Goal: Task Accomplishment & Management: Complete application form

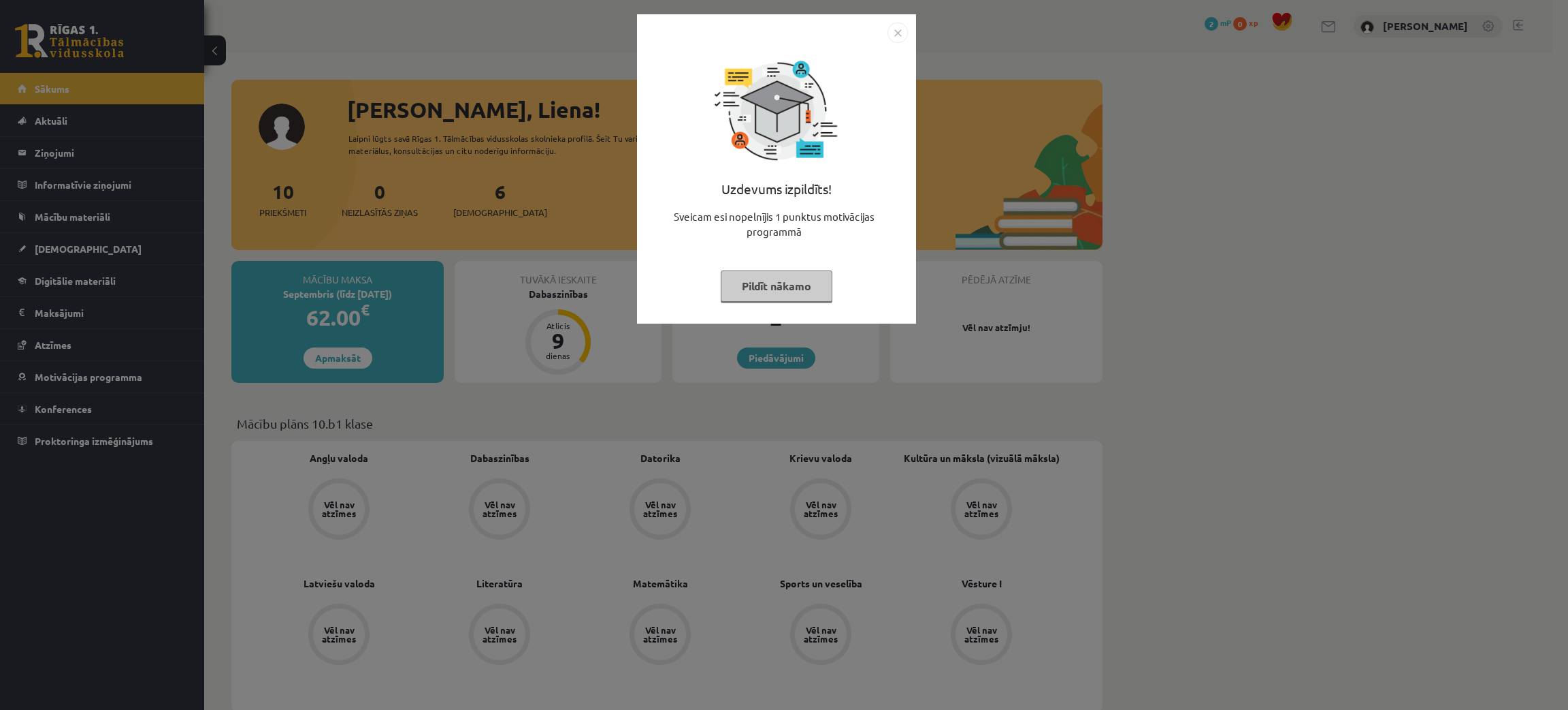
click at [778, 280] on button "Pildīt nākamo" at bounding box center [776, 285] width 112 height 31
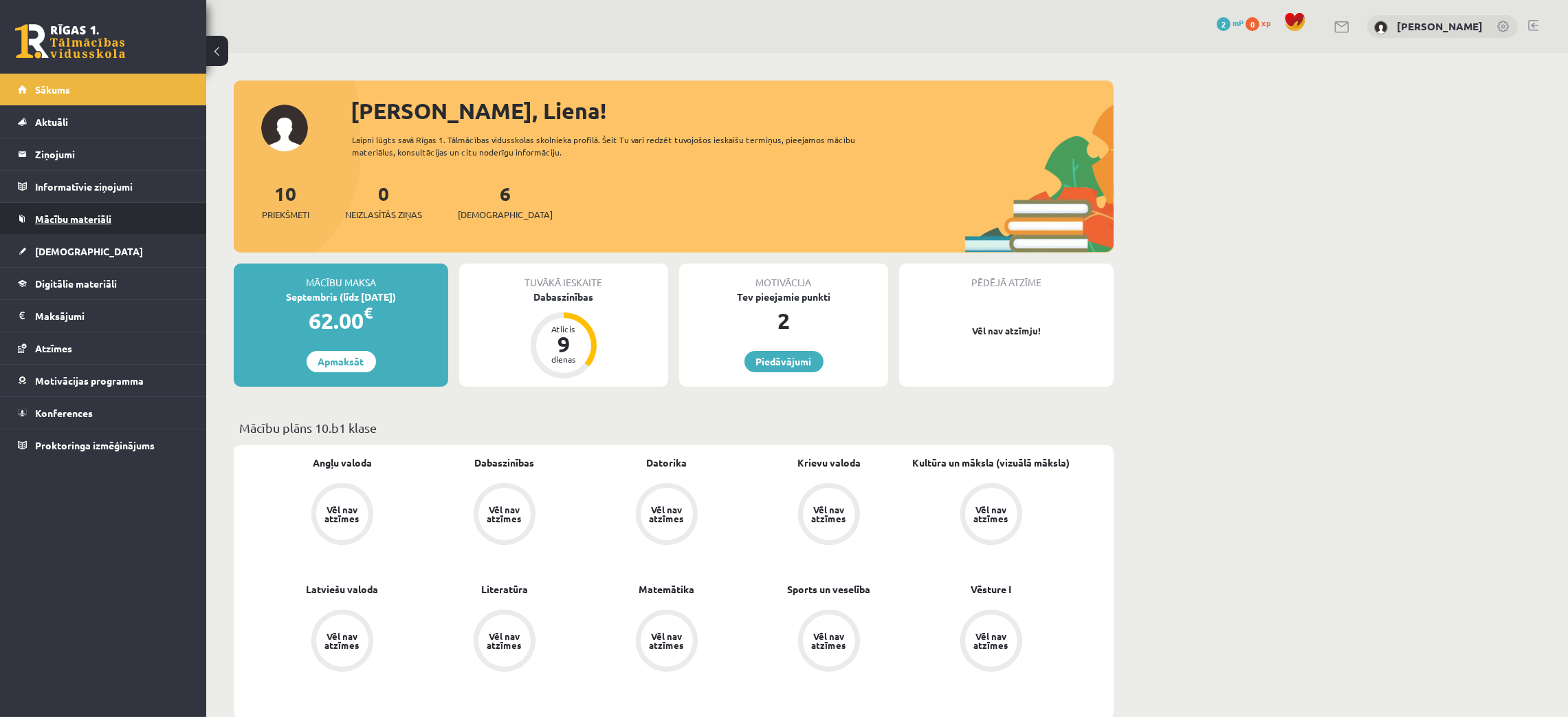
click at [79, 216] on span "Mācību materiāli" at bounding box center [73, 219] width 76 height 13
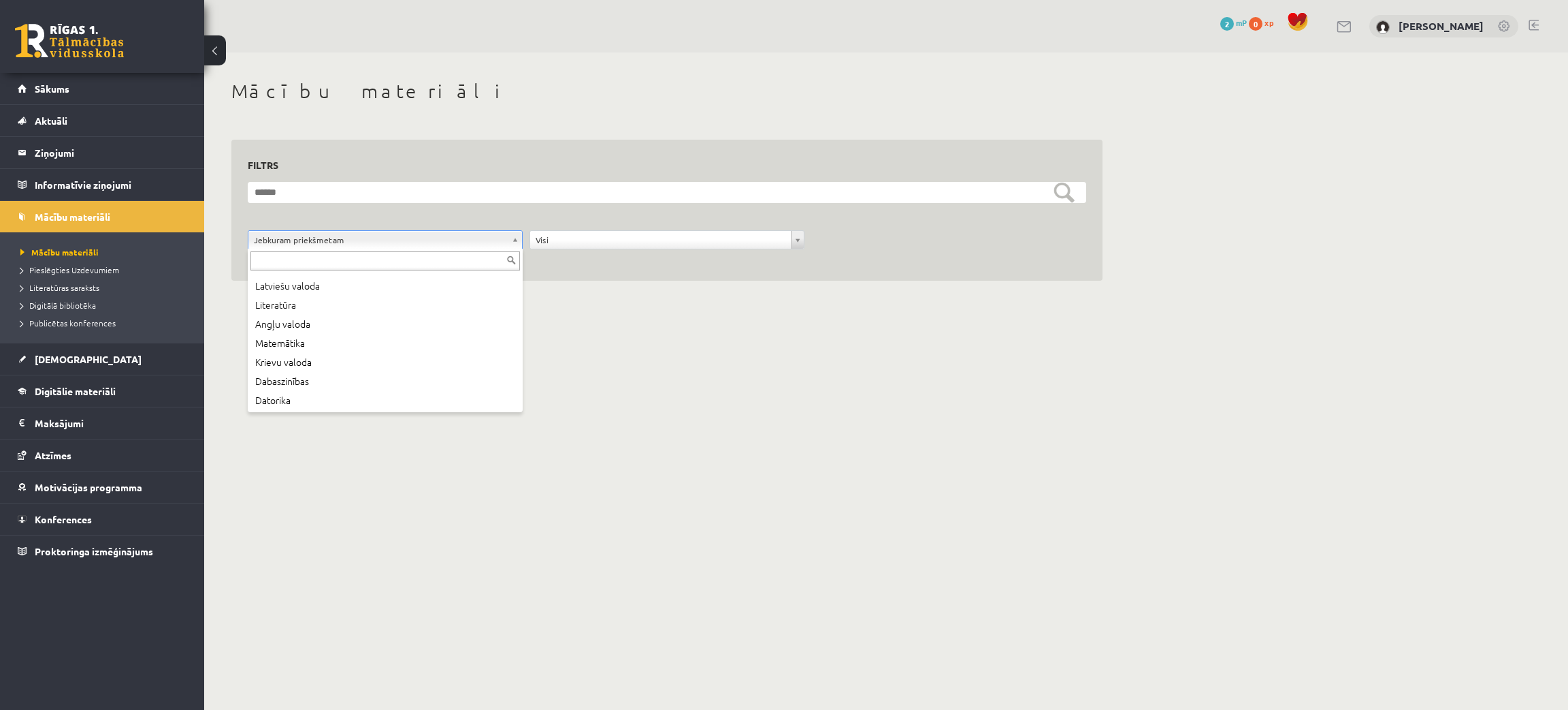
scroll to position [35, 0]
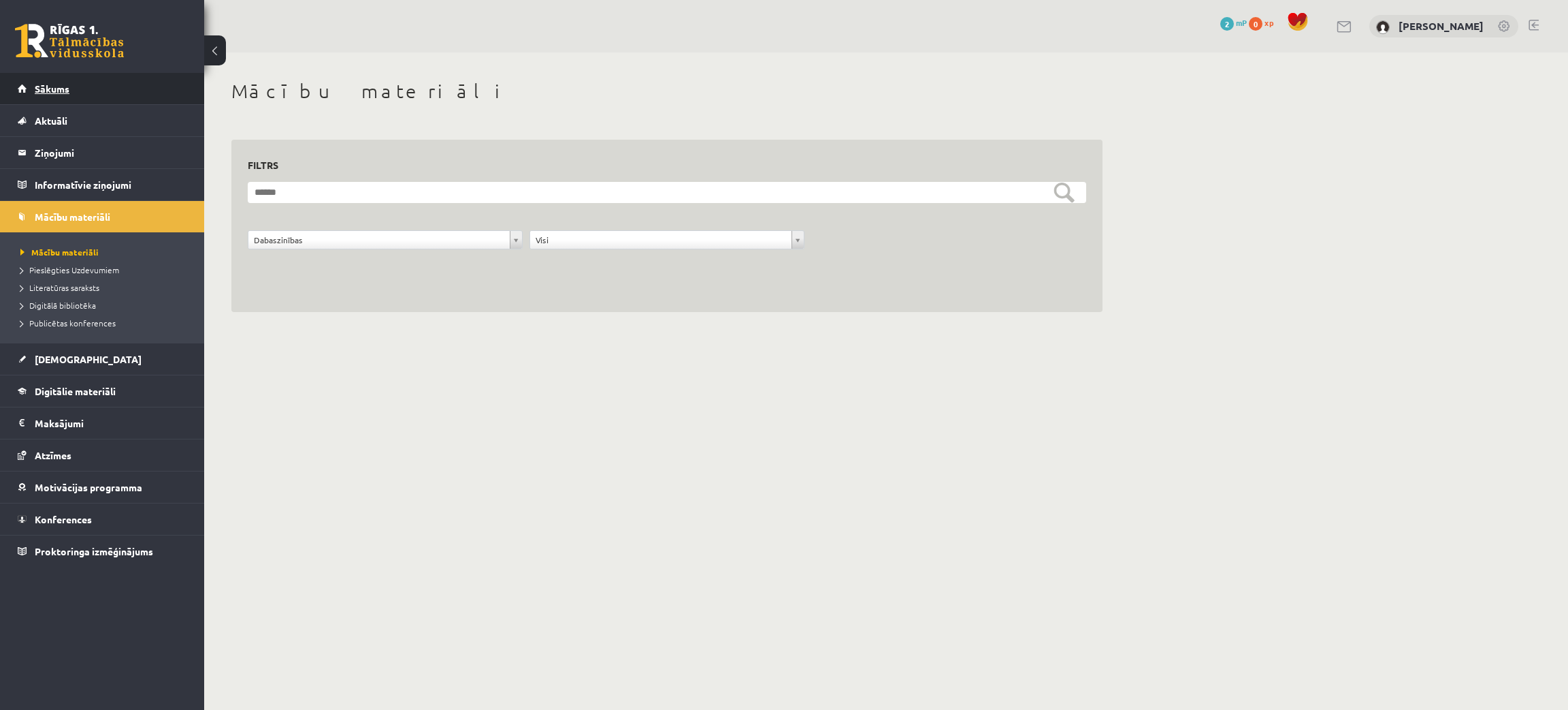
click at [31, 78] on link "Sākums" at bounding box center [102, 88] width 170 height 31
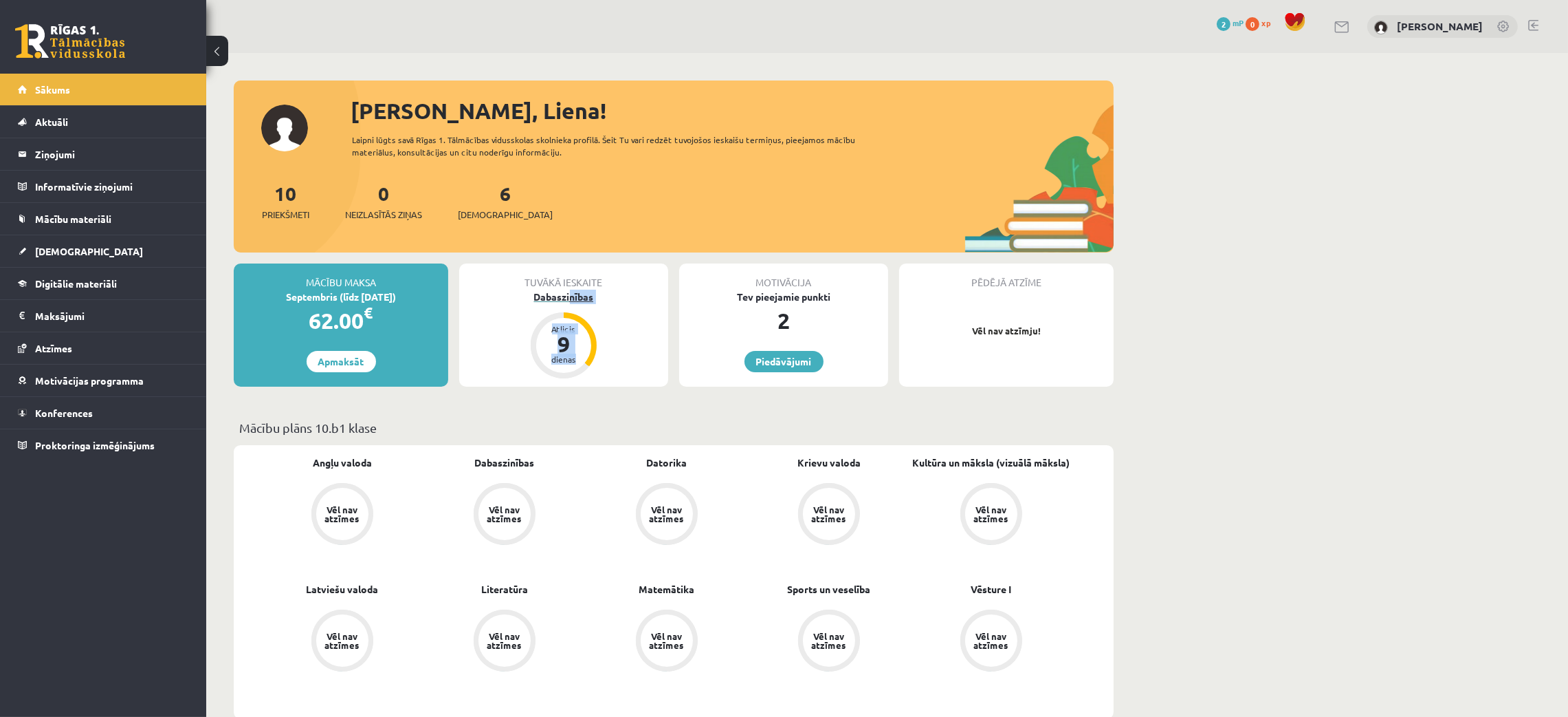
drag, startPoint x: 534, startPoint y: 380, endPoint x: 571, endPoint y: 291, distance: 96.4
click at [571, 291] on div "Tuvākā ieskaite Dabaszinības Atlicis 9 dienas" at bounding box center [564, 325] width 209 height 123
click at [609, 352] on div "Tuvākā ieskaite Dabaszinības Atlicis 9 dienas" at bounding box center [564, 325] width 209 height 123
click at [571, 343] on div "9" at bounding box center [563, 344] width 41 height 22
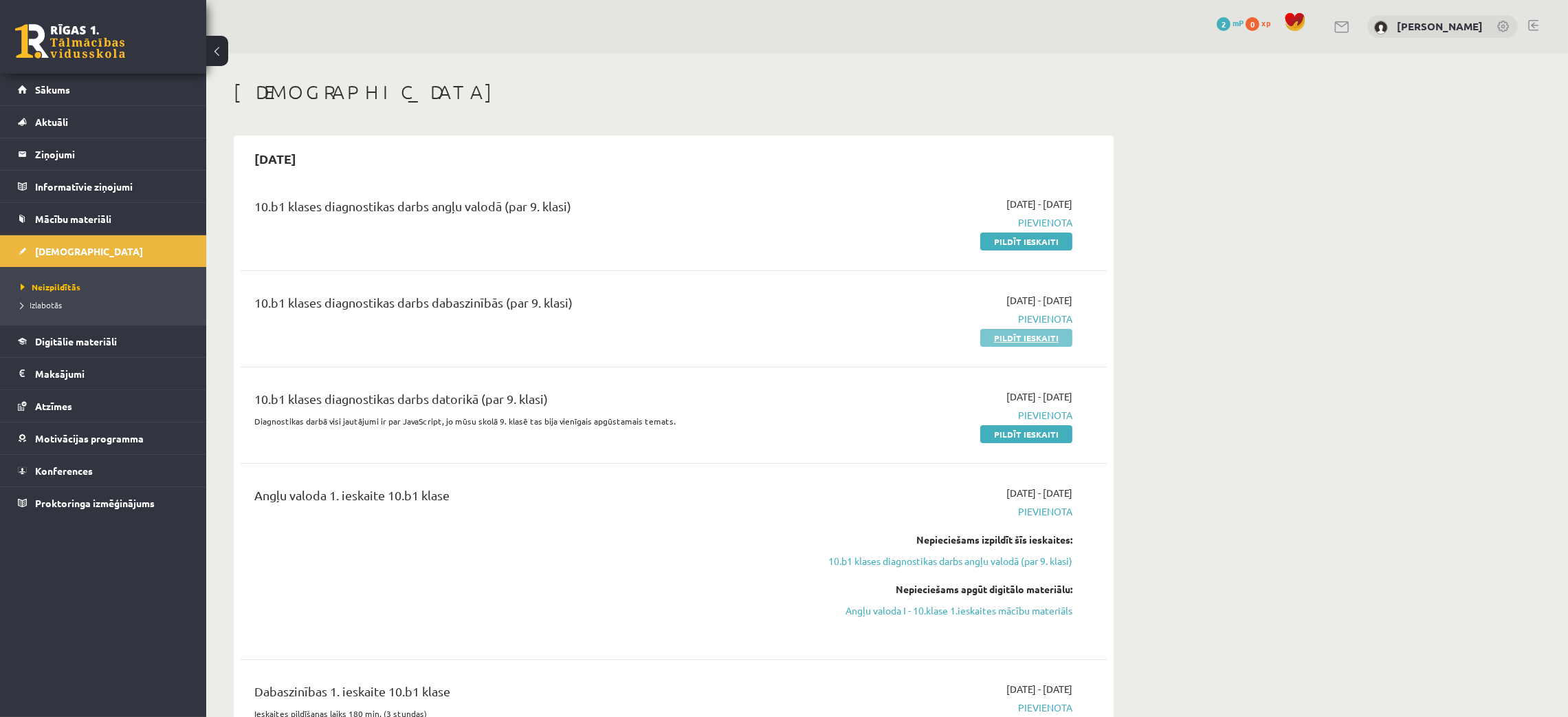
click at [1040, 335] on link "Pildīt ieskaiti" at bounding box center [1026, 337] width 92 height 18
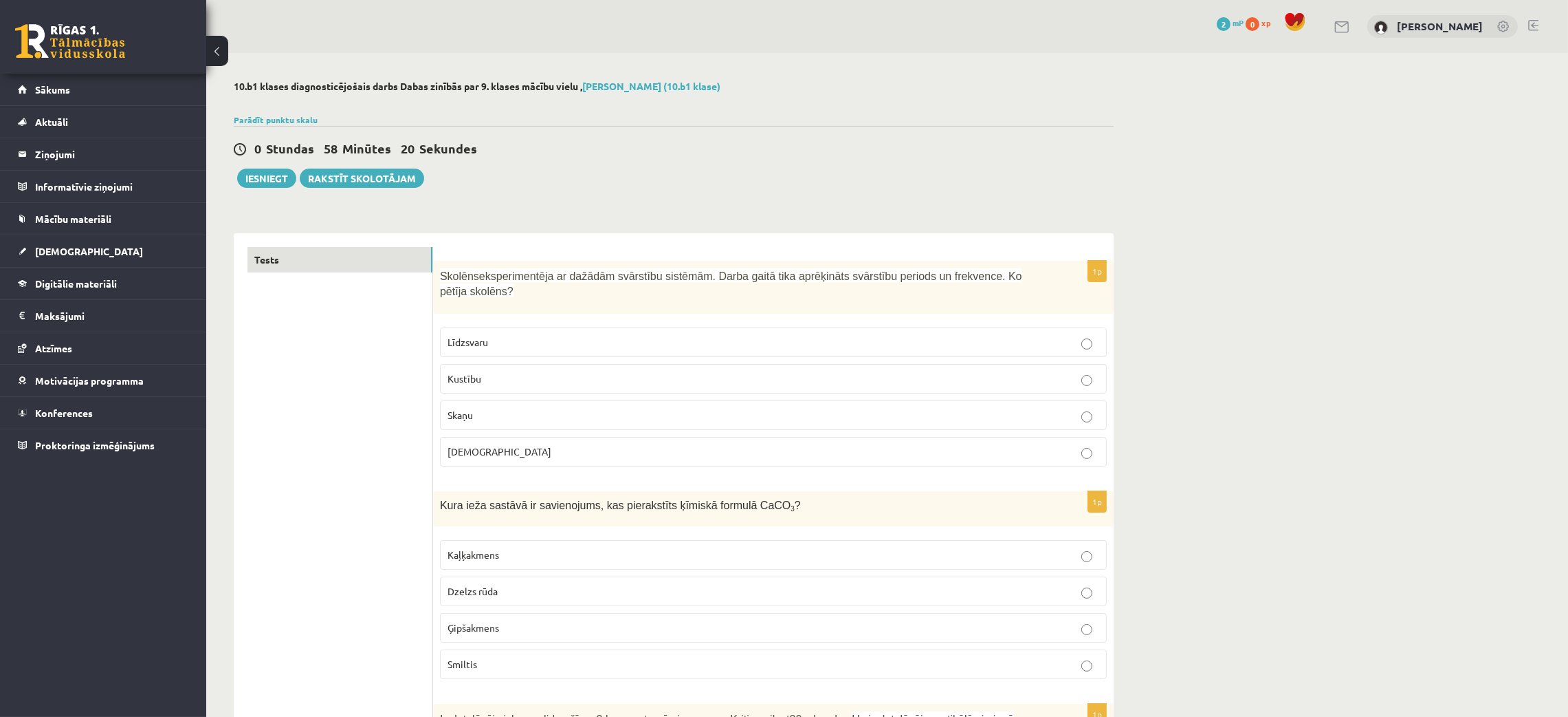
click at [217, 50] on button at bounding box center [217, 51] width 22 height 30
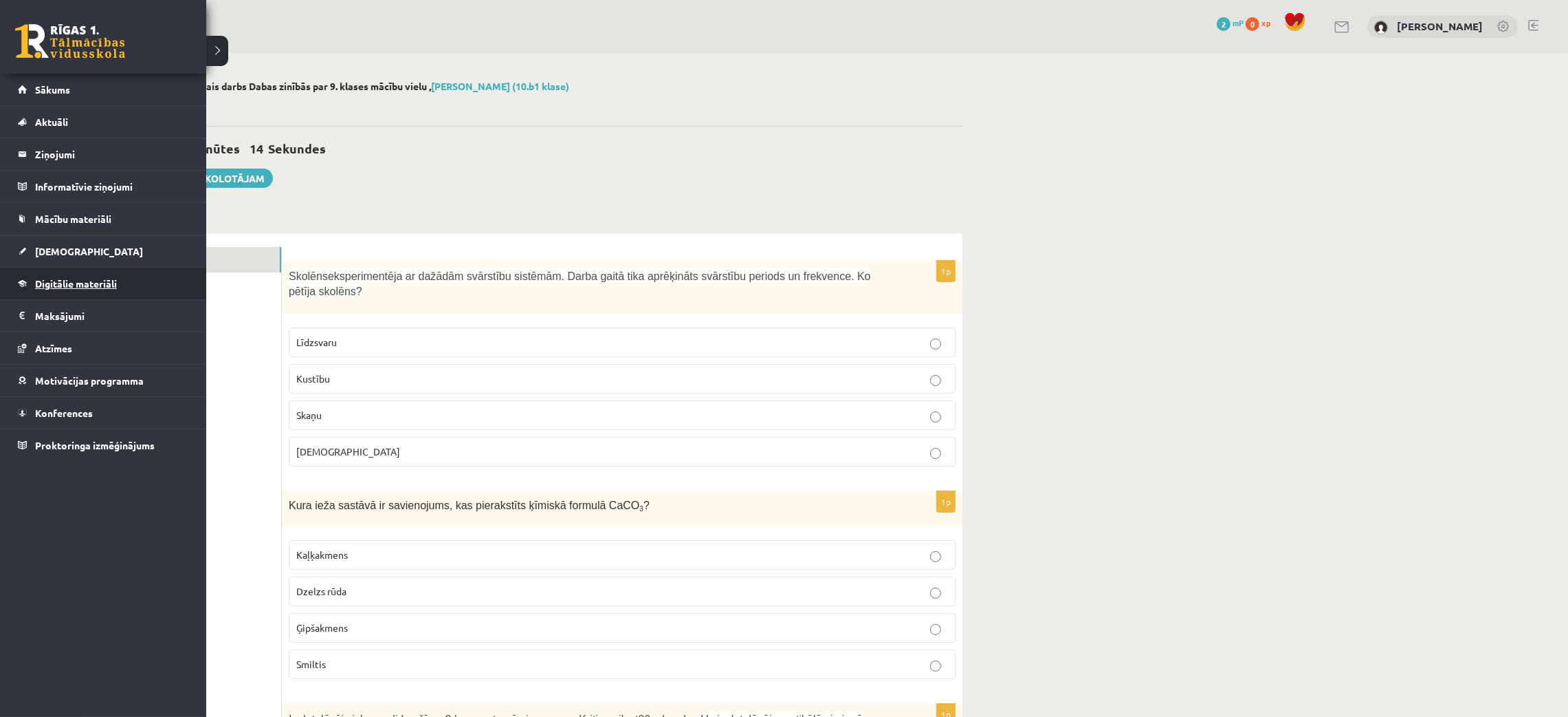
click at [95, 293] on link "Digitālie materiāli" at bounding box center [103, 283] width 171 height 31
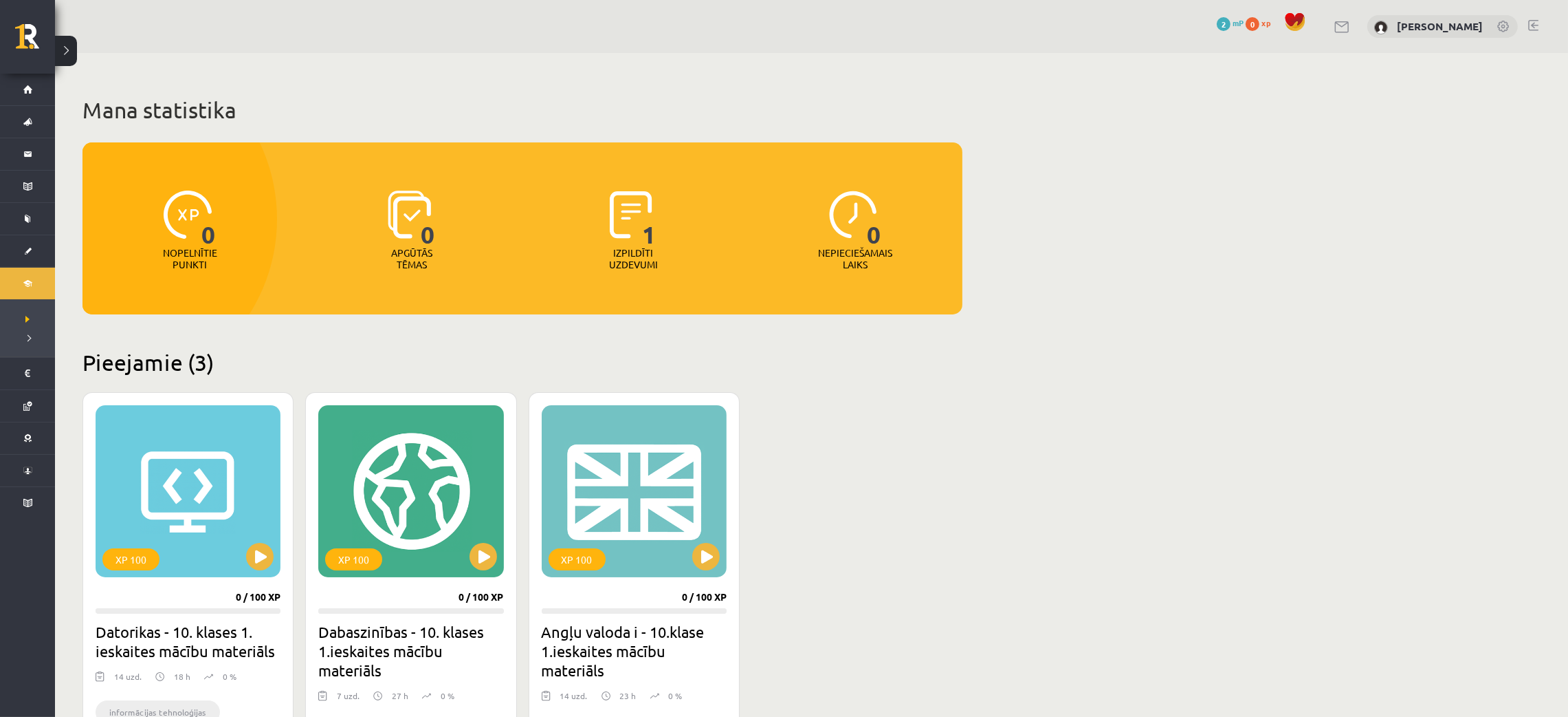
click at [638, 220] on img at bounding box center [631, 215] width 42 height 48
click at [492, 557] on button at bounding box center [483, 556] width 28 height 28
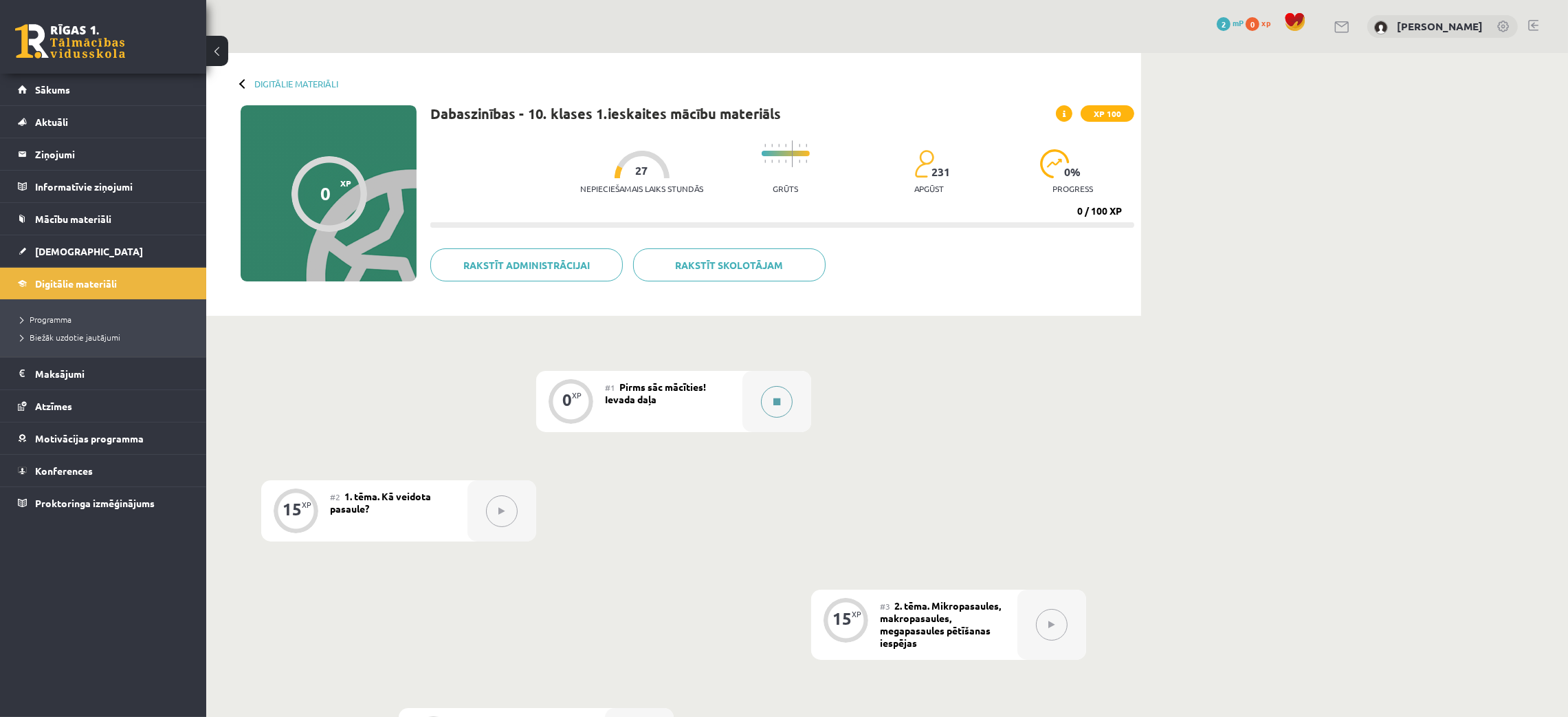
click at [772, 394] on button at bounding box center [776, 401] width 31 height 31
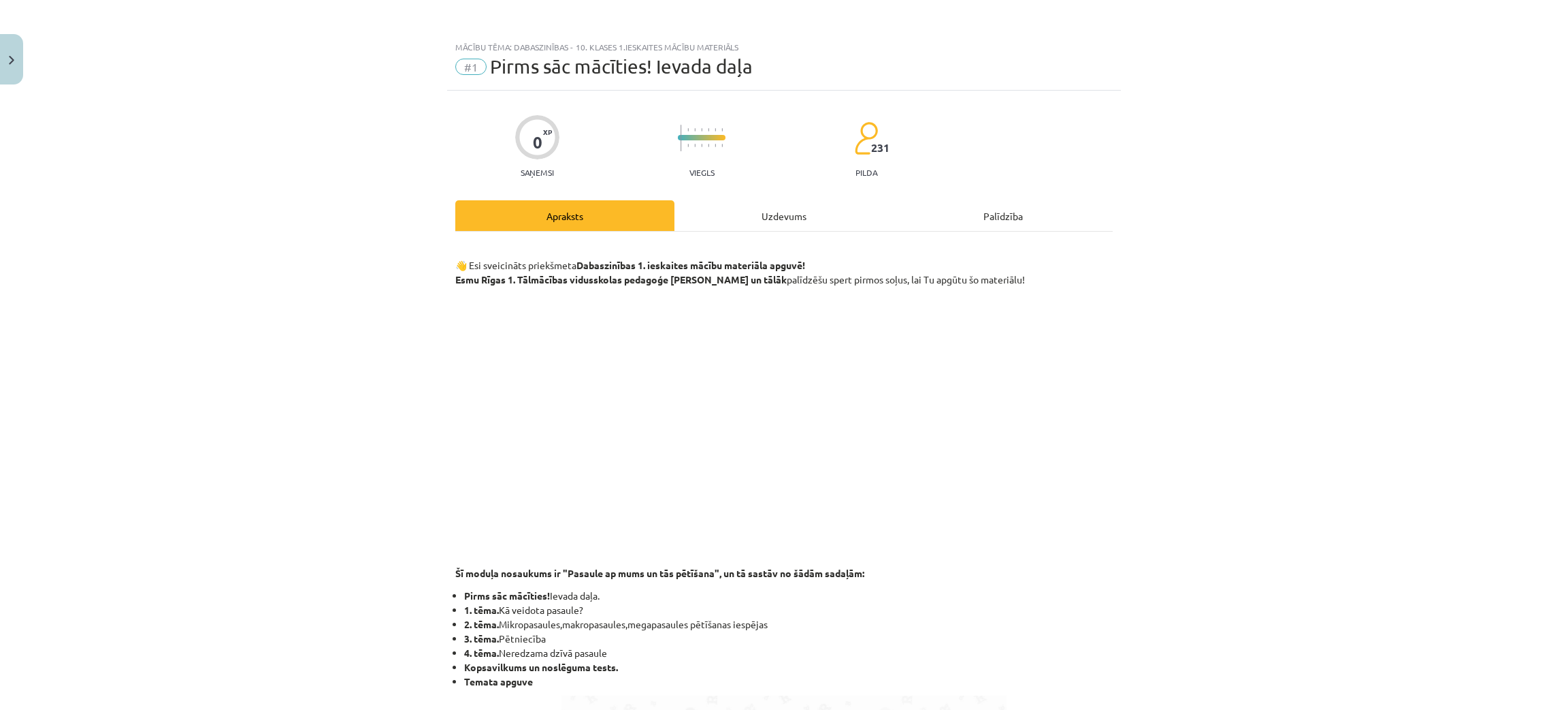
click at [761, 207] on div "Uzdevums" at bounding box center [784, 215] width 219 height 31
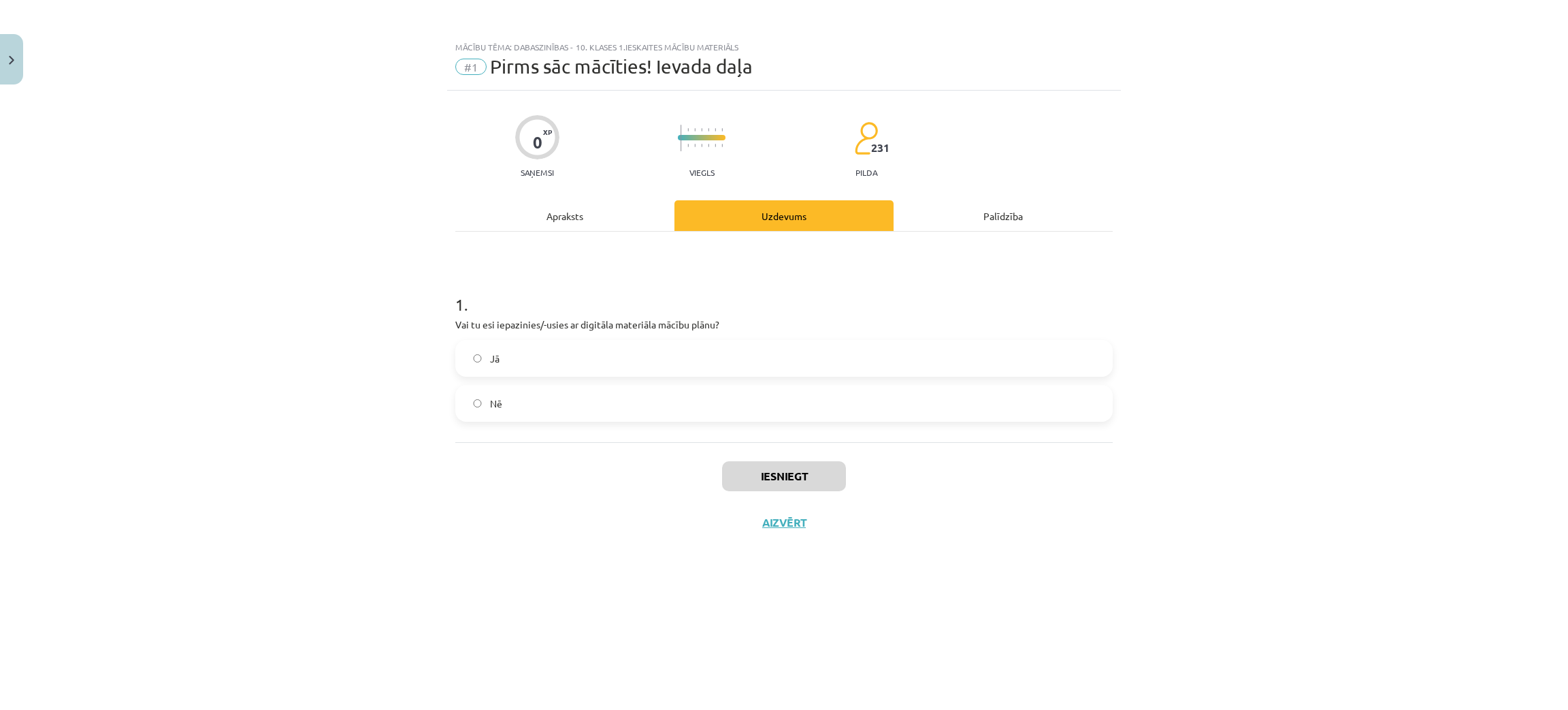
click at [530, 211] on div "Apraksts" at bounding box center [565, 215] width 219 height 31
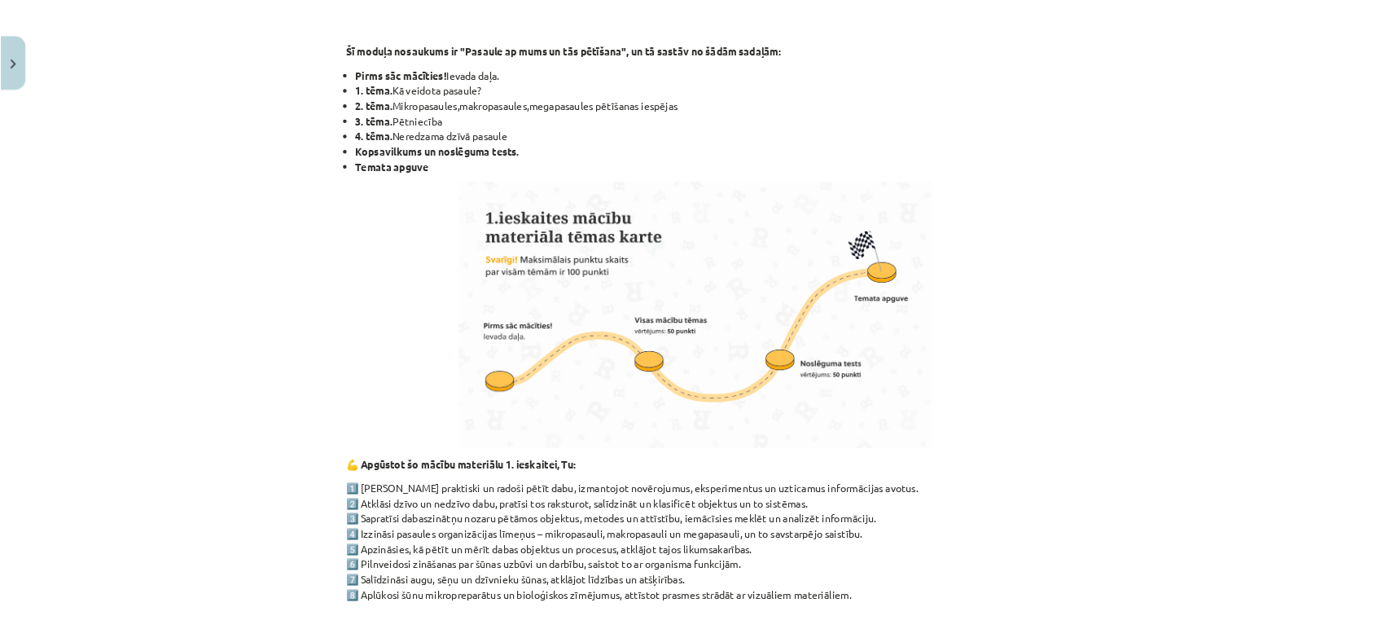
scroll to position [626, 0]
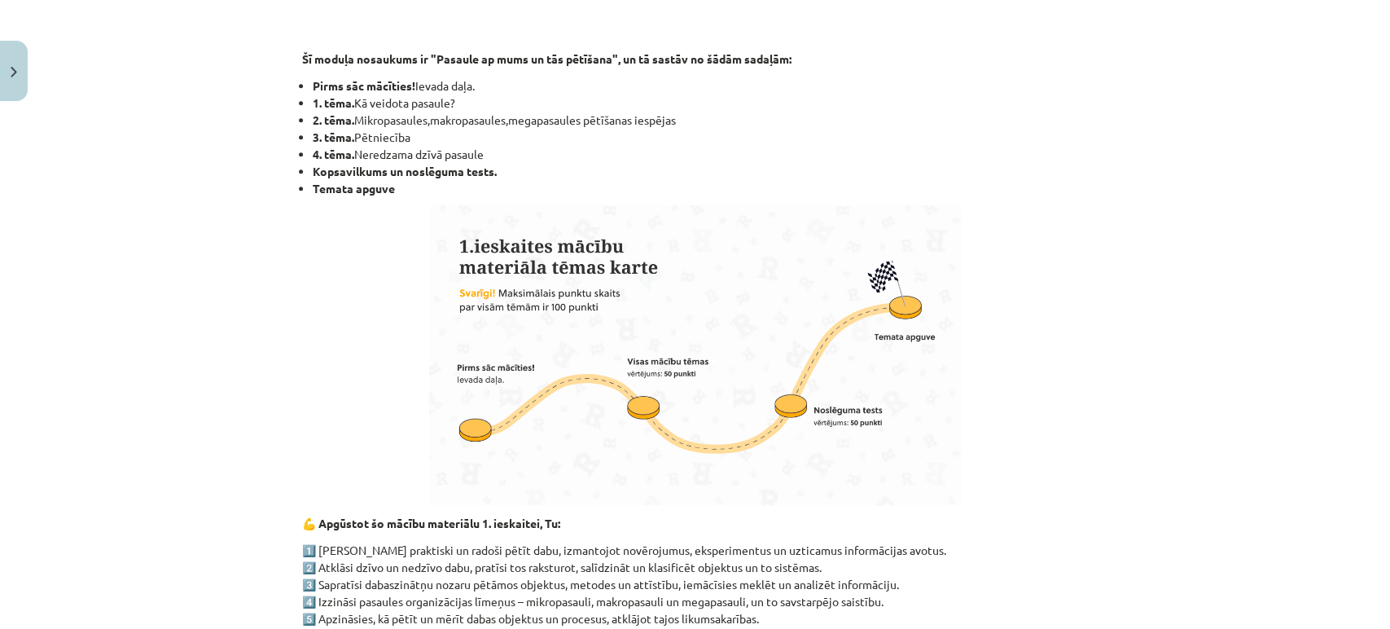
click at [1290, 239] on div "Mācību tēma: Dabaszinības - 10. klases 1.ieskaites mācību materiāls #1 Pirms sā…" at bounding box center [695, 314] width 1390 height 629
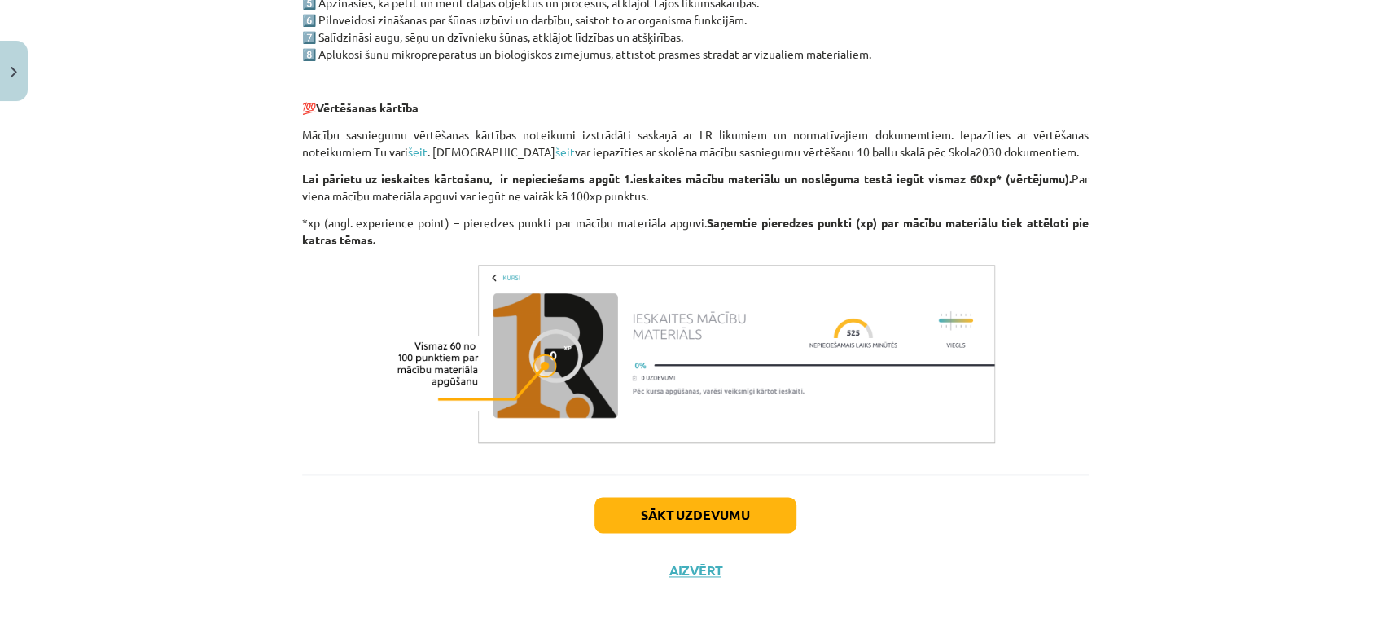
scroll to position [1251, 0]
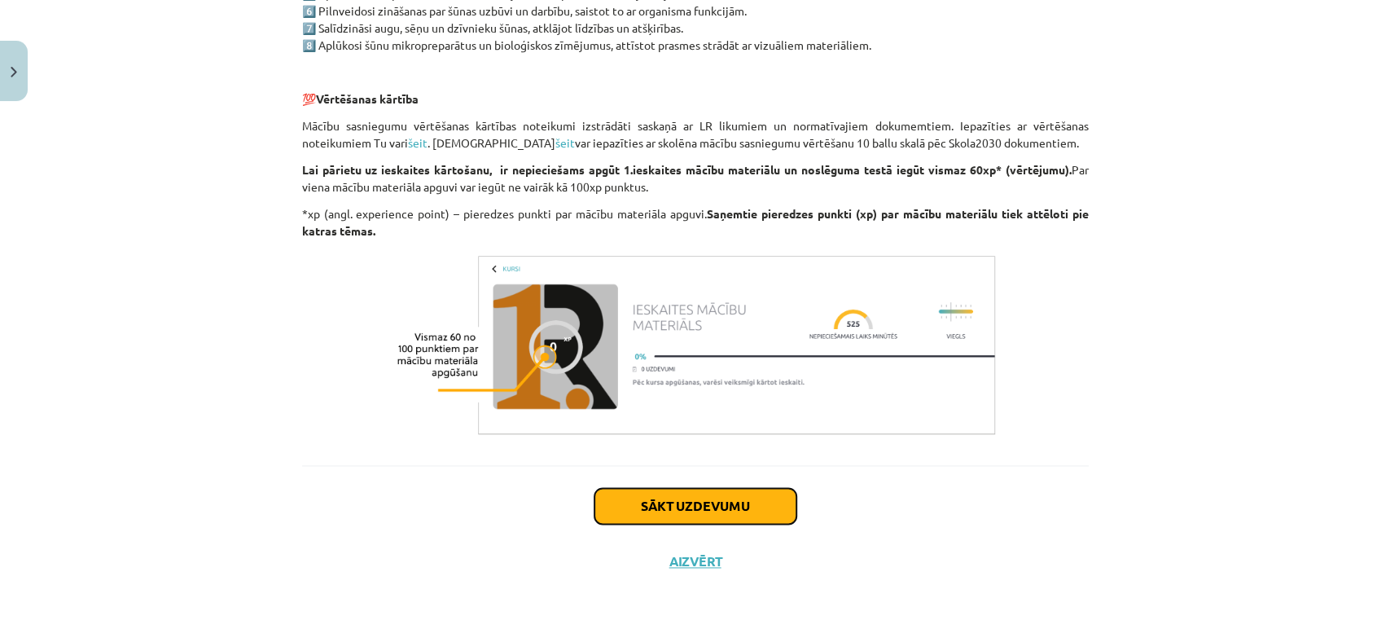
click at [706, 512] on button "Sākt uzdevumu" at bounding box center [695, 506] width 202 height 36
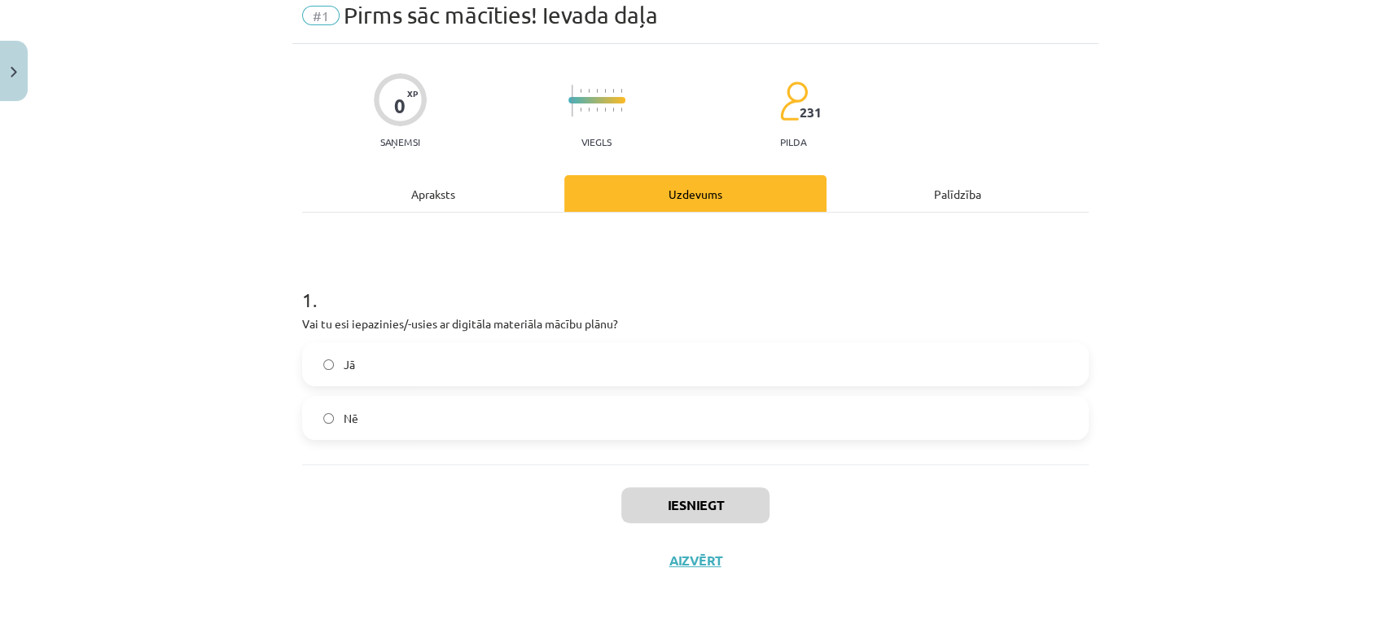
scroll to position [40, 0]
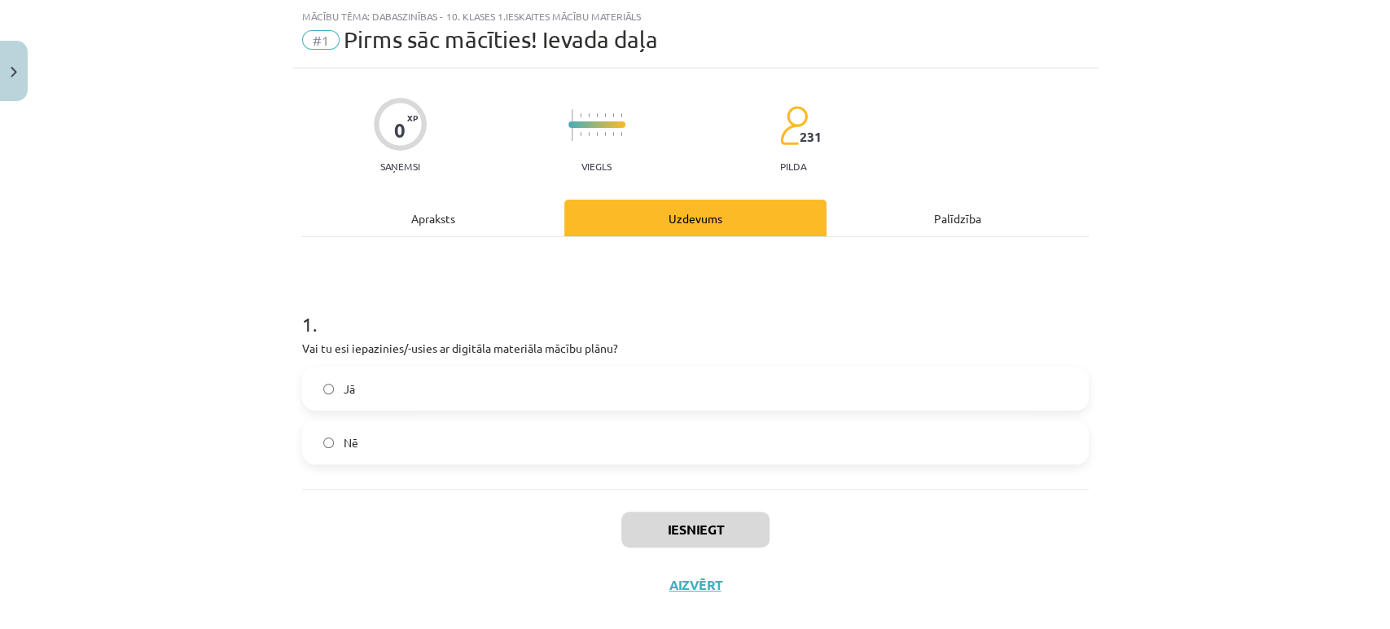
click at [556, 395] on label "Jā" at bounding box center [695, 388] width 783 height 41
click at [706, 521] on button "Iesniegt" at bounding box center [695, 529] width 148 height 36
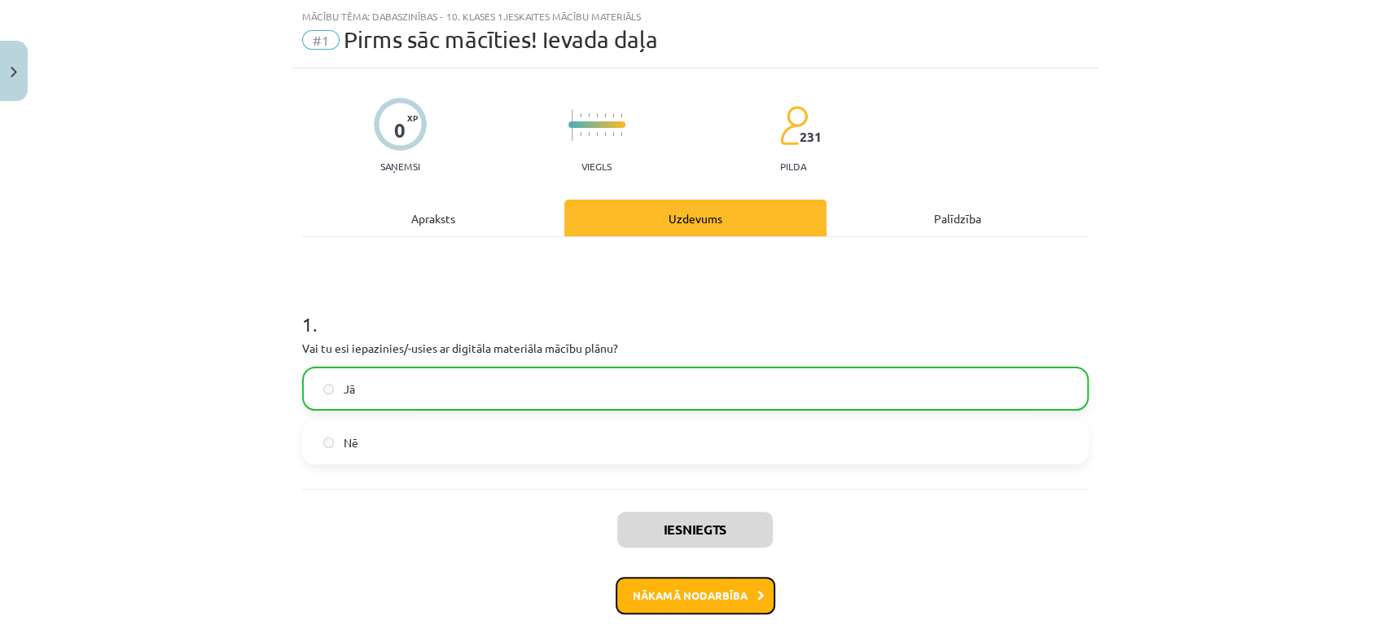
click at [704, 583] on button "Nākamā nodarbība" at bounding box center [696, 595] width 160 height 37
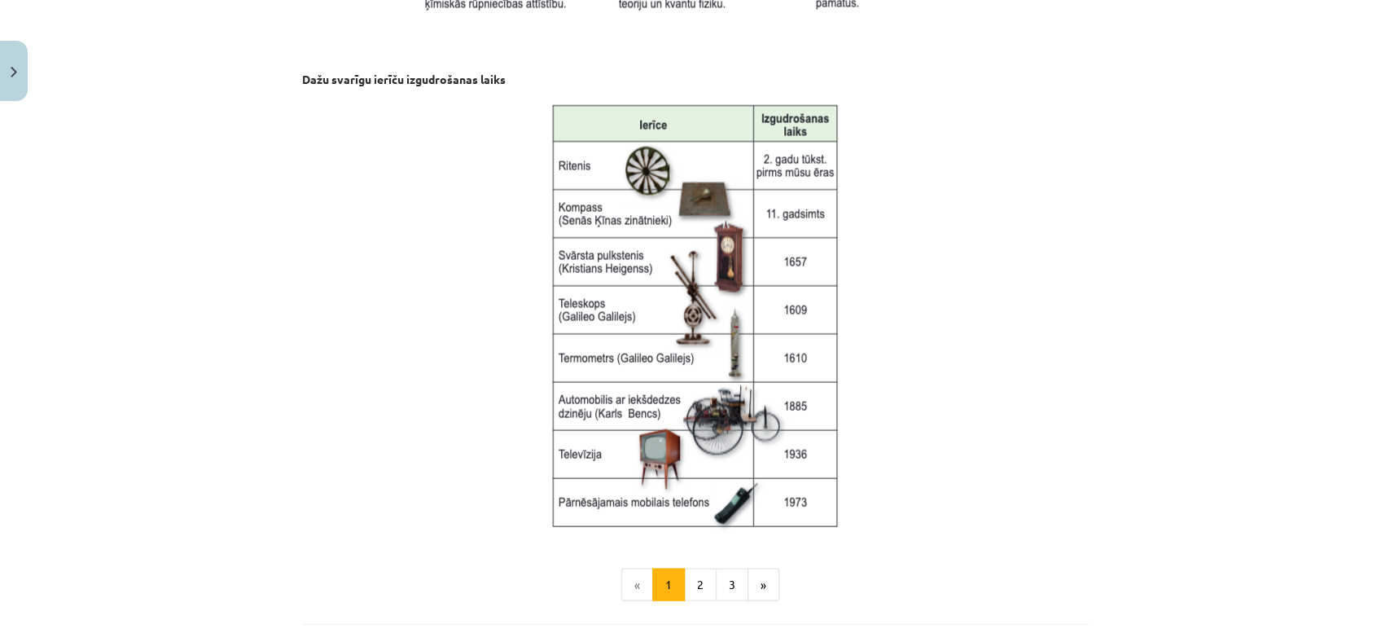
scroll to position [2008, 0]
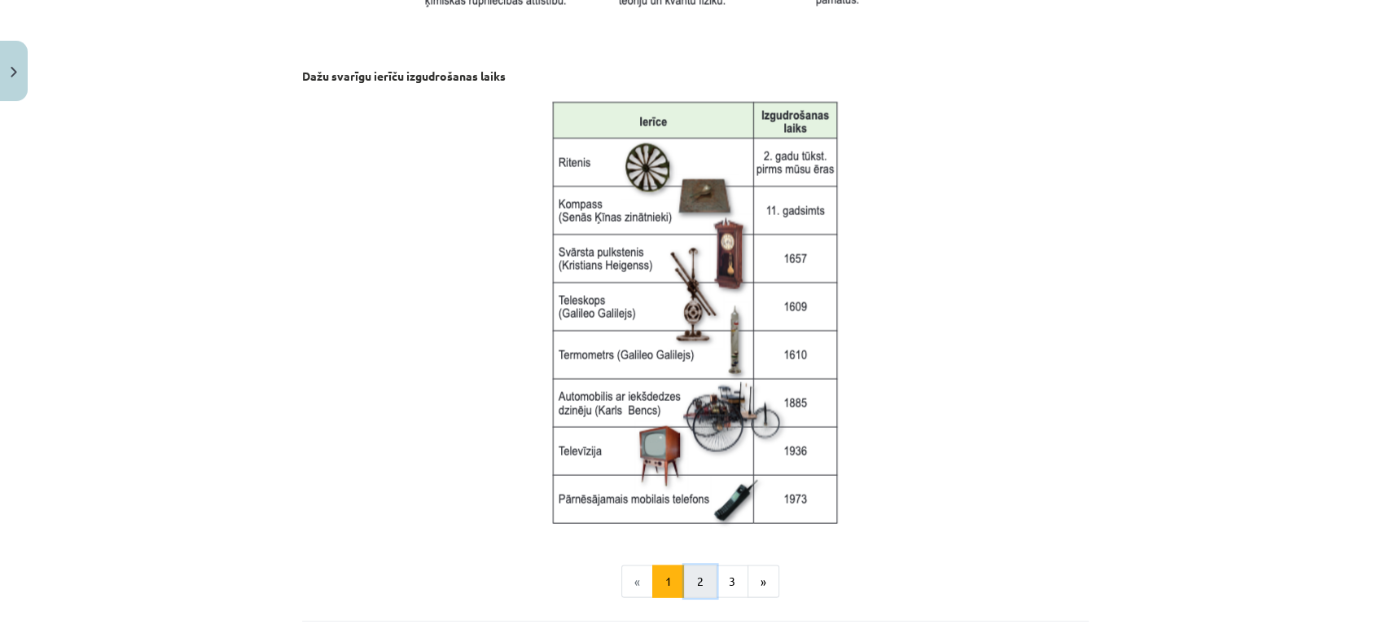
click at [699, 579] on button "2" at bounding box center [700, 580] width 33 height 33
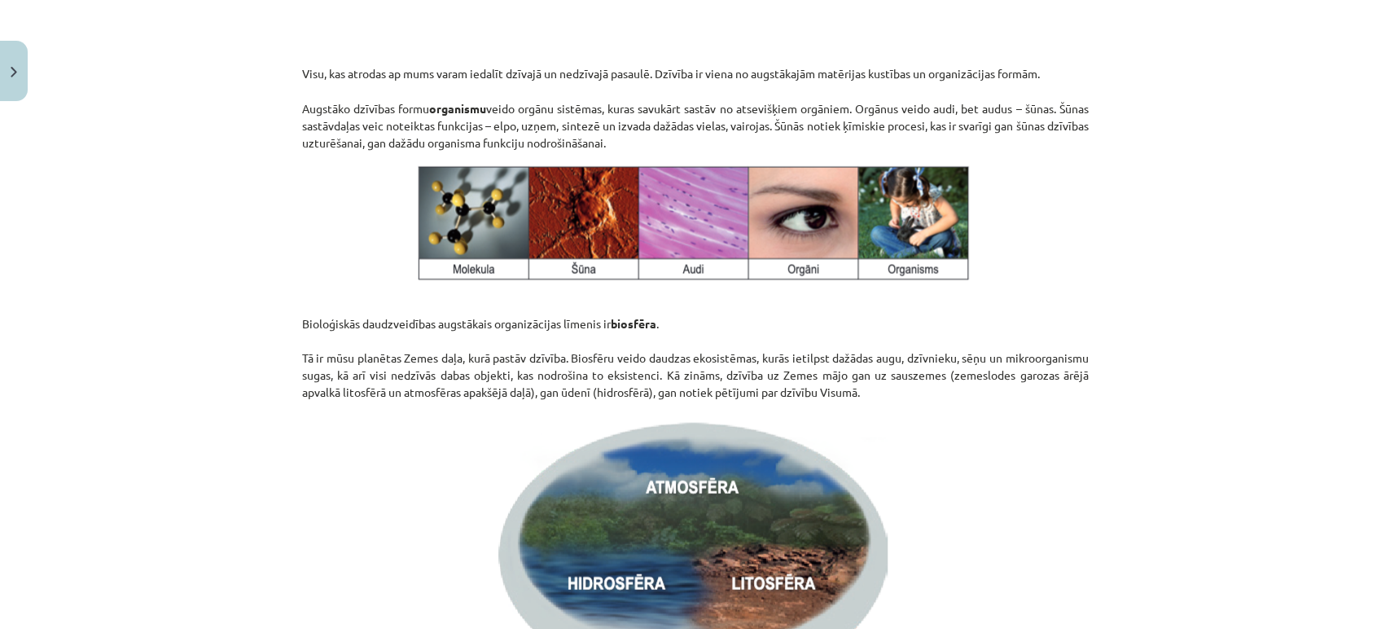
scroll to position [2439, 0]
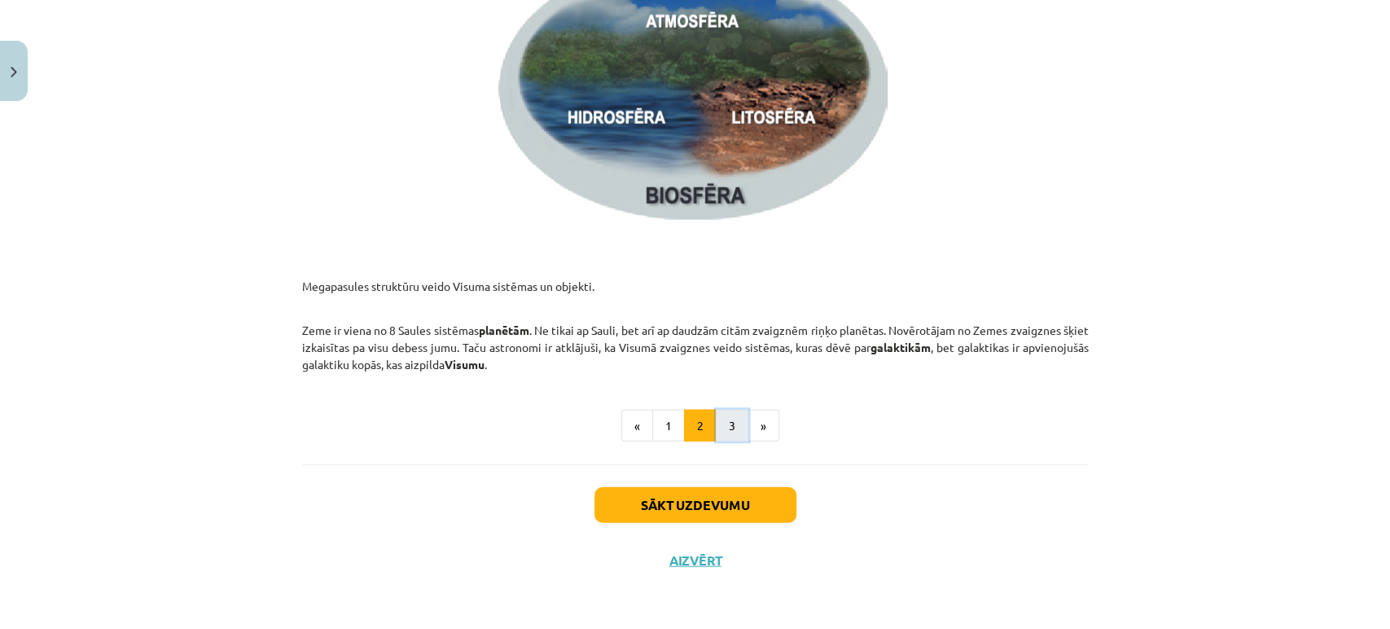
click at [727, 416] on button "3" at bounding box center [732, 426] width 33 height 33
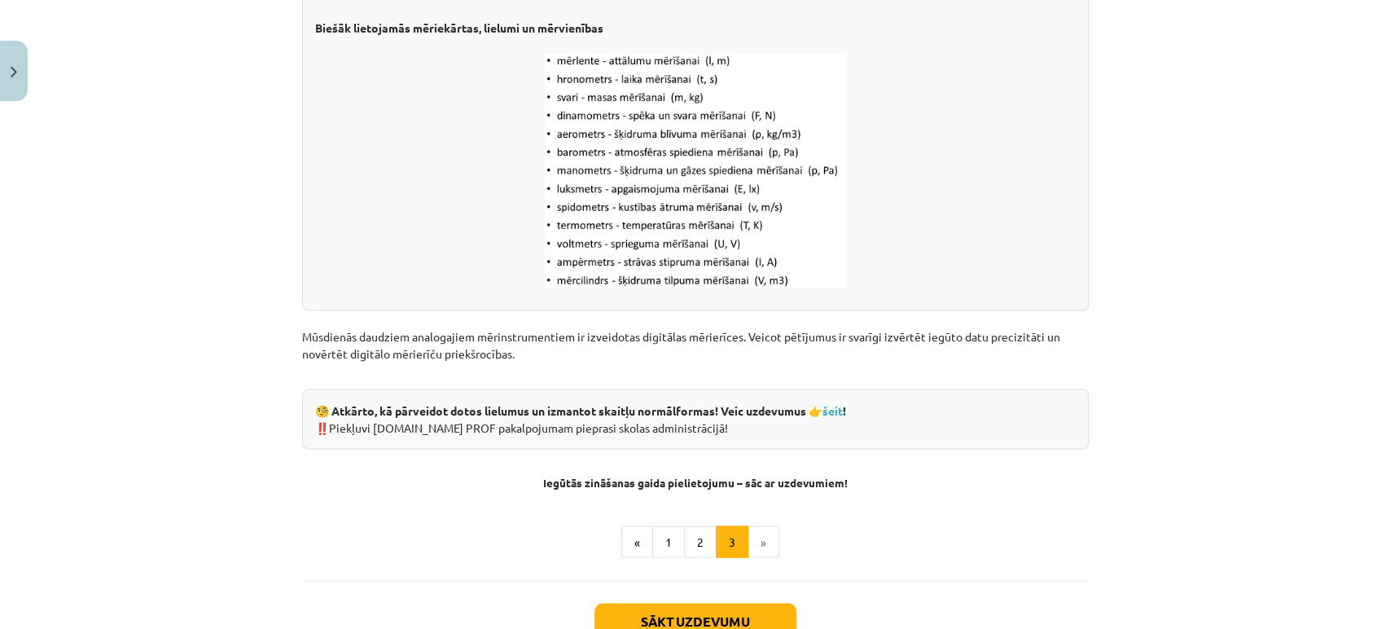
scroll to position [2006, 0]
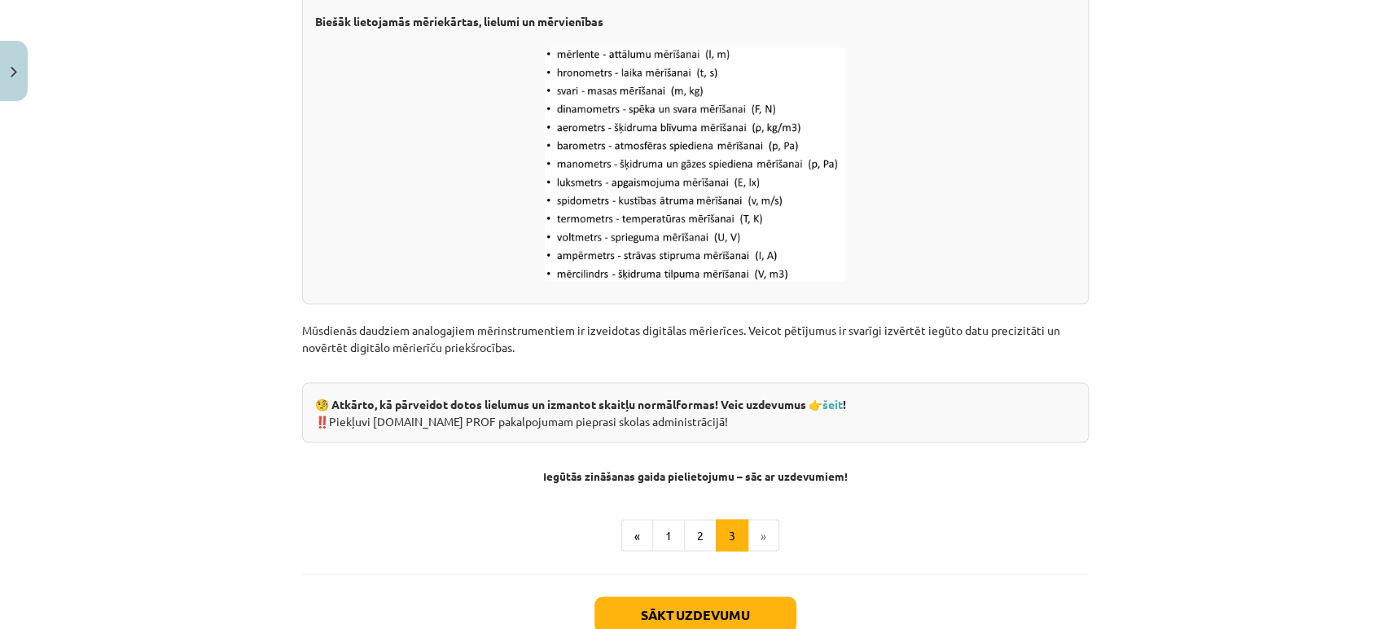
click at [752, 538] on li "»" at bounding box center [763, 535] width 31 height 33
click at [705, 610] on button "Sākt uzdevumu" at bounding box center [695, 614] width 202 height 36
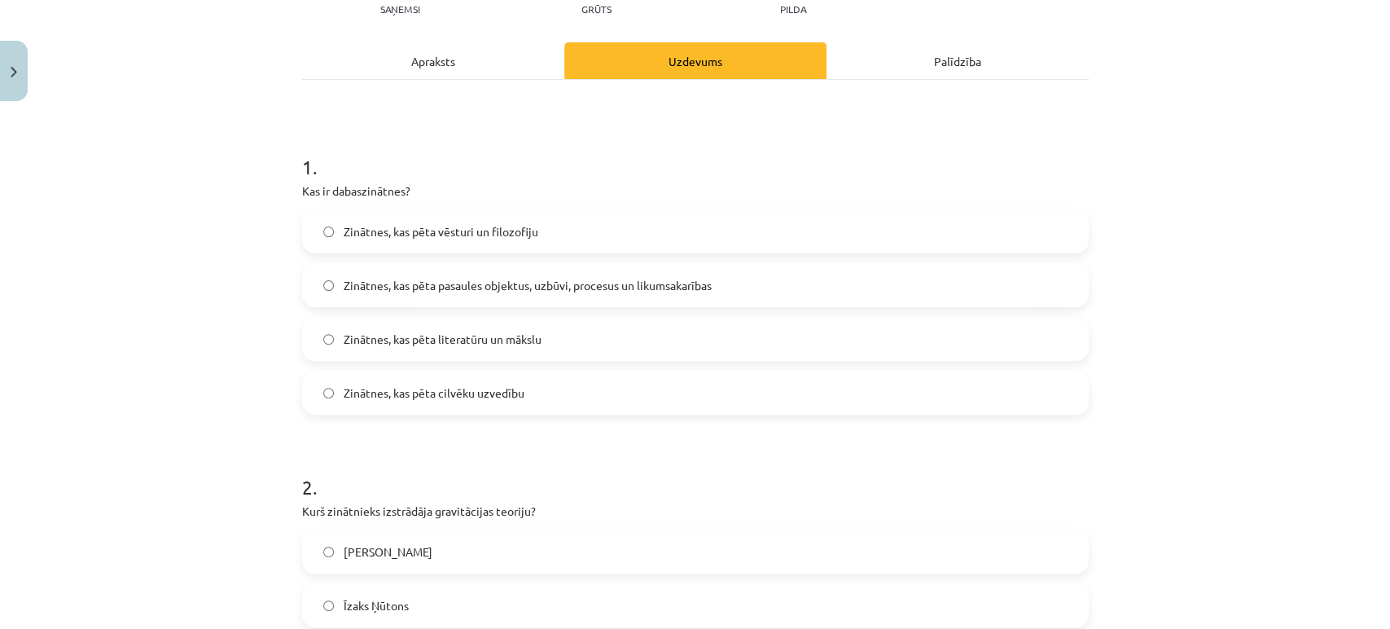
scroll to position [205, 0]
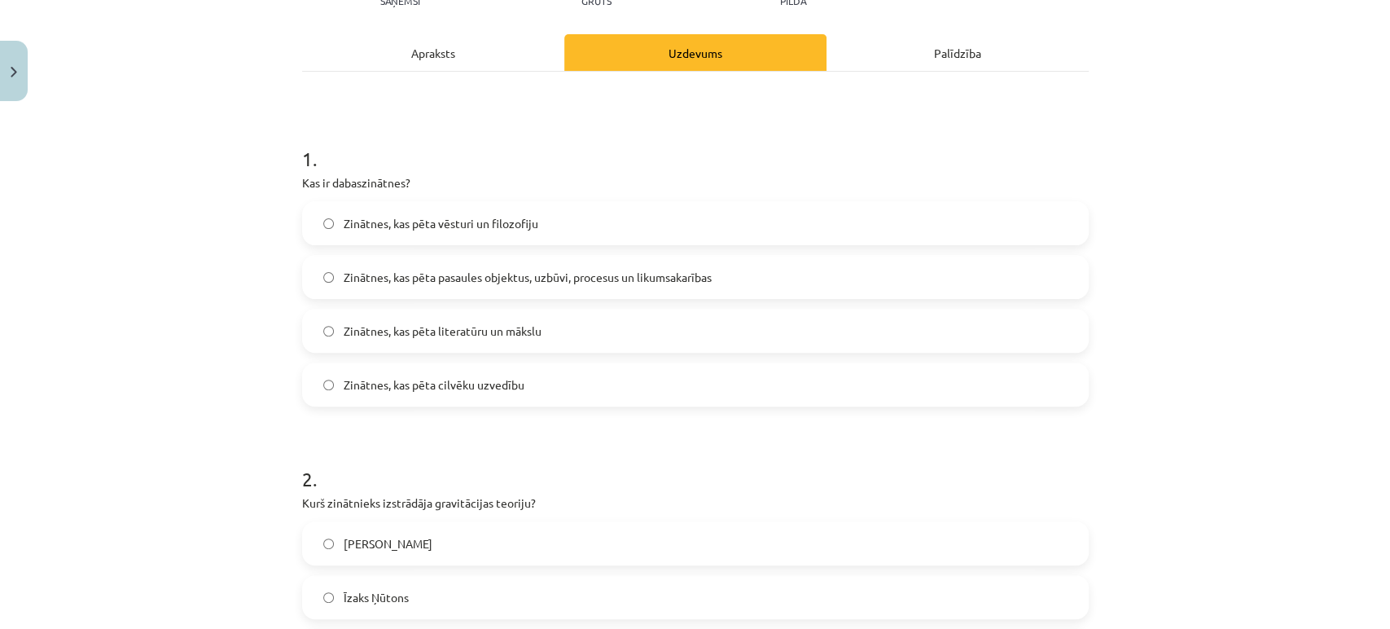
click at [612, 281] on span "Zinātnes, kas pēta pasaules objektus, uzbūvi, procesus un likumsakarības" at bounding box center [528, 277] width 368 height 17
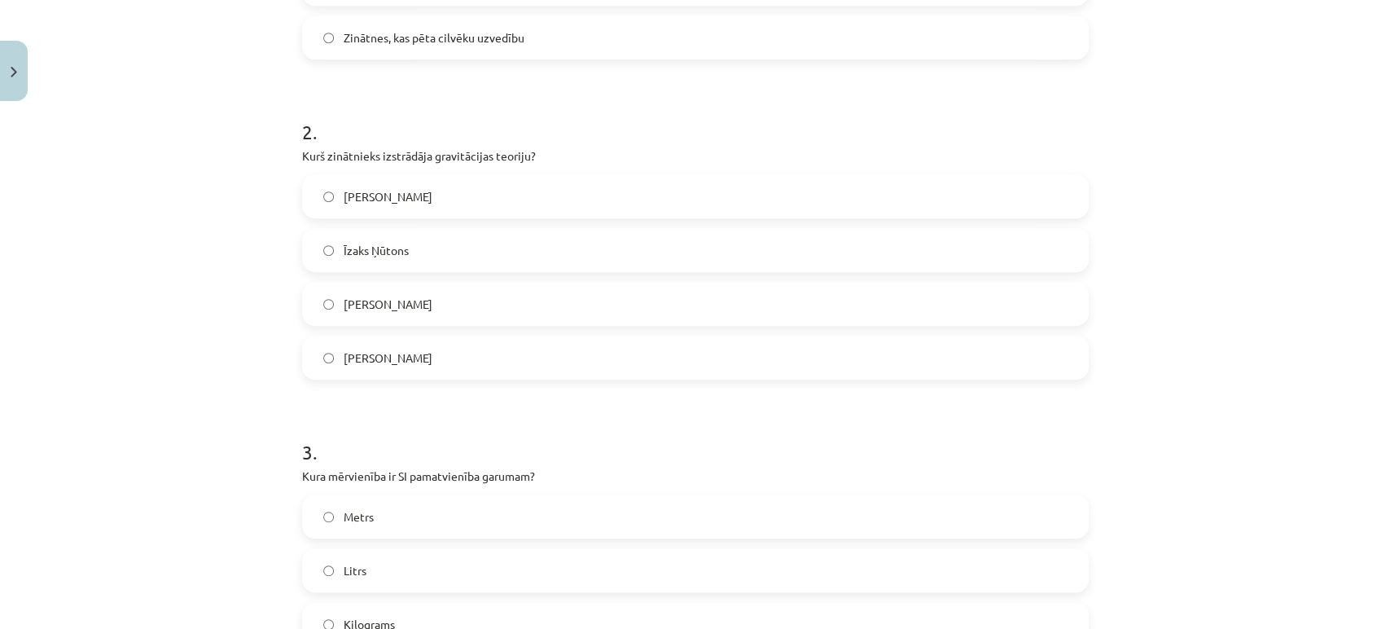
scroll to position [562, 0]
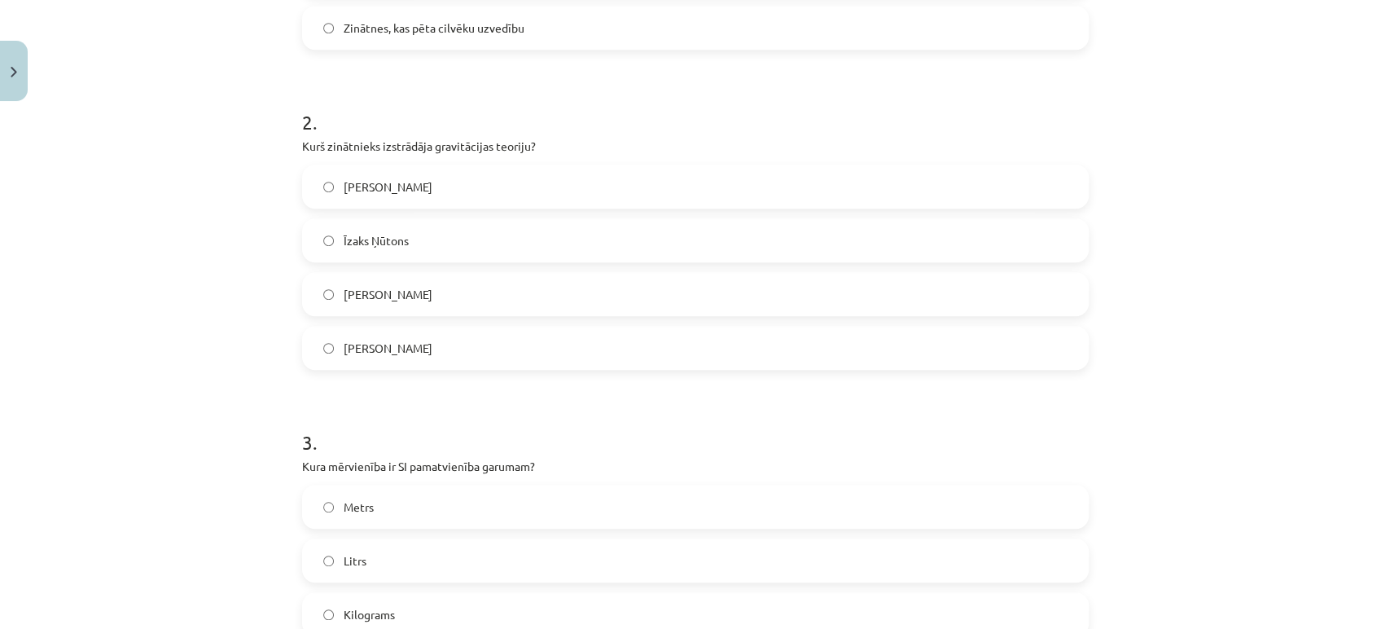
click at [940, 246] on label "Īzaks Ņūtons" at bounding box center [695, 240] width 783 height 41
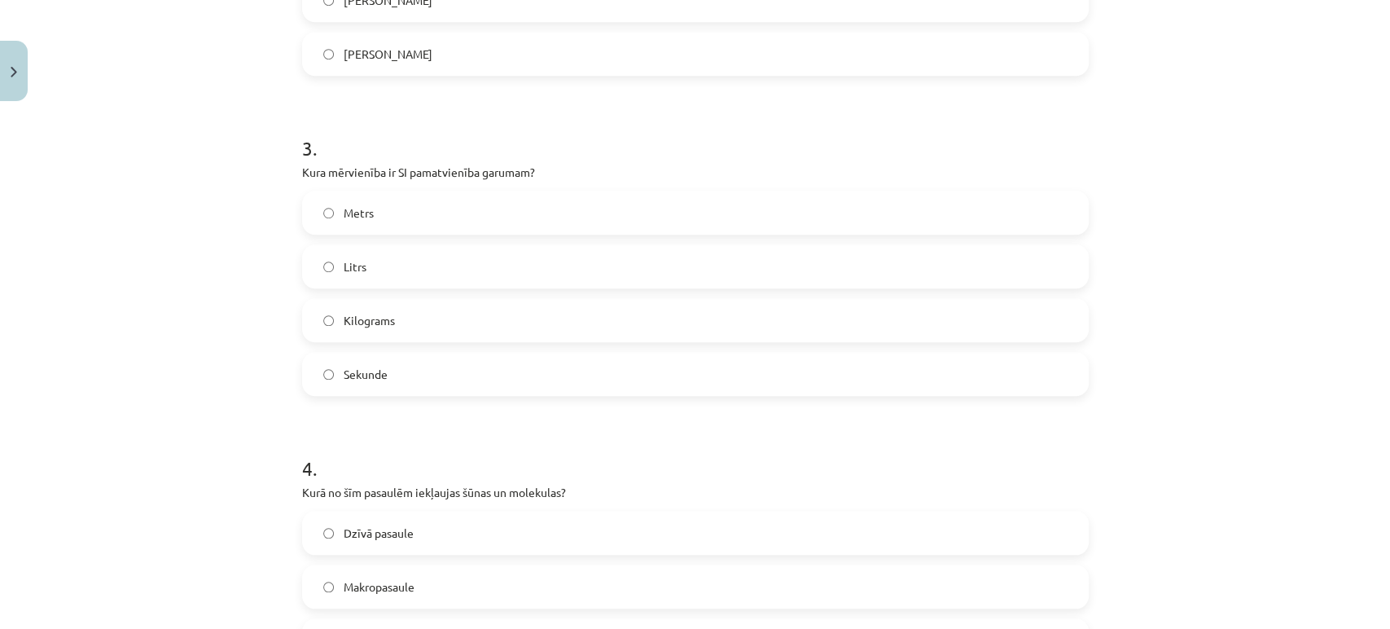
scroll to position [866, 0]
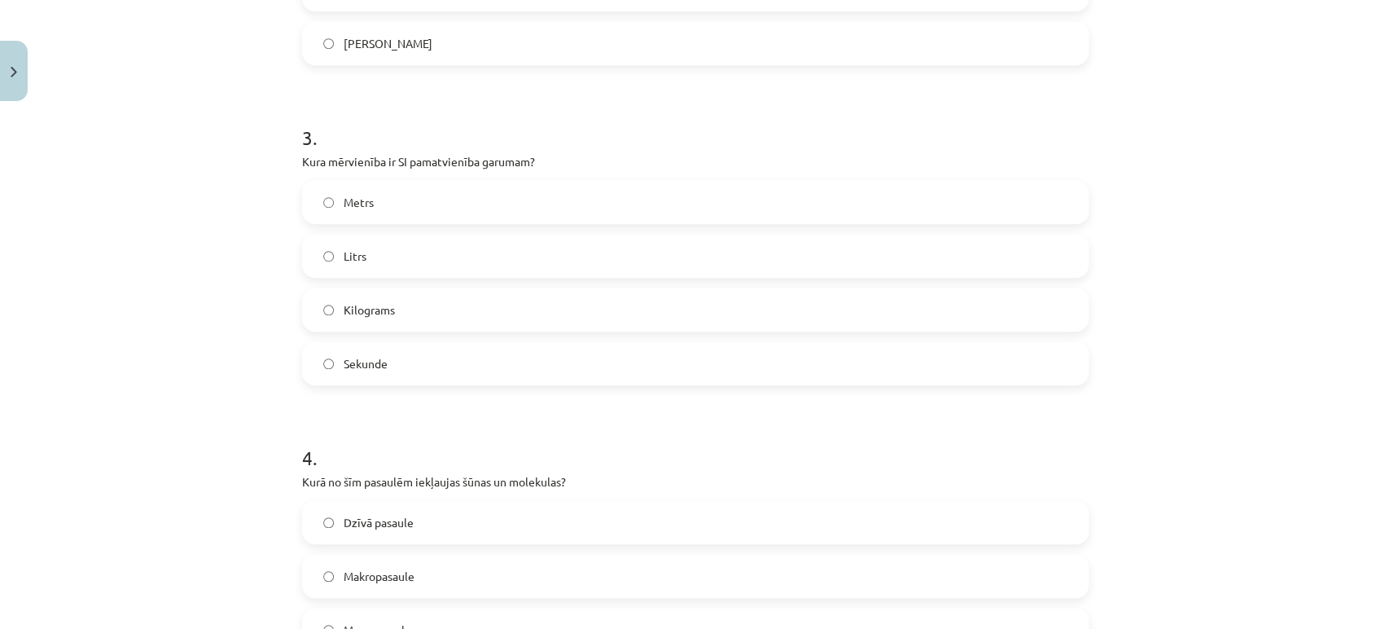
click at [463, 318] on label "Kilograms" at bounding box center [695, 309] width 783 height 41
click at [445, 250] on label "Litrs" at bounding box center [695, 255] width 783 height 41
click at [433, 192] on label "Metrs" at bounding box center [695, 202] width 783 height 41
click at [430, 285] on div "Metrs Litrs Kilograms Sekunde" at bounding box center [695, 282] width 787 height 205
click at [439, 296] on label "Kilograms" at bounding box center [695, 309] width 783 height 41
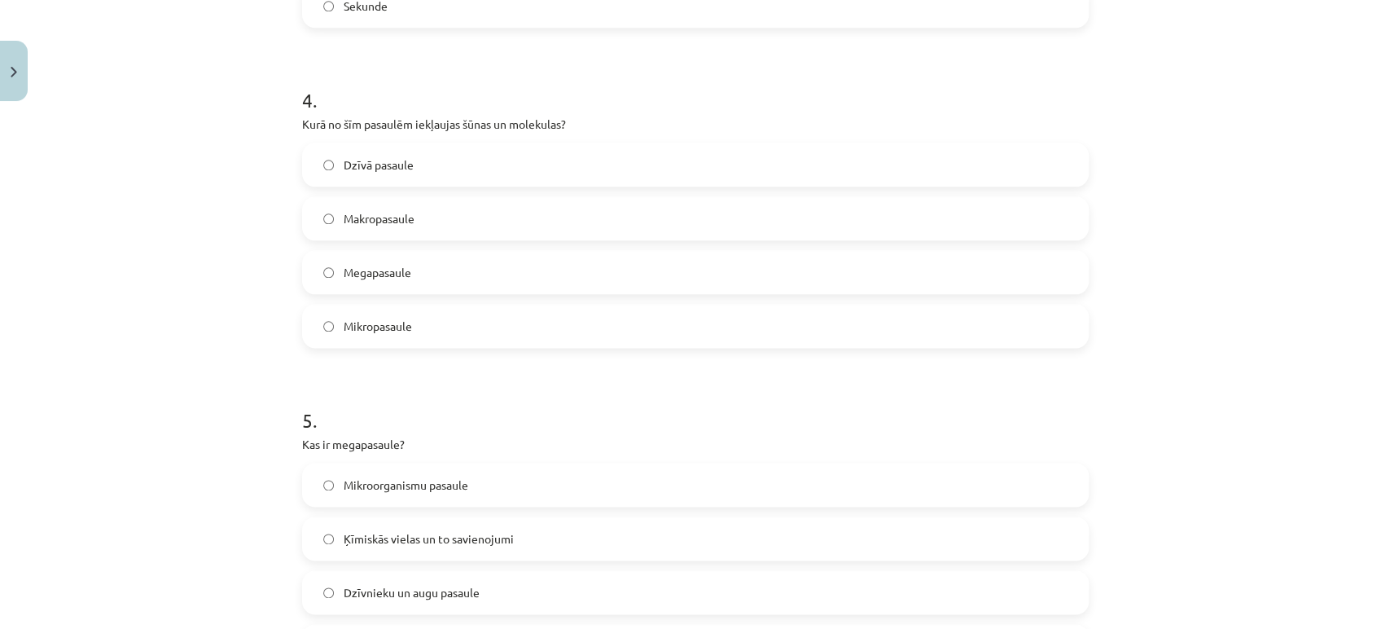
scroll to position [1221, 0]
click at [462, 329] on label "Mikropasaule" at bounding box center [695, 329] width 783 height 41
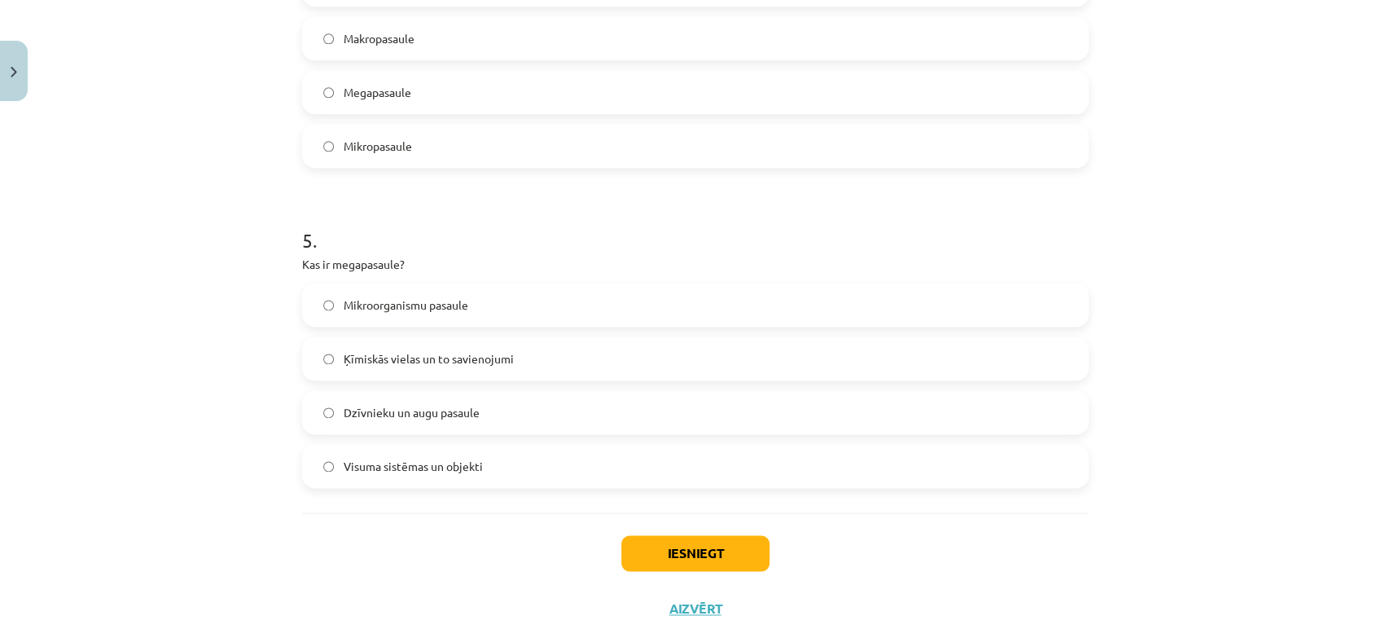
scroll to position [1451, 0]
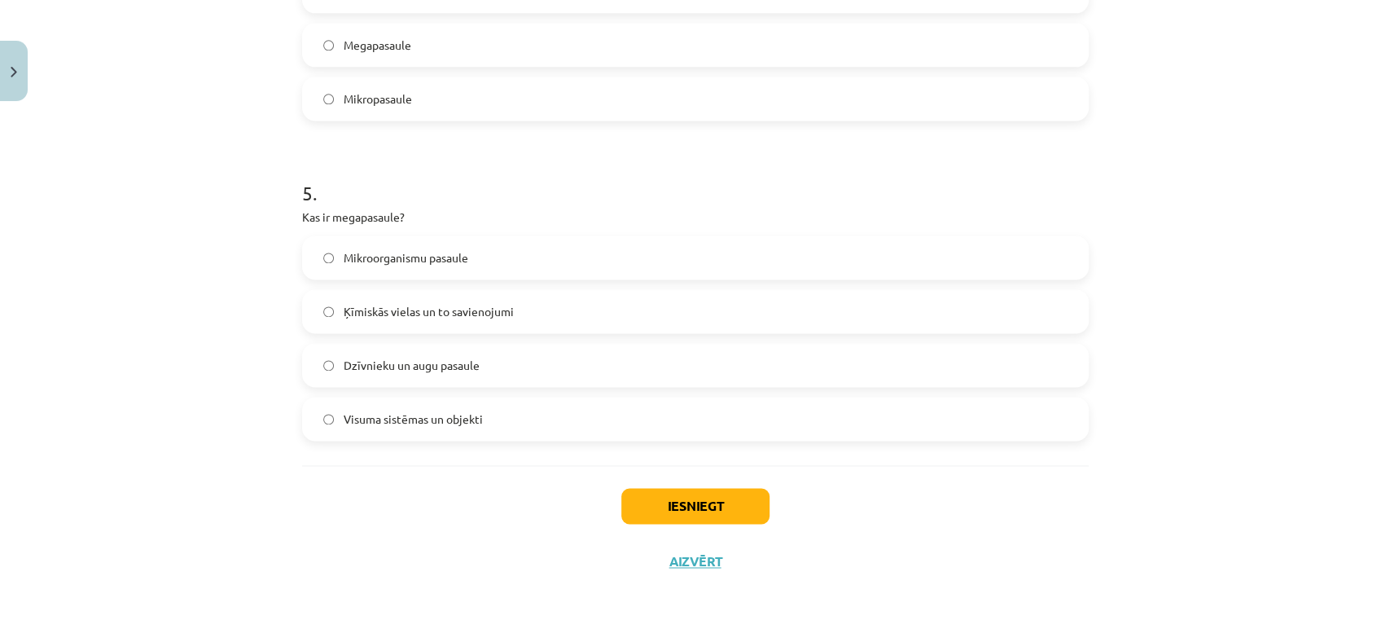
click at [875, 410] on label "Visuma sistēmas un objekti" at bounding box center [695, 418] width 783 height 41
click at [678, 507] on button "Iesniegt" at bounding box center [695, 506] width 148 height 36
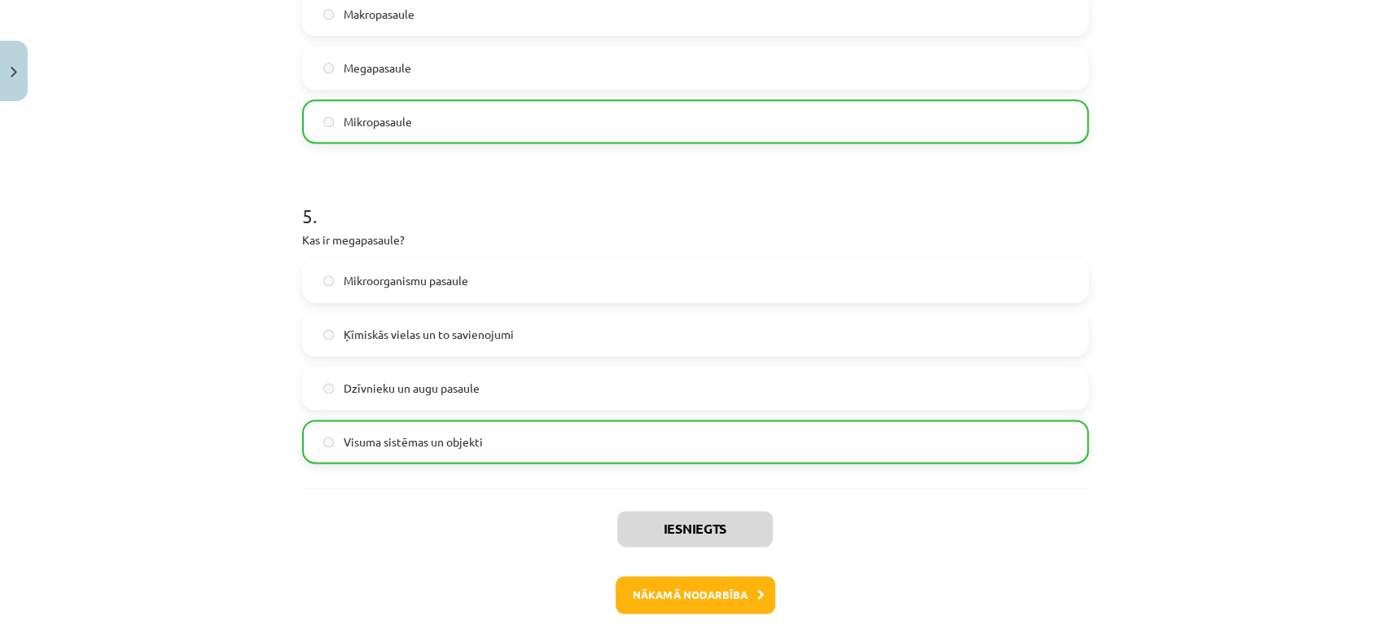
scroll to position [1436, 0]
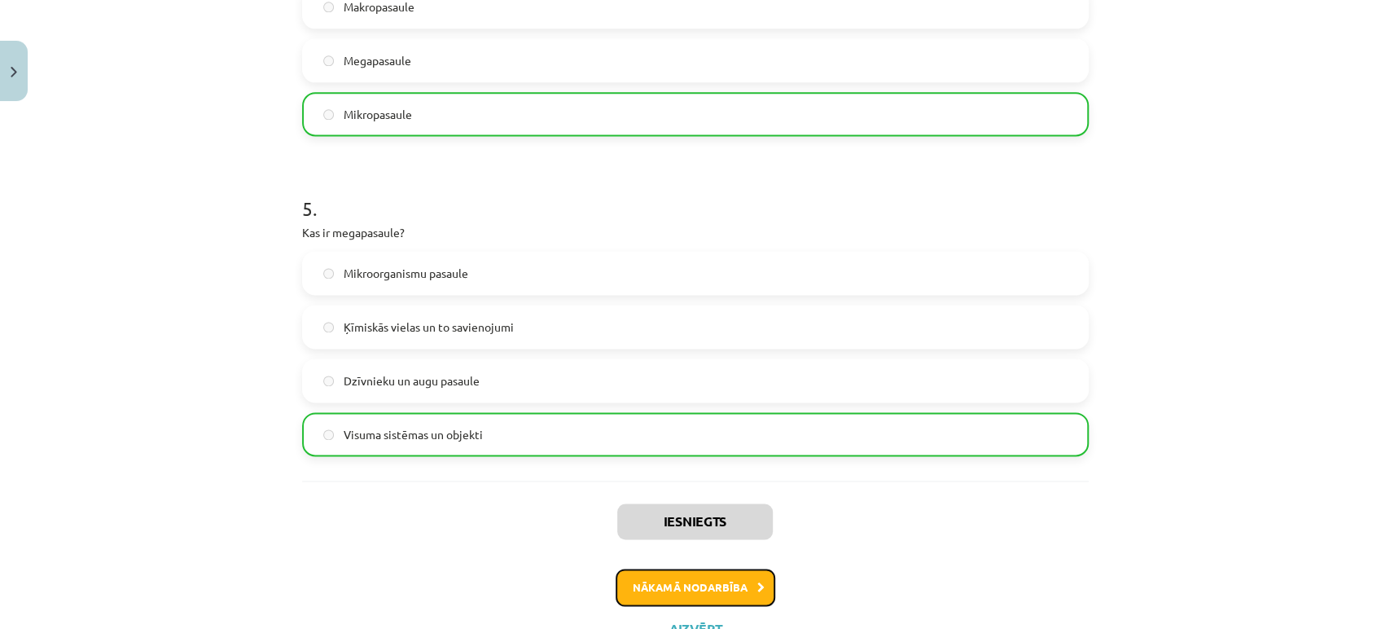
click at [716, 590] on button "Nākamā nodarbība" at bounding box center [696, 586] width 160 height 37
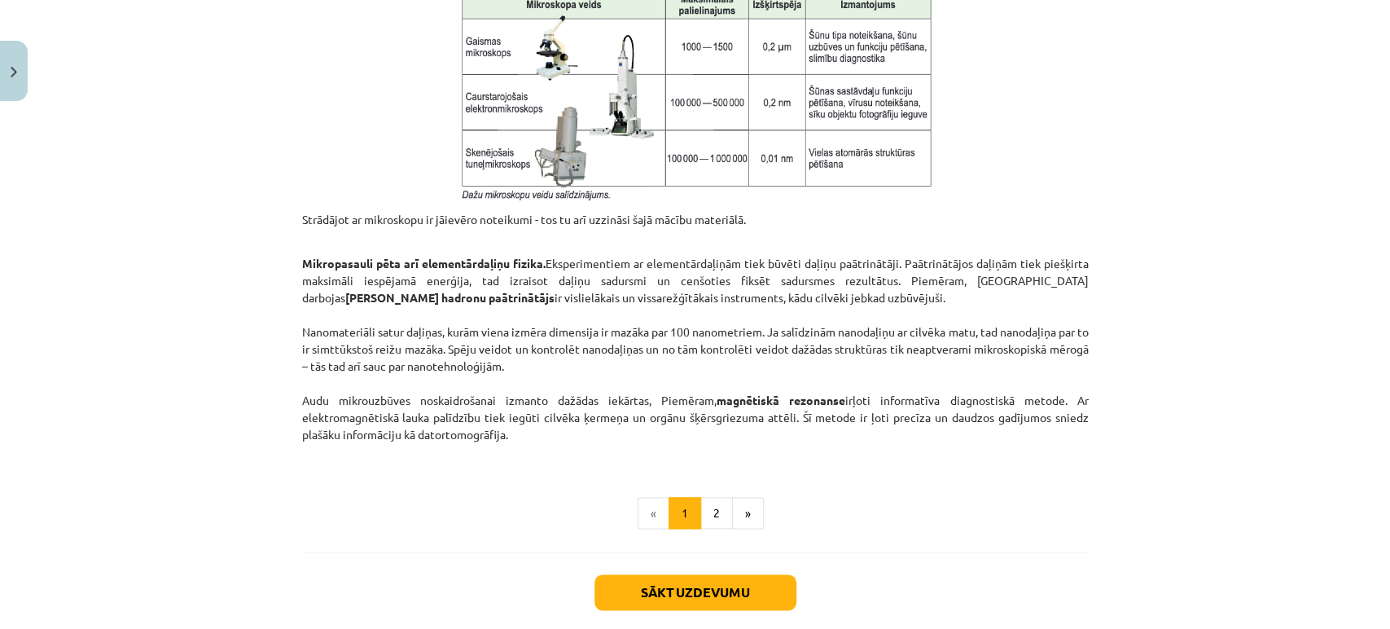
scroll to position [1358, 0]
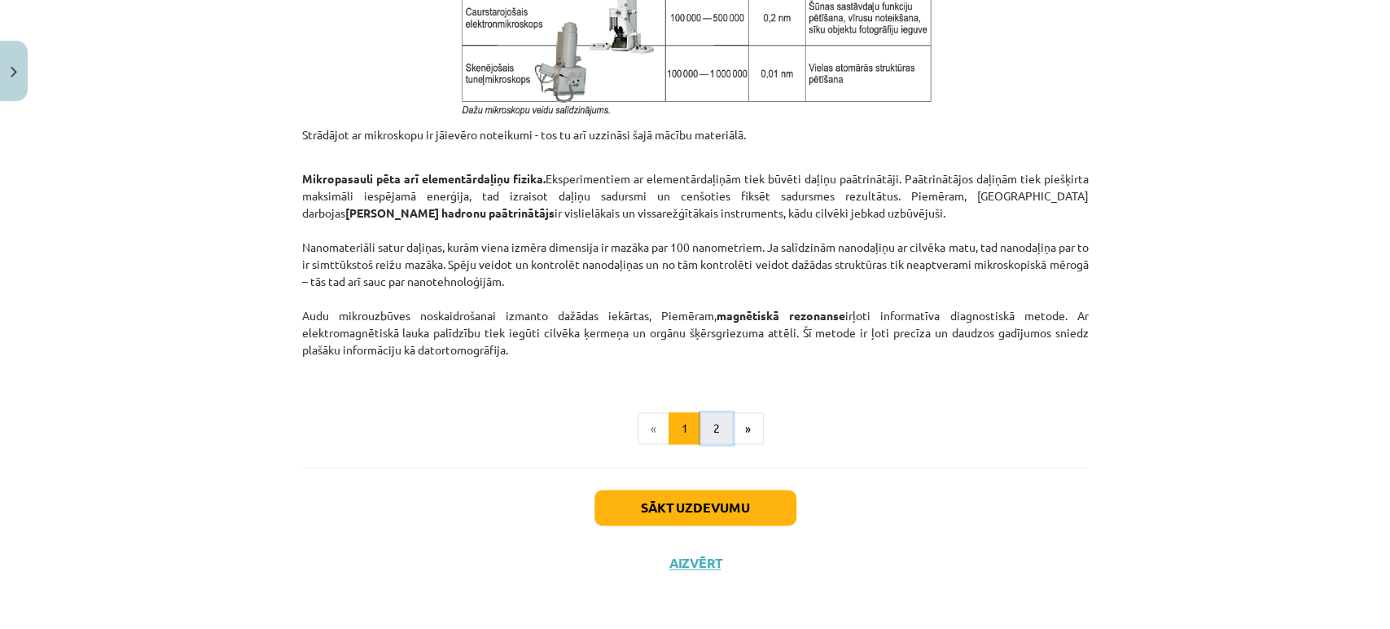
click at [707, 429] on button "2" at bounding box center [716, 428] width 33 height 33
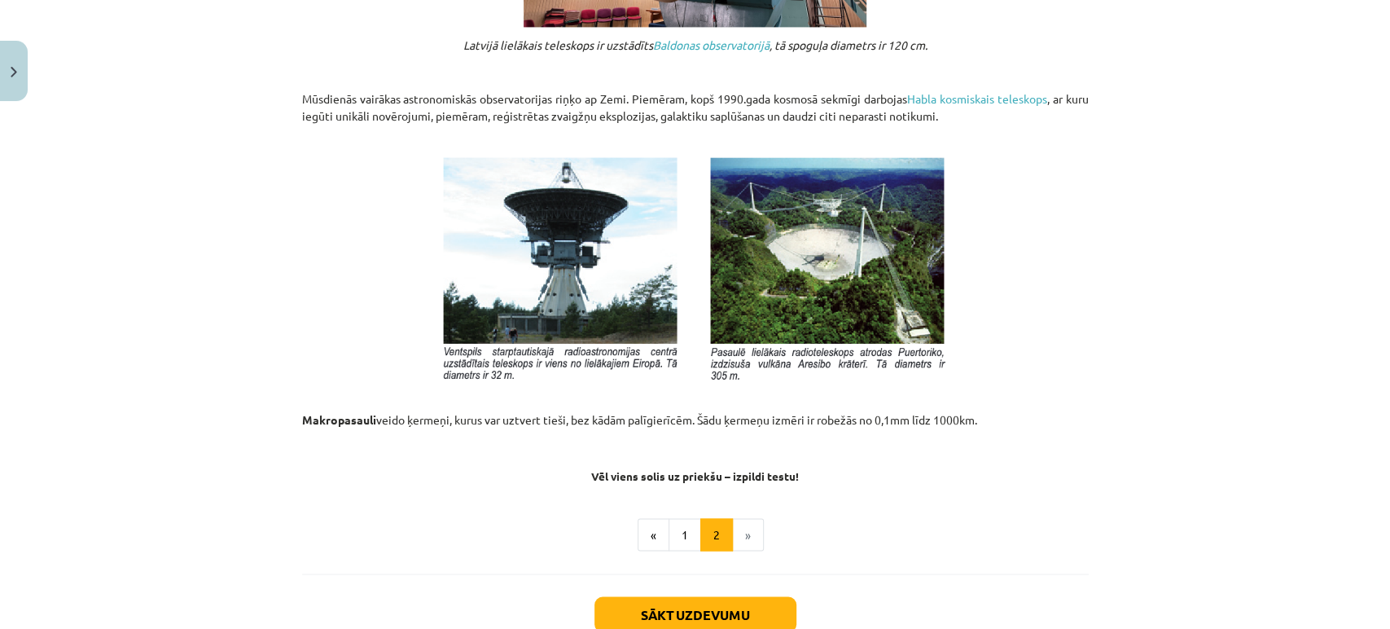
scroll to position [1663, 0]
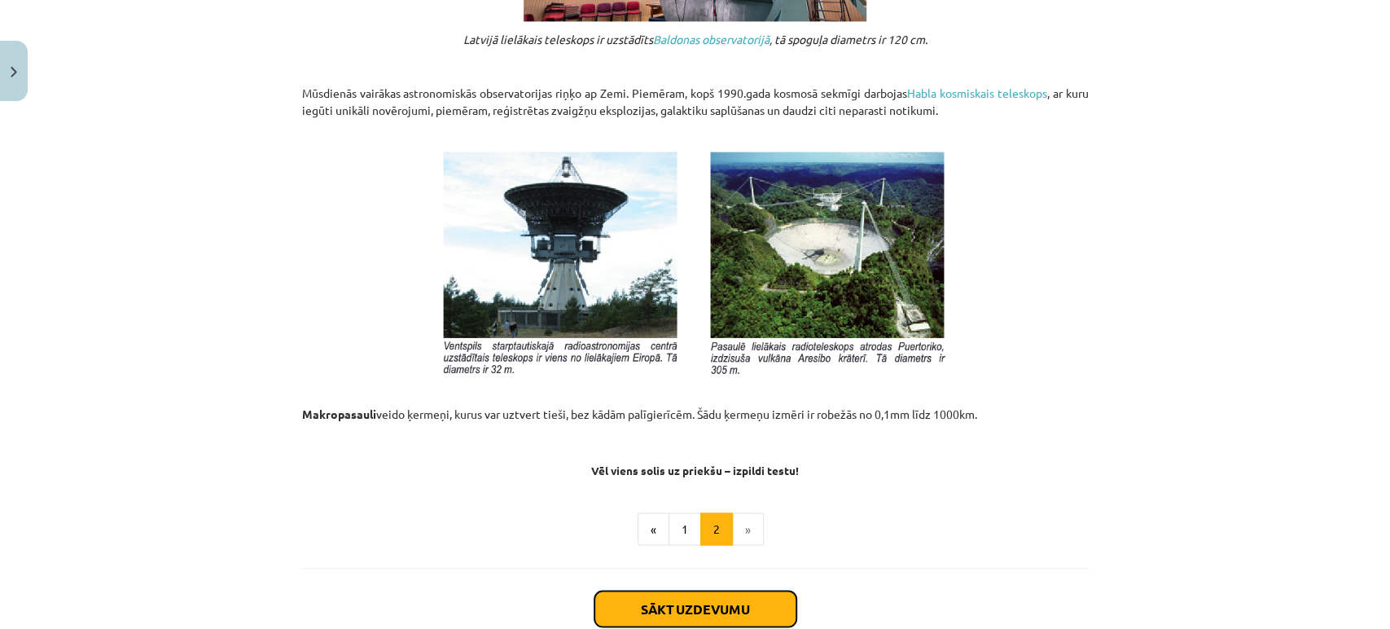
click at [704, 606] on button "Sākt uzdevumu" at bounding box center [695, 608] width 202 height 36
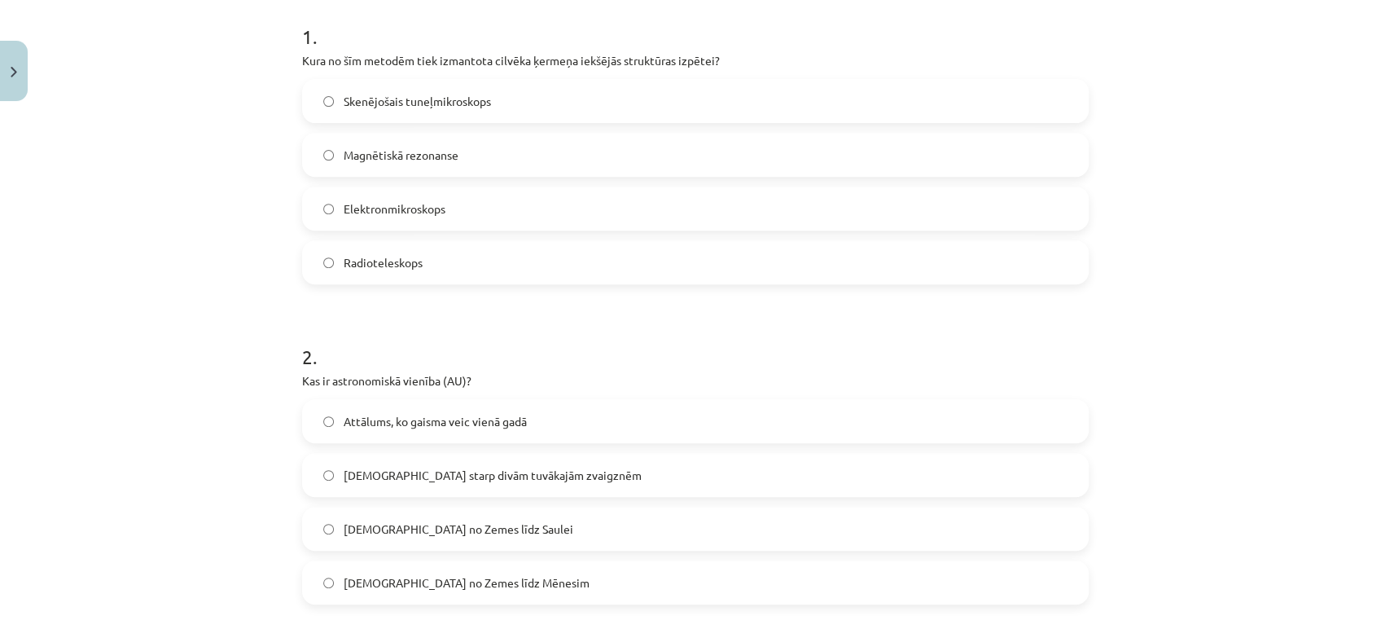
scroll to position [358, 0]
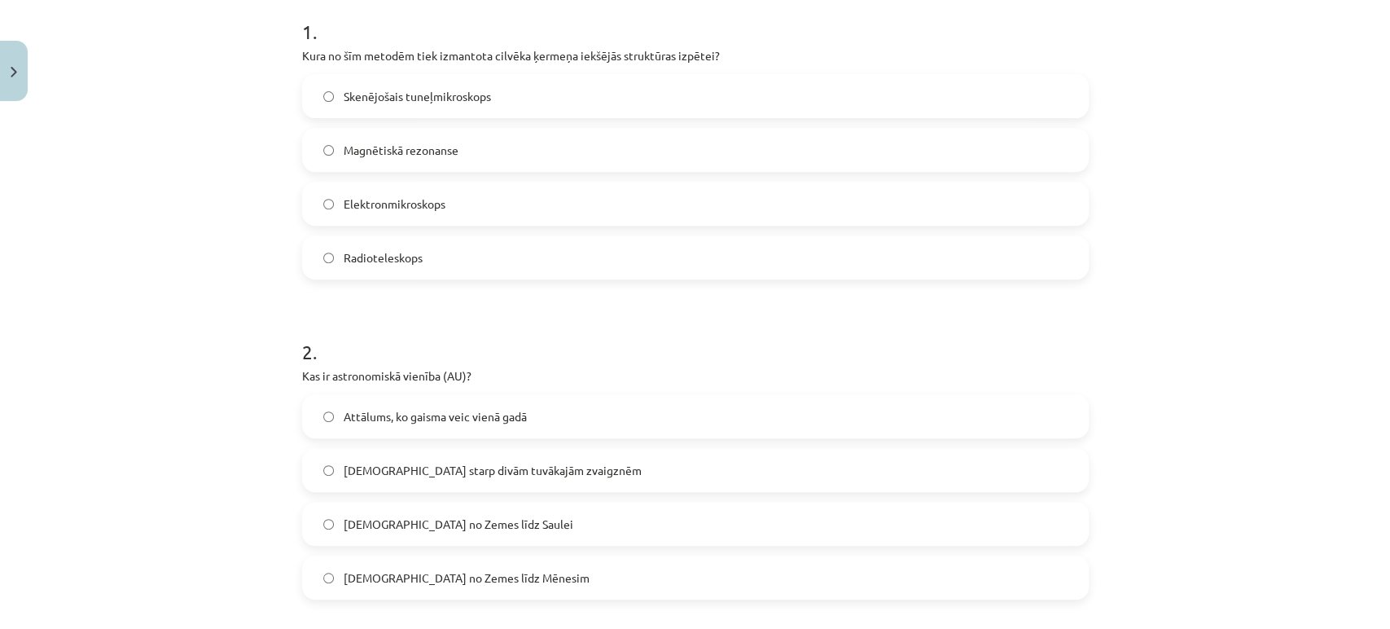
click at [853, 526] on label "Attālums no Zemes līdz Saulei" at bounding box center [695, 523] width 783 height 41
click at [1036, 155] on label "Magnētiskā rezonanse" at bounding box center [695, 149] width 783 height 41
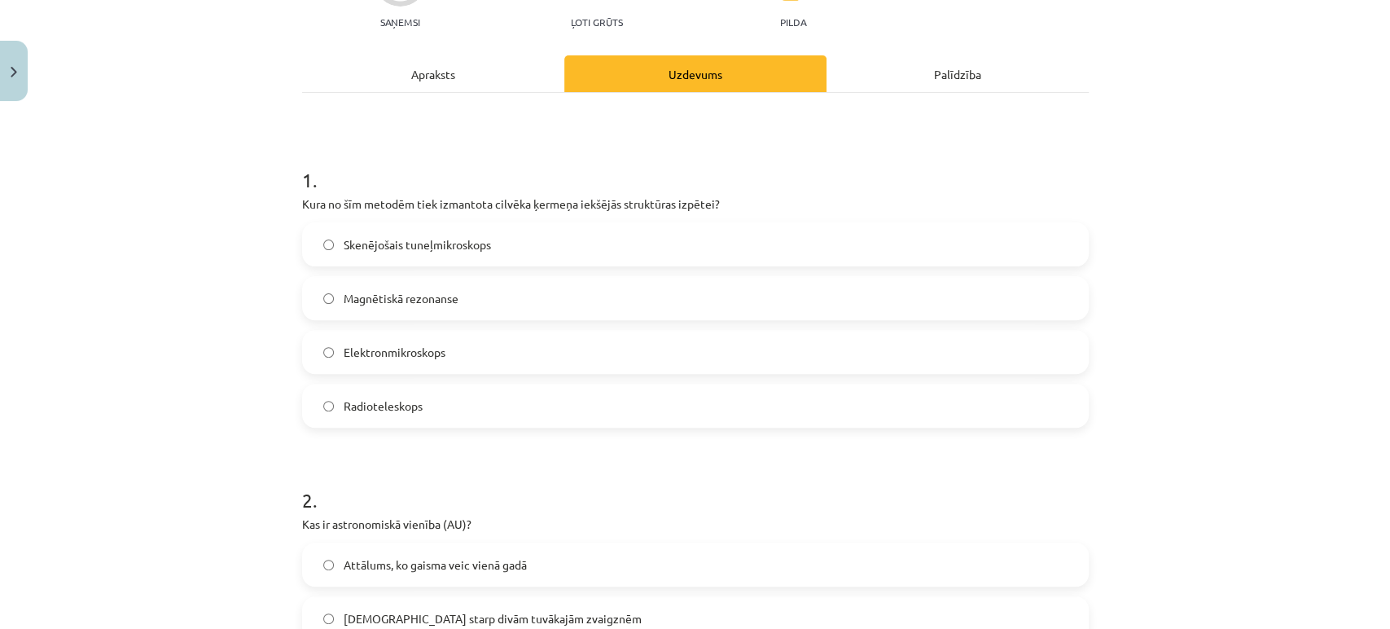
scroll to position [213, 0]
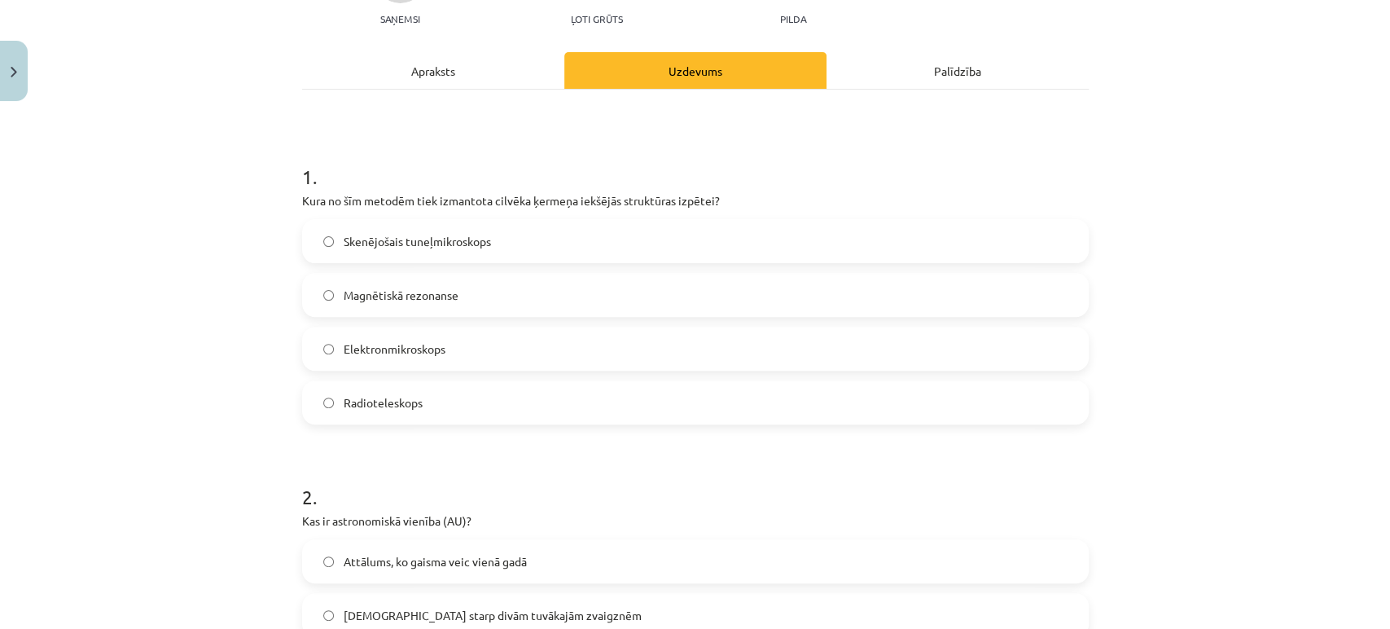
click at [443, 357] on label "Elektronmikroskops" at bounding box center [695, 348] width 783 height 41
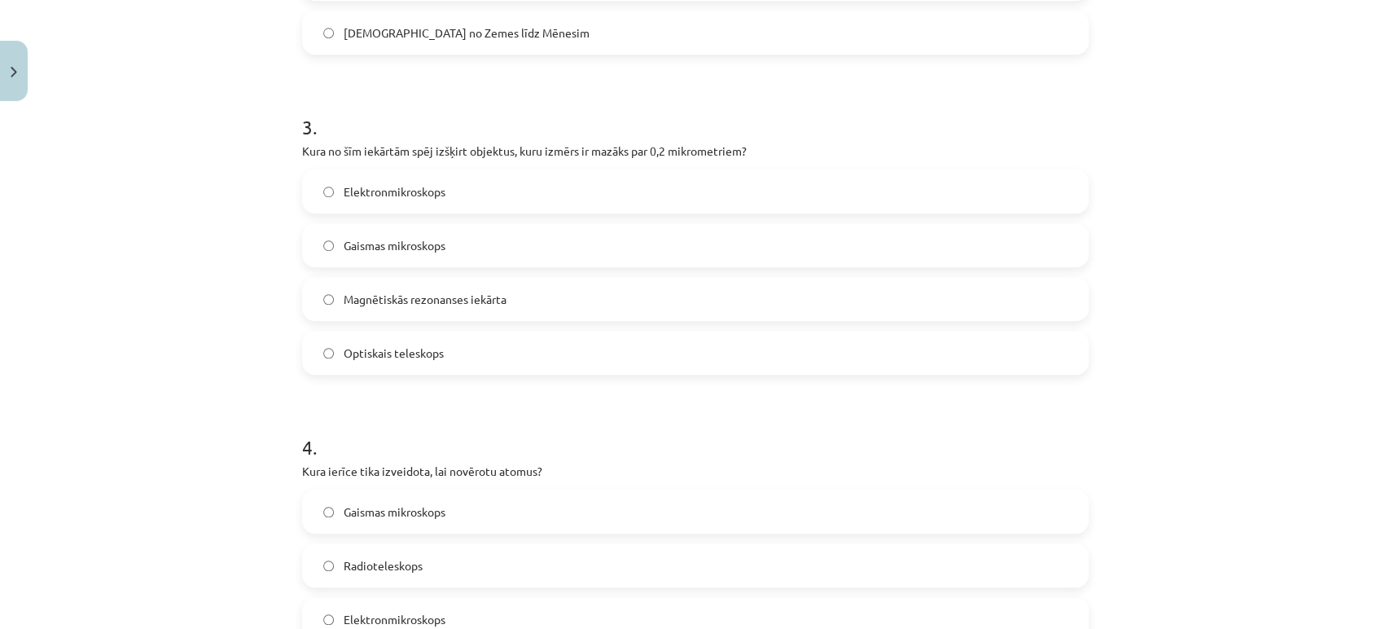
scroll to position [901, 0]
click at [932, 214] on div "Elektronmikroskops" at bounding box center [695, 194] width 787 height 44
click at [813, 353] on label "Optiskais teleskops" at bounding box center [695, 355] width 783 height 41
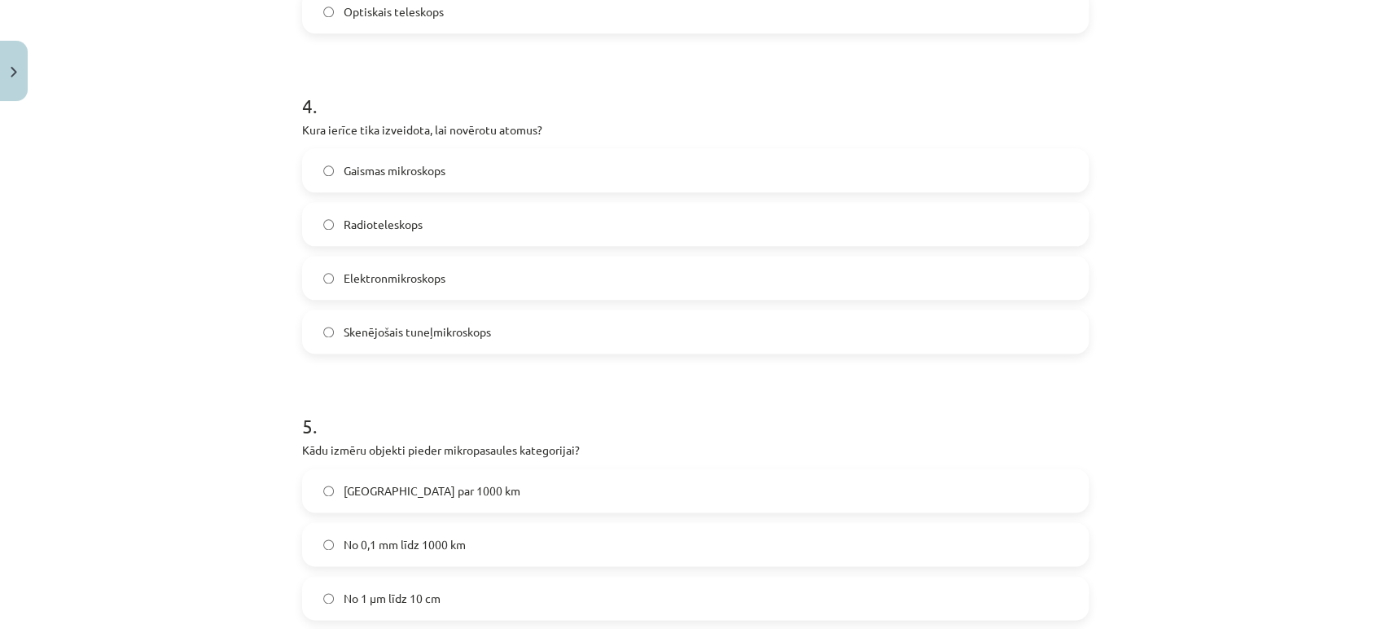
scroll to position [1255, 0]
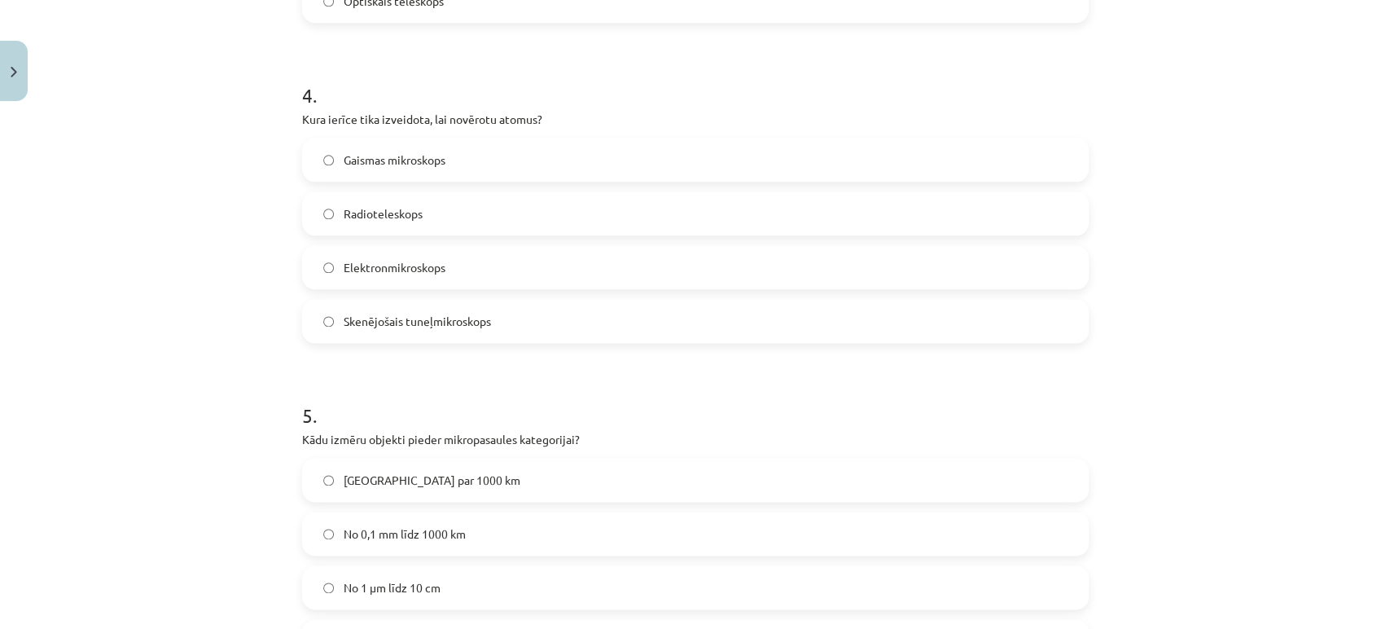
click at [457, 578] on label "No 1 μm līdz 10 cm" at bounding box center [695, 587] width 783 height 41
click at [495, 265] on label "Elektronmikroskops" at bounding box center [695, 267] width 783 height 41
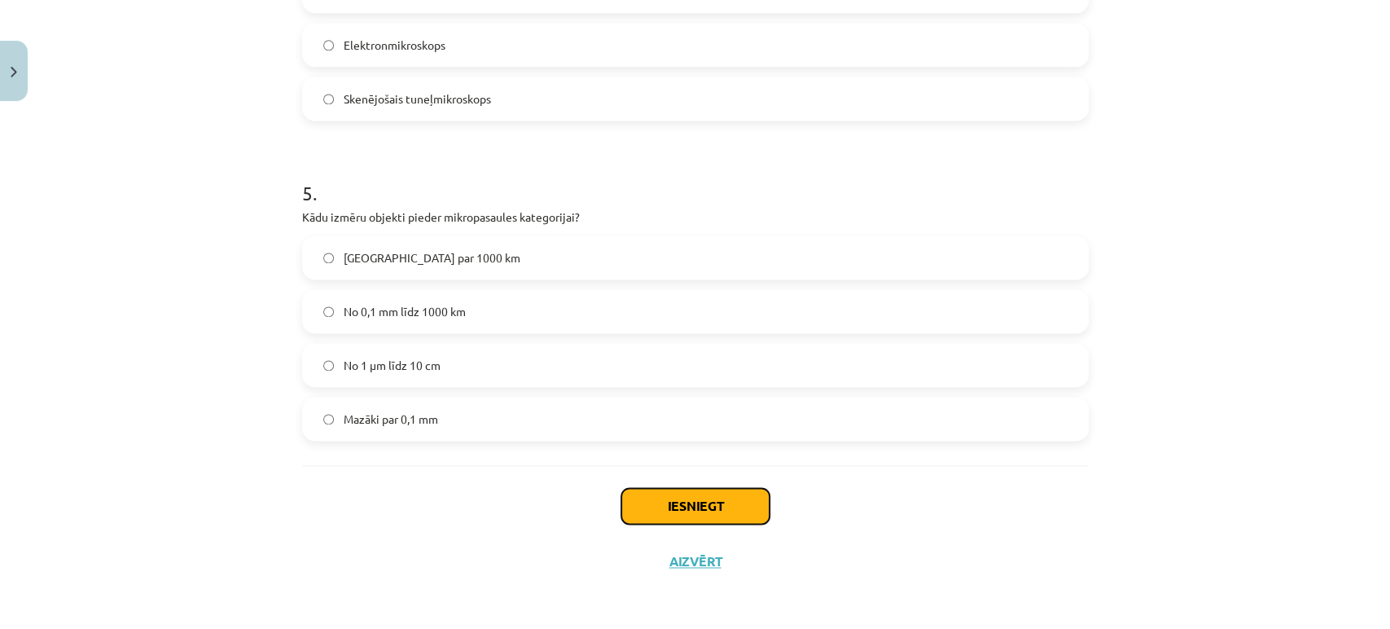
click at [669, 507] on button "Iesniegt" at bounding box center [695, 506] width 148 height 36
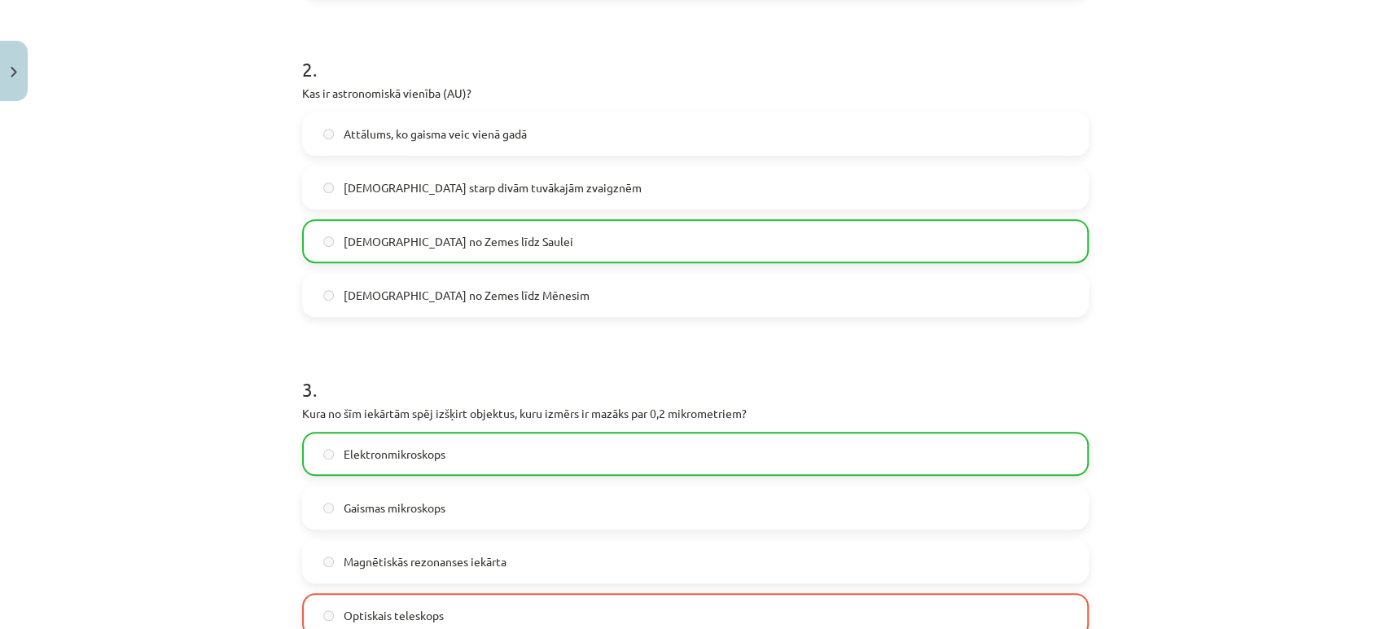
scroll to position [602, 0]
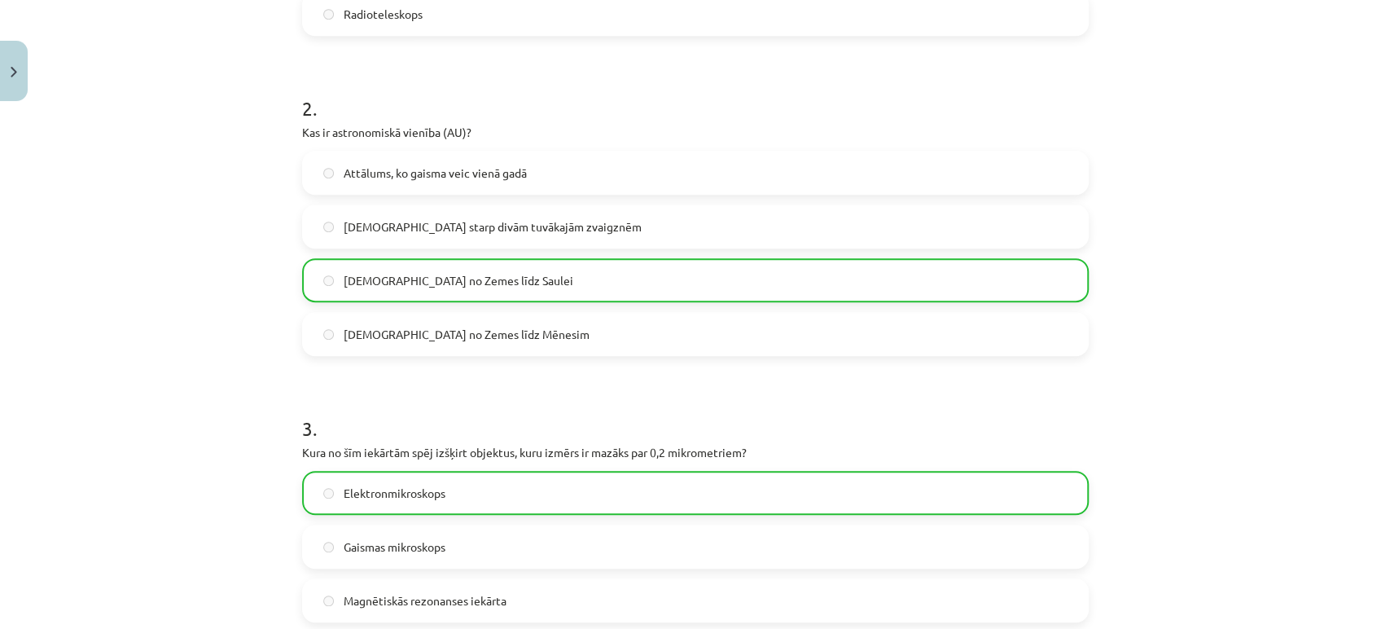
drag, startPoint x: 1372, startPoint y: 250, endPoint x: 1373, endPoint y: 283, distance: 32.6
click at [1373, 283] on div "Mācību tēma: Dabaszinības - 10. klases 1.ieskaites mācību materiāls #3 2. tēma.…" at bounding box center [695, 314] width 1390 height 629
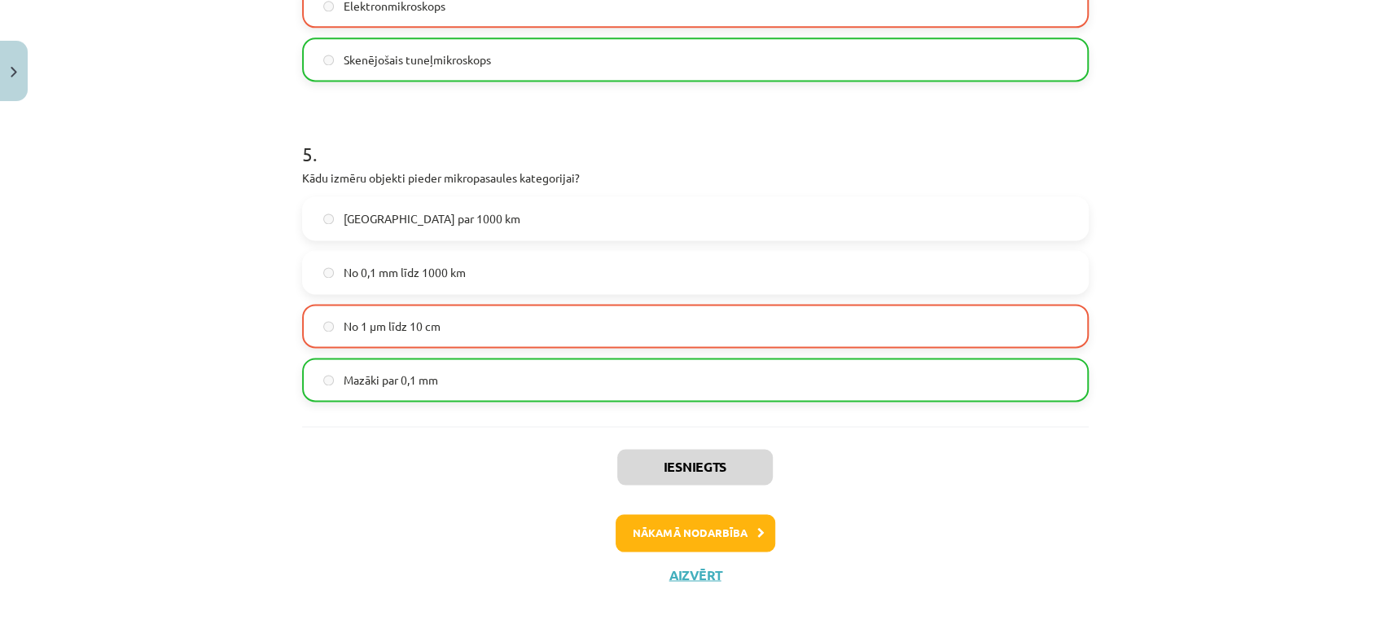
scroll to position [1513, 0]
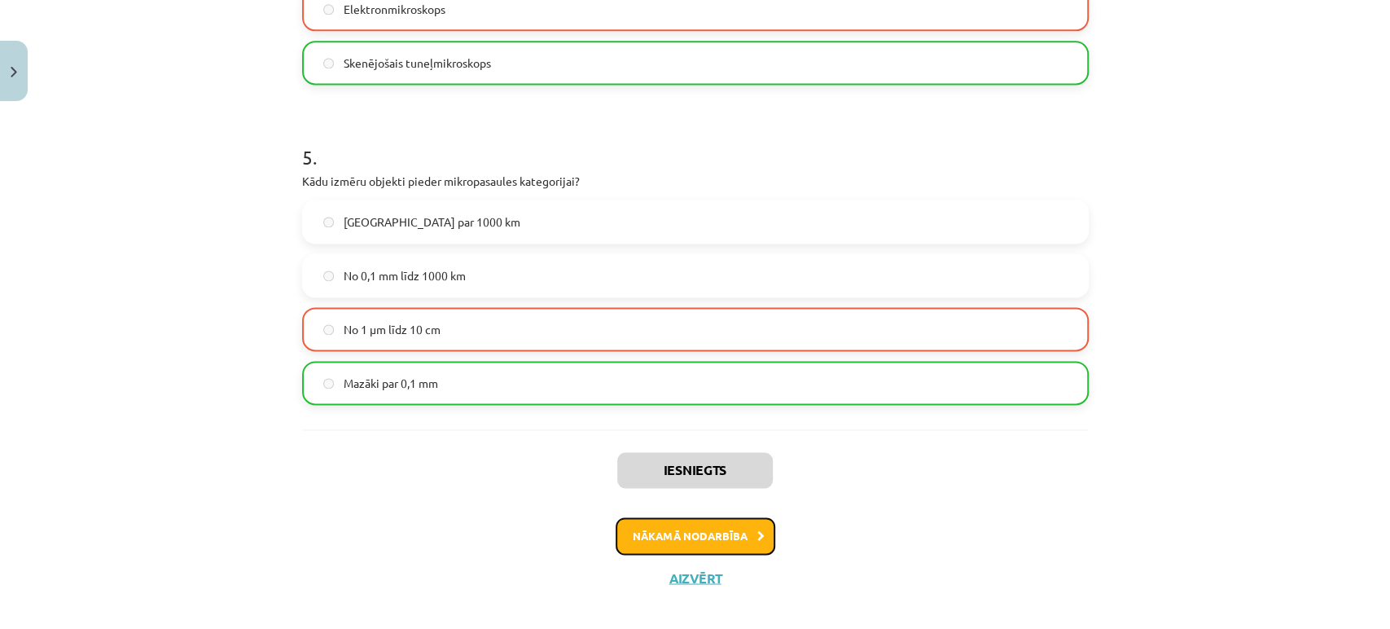
click at [731, 539] on button "Nākamā nodarbība" at bounding box center [696, 535] width 160 height 37
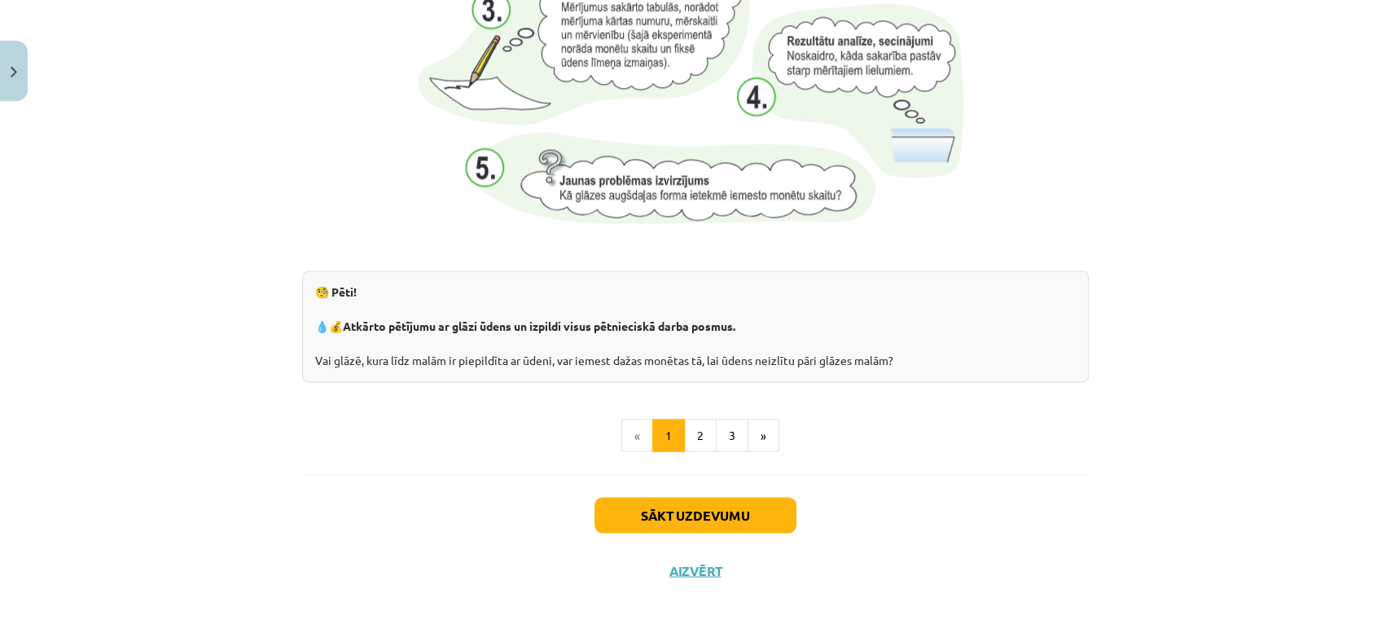
scroll to position [1704, 0]
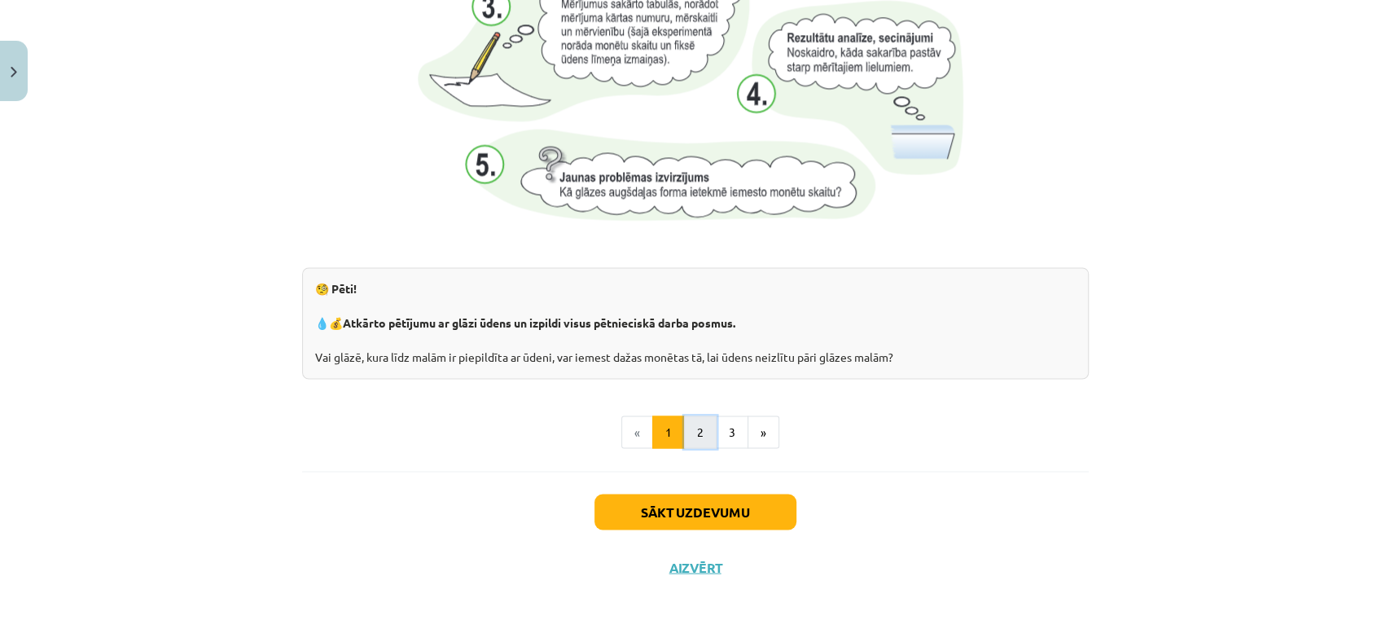
click at [699, 426] on button "2" at bounding box center [700, 431] width 33 height 33
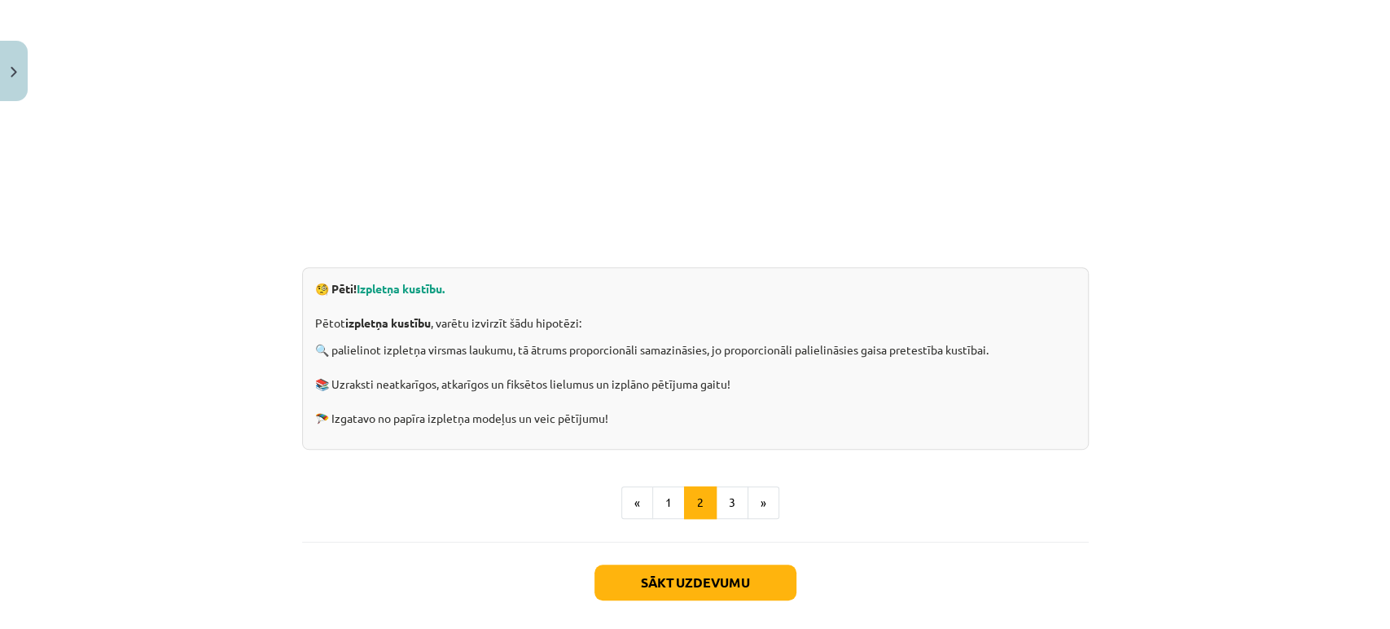
scroll to position [407, 0]
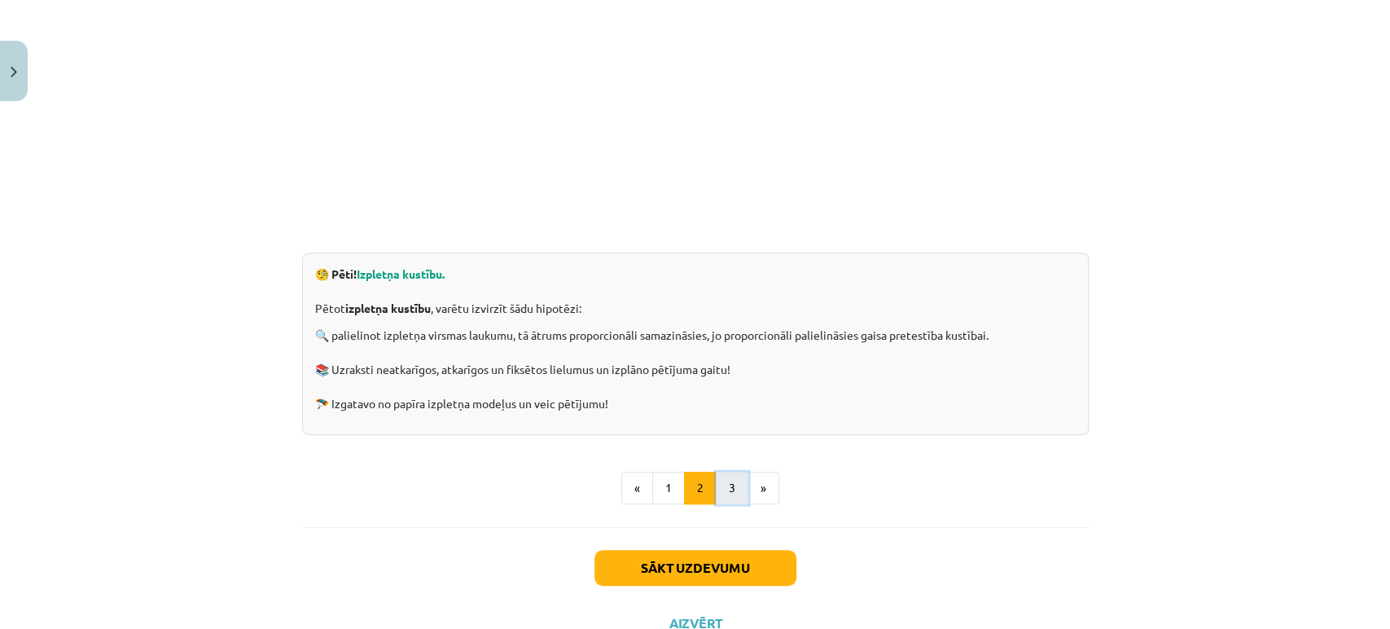
click at [728, 487] on button "3" at bounding box center [732, 487] width 33 height 33
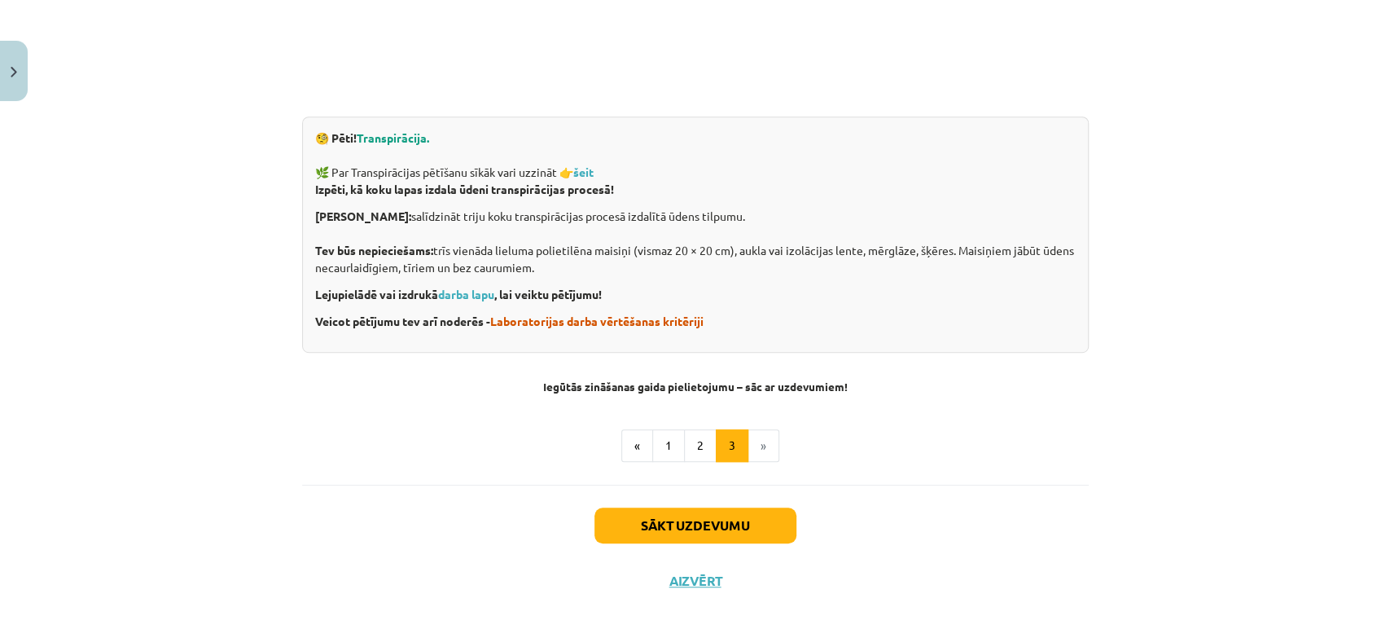
scroll to position [563, 0]
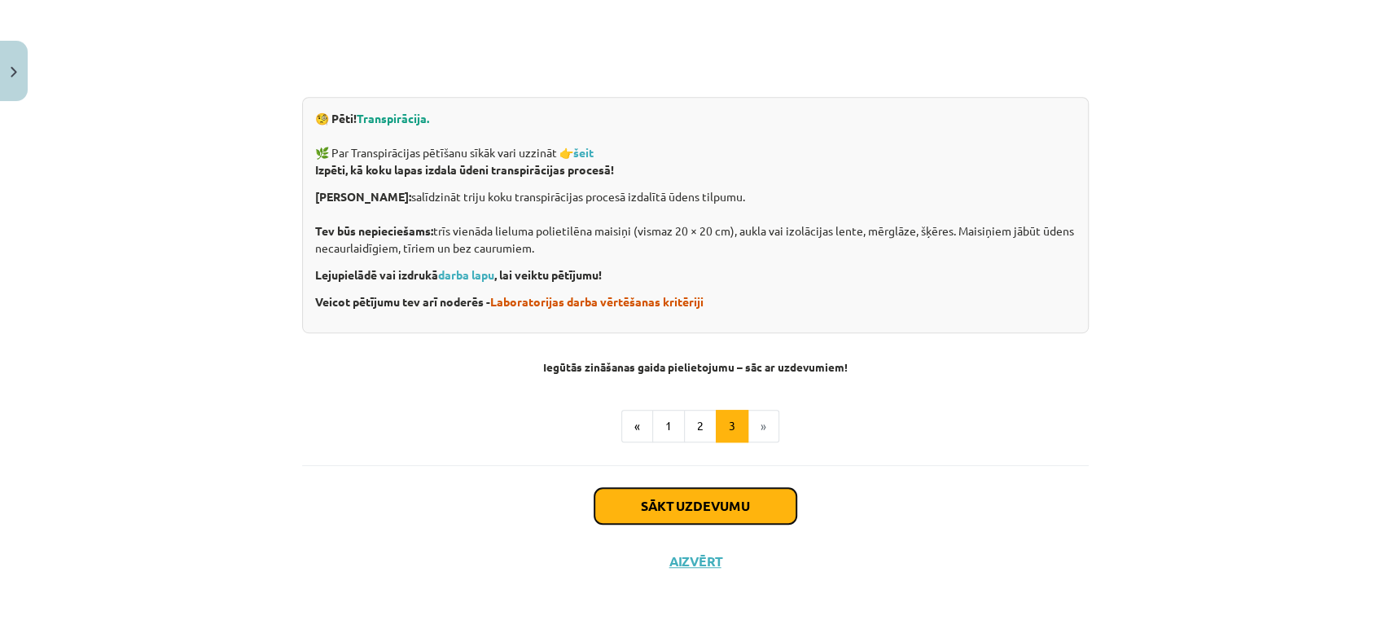
click at [662, 499] on button "Sākt uzdevumu" at bounding box center [695, 506] width 202 height 36
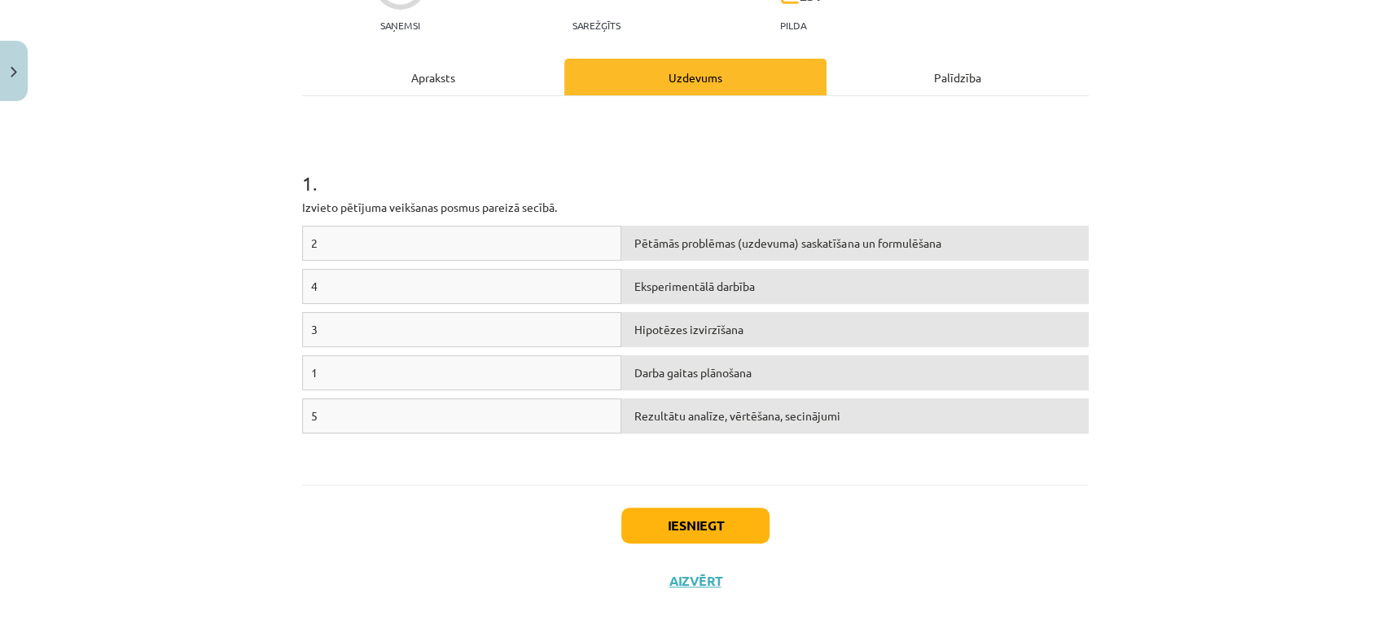
scroll to position [186, 0]
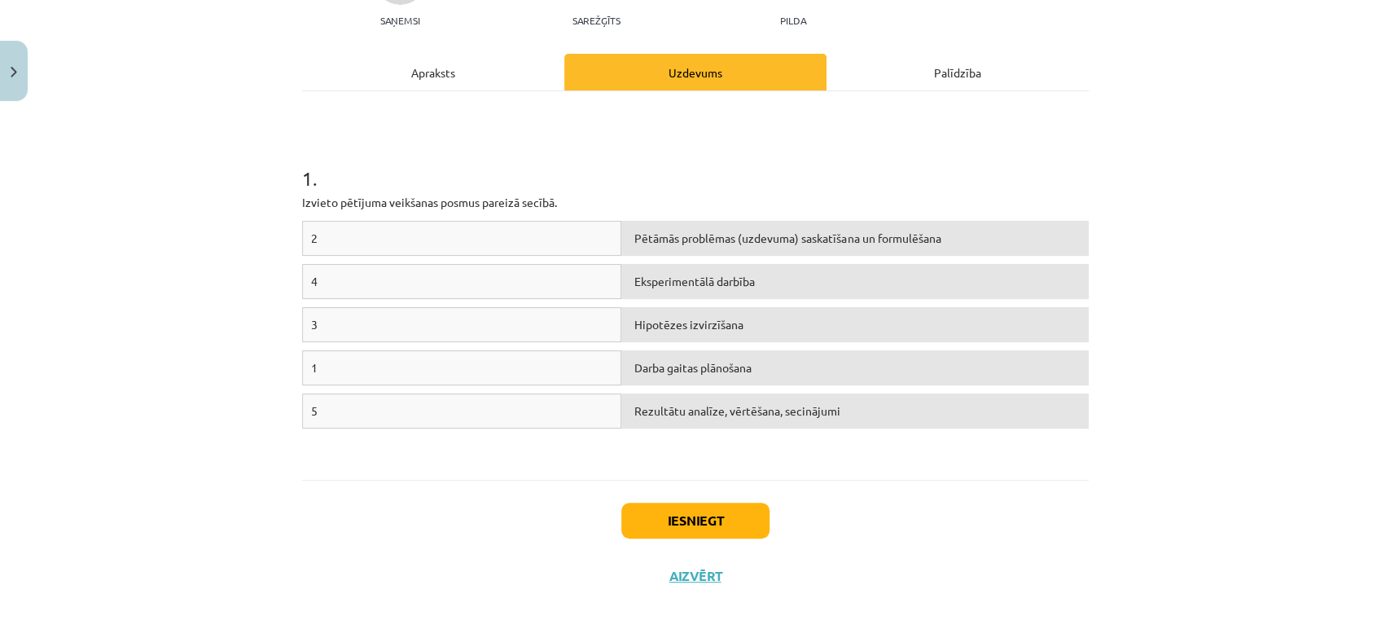
click at [487, 362] on div "1" at bounding box center [462, 367] width 320 height 35
drag, startPoint x: 499, startPoint y: 305, endPoint x: 702, endPoint y: 384, distance: 217.9
click at [702, 384] on div "2 Pētāmās problēmas (uzdevuma) saskatīšana un formulēšana 4 Eksperimentālā darb…" at bounding box center [695, 343] width 787 height 244
click at [702, 384] on div "1 Darba gaitas plānošana" at bounding box center [695, 371] width 787 height 43
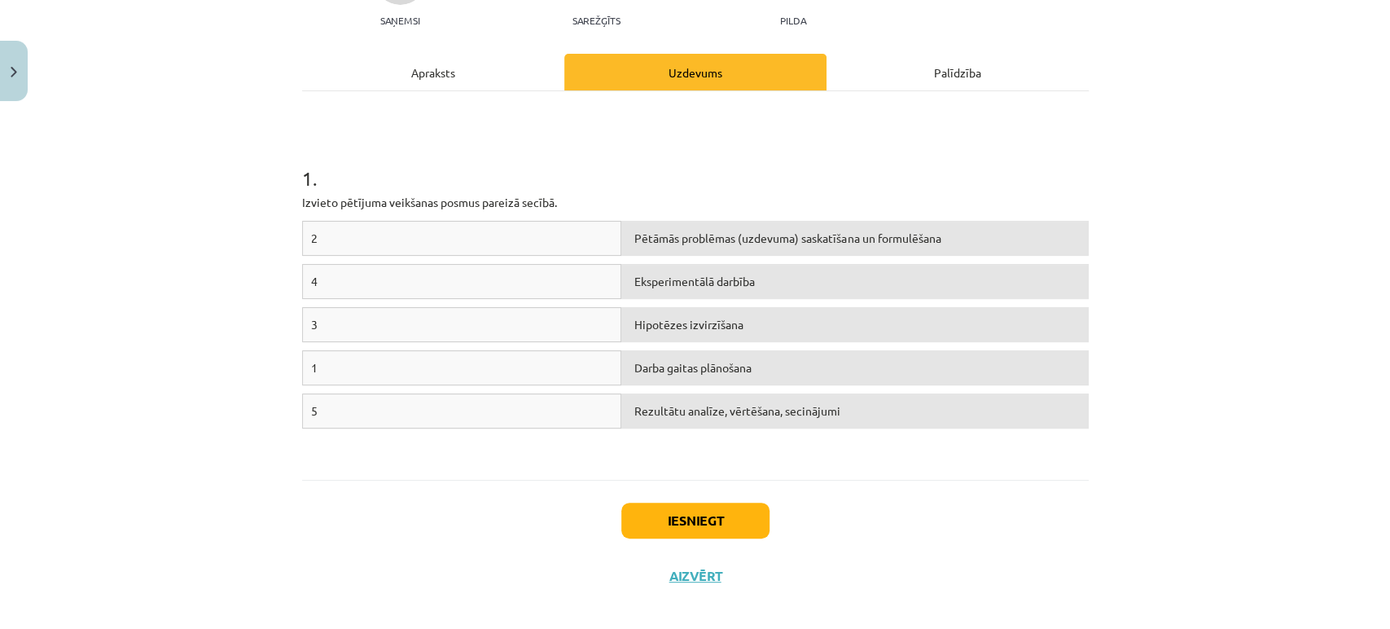
click at [987, 370] on div "Darba gaitas plānošana" at bounding box center [854, 367] width 467 height 35
drag, startPoint x: 530, startPoint y: 494, endPoint x: 658, endPoint y: 474, distance: 129.5
click at [658, 474] on div "5 XP Saņemsi Sarežģīts 231 pilda Apraksts Uzdevums Palīdzība 1 . Izvieto pētīju…" at bounding box center [695, 263] width 806 height 681
click at [658, 474] on div "1 . Izvieto pētījuma veikšanas posmus pareizā secībā. 2 Pētāmās problēmas (uzde…" at bounding box center [695, 285] width 787 height 388
click at [729, 372] on div "Darba gaitas plānošana" at bounding box center [854, 367] width 467 height 35
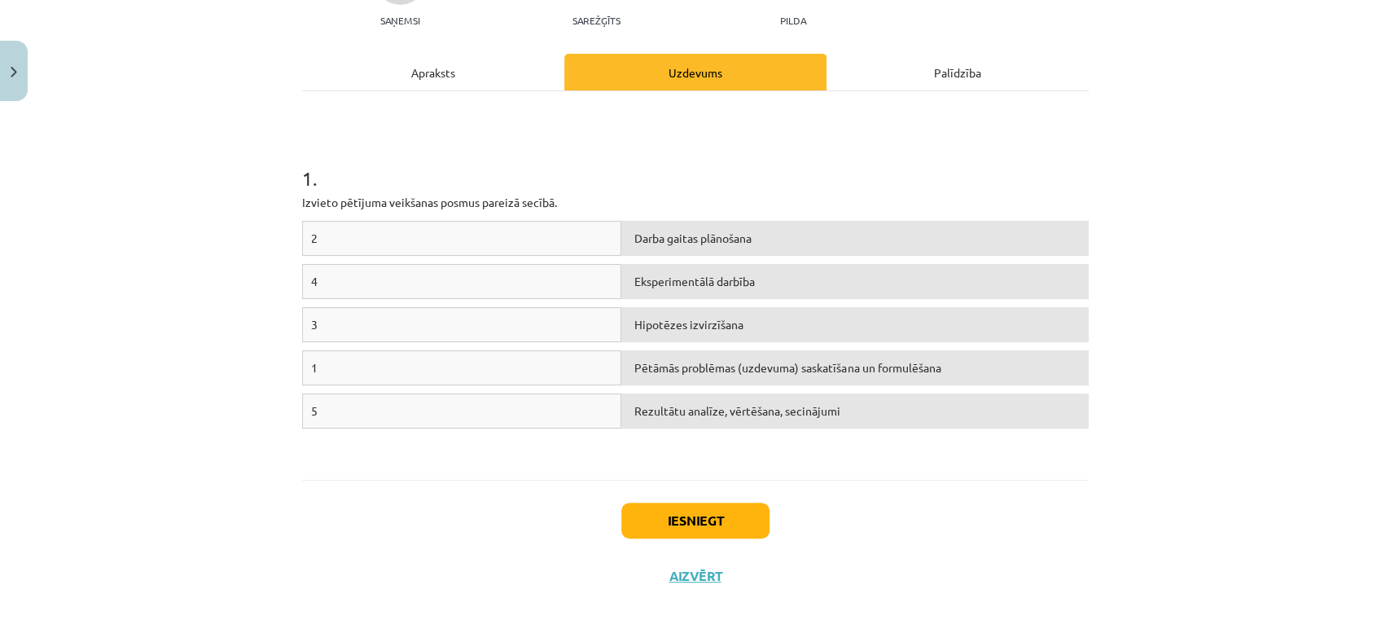
click at [795, 237] on div "Darba gaitas plānošana" at bounding box center [854, 238] width 467 height 35
click at [743, 287] on div "Hipotēzes izvirzīšana" at bounding box center [854, 281] width 467 height 35
click at [743, 513] on button "Iesniegt" at bounding box center [695, 520] width 148 height 36
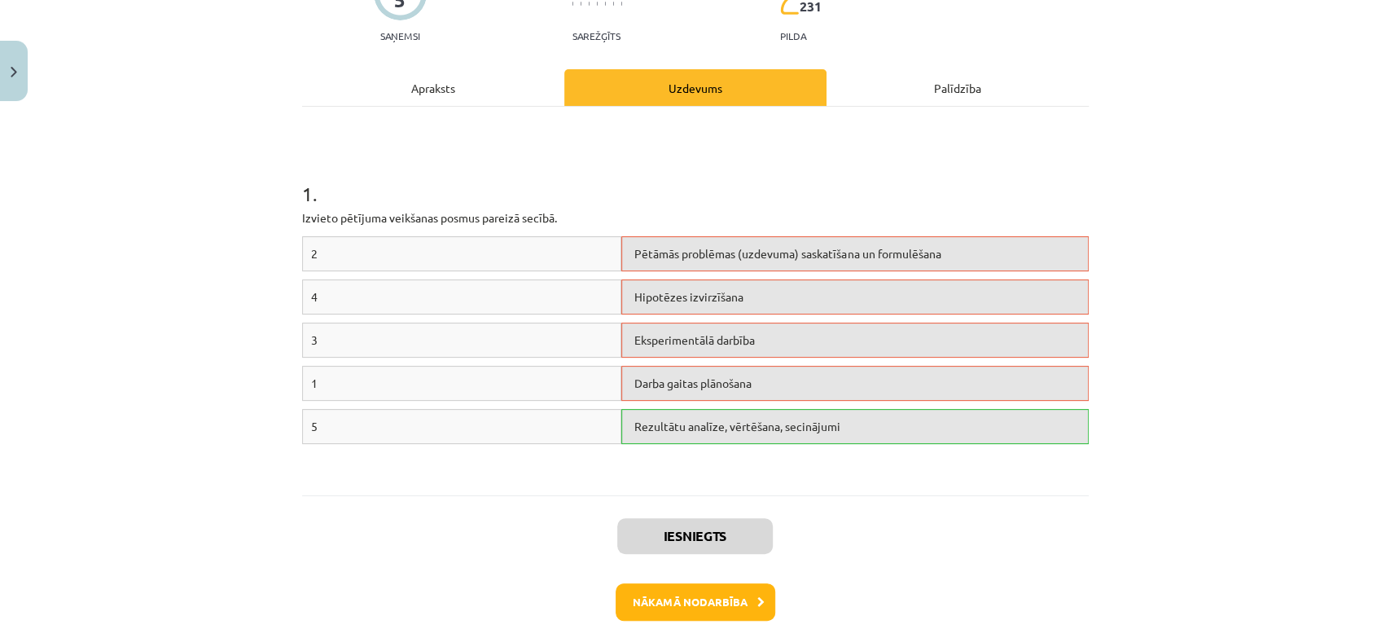
scroll to position [174, 0]
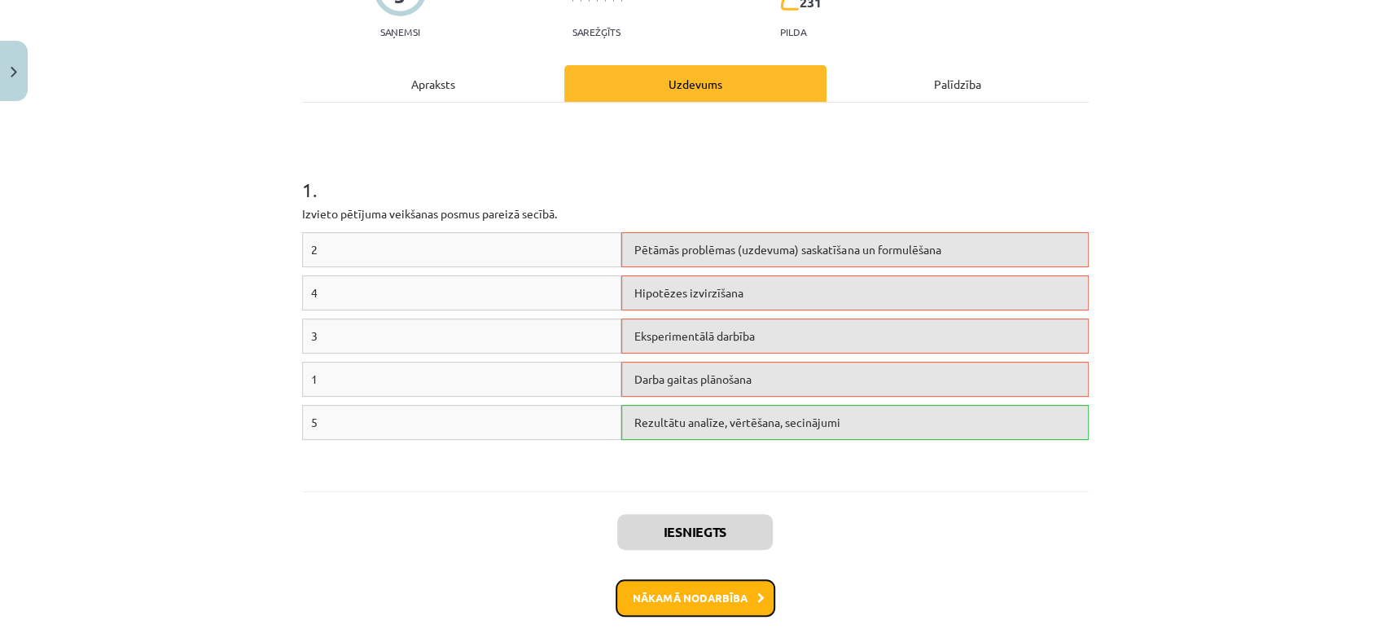
click at [735, 585] on button "Nākamā nodarbība" at bounding box center [696, 597] width 160 height 37
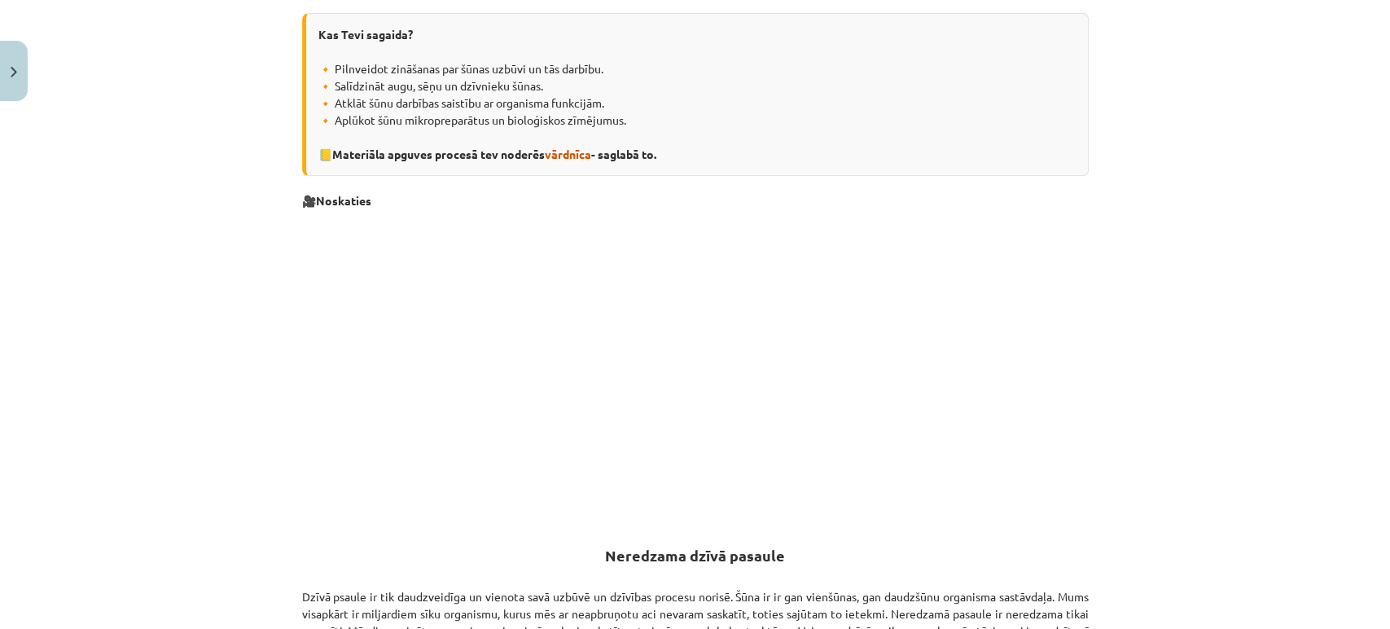
scroll to position [386, 0]
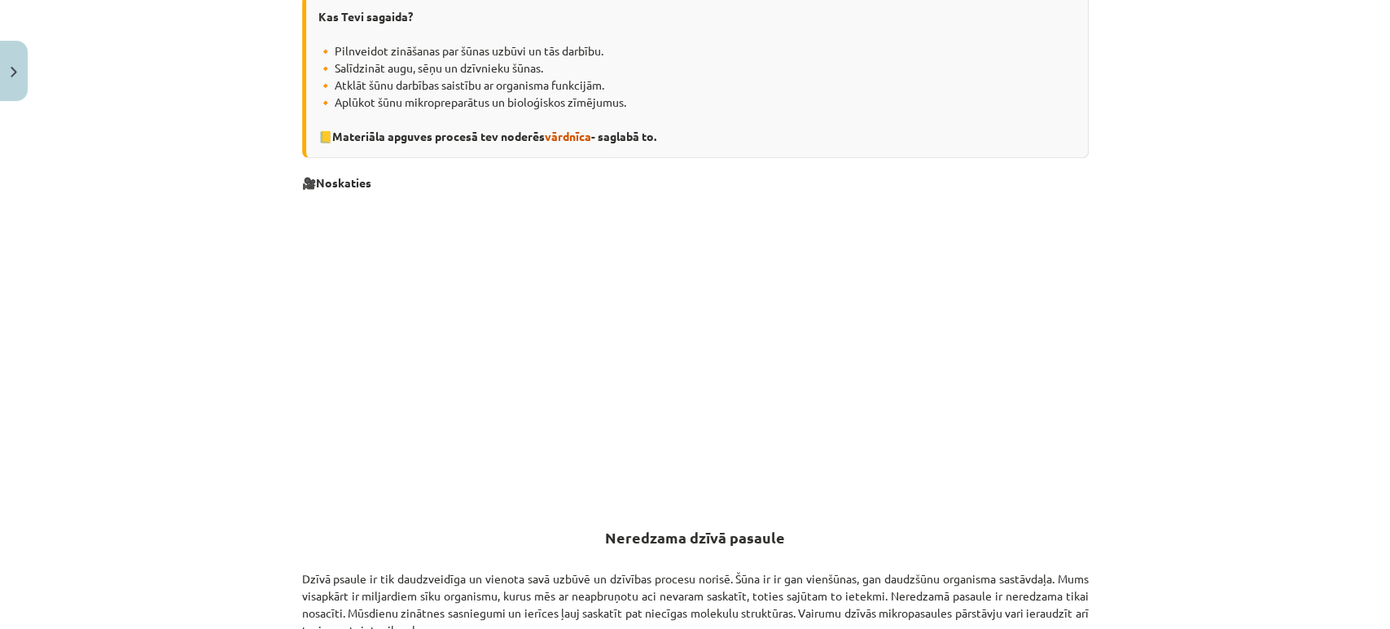
click at [1370, 184] on div "Mācību tēma: Dabaszinības - 10. klases 1.ieskaites mācību materiāls #5 4. tēma.…" at bounding box center [695, 314] width 1390 height 629
drag, startPoint x: 1370, startPoint y: 184, endPoint x: 1376, endPoint y: 191, distance: 8.7
click at [1376, 191] on div "Mācību tēma: Dabaszinības - 10. klases 1.ieskaites mācību materiāls #5 4. tēma.…" at bounding box center [695, 314] width 1390 height 629
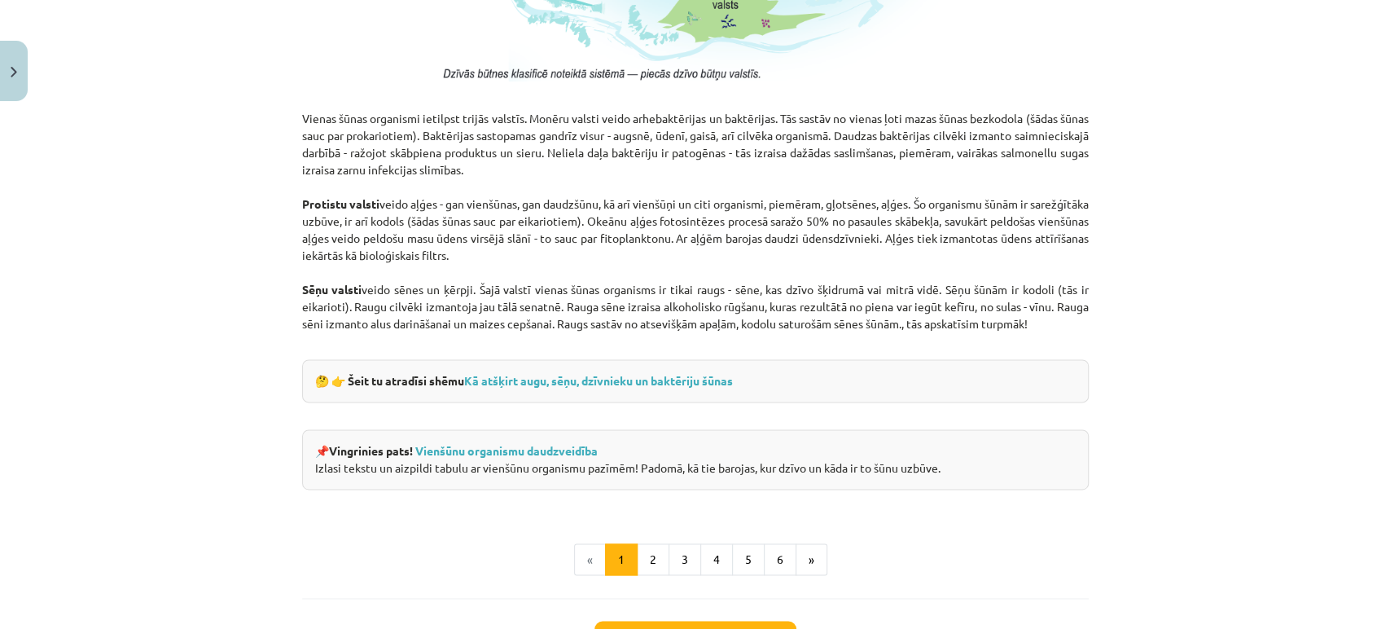
scroll to position [1378, 0]
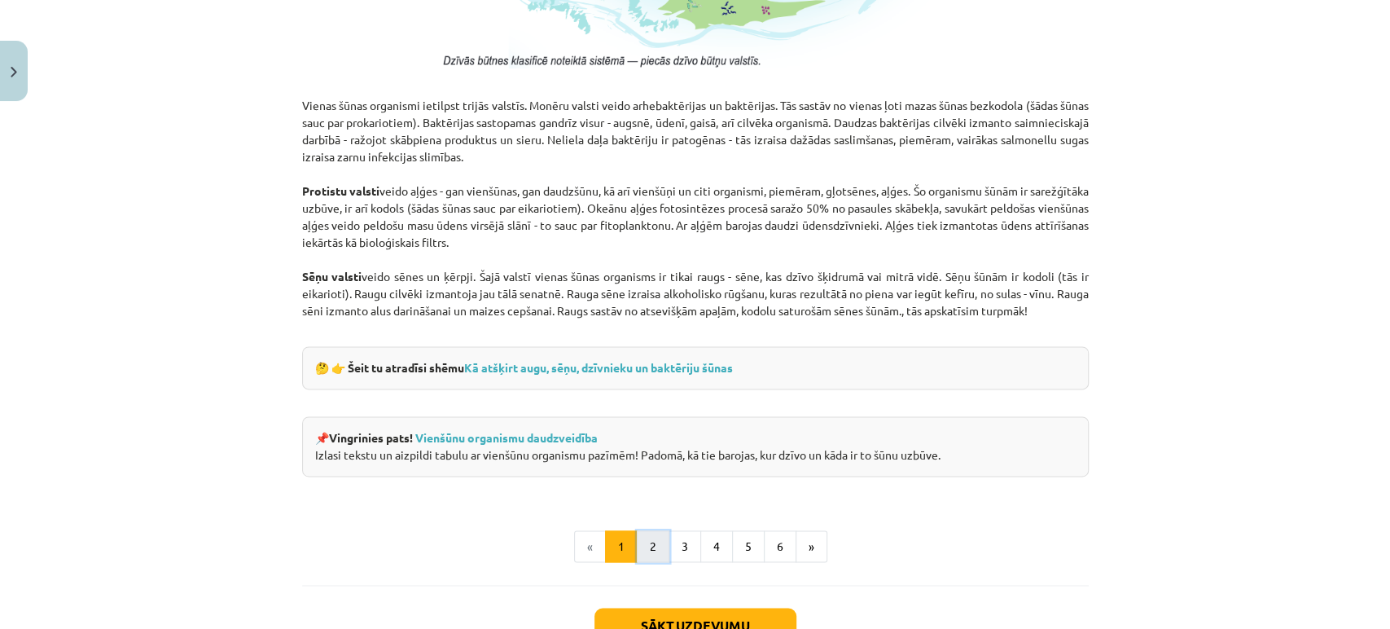
click at [648, 550] on button "2" at bounding box center [653, 546] width 33 height 33
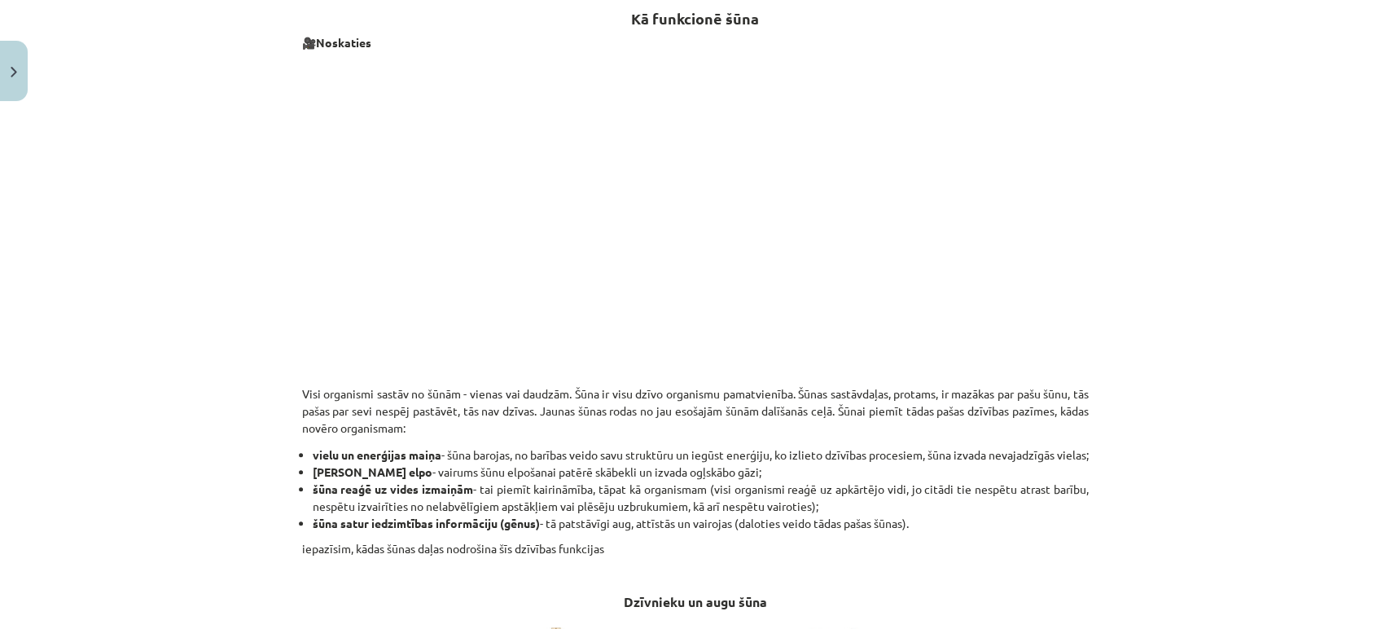
scroll to position [292, 0]
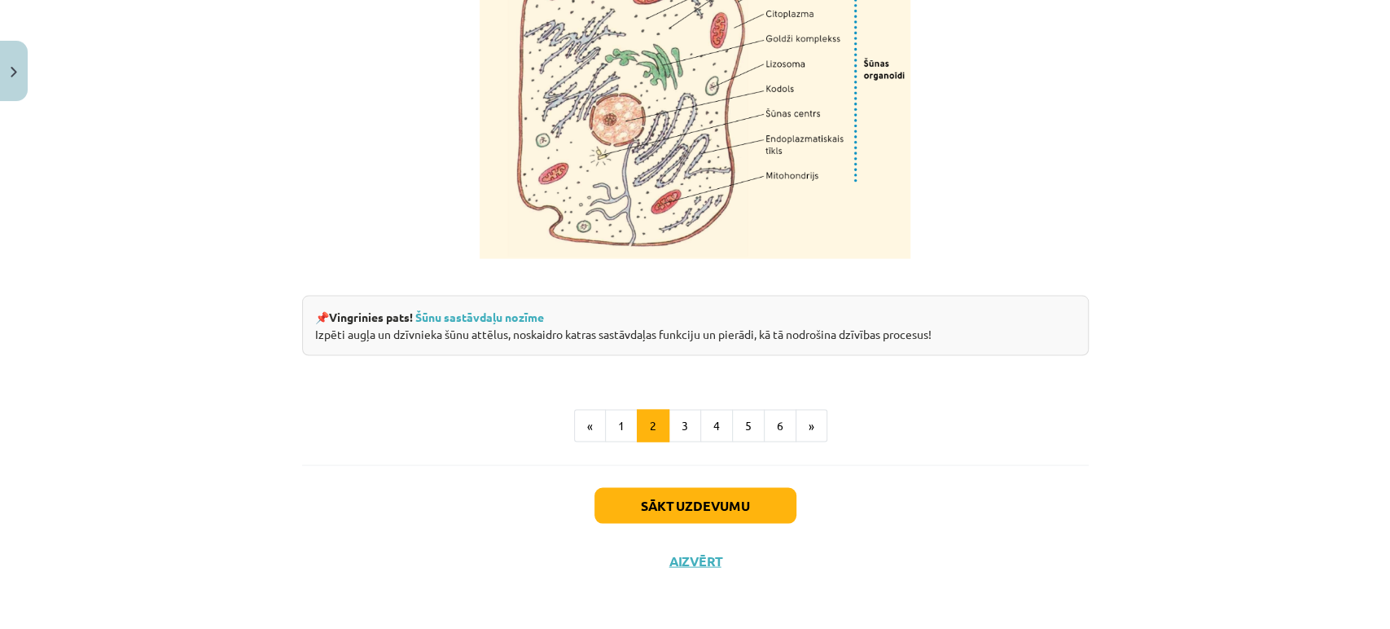
scroll to position [1996, 0]
click at [680, 423] on button "3" at bounding box center [685, 425] width 33 height 33
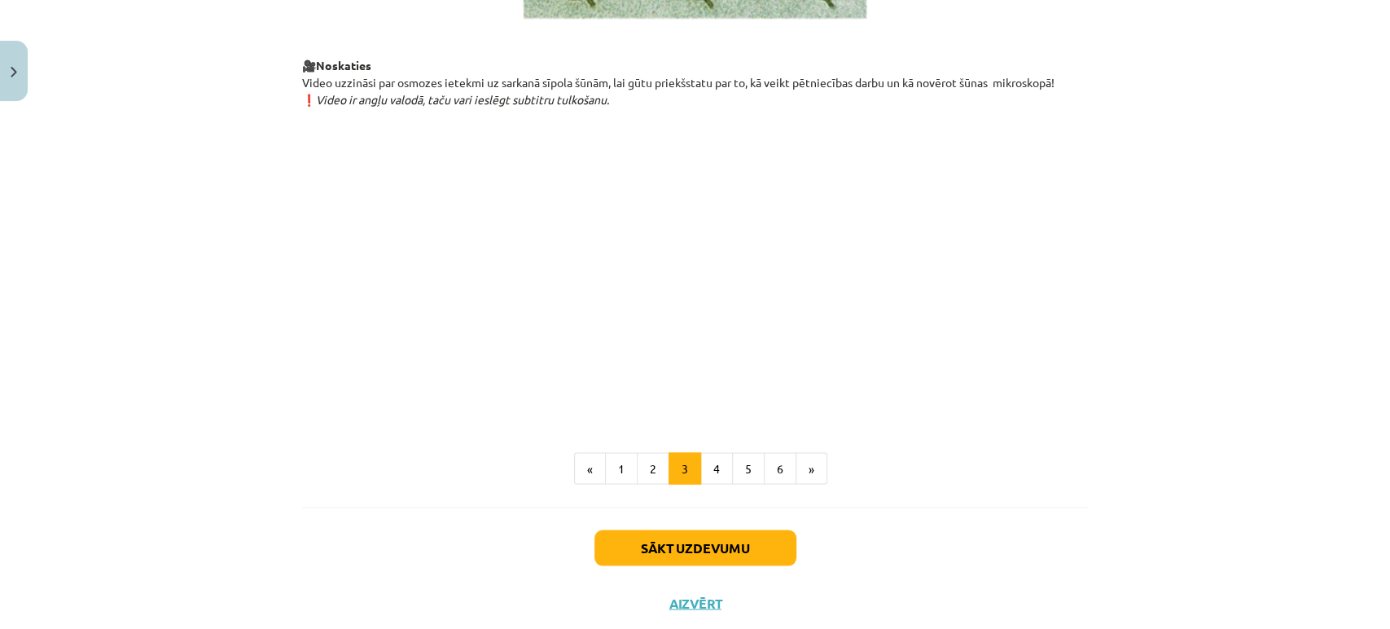
scroll to position [1875, 0]
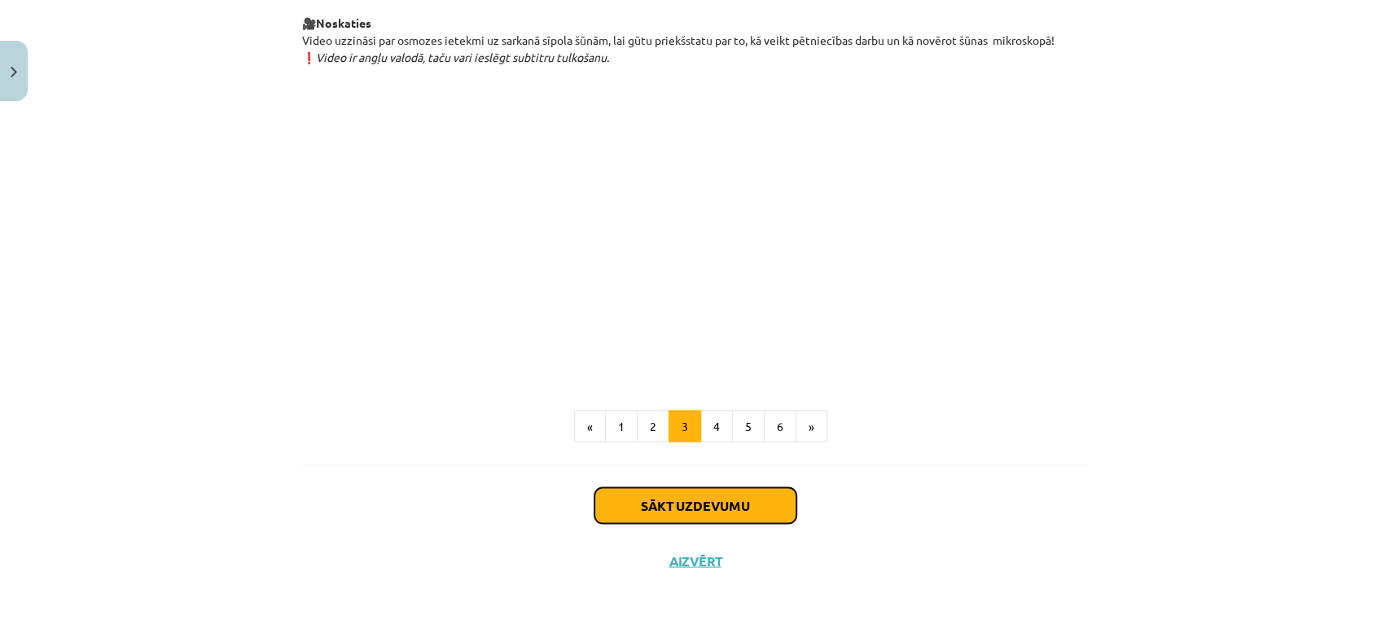
click at [697, 510] on button "Sākt uzdevumu" at bounding box center [695, 505] width 202 height 36
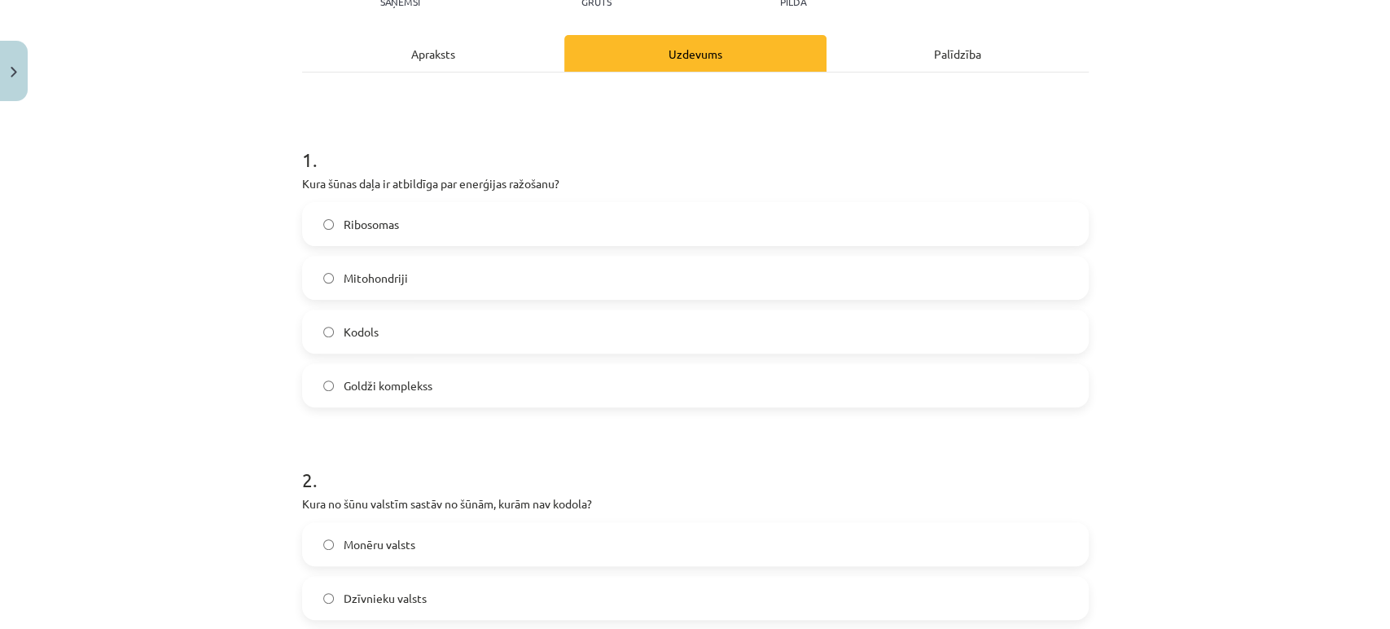
scroll to position [40, 0]
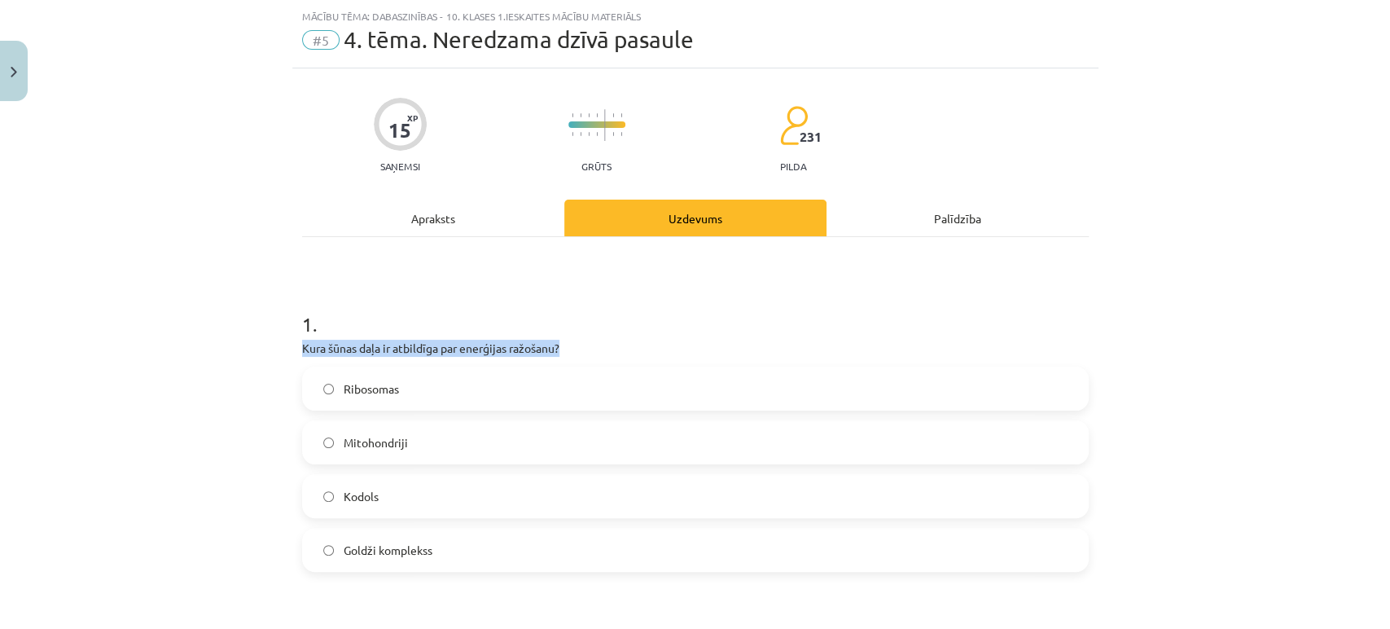
drag, startPoint x: 557, startPoint y: 343, endPoint x: 261, endPoint y: 344, distance: 295.6
click at [261, 344] on div "Mācību tēma: Dabaszinības - 10. klases 1.ieskaites mācību materiāls #5 4. tēma.…" at bounding box center [695, 314] width 1390 height 629
copy p "Kura šūnas daļa ir atbildīga par enerģijas ražošanu?"
click at [124, 267] on div "Mācību tēma: Dabaszinības - 10. klases 1.ieskaites mācību materiāls #5 4. tēma.…" at bounding box center [695, 314] width 1390 height 629
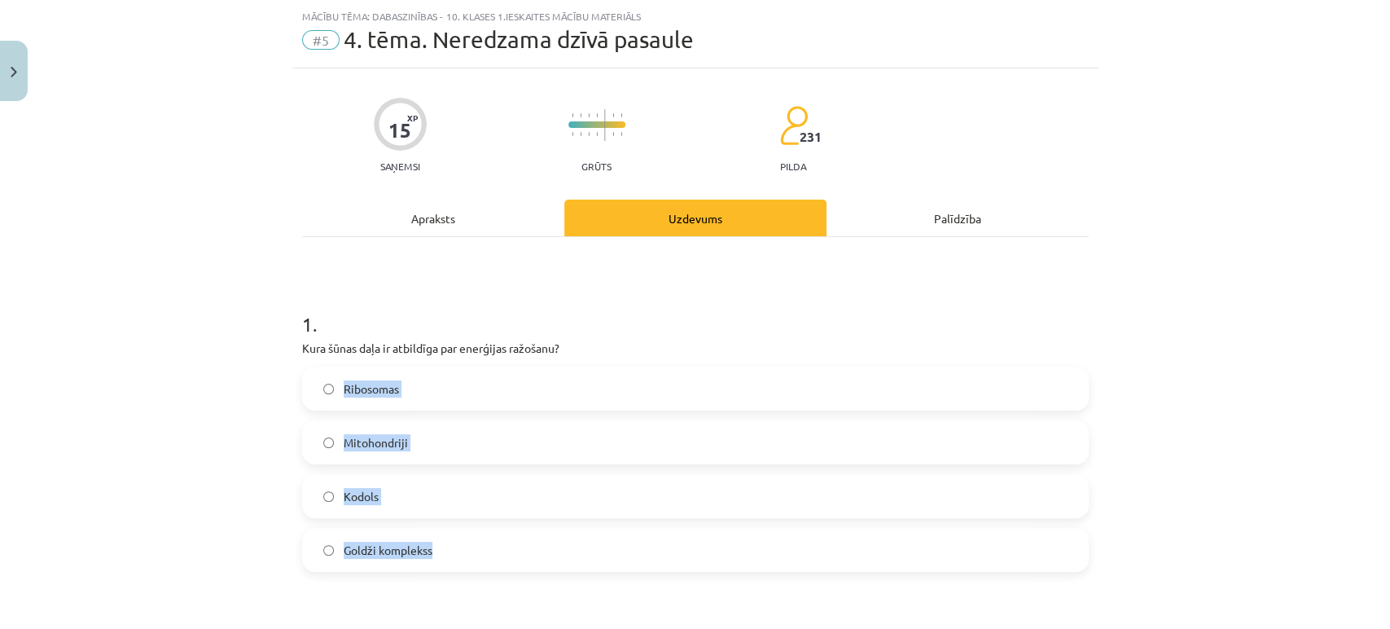
drag, startPoint x: 218, startPoint y: 368, endPoint x: 529, endPoint y: 567, distance: 369.1
click at [529, 567] on div "Mācību tēma: Dabaszinības - 10. klases 1.ieskaites mācību materiāls #5 4. tēma.…" at bounding box center [695, 314] width 1390 height 629
drag, startPoint x: 411, startPoint y: 555, endPoint x: 261, endPoint y: 435, distance: 192.9
click at [261, 435] on div "Mācību tēma: Dabaszinības - 10. klases 1.ieskaites mācību materiāls #5 4. tēma.…" at bounding box center [695, 314] width 1390 height 629
click at [269, 435] on div "Mācību tēma: Dabaszinības - 10. klases 1.ieskaites mācību materiāls #5 4. tēma.…" at bounding box center [695, 314] width 1390 height 629
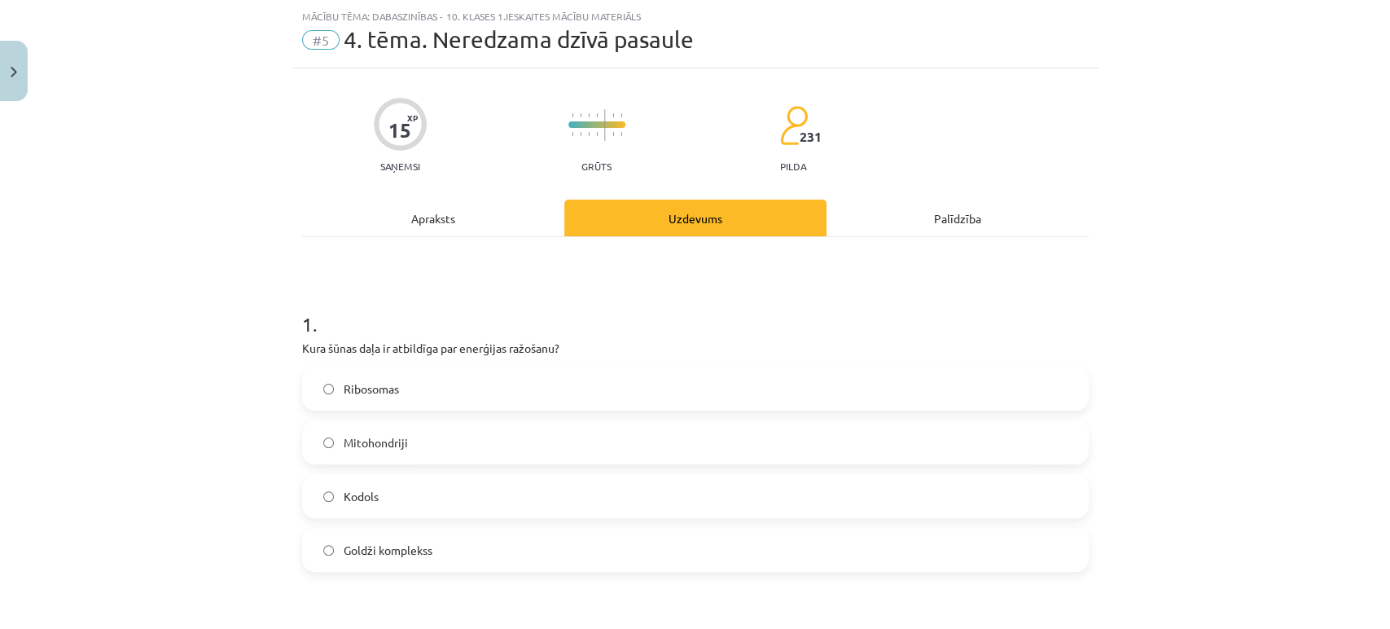
click at [357, 434] on span "Mitohondriji" at bounding box center [376, 442] width 64 height 17
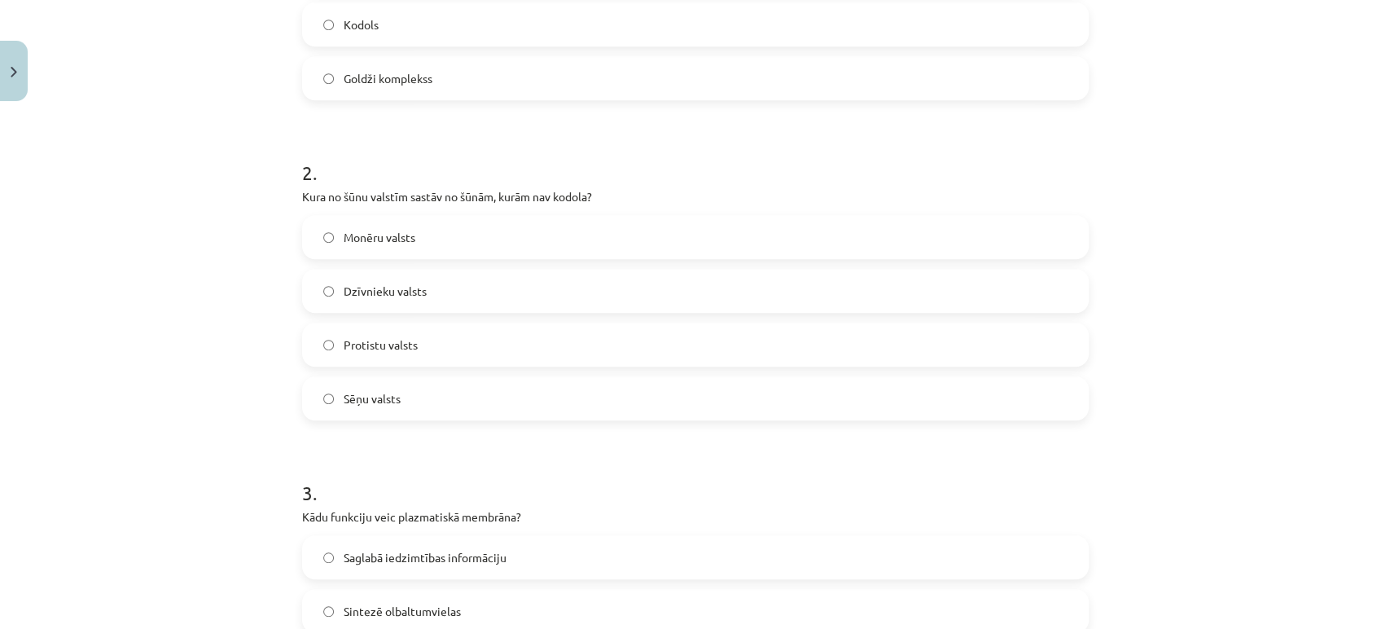
scroll to position [503, 0]
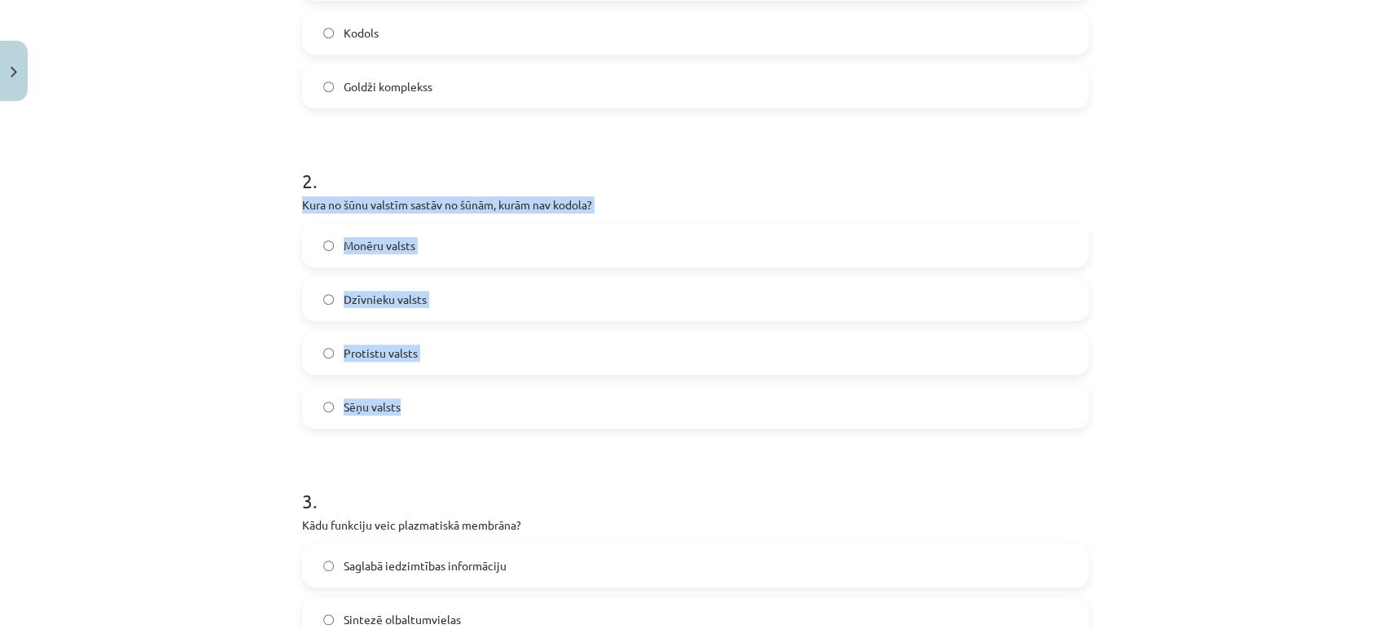
drag, startPoint x: 274, startPoint y: 206, endPoint x: 710, endPoint y: 396, distance: 475.2
click at [710, 396] on div "Mācību tēma: Dabaszinības - 10. klases 1.ieskaites mācību materiāls #5 4. tēma.…" at bounding box center [695, 314] width 1390 height 629
copy div "Kura no šūnu valstīm sastāv no šūnām, kurām nav kodola? Monēru valsts Dzīvnieku…"
click at [409, 244] on label "Monēru valsts" at bounding box center [695, 245] width 783 height 41
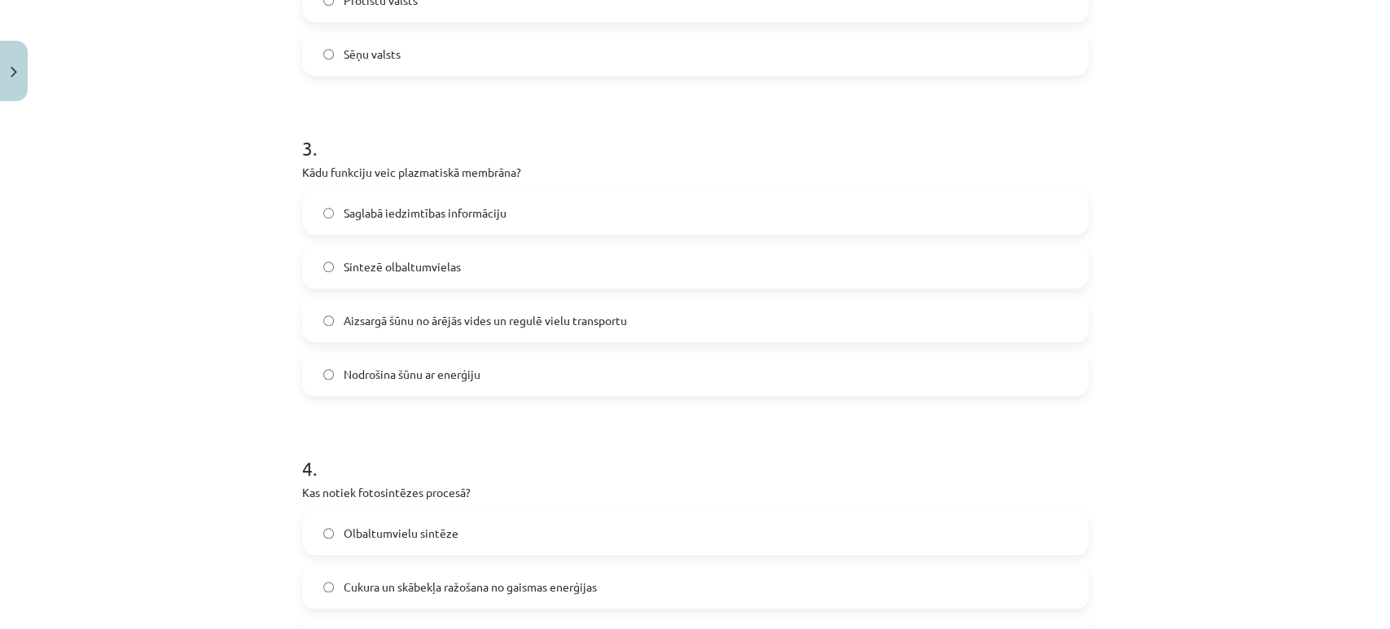
scroll to position [802, 0]
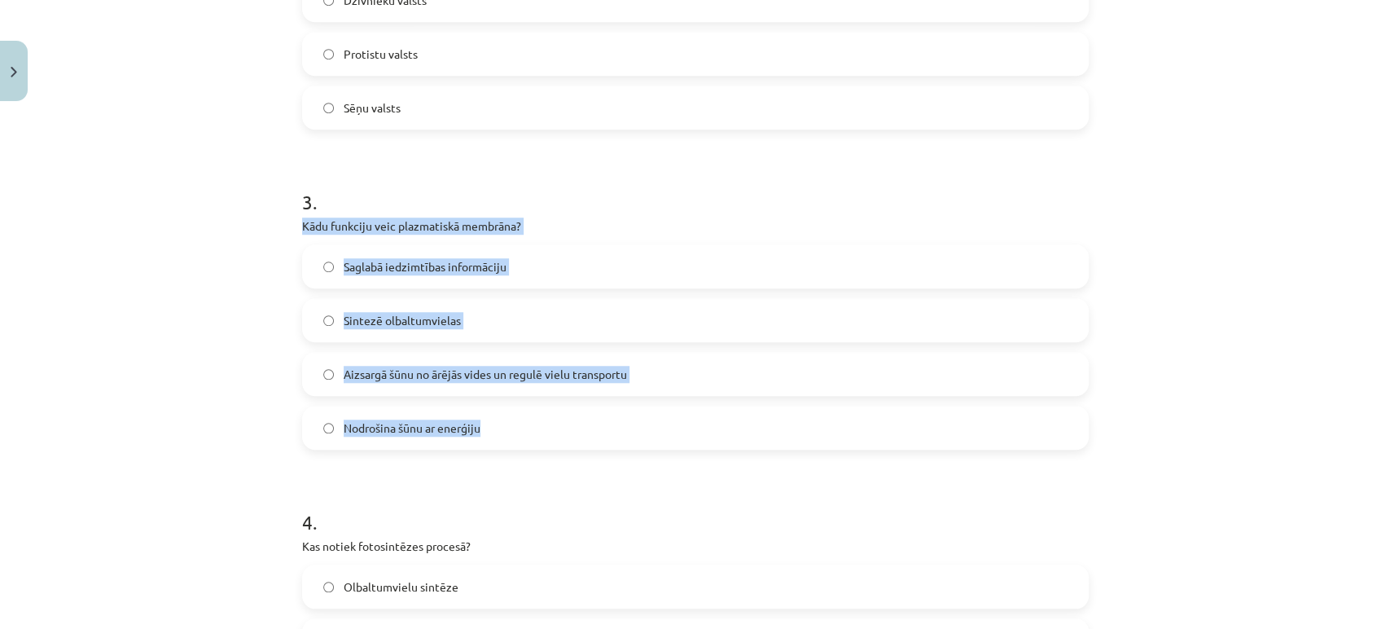
drag, startPoint x: 271, startPoint y: 226, endPoint x: 709, endPoint y: 415, distance: 477.1
click at [709, 415] on div "Mācību tēma: Dabaszinības - 10. klases 1.ieskaites mācību materiāls #5 4. tēma.…" at bounding box center [695, 314] width 1390 height 629
copy div "Kādu funkciju veic plazmatiskā membrāna? Saglabā iedzimtības informāciju Sintez…"
click at [346, 366] on span "Aizsargā šūnu no ārējās vides un regulē vielu transportu" at bounding box center [485, 374] width 283 height 17
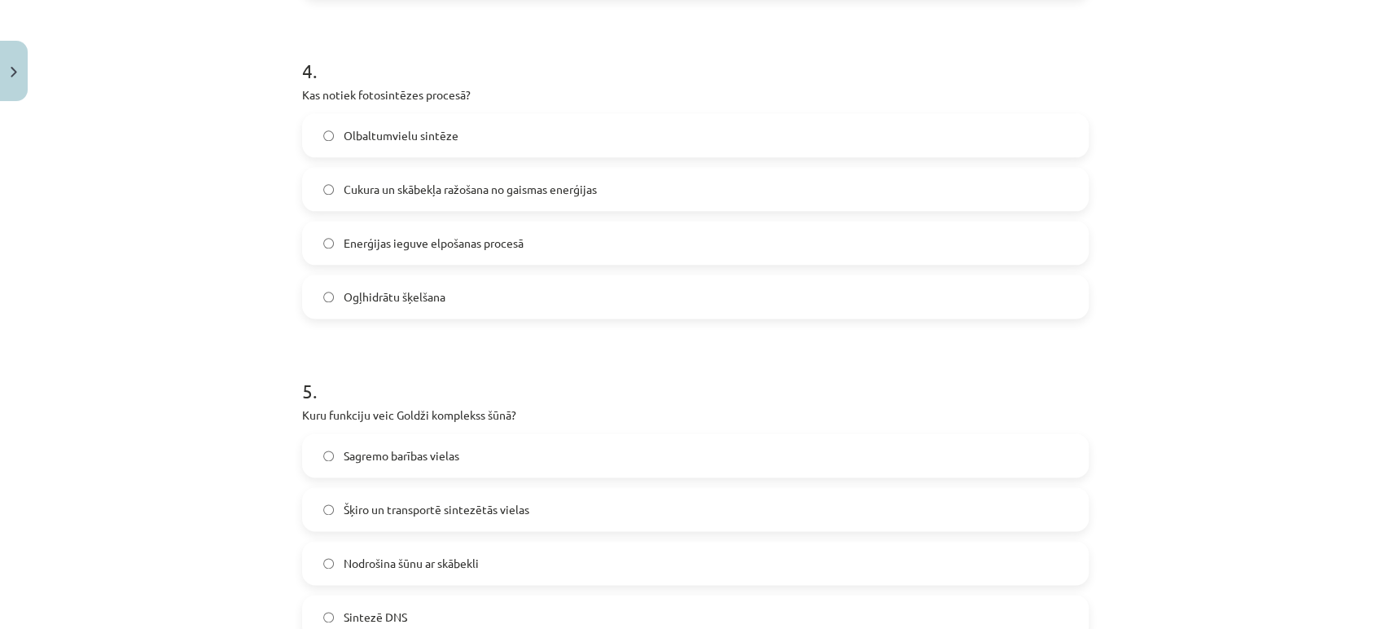
scroll to position [1245, 0]
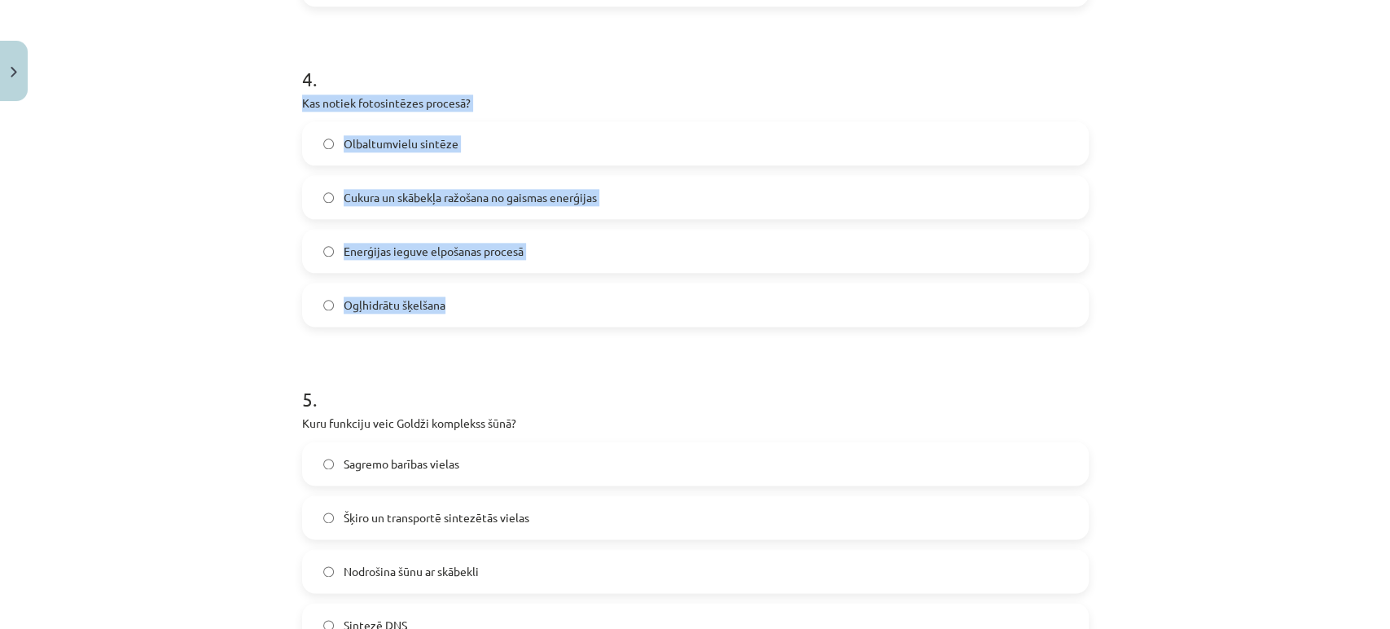
drag, startPoint x: 283, startPoint y: 100, endPoint x: 657, endPoint y: 296, distance: 422.2
click at [657, 296] on div "Mācību tēma: Dabaszinības - 10. klases 1.ieskaites mācību materiāls #5 4. tēma.…" at bounding box center [695, 314] width 1390 height 629
copy div "Kas notiek fotosintēzes procesā? Olbaltumvielu sintēze Cukura un skābekļa ražoš…"
click at [593, 189] on span "Cukura un skābekļa ražošana no gaismas enerģijas" at bounding box center [470, 197] width 253 height 17
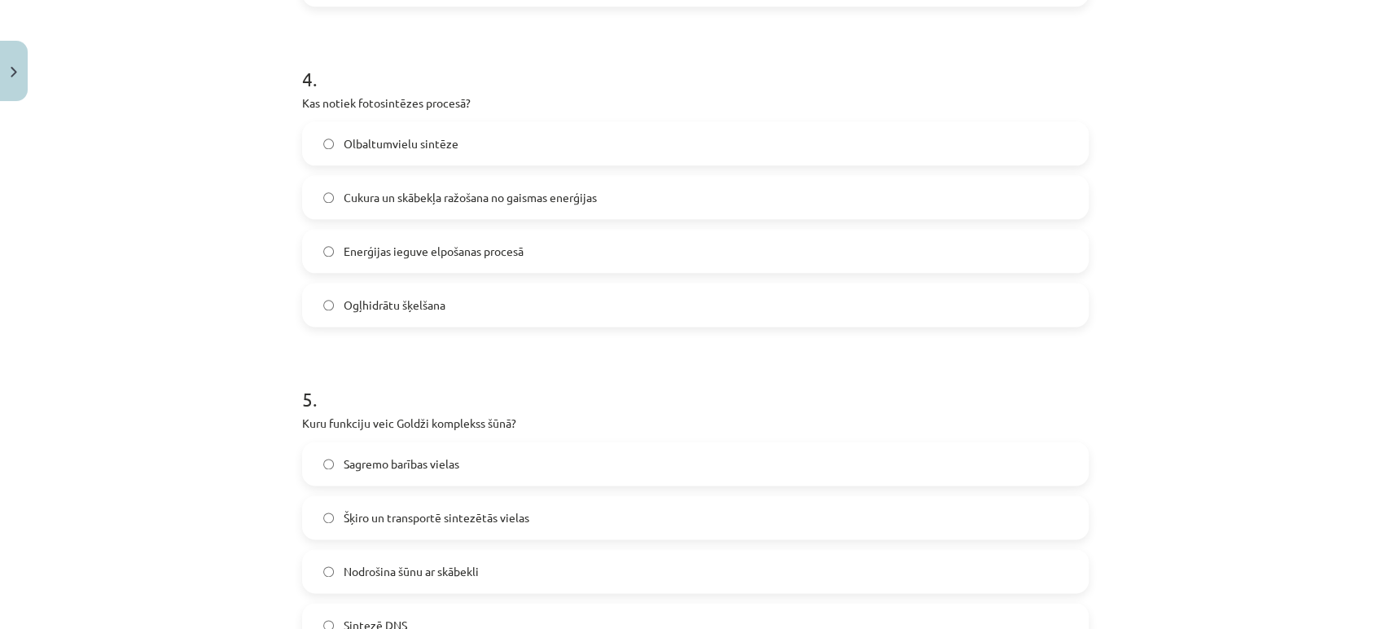
scroll to position [1451, 0]
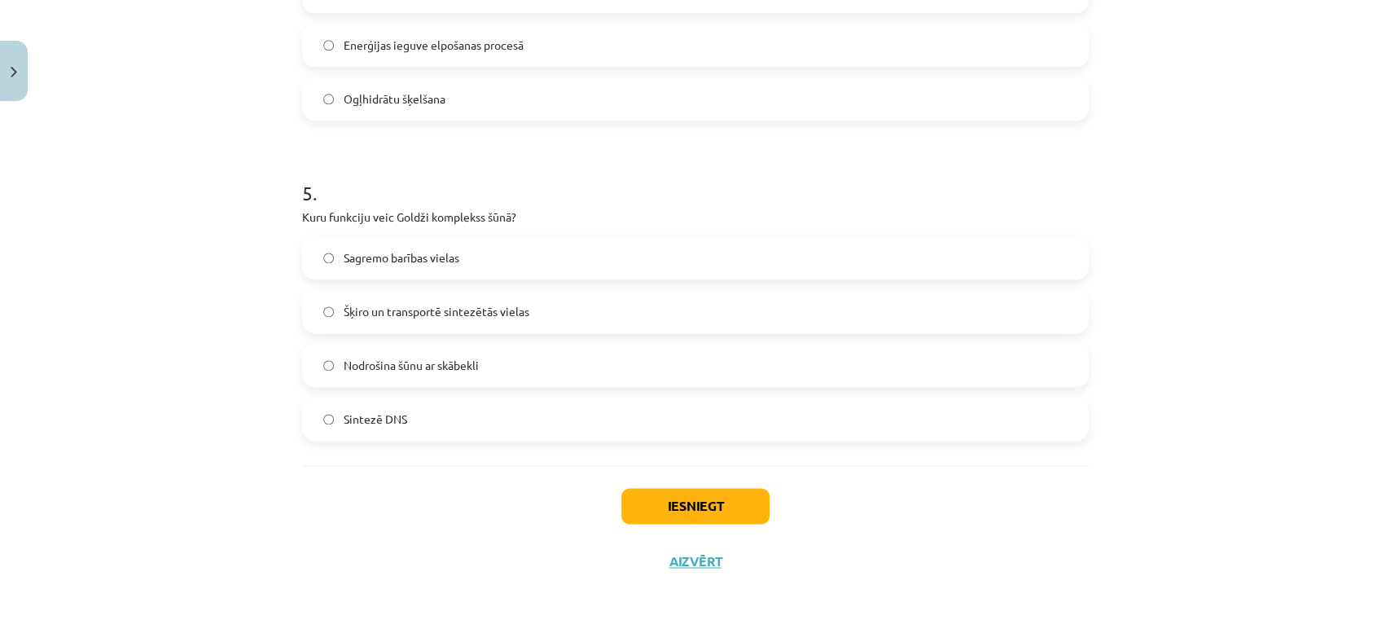
click at [282, 196] on div "Mācību tēma: Dabaszinības - 10. klases 1.ieskaites mācību materiāls #5 4. tēma.…" at bounding box center [695, 314] width 1390 height 629
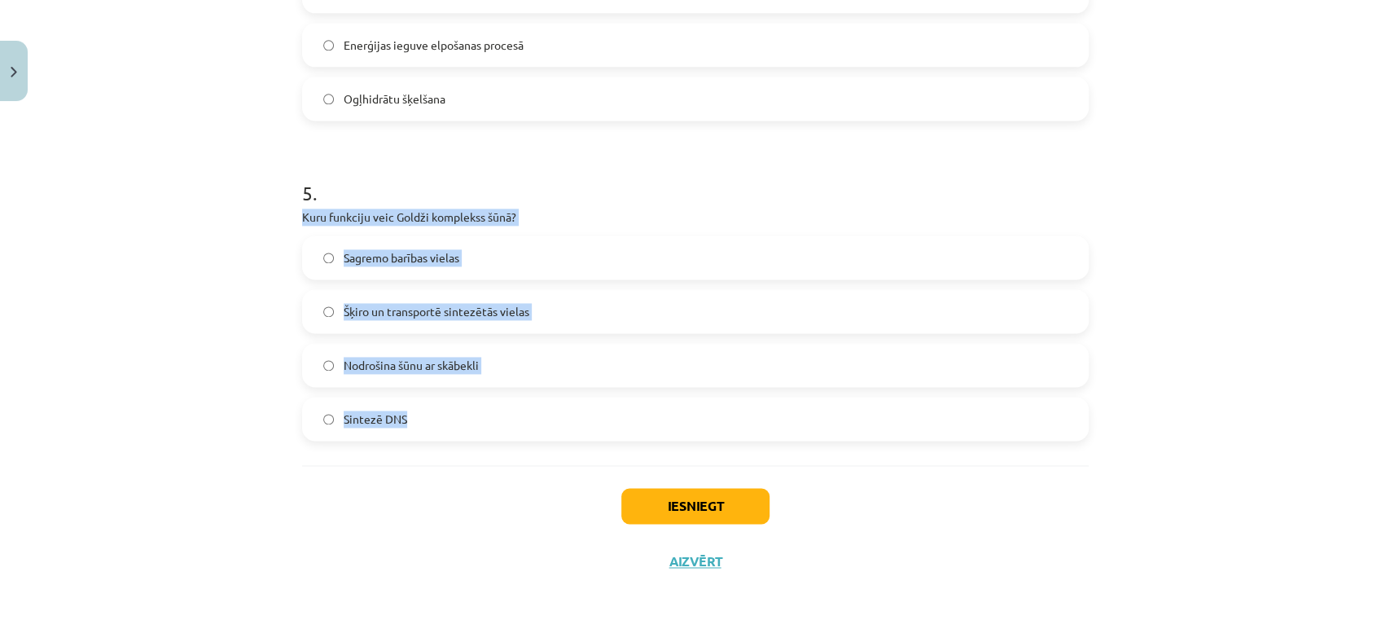
drag, startPoint x: 264, startPoint y: 222, endPoint x: 743, endPoint y: 416, distance: 517.3
click at [743, 416] on div "Mācību tēma: Dabaszinības - 10. klases 1.ieskaites mācību materiāls #5 4. tēma.…" at bounding box center [695, 314] width 1390 height 629
copy div "Kuru funkciju veic Goldži komplekss šūnā? Sagremo barības vielas Šķiro un trans…"
click at [453, 309] on span "Šķiro un transportē sintezētās vielas" at bounding box center [437, 311] width 186 height 17
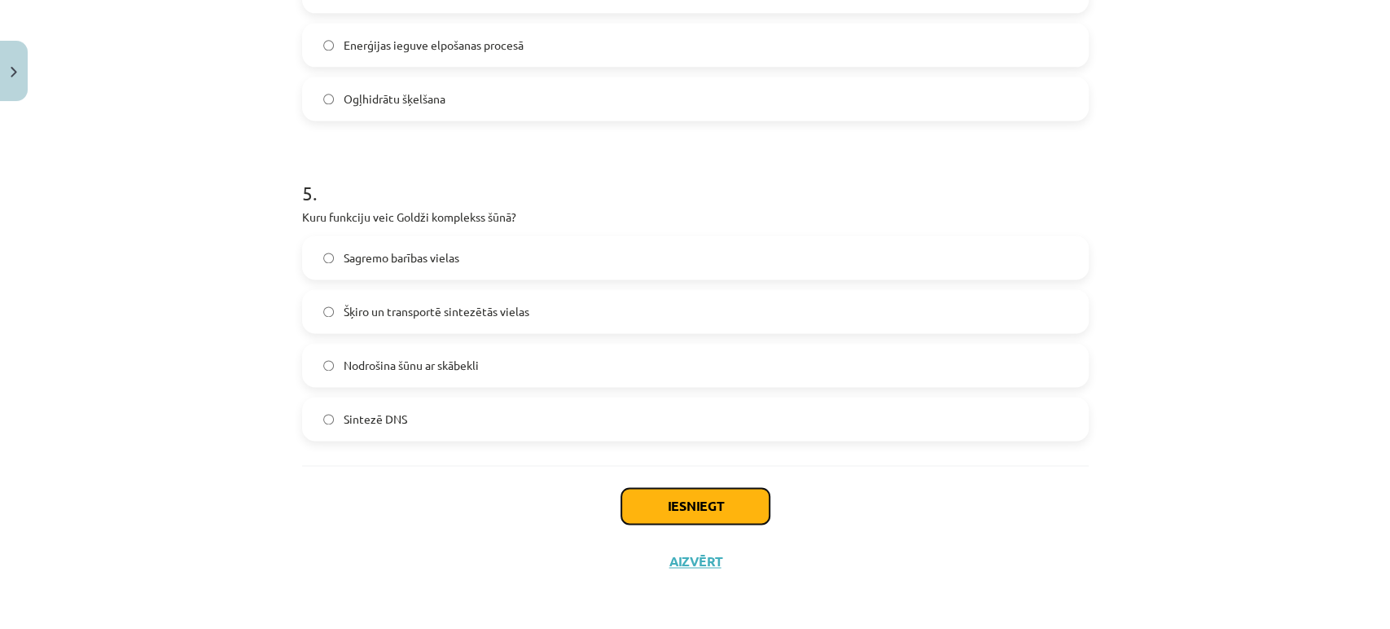
click at [712, 492] on button "Iesniegt" at bounding box center [695, 506] width 148 height 36
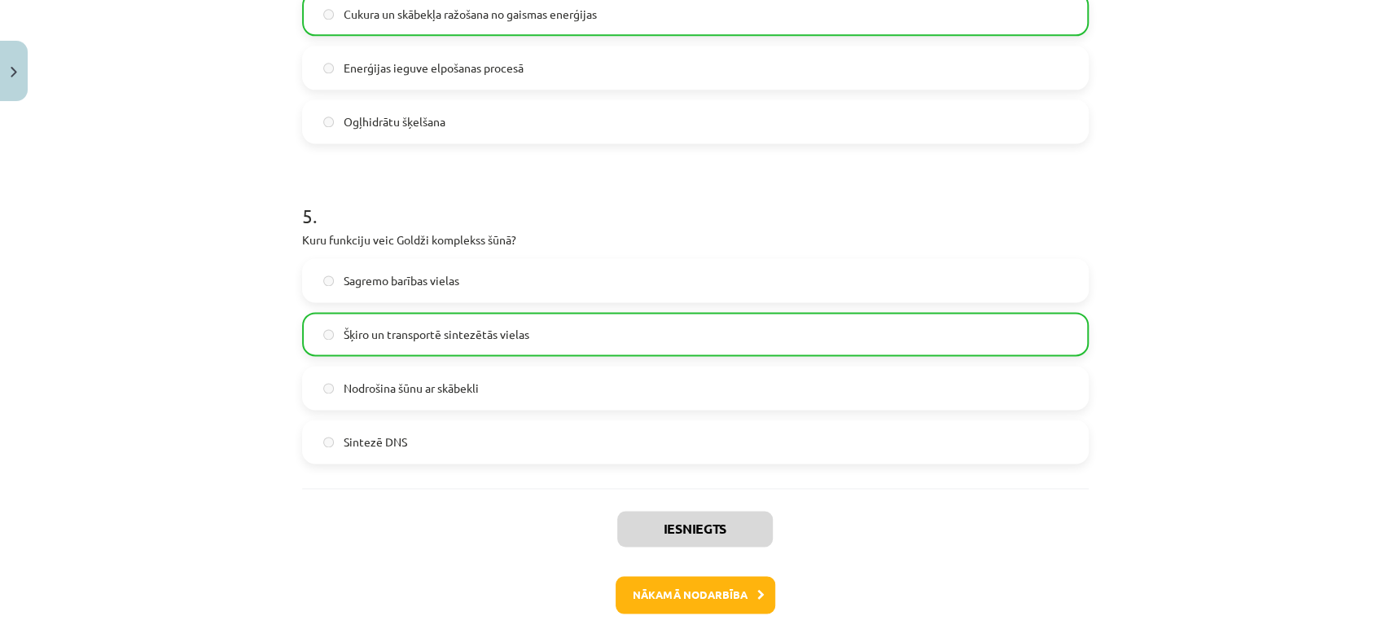
scroll to position [1502, 0]
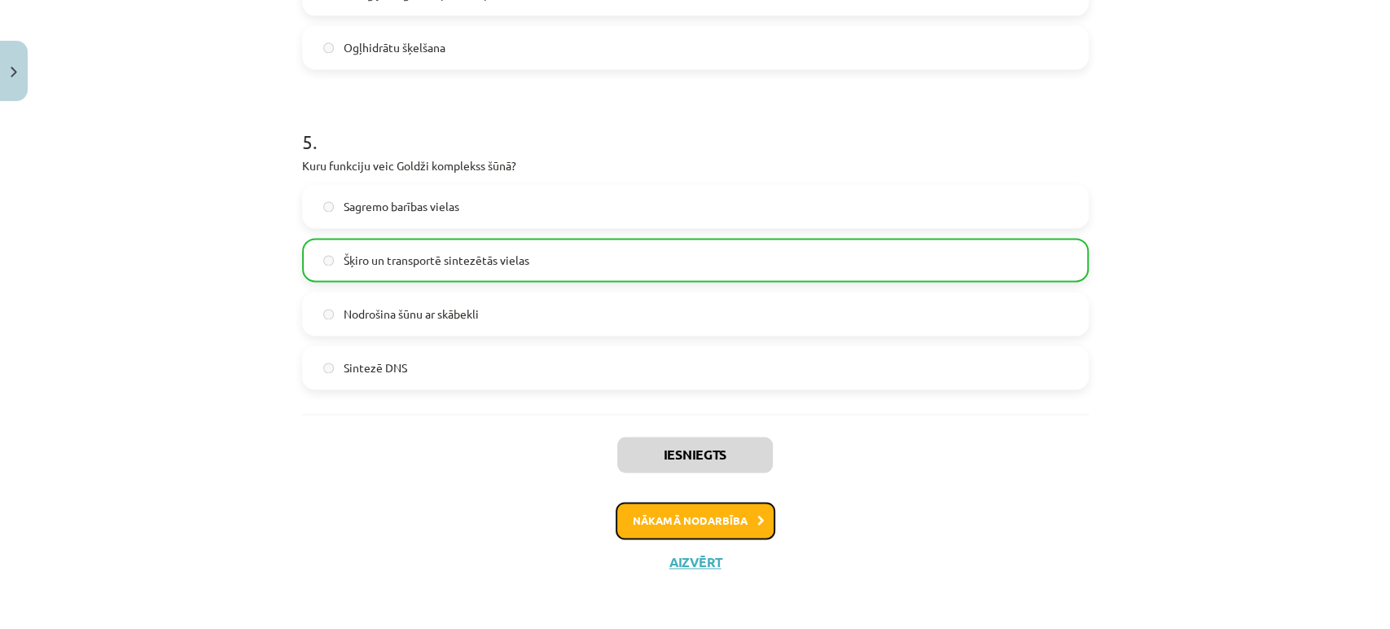
click at [667, 537] on button "Nākamā nodarbība" at bounding box center [696, 520] width 160 height 37
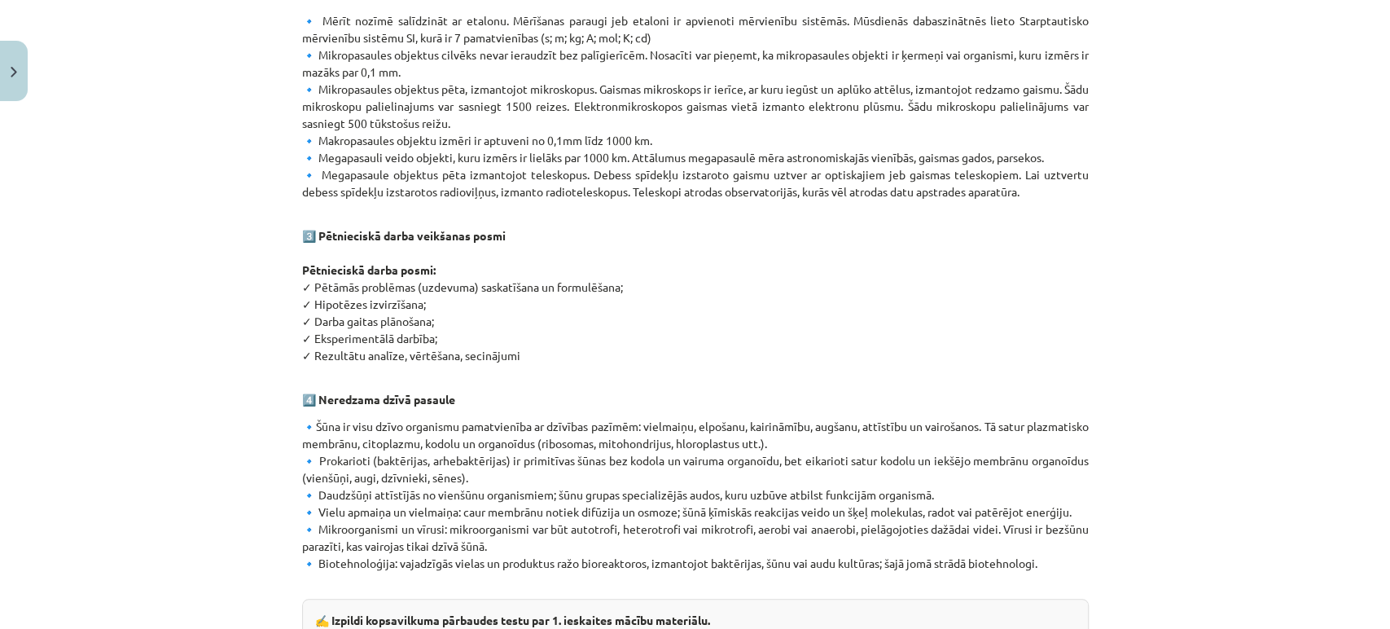
scroll to position [936, 0]
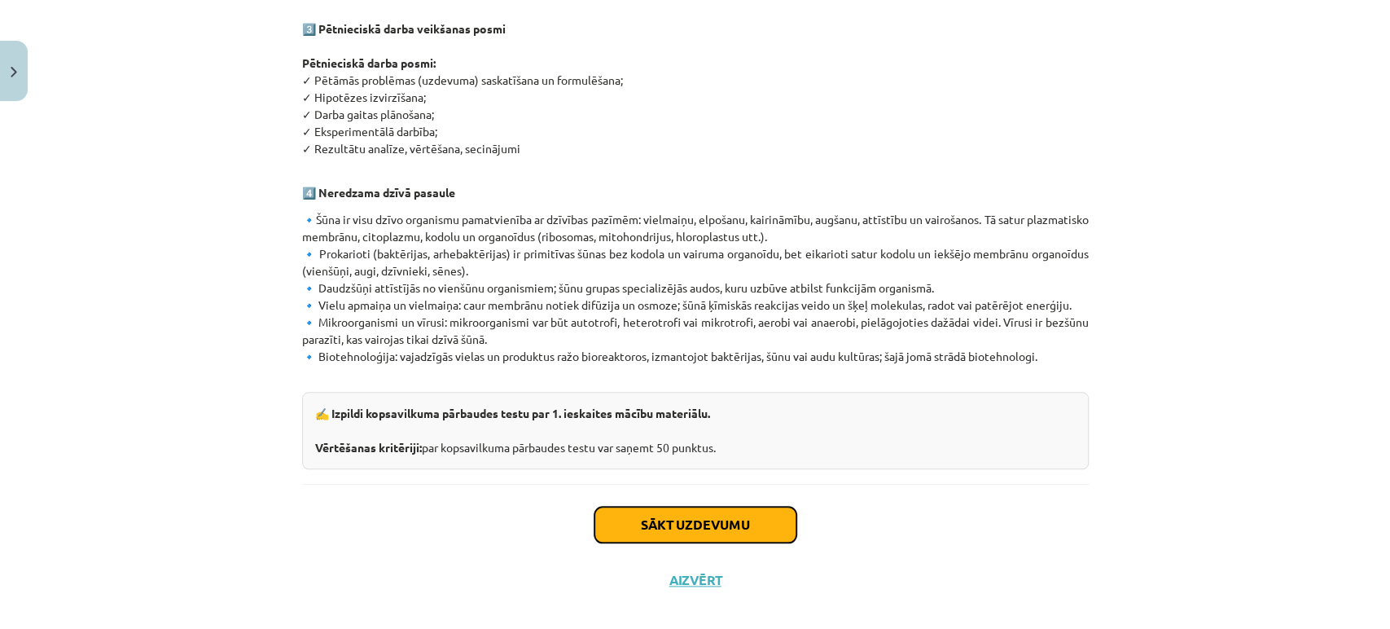
click at [660, 507] on button "Sākt uzdevumu" at bounding box center [695, 525] width 202 height 36
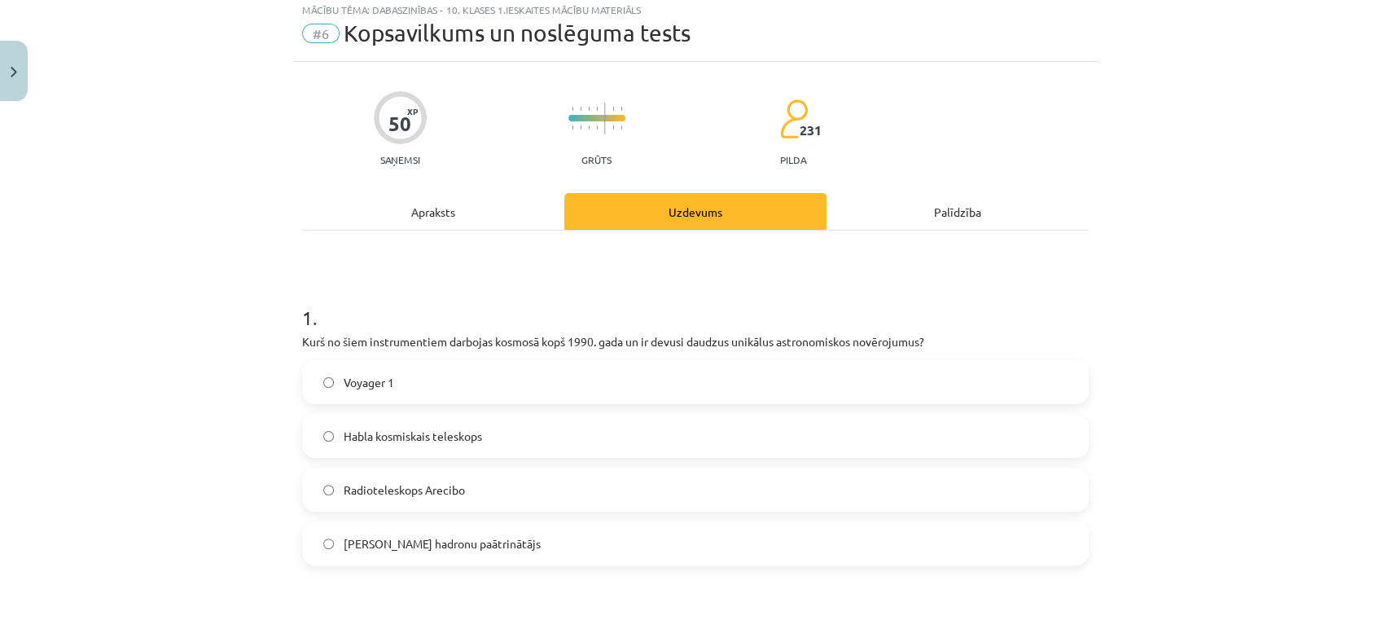
scroll to position [40, 0]
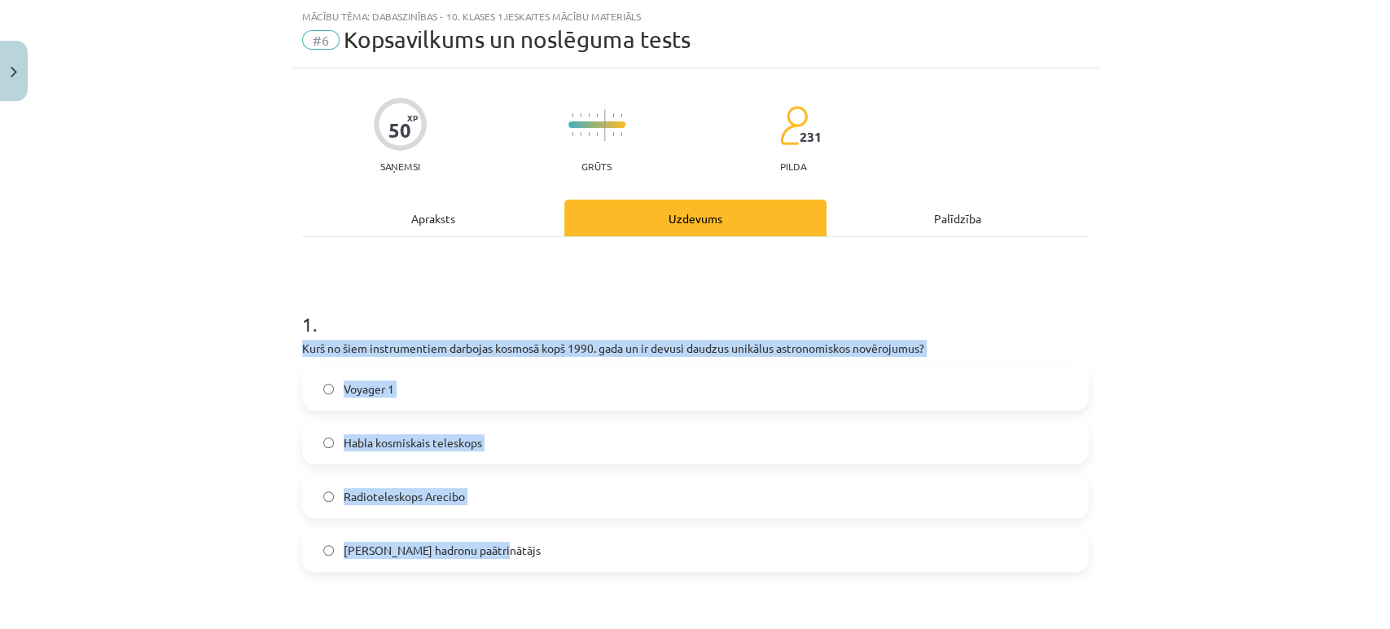
drag, startPoint x: 267, startPoint y: 352, endPoint x: 708, endPoint y: 507, distance: 467.7
click at [790, 528] on div "Mācību tēma: Dabaszinības - 10. klases 1.ieskaites mācību materiāls #6 Kopsavil…" at bounding box center [695, 314] width 1390 height 629
copy div "Kurš no šiem instrumentiem darbojas kosmosā kopš 1990. gada un ir devusi daudzu…"
click at [536, 450] on label "Habla kosmiskais teleskops" at bounding box center [695, 442] width 783 height 41
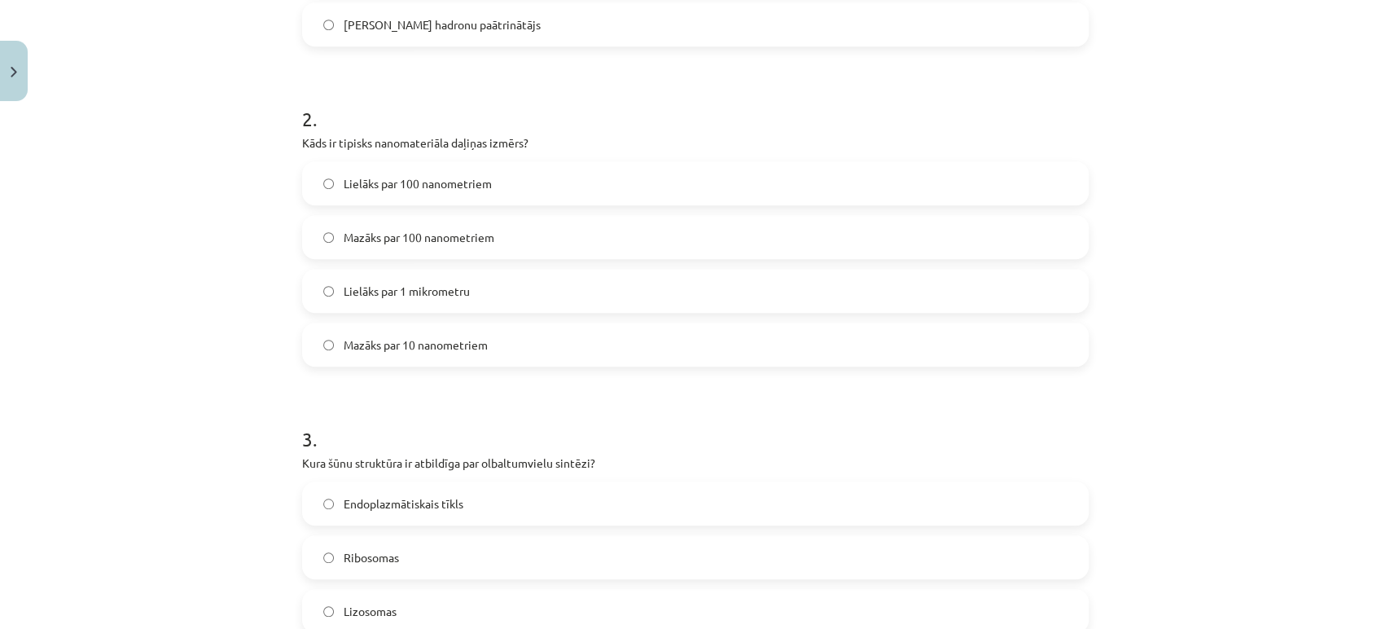
scroll to position [578, 0]
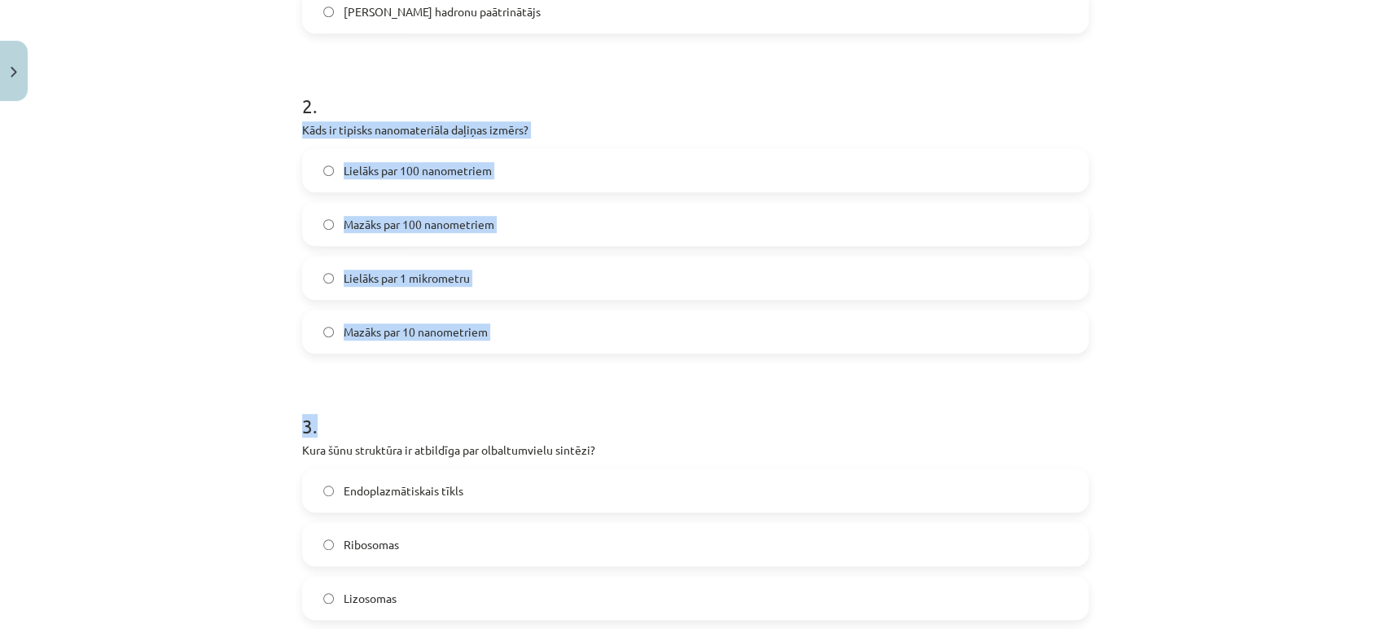
drag, startPoint x: 285, startPoint y: 132, endPoint x: 704, endPoint y: 362, distance: 477.8
click at [234, 331] on div "Mācību tēma: Dabaszinības - 10. klases 1.ieskaites mācību materiāls #6 Kopsavil…" at bounding box center [695, 314] width 1390 height 629
drag, startPoint x: 247, startPoint y: 119, endPoint x: 587, endPoint y: 318, distance: 394.5
click at [587, 318] on div "Mācību tēma: Dabaszinības - 10. klases 1.ieskaites mācību materiāls #6 Kopsavil…" at bounding box center [695, 314] width 1390 height 629
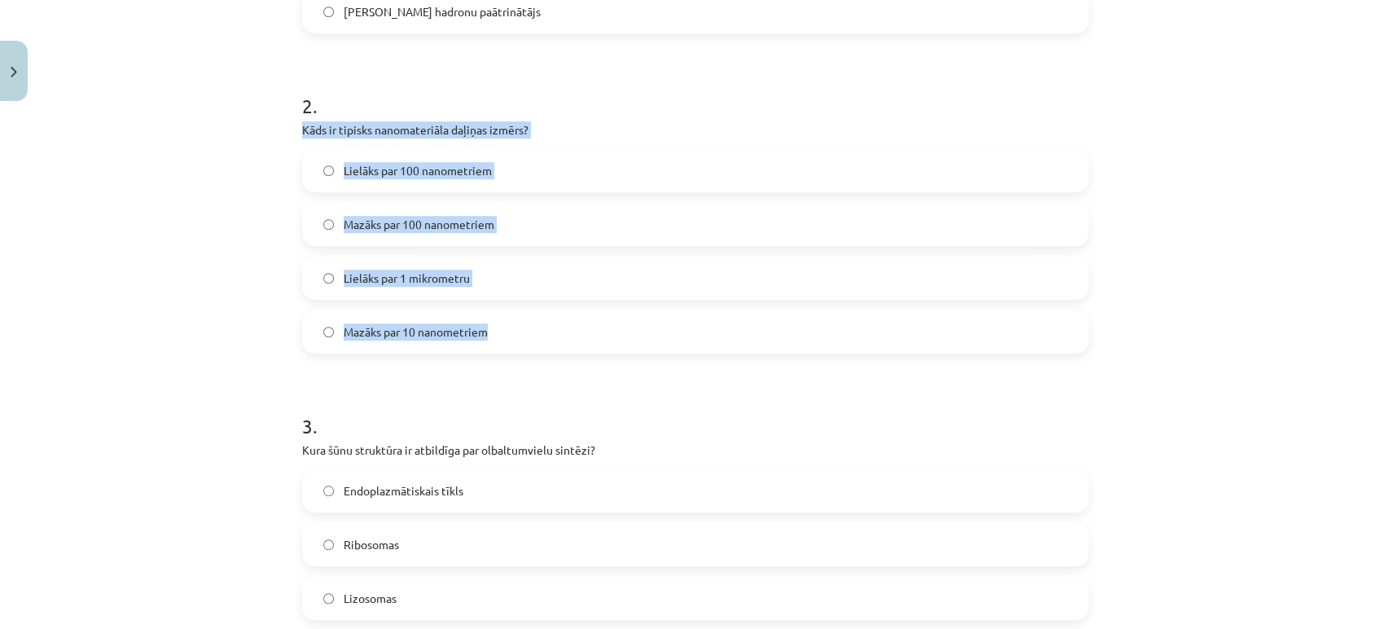
copy div "Kāds ir tipisks nanomateriāla daļiņas izmērs? Lielāks par 100 nanometriem Mazāk…"
click at [529, 165] on label "Lielāks par 100 nanometriem" at bounding box center [695, 170] width 783 height 41
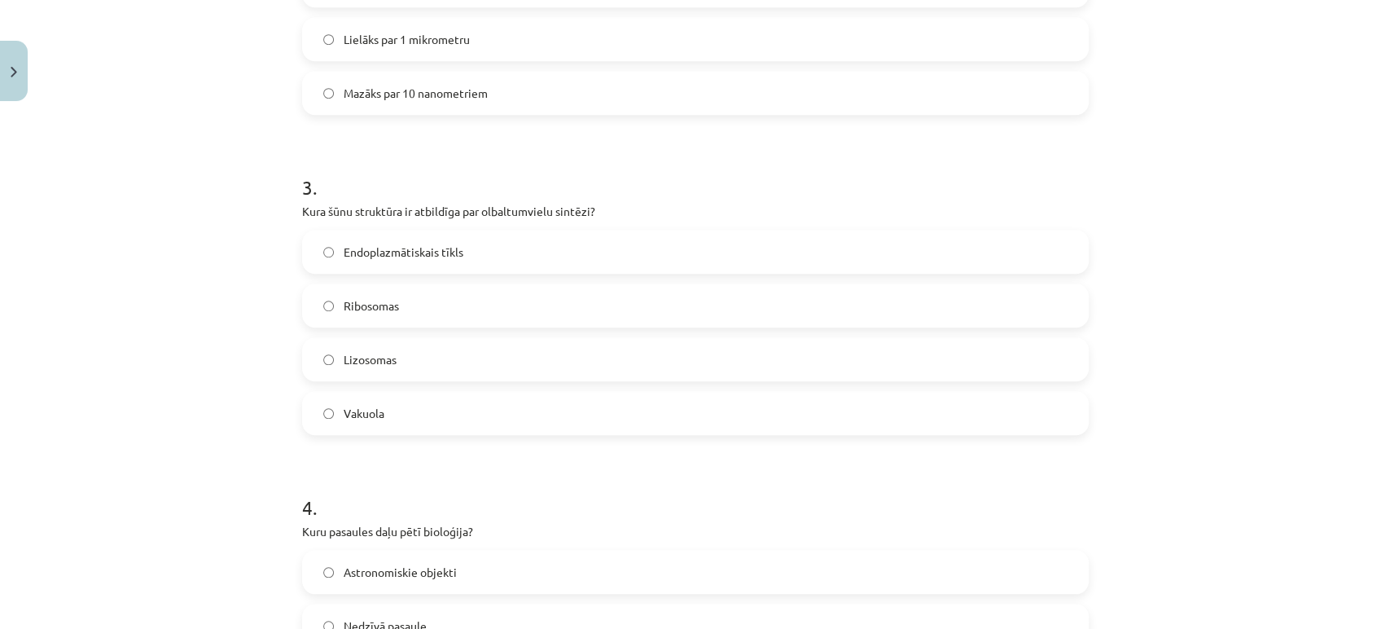
scroll to position [871, 0]
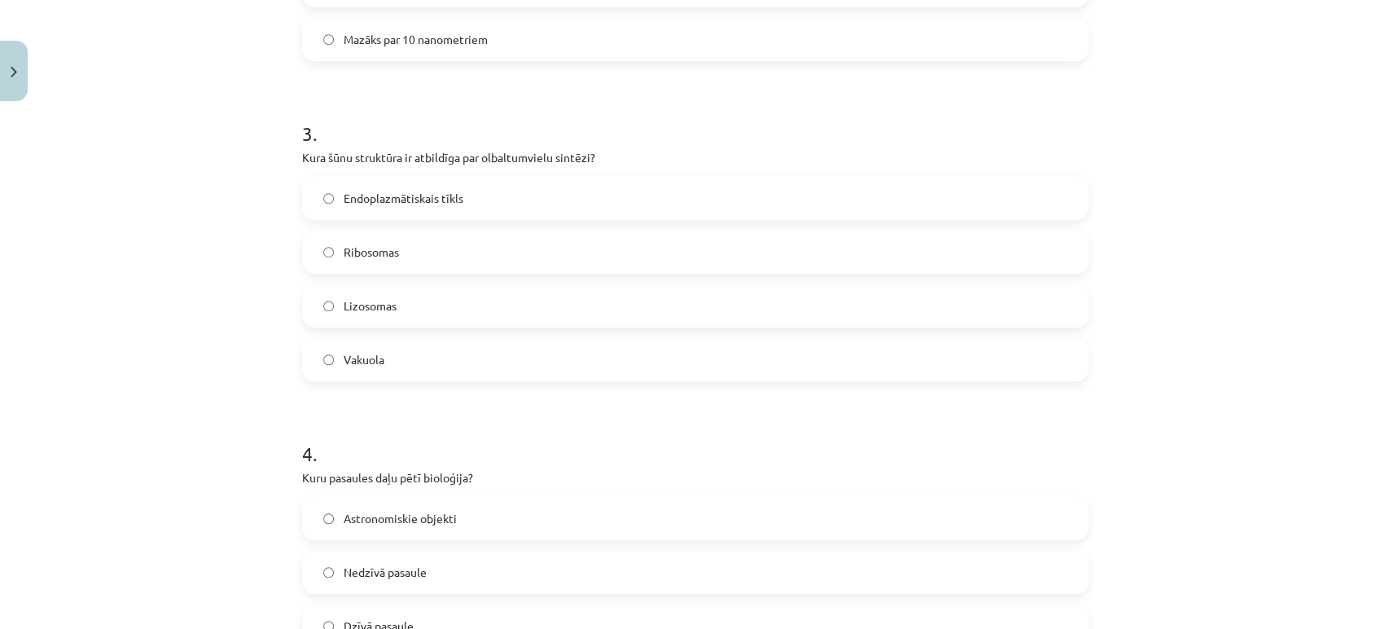
click at [454, 344] on label "Vakuola" at bounding box center [695, 359] width 783 height 41
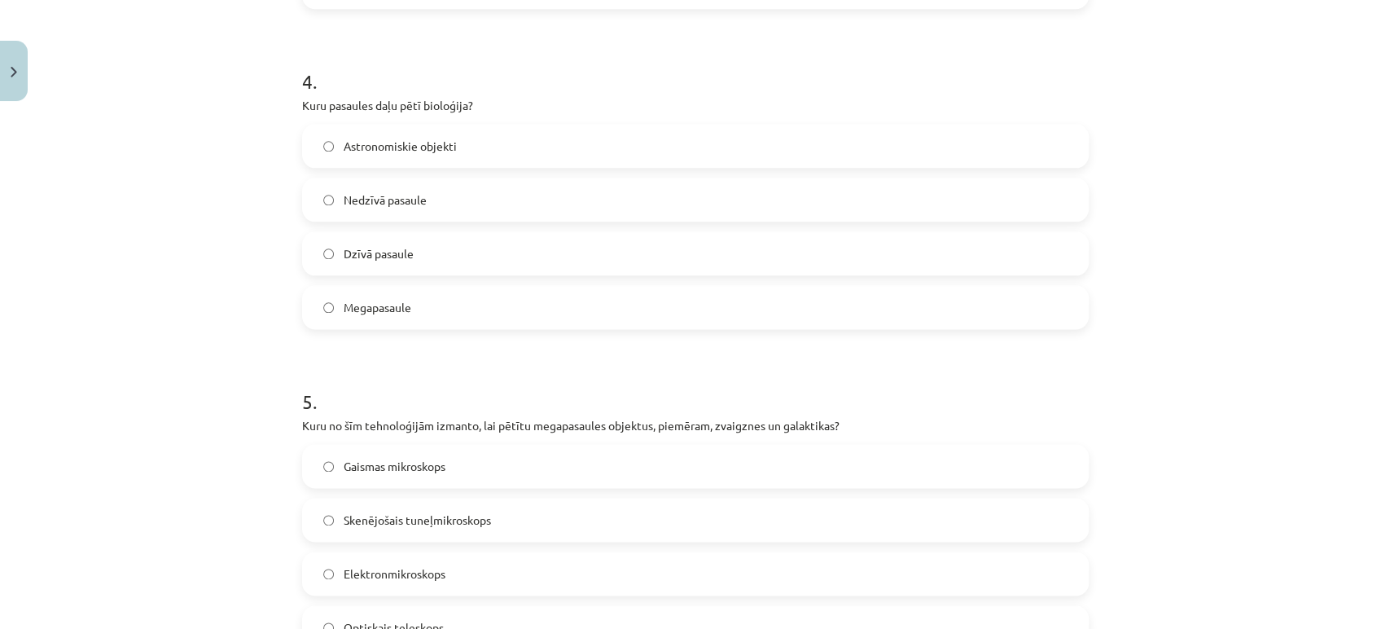
scroll to position [1230, 0]
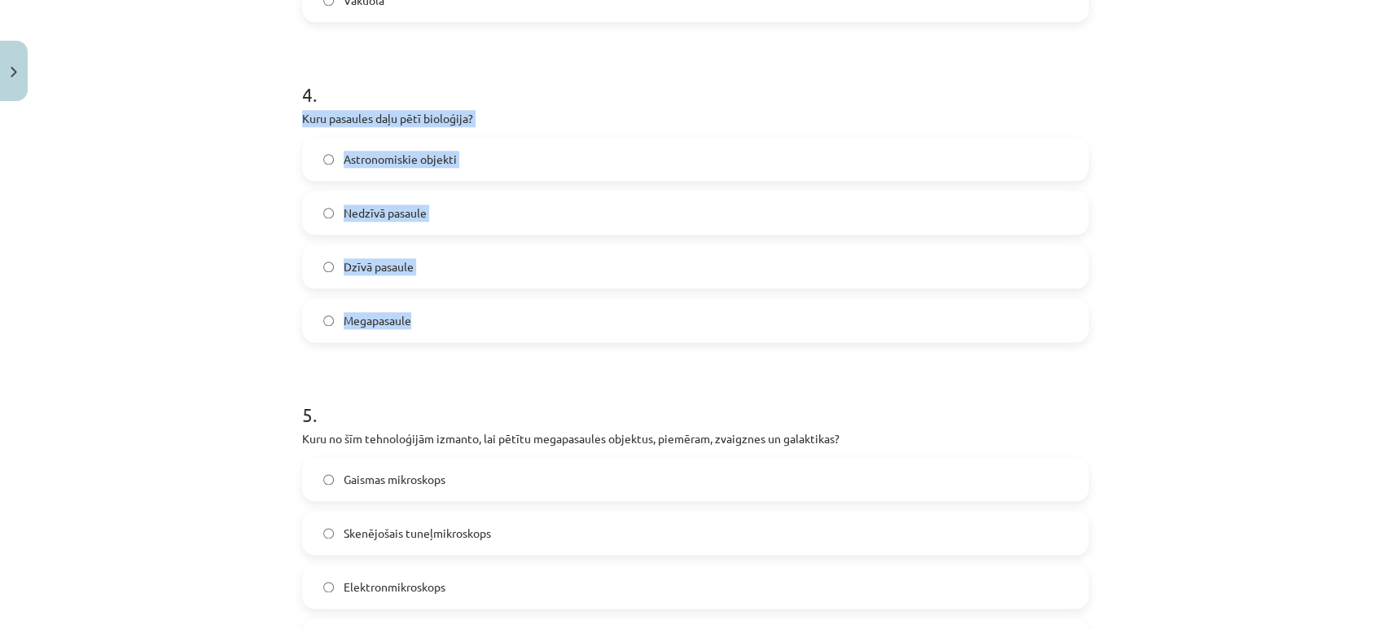
drag, startPoint x: 287, startPoint y: 116, endPoint x: 551, endPoint y: 287, distance: 315.1
copy div "Kuru pasaules daļu pētī bioloģija? Astronomiskie objekti Nedzīvā pasaule Dzīvā …"
click at [522, 272] on label "Dzīvā pasaule" at bounding box center [695, 266] width 783 height 41
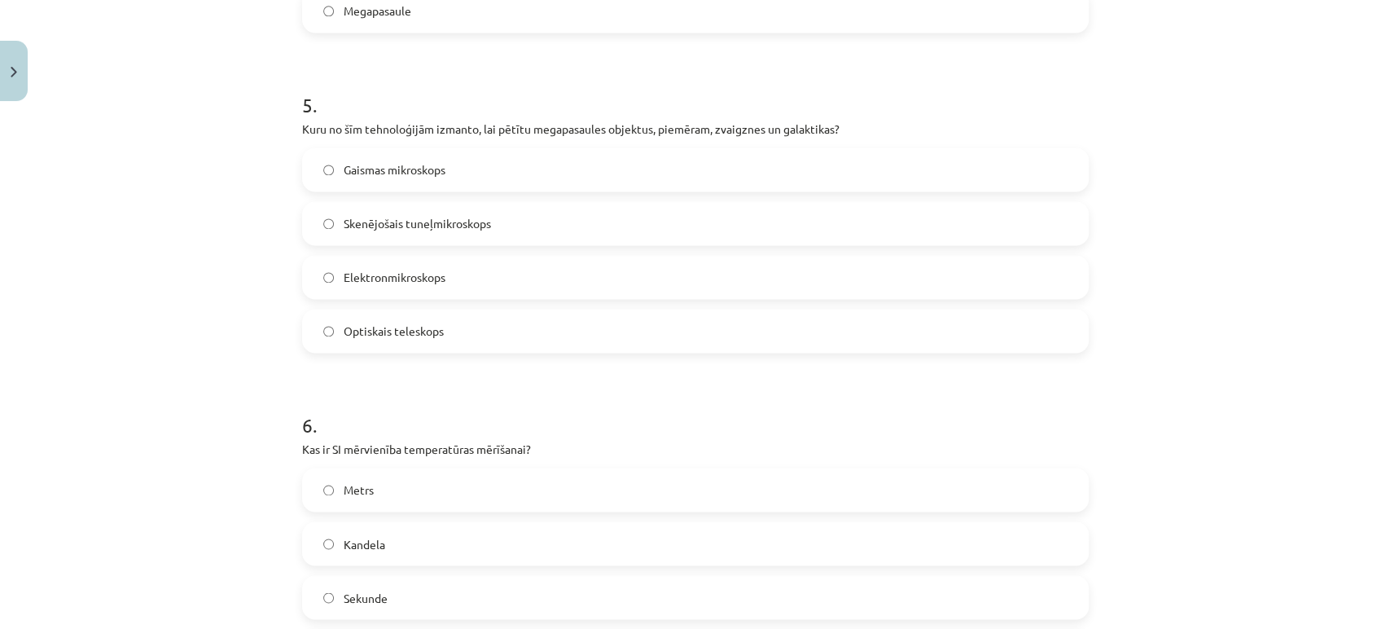
scroll to position [1525, 0]
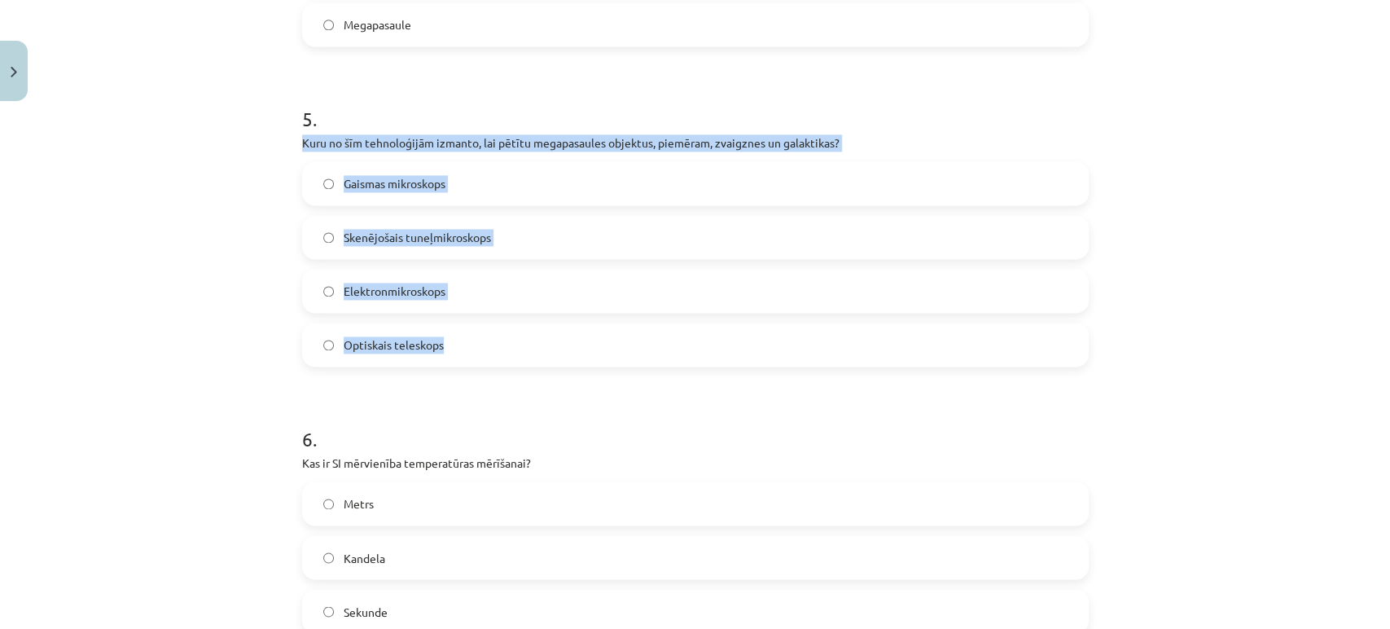
drag, startPoint x: 239, startPoint y: 143, endPoint x: 817, endPoint y: 337, distance: 609.8
click at [817, 337] on div "Mācību tēma: Dabaszinības - 10. klases 1.ieskaites mācību materiāls #6 Kopsavil…" at bounding box center [695, 314] width 1390 height 629
copy div "Kuru no šīm tehnoloģijām izmanto, lai pētītu megapasaules objektus, piemēram, z…"
click at [472, 343] on label "Optiskais teleskops" at bounding box center [695, 344] width 783 height 41
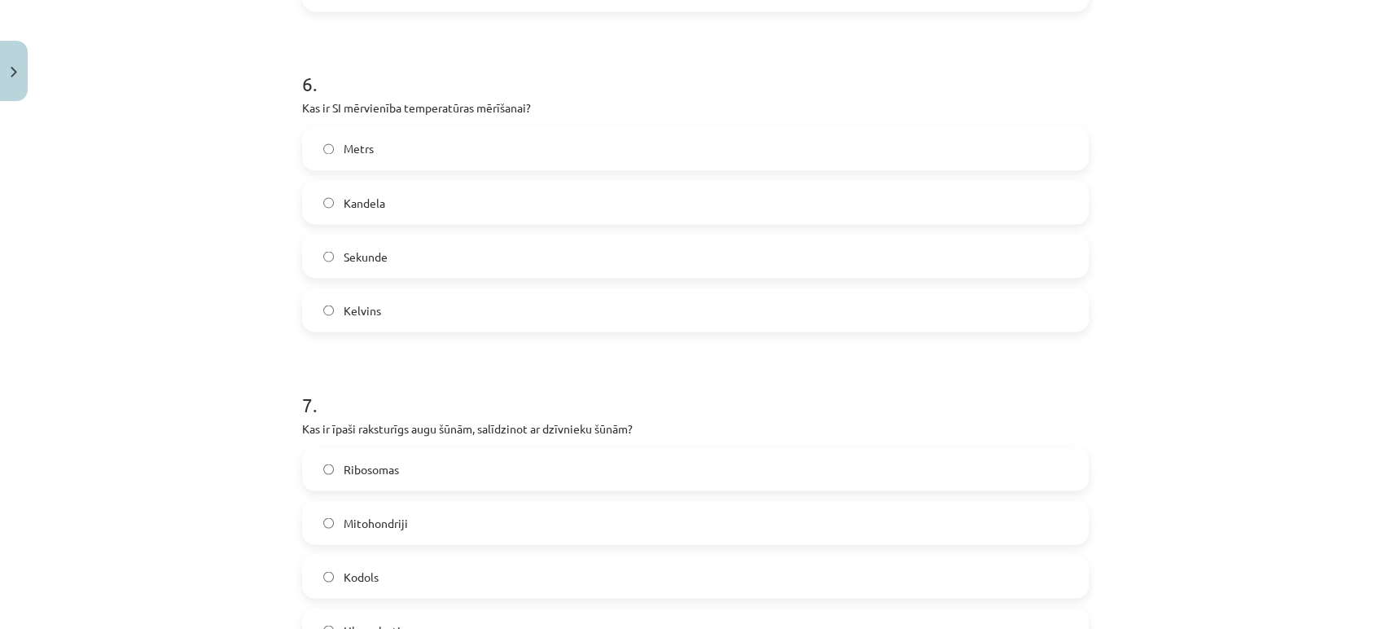
scroll to position [1884, 0]
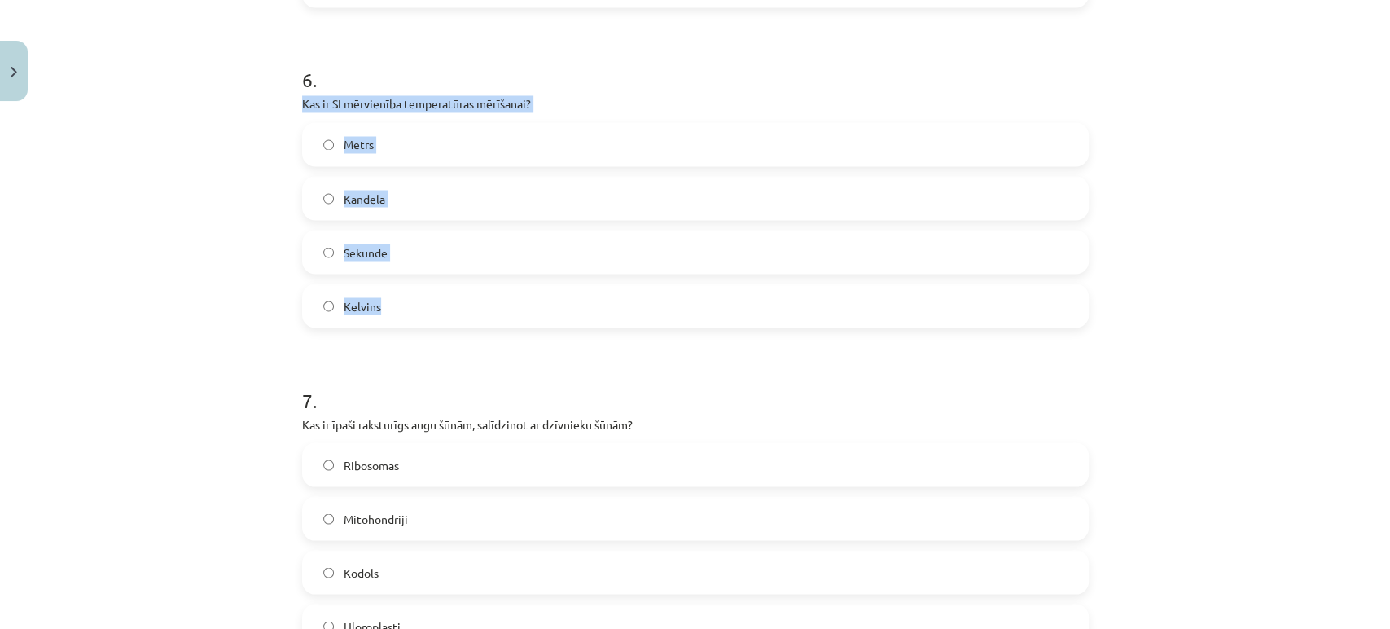
drag, startPoint x: 286, startPoint y: 105, endPoint x: 743, endPoint y: 285, distance: 491.0
copy div "Kas ir SI mērvienība temperatūras mērīšanai? Metrs Kandela Sekunde Kelvins"
click at [459, 303] on label "Kelvins" at bounding box center [695, 305] width 783 height 41
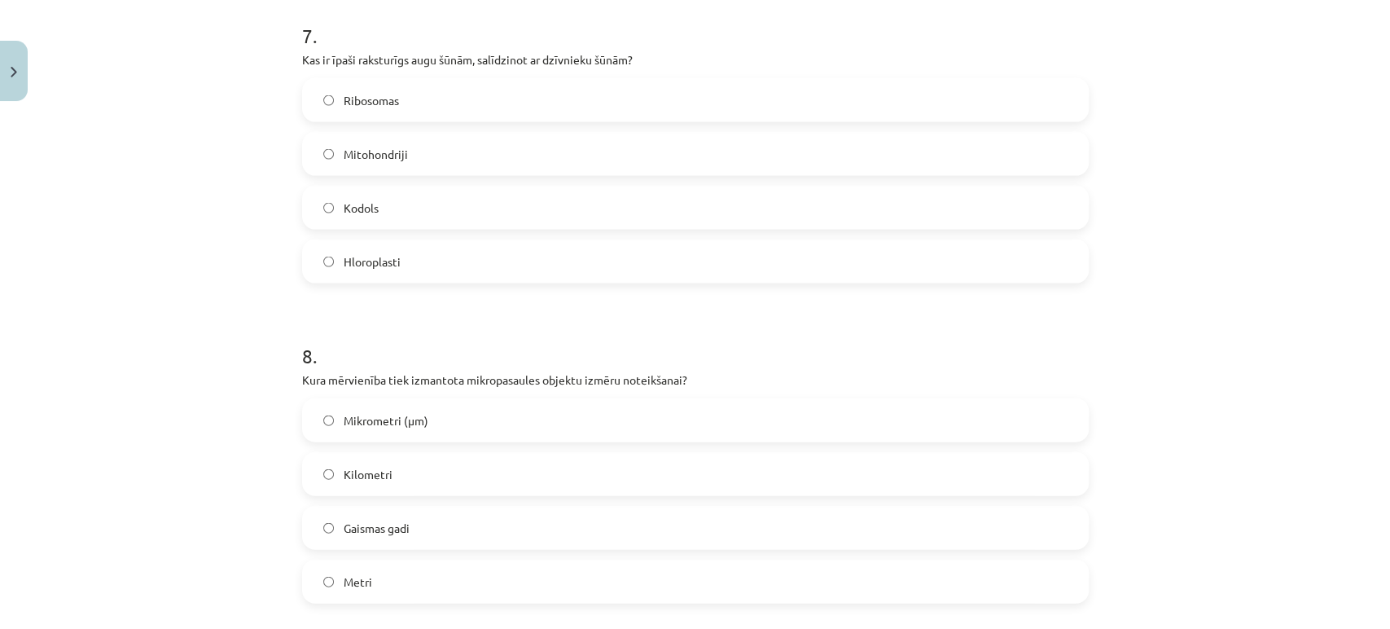
scroll to position [2146, 0]
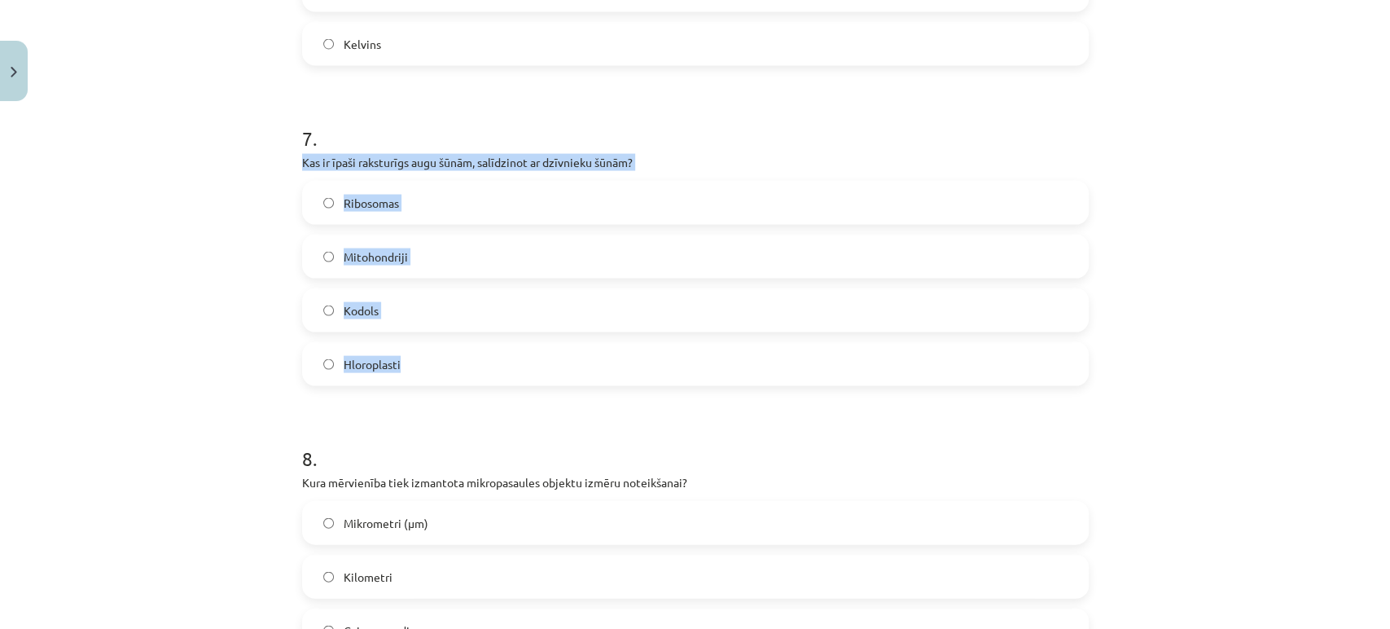
drag, startPoint x: 287, startPoint y: 160, endPoint x: 767, endPoint y: 373, distance: 525.4
click at [564, 168] on p "Kas ir īpaši raksturīgs augu šūnām, salīdzinot ar dzīvnieku šūnām?" at bounding box center [695, 162] width 787 height 17
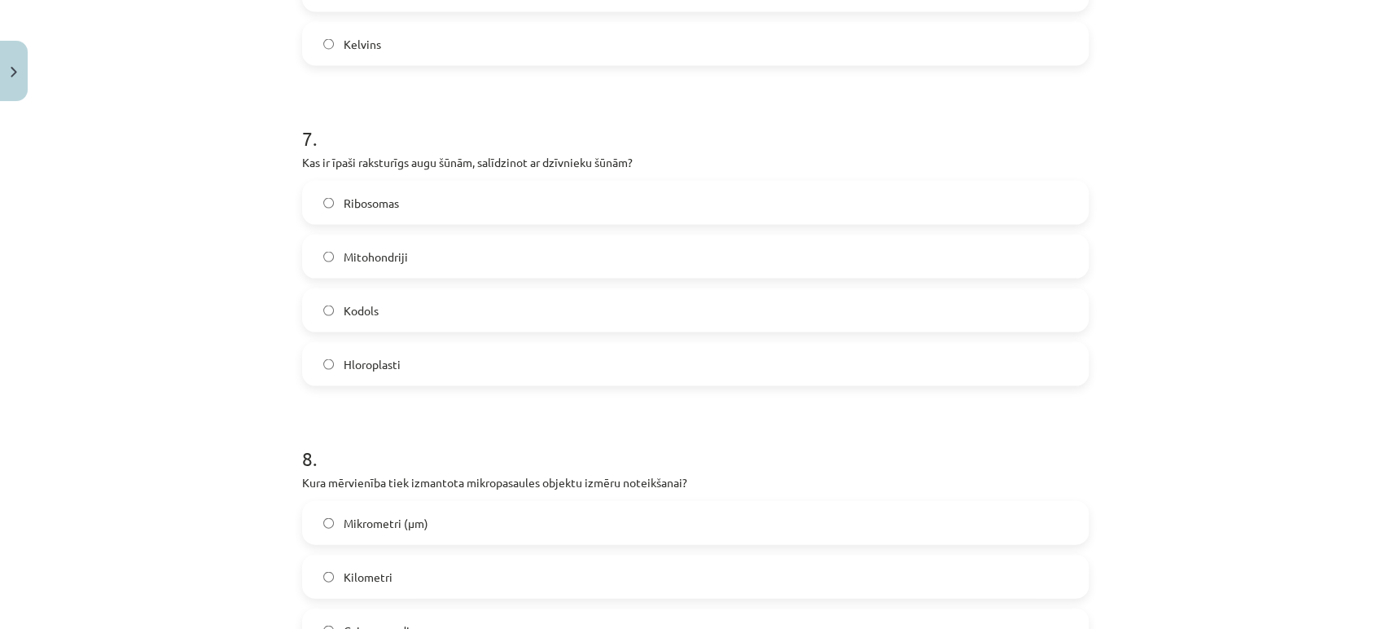
drag, startPoint x: 274, startPoint y: 170, endPoint x: 520, endPoint y: 224, distance: 251.7
click at [520, 224] on div "Mācību tēma: Dabaszinības - 10. klases 1.ieskaites mācību materiāls #6 Kopsavil…" at bounding box center [695, 314] width 1390 height 629
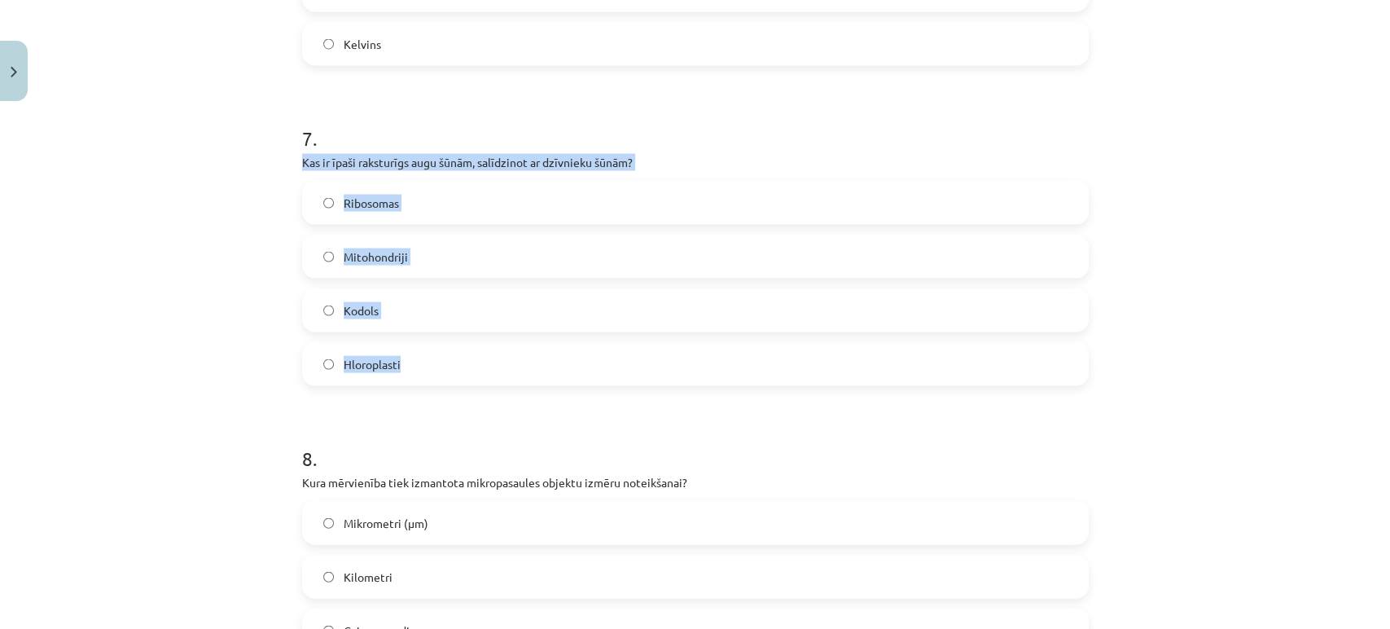
drag, startPoint x: 284, startPoint y: 164, endPoint x: 671, endPoint y: 384, distance: 444.9
click at [498, 366] on label "Hloroplasti" at bounding box center [695, 364] width 783 height 41
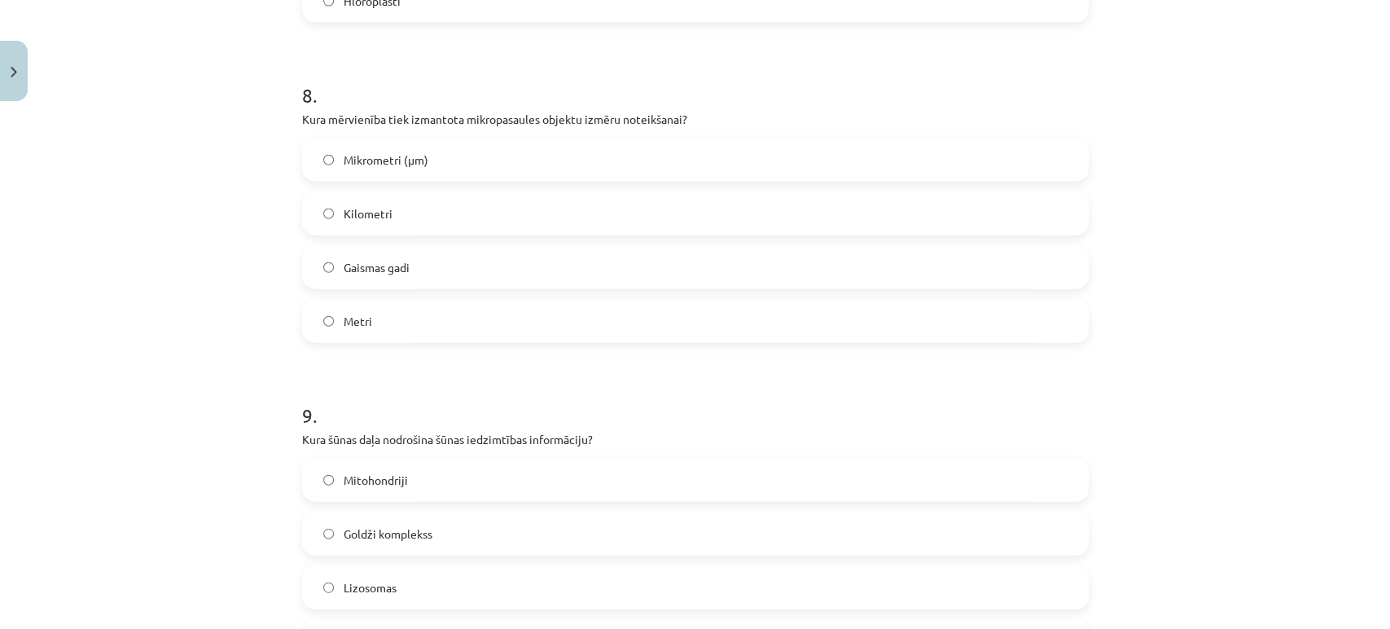
scroll to position [2410, 0]
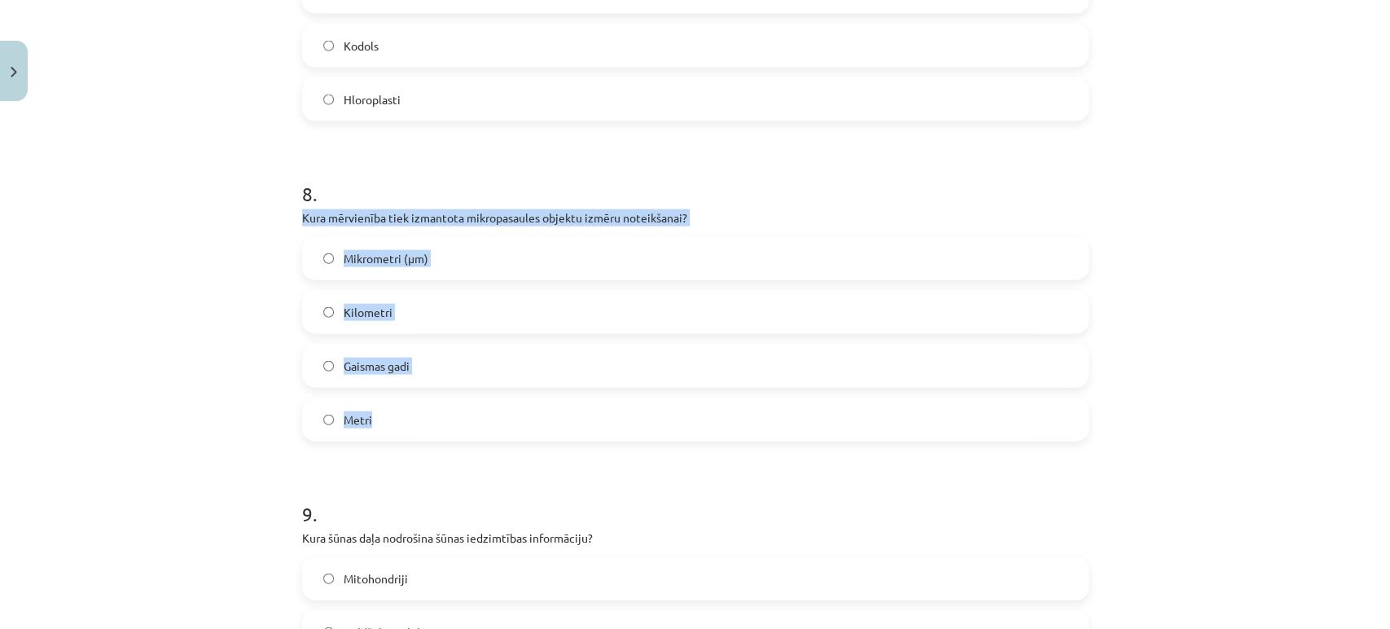
drag, startPoint x: 282, startPoint y: 217, endPoint x: 724, endPoint y: 419, distance: 486.4
click at [724, 419] on div "Mācību tēma: Dabaszinības - 10. klases 1.ieskaites mācību materiāls #6 Kopsavil…" at bounding box center [695, 314] width 1390 height 629
click at [559, 262] on label "Mikrometri (μm)" at bounding box center [695, 258] width 783 height 41
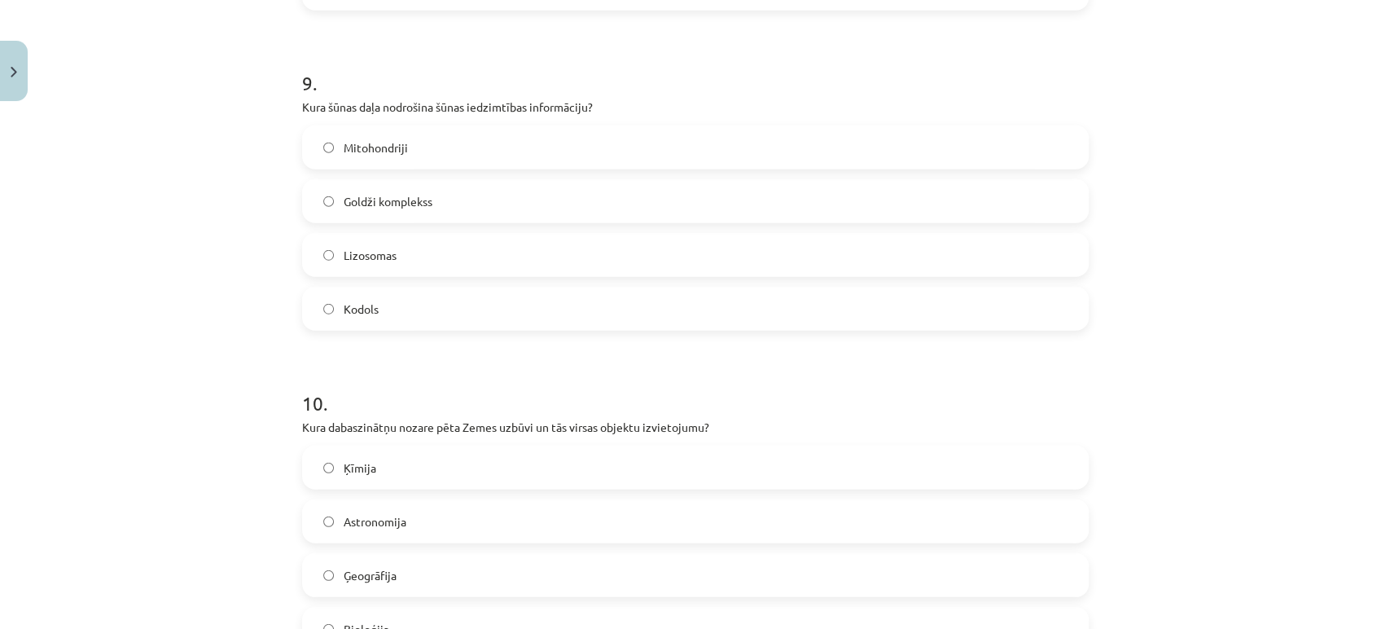
scroll to position [2854, 0]
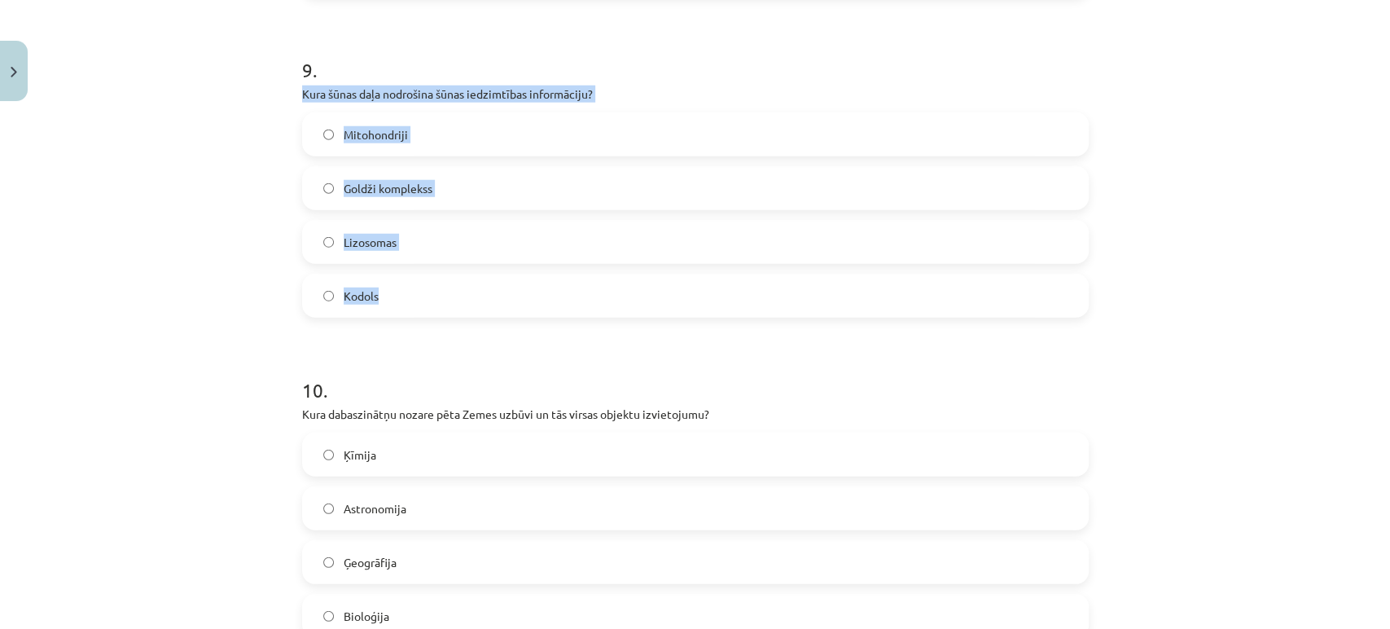
drag, startPoint x: 284, startPoint y: 94, endPoint x: 612, endPoint y: 162, distance: 335.1
click at [534, 94] on p "Kura šūnas daļa nodrošina šūnas iedzimtības informāciju?" at bounding box center [695, 94] width 787 height 17
drag, startPoint x: 280, startPoint y: 91, endPoint x: 704, endPoint y: 297, distance: 470.9
click at [704, 297] on div "Mācību tēma: Dabaszinības - 10. klases 1.ieskaites mācību materiāls #6 Kopsavil…" at bounding box center [695, 314] width 1390 height 629
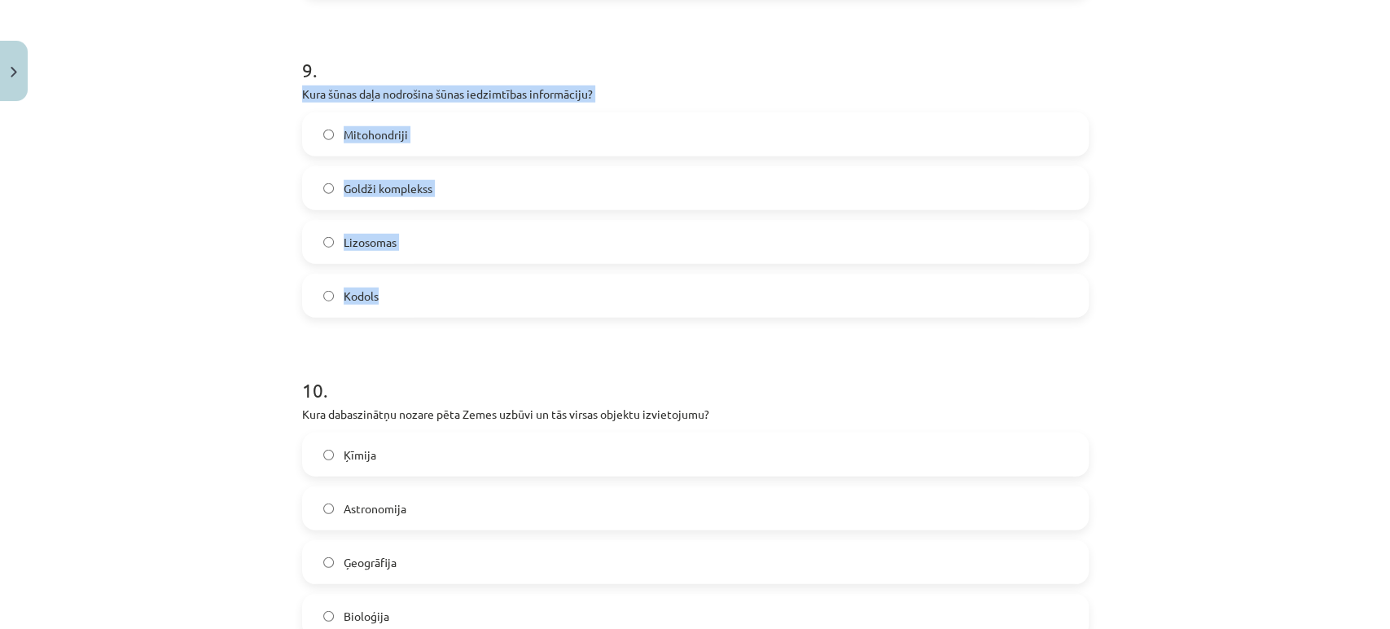
click at [396, 283] on label "Kodols" at bounding box center [695, 295] width 783 height 41
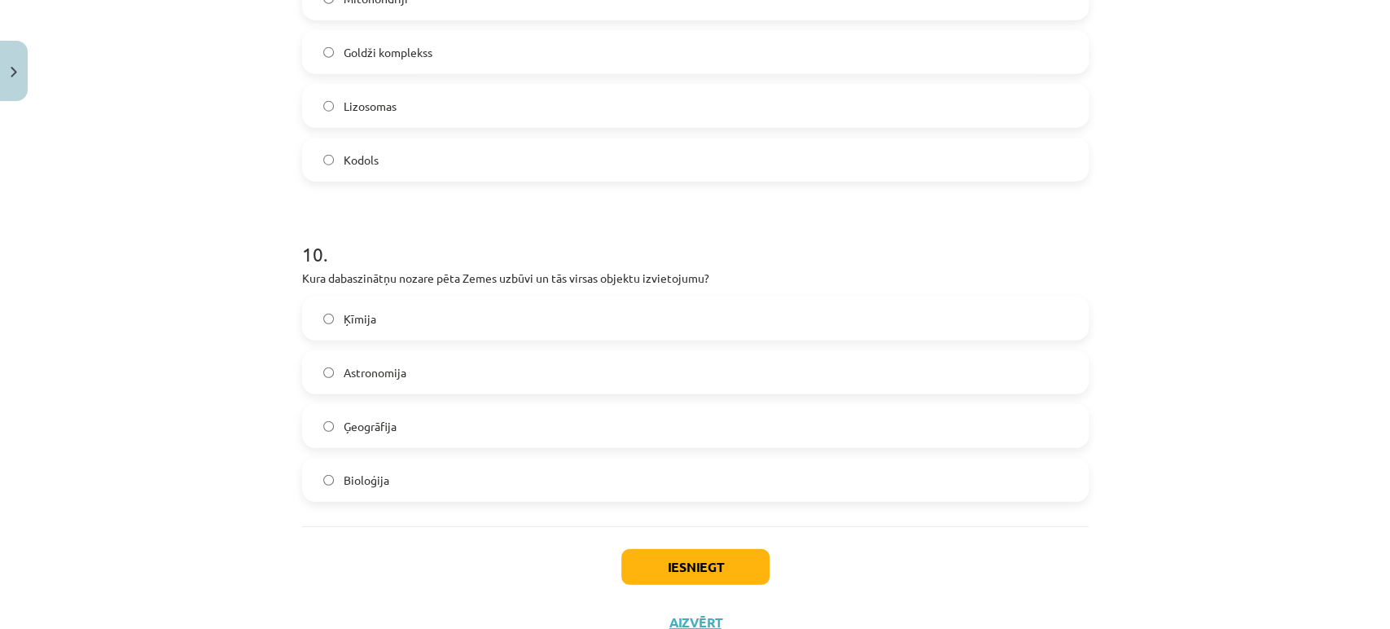
scroll to position [3051, 0]
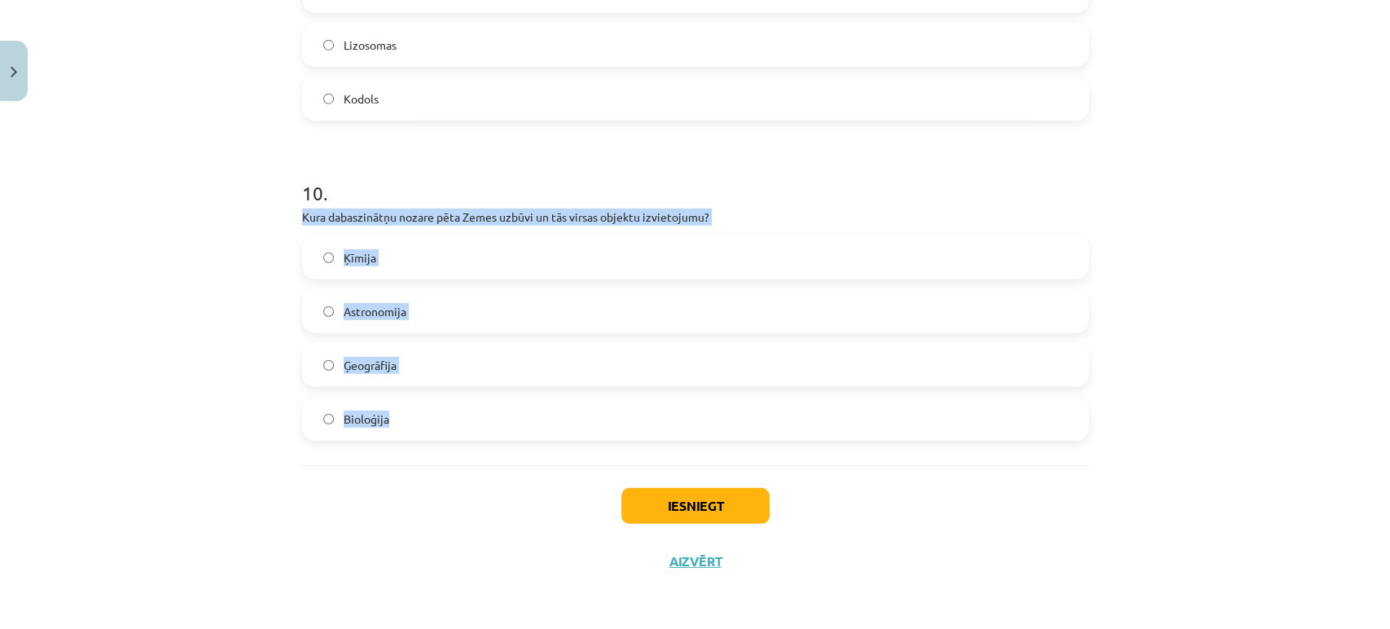
drag, startPoint x: 274, startPoint y: 216, endPoint x: 660, endPoint y: 414, distance: 433.4
click at [660, 414] on div "Mācību tēma: Dabaszinības - 10. klases 1.ieskaites mācību materiāls #6 Kopsavil…" at bounding box center [695, 314] width 1390 height 629
click at [462, 372] on label "Ģeogrāfija" at bounding box center [695, 364] width 783 height 41
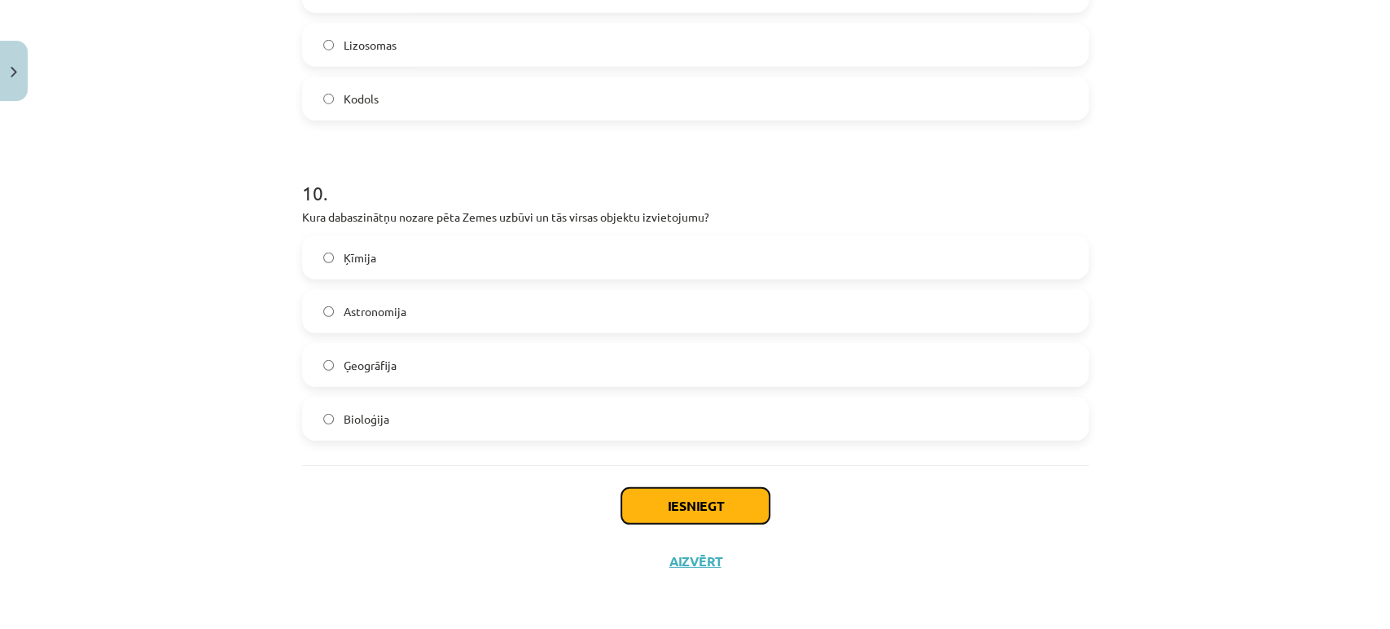
click at [734, 506] on button "Iesniegt" at bounding box center [695, 506] width 148 height 36
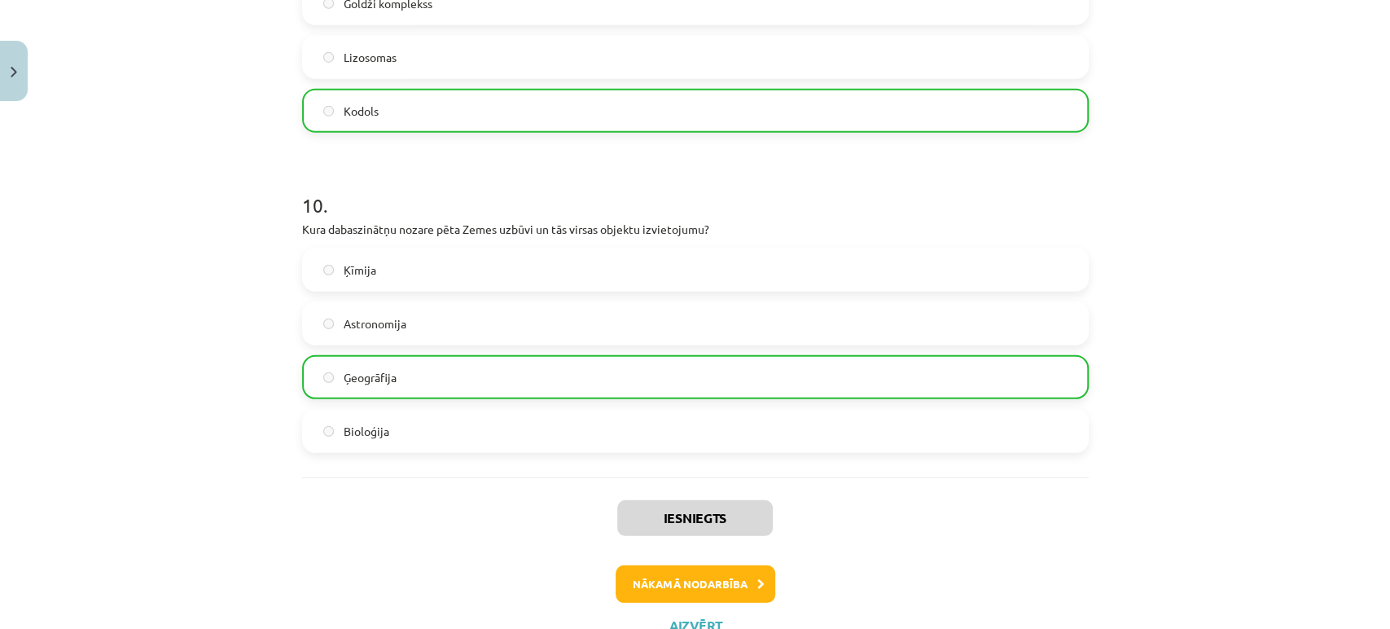
scroll to position [3103, 0]
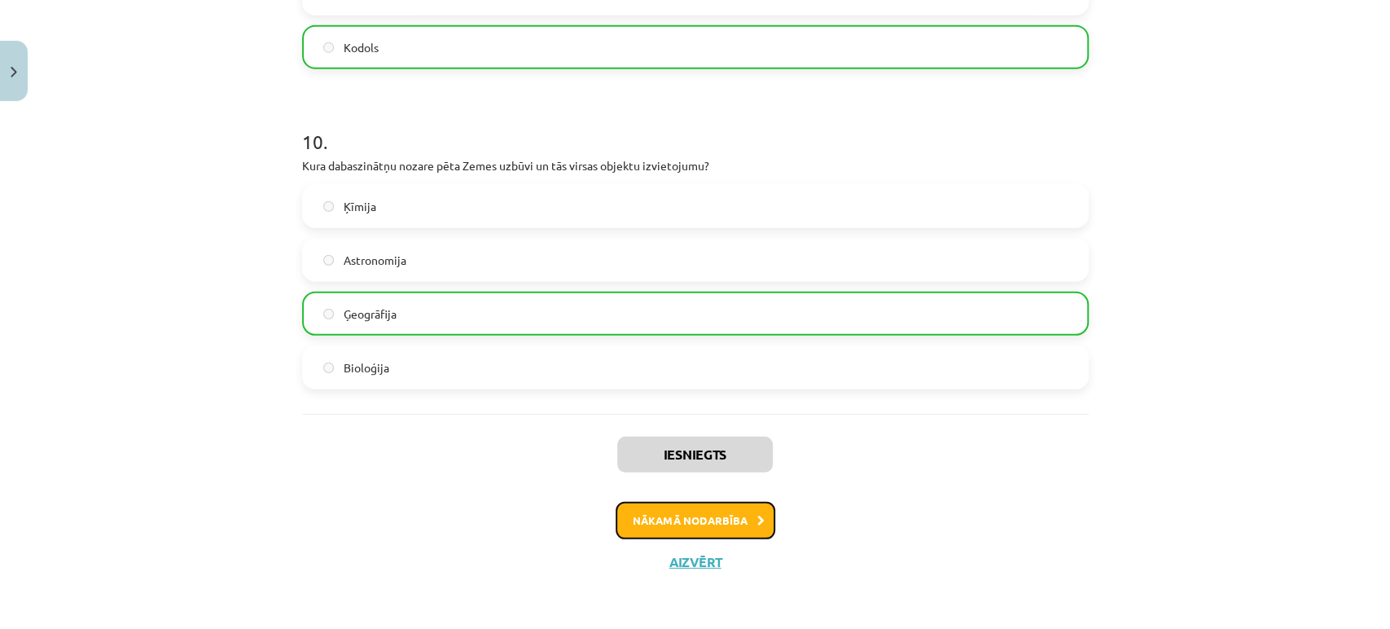
click at [656, 516] on button "Nākamā nodarbība" at bounding box center [696, 520] width 160 height 37
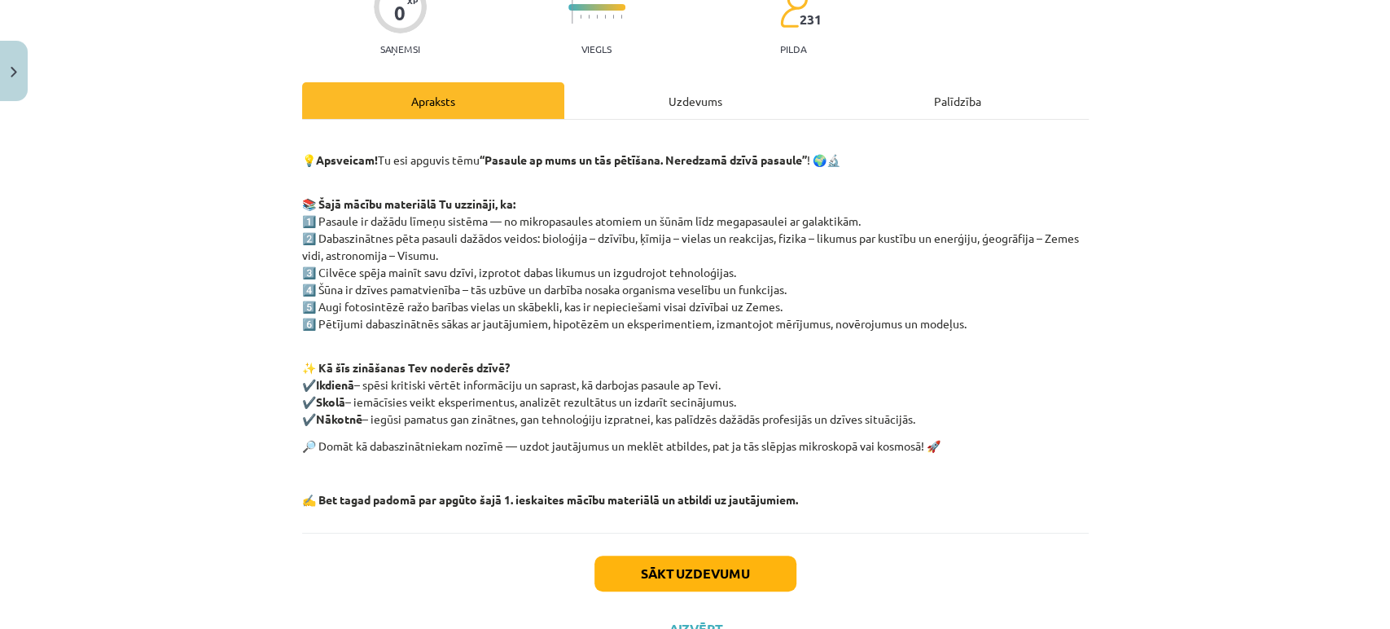
scroll to position [158, 0]
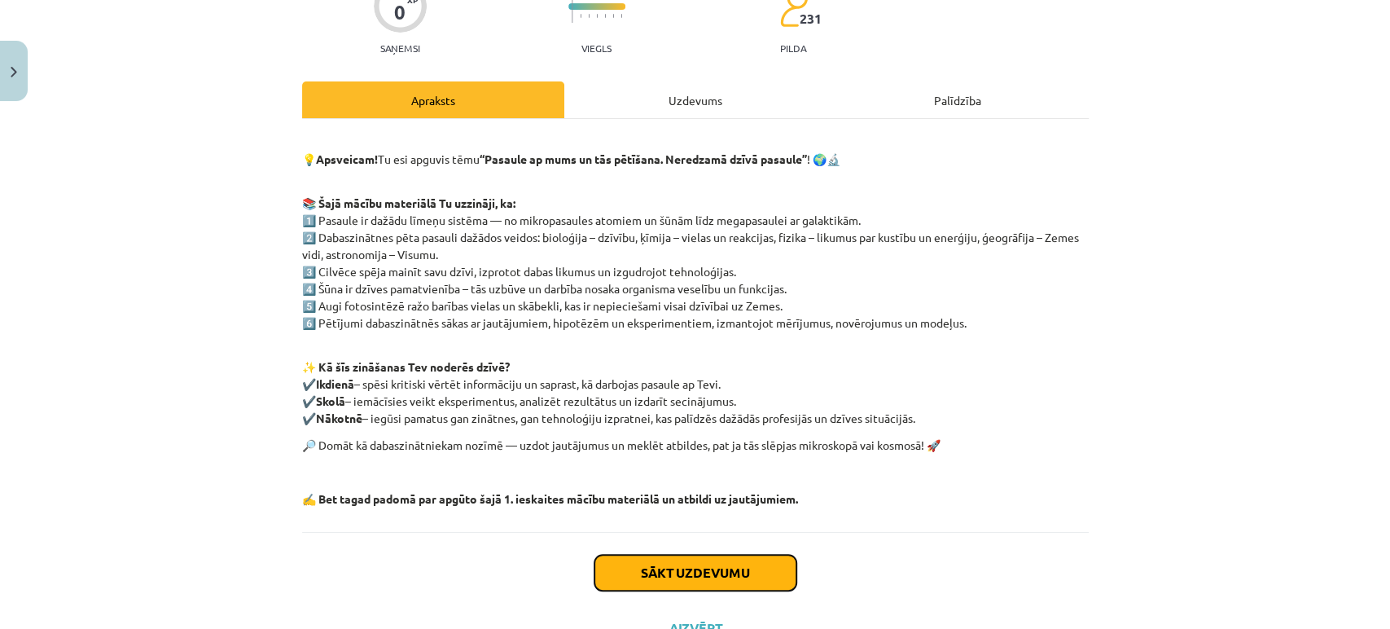
click at [744, 576] on button "Sākt uzdevumu" at bounding box center [695, 573] width 202 height 36
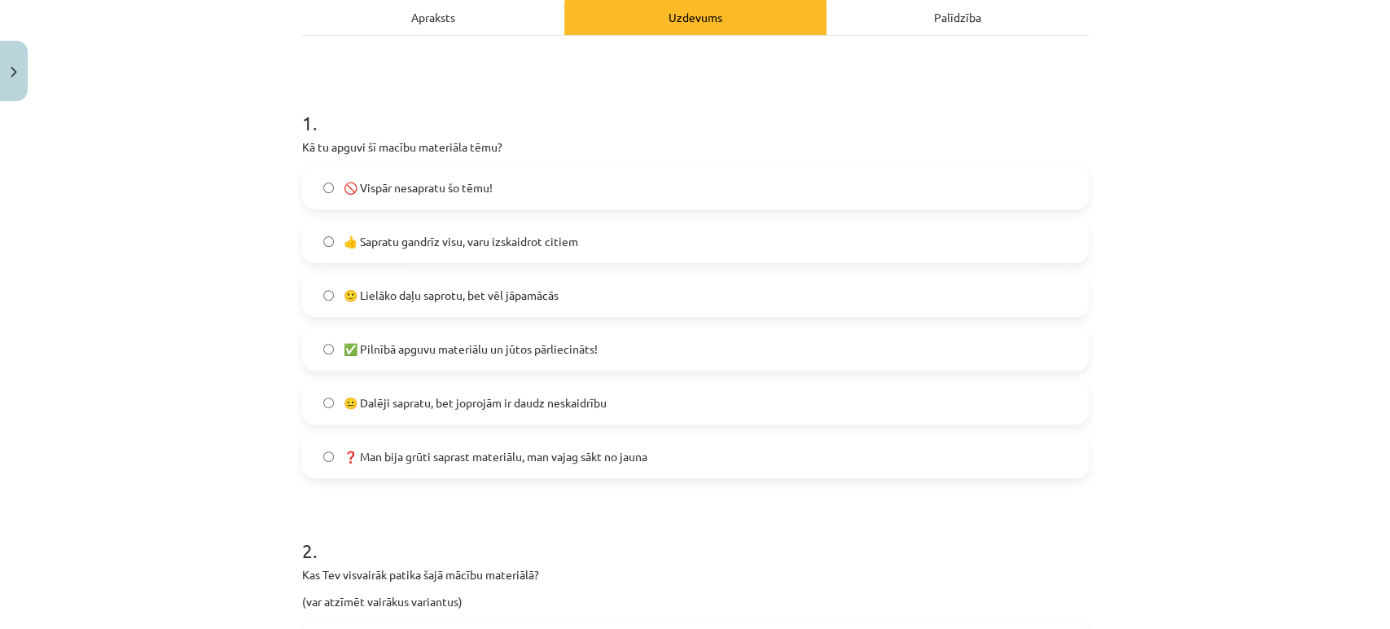
scroll to position [243, 0]
click at [599, 355] on label "✅ Pilnībā apguvu materiālu un jūtos pārliecināts!" at bounding box center [695, 346] width 783 height 41
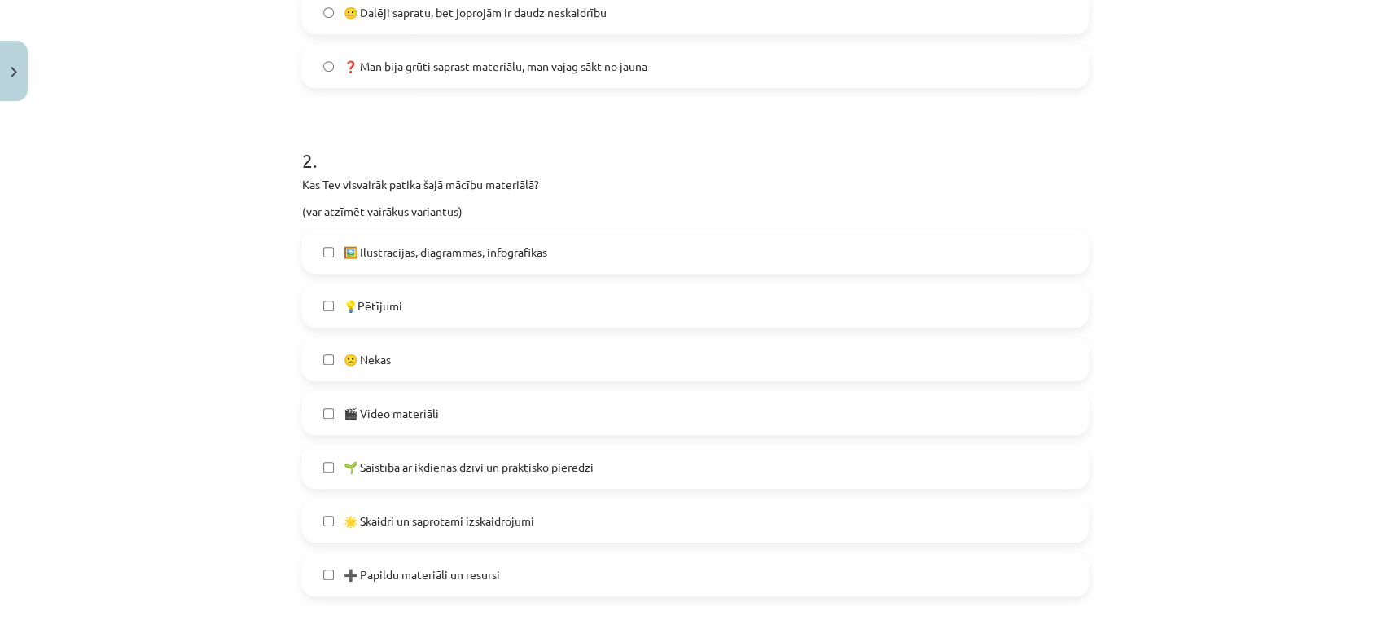
scroll to position [633, 0]
click at [533, 308] on label "💡Pētījumi" at bounding box center [695, 303] width 783 height 41
click at [388, 403] on span "🎬 Video materiāli" at bounding box center [391, 411] width 95 height 17
click at [377, 526] on span "🌟 Skaidri un saprotami izskaidrojumi" at bounding box center [439, 519] width 191 height 17
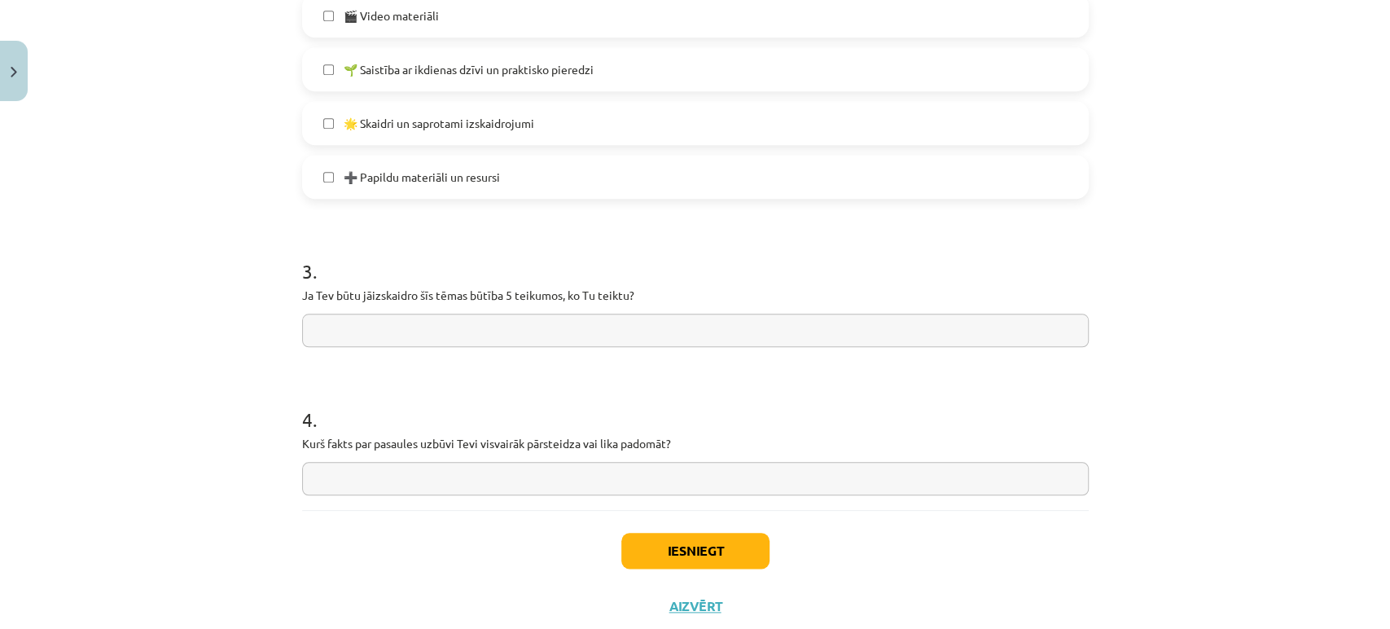
scroll to position [1033, 0]
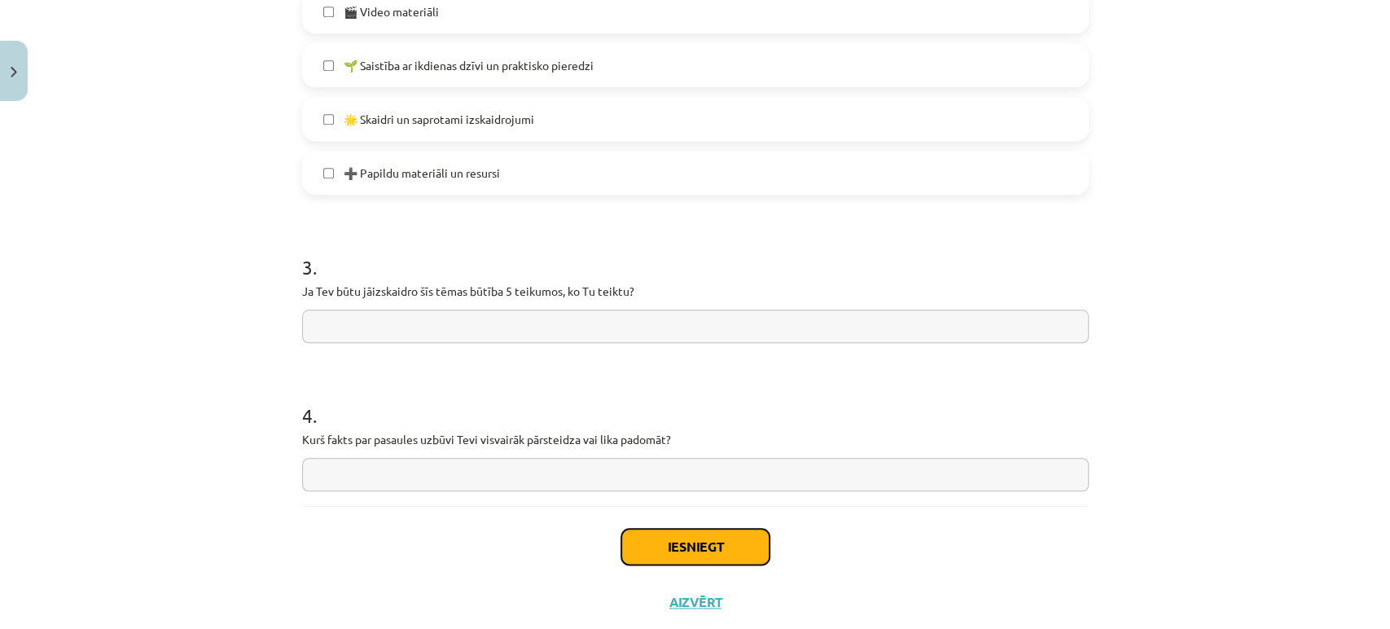
click at [713, 542] on button "Iesniegt" at bounding box center [695, 546] width 148 height 36
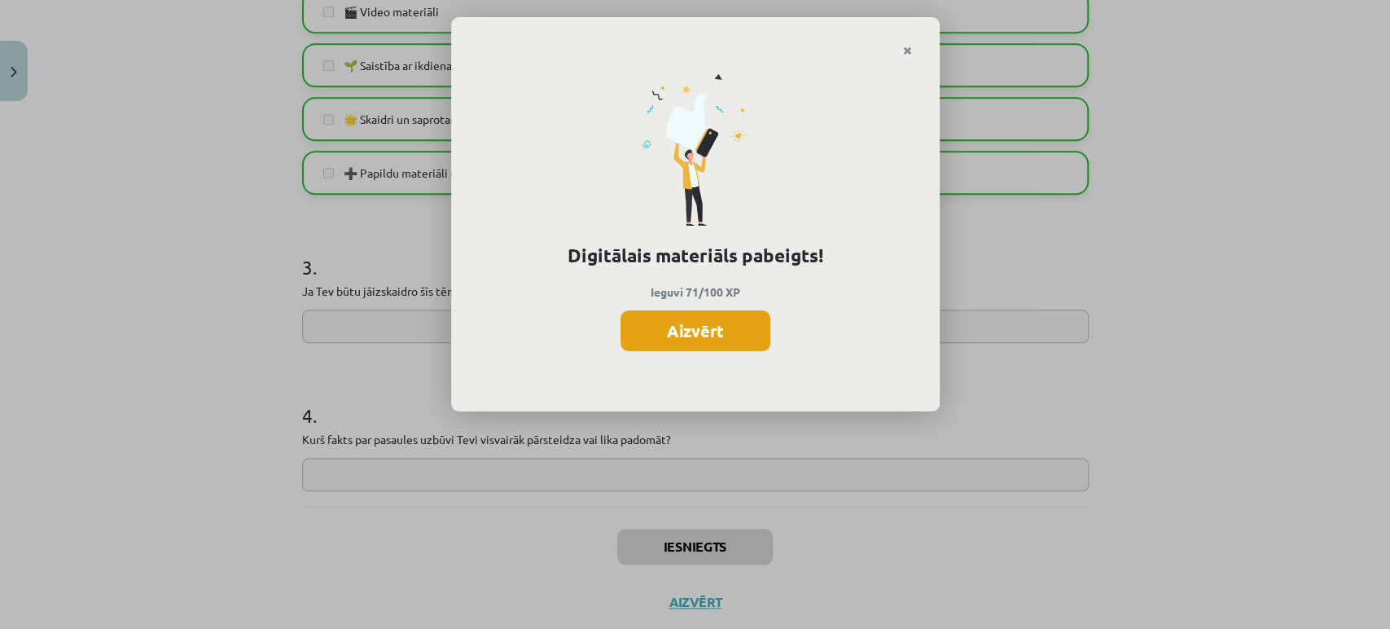
click at [695, 326] on button "Aizvērt" at bounding box center [696, 330] width 150 height 41
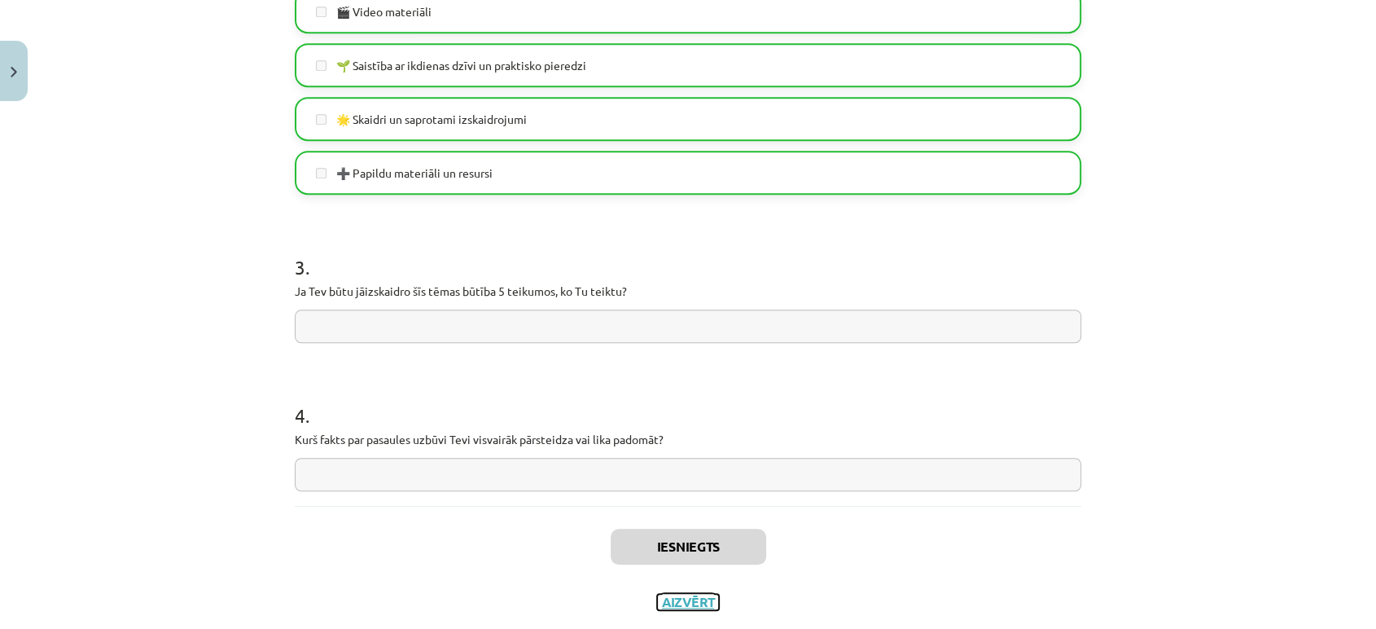
click at [681, 603] on button "Aizvērt" at bounding box center [688, 602] width 62 height 16
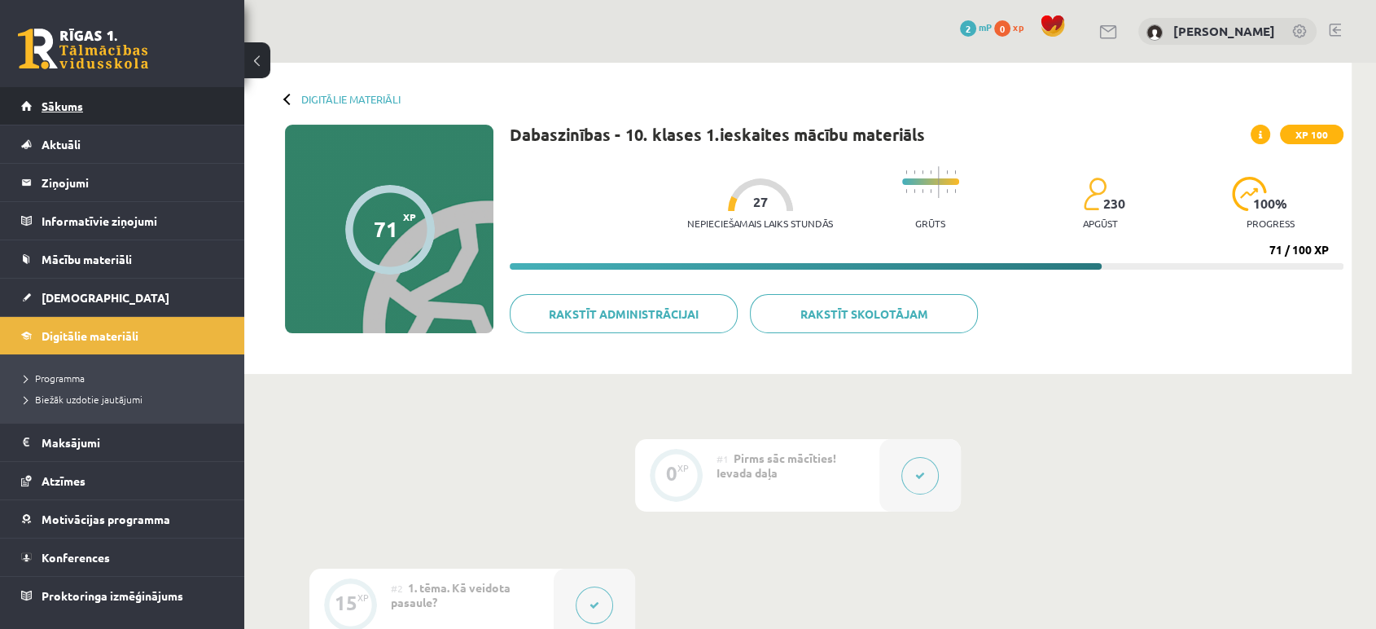
click at [72, 112] on link "Sākums" at bounding box center [122, 105] width 203 height 37
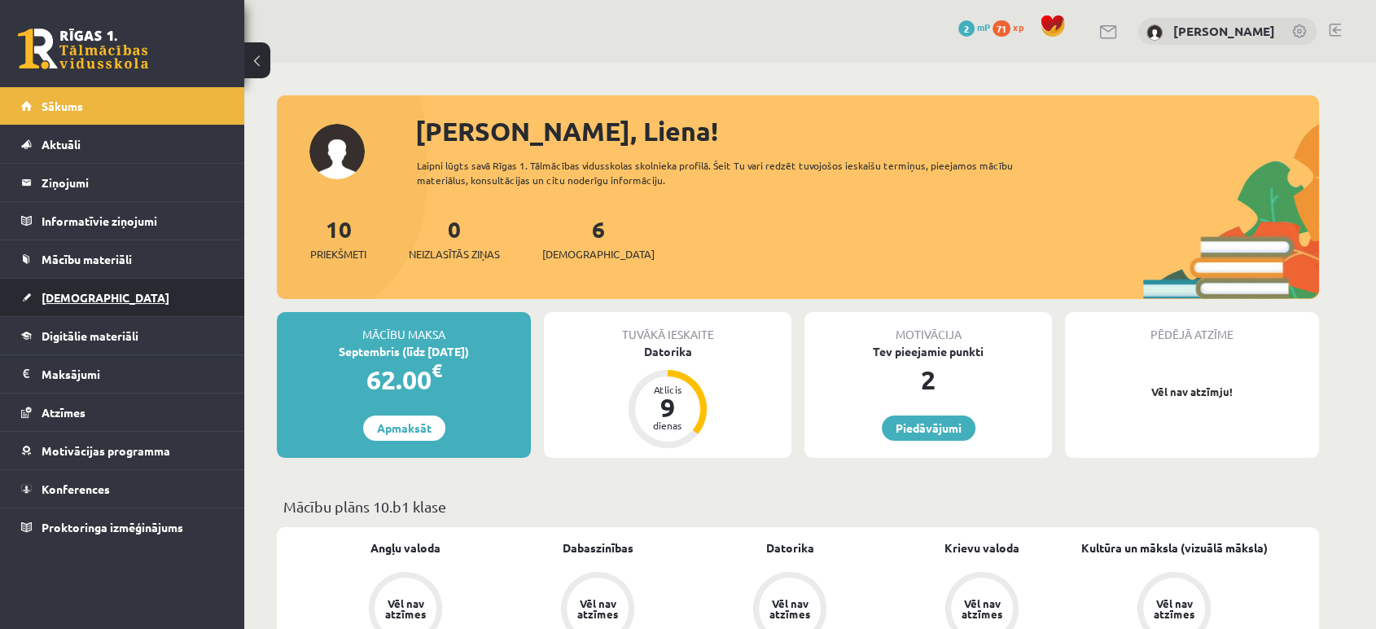
click at [83, 294] on span "[DEMOGRAPHIC_DATA]" at bounding box center [106, 297] width 128 height 15
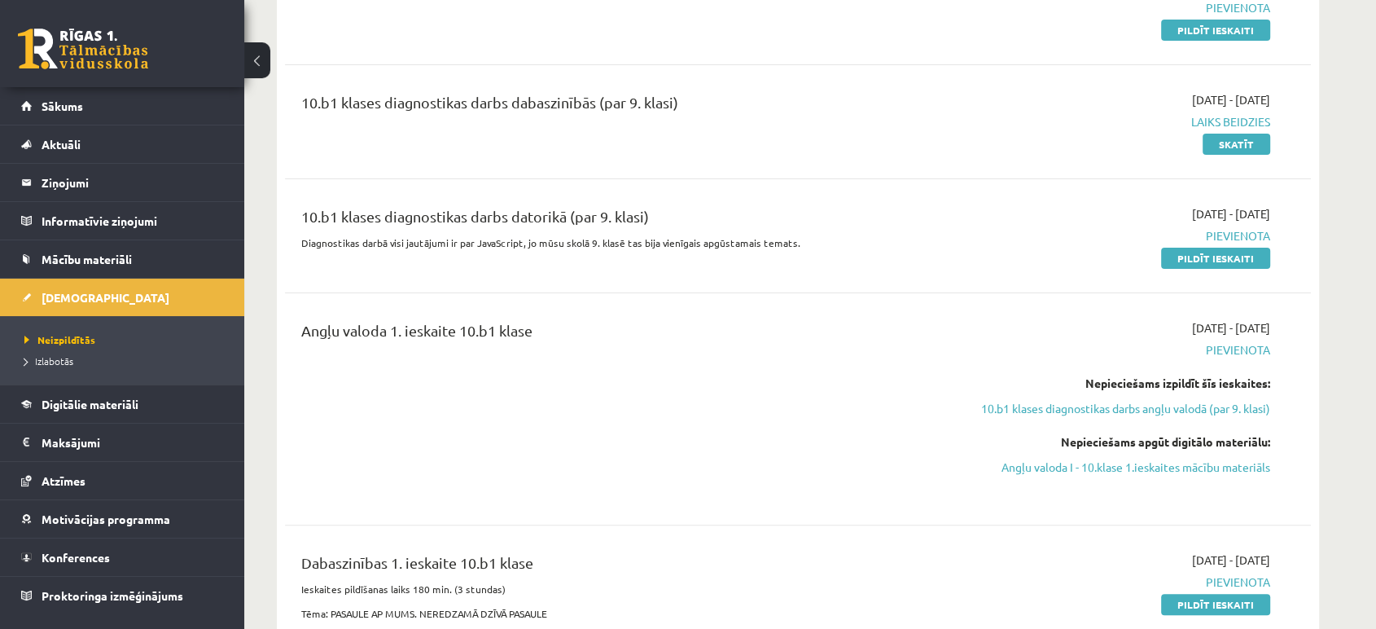
scroll to position [319, 0]
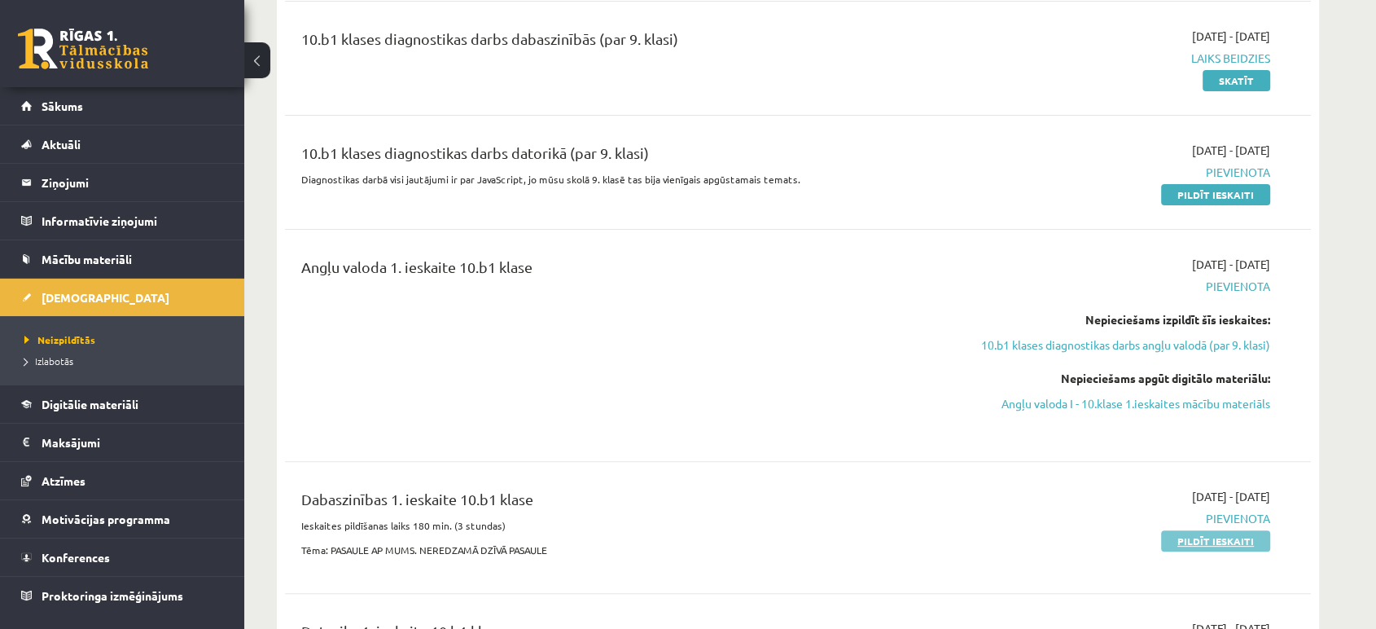
click at [1213, 540] on link "Pildīt ieskaiti" at bounding box center [1215, 540] width 109 height 21
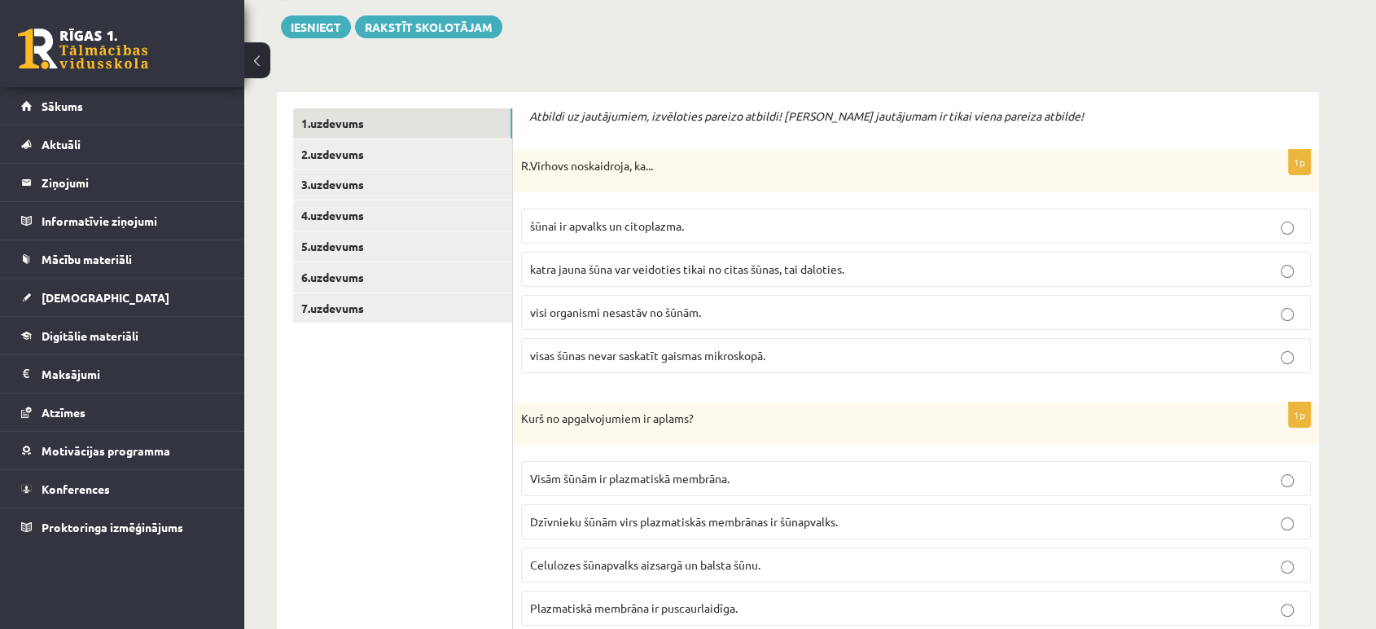
scroll to position [266, 0]
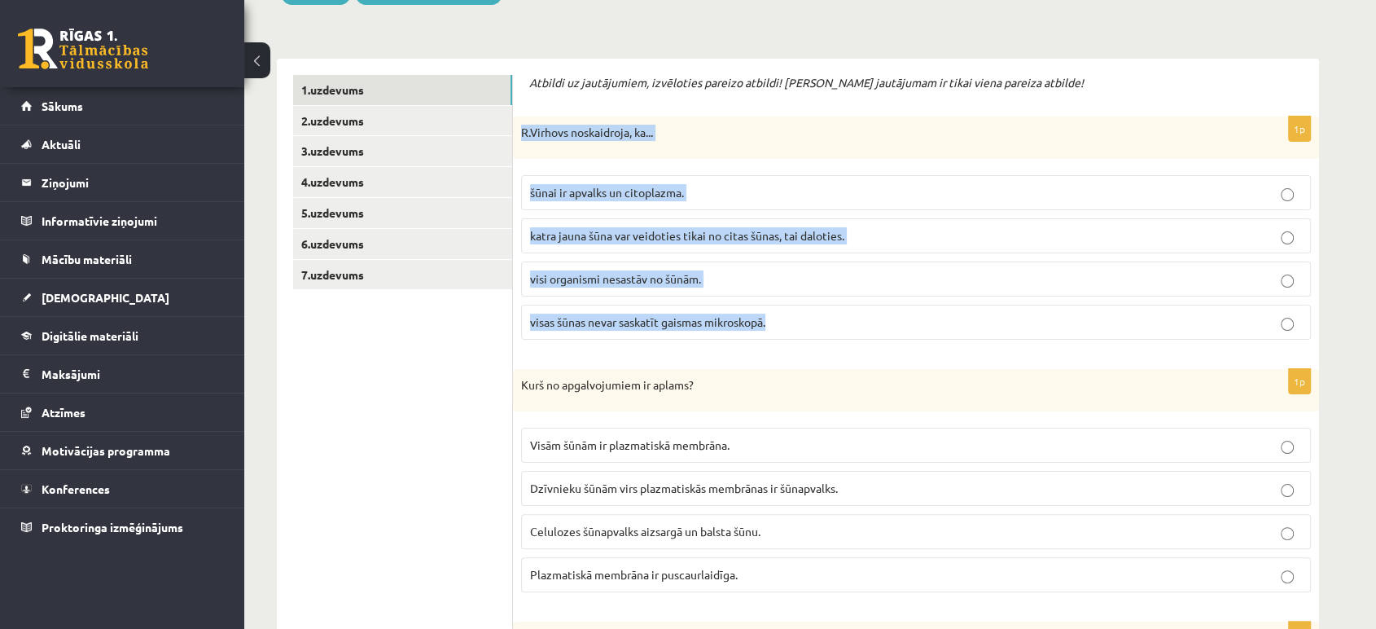
drag, startPoint x: 516, startPoint y: 127, endPoint x: 778, endPoint y: 323, distance: 326.9
click at [778, 323] on div "1p [PERSON_NAME] noskaidroja, ka... šūnai ir apvalks un citoplazma. katra jauna…" at bounding box center [916, 234] width 806 height 236
copy div "[PERSON_NAME] noskaidroja, ka... šūnai ir apvalks un citoplazma. katra jauna šū…"
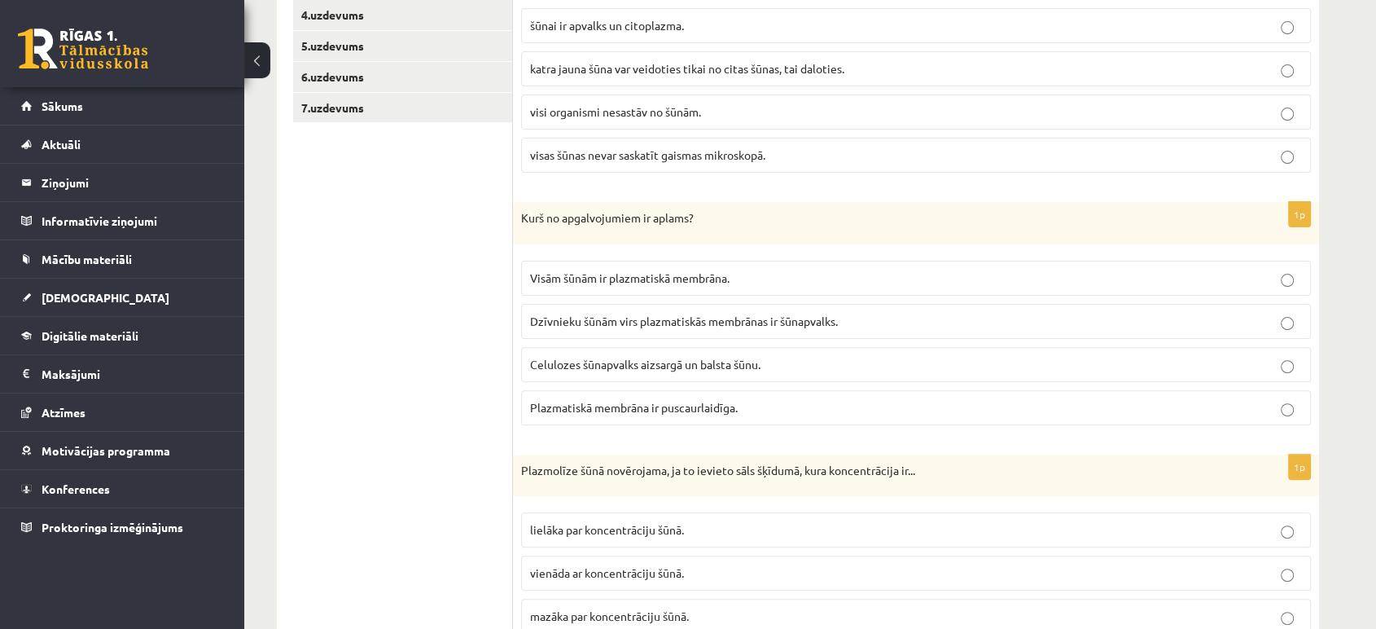
scroll to position [413, 0]
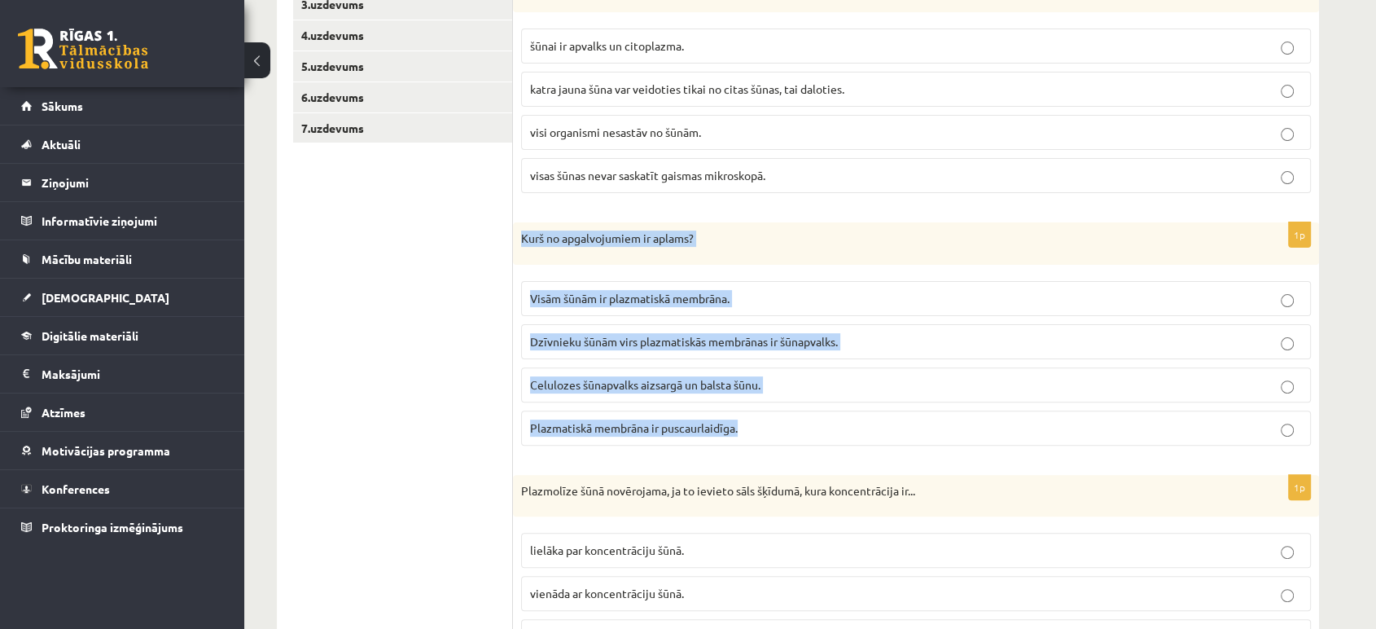
drag, startPoint x: 521, startPoint y: 235, endPoint x: 748, endPoint y: 419, distance: 291.2
click at [748, 419] on div "1p Kurš no apgalvojumiem ir aplams? Visām šūnām ir plazmatiskā membrāna. Dzīvni…" at bounding box center [916, 340] width 806 height 236
copy div "Kurš no apgalvojumiem ir aplams? Visām šūnām ir plazmatiskā membrāna. Dzīvnieku…"
click at [1036, 344] on p "Dzīvnieku šūnām virs plazmatiskās membrānas ir šūnapvalks." at bounding box center [916, 341] width 772 height 17
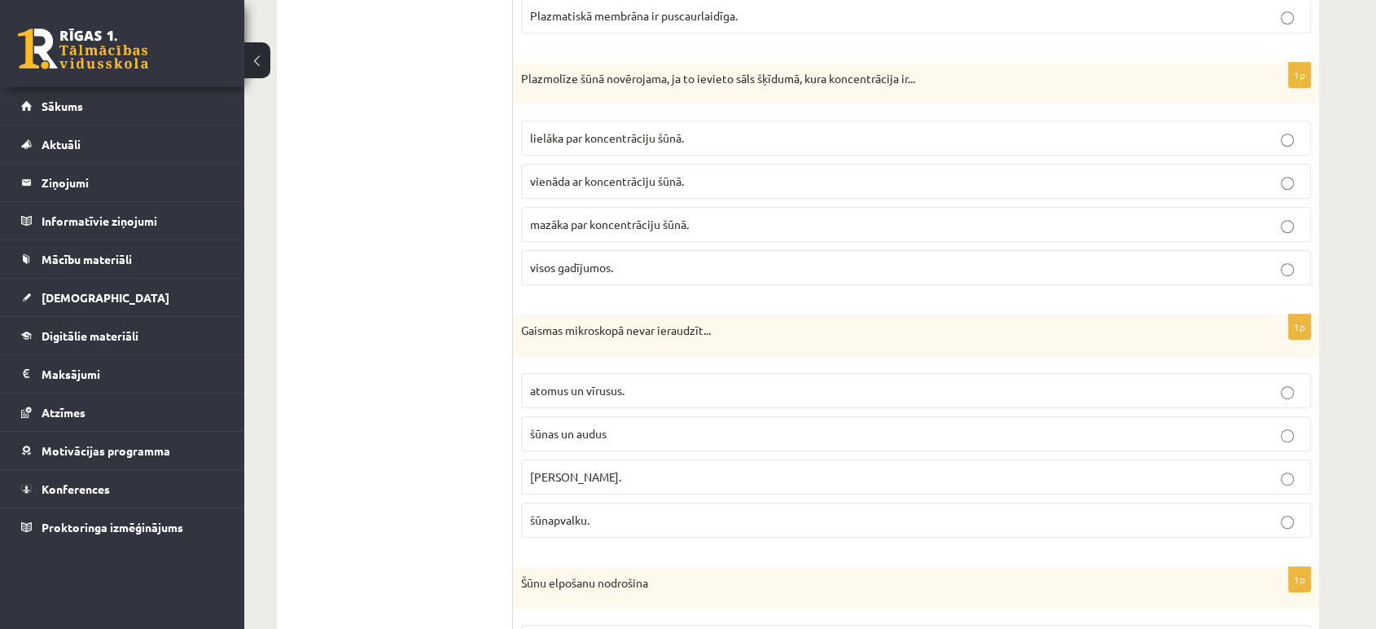
scroll to position [832, 0]
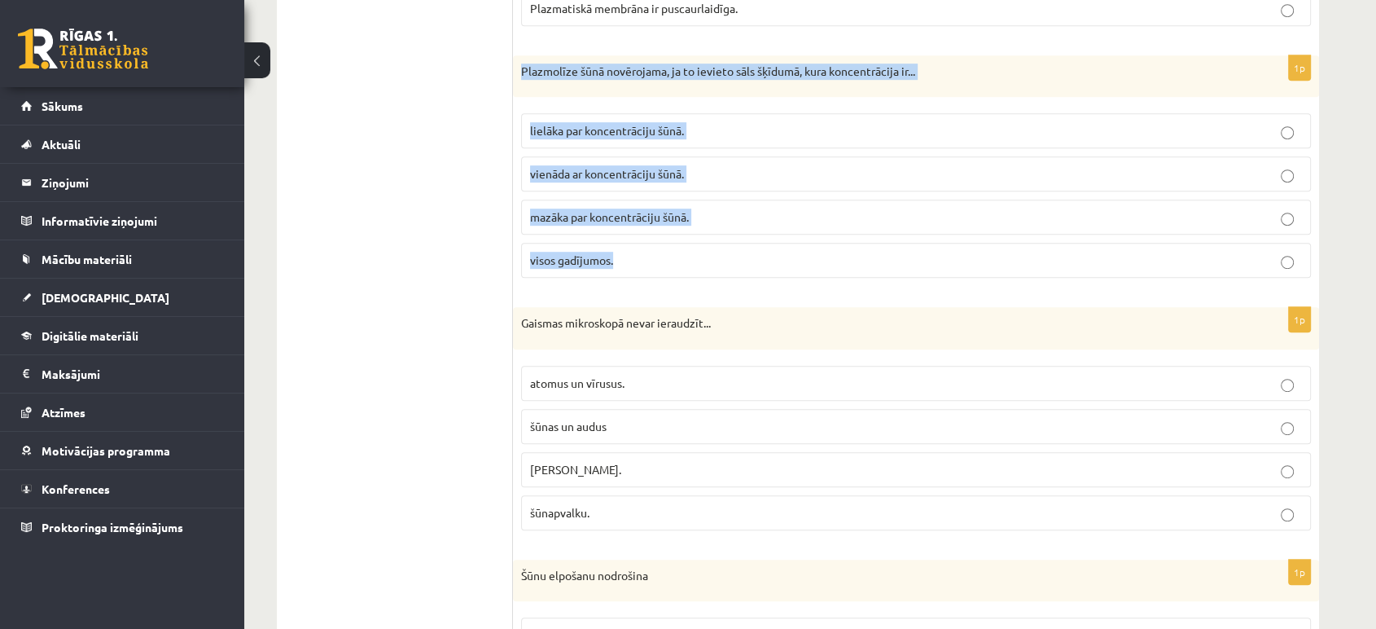
drag, startPoint x: 518, startPoint y: 65, endPoint x: 750, endPoint y: 248, distance: 295.7
click at [750, 248] on div "1p Plazmolīze šūnā novērojama, ja to ievieto sāls šķīdumā, kura koncentrācija i…" at bounding box center [916, 173] width 806 height 236
copy div "Plazmolīze šūnā novērojama, ja to ievieto sāls šķīdumā, kura koncentrācija ir..…"
drag, startPoint x: 280, startPoint y: 16, endPoint x: 515, endPoint y: 272, distance: 347.0
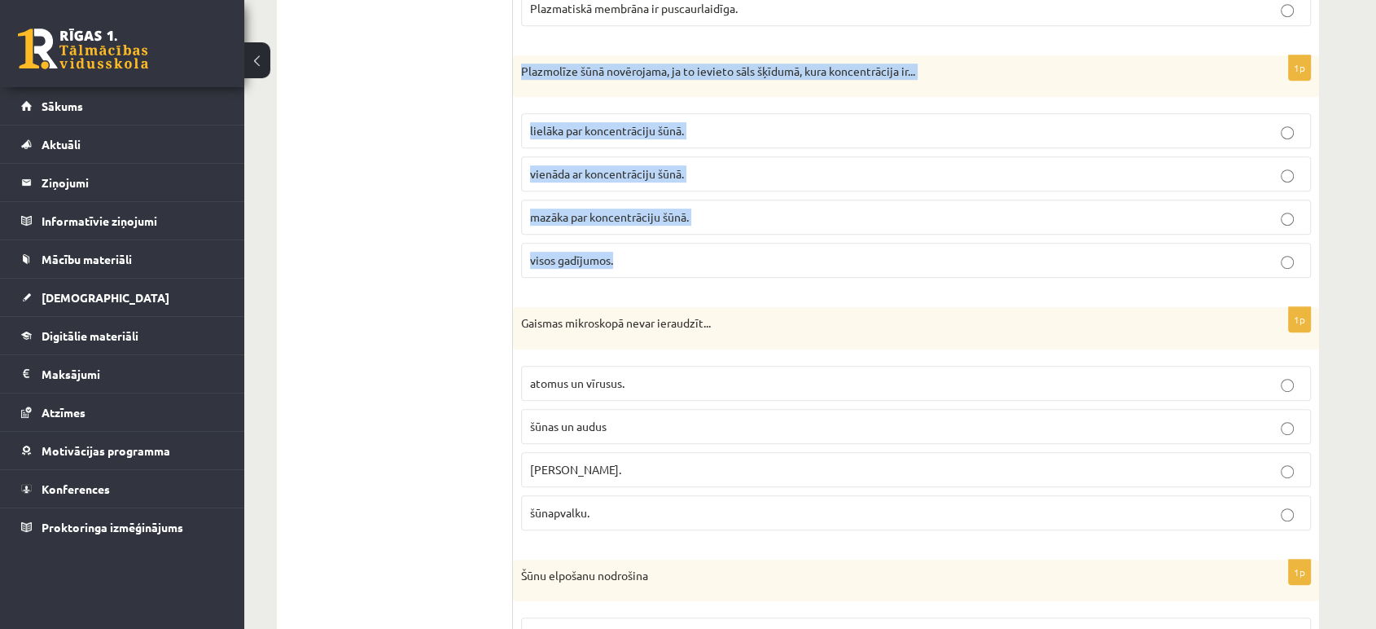
click at [515, 272] on div "1p Plazmolīze šūnā novērojama, ja to ievieto sāls šķīdumā, kura koncentrācija i…" at bounding box center [916, 173] width 806 height 236
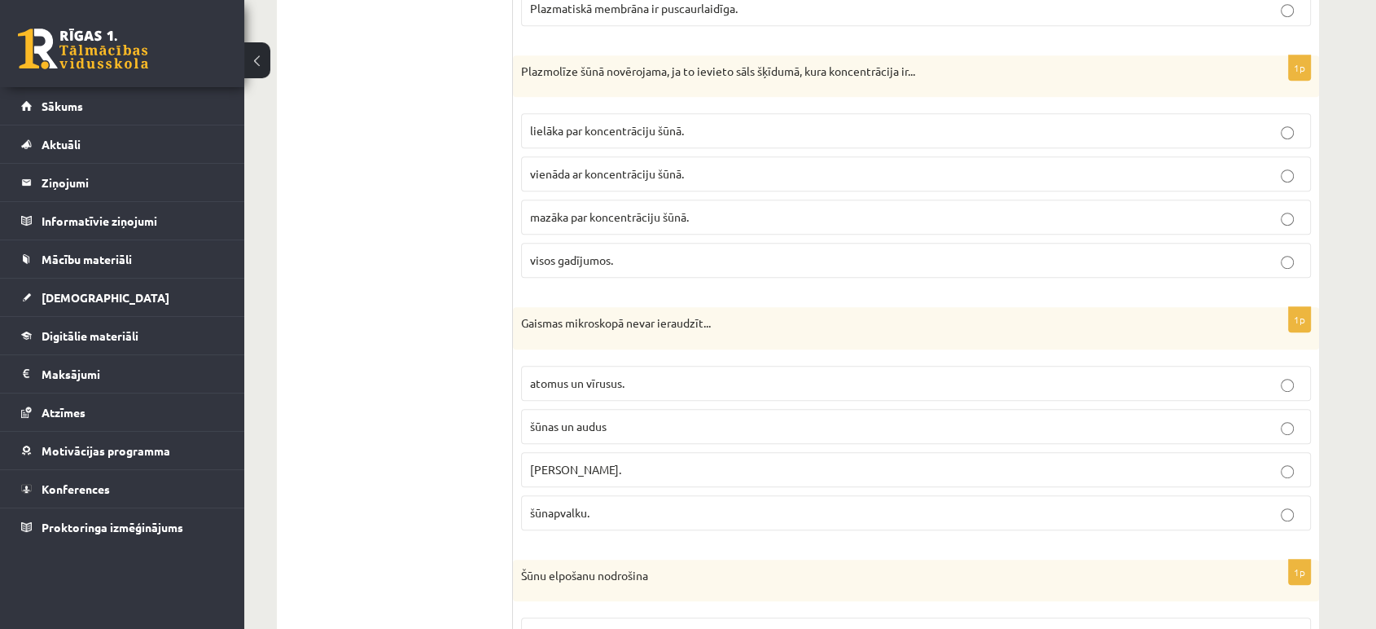
click at [694, 141] on label "lielāka par koncentrāciju šūnā." at bounding box center [916, 130] width 790 height 35
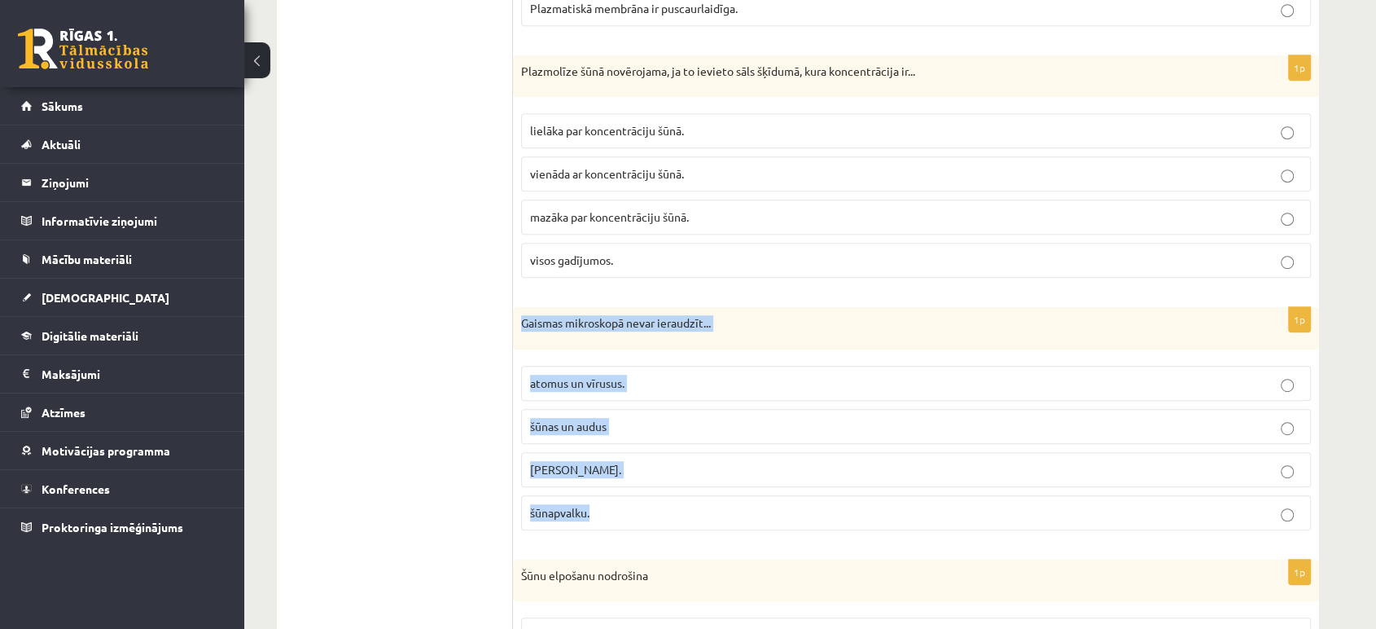
drag, startPoint x: 524, startPoint y: 314, endPoint x: 664, endPoint y: 512, distance: 242.9
click at [664, 512] on div "1p Gaismas mikroskopā nevar ieraudzīt... atomus un vīrusus. šūnas un audus šūna…" at bounding box center [916, 425] width 806 height 236
copy div "Gaismas mikroskopā nevar ieraudzīt... atomus un vīrusus. šūnas un audus šūnas k…"
click at [1162, 375] on p "atomus un vīrusus." at bounding box center [916, 383] width 772 height 17
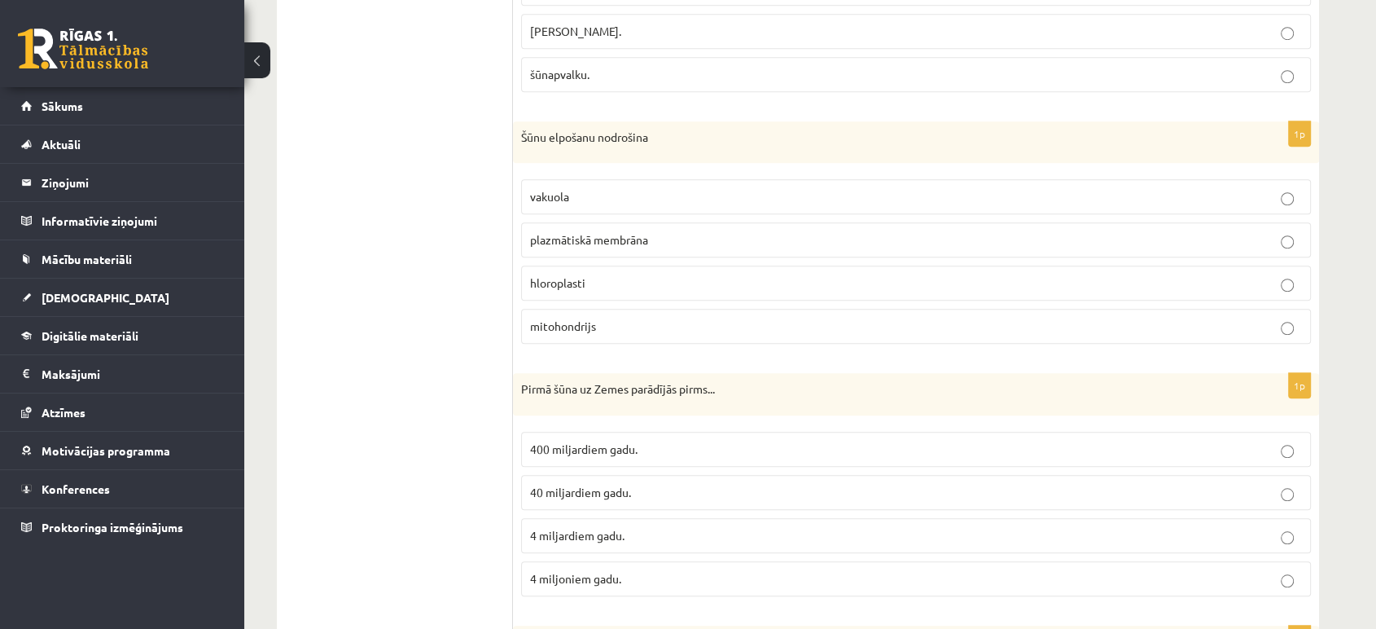
scroll to position [1264, 0]
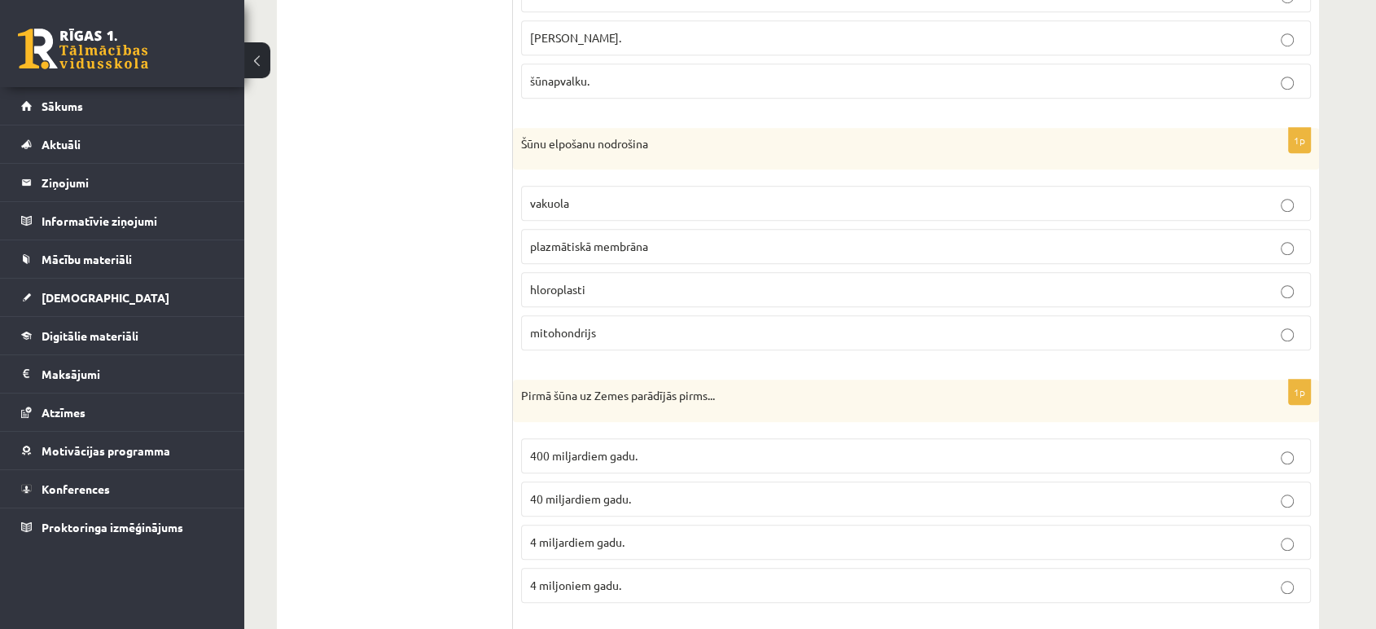
click at [515, 141] on div "Šūnu elpošanu nodrošina" at bounding box center [916, 149] width 806 height 42
drag, startPoint x: 515, startPoint y: 141, endPoint x: 631, endPoint y: 331, distance: 222.2
click at [631, 331] on div "1p Šūnu elpošanu nodrošina vakuola plazmātiskā membrāna hloroplasti mitohondrijs" at bounding box center [916, 246] width 806 height 236
copy form "Šūnu elpošanu nodrošina vakuola plazmātiskā membrāna hloroplasti mitohondrijs"
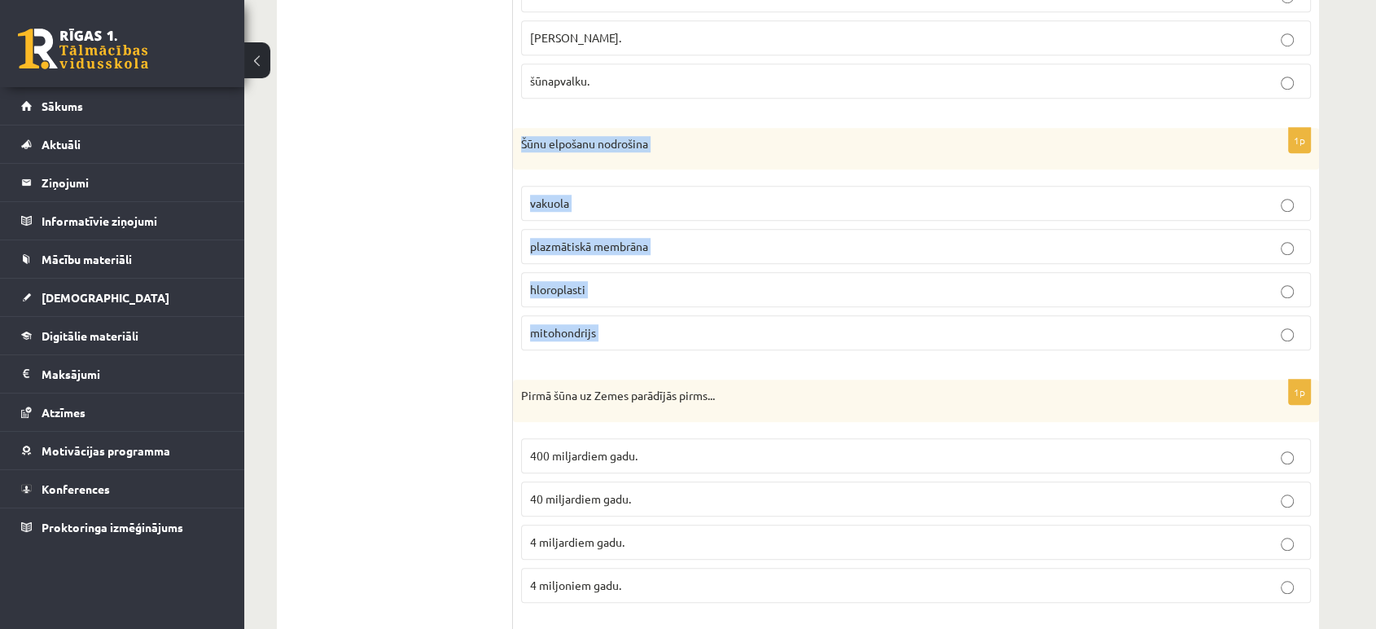
click at [739, 333] on p "mitohondrijs" at bounding box center [916, 332] width 772 height 17
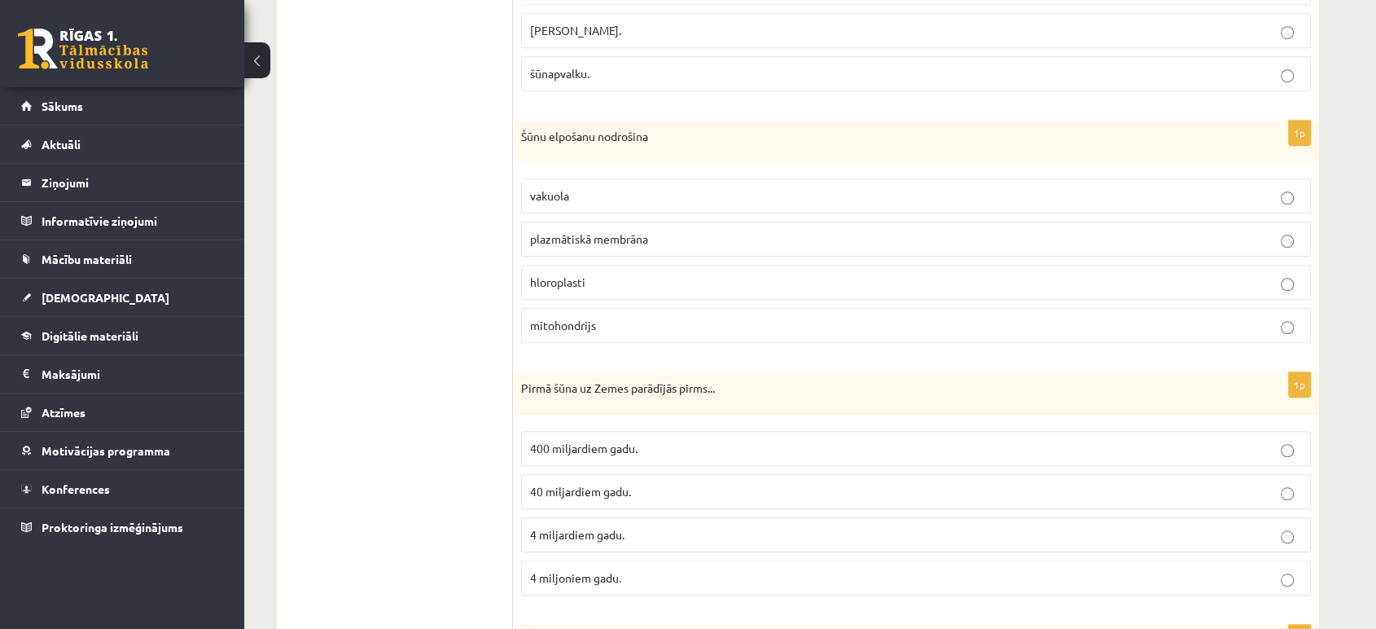
scroll to position [1278, 0]
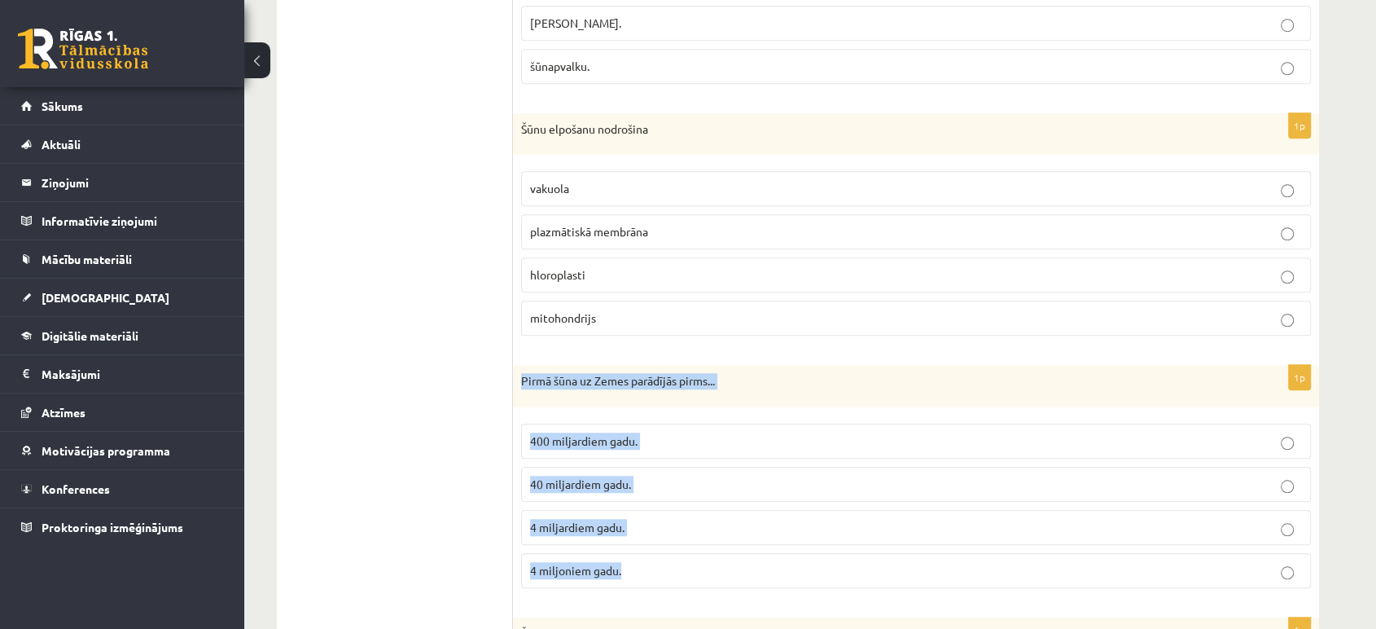
drag, startPoint x: 520, startPoint y: 370, endPoint x: 638, endPoint y: 562, distance: 225.1
click at [638, 562] on div "1p Pirmā šūna uz Zemes parādījās pirms... 400 miljardiem gadu. 40 miljardiem ga…" at bounding box center [916, 483] width 806 height 236
copy div "Pirmā šūna uz Zemes parādījās pirms... 400 miljardiem gadu. 40 miljardiem gadu.…"
click at [950, 530] on p "4 miljardiem gadu." at bounding box center [916, 527] width 772 height 17
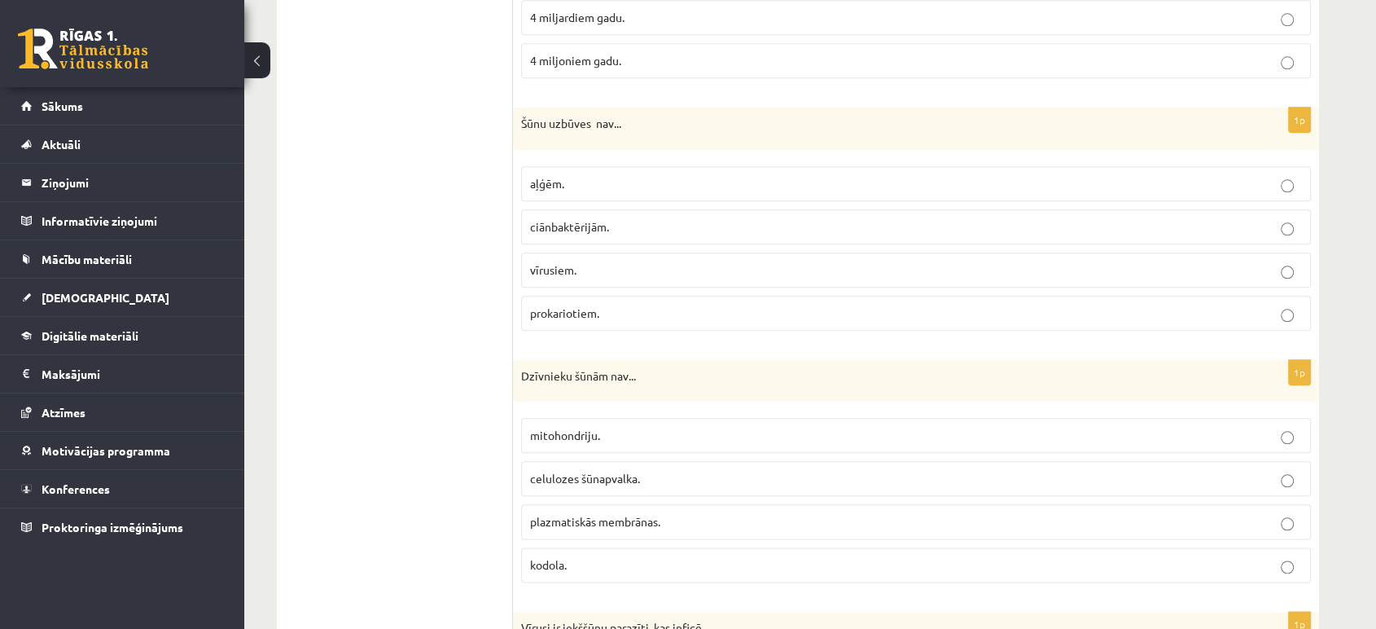
scroll to position [1775, 0]
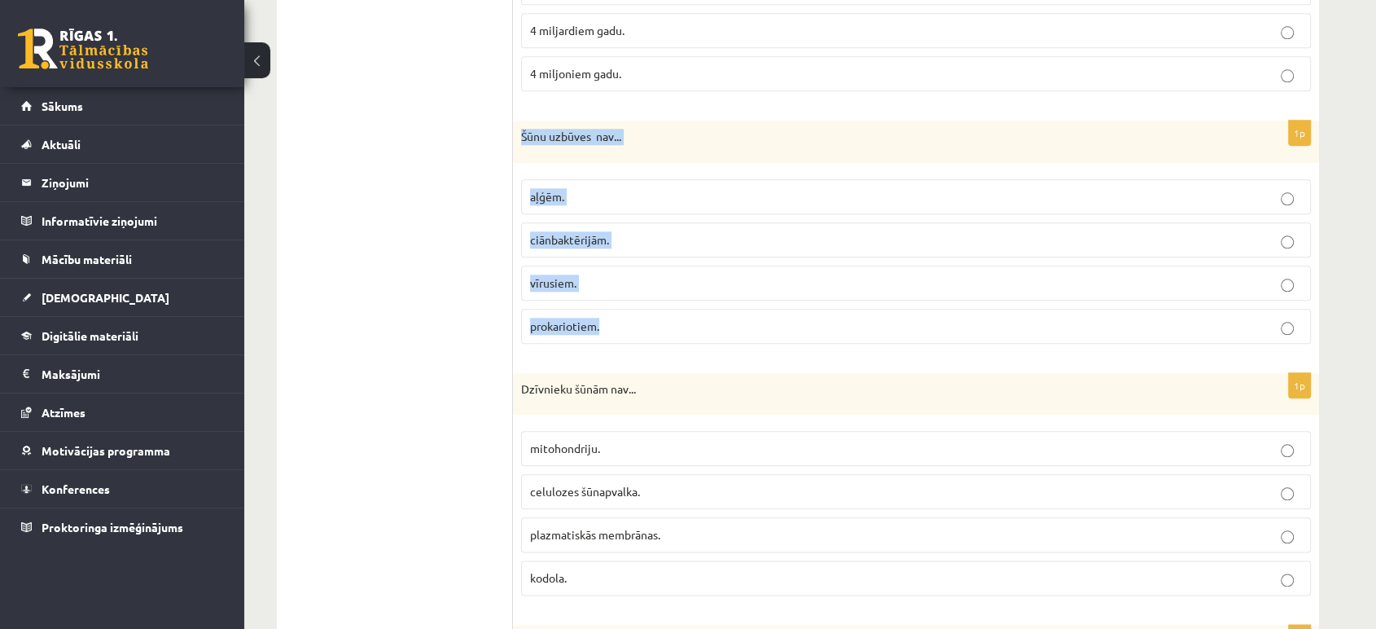
drag, startPoint x: 515, startPoint y: 130, endPoint x: 645, endPoint y: 323, distance: 232.9
click at [645, 323] on div "1p Šūnu uzbūves nav... aļģēm. ciānbaktērijām. vīrusiem. prokariotiem." at bounding box center [916, 239] width 806 height 236
copy div "Šūnu uzbūves nav... aļģēm. ciānbaktērijām. vīrusiem. prokariotiem."
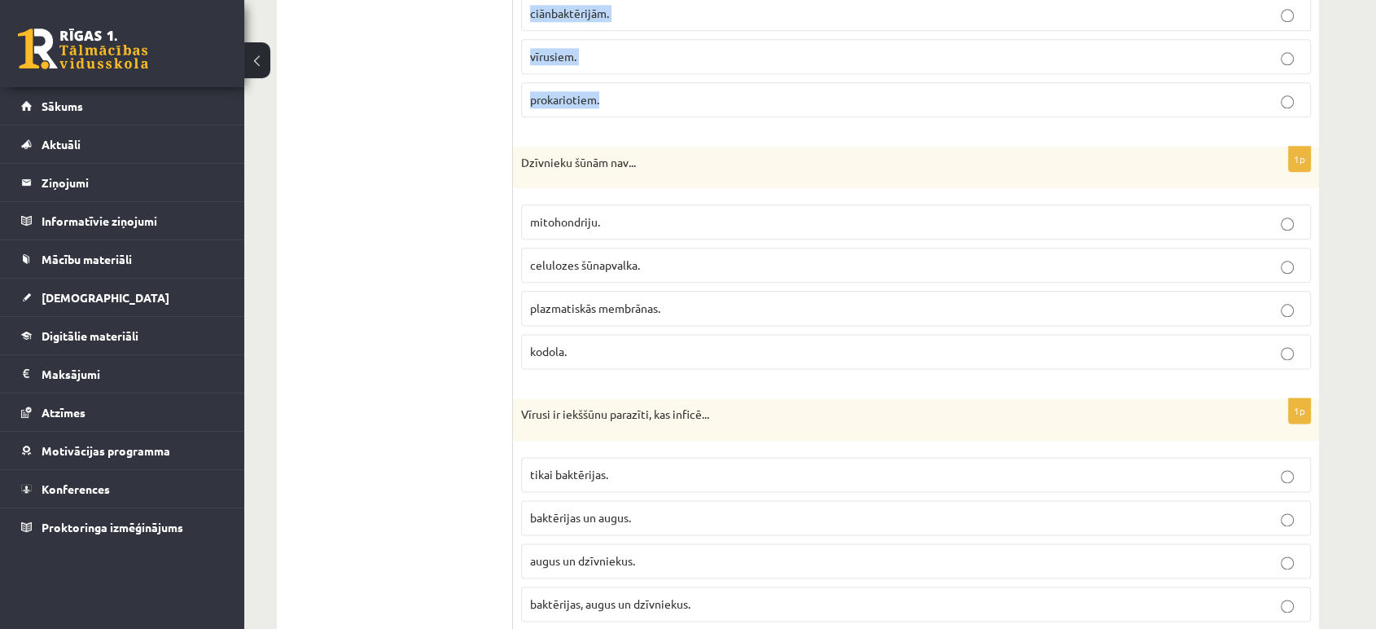
scroll to position [2075, 0]
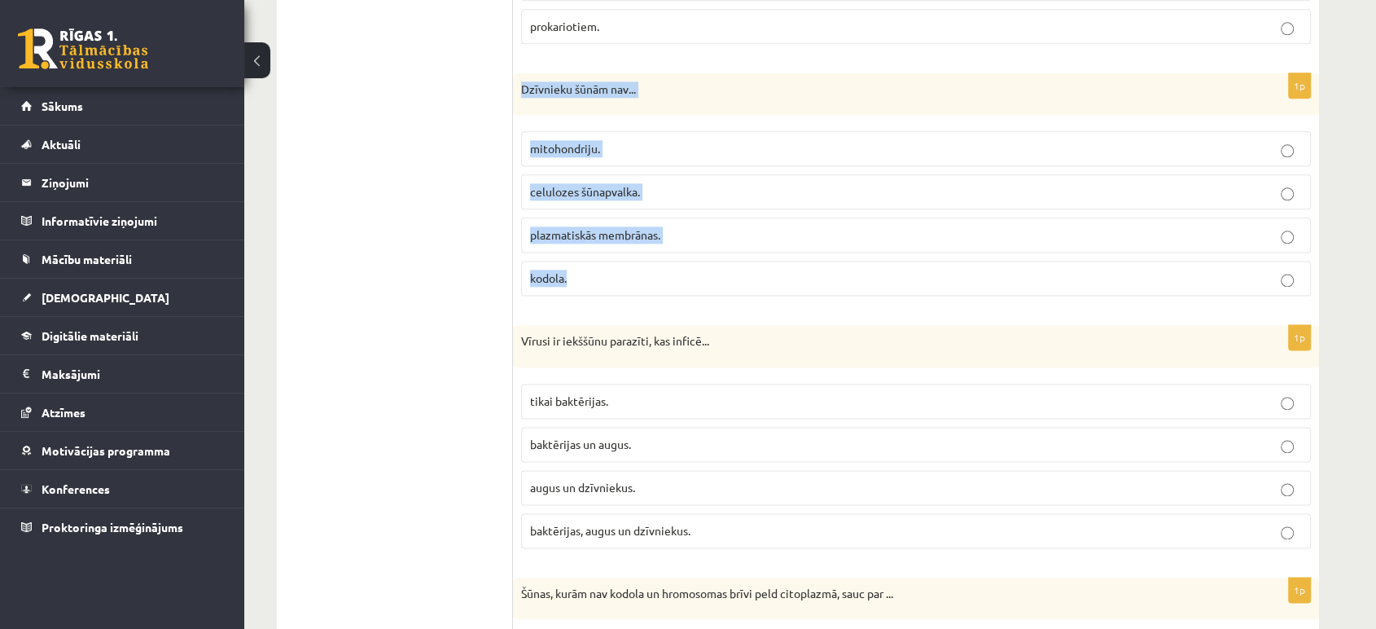
drag, startPoint x: 517, startPoint y: 83, endPoint x: 625, endPoint y: 275, distance: 220.2
click at [625, 275] on div "1p Dzīvnieku šūnām nav... mitohondriju. celulozes šūnapvalka. plazmatiskās memb…" at bounding box center [916, 191] width 806 height 236
copy div "Dzīvnieku šūnām nav... mitohondriju. celulozes šūnapvalka. plazmatiskās membrān…"
click at [1190, 195] on label "celulozes šūnapvalka." at bounding box center [916, 191] width 790 height 35
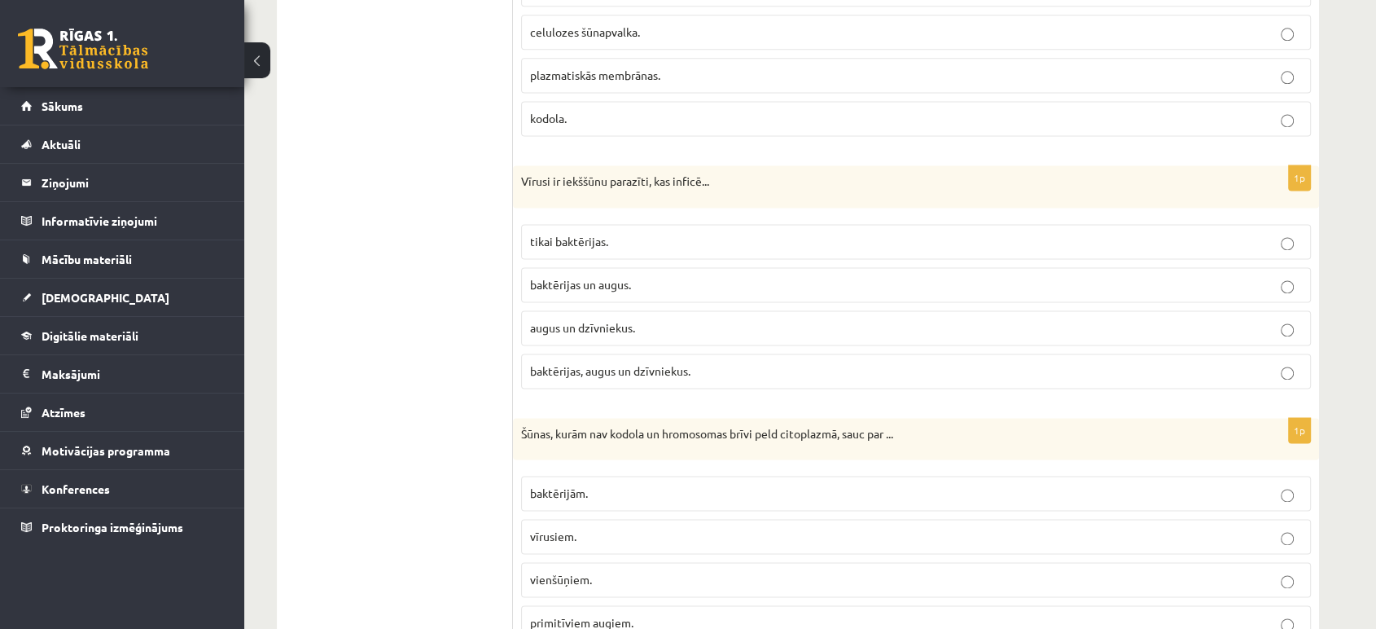
scroll to position [2241, 0]
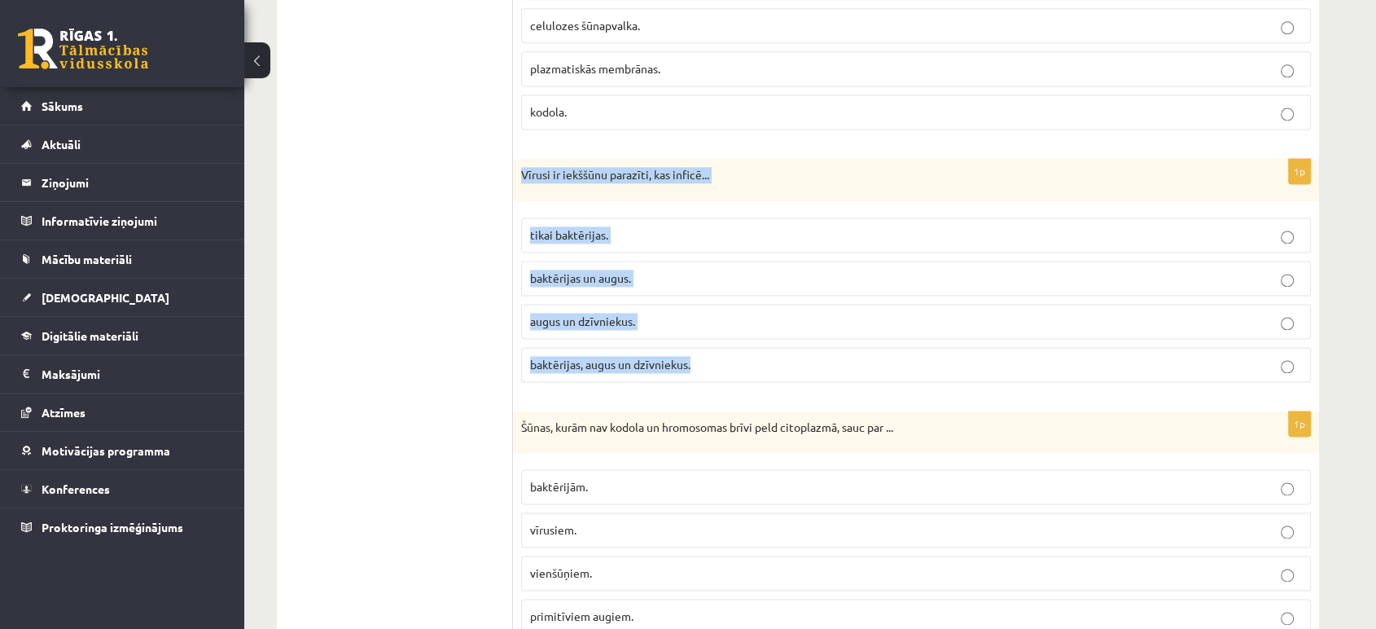
drag, startPoint x: 520, startPoint y: 168, endPoint x: 693, endPoint y: 369, distance: 265.6
click at [693, 369] on div "1p Vīrusi ir iekššūnu parazīti, kas inficē... tikai baktērijas. baktērijas un a…" at bounding box center [916, 277] width 806 height 236
copy div "Vīrusi ir iekššūnu parazīti, kas inficē... tikai baktērijas. baktērijas un augu…"
click at [730, 365] on p "baktērijas, augus un dzīvniekus." at bounding box center [916, 364] width 772 height 17
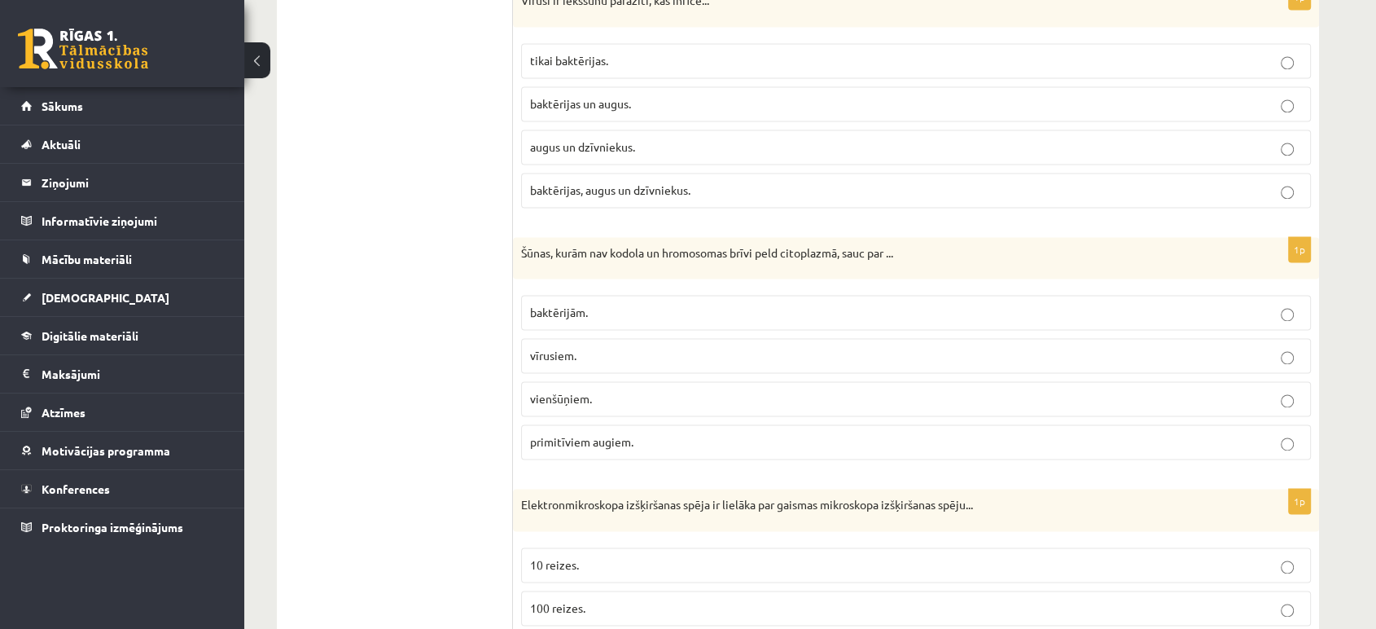
scroll to position [2442, 0]
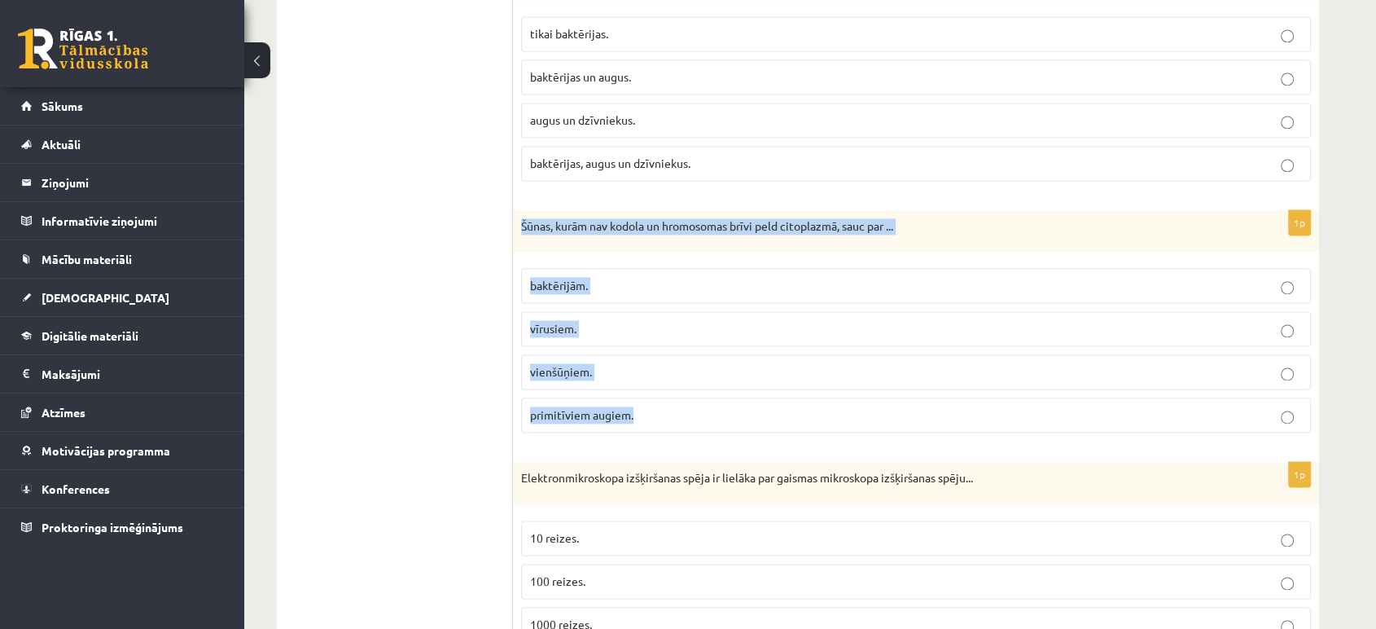
drag, startPoint x: 518, startPoint y: 223, endPoint x: 635, endPoint y: 396, distance: 208.7
click at [635, 396] on div "1p Šūnas, kurām nav kodola un hromosomas brīvi peld citoplazmā, sauc par ... ba…" at bounding box center [916, 328] width 806 height 236
click at [700, 278] on p "baktērijām." at bounding box center [916, 285] width 772 height 17
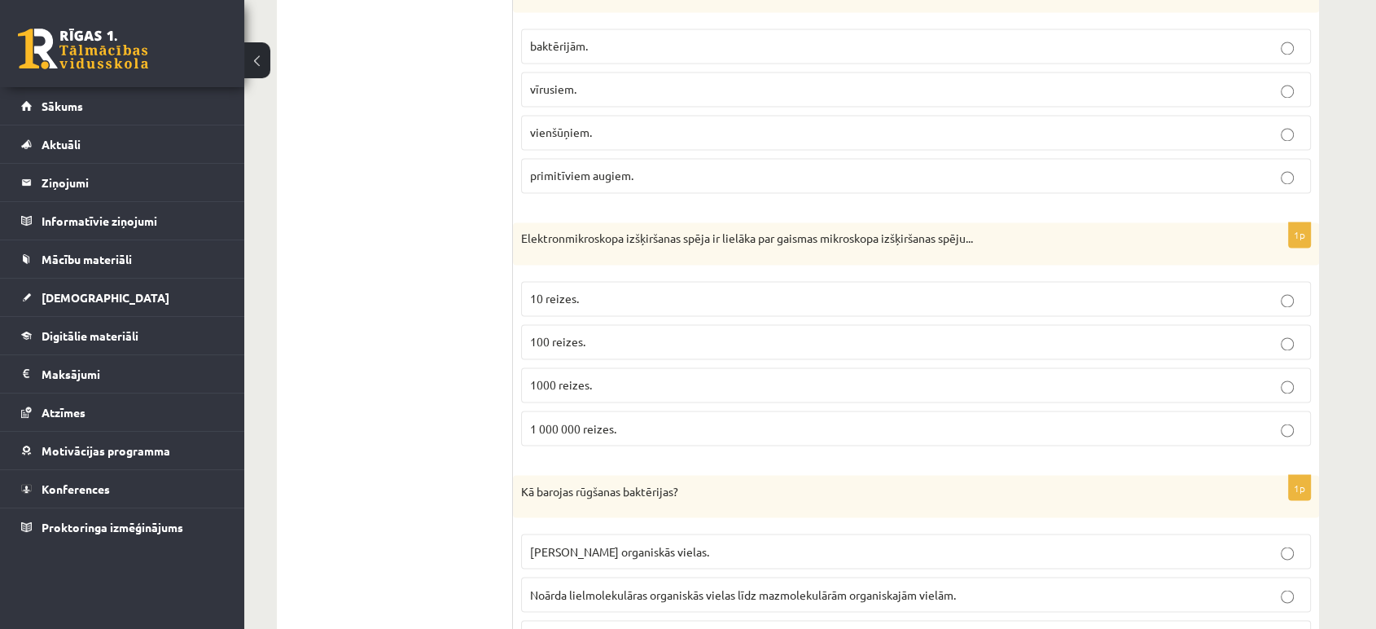
scroll to position [2708, 0]
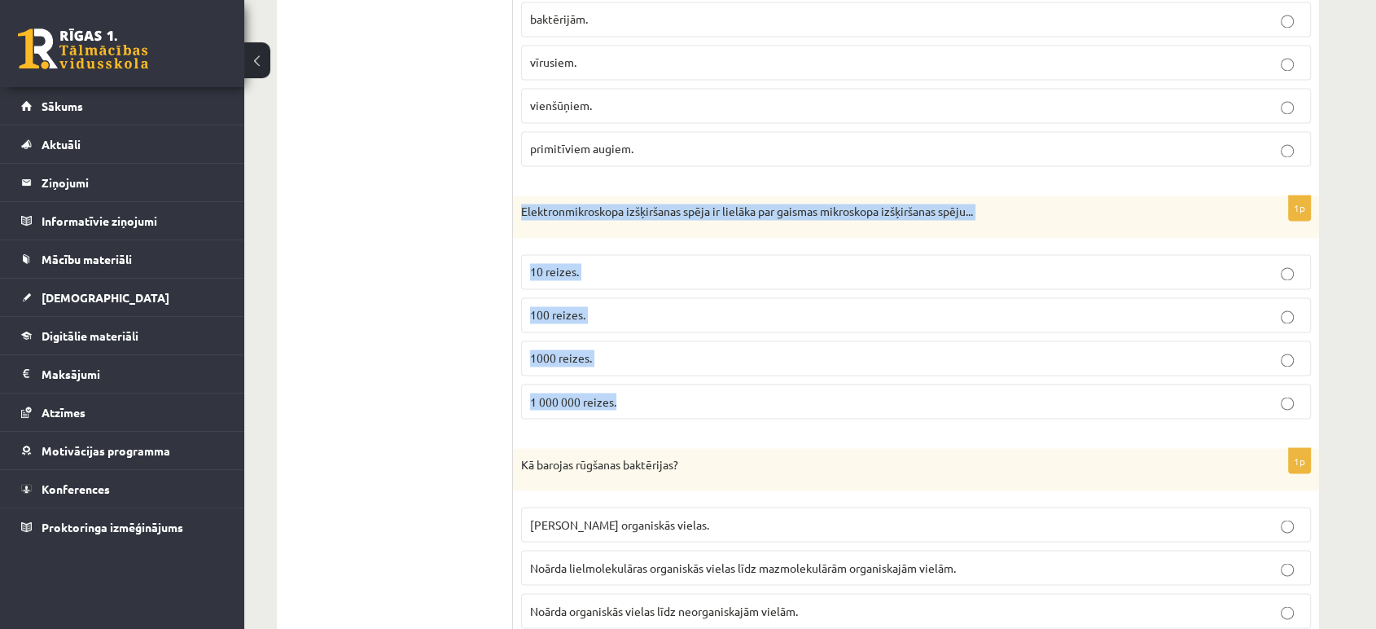
drag, startPoint x: 521, startPoint y: 199, endPoint x: 643, endPoint y: 387, distance: 224.3
click at [643, 387] on div "1p Elektronmikroskopa izšķiršanas spēja ir lielāka par gaismas mikroskopa izšķi…" at bounding box center [916, 313] width 806 height 236
click at [727, 356] on p "1000 reizes." at bounding box center [916, 357] width 772 height 17
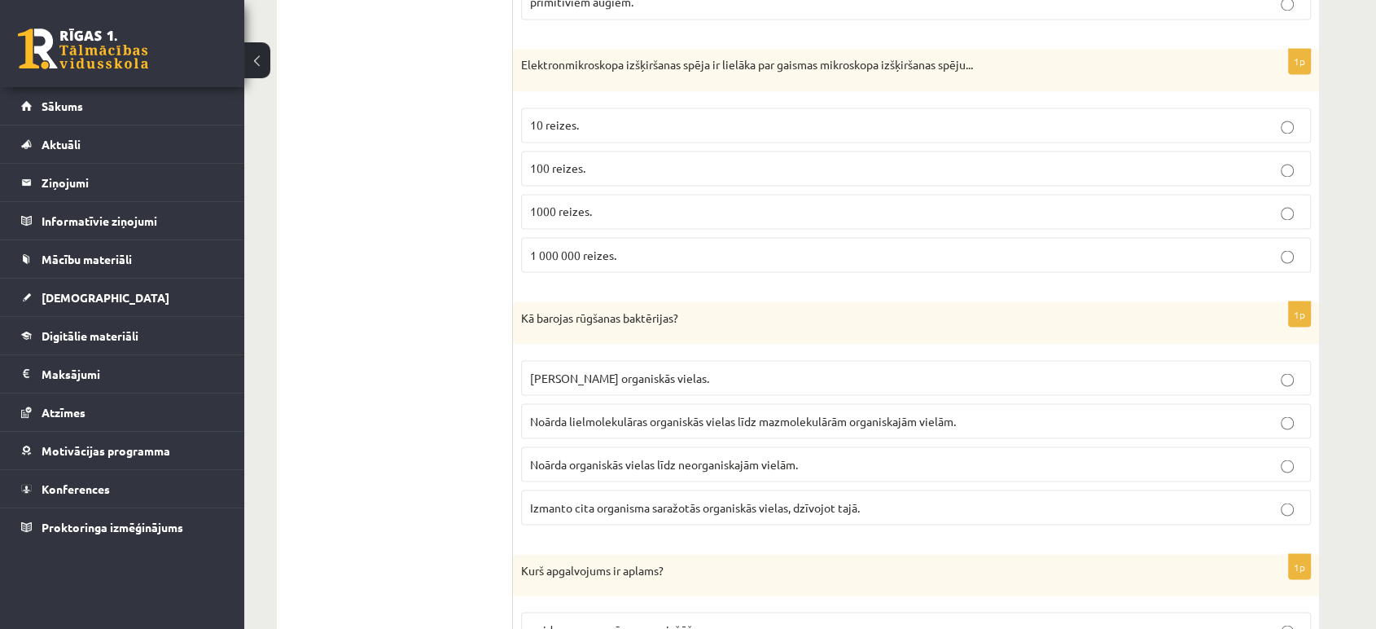
scroll to position [2928, 0]
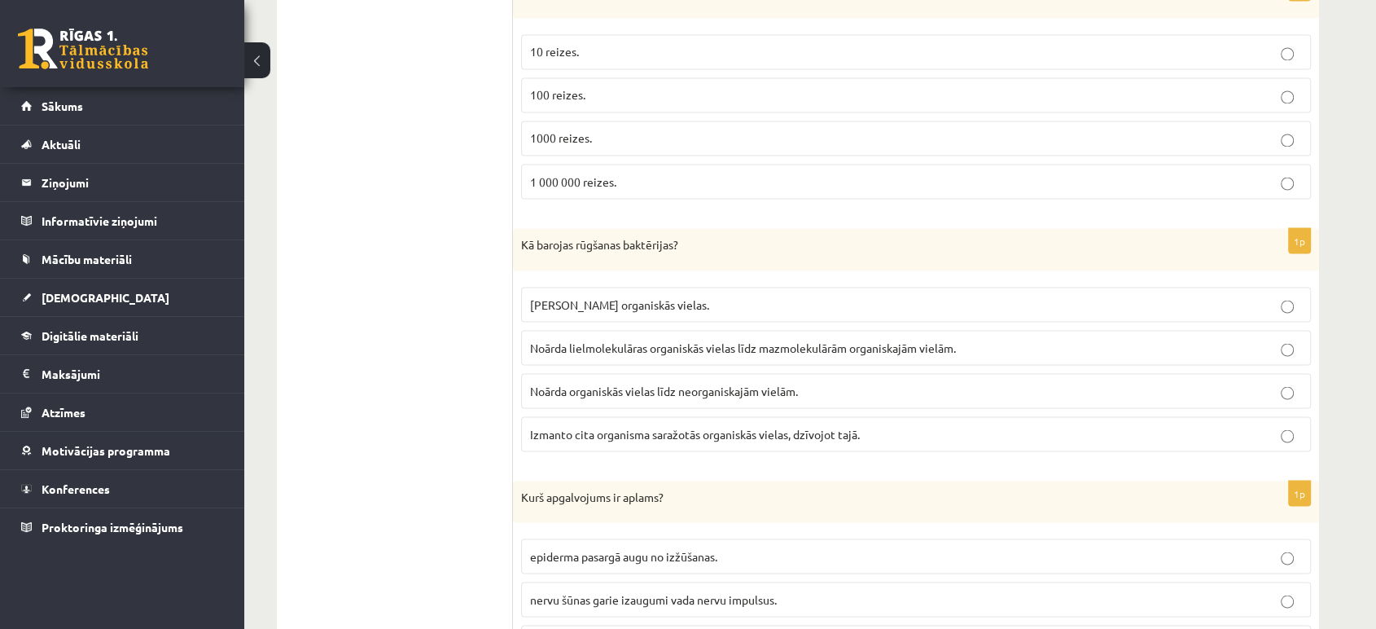
click at [1223, 382] on p "Noārda organiskās vielas līdz neorganiskajām vielām." at bounding box center [916, 390] width 772 height 17
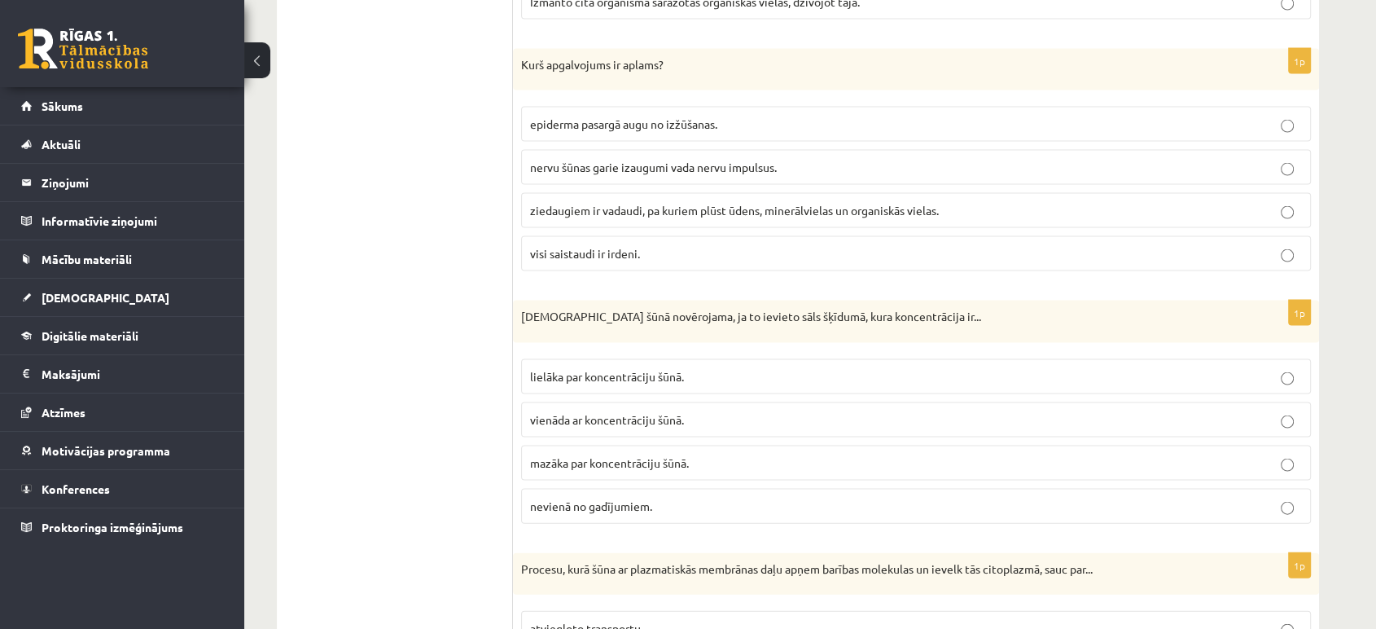
scroll to position [3353, 0]
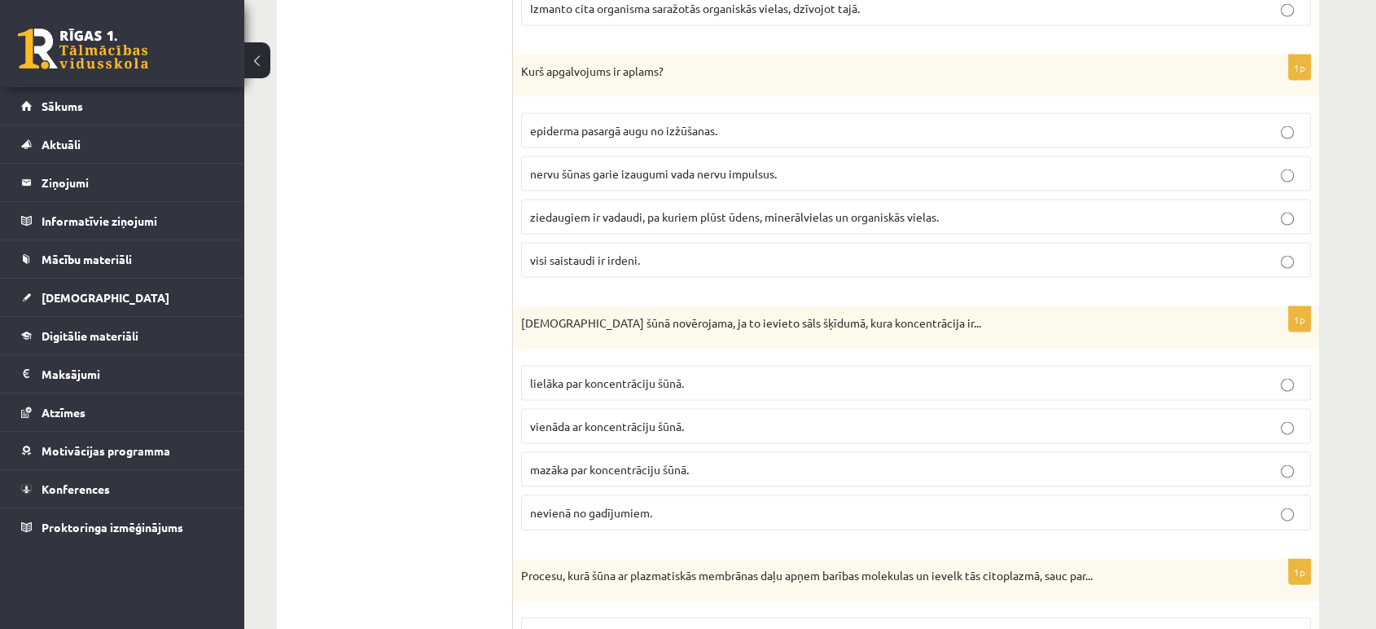
click at [1219, 156] on label "nervu šūnas garie izaugumi vada nervu impulsus." at bounding box center [916, 173] width 790 height 35
click at [1205, 420] on p "vienāda ar koncentrāciju šūnā." at bounding box center [916, 426] width 772 height 17
drag, startPoint x: 1172, startPoint y: 487, endPoint x: 1235, endPoint y: 490, distance: 62.8
click at [1172, 495] on label "nevienā no gadījumiem." at bounding box center [916, 512] width 790 height 35
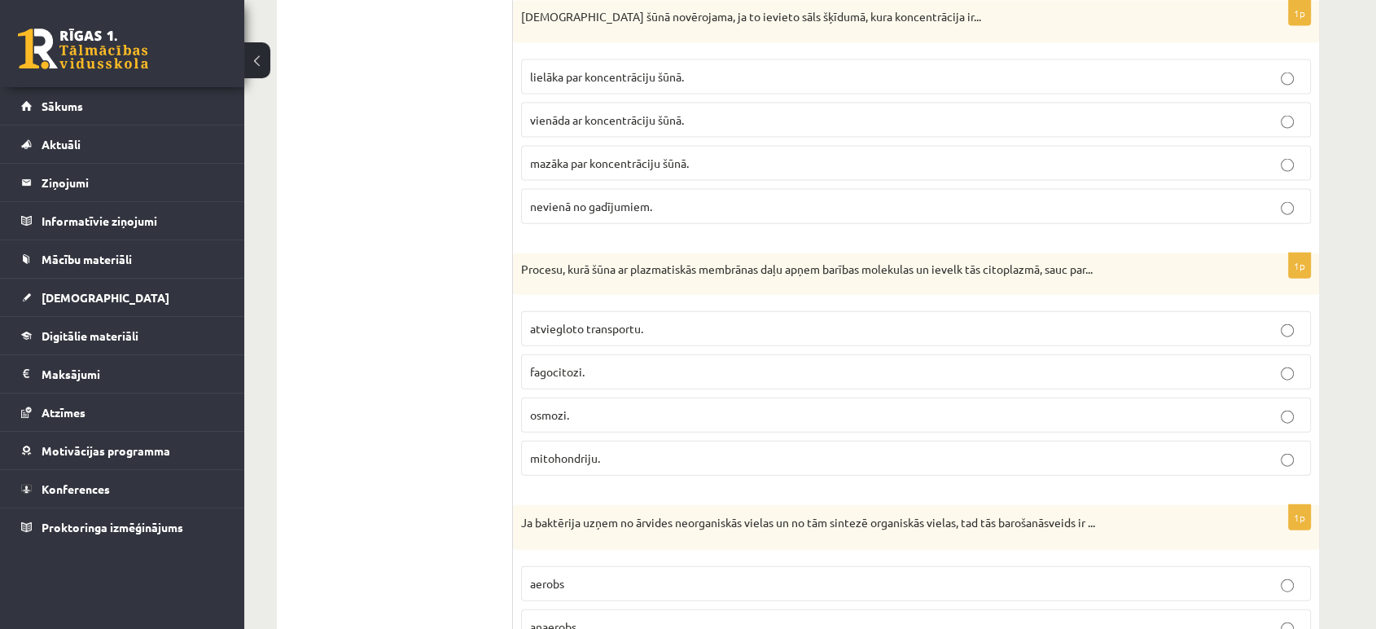
scroll to position [3804, 0]
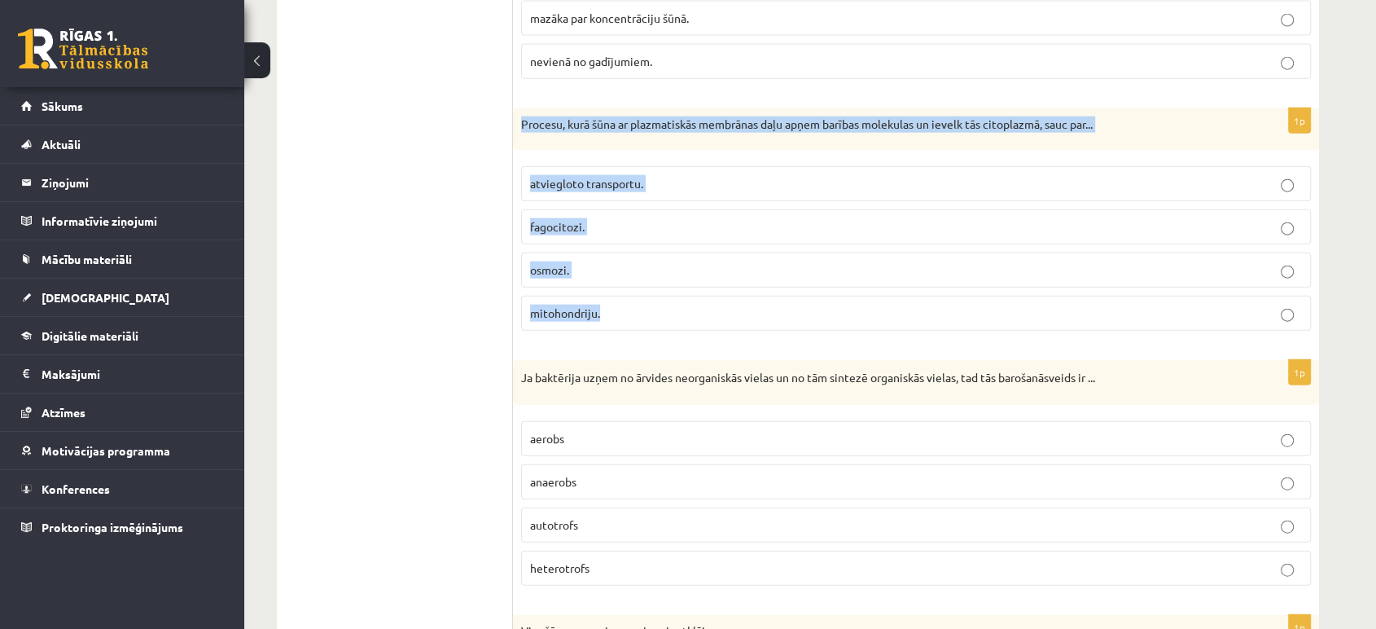
drag, startPoint x: 515, startPoint y: 113, endPoint x: 633, endPoint y: 292, distance: 213.9
click at [633, 292] on div "1p Procesu, kurā šūna ar plazmatiskās membrānas daļu apņem barības molekulas un…" at bounding box center [916, 226] width 806 height 236
click at [662, 209] on label "fagocitozi." at bounding box center [916, 226] width 790 height 35
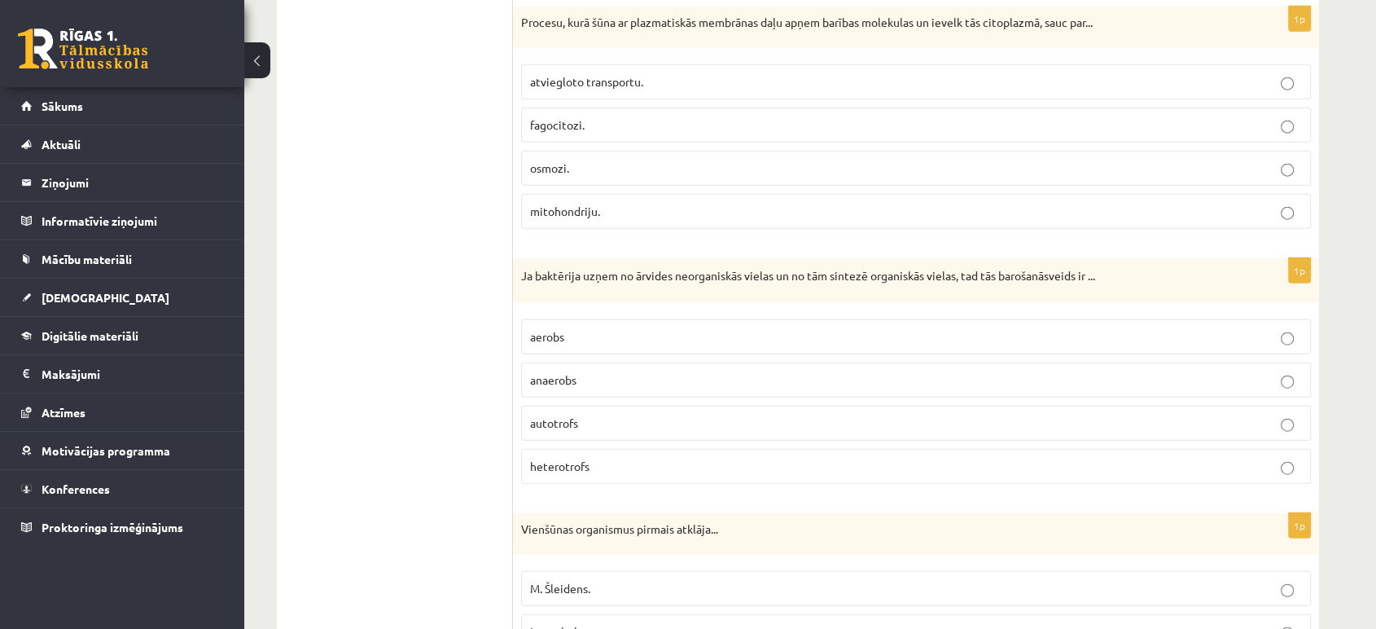
scroll to position [3966, 0]
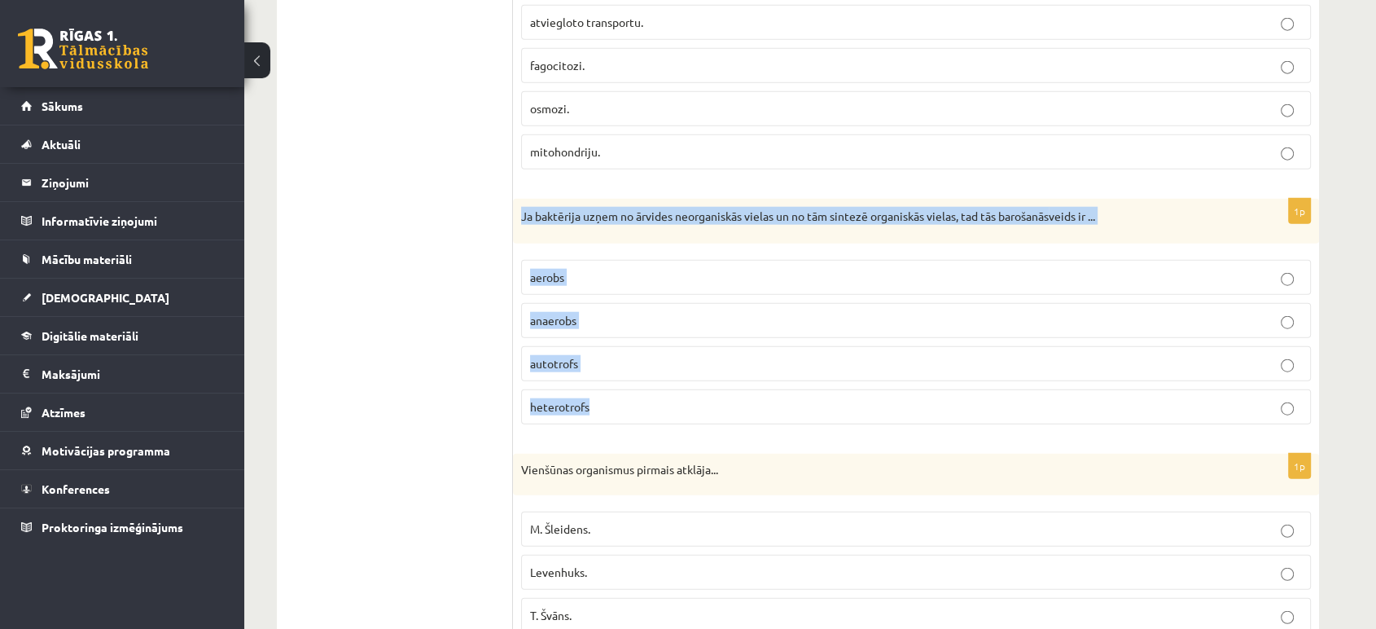
drag, startPoint x: 515, startPoint y: 199, endPoint x: 665, endPoint y: 378, distance: 233.5
click at [665, 378] on div "1p Ja baktērija uzņem no ārvides neorganiskās vielas un no tām sintezē organisk…" at bounding box center [916, 318] width 806 height 238
drag, startPoint x: 638, startPoint y: 353, endPoint x: 695, endPoint y: 357, distance: 56.3
click at [641, 355] on p "autotrofs" at bounding box center [916, 363] width 772 height 17
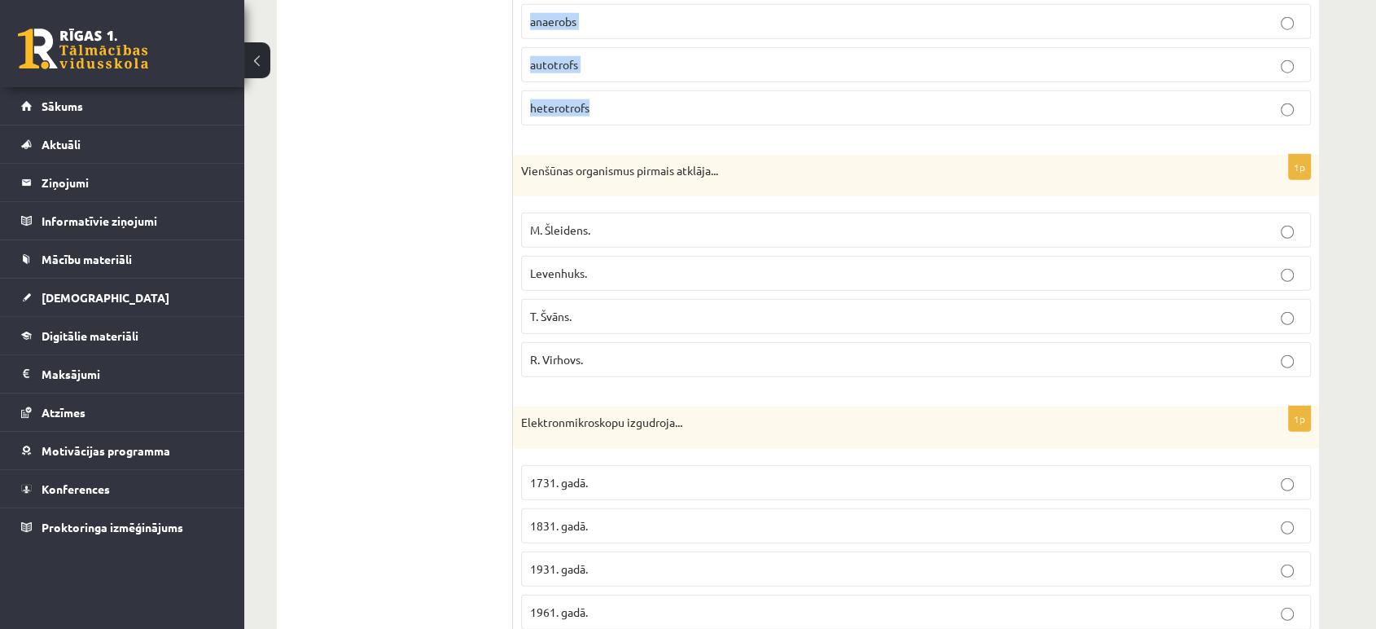
scroll to position [4212, 0]
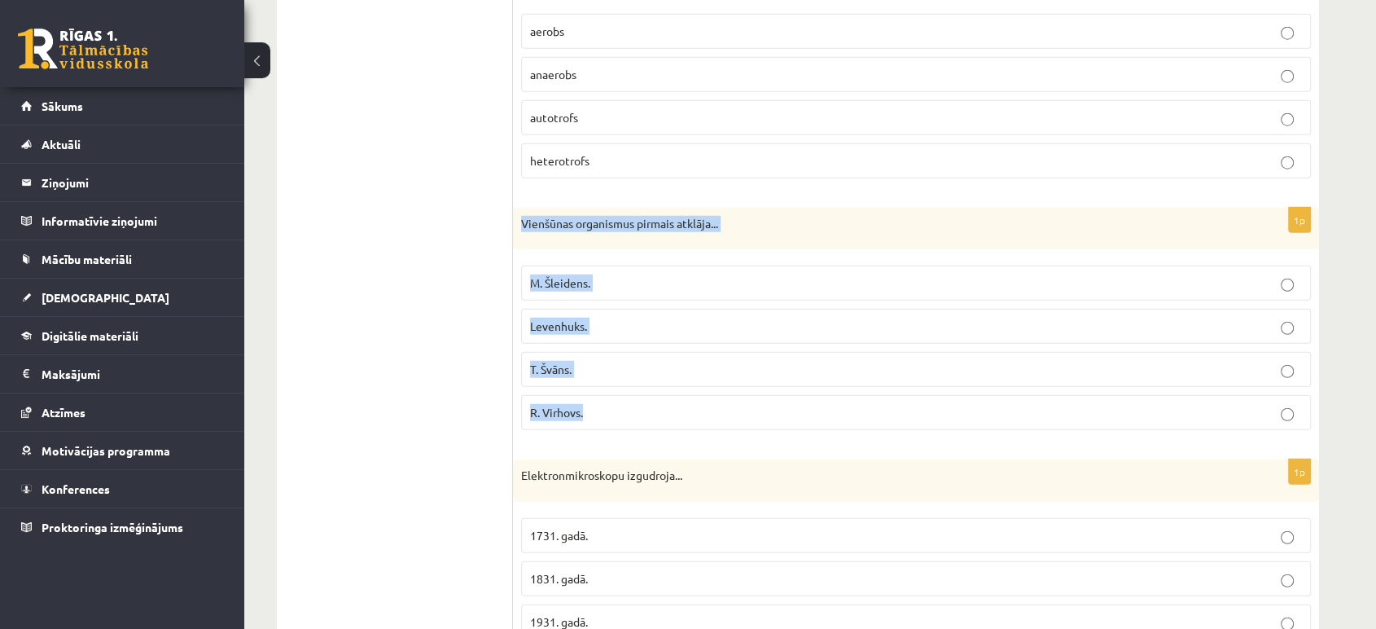
drag, startPoint x: 522, startPoint y: 208, endPoint x: 660, endPoint y: 402, distance: 238.8
click at [660, 402] on div "1p Vienšūnas organismus pirmais atklāja... M. Šleidens. Levenhuks. T. Švāns. R.…" at bounding box center [916, 326] width 806 height 236
click at [693, 318] on p "Levenhuks." at bounding box center [916, 326] width 772 height 17
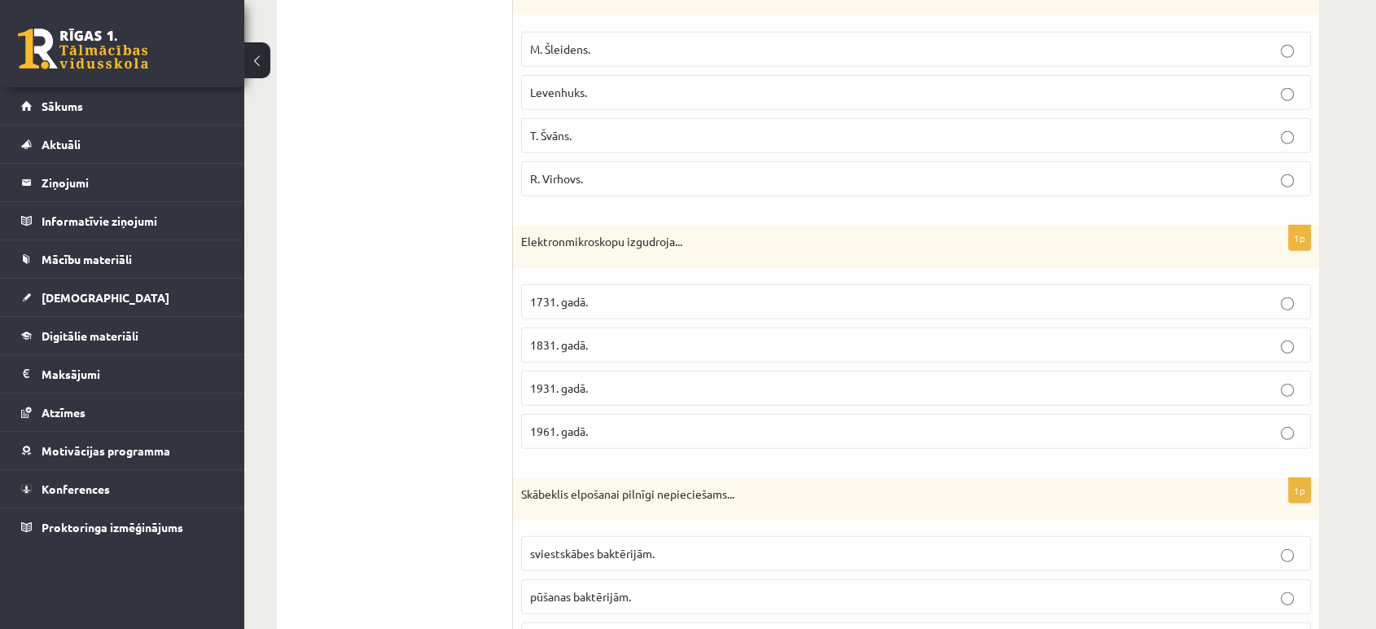
scroll to position [4458, 0]
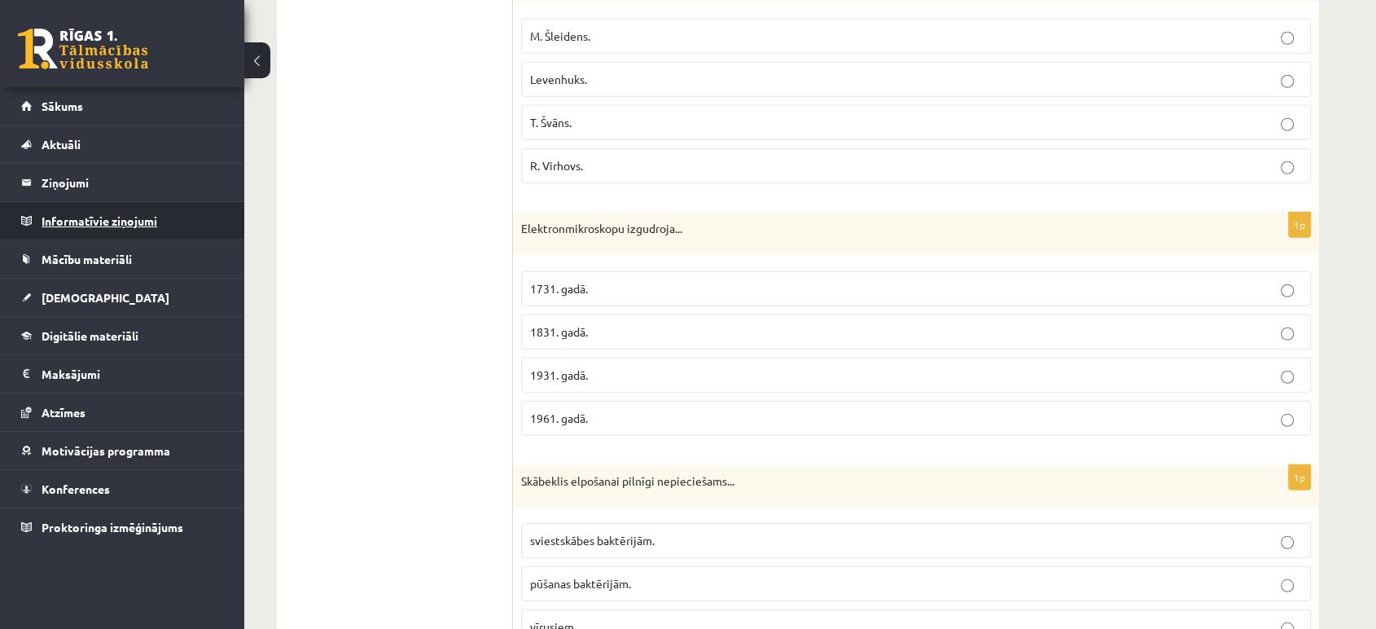
drag, startPoint x: 511, startPoint y: 222, endPoint x: 209, endPoint y: 230, distance: 302.2
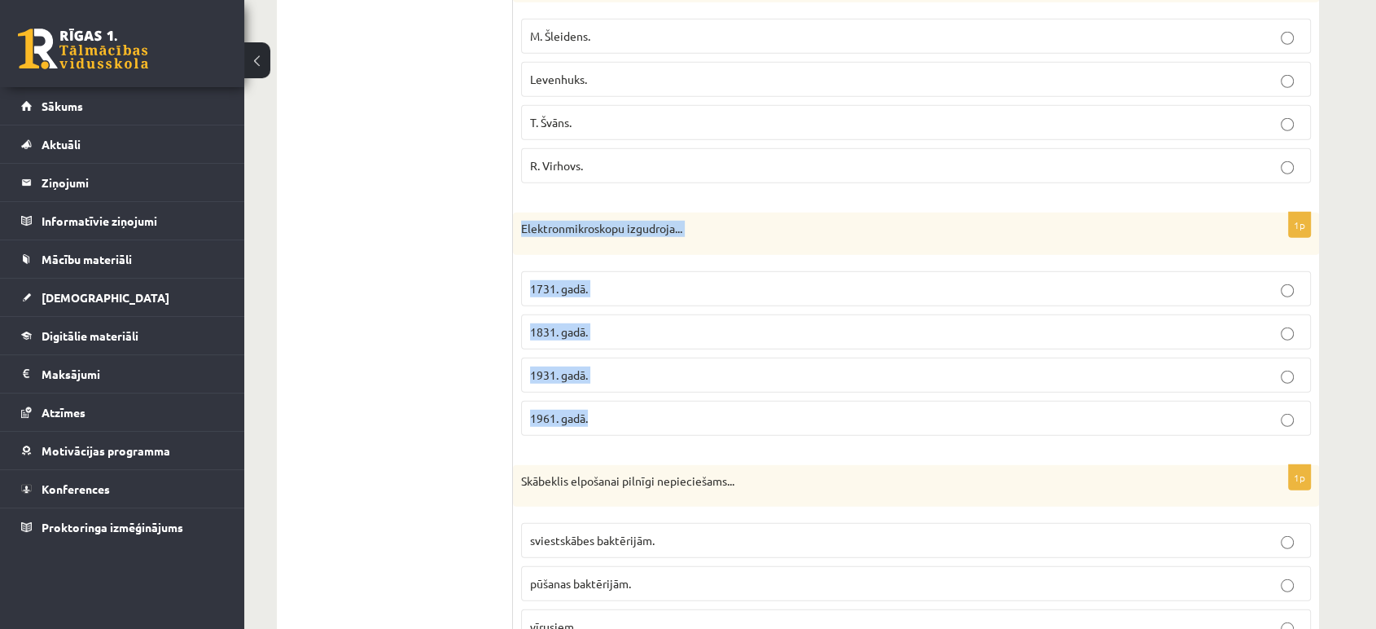
drag, startPoint x: 516, startPoint y: 217, endPoint x: 672, endPoint y: 390, distance: 232.4
click at [672, 394] on div "1p Elektronmikroskopu izgudroja... 1731. gadā. 1831. gadā. 1931. gadā. 1961. ga…" at bounding box center [916, 331] width 806 height 236
click at [789, 366] on p "1931. gadā." at bounding box center [916, 374] width 772 height 17
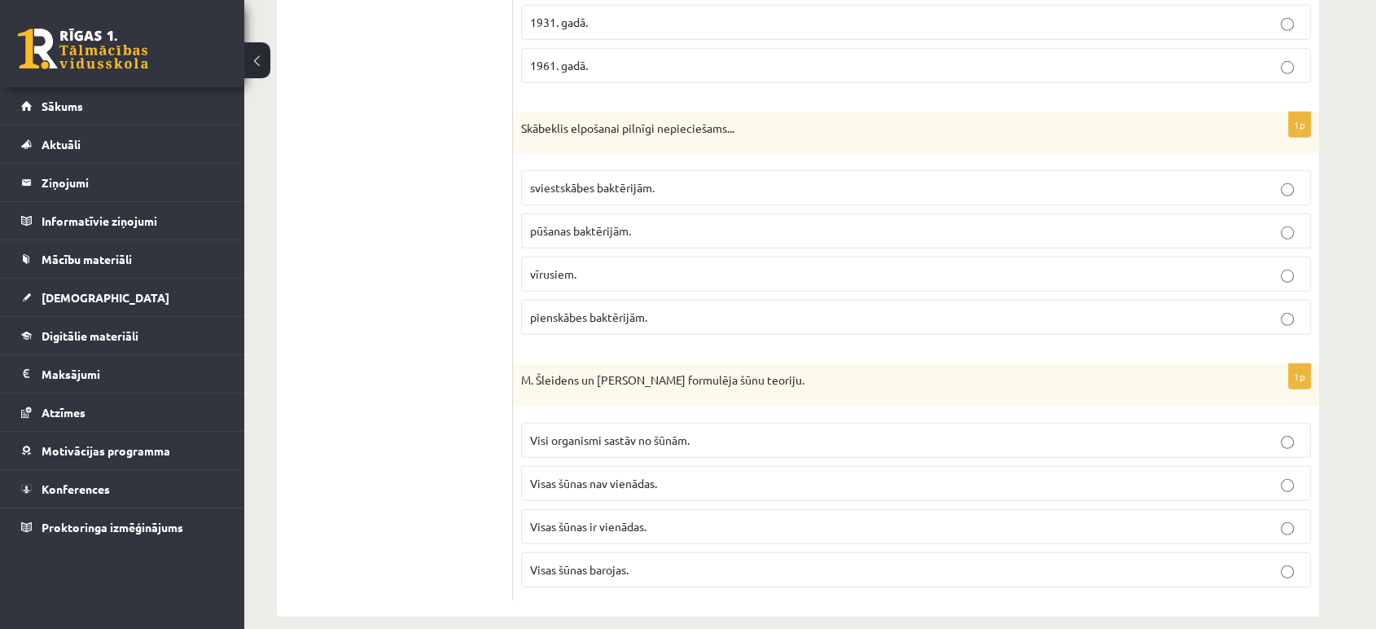
scroll to position [4817, 0]
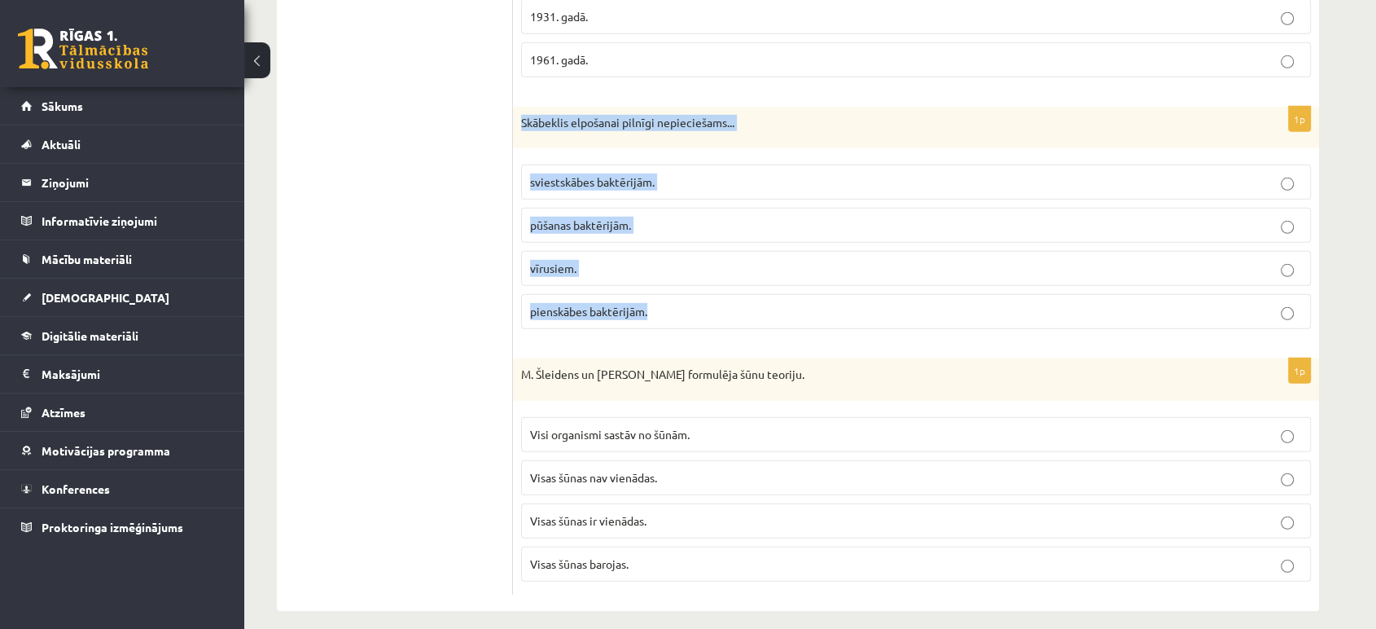
drag, startPoint x: 521, startPoint y: 116, endPoint x: 725, endPoint y: 297, distance: 272.3
click at [725, 297] on div "1p Skābeklis elpošanai pilnīgi nepieciešams... sviestskābes baktērijām. pūšanas…" at bounding box center [916, 225] width 806 height 236
click at [709, 173] on p "sviestskābes baktērijām." at bounding box center [916, 181] width 772 height 17
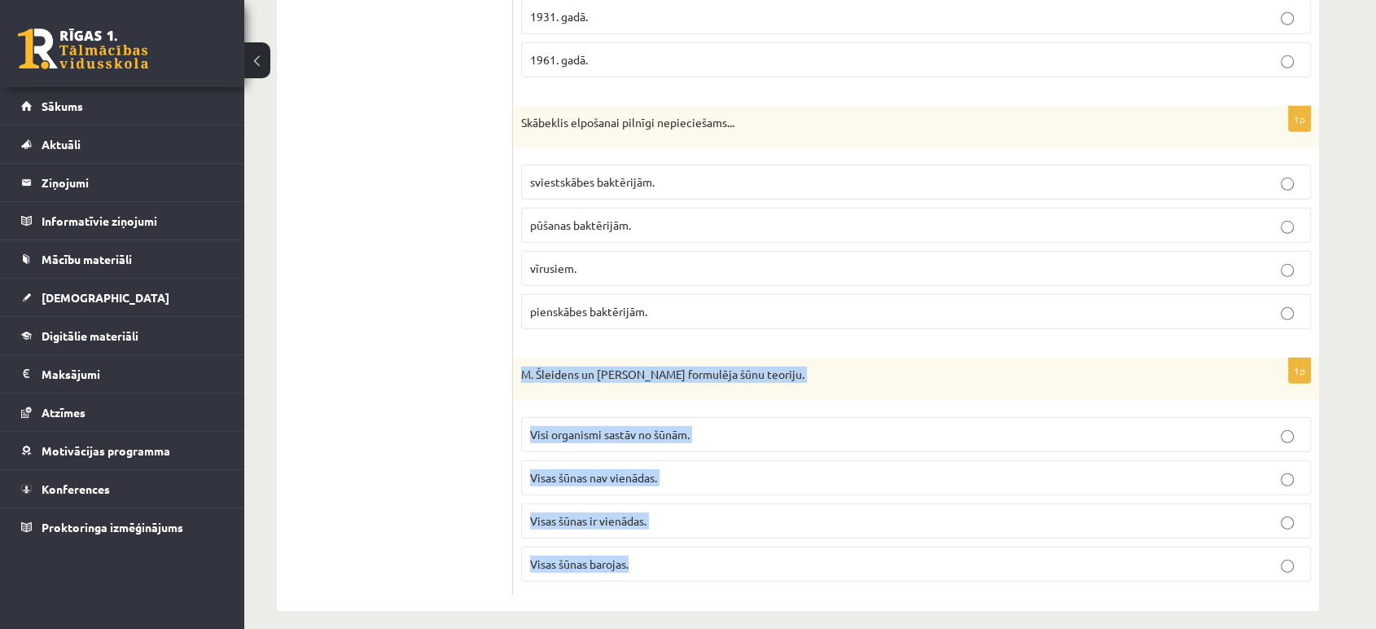
drag, startPoint x: 524, startPoint y: 378, endPoint x: 708, endPoint y: 549, distance: 250.6
click at [708, 549] on div "1p M. Šleidens un T. Švāns formulēja šūnu teoriju. Visi organismi sastāv no šūn…" at bounding box center [916, 476] width 806 height 236
click at [1063, 426] on p "Visi organismi sastāv no šūnām." at bounding box center [916, 434] width 772 height 17
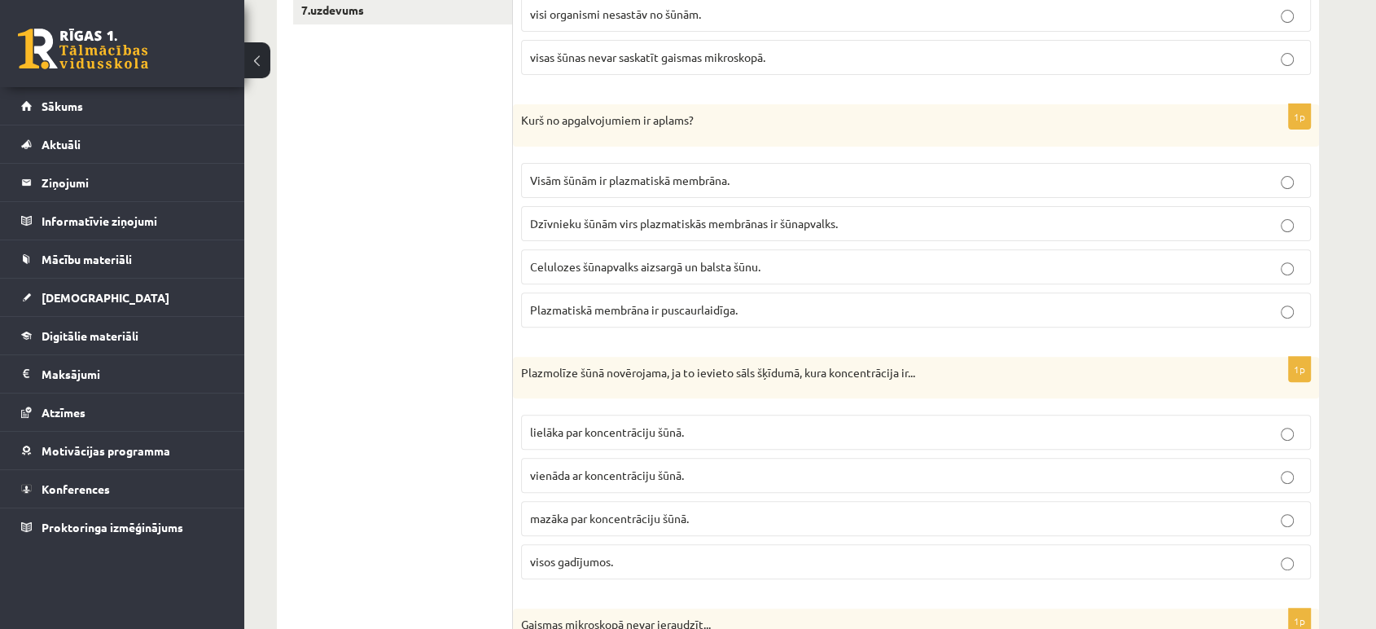
scroll to position [0, 0]
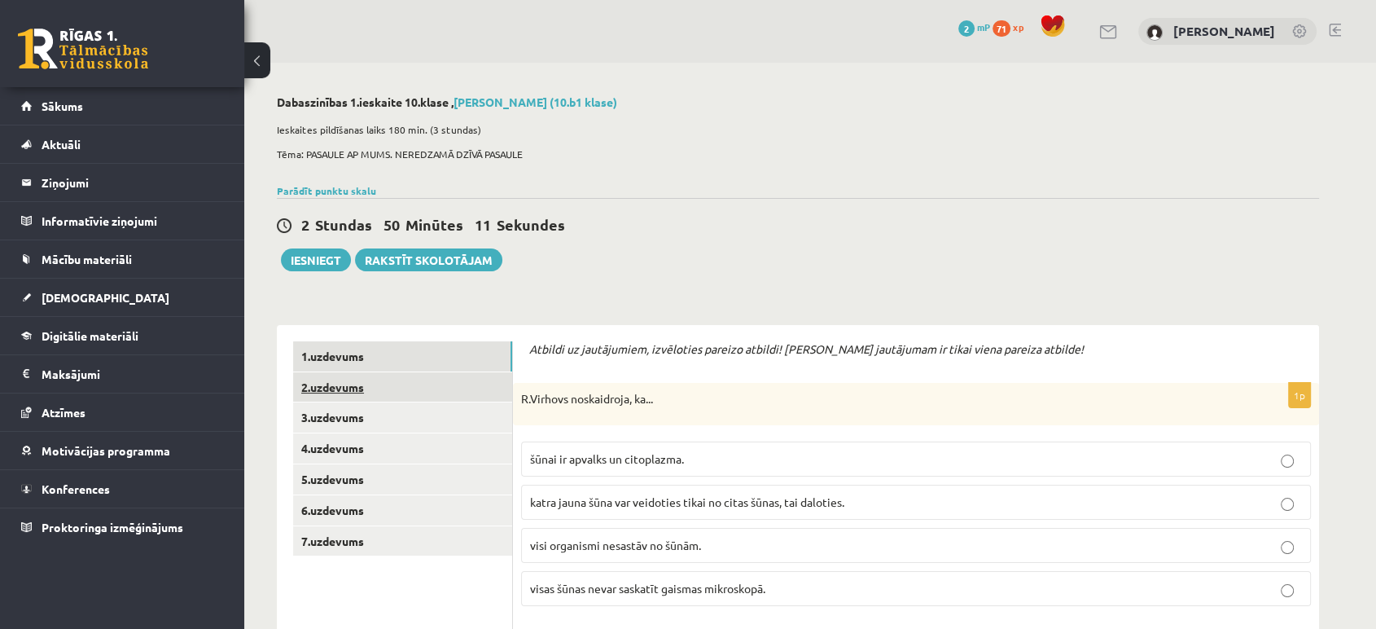
click at [343, 384] on link "2.uzdevums" at bounding box center [402, 387] width 219 height 30
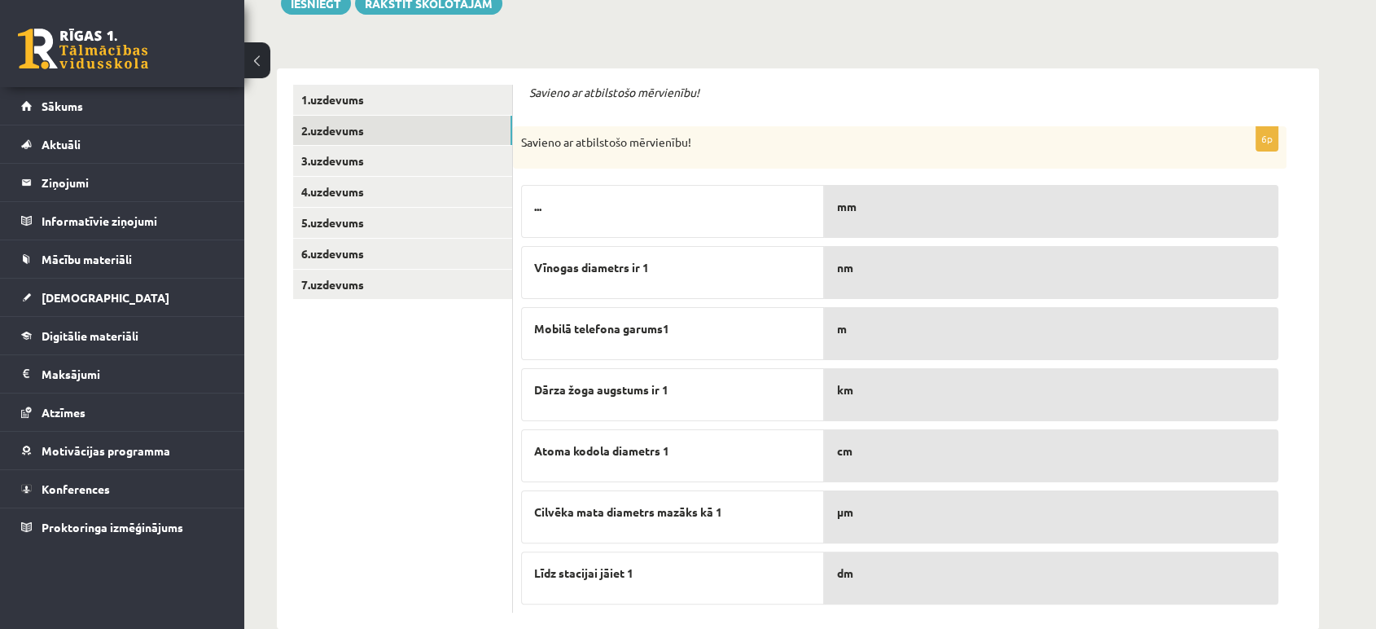
scroll to position [287, 0]
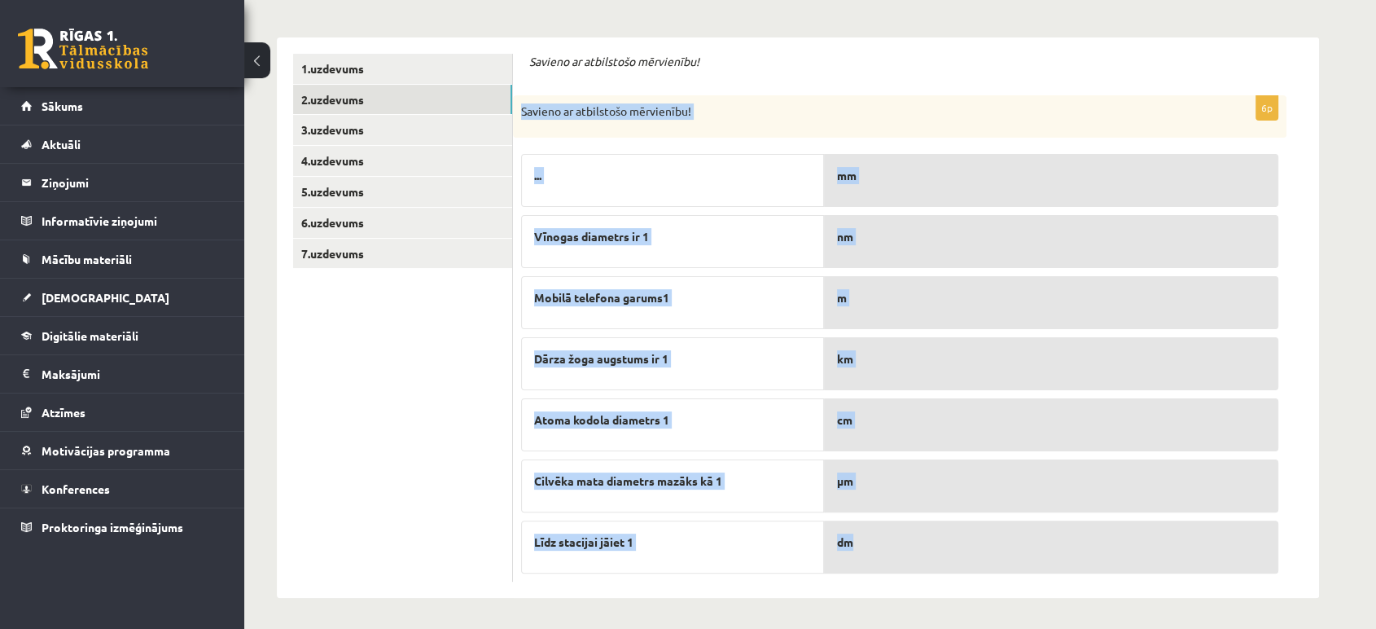
drag, startPoint x: 521, startPoint y: 108, endPoint x: 909, endPoint y: 533, distance: 575.3
click at [909, 533] on div "6p Savieno ar atbilstošo mērvienību! ... Vīnogas diametrs ir 1 Mobilā telefona …" at bounding box center [900, 338] width 774 height 486
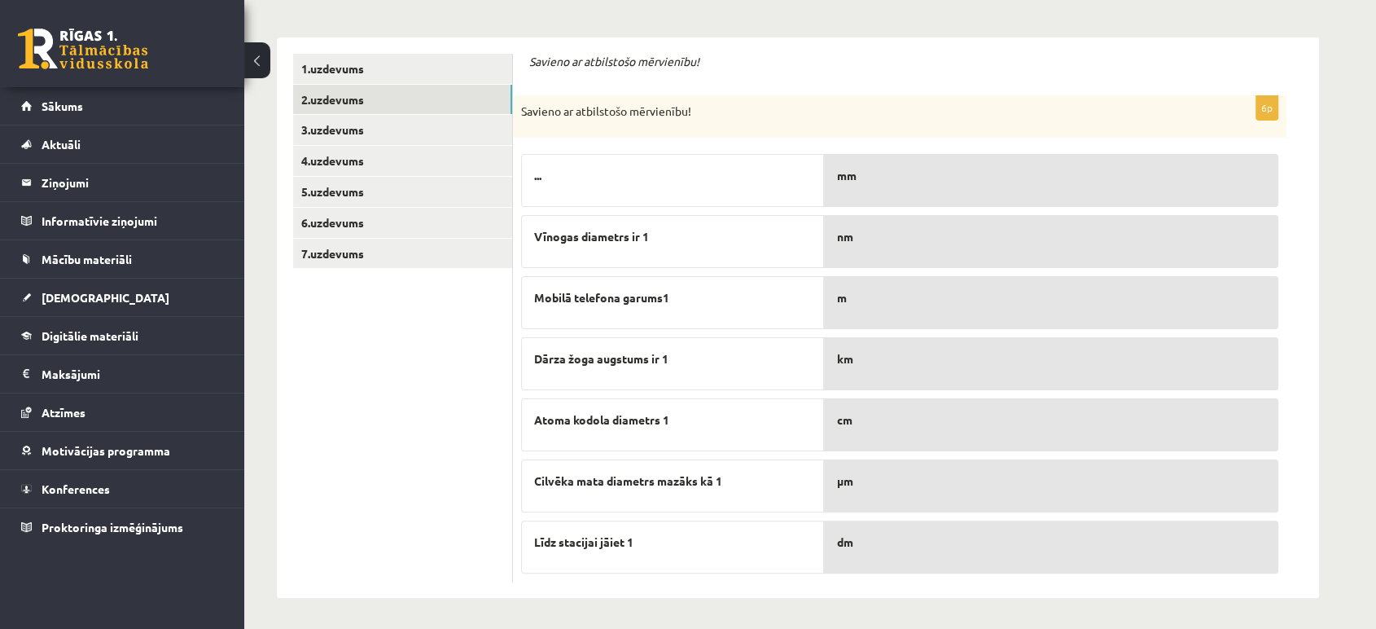
click at [897, 236] on p "nm" at bounding box center [1051, 236] width 428 height 17
click at [875, 244] on p "nm" at bounding box center [1051, 236] width 428 height 17
click at [393, 117] on link "3.uzdevums" at bounding box center [402, 130] width 219 height 30
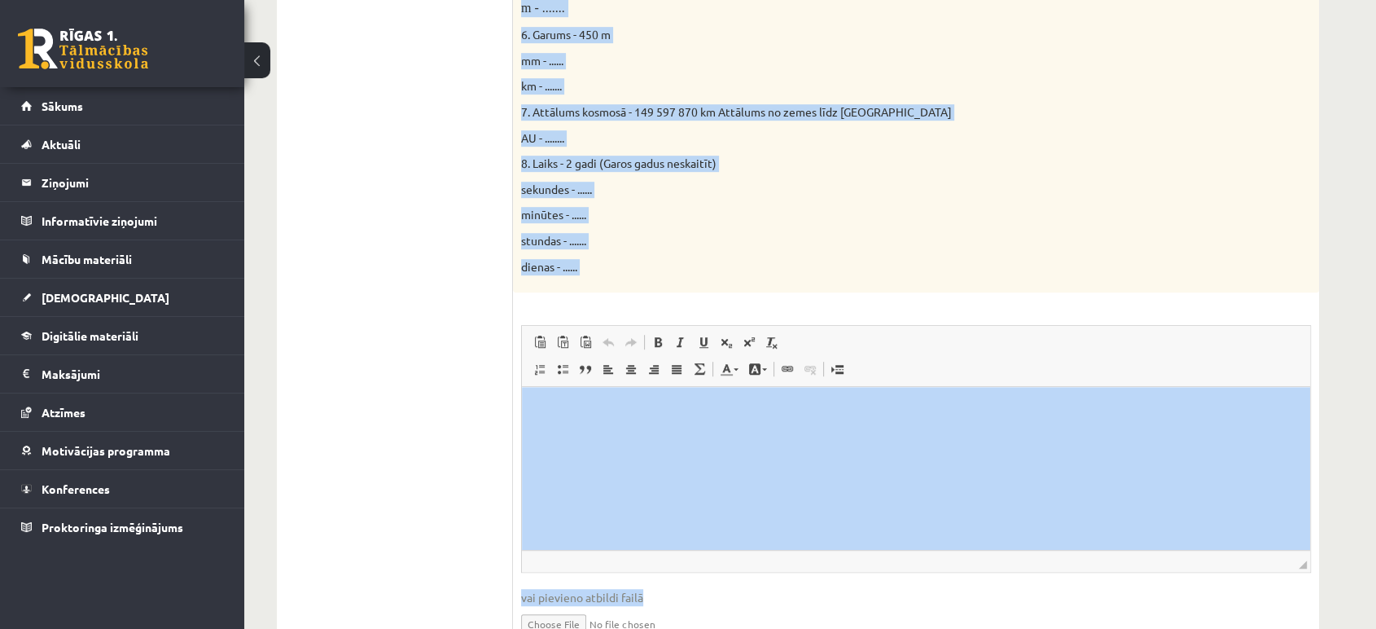
scroll to position [932, 0]
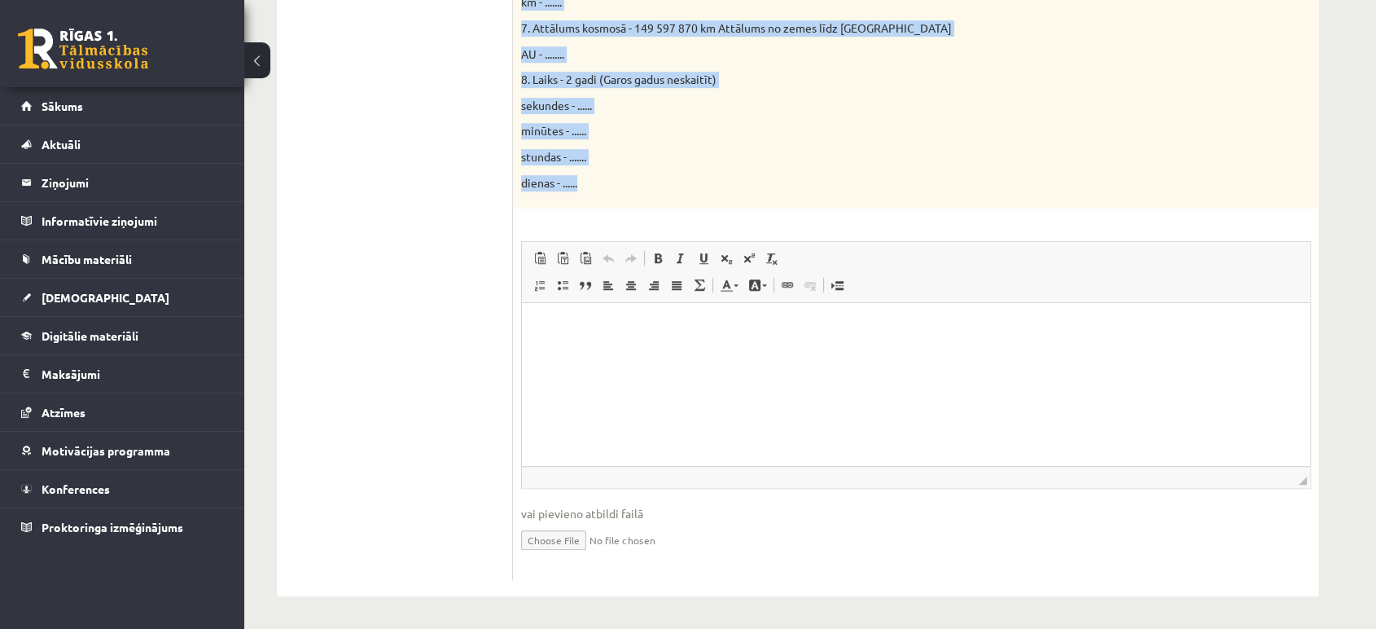
drag, startPoint x: 520, startPoint y: 116, endPoint x: 971, endPoint y: 182, distance: 455.1
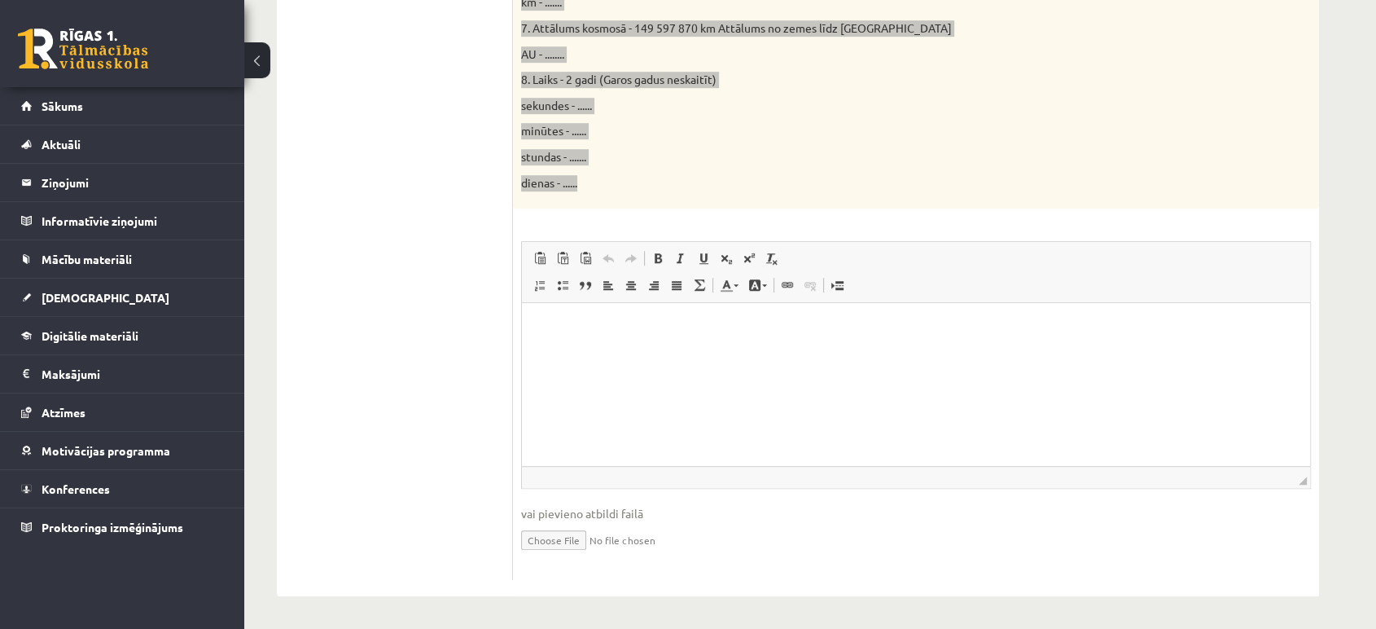
click at [741, 331] on p "Bagātinātā teksta redaktors, wiswyg-editor-user-answer-47024948123100" at bounding box center [916, 327] width 756 height 17
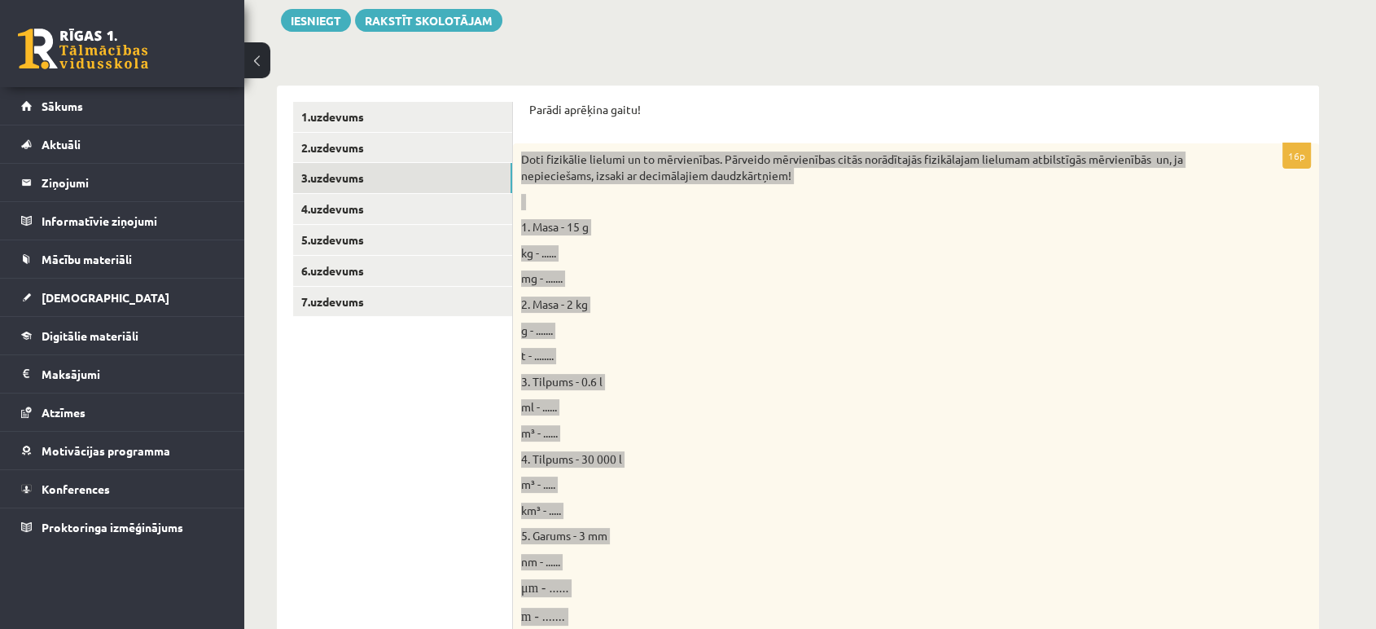
scroll to position [287, 0]
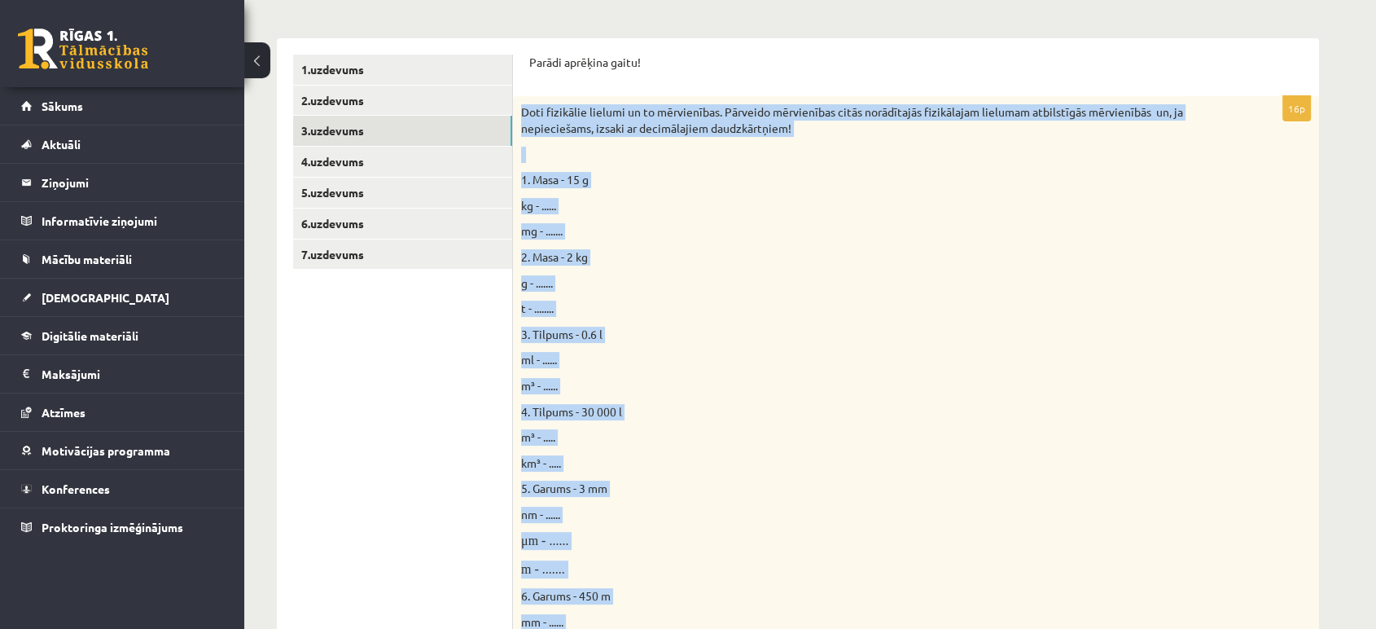
click at [1108, 280] on p "g - ......." at bounding box center [875, 283] width 708 height 16
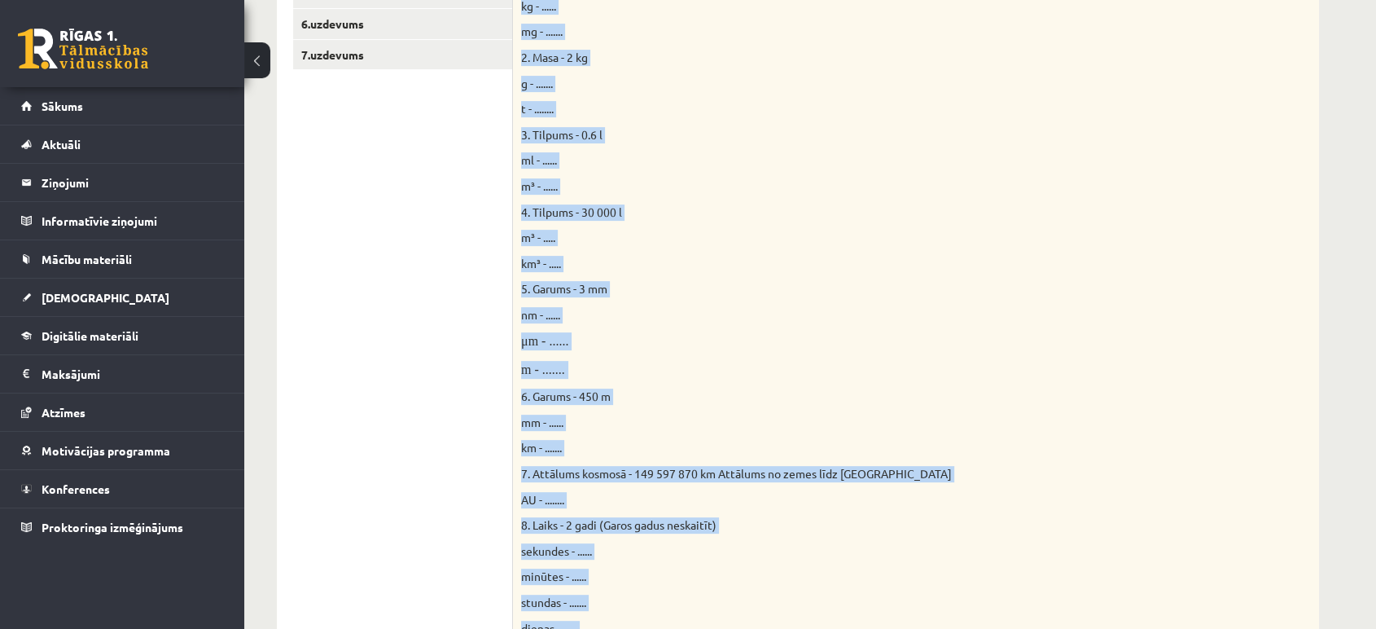
scroll to position [932, 0]
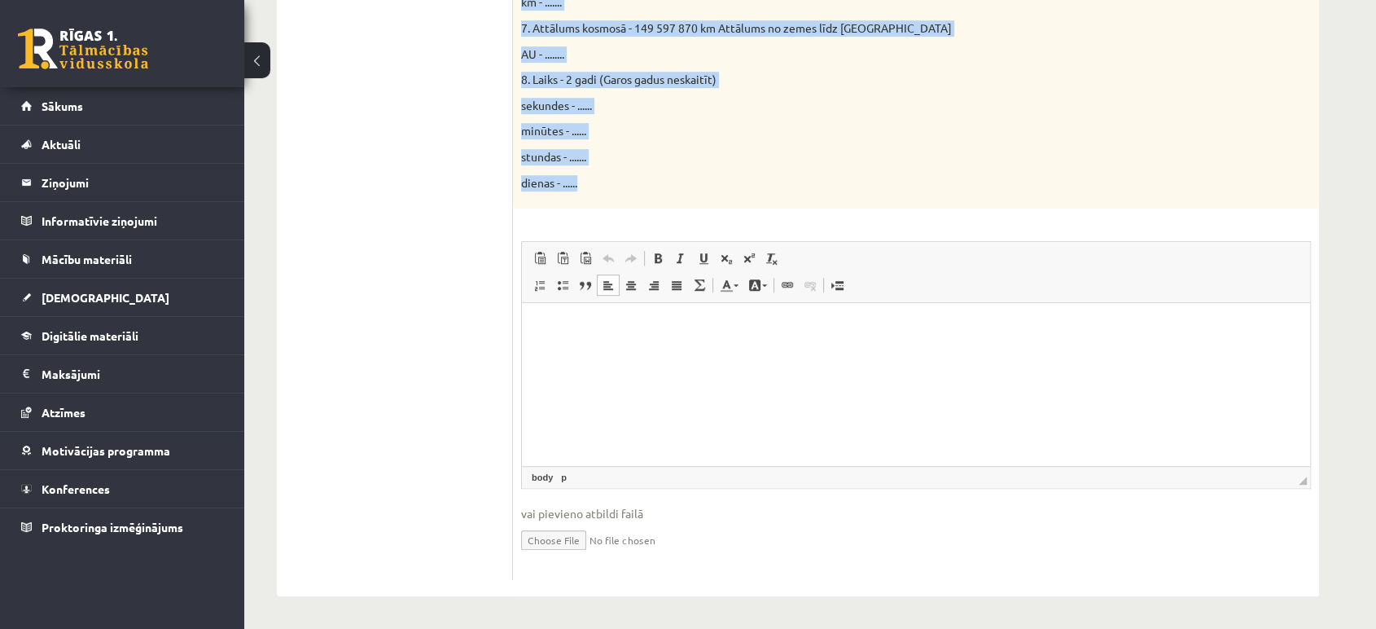
drag, startPoint x: 519, startPoint y: 107, endPoint x: 806, endPoint y: 181, distance: 296.6
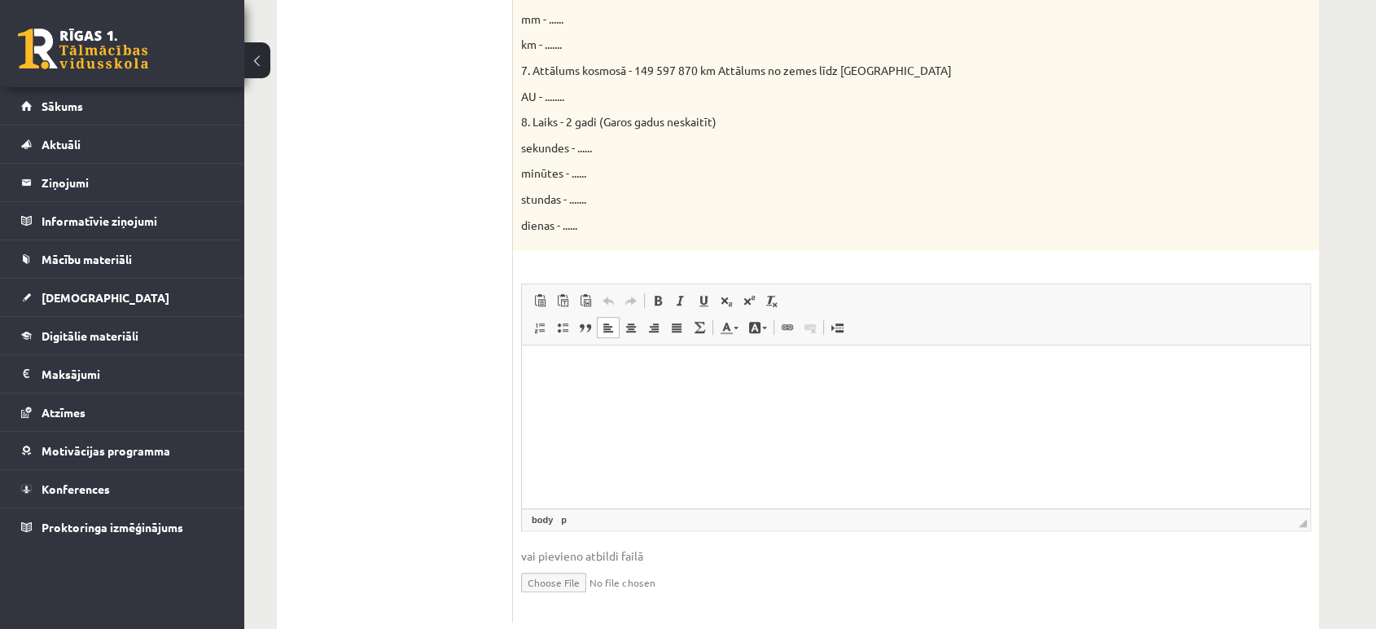
scroll to position [897, 0]
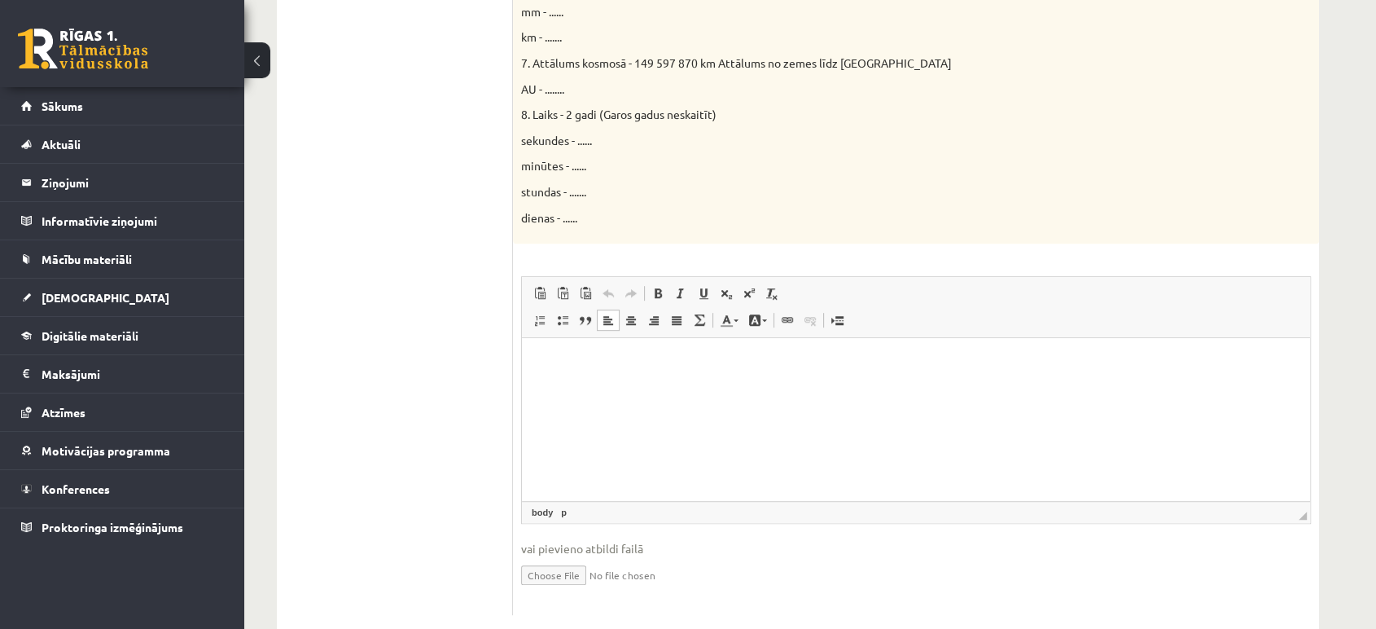
click at [572, 367] on p "Bagātinātā teksta redaktors, wiswyg-editor-user-answer-47024948123100" at bounding box center [916, 362] width 756 height 17
click at [637, 378] on span "vadīšanas taustiņš+V" at bounding box center [687, 380] width 101 height 24
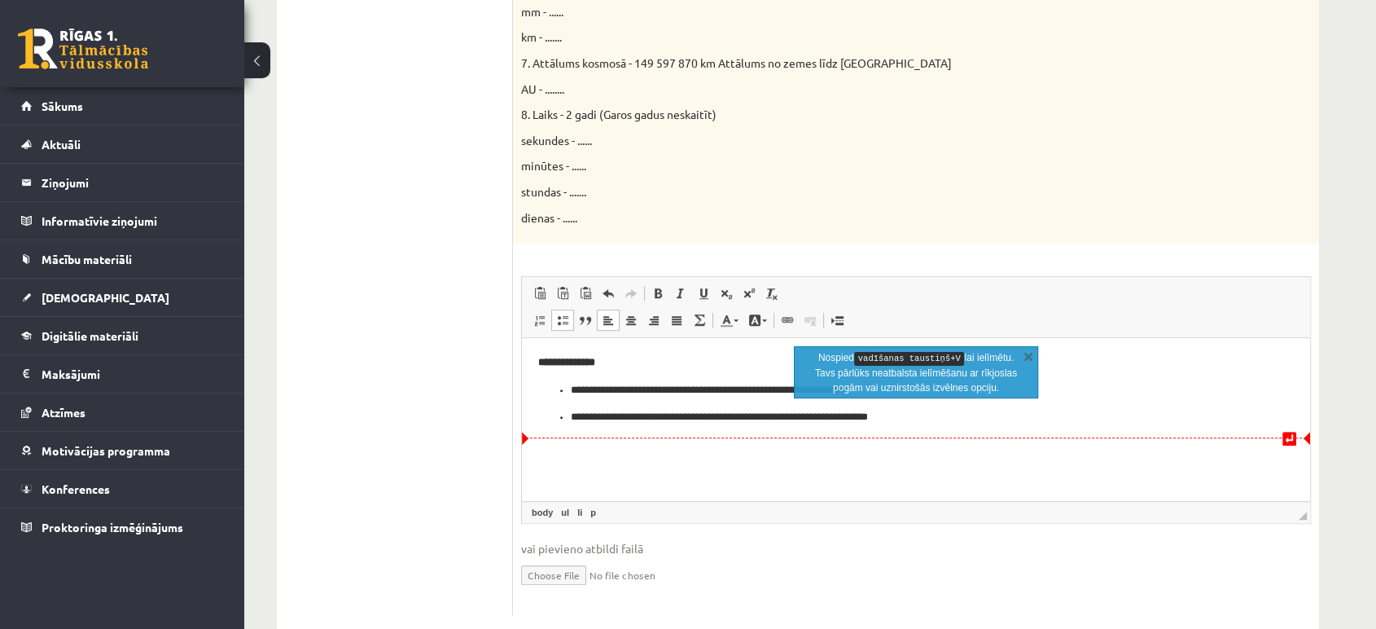
click at [951, 442] on html "**********" at bounding box center [916, 390] width 788 height 104
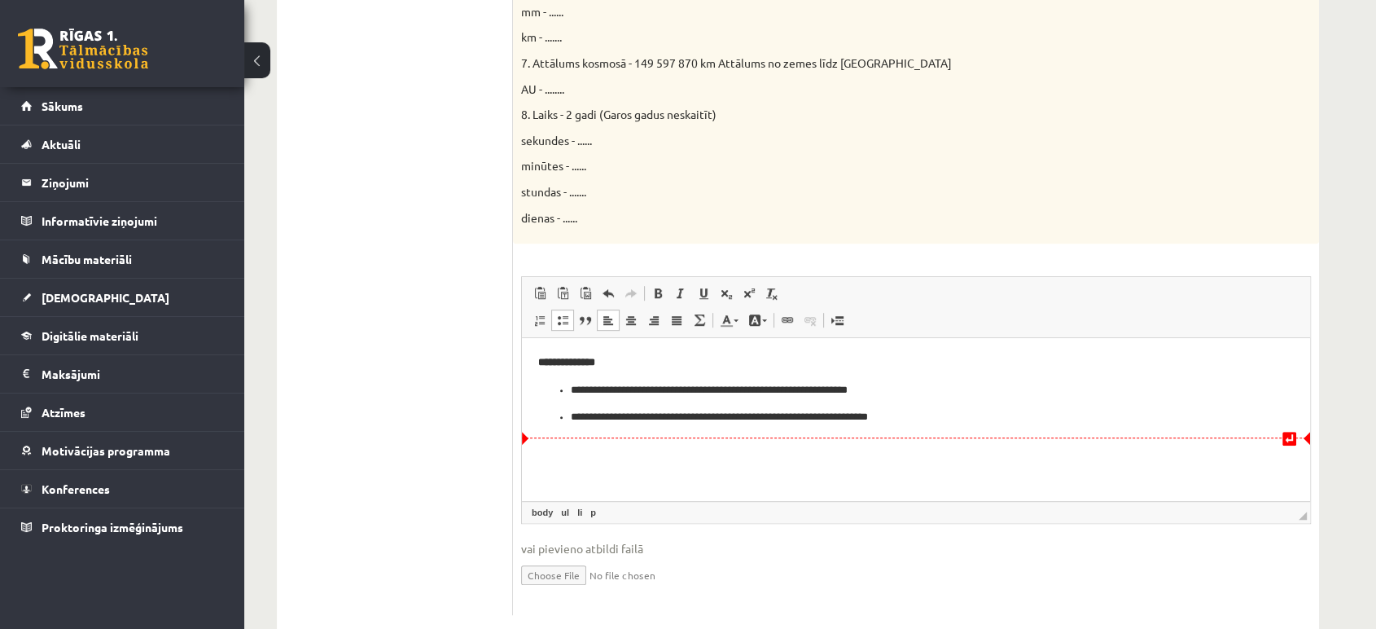
click at [981, 442] on html "**********" at bounding box center [916, 390] width 788 height 104
click at [566, 442] on html "**********" at bounding box center [916, 390] width 788 height 104
click at [1021, 431] on html "**********" at bounding box center [916, 390] width 788 height 104
click at [1005, 442] on html "**********" at bounding box center [916, 390] width 788 height 104
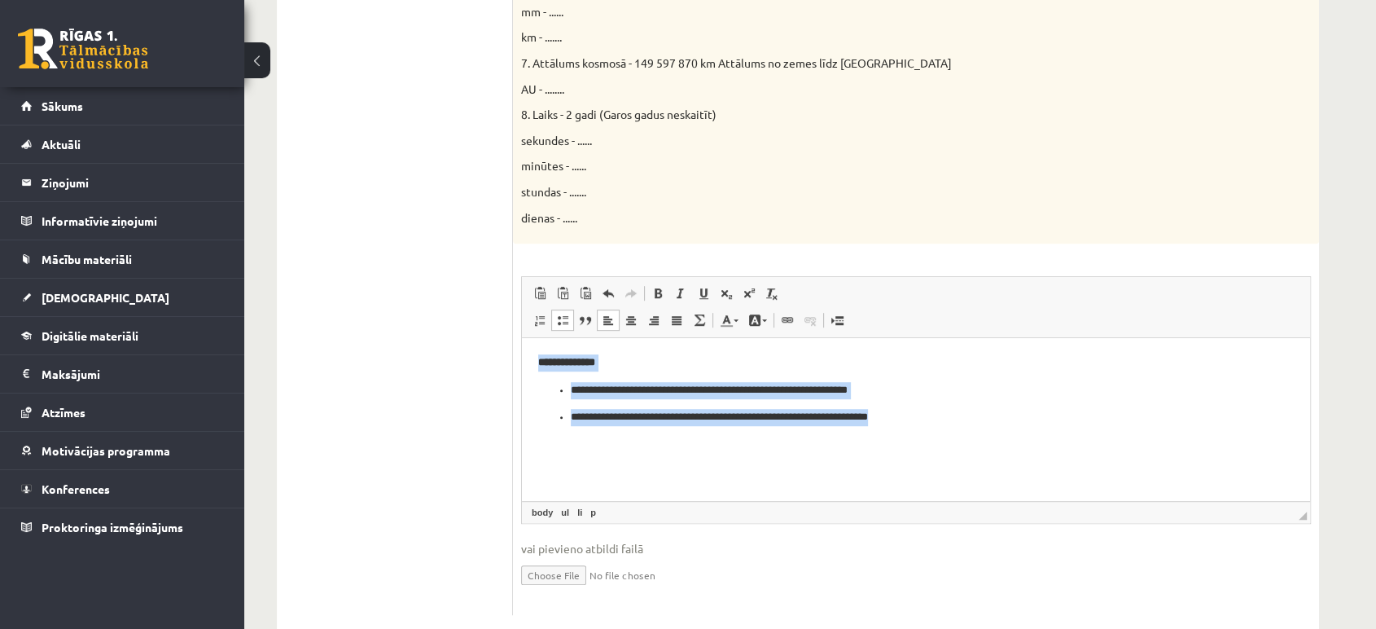
drag, startPoint x: 969, startPoint y: 416, endPoint x: 1016, endPoint y: 690, distance: 277.7
click at [522, 352] on html "**********" at bounding box center [916, 390] width 788 height 104
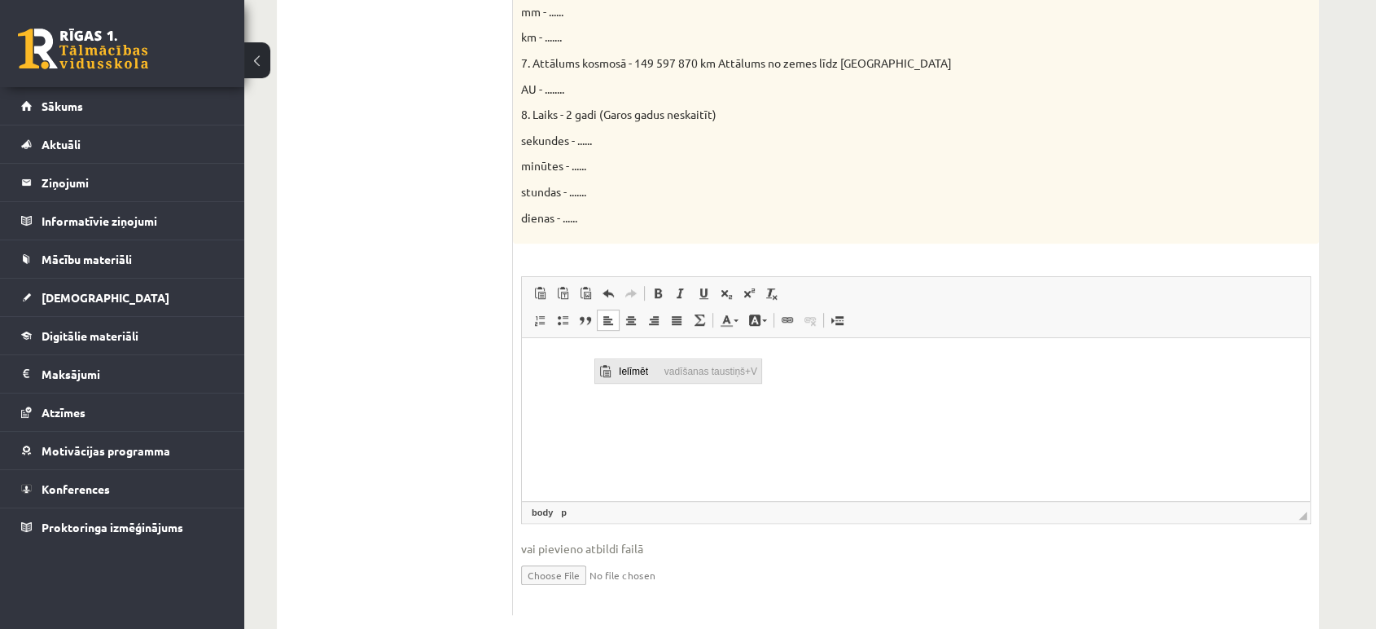
click at [632, 367] on span "Ielīmēt" at bounding box center [637, 370] width 46 height 24
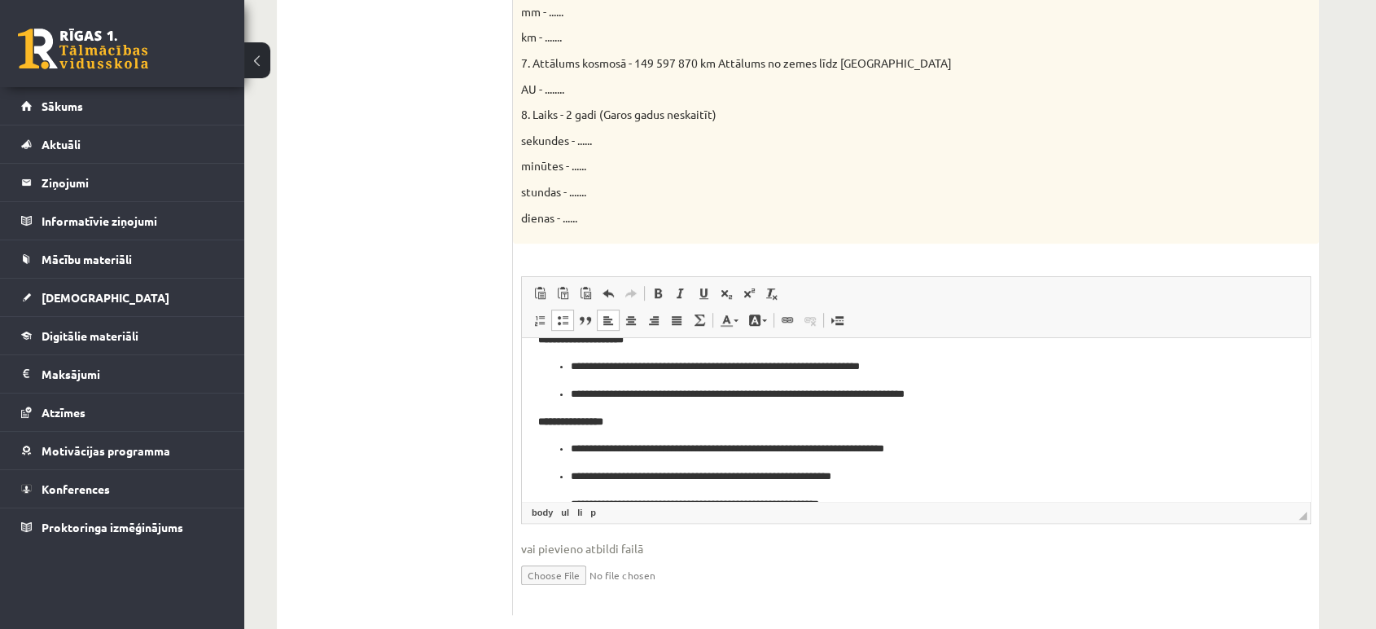
scroll to position [574, 0]
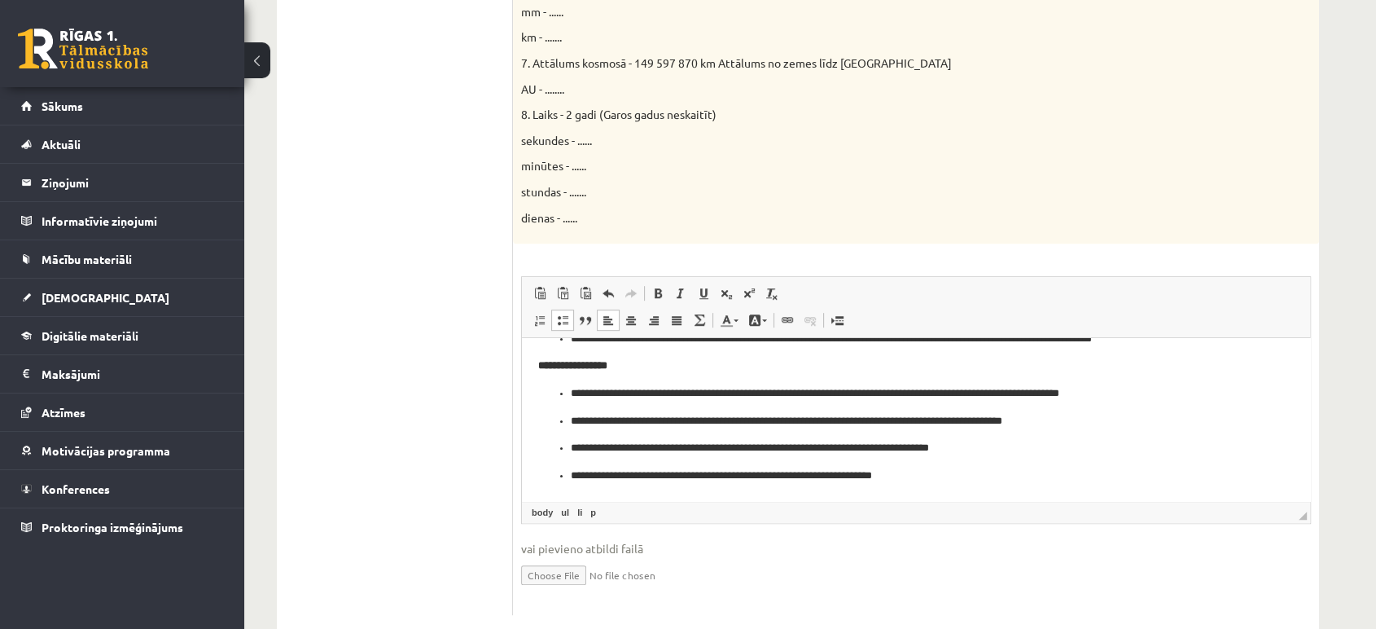
drag, startPoint x: 1304, startPoint y: 465, endPoint x: 1714, endPoint y: 844, distance: 559.0
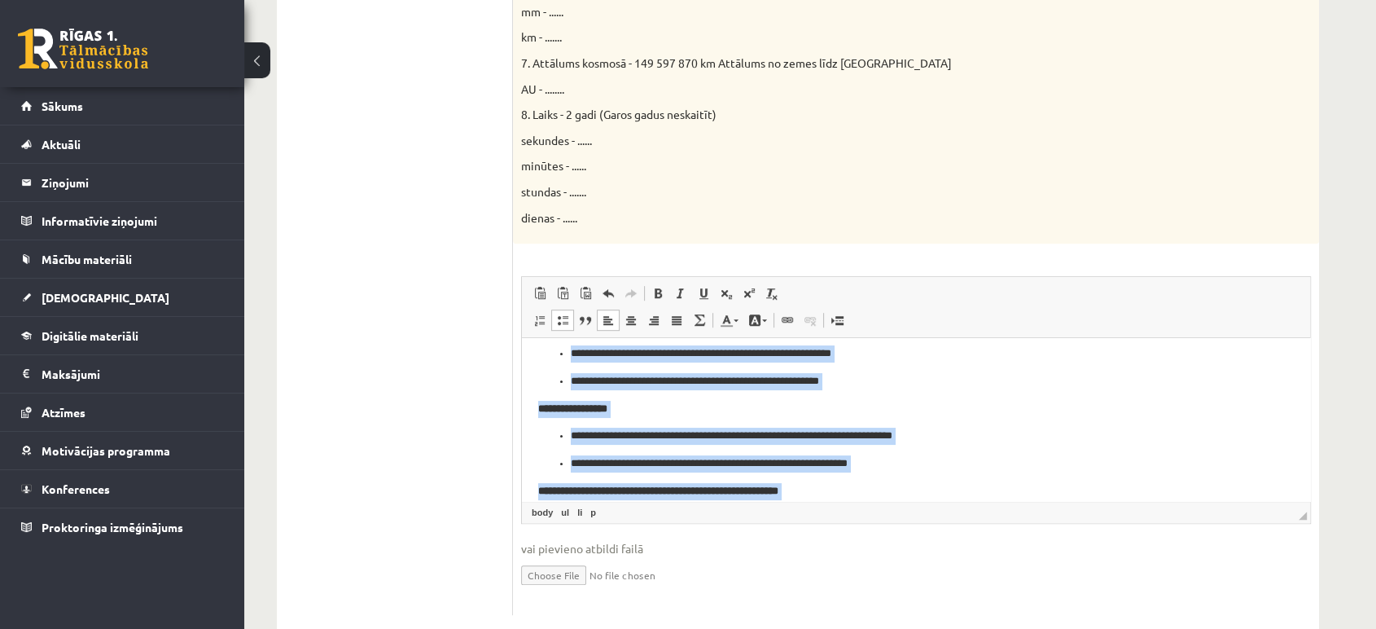
scroll to position [0, 0]
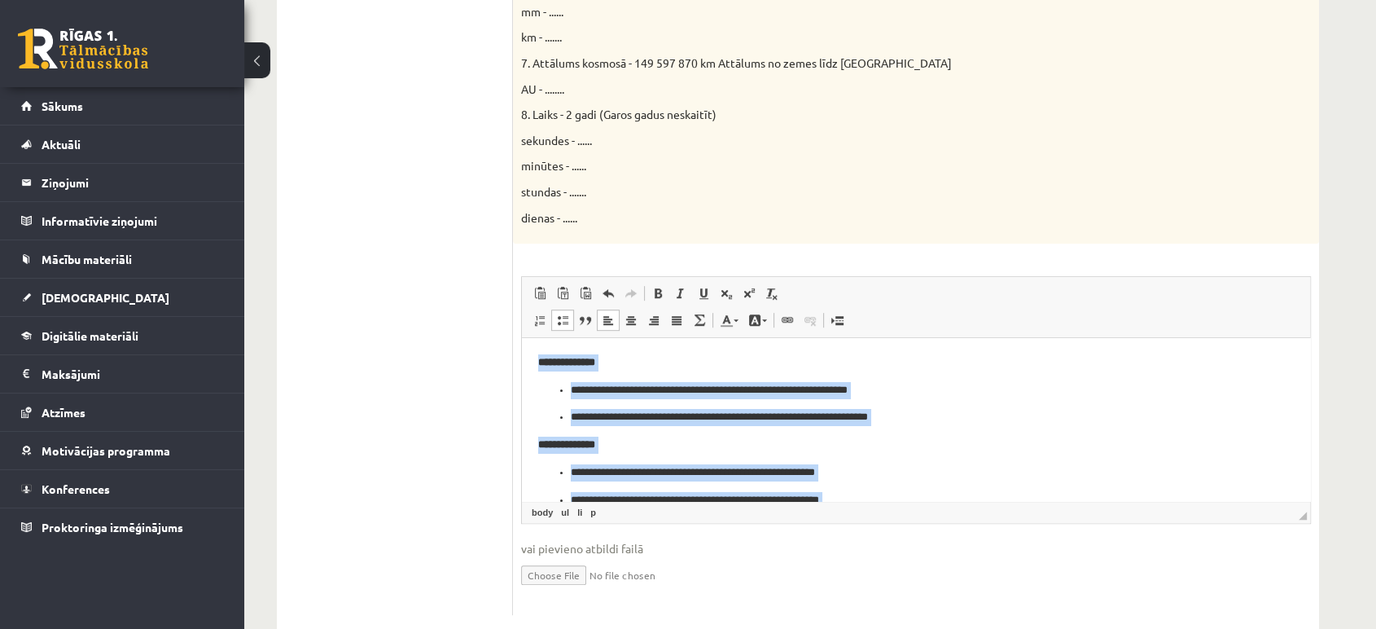
drag, startPoint x: 939, startPoint y: 474, endPoint x: 985, endPoint y: 623, distance: 155.8
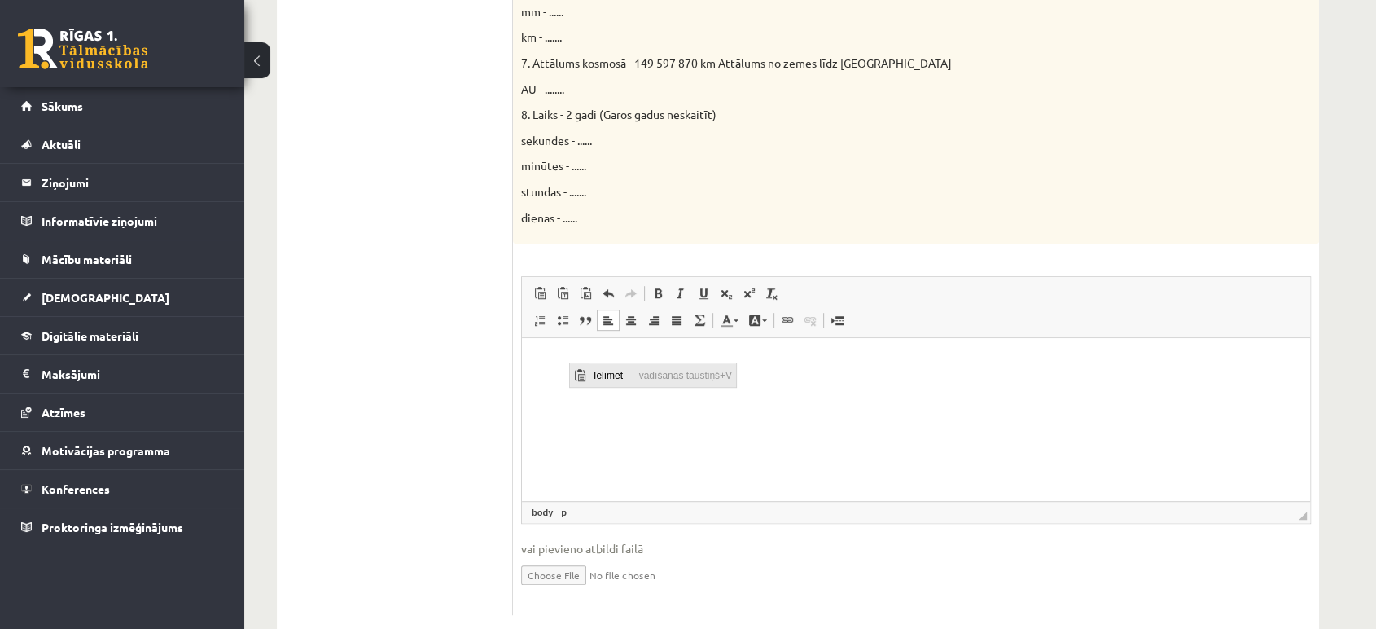
click at [597, 370] on span "Ielīmēt" at bounding box center [612, 374] width 46 height 24
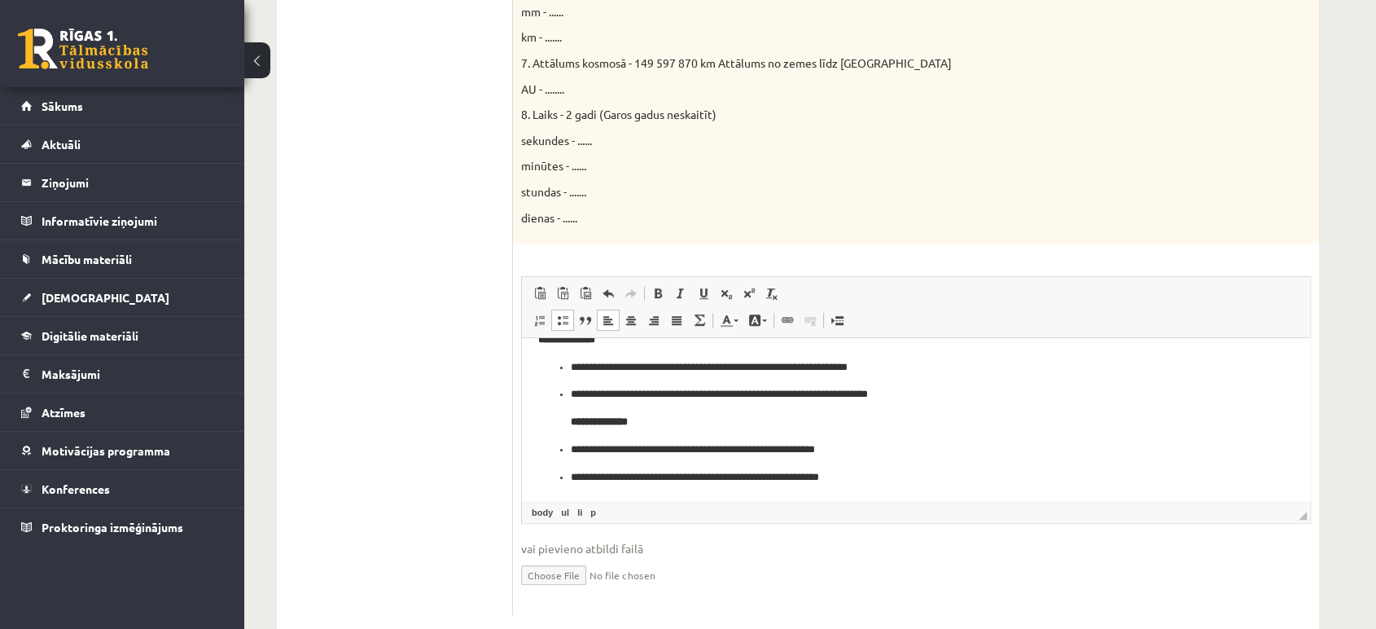
scroll to position [24, 0]
drag, startPoint x: 1304, startPoint y: 388, endPoint x: 1834, endPoint y: 744, distance: 638.5
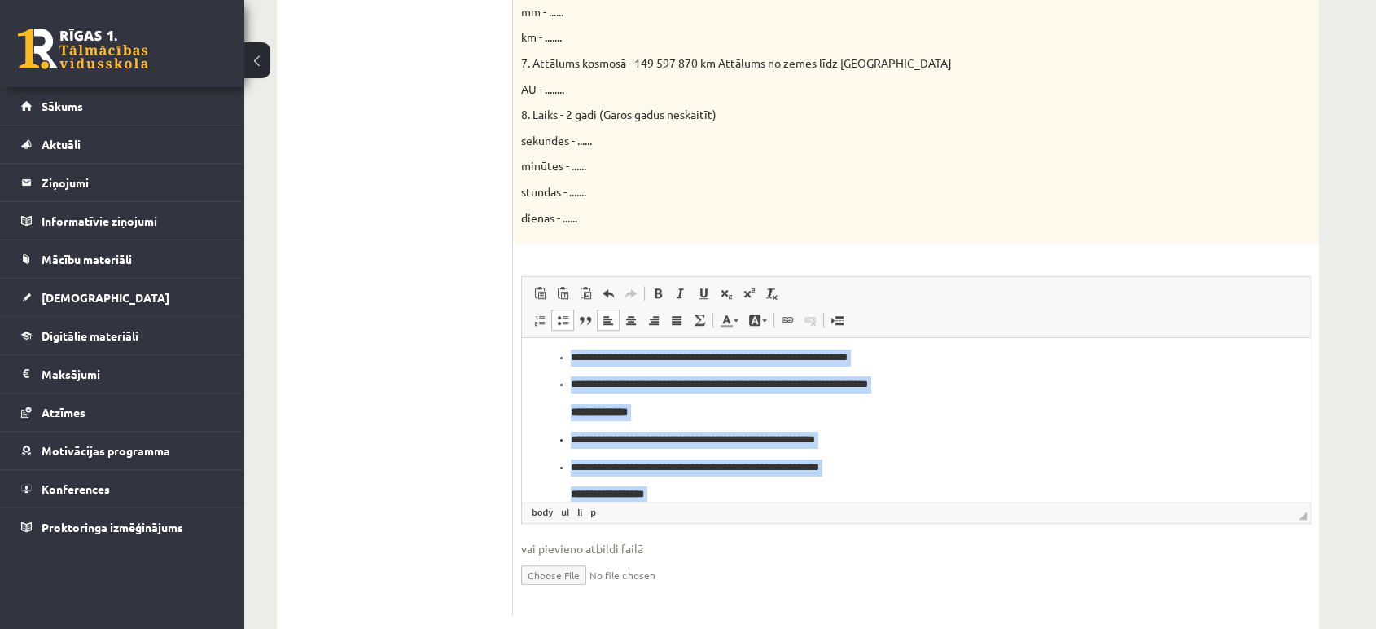
scroll to position [18, 0]
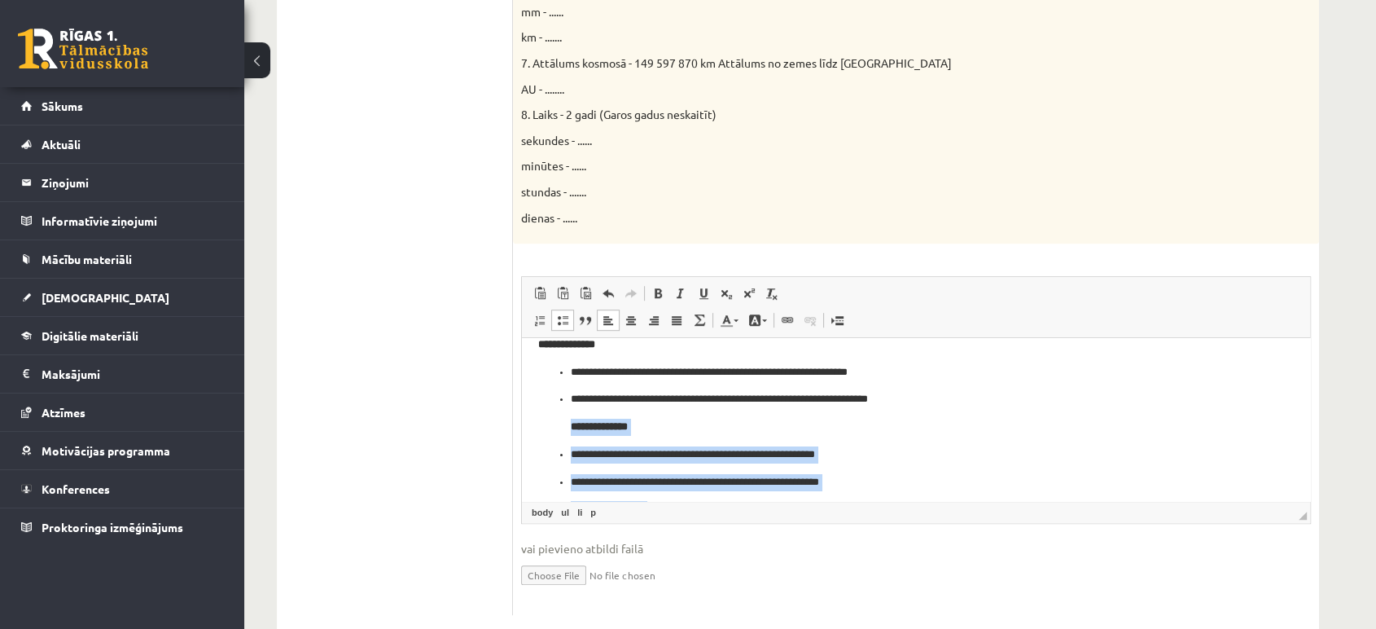
drag, startPoint x: 951, startPoint y: 496, endPoint x: 553, endPoint y: 426, distance: 404.3
click at [553, 426] on ul "**********" at bounding box center [916, 468] width 756 height 209
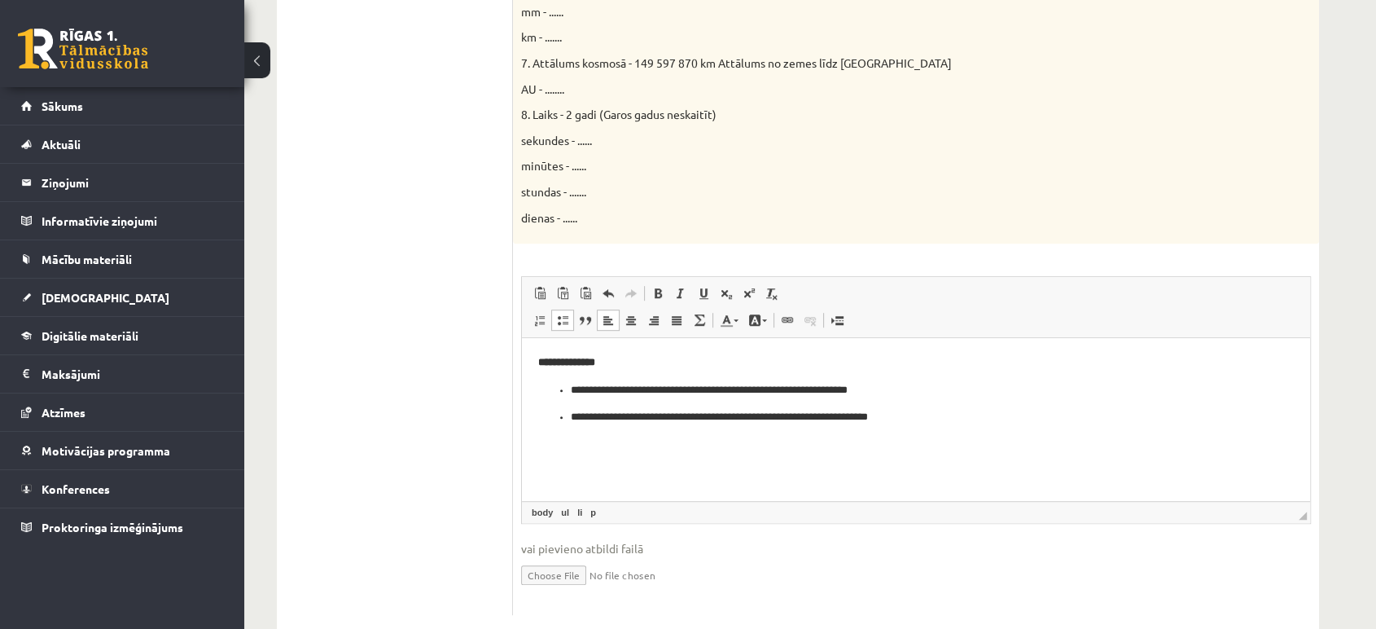
scroll to position [0, 0]
drag, startPoint x: 952, startPoint y: 406, endPoint x: 529, endPoint y: 354, distance: 425.8
click at [529, 354] on html "**********" at bounding box center [916, 390] width 788 height 104
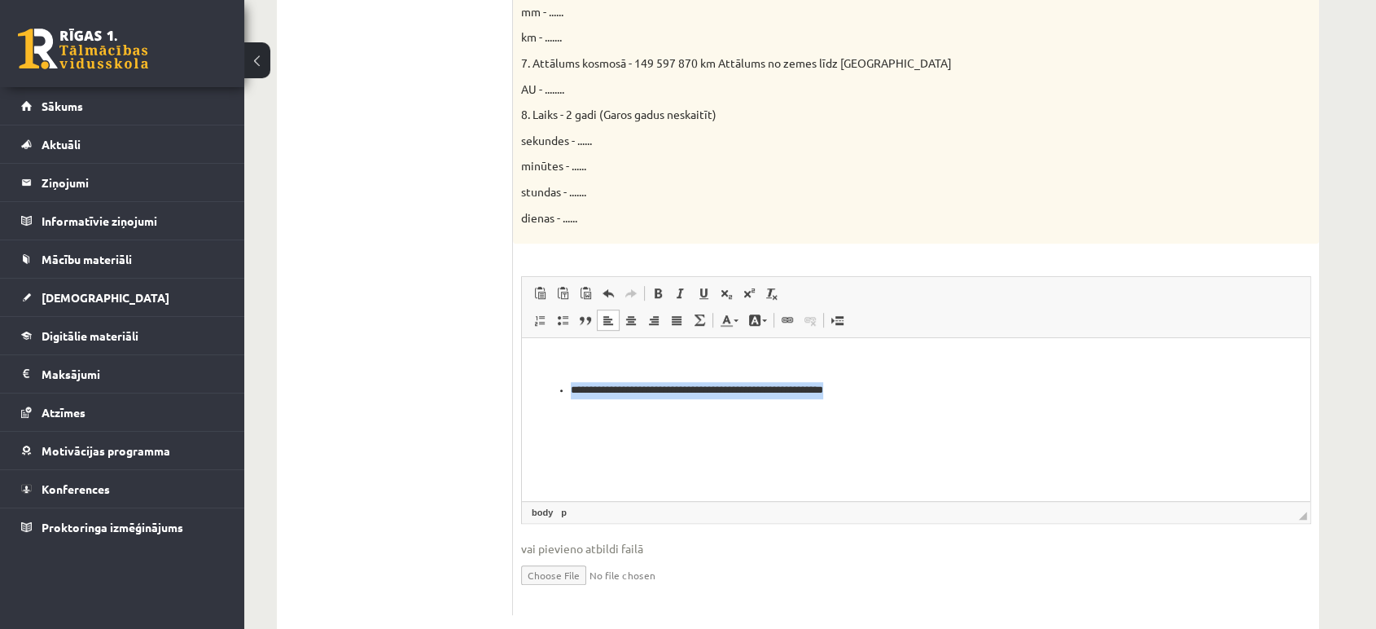
drag, startPoint x: 901, startPoint y: 393, endPoint x: 1011, endPoint y: 722, distance: 346.6
click at [522, 386] on html "**********" at bounding box center [916, 376] width 788 height 77
click at [579, 381] on span "Ielīmēt" at bounding box center [591, 378] width 46 height 24
click at [837, 322] on span at bounding box center [837, 320] width 13 height 13
click at [643, 432] on body "**********" at bounding box center [916, 412] width 756 height 117
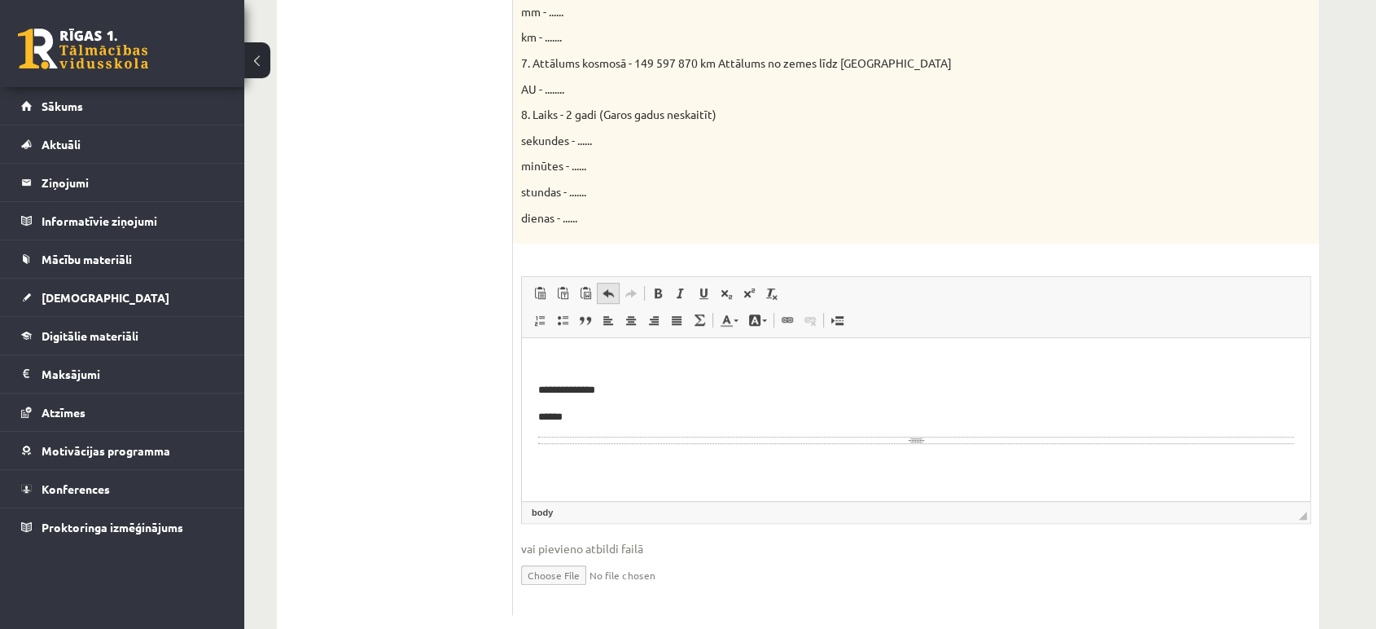
click at [606, 299] on span at bounding box center [608, 293] width 13 height 13
click at [734, 319] on span at bounding box center [736, 320] width 5 height 2
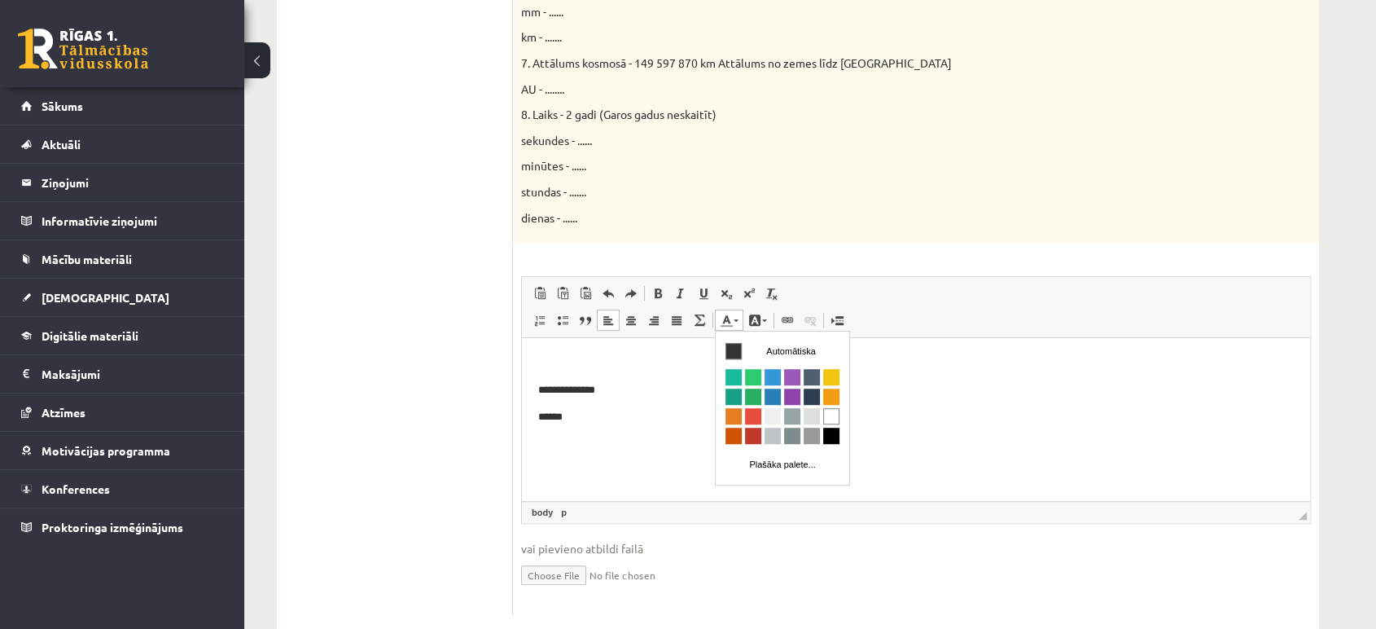
click at [734, 319] on span at bounding box center [736, 320] width 5 height 2
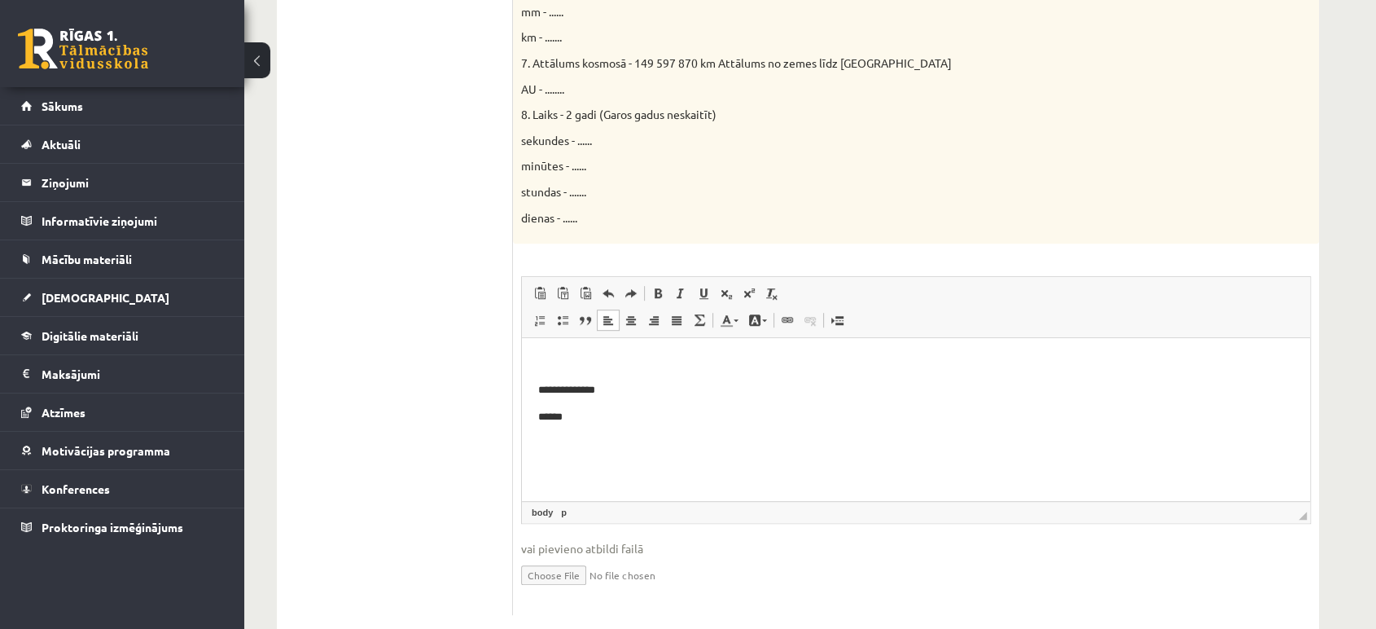
click at [573, 419] on p "******" at bounding box center [916, 417] width 756 height 17
drag, startPoint x: 584, startPoint y: 427, endPoint x: 533, endPoint y: 378, distance: 70.3
click at [533, 378] on html "**********" at bounding box center [916, 390] width 788 height 104
click at [578, 578] on input "file" at bounding box center [916, 573] width 790 height 33
type input "**********"
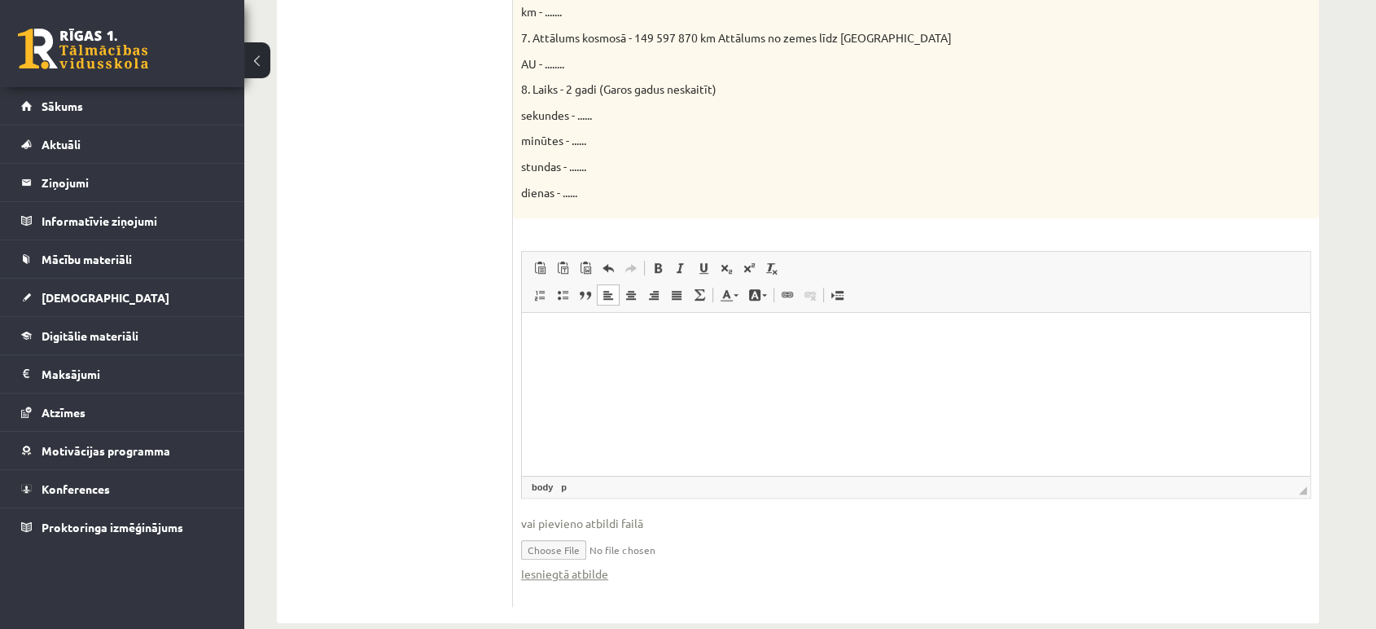
scroll to position [949, 0]
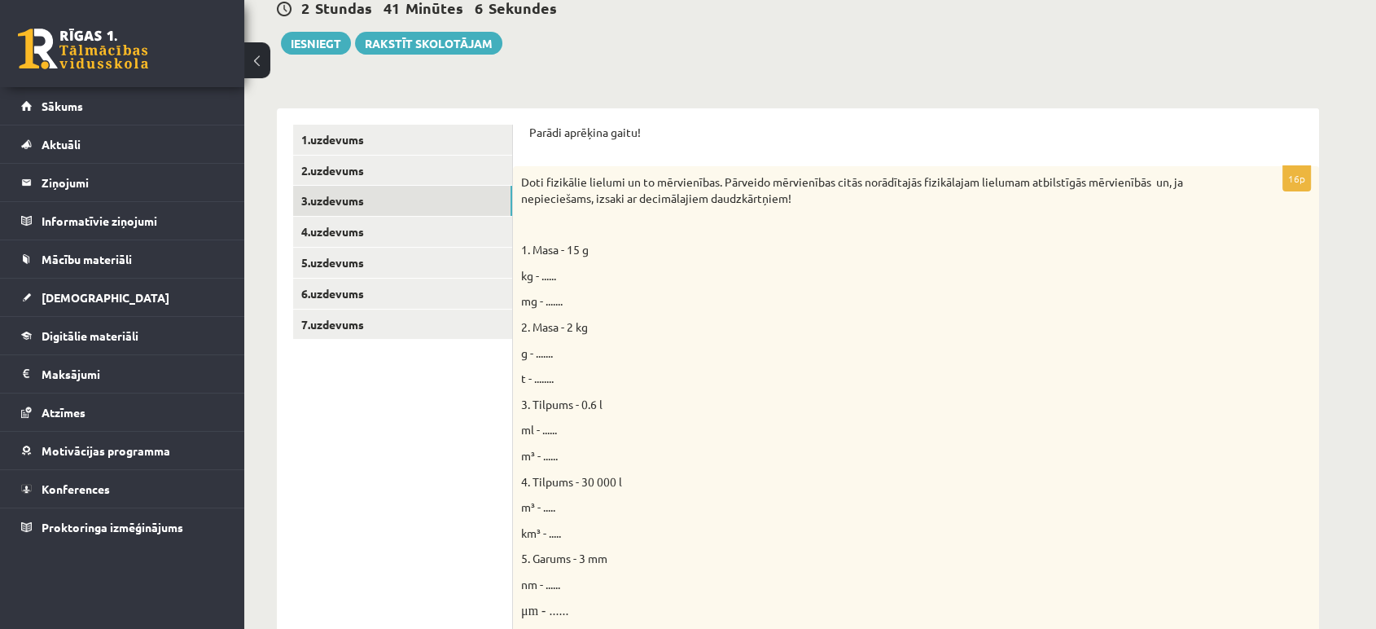
scroll to position [195, 0]
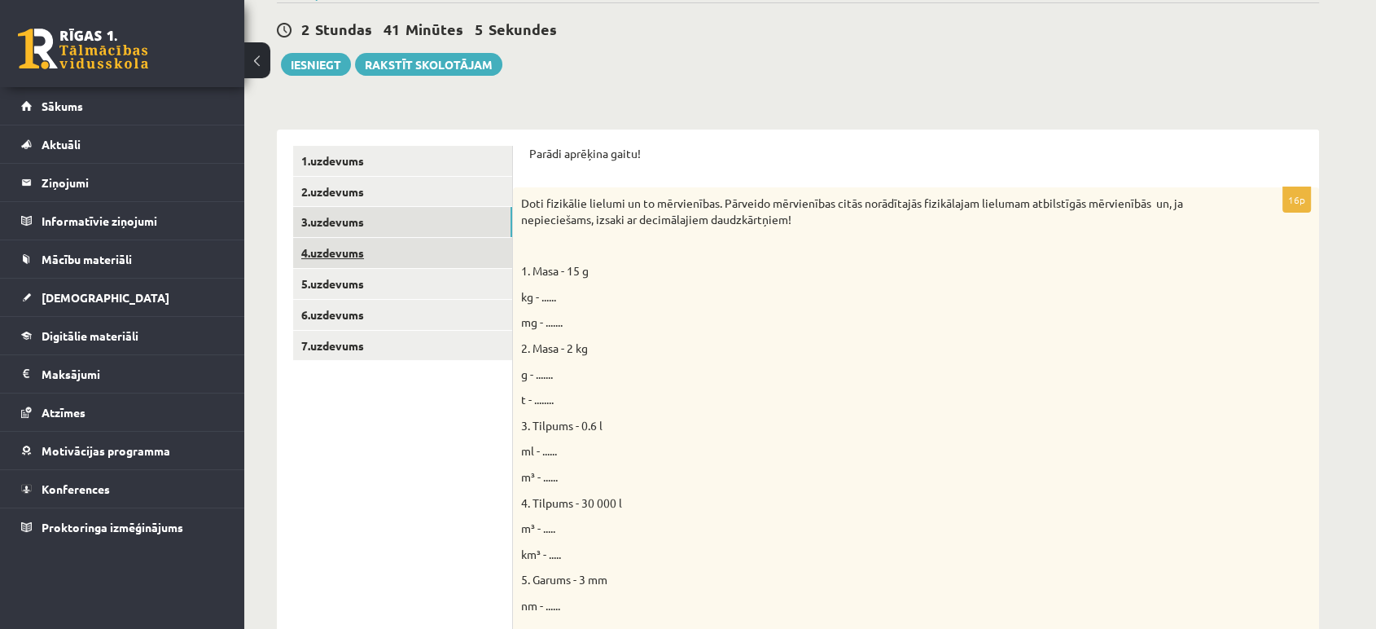
click at [301, 246] on link "4.uzdevums" at bounding box center [402, 253] width 219 height 30
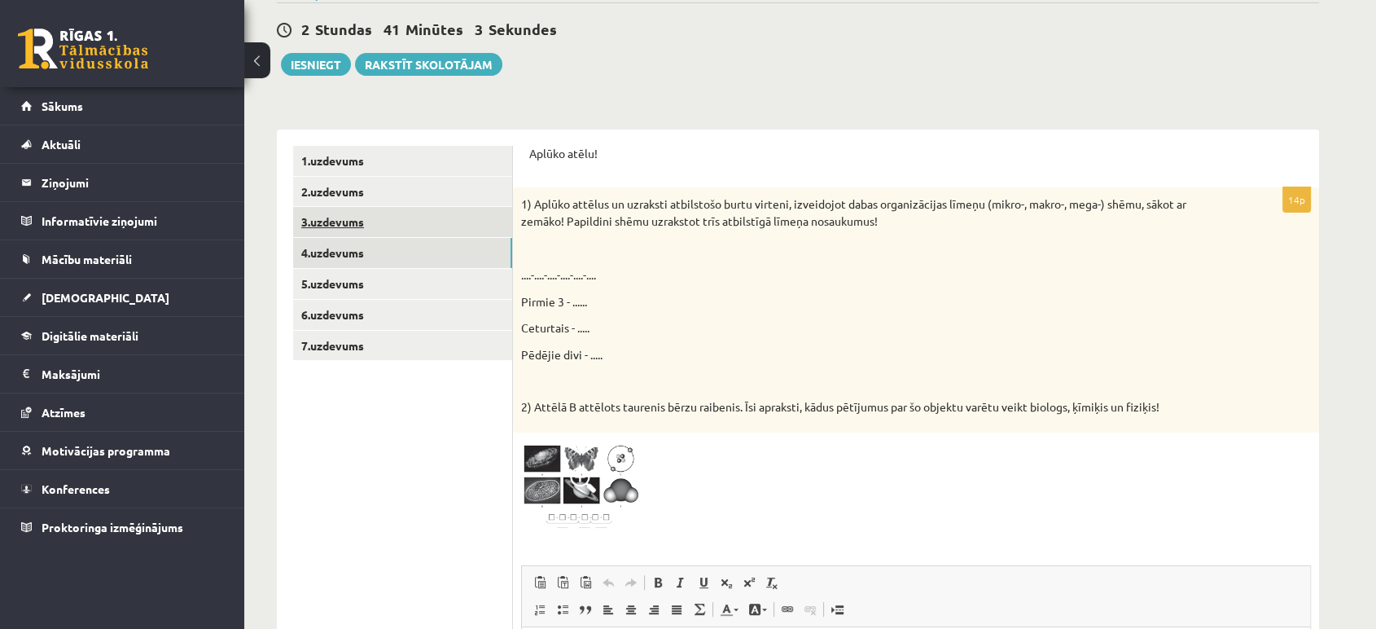
scroll to position [0, 0]
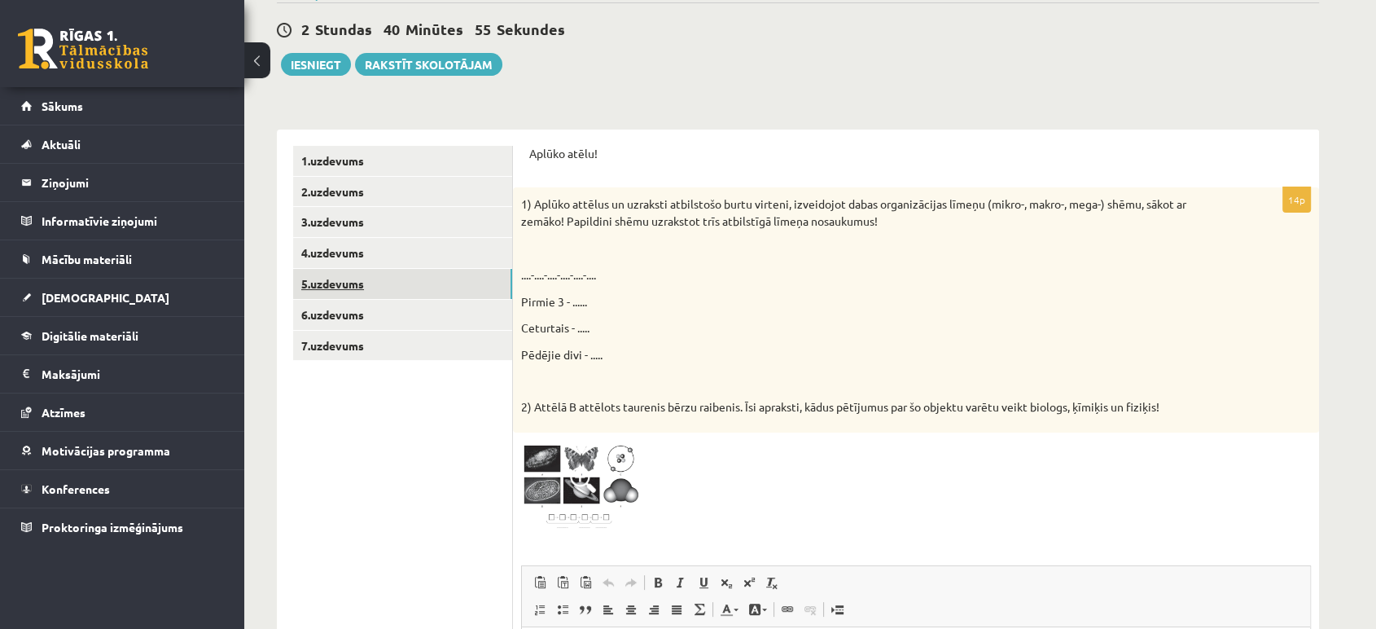
click at [443, 287] on link "5.uzdevums" at bounding box center [402, 284] width 219 height 30
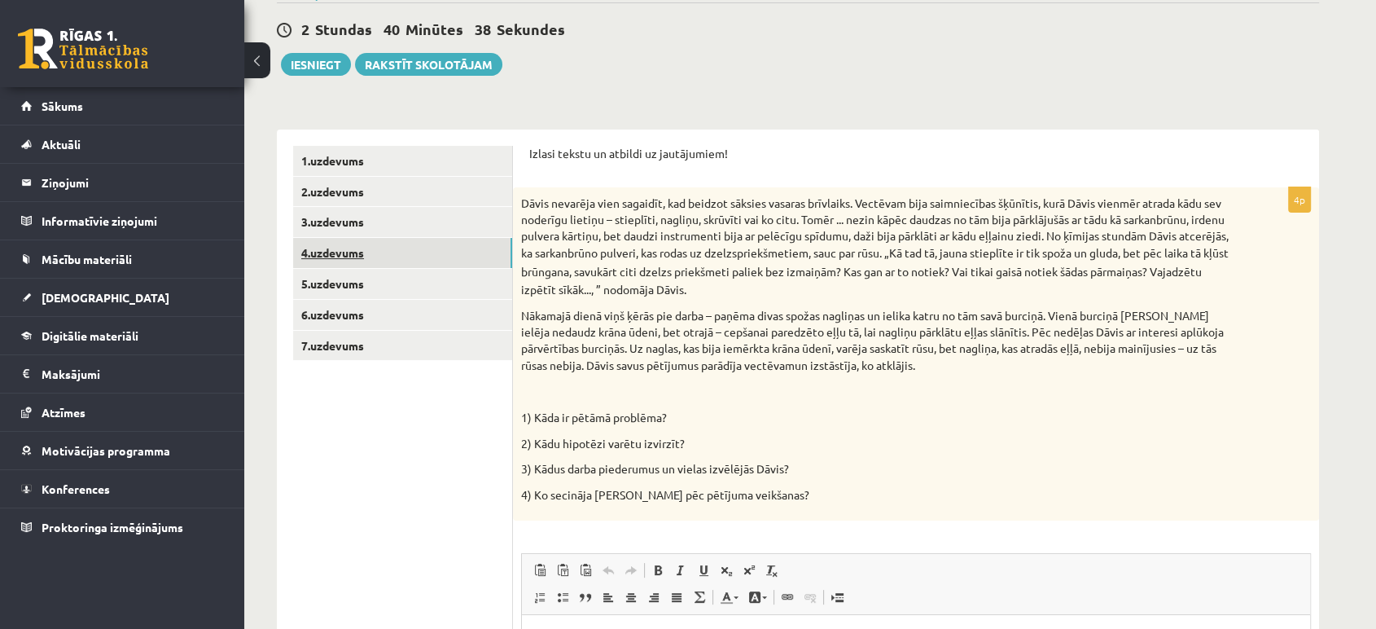
click at [338, 247] on link "4.uzdevums" at bounding box center [402, 253] width 219 height 30
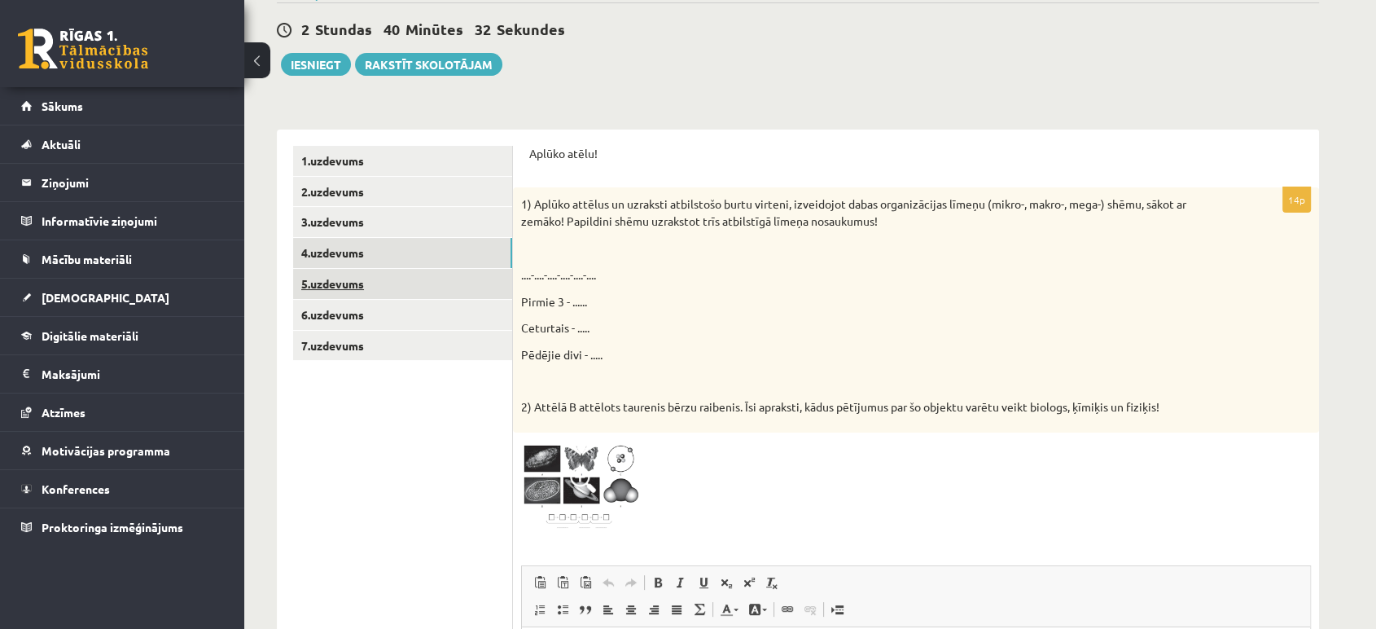
click at [314, 272] on link "5.uzdevums" at bounding box center [402, 284] width 219 height 30
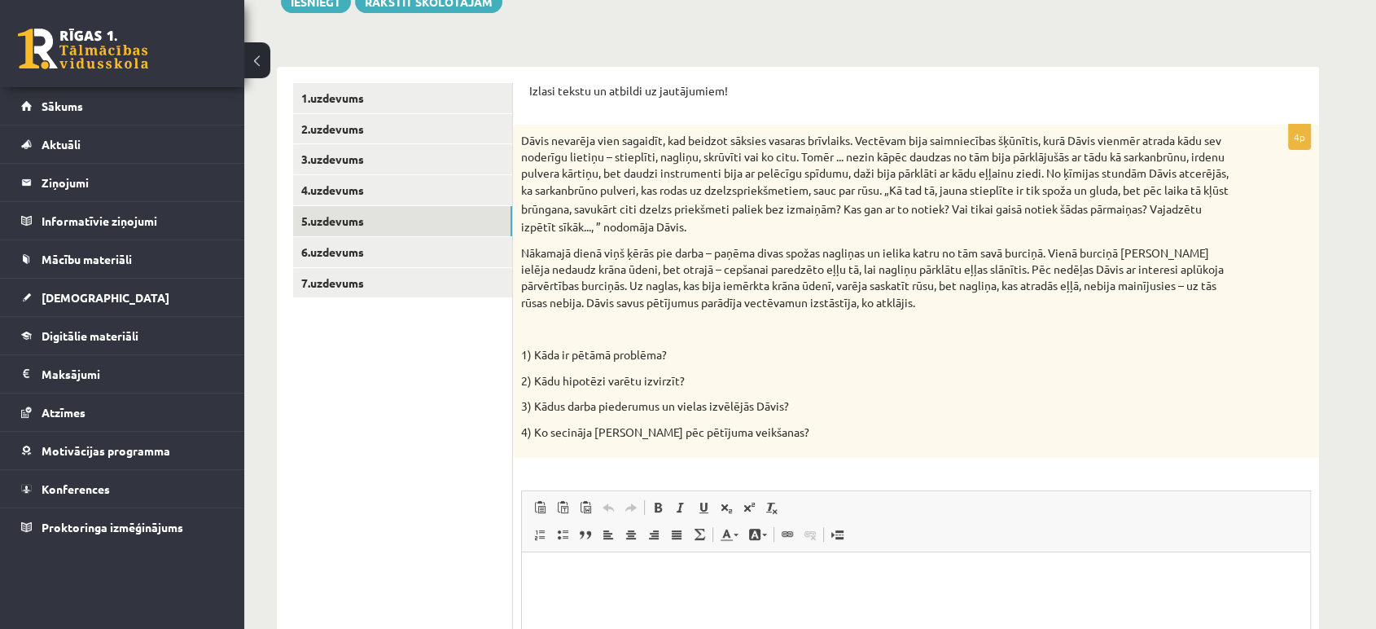
scroll to position [261, 0]
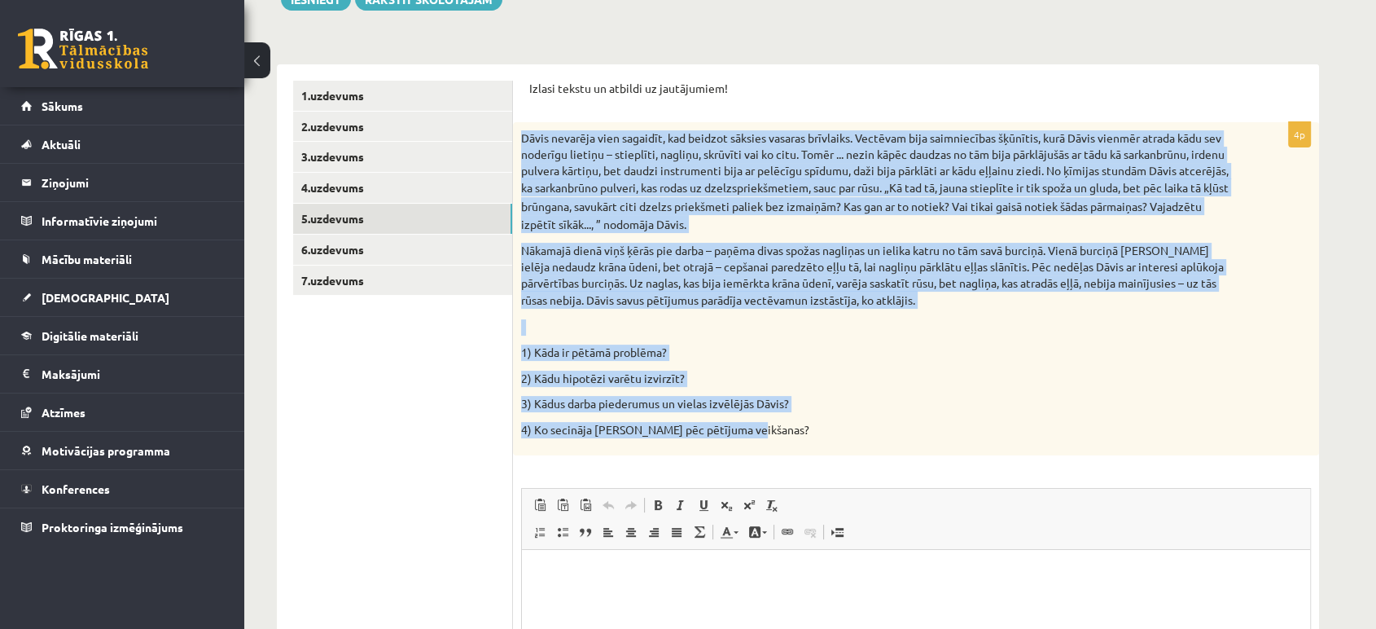
drag, startPoint x: 520, startPoint y: 143, endPoint x: 840, endPoint y: 422, distance: 424.2
click at [840, 422] on div "Dāvis nevarēja vien sagaidīt, kad beidzot sāksies vasaras brīvlaiks. Vectēvam b…" at bounding box center [916, 288] width 806 height 333
click at [904, 403] on p "3) Kādus darba piederumus un vielas izvēlējās Dāvis?" at bounding box center [875, 404] width 708 height 16
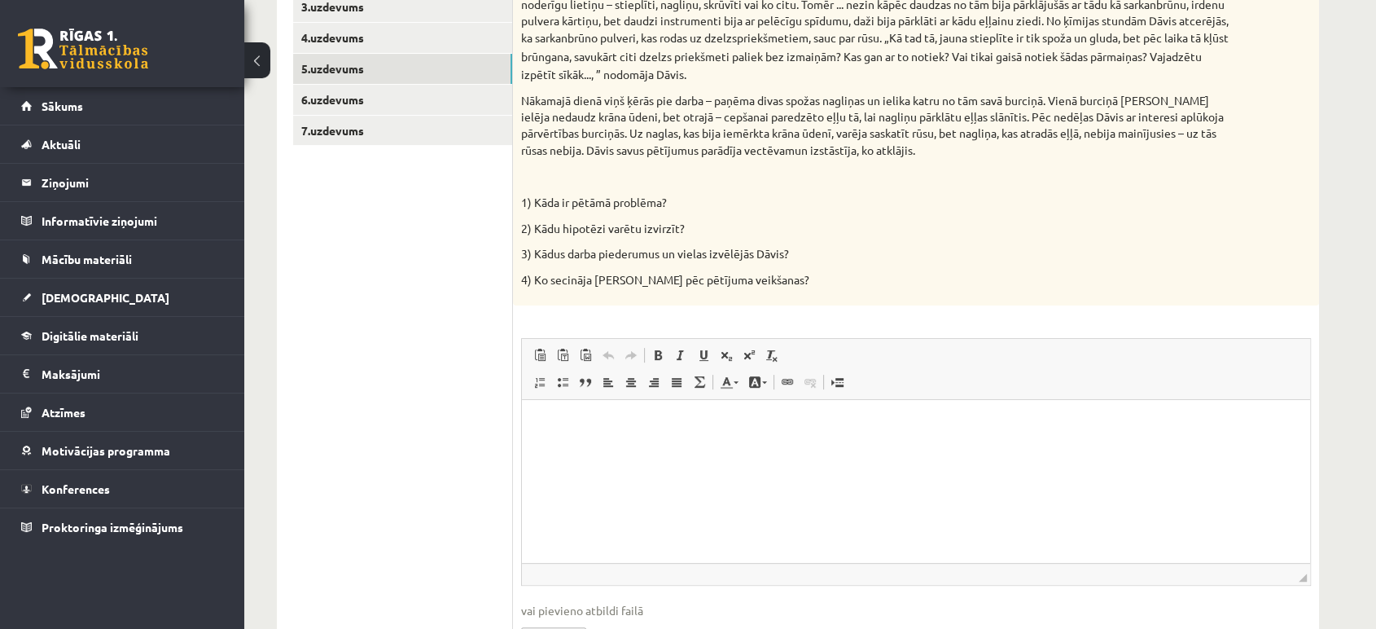
scroll to position [416, 0]
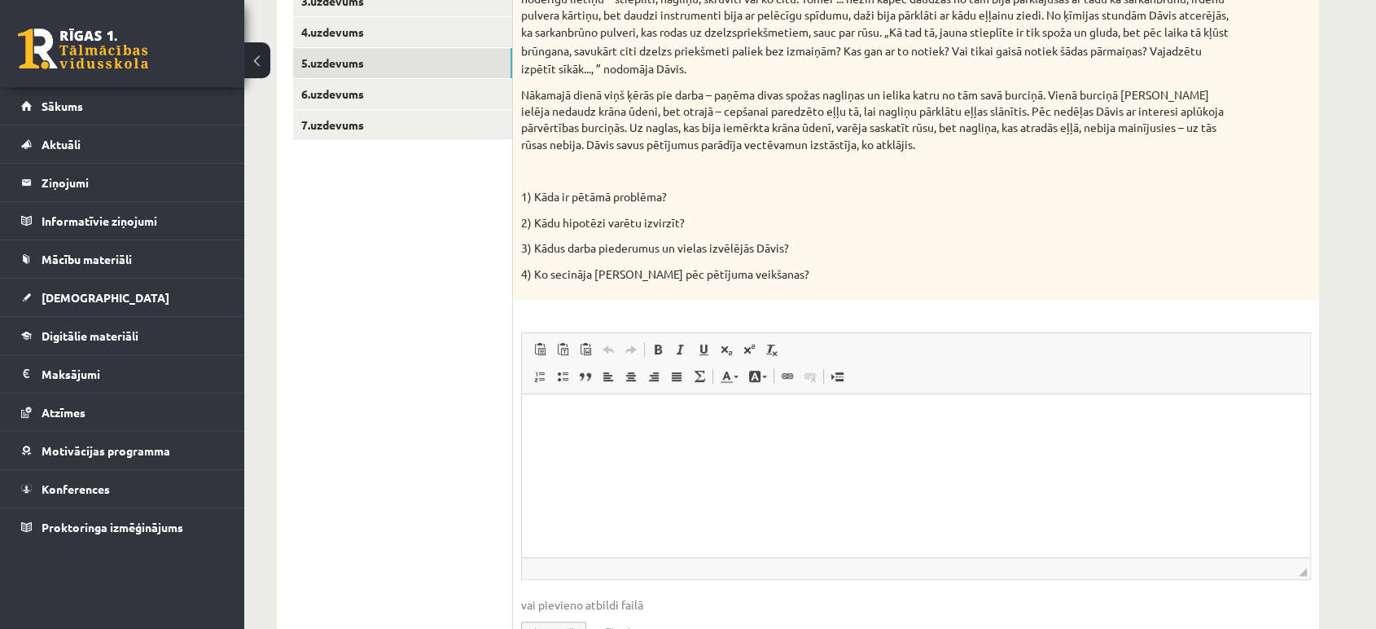
click at [616, 432] on html at bounding box center [916, 419] width 788 height 50
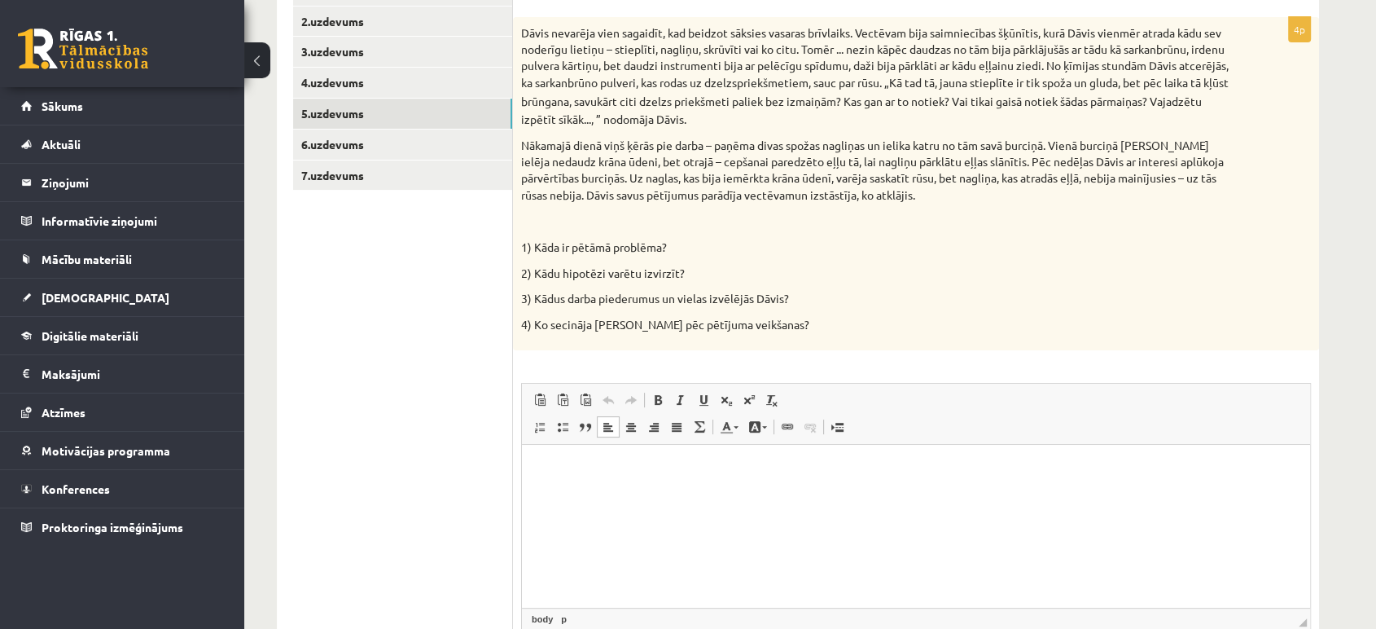
scroll to position [280, 0]
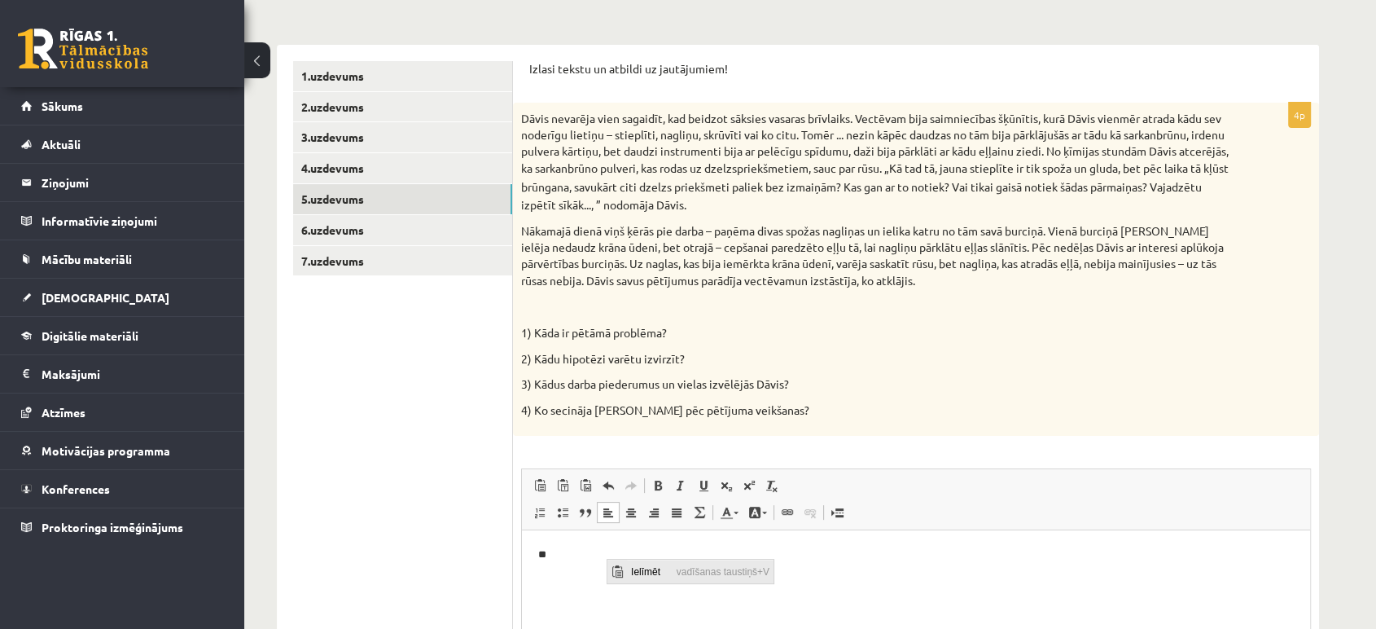
click at [621, 563] on span "Ielīmēt" at bounding box center [617, 571] width 20 height 24
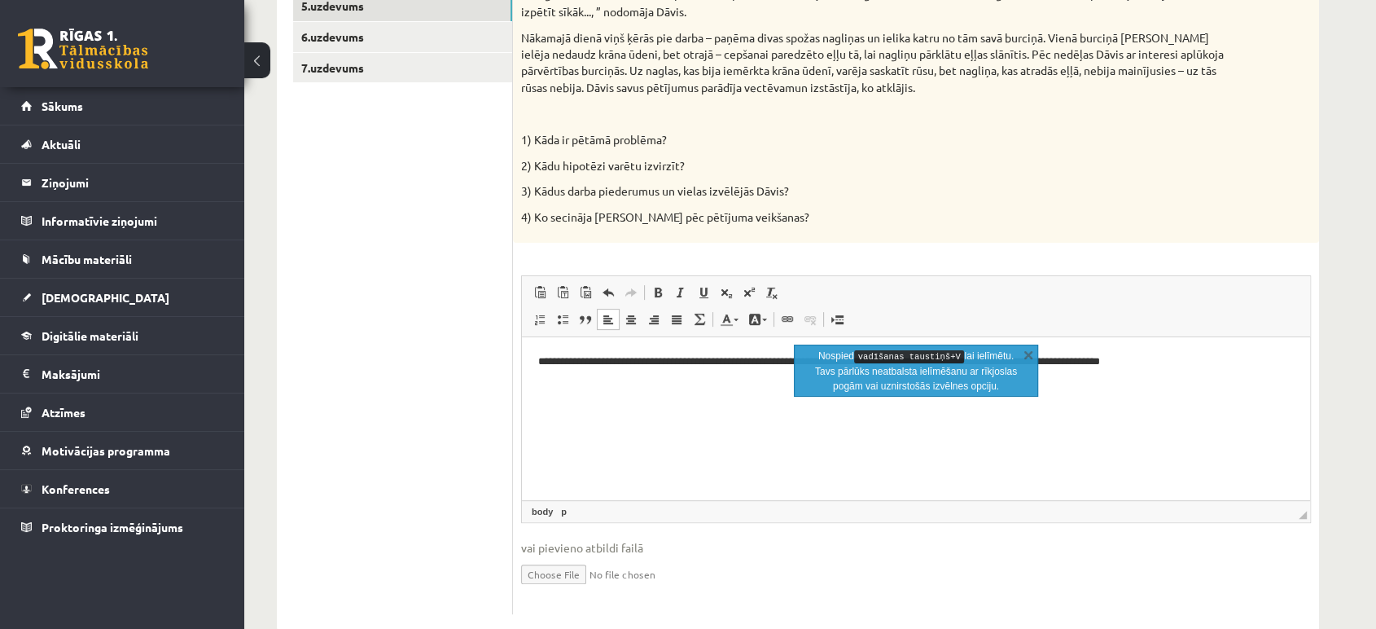
scroll to position [475, 0]
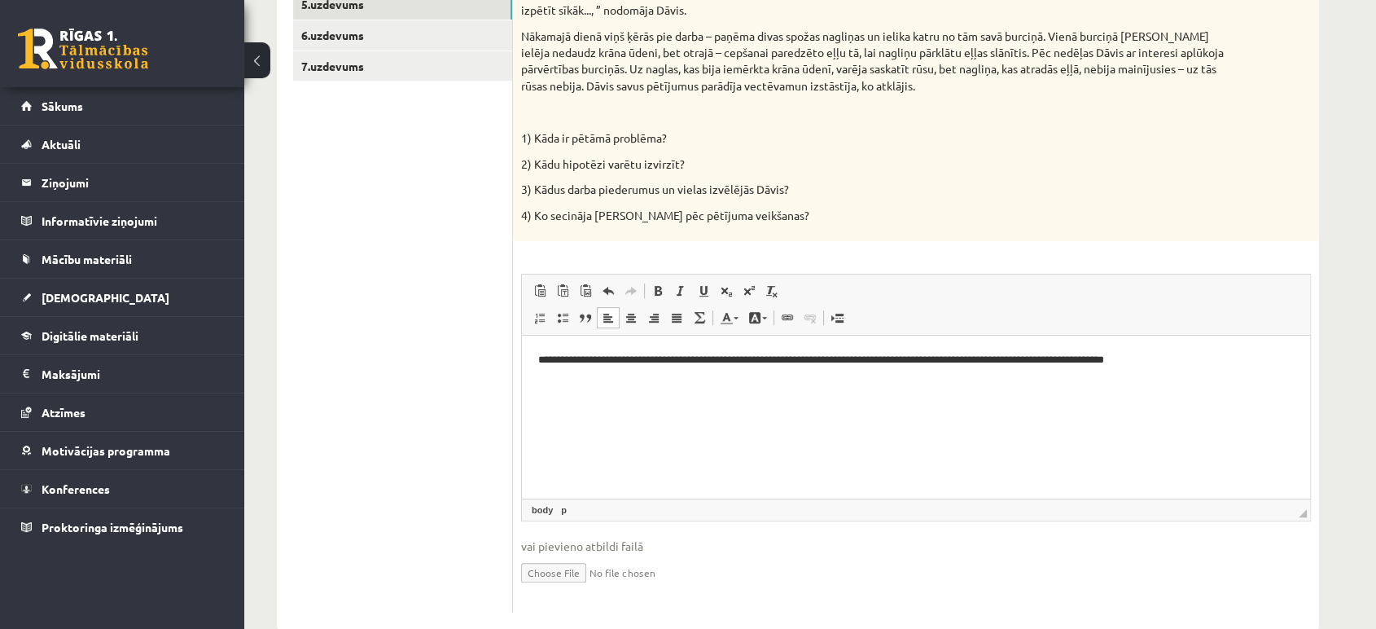
click at [812, 385] on html "**********" at bounding box center [916, 360] width 788 height 50
click at [1194, 357] on p "**********" at bounding box center [916, 360] width 756 height 17
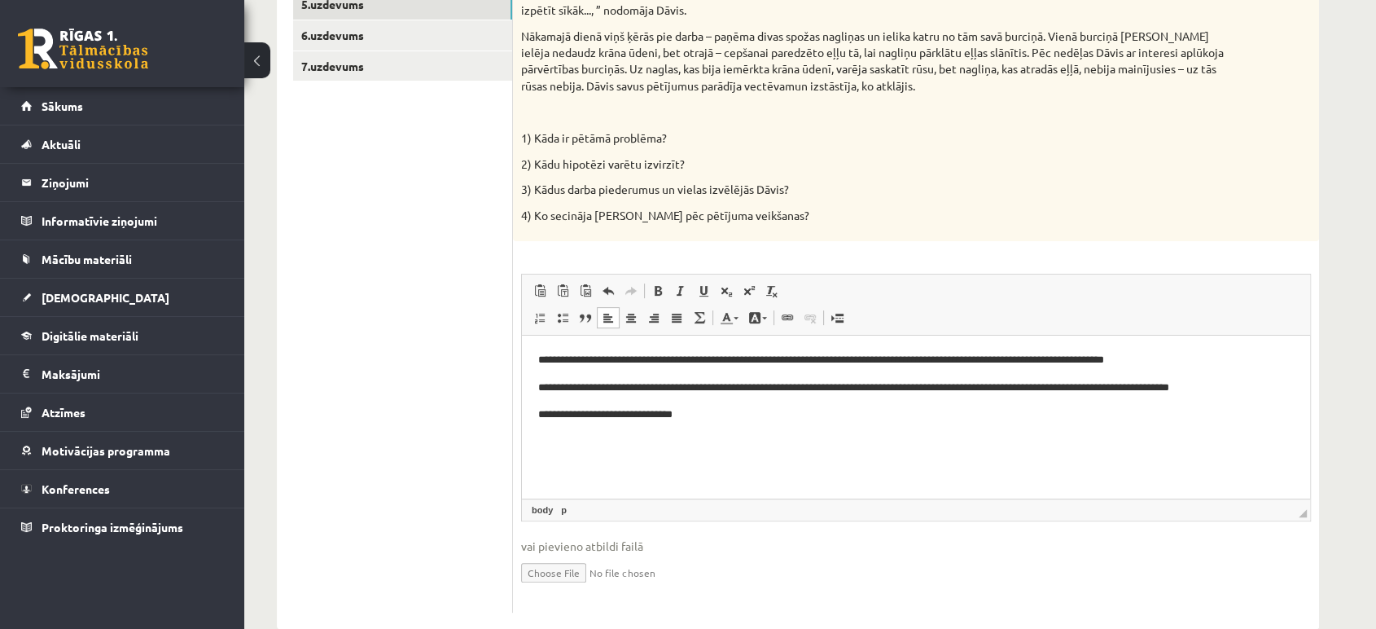
click at [756, 423] on body "**********" at bounding box center [916, 401] width 756 height 99
click at [707, 418] on p "**********" at bounding box center [916, 414] width 756 height 17
click at [549, 415] on p "**********" at bounding box center [916, 414] width 756 height 17
click at [754, 409] on p "**********" at bounding box center [916, 414] width 756 height 17
click at [581, 435] on p "Bagātinātā teksta redaktors, wiswyg-editor-user-answer-47024756926860" at bounding box center [916, 442] width 756 height 17
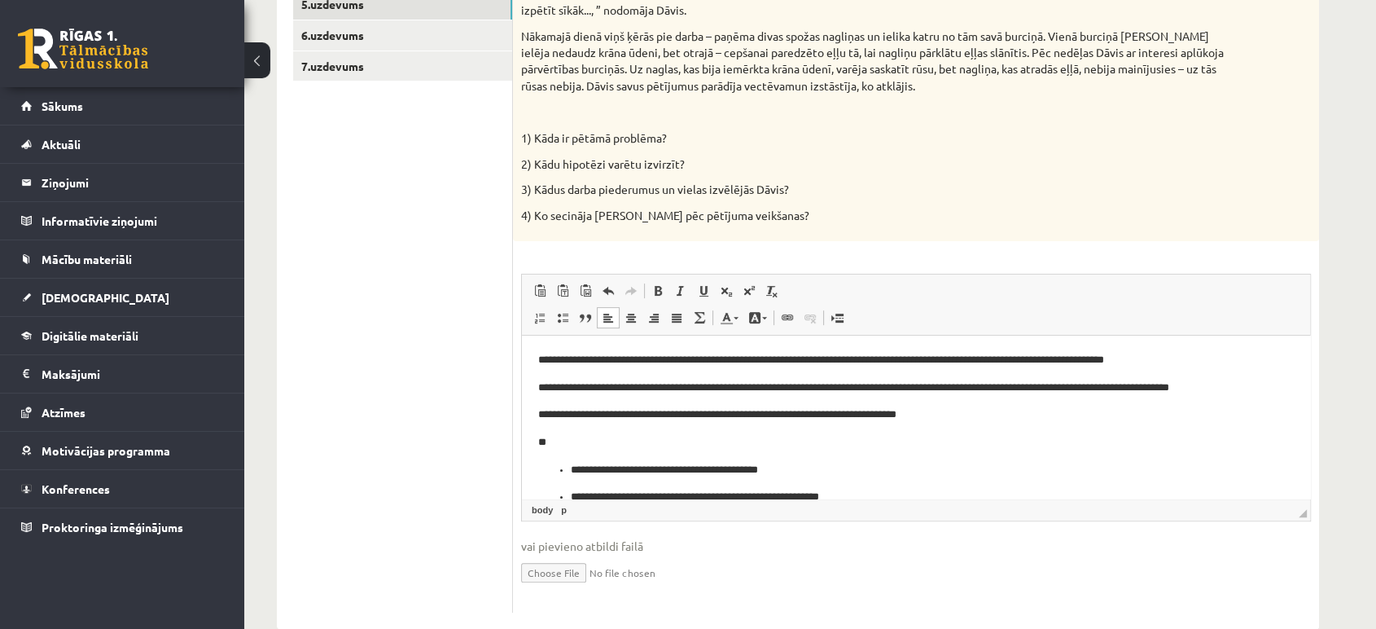
scroll to position [4, 0]
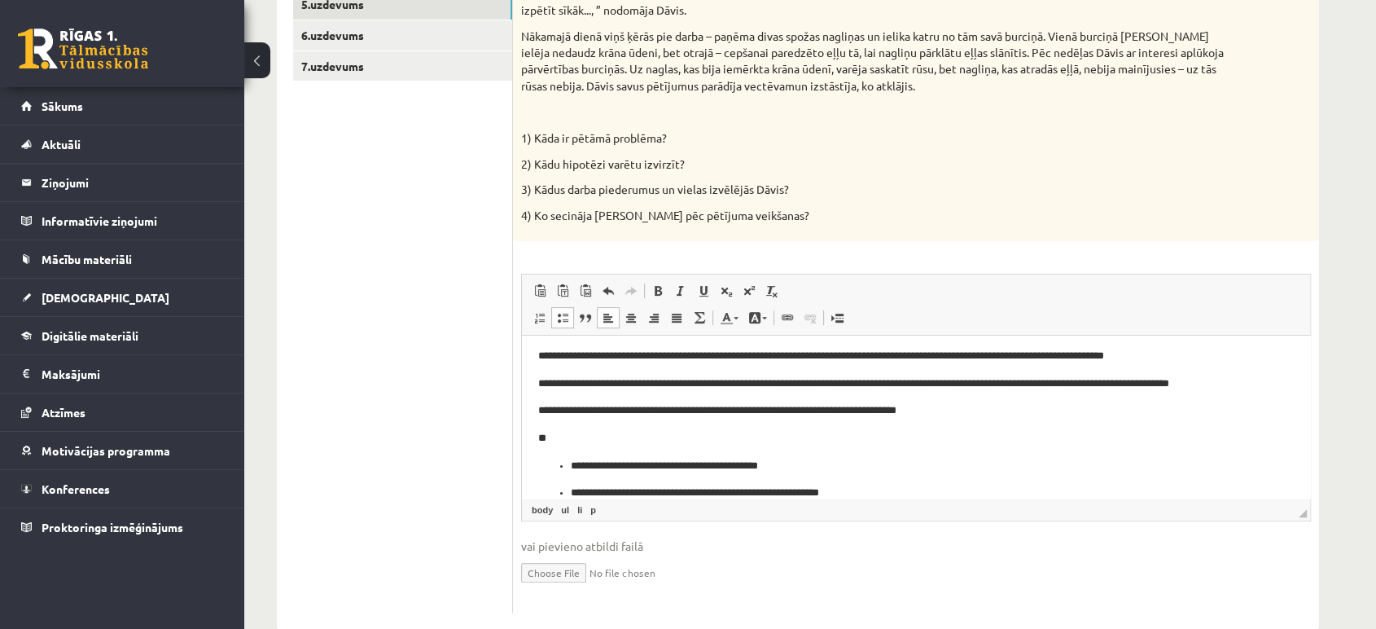
click at [591, 445] on p "**" at bounding box center [909, 438] width 742 height 17
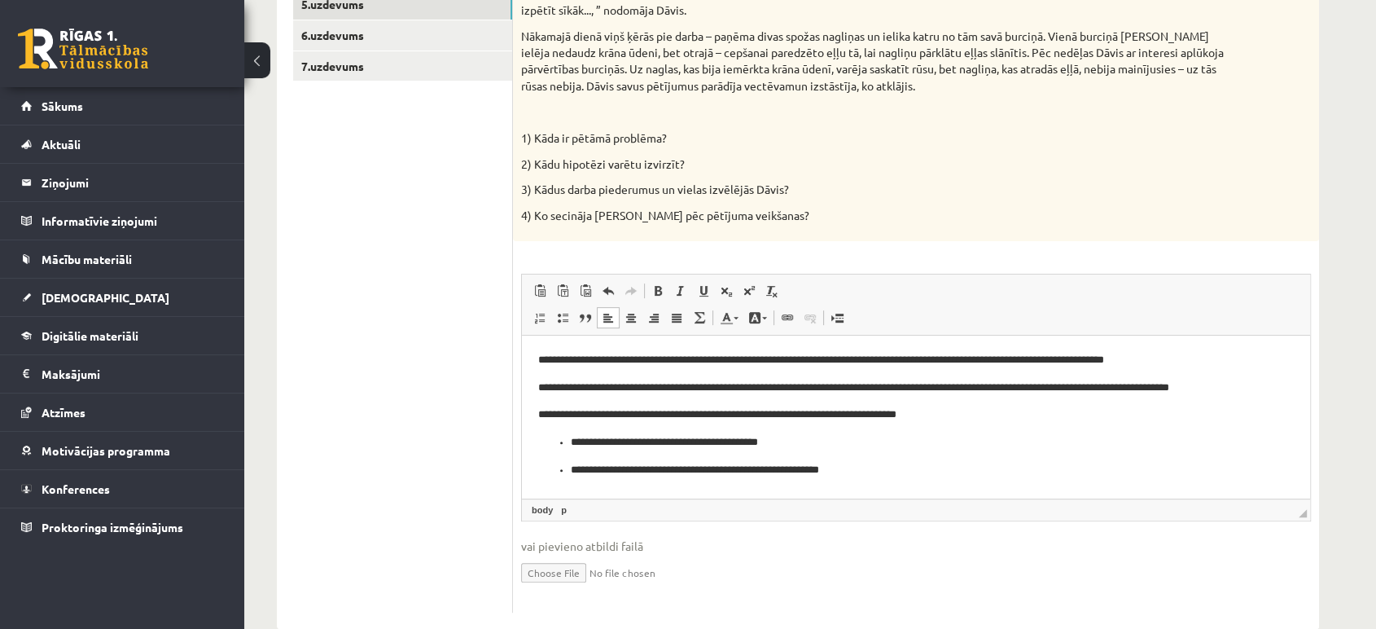
click at [571, 436] on p "**********" at bounding box center [916, 442] width 691 height 17
click at [571, 474] on p "**********" at bounding box center [916, 470] width 691 height 17
click at [540, 436] on p "**********" at bounding box center [916, 442] width 756 height 17
click at [533, 471] on html "**********" at bounding box center [916, 414] width 788 height 159
drag, startPoint x: 820, startPoint y: 468, endPoint x: 1035, endPoint y: 797, distance: 393.0
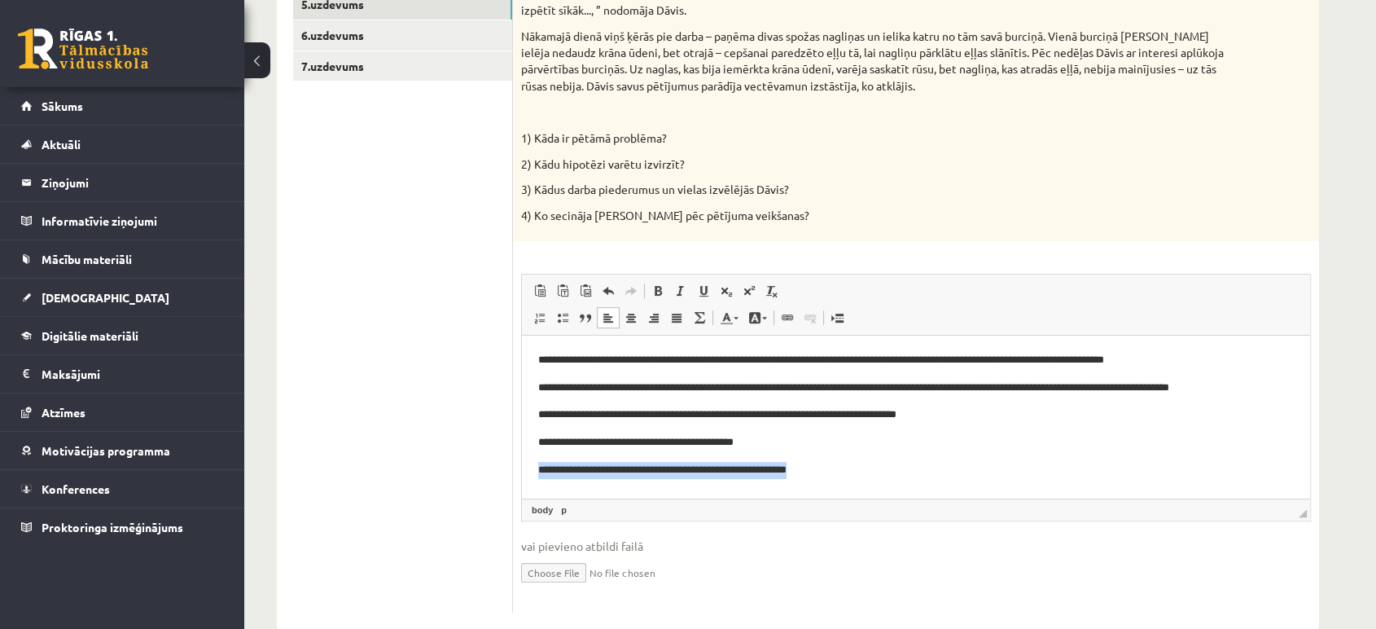
click at [522, 462] on html "**********" at bounding box center [916, 414] width 788 height 159
drag, startPoint x: 1036, startPoint y: 795, endPoint x: 1042, endPoint y: 443, distance: 351.8
click at [1042, 443] on p "**********" at bounding box center [916, 442] width 756 height 17
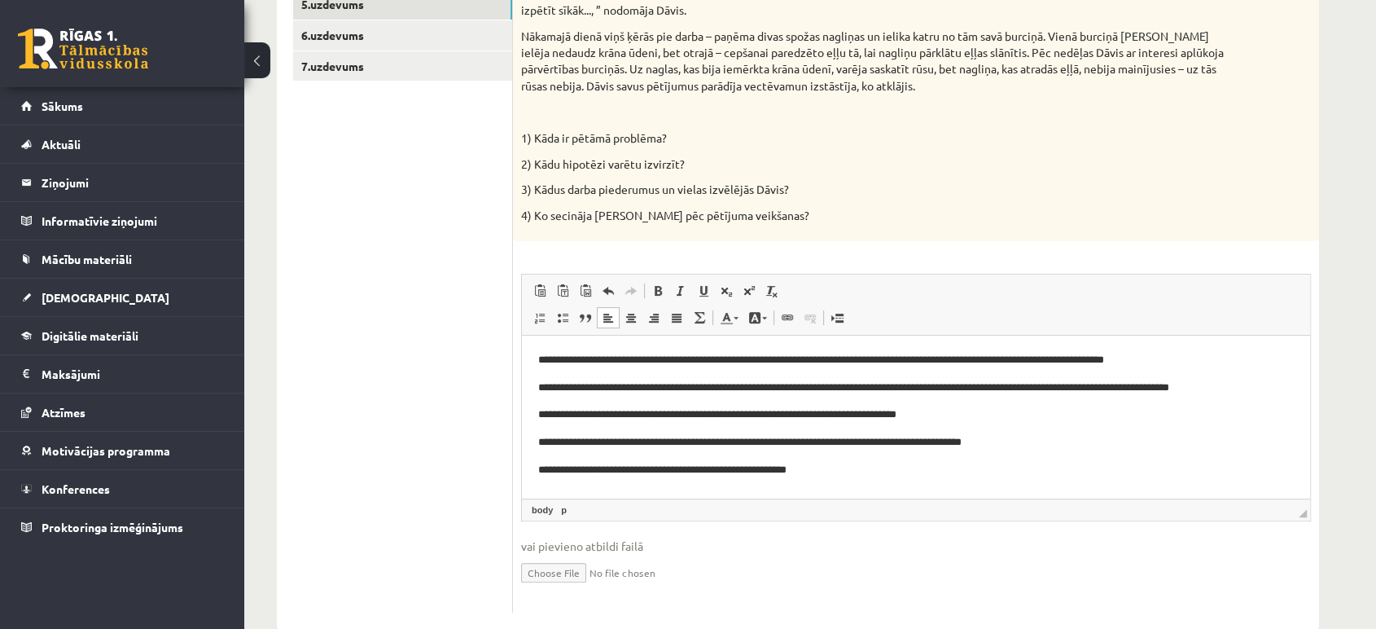
click at [834, 467] on p "**********" at bounding box center [916, 470] width 756 height 17
click at [963, 439] on p "**********" at bounding box center [916, 442] width 756 height 17
click at [1079, 438] on p "**********" at bounding box center [916, 442] width 756 height 17
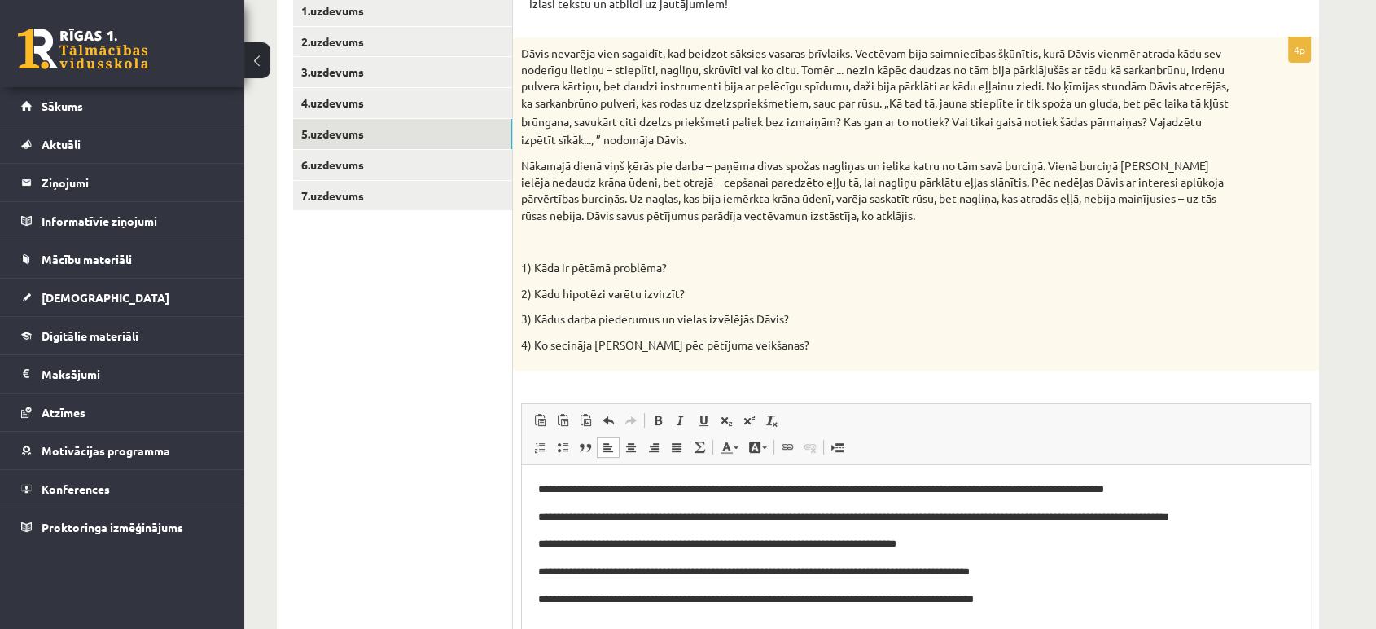
scroll to position [138, 0]
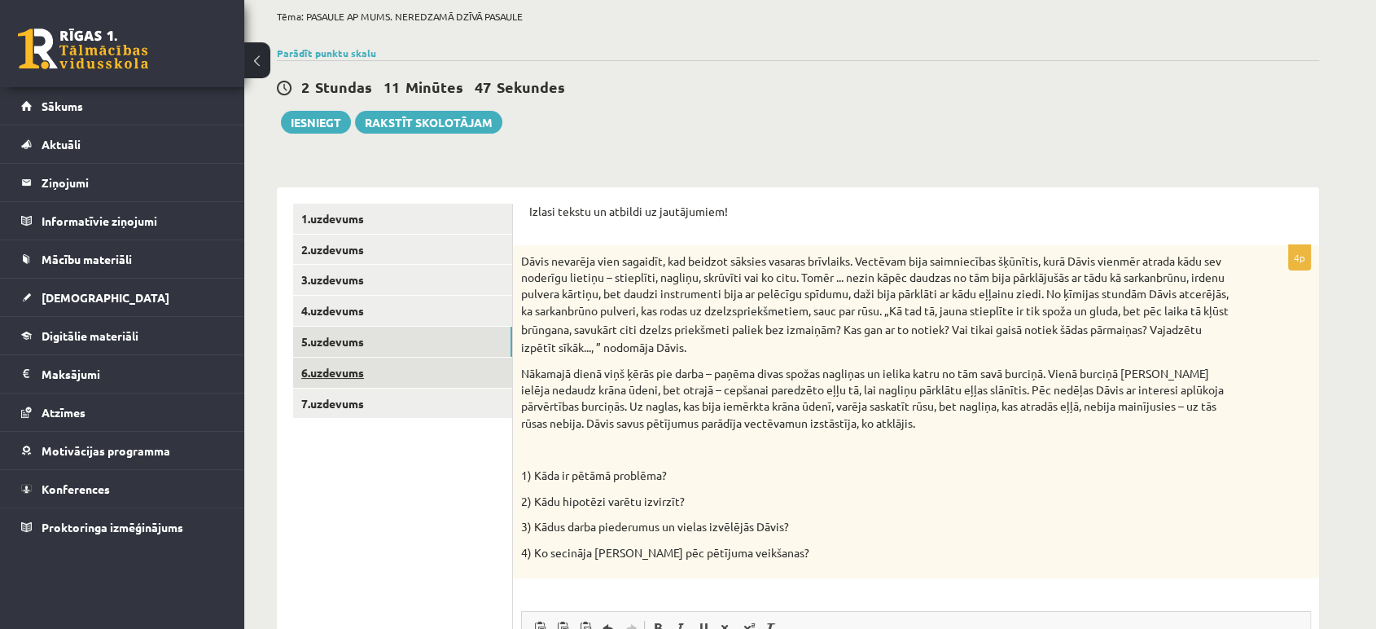
click at [339, 376] on link "6.uzdevums" at bounding box center [402, 372] width 219 height 30
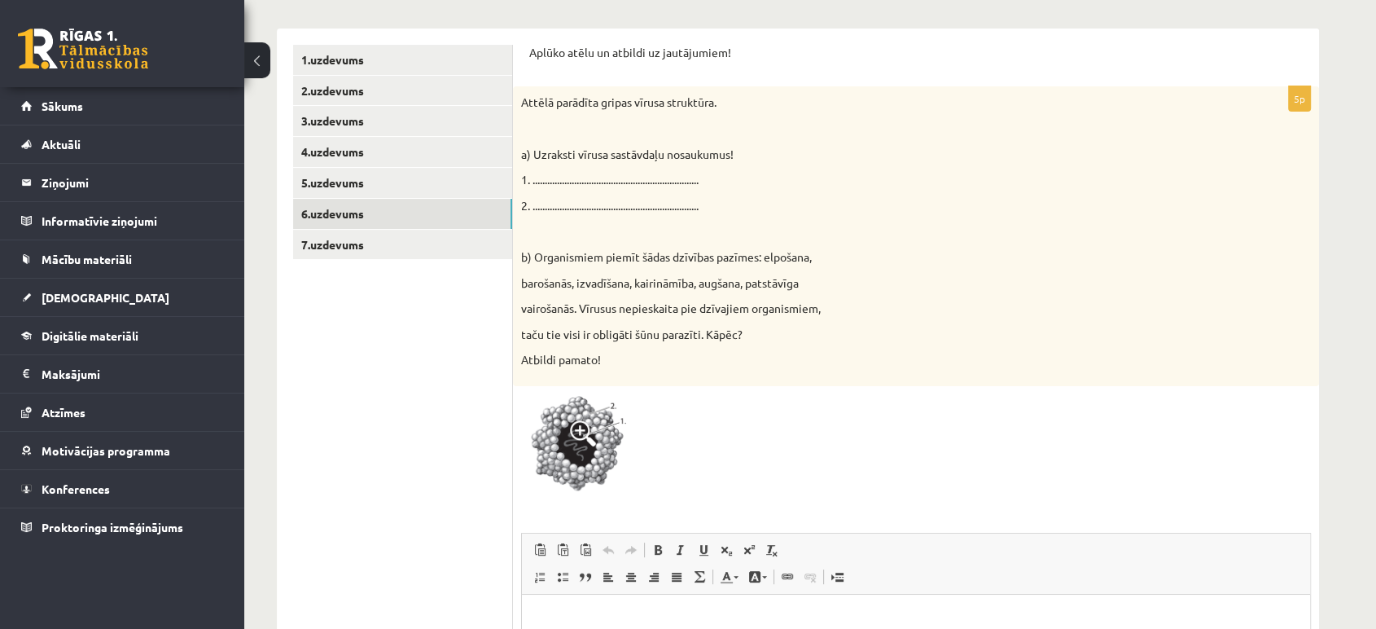
scroll to position [280, 0]
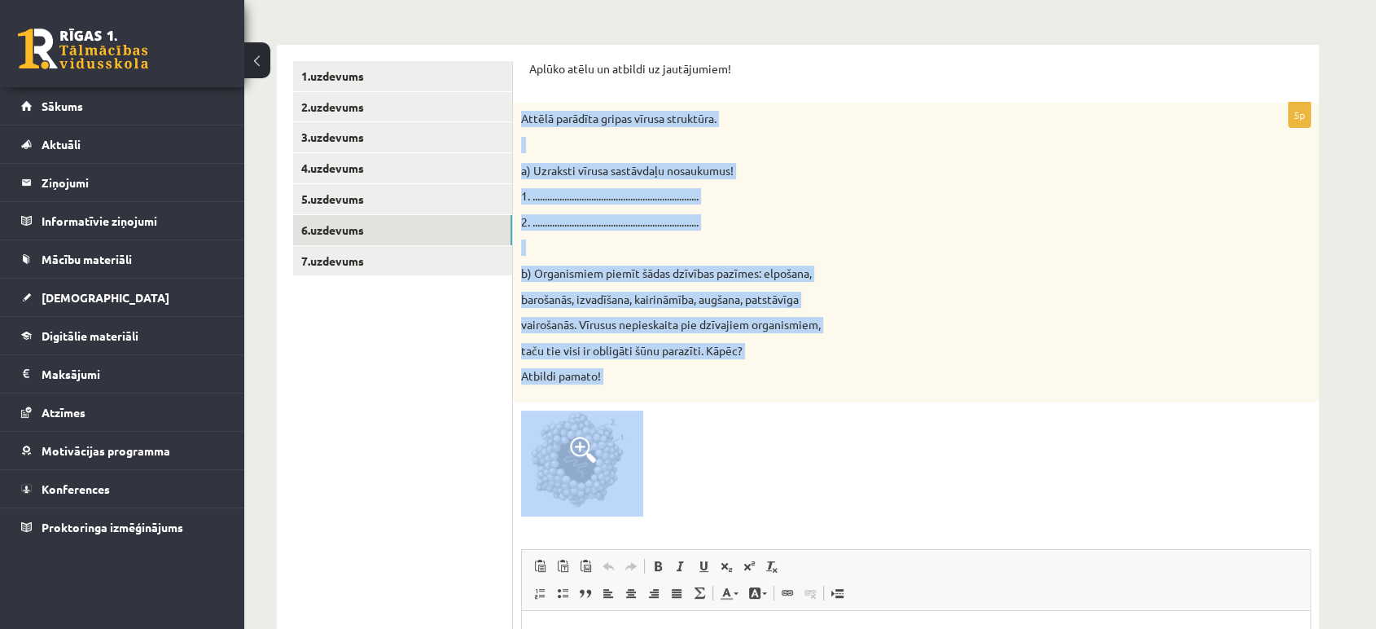
drag, startPoint x: 520, startPoint y: 115, endPoint x: 671, endPoint y: 415, distance: 336.1
click at [671, 415] on div "5p Attēlā parādīta gripas vīrusa struktūra. a) Uzraksti vīrusa sastāvdaļu nosau…" at bounding box center [916, 495] width 806 height 785
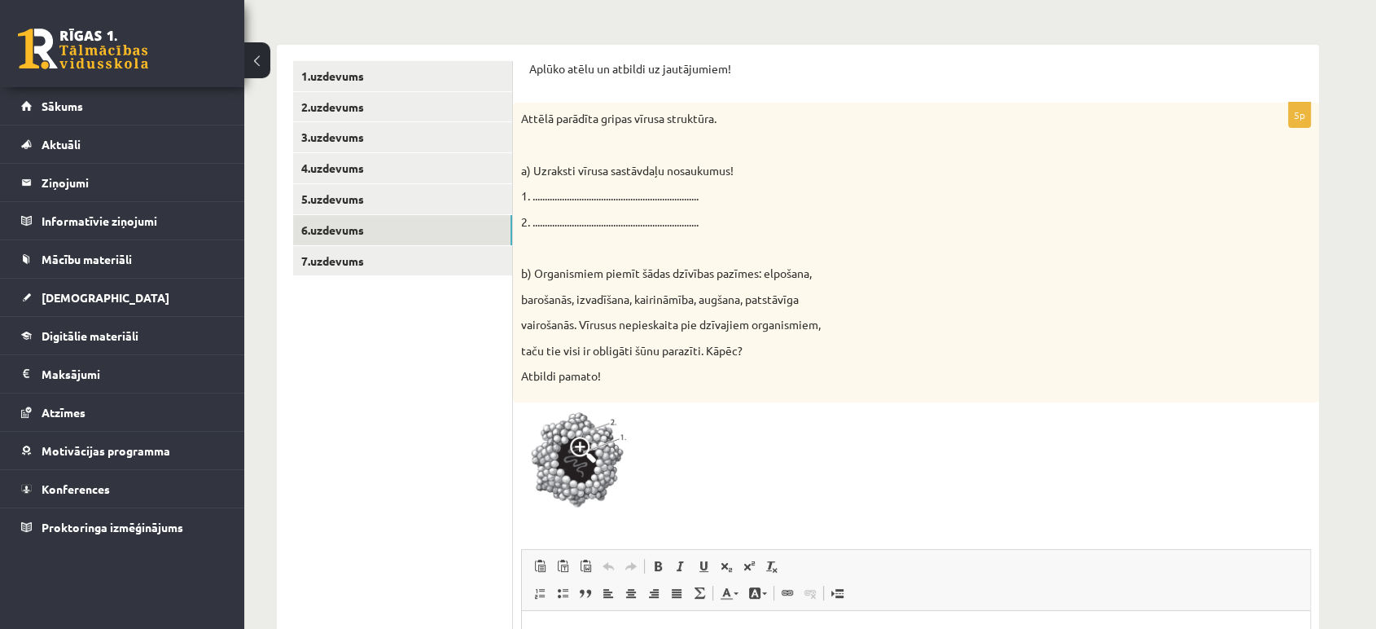
drag, startPoint x: 670, startPoint y: 415, endPoint x: 794, endPoint y: 174, distance: 271.0
click at [1162, 181] on div "Attēlā parādīta gripas vīrusa struktūra. a) Uzraksti vīrusa sastāvdaļu nosaukum…" at bounding box center [916, 253] width 806 height 300
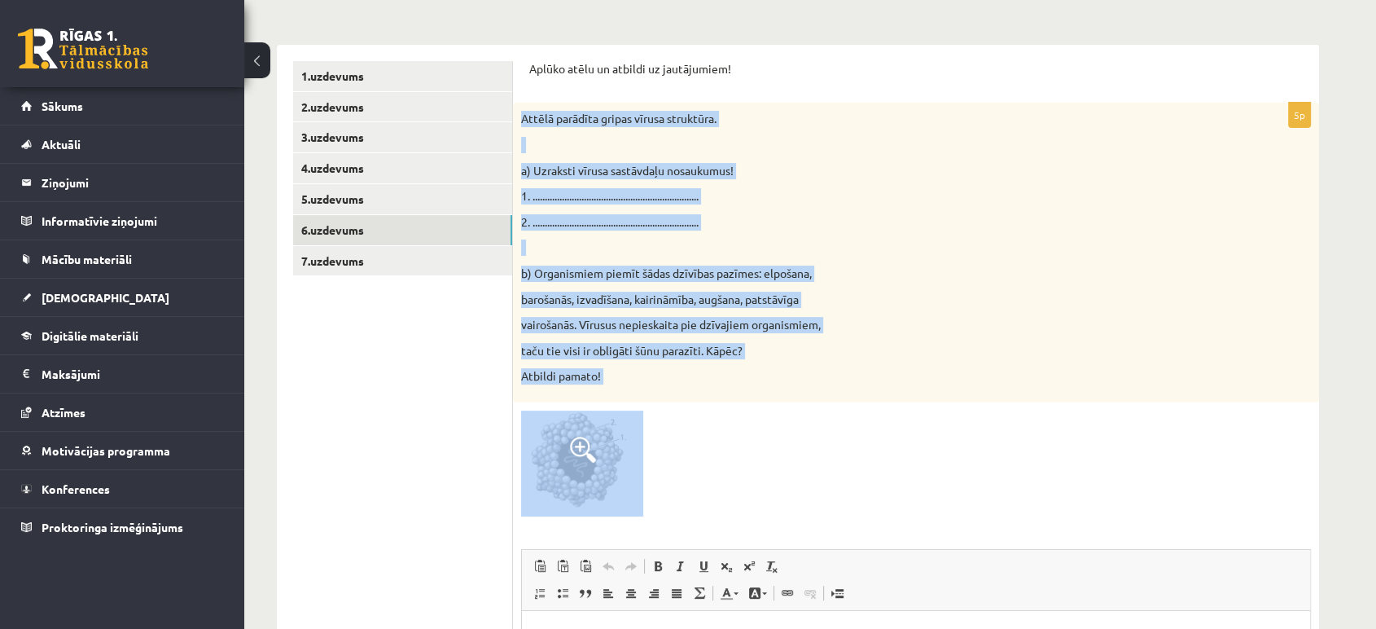
drag, startPoint x: 518, startPoint y: 107, endPoint x: 713, endPoint y: 455, distance: 399.6
click at [713, 455] on div "5p Attēlā parādīta gripas vīrusa struktūra. a) Uzraksti vīrusa sastāvdaļu nosau…" at bounding box center [916, 495] width 806 height 785
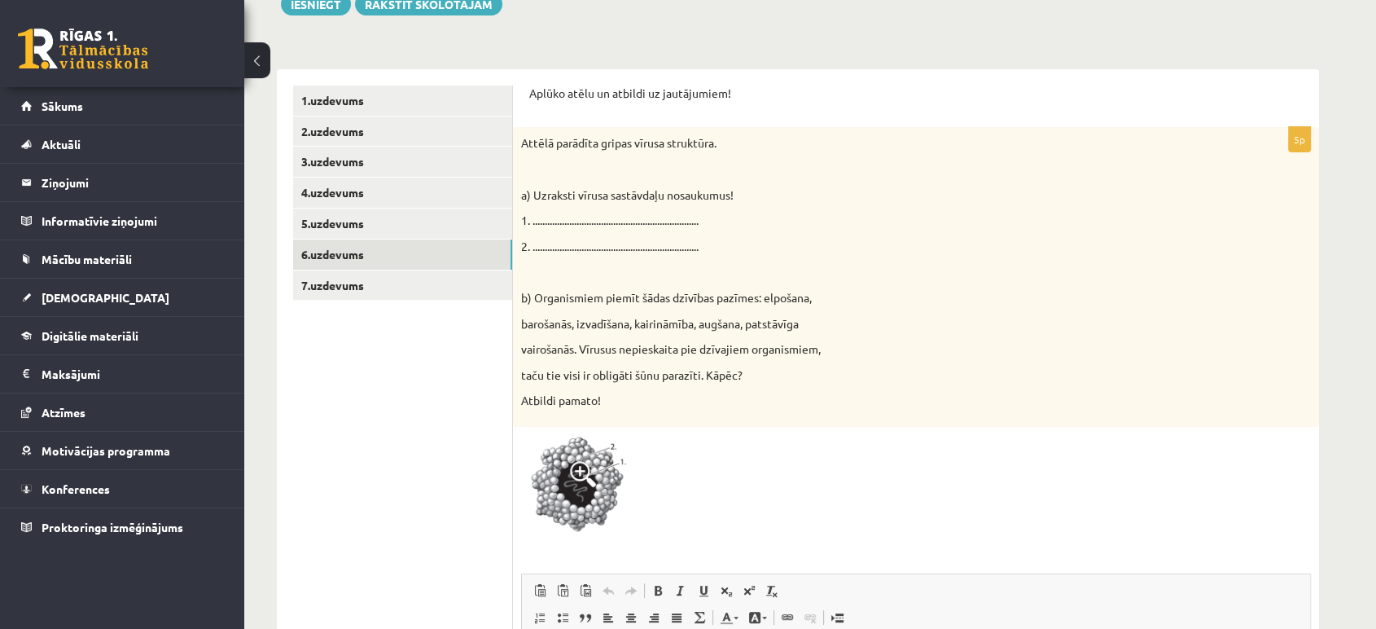
scroll to position [303, 0]
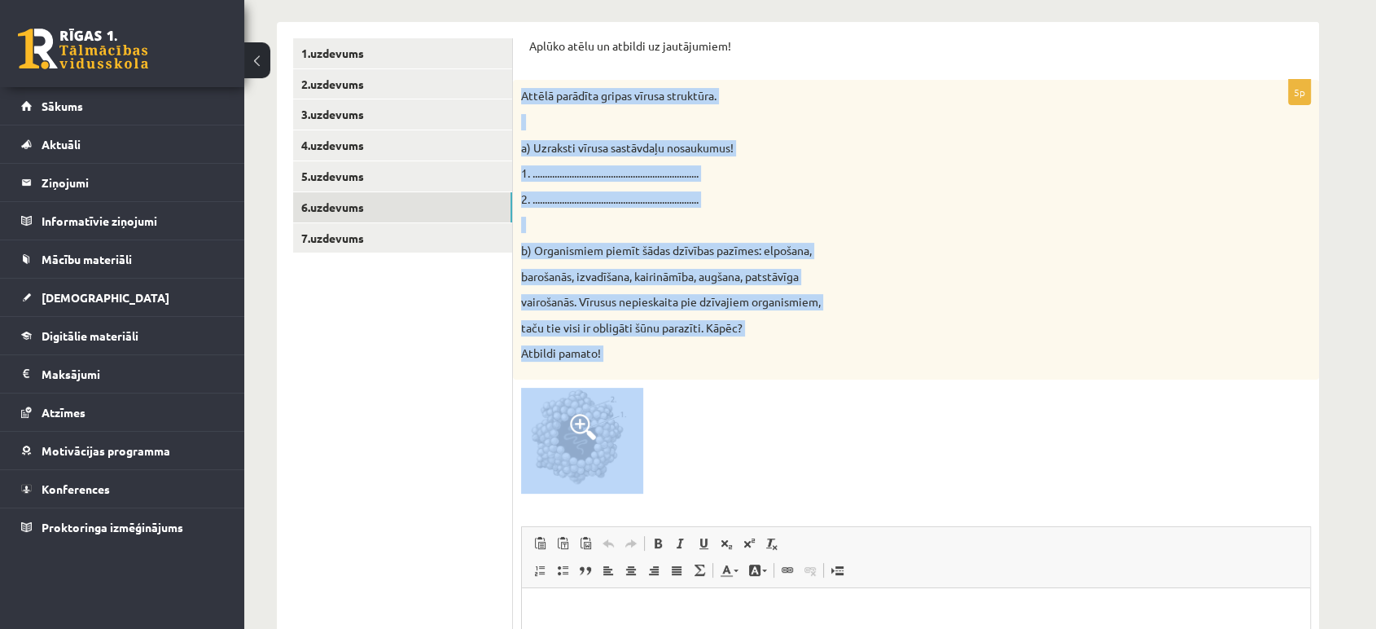
drag, startPoint x: 520, startPoint y: 95, endPoint x: 700, endPoint y: 384, distance: 339.8
click at [700, 384] on div "5p Attēlā parādīta gripas vīrusa struktūra. a) Uzraksti vīrusa sastāvdaļu nosau…" at bounding box center [916, 472] width 806 height 785
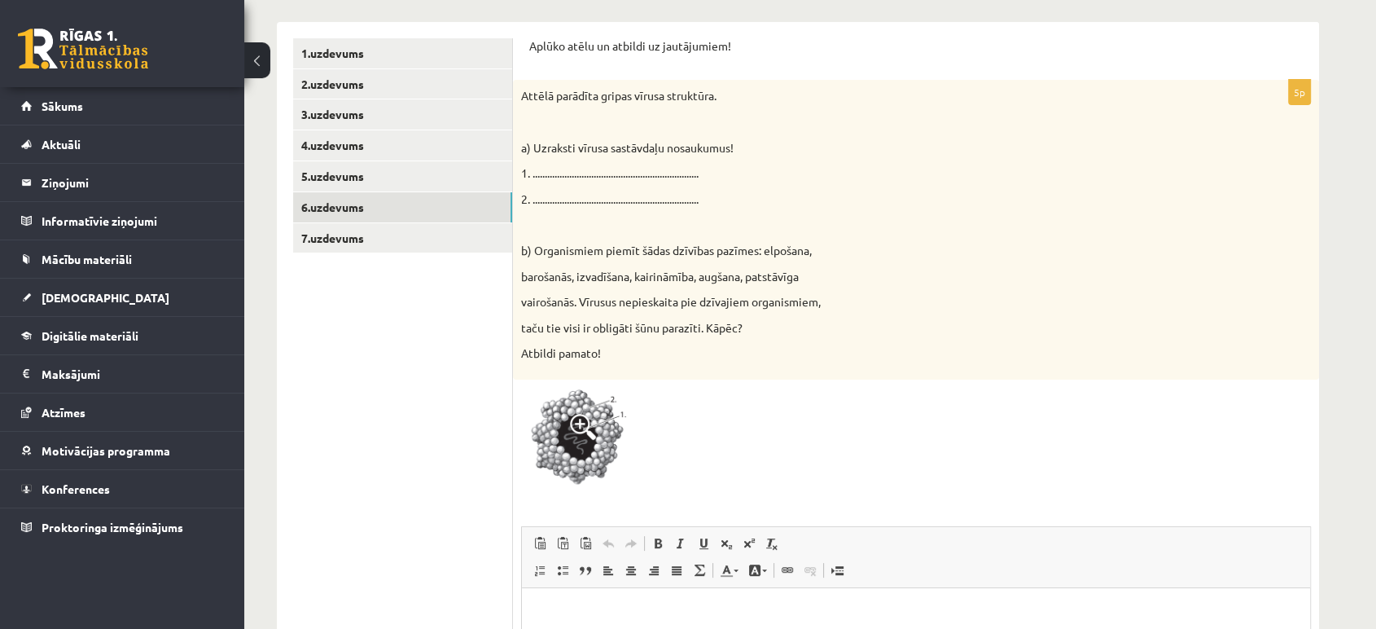
drag, startPoint x: 700, startPoint y: 384, endPoint x: 1107, endPoint y: 216, distance: 440.4
click at [1107, 216] on div "Attēlā parādīta gripas vīrusa struktūra. a) Uzraksti vīrusa sastāvdaļu nosaukum…" at bounding box center [916, 230] width 806 height 300
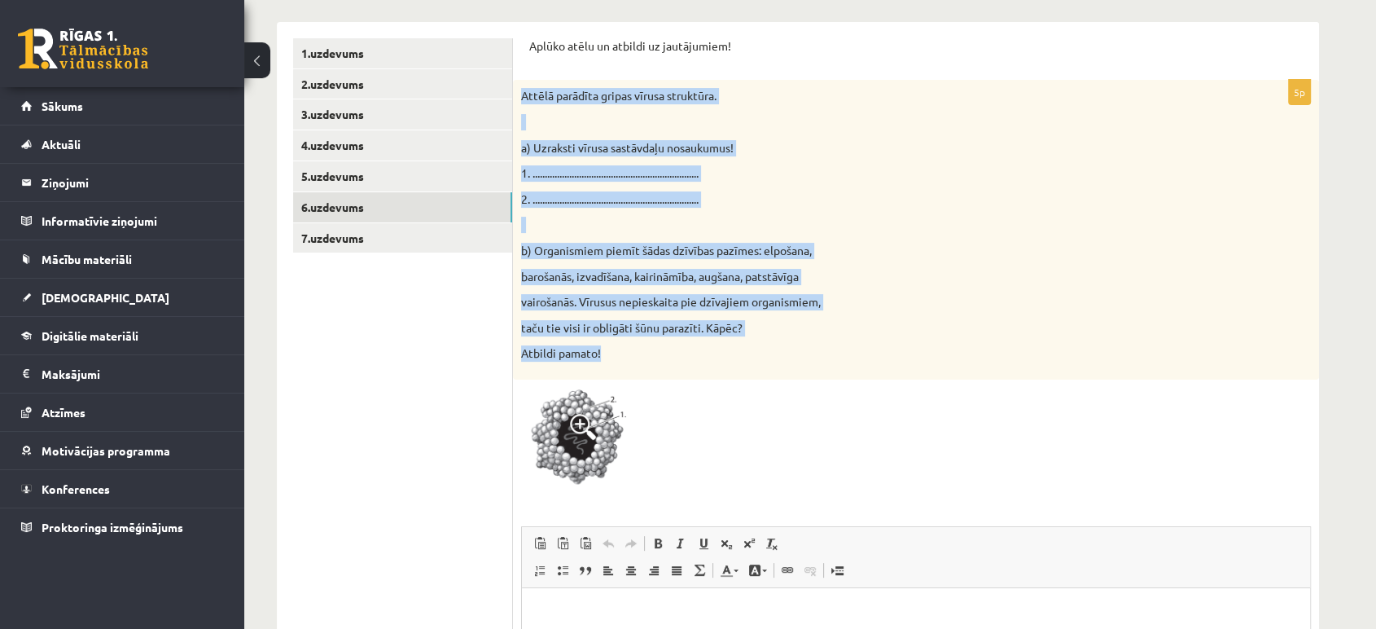
drag, startPoint x: 519, startPoint y: 99, endPoint x: 831, endPoint y: 371, distance: 414.4
click at [831, 371] on div "Attēlā parādīta gripas vīrusa struktūra. a) Uzraksti vīrusa sastāvdaļu nosaukum…" at bounding box center [916, 230] width 806 height 300
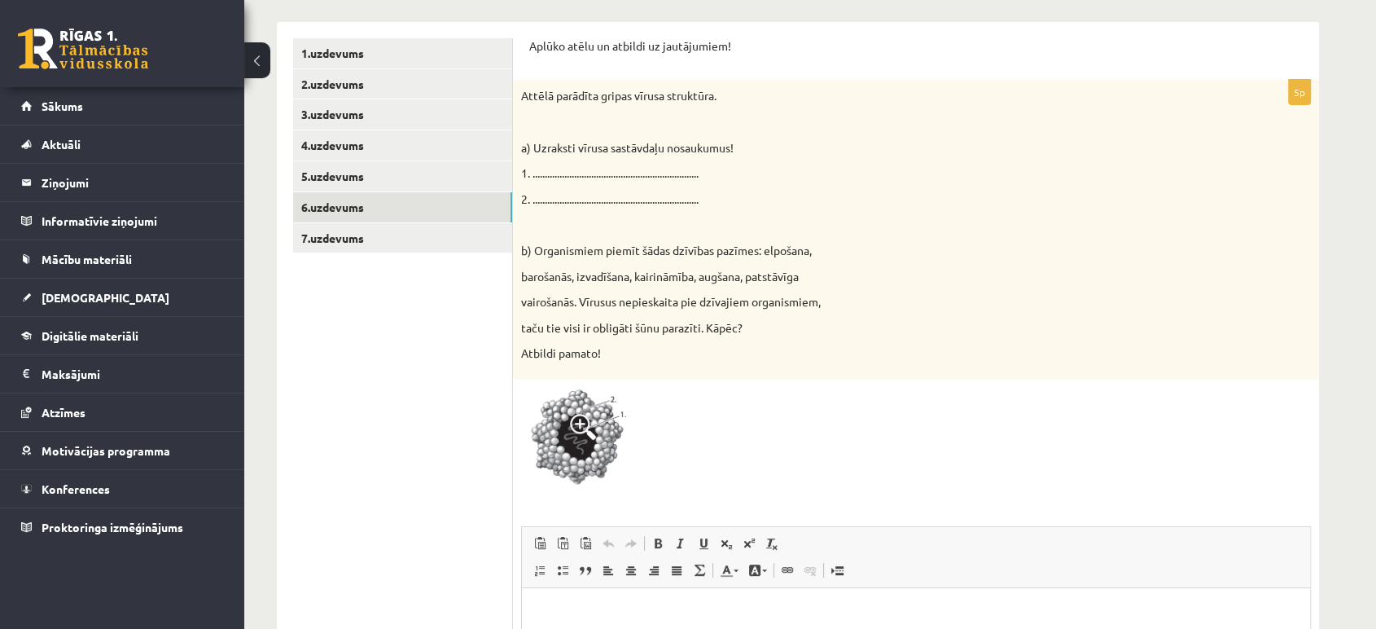
click at [910, 394] on div at bounding box center [916, 441] width 790 height 106
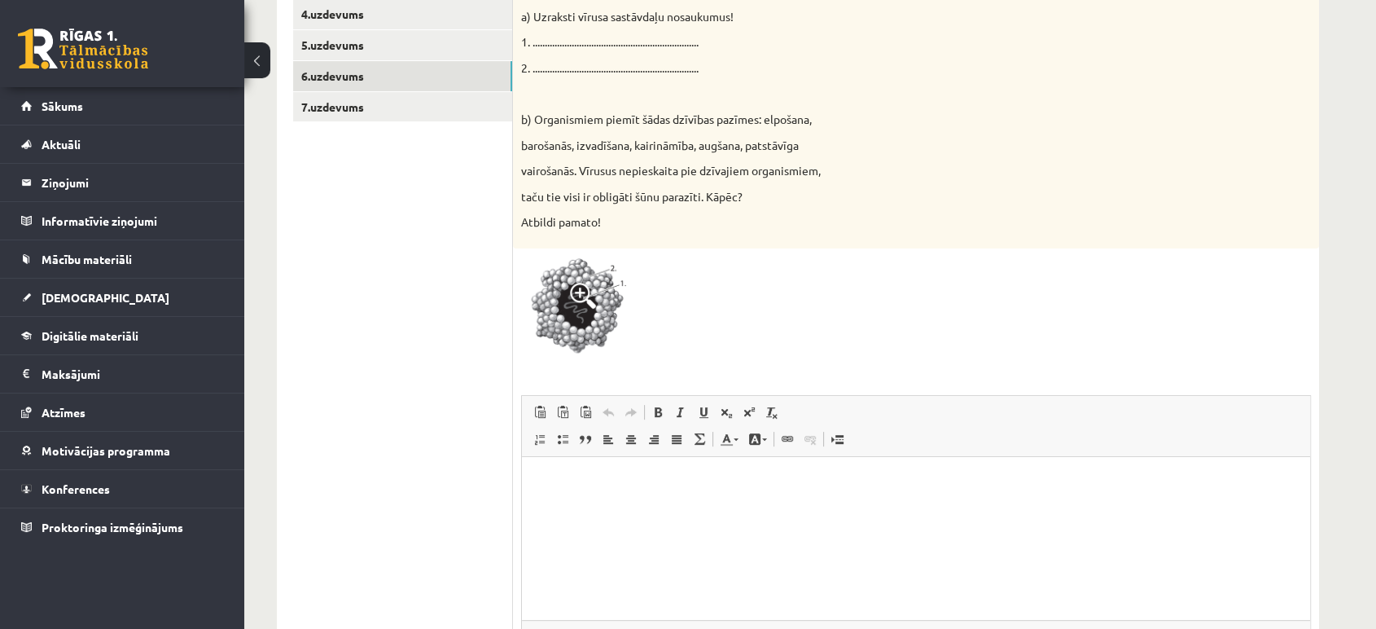
scroll to position [441, 0]
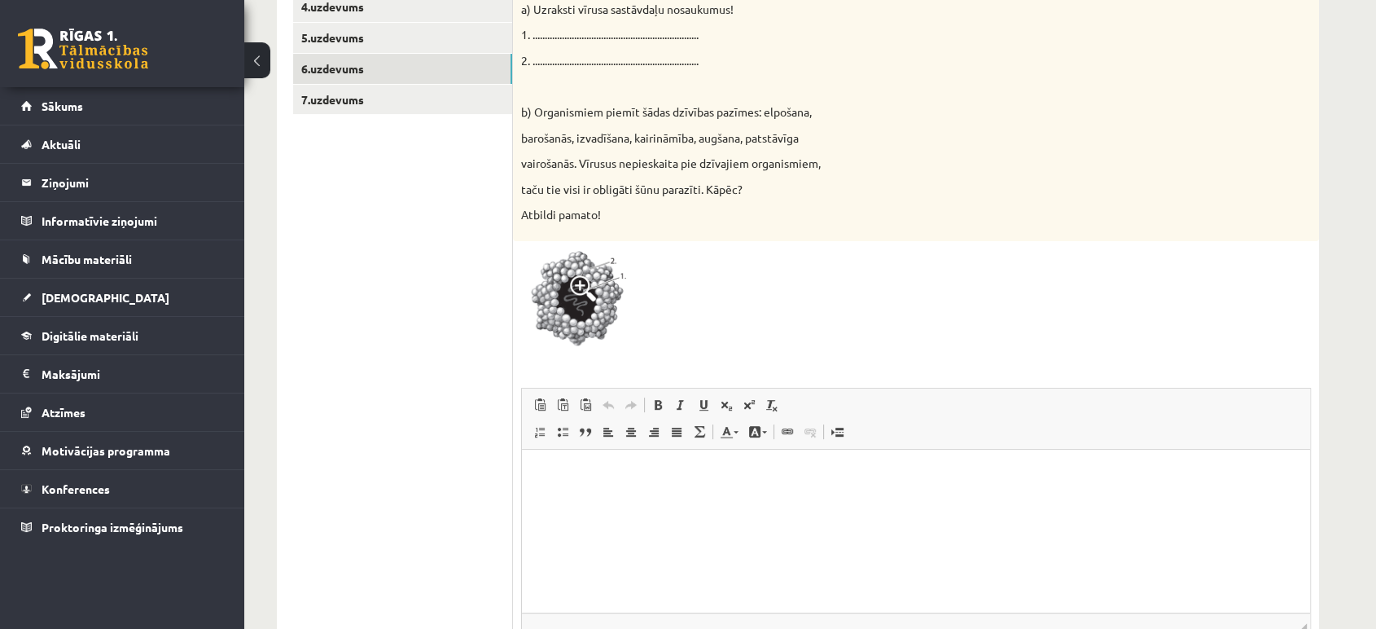
click at [676, 482] on p "Bagātinātā teksta redaktors, wiswyg-editor-user-answer-47024806779520" at bounding box center [916, 474] width 756 height 17
click at [538, 474] on p "**********" at bounding box center [916, 474] width 756 height 17
click at [587, 489] on body "**********" at bounding box center [916, 488] width 756 height 44
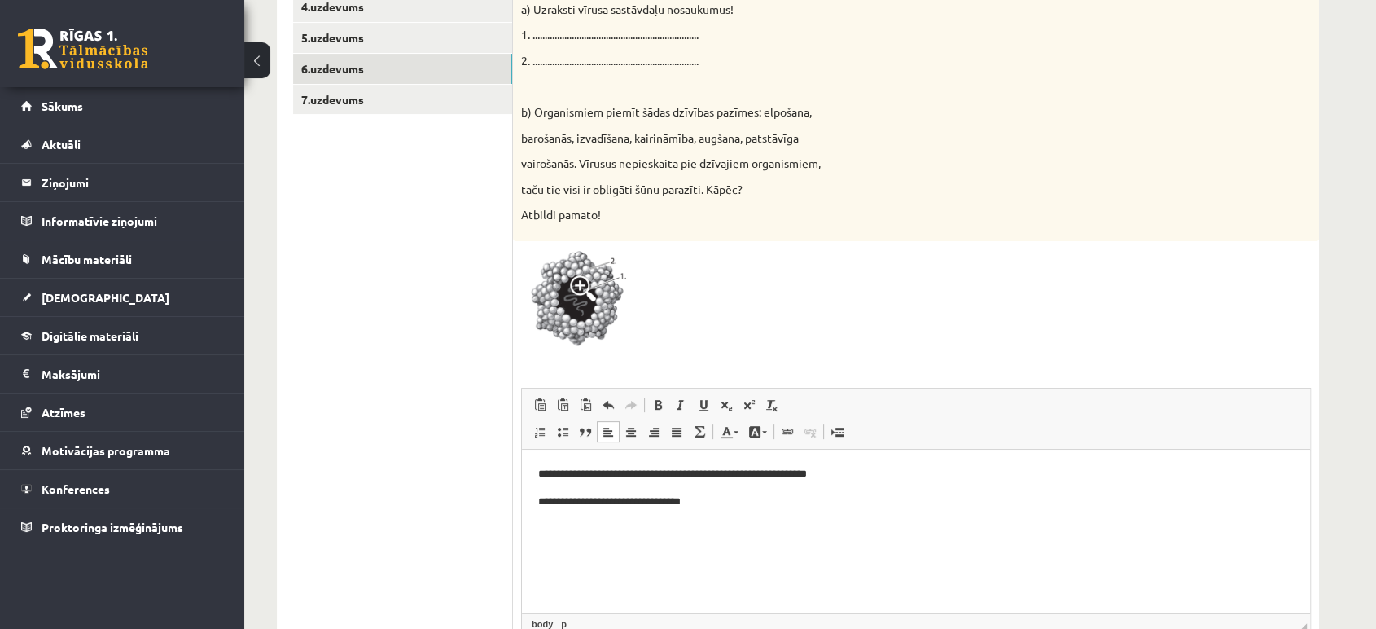
click at [689, 506] on p "**********" at bounding box center [916, 501] width 756 height 17
click at [757, 509] on p "**********" at bounding box center [916, 501] width 756 height 17
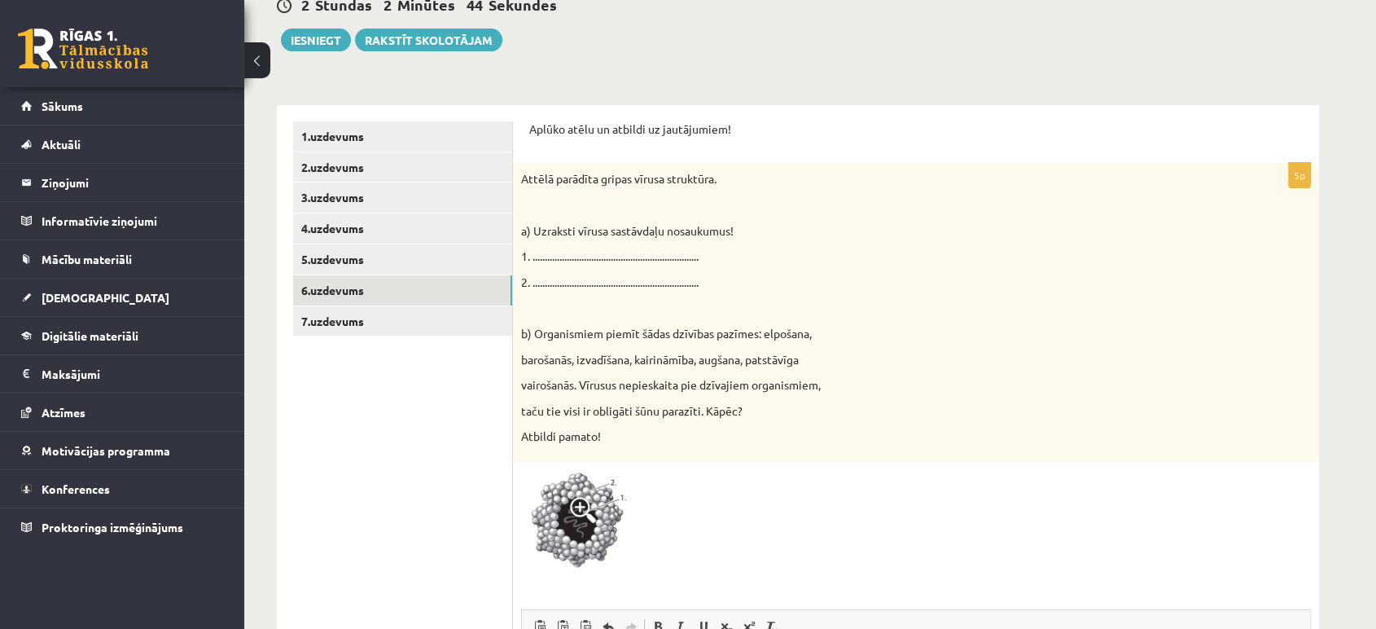
scroll to position [193, 0]
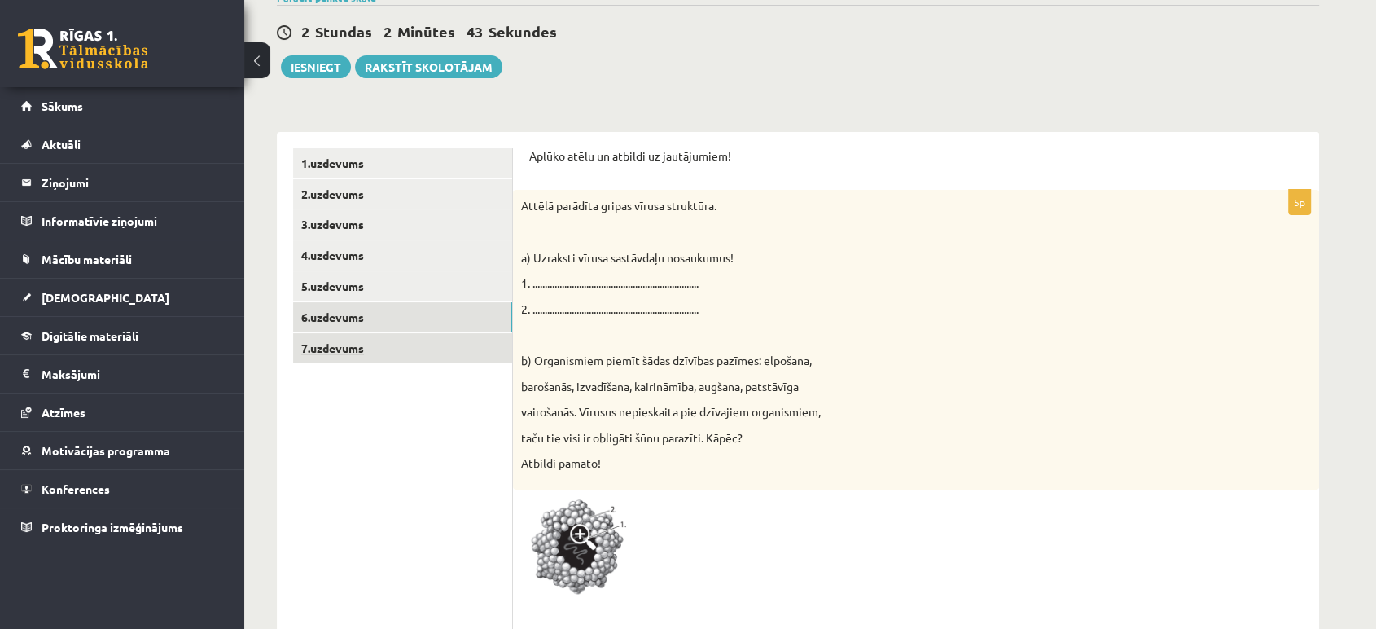
click at [351, 344] on link "7.uzdevums" at bounding box center [402, 348] width 219 height 30
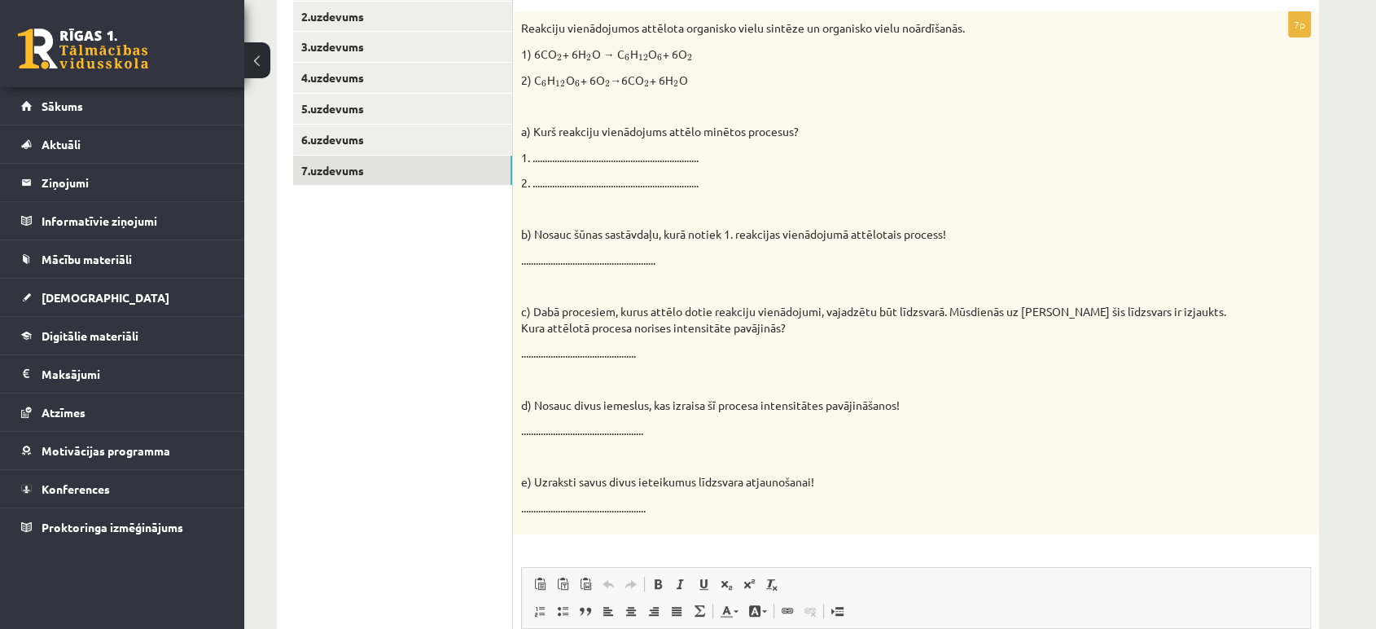
scroll to position [362, 0]
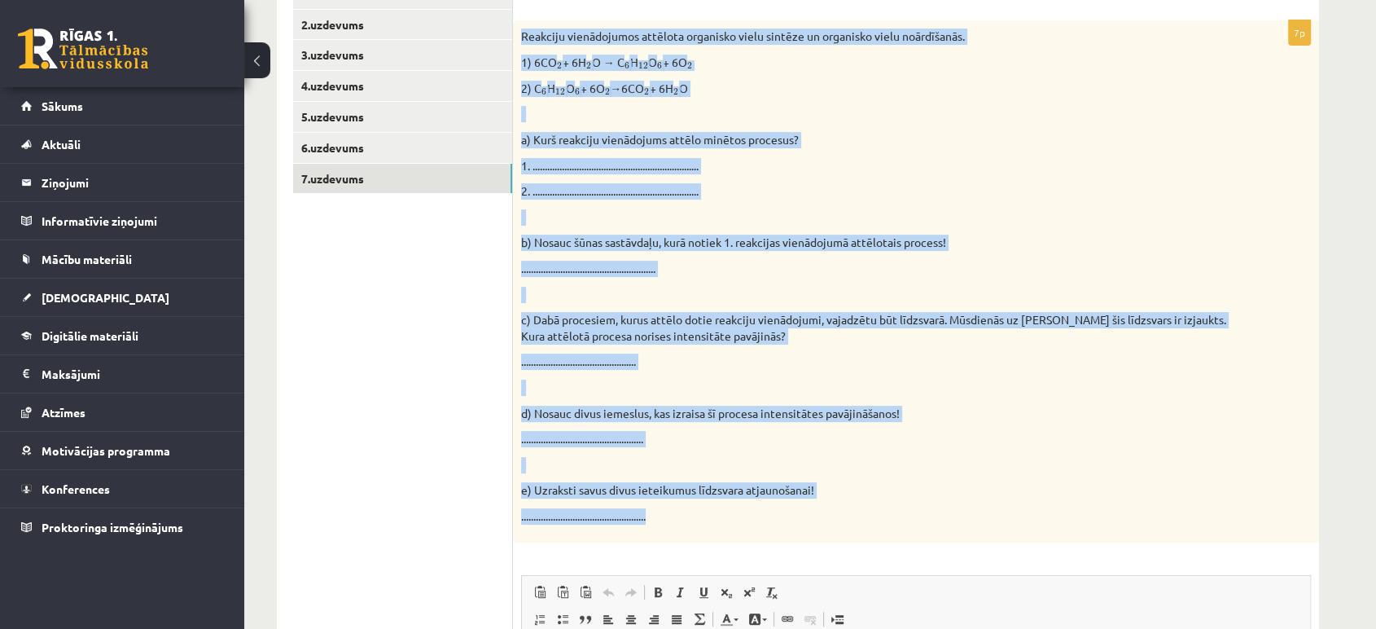
drag, startPoint x: 515, startPoint y: 37, endPoint x: 775, endPoint y: 526, distance: 554.5
click at [775, 526] on div "Reakciju vienādojumos attēlota organisko vielu sintēze un organisko vielu noārd…" at bounding box center [916, 280] width 806 height 521
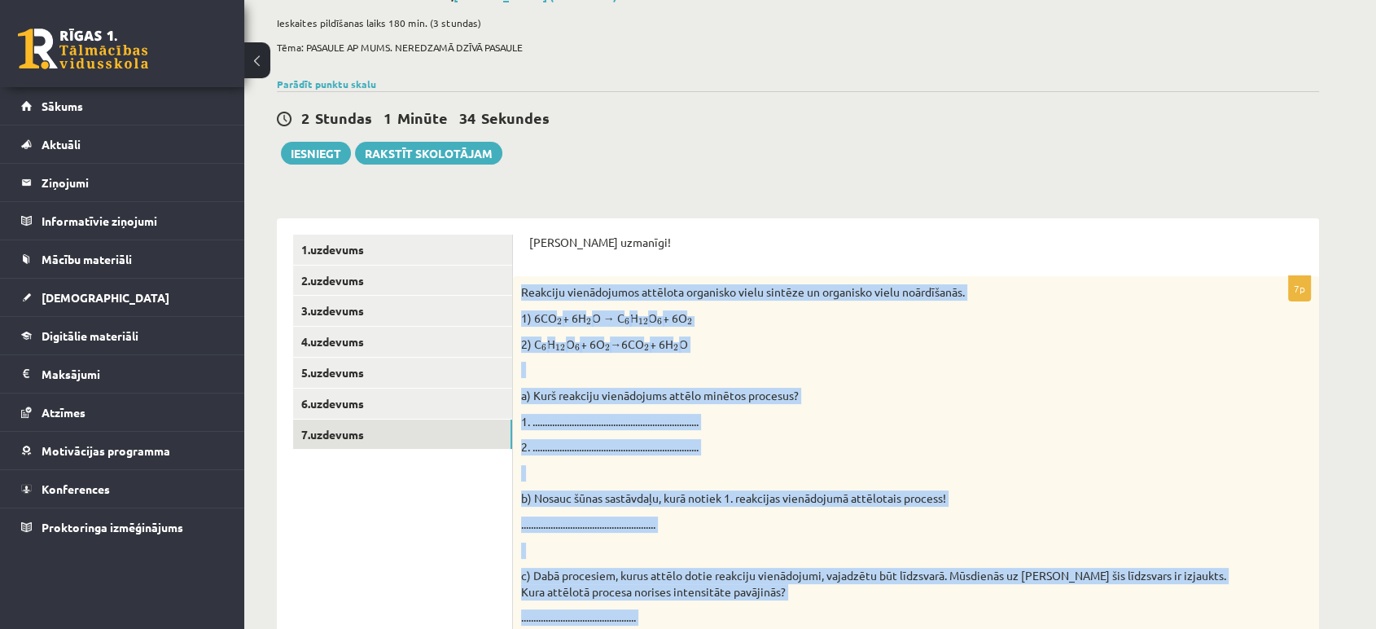
scroll to position [89, 0]
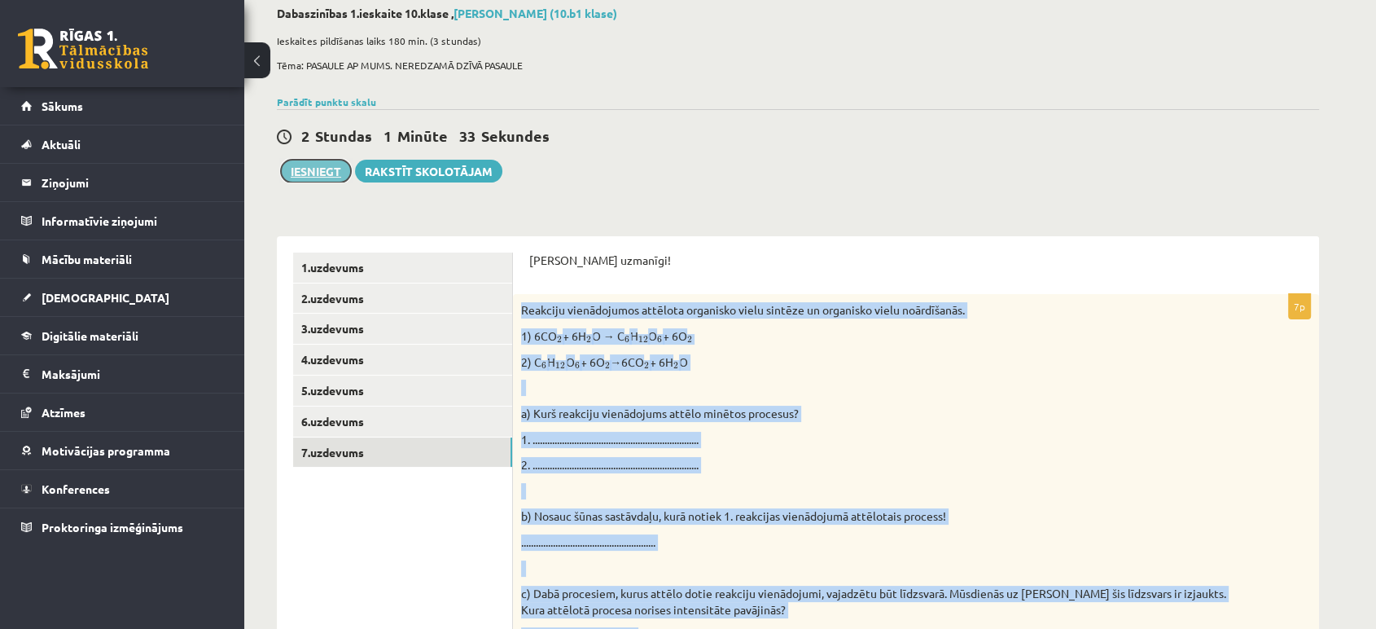
click at [319, 168] on button "Iesniegt" at bounding box center [316, 171] width 70 height 23
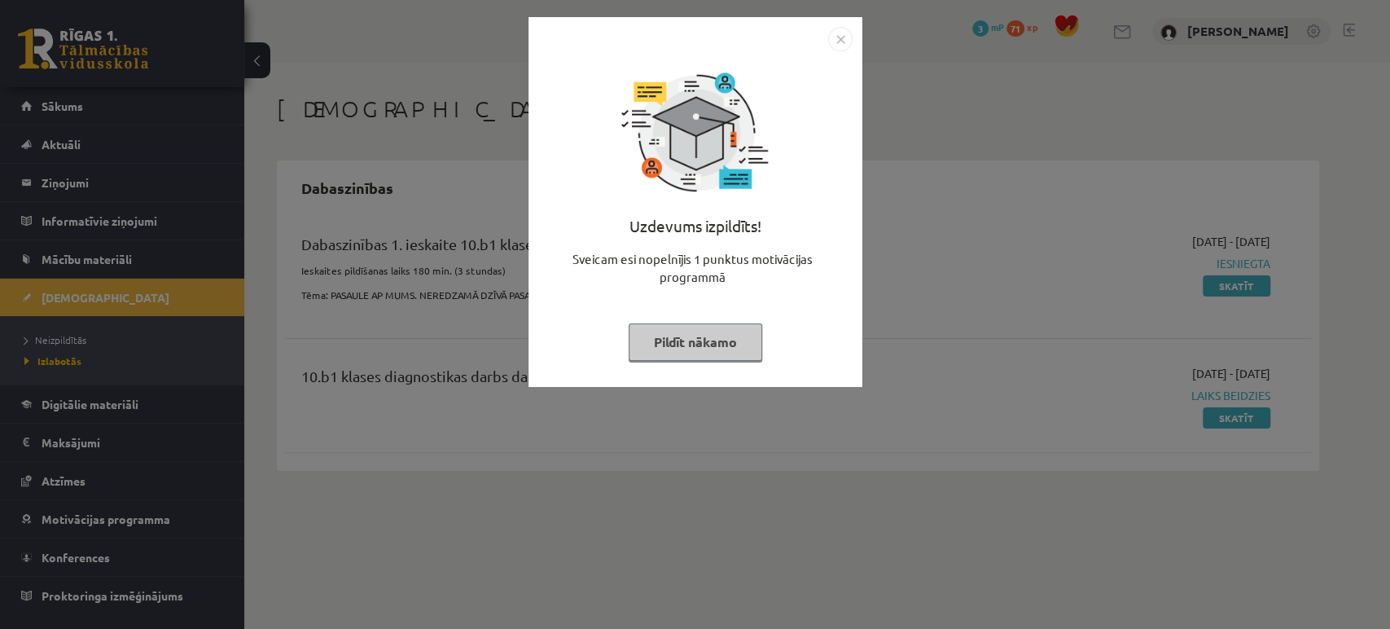
click at [739, 350] on button "Pildīt nākamo" at bounding box center [696, 341] width 134 height 37
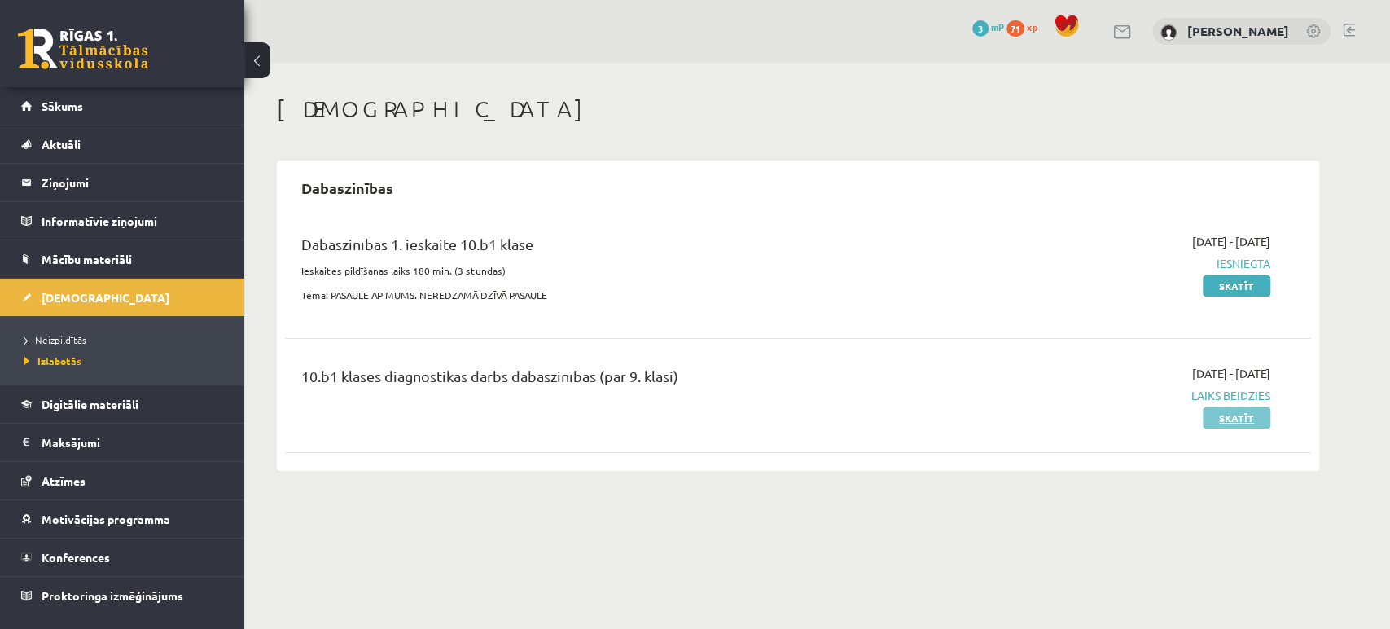
click at [1232, 417] on link "Skatīt" at bounding box center [1237, 417] width 68 height 21
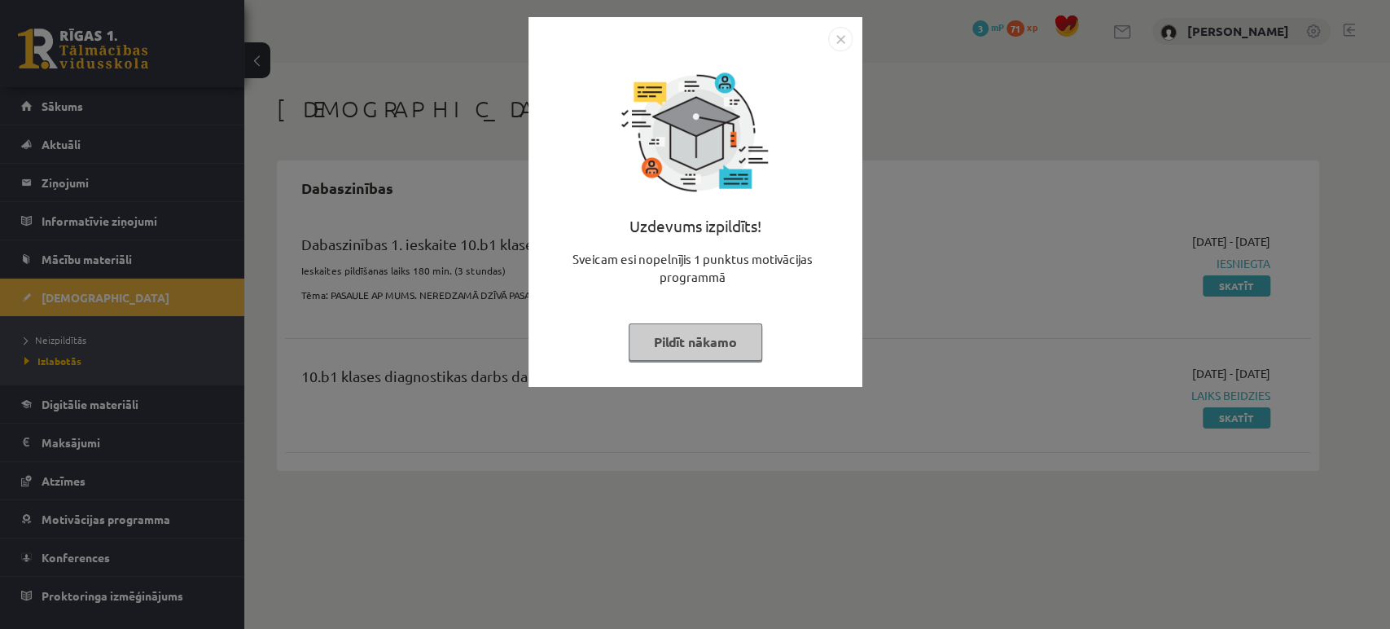
click at [840, 46] on img "Close" at bounding box center [840, 39] width 24 height 24
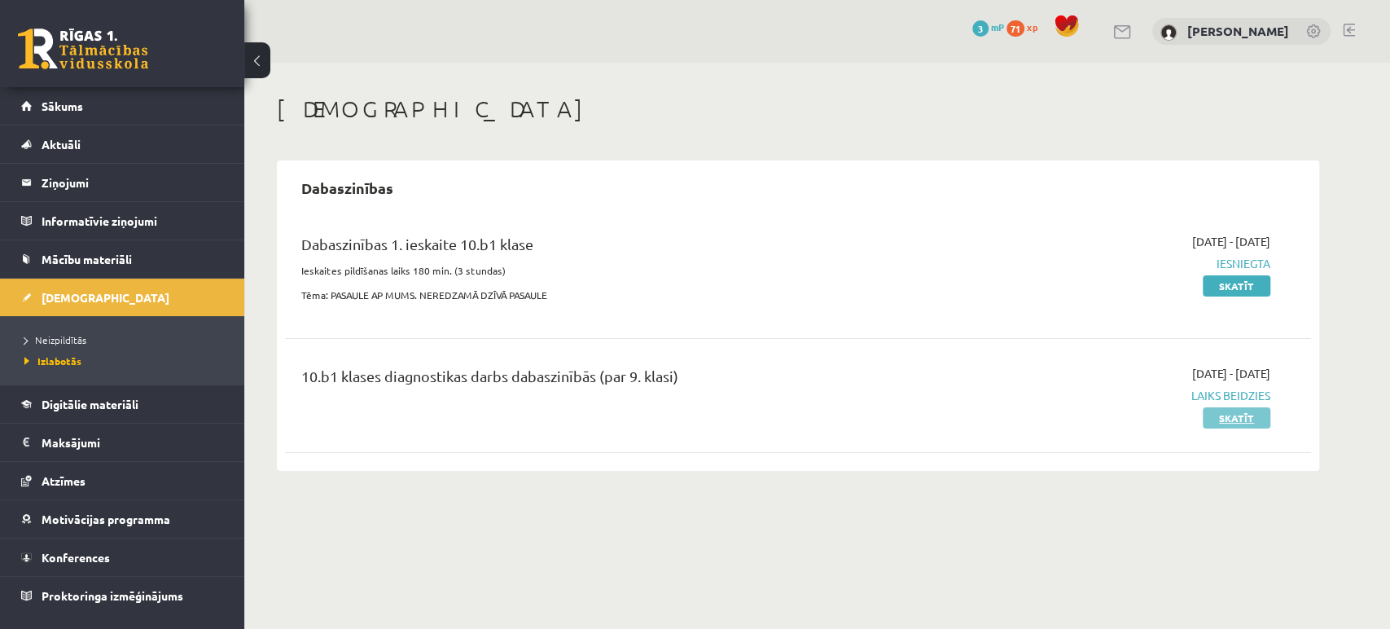
click at [1230, 412] on link "Skatīt" at bounding box center [1237, 417] width 68 height 21
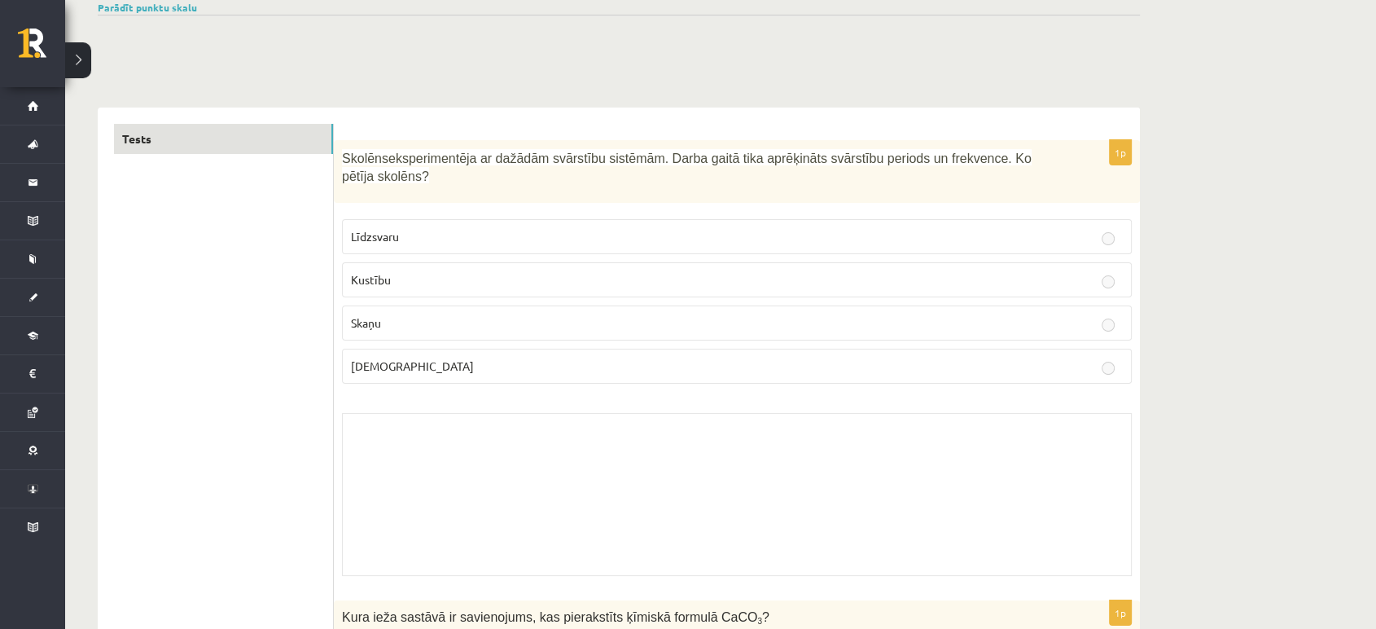
scroll to position [248, 0]
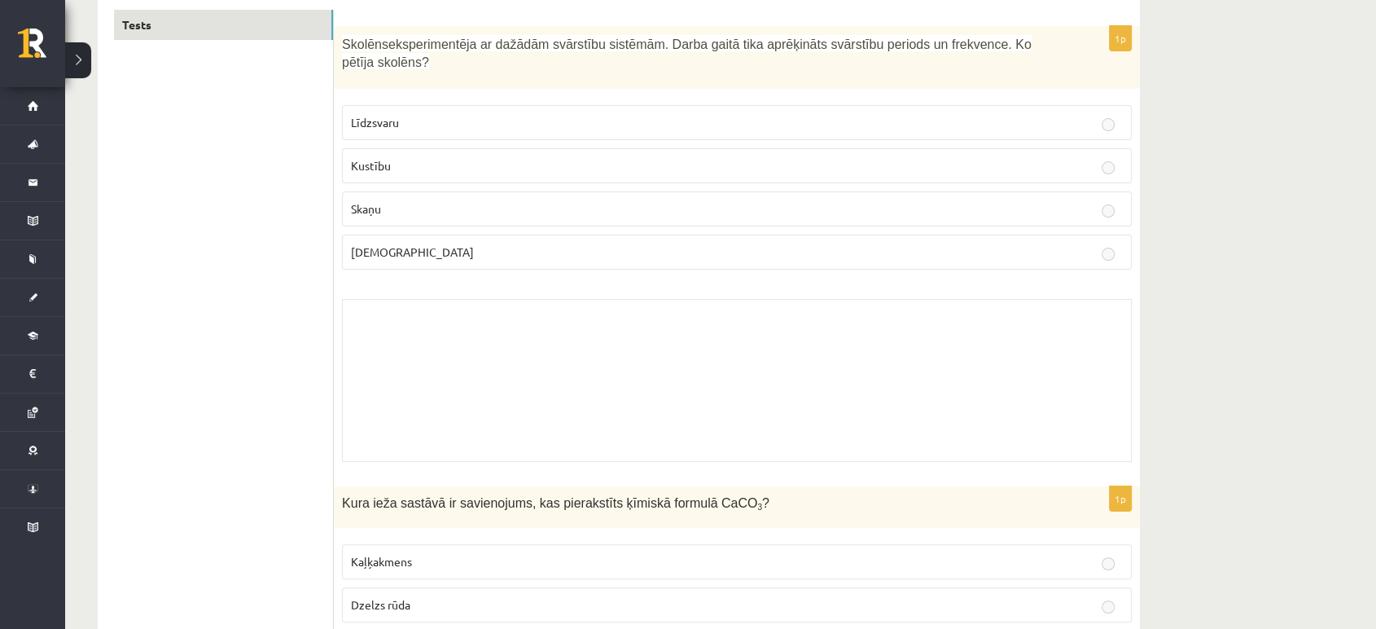
click at [1092, 157] on p "Kustību" at bounding box center [737, 165] width 772 height 17
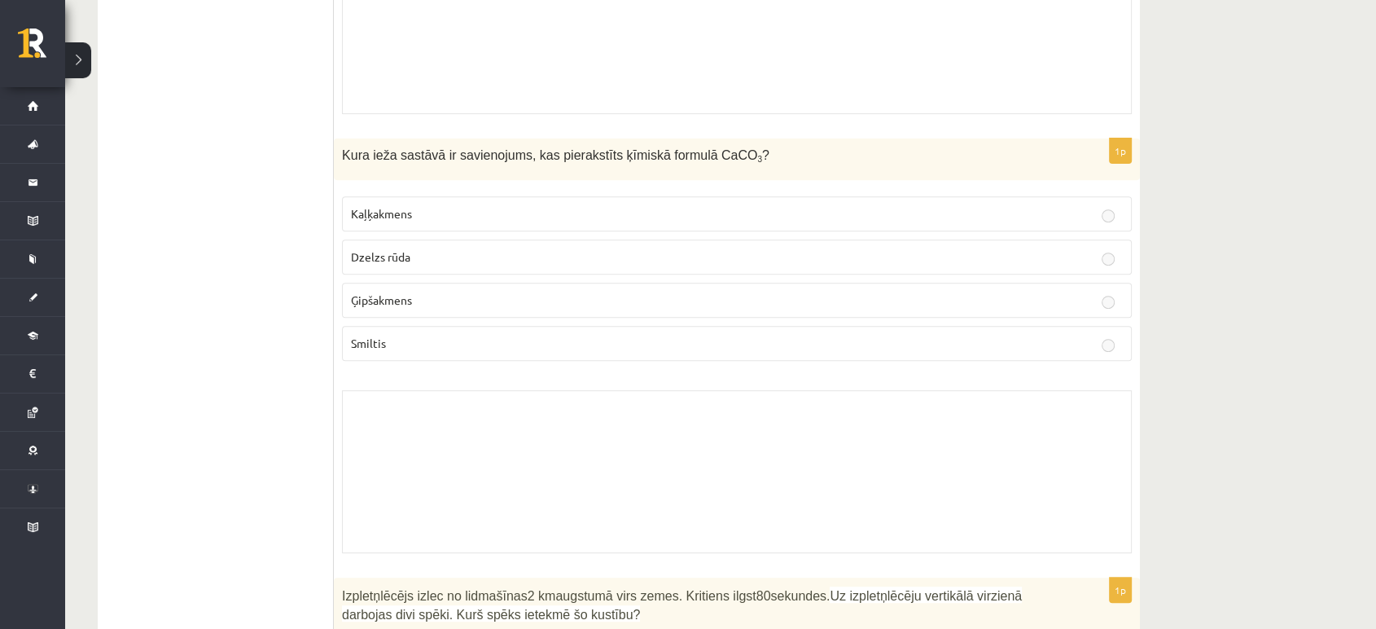
scroll to position [0, 0]
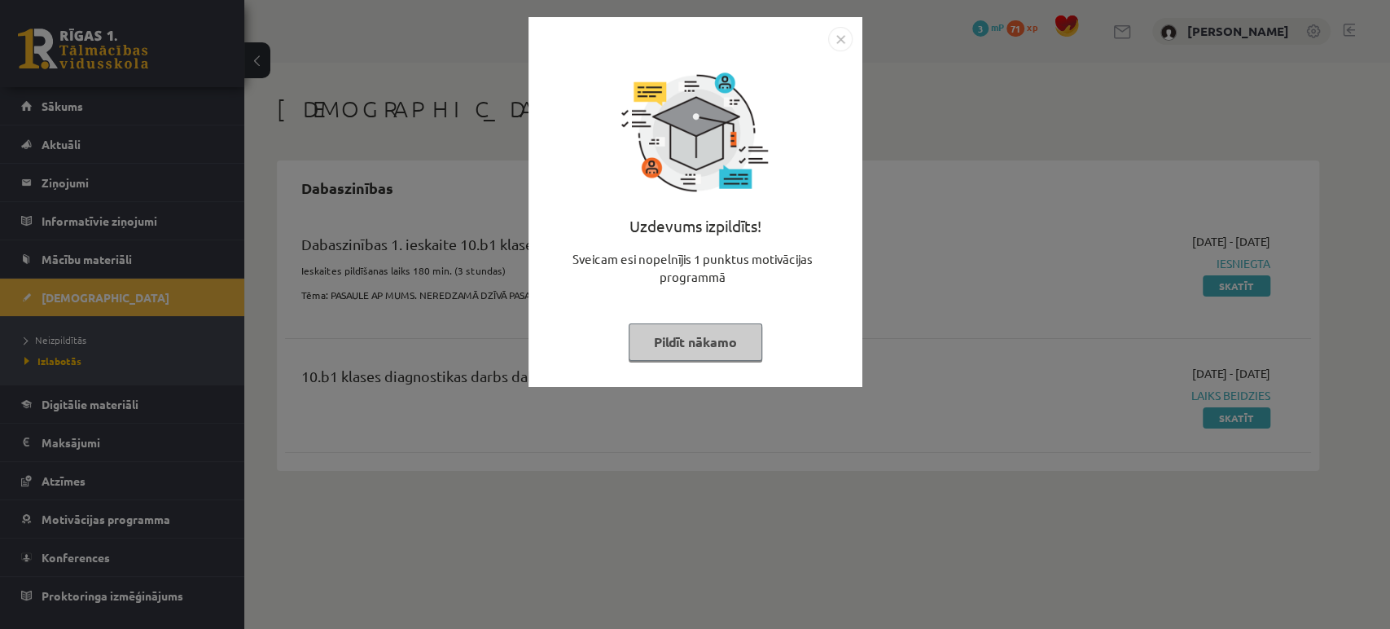
click at [828, 37] on img "Close" at bounding box center [840, 39] width 24 height 24
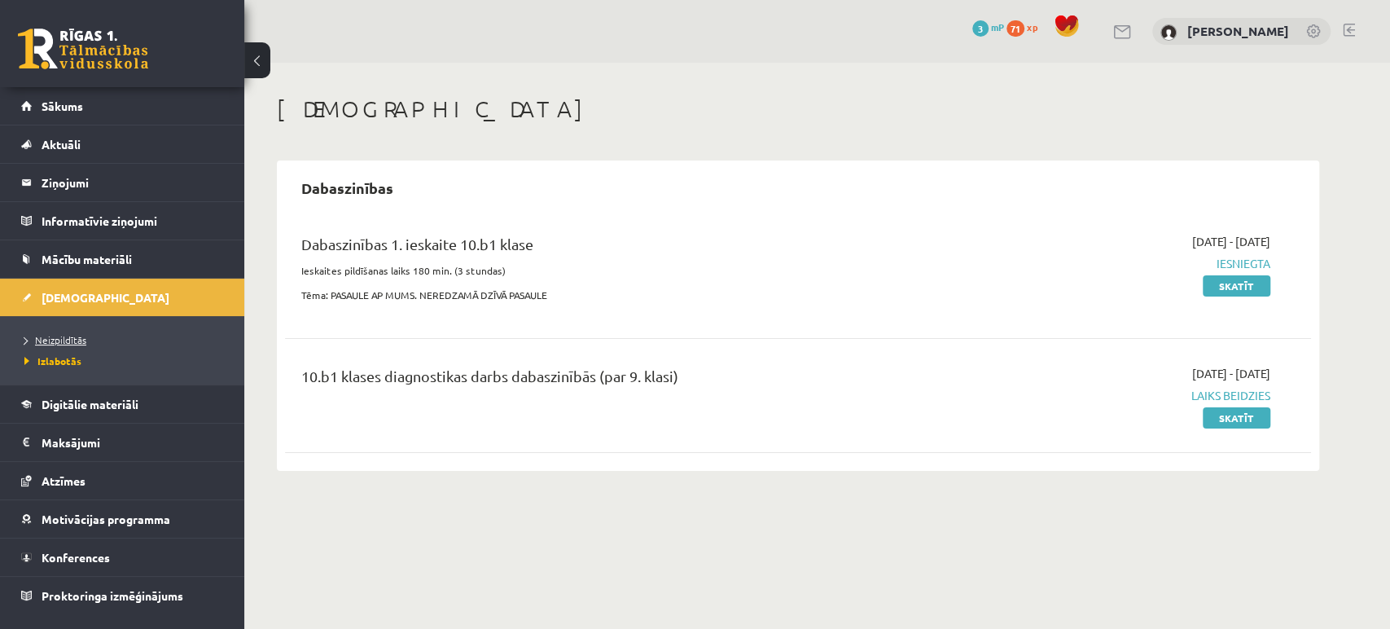
click at [69, 338] on span "Neizpildītās" at bounding box center [55, 339] width 62 height 13
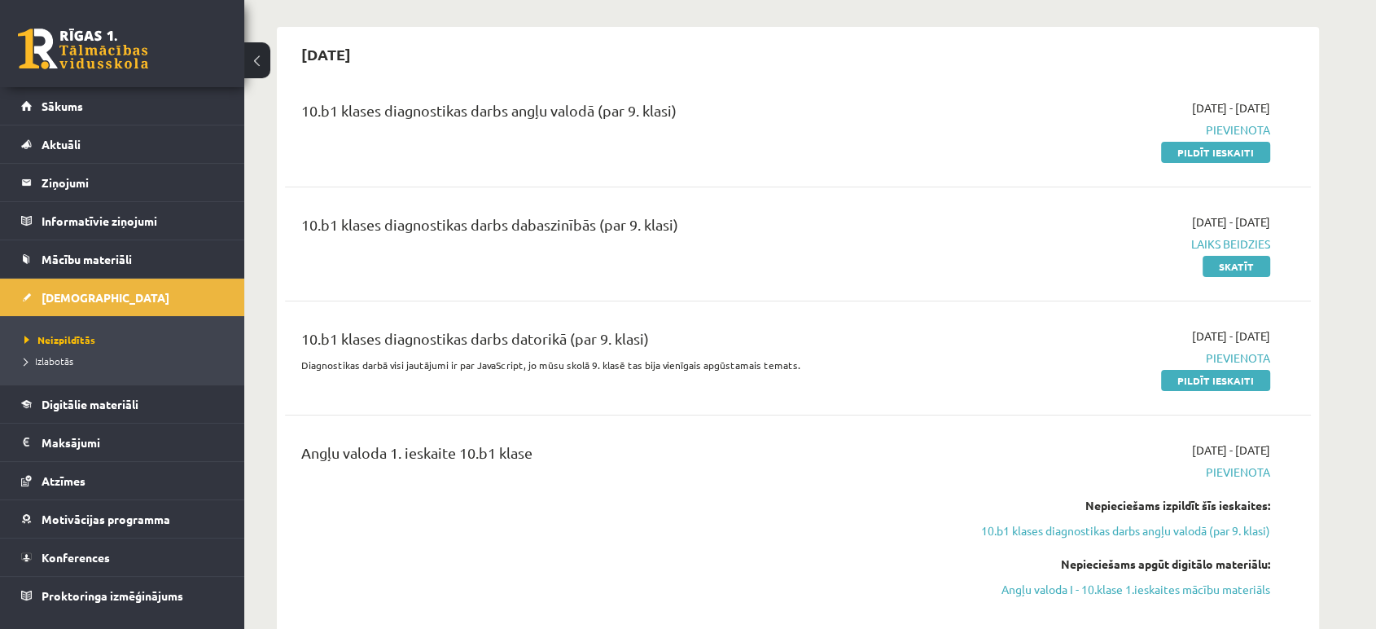
scroll to position [118, 0]
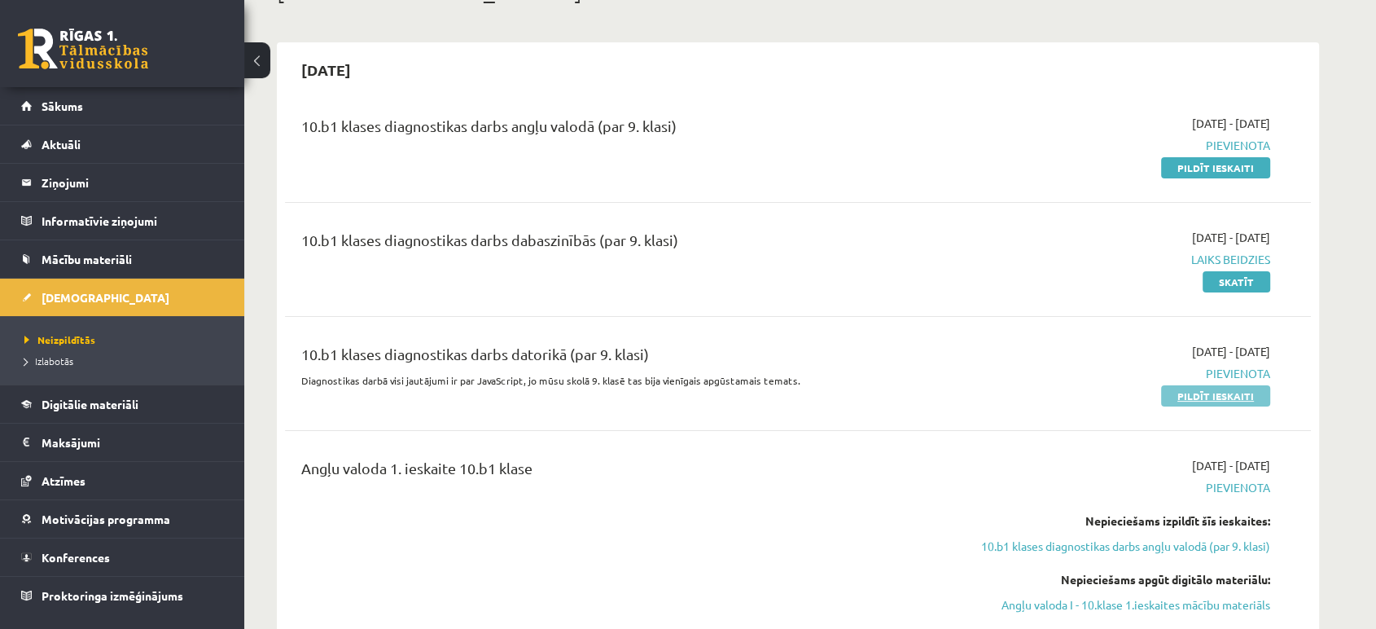
click at [1192, 392] on link "Pildīt ieskaiti" at bounding box center [1215, 395] width 109 height 21
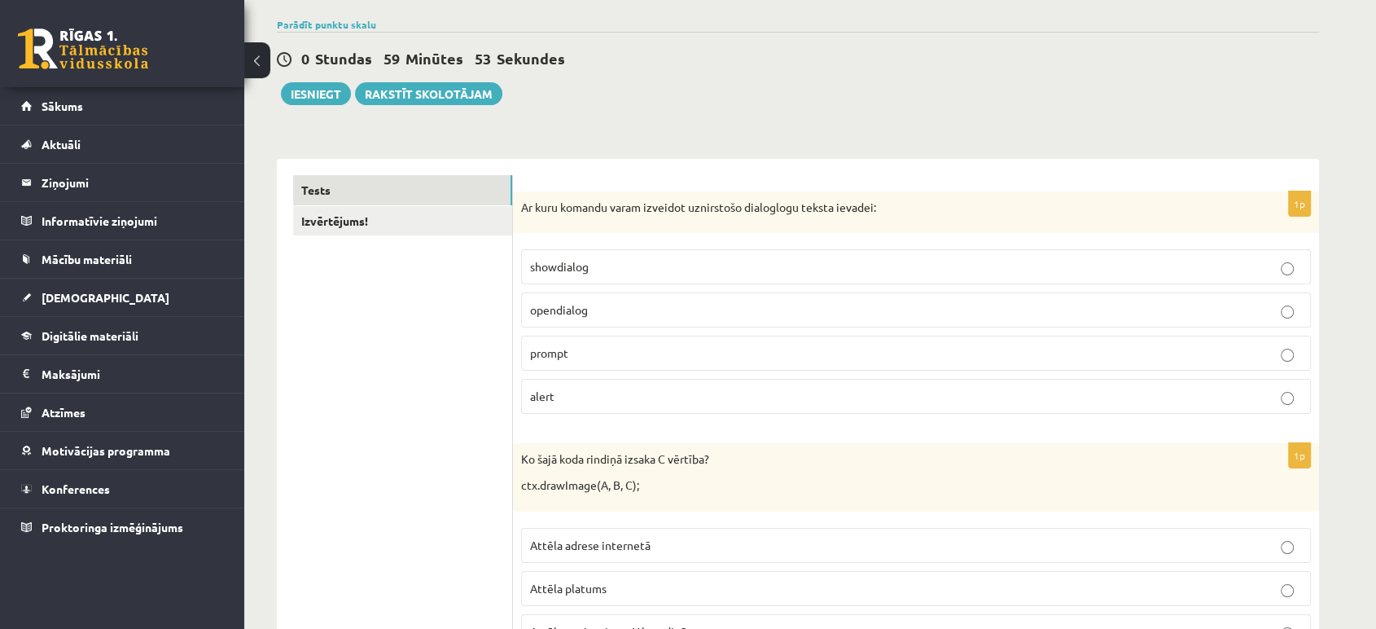
scroll to position [239, 0]
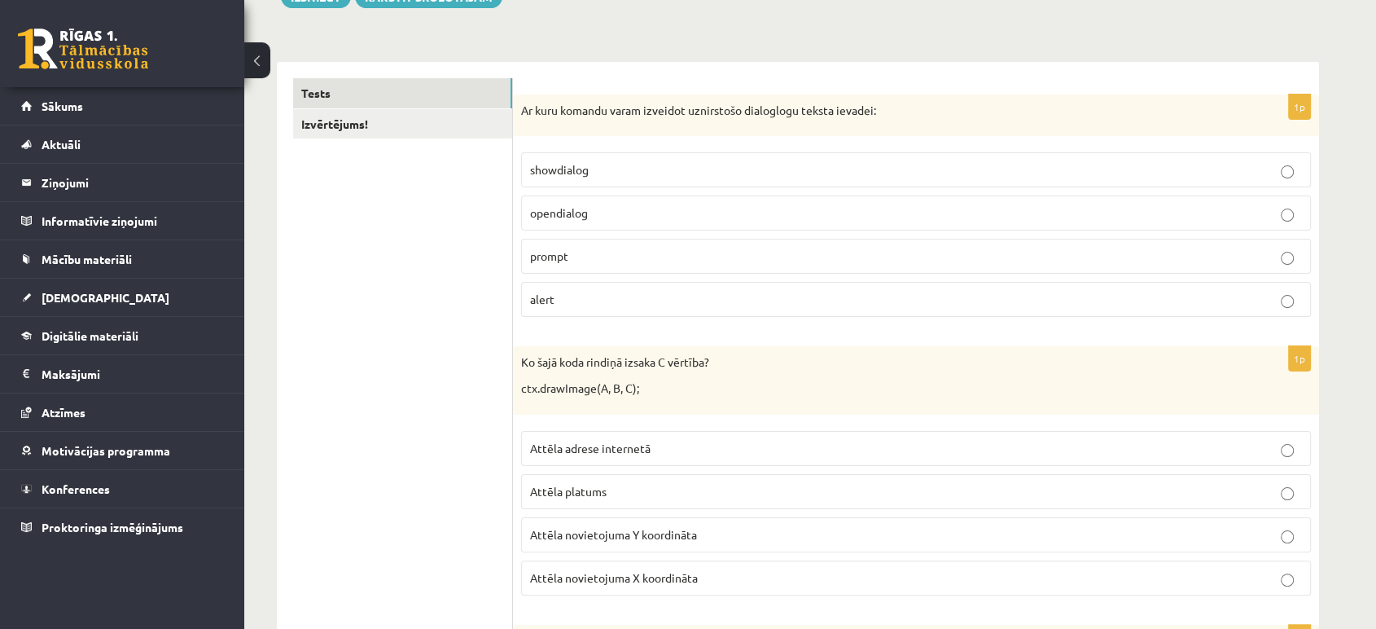
click at [574, 213] on span "opendialog" at bounding box center [559, 212] width 58 height 15
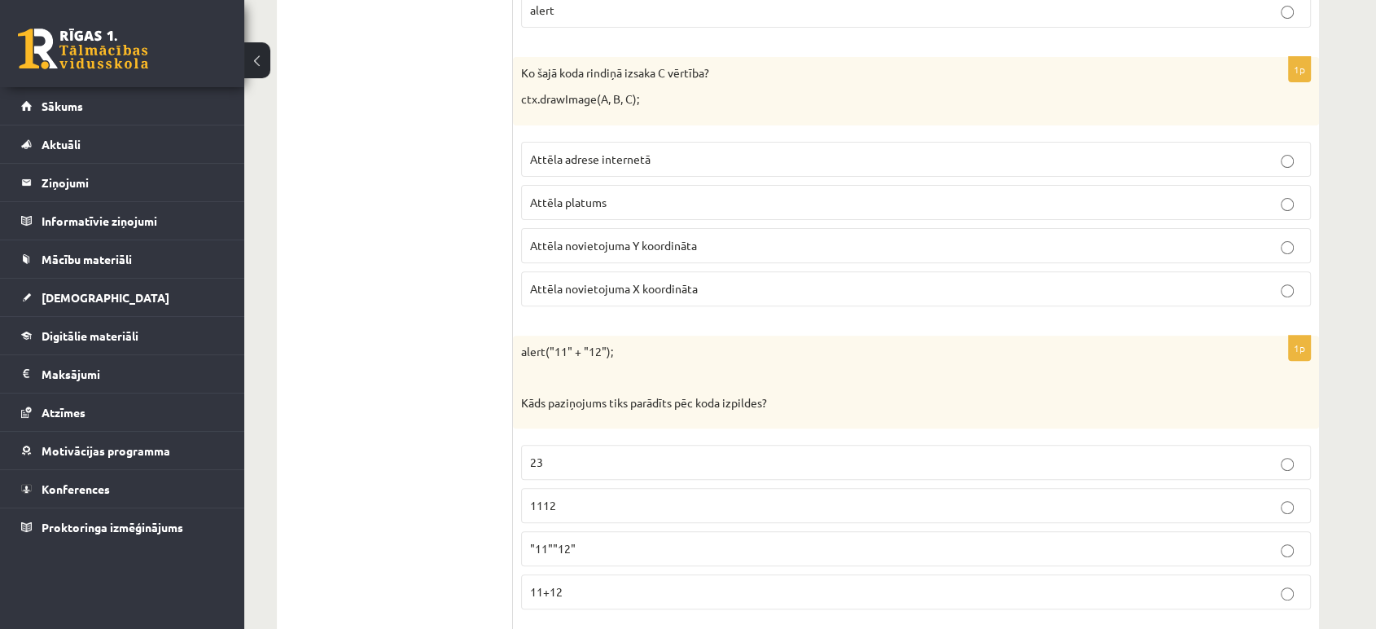
scroll to position [475, 0]
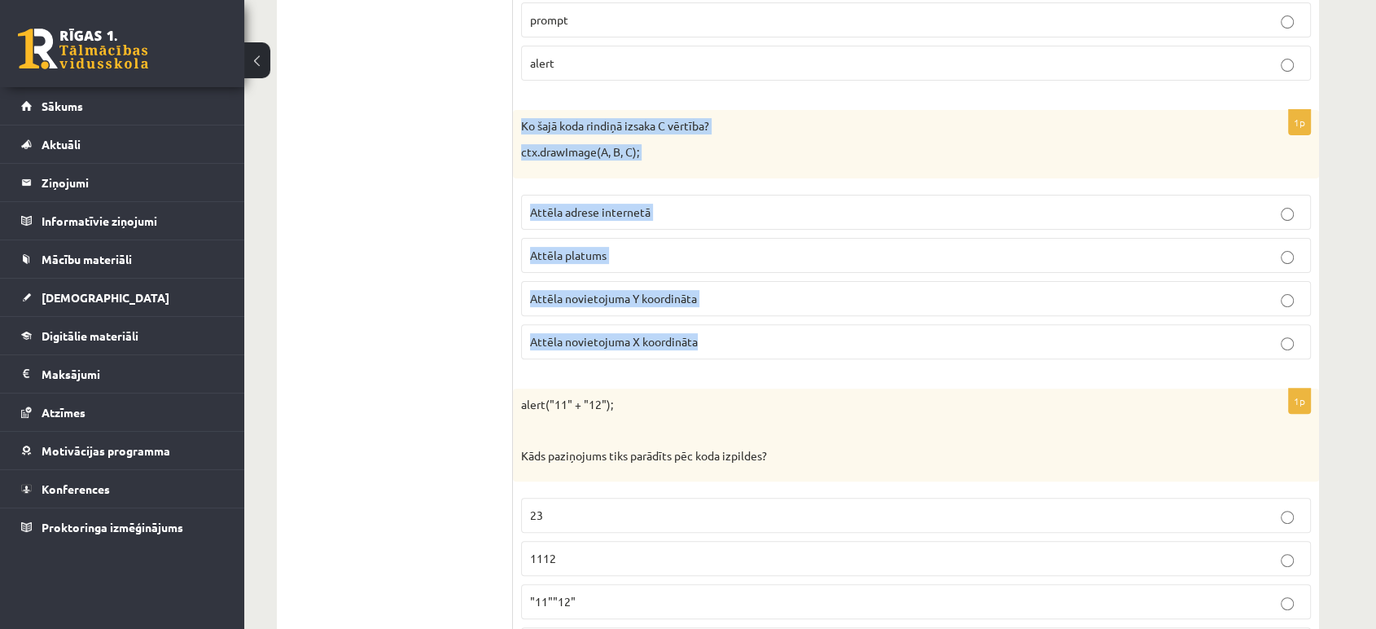
drag, startPoint x: 514, startPoint y: 121, endPoint x: 993, endPoint y: 366, distance: 537.5
click at [993, 366] on div "1p Ko šajā koda rindiņā izsaka C vērtība? ctx.drawImage(A, B, C); Attēla adrese…" at bounding box center [916, 240] width 806 height 261
copy div "Ko šajā koda rindiņā izsaka C vērtība? ctx.drawImage(A, B, C); Attēla adrese in…"
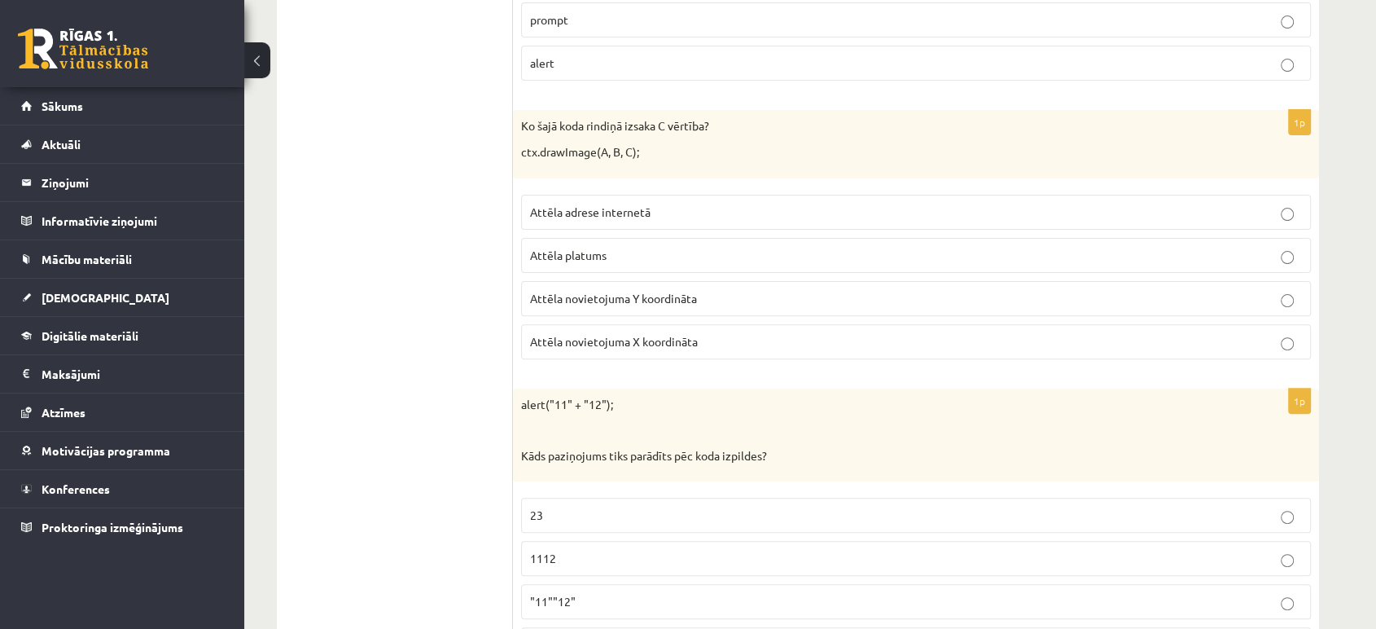
click at [688, 306] on label "Attēla novietojuma Y koordināta" at bounding box center [916, 298] width 790 height 35
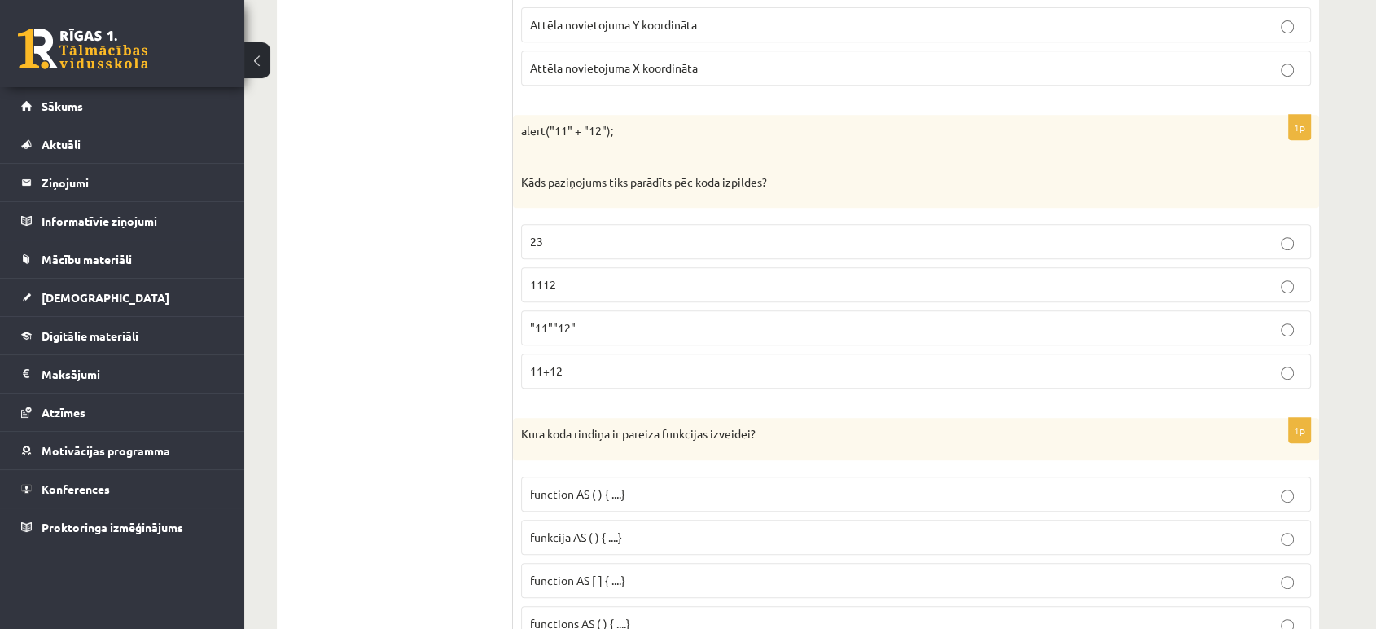
scroll to position [759, 0]
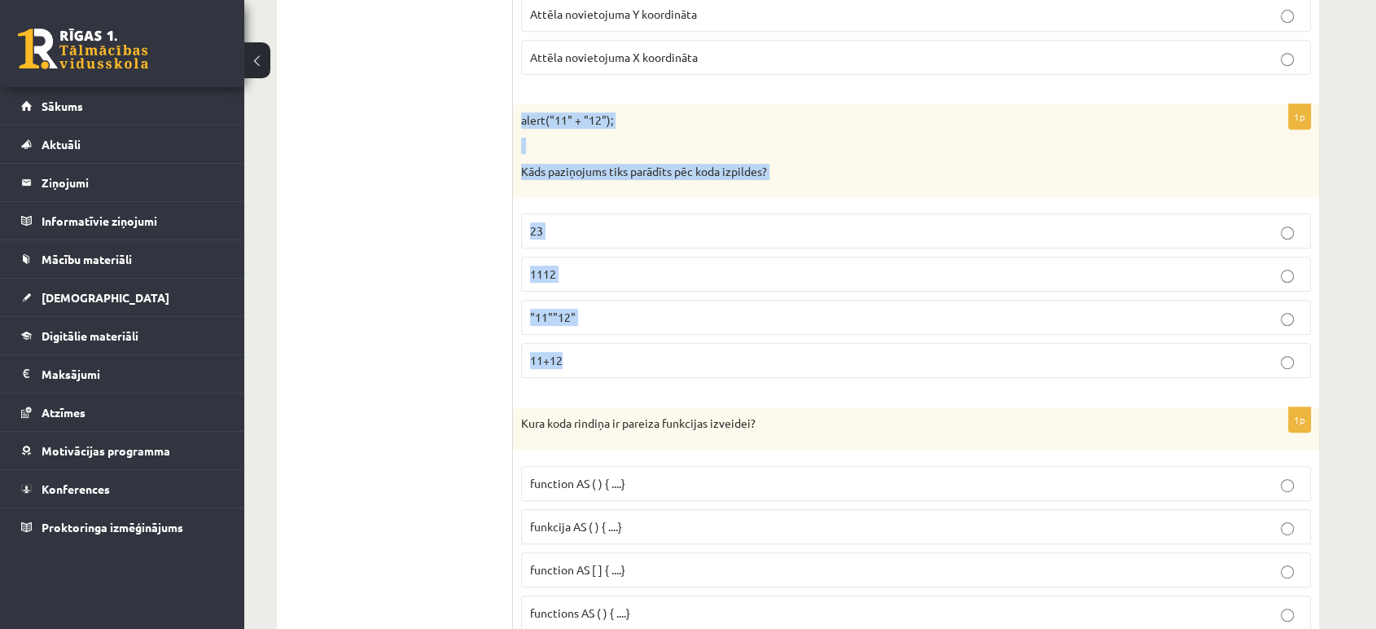
drag, startPoint x: 516, startPoint y: 118, endPoint x: 953, endPoint y: 381, distance: 509.6
click at [953, 381] on div "1p alert("11" + "12"); Kāds paziņojums tiks parādīts pēc koda izpildes? 23 1112…" at bounding box center [916, 247] width 806 height 287
copy div "alert("11" + "12"); Kāds paziņojums tiks parādīts pēc koda izpildes? 23 1112 "1…"
click at [693, 272] on p "1112" at bounding box center [916, 273] width 772 height 17
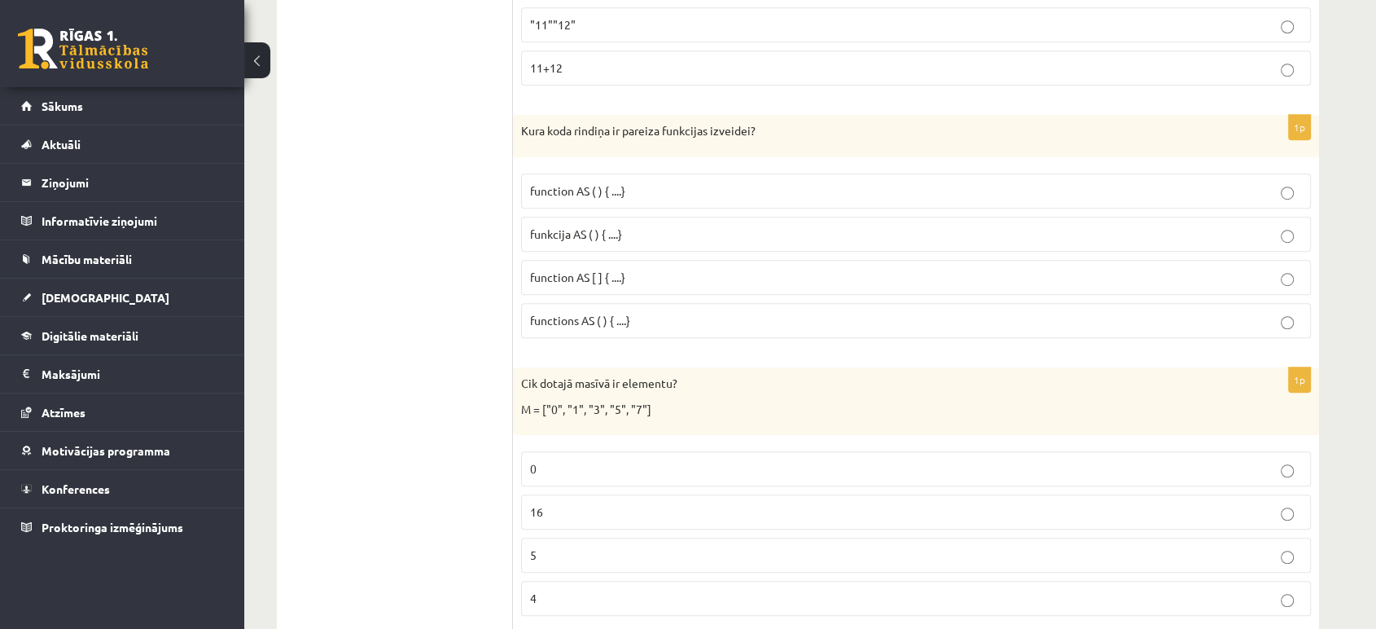
scroll to position [1084, 0]
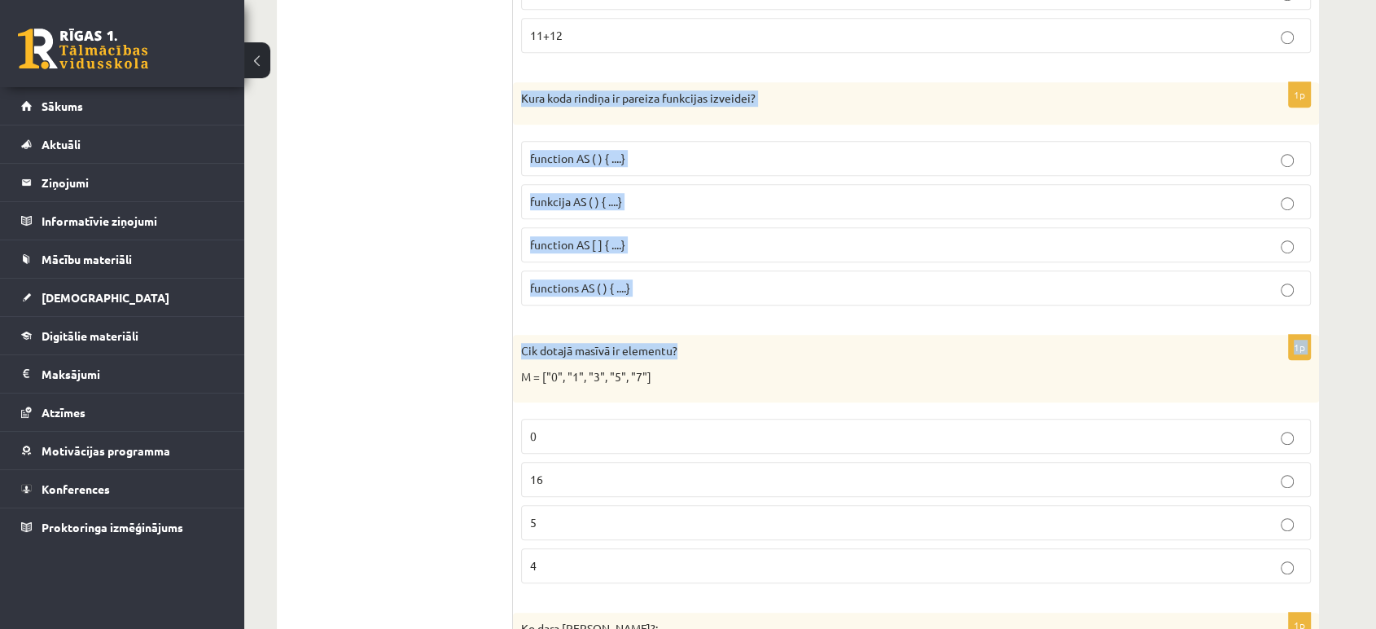
drag, startPoint x: 515, startPoint y: 94, endPoint x: 849, endPoint y: 321, distance: 403.8
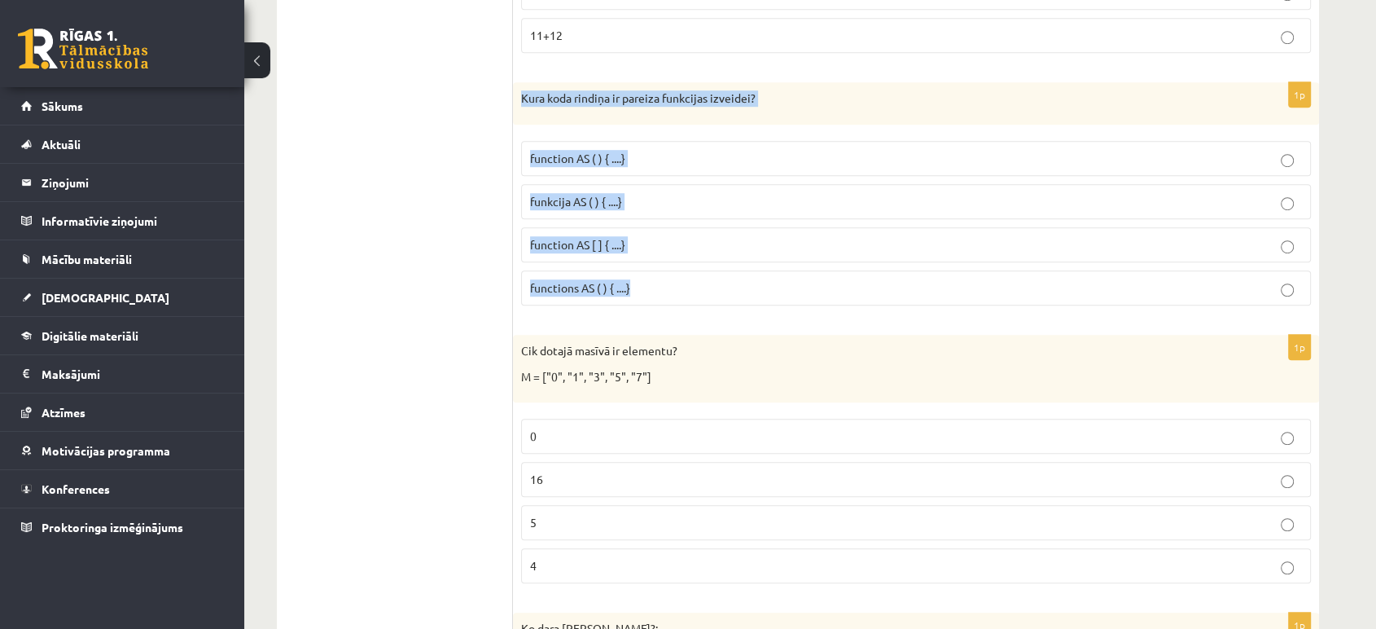
drag, startPoint x: 518, startPoint y: 99, endPoint x: 667, endPoint y: 301, distance: 251.6
click at [667, 301] on div "1p Kura koda rindiņa ir pareiza funkcijas izveidei? function AS ( ) { ....} fun…" at bounding box center [916, 200] width 806 height 236
copy div "Kura koda rindiņa ir pareiza funkcijas izveidei? function AS ( ) { ....} funkci…"
click at [681, 152] on p "function AS ( ) { ....}" at bounding box center [916, 158] width 772 height 17
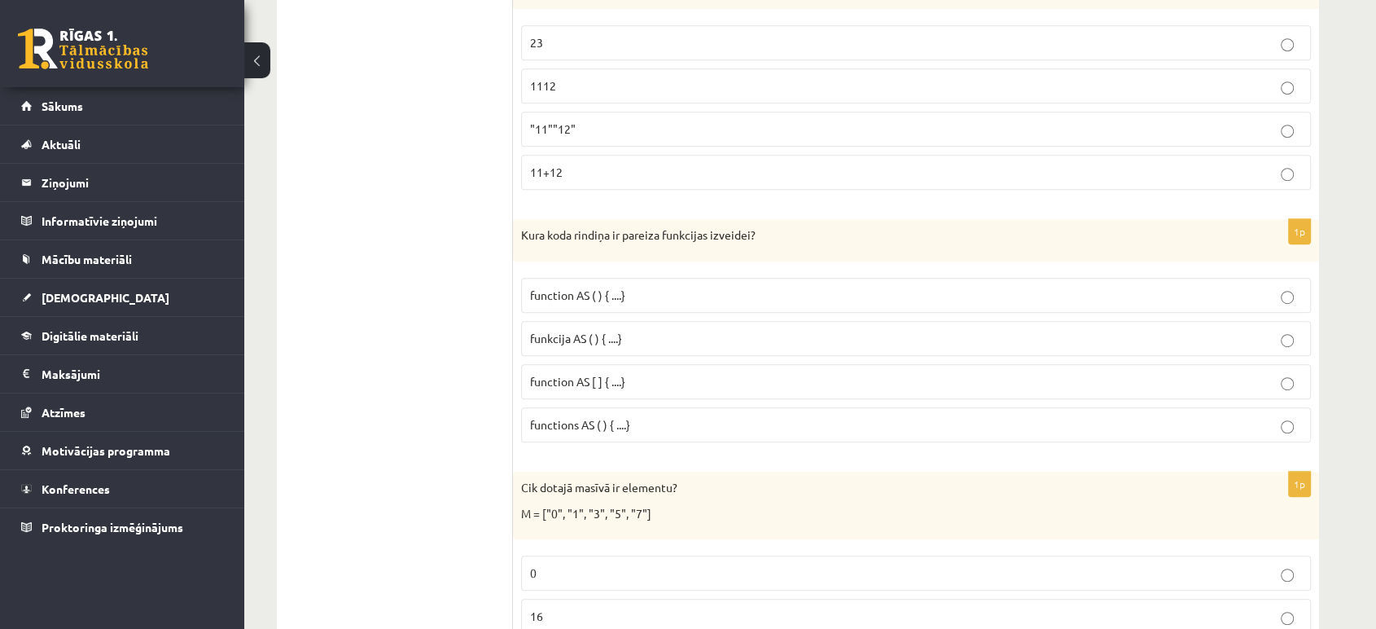
scroll to position [1248, 0]
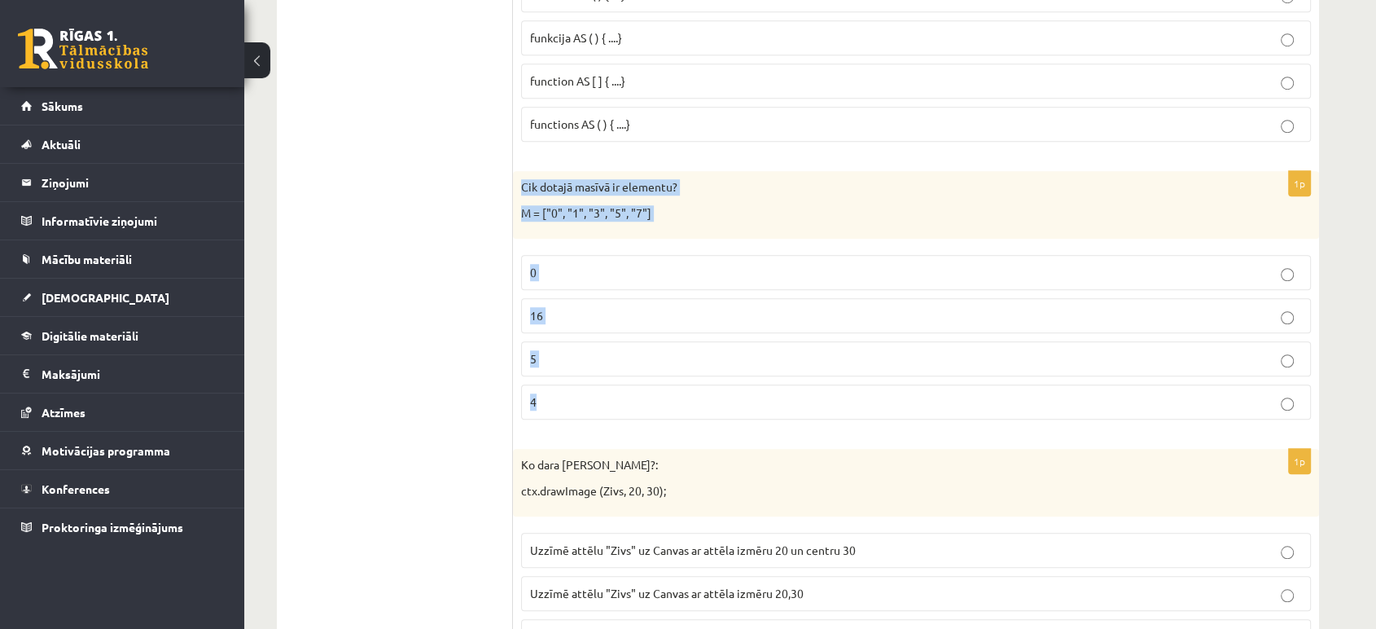
drag, startPoint x: 515, startPoint y: 185, endPoint x: 958, endPoint y: 388, distance: 487.2
click at [958, 388] on div "1p Cik dotajā masīvā ir elementu? M = ["0", "1", "3", "5", "7"] 0 16 5 4" at bounding box center [916, 301] width 806 height 261
copy div "Cik dotajā masīvā ir elementu? M = ["0", "1", "3", "5", "7"] 0 16 5 4"
click at [616, 361] on p "5" at bounding box center [916, 358] width 772 height 17
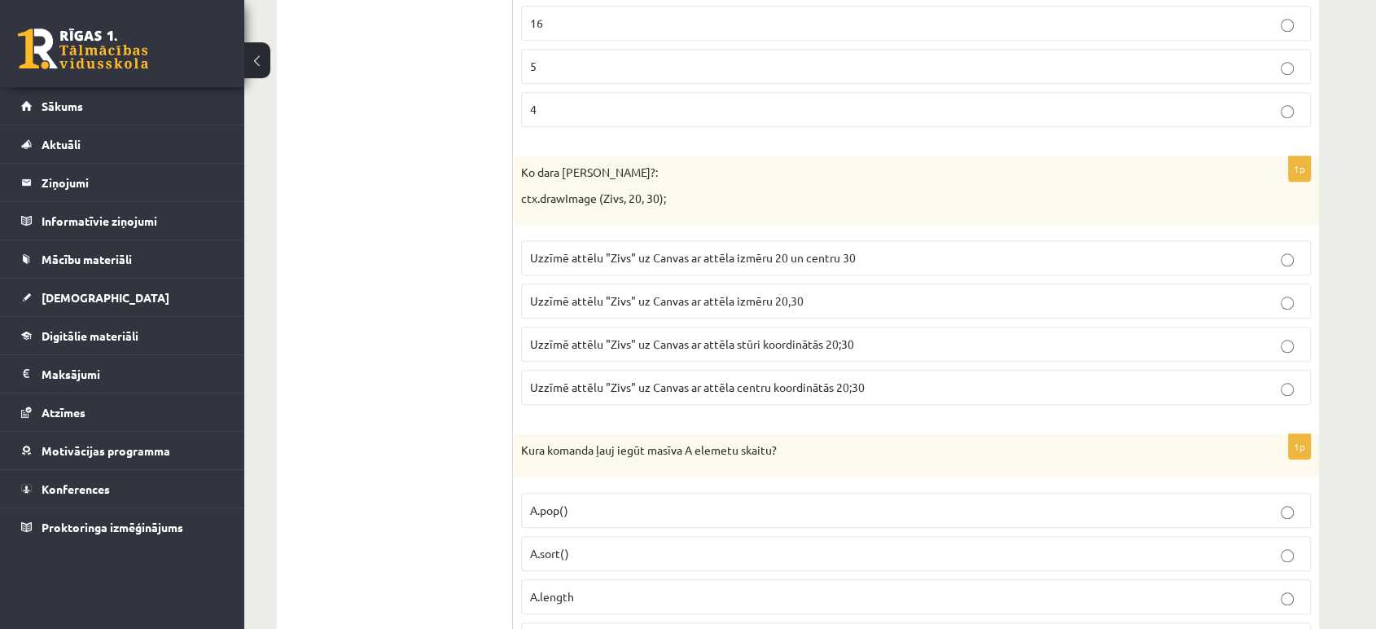
scroll to position [1594, 0]
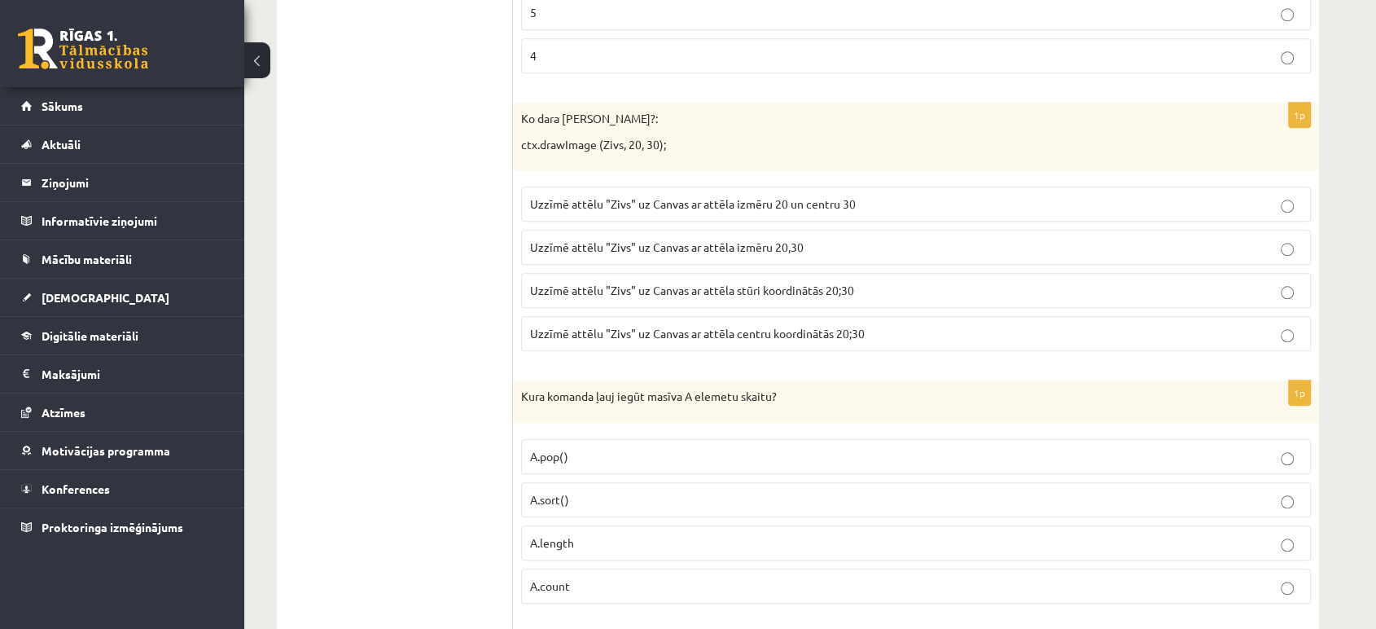
drag, startPoint x: 509, startPoint y: 113, endPoint x: 679, endPoint y: 158, distance: 176.0
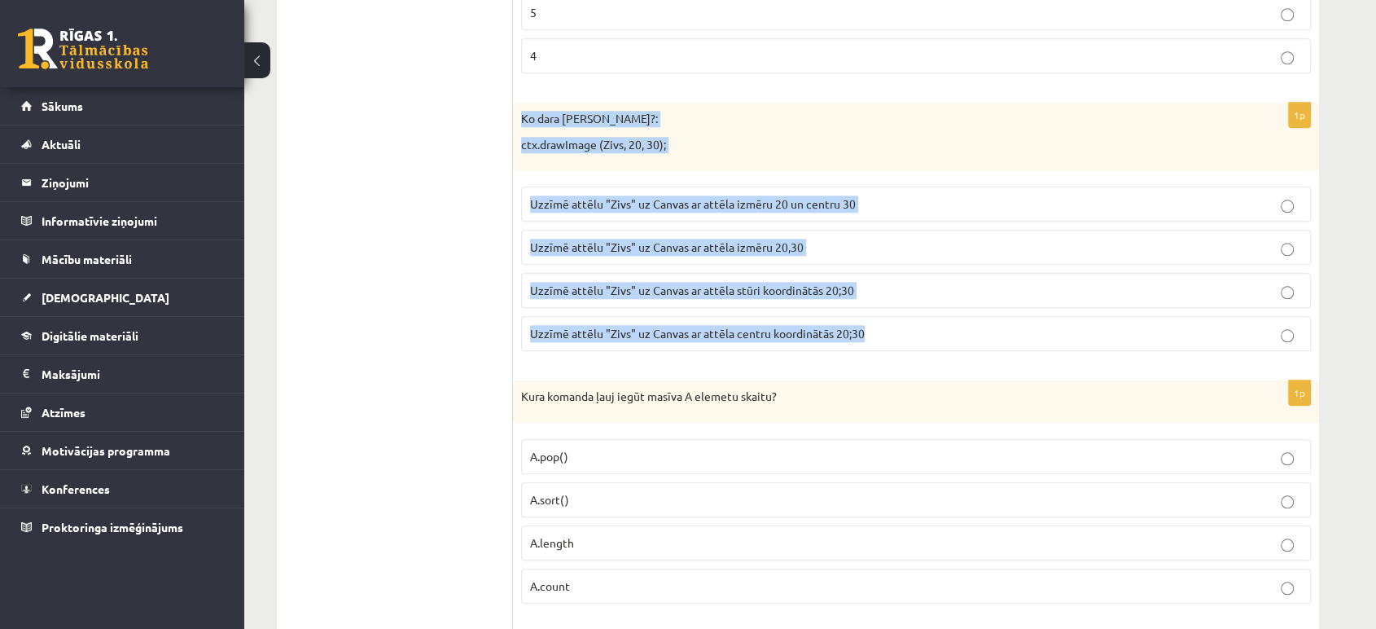
drag, startPoint x: 520, startPoint y: 112, endPoint x: 940, endPoint y: 331, distance: 473.5
click at [940, 331] on div "1p Ko dara koda rindiņa?: ctx.drawImage (Zivs, 20, 30); Uzzīmē attēlu "Zivs" uz…" at bounding box center [916, 233] width 806 height 261
copy div "Ko dara koda rindiņa?: ctx.drawImage (Zivs, 20, 30); Uzzīmē attēlu "Zivs" uz Ca…"
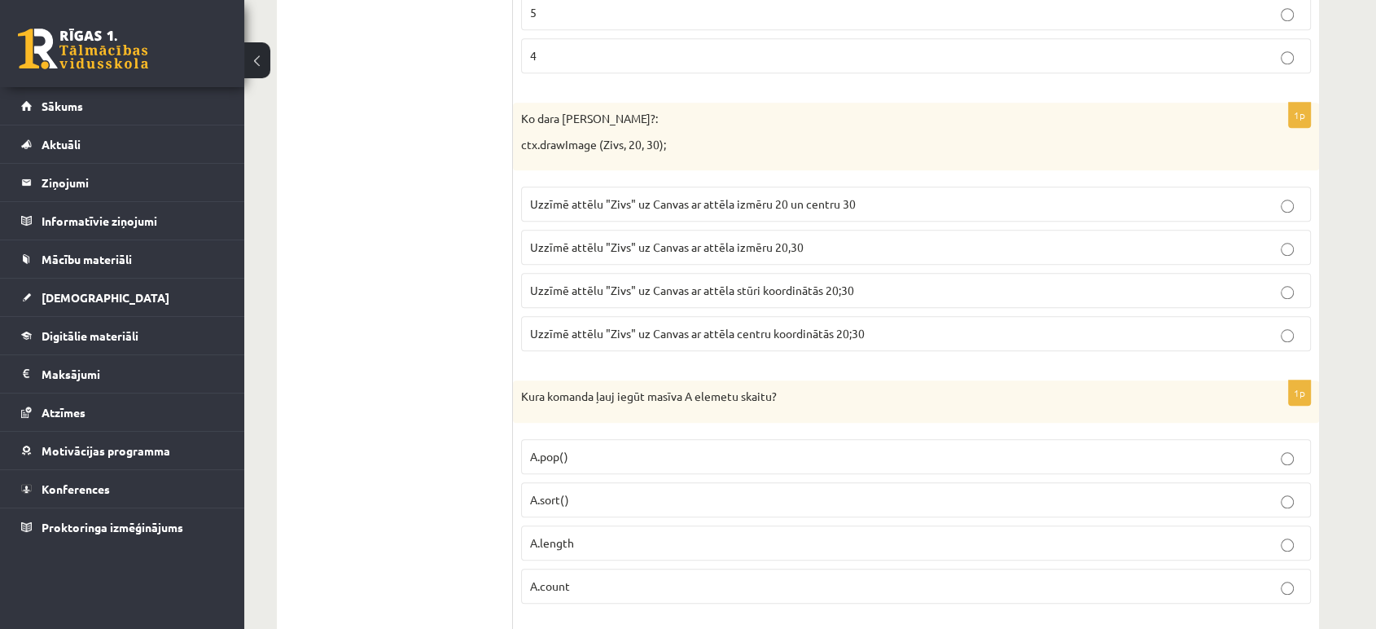
click at [794, 292] on span "Uzzīmē attēlu "Zivs" uz Canvas ar attēla stūri koordinātās 20;30" at bounding box center [692, 290] width 324 height 15
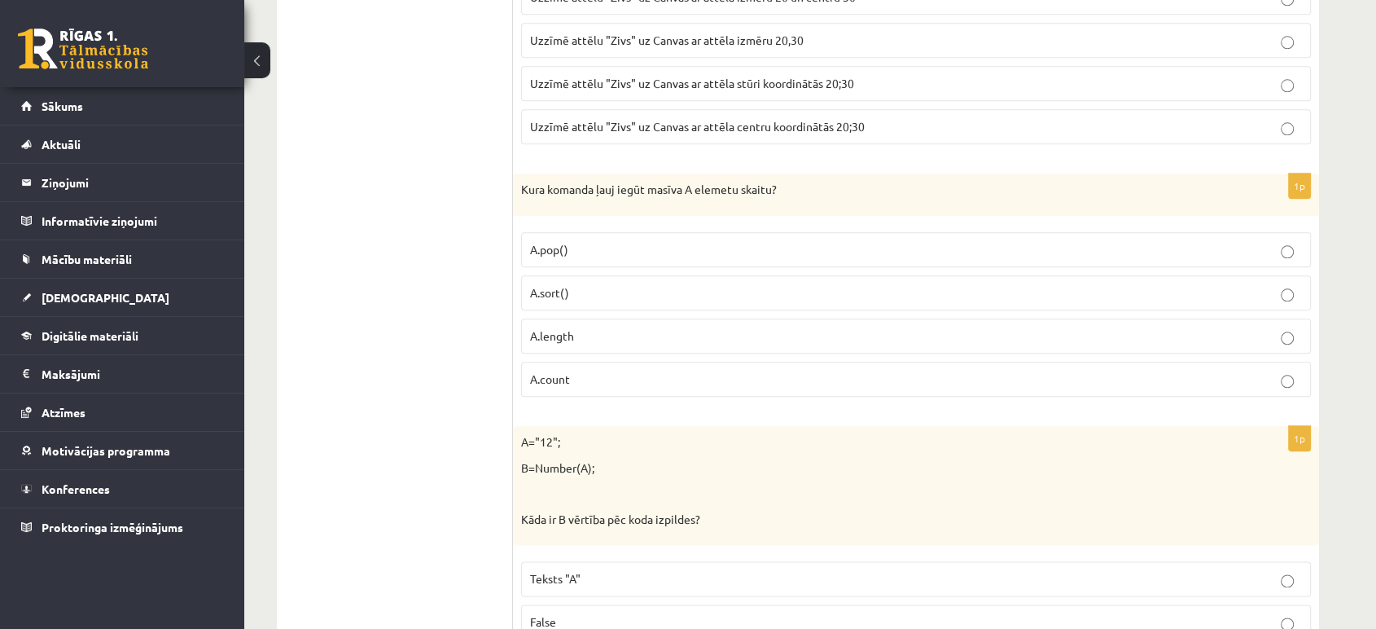
scroll to position [1811, 0]
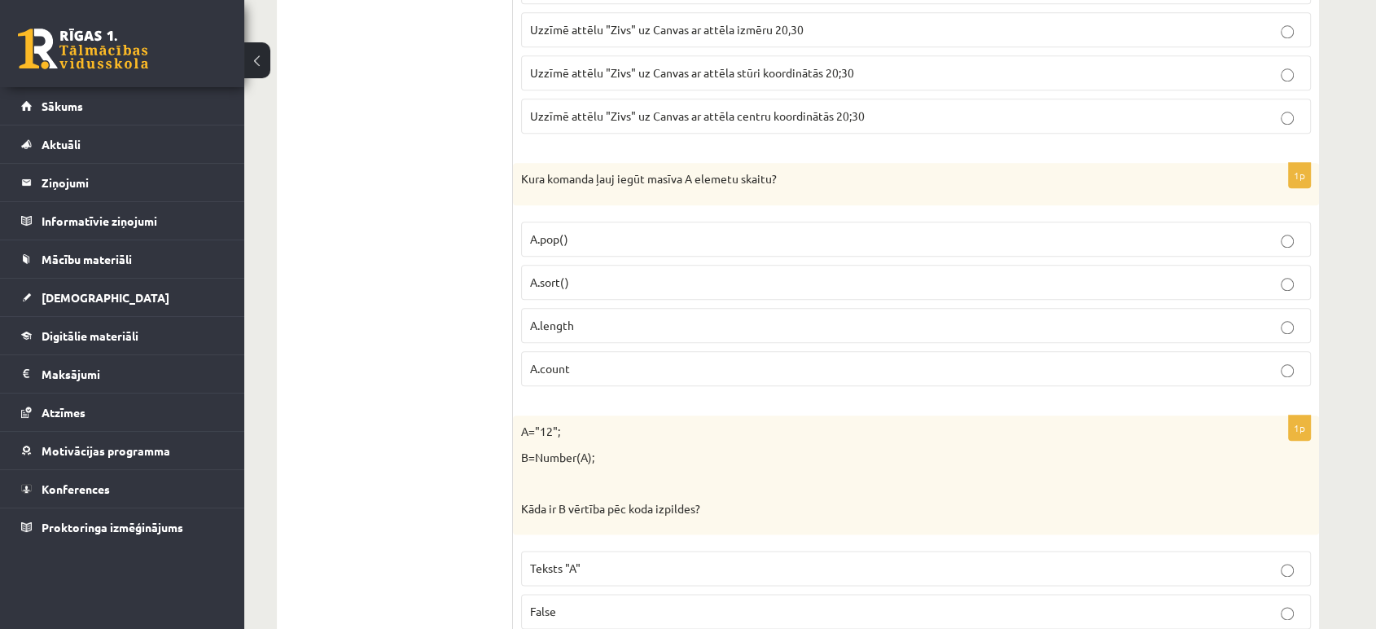
click at [1053, 277] on p "A.sort()" at bounding box center [916, 282] width 772 height 17
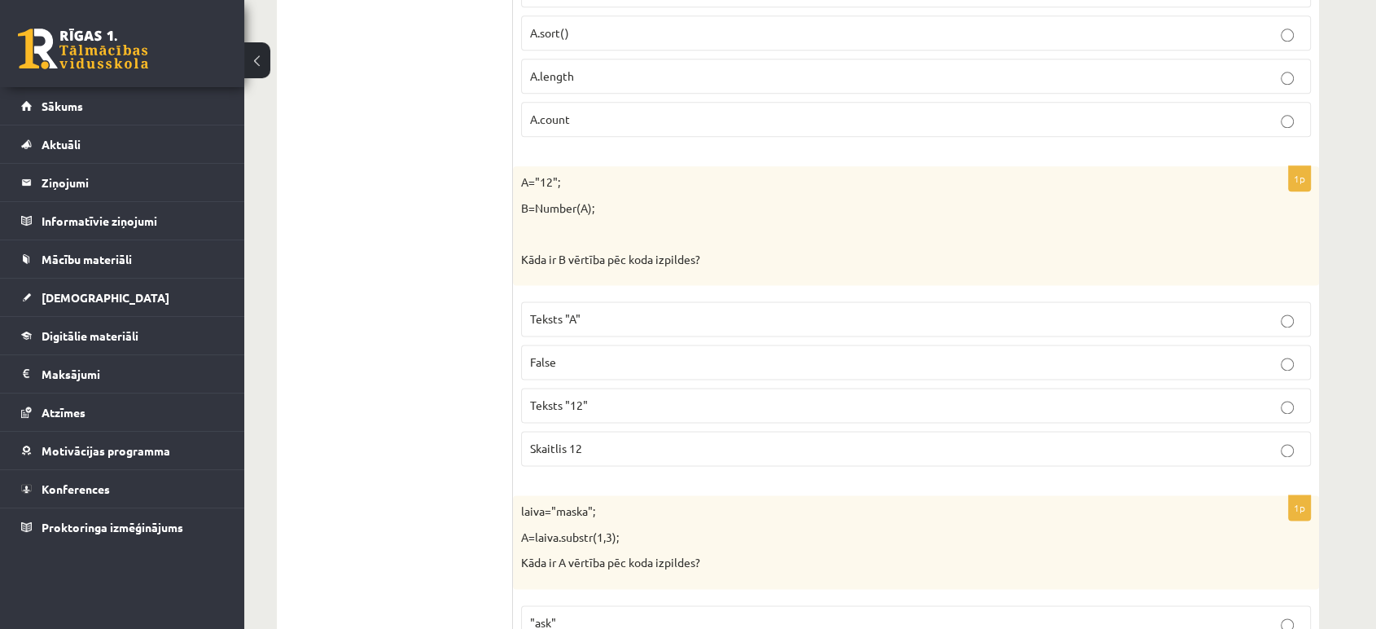
scroll to position [2200, 0]
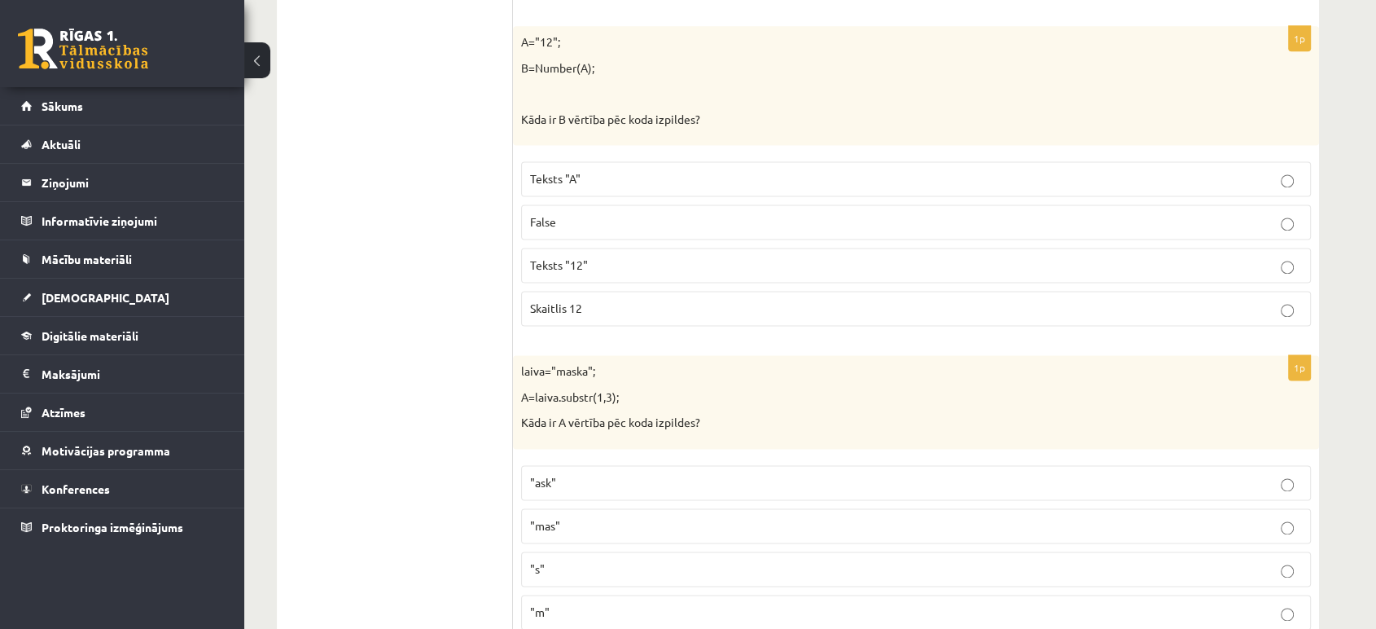
click at [591, 300] on p "Skaitlis 12" at bounding box center [916, 308] width 772 height 17
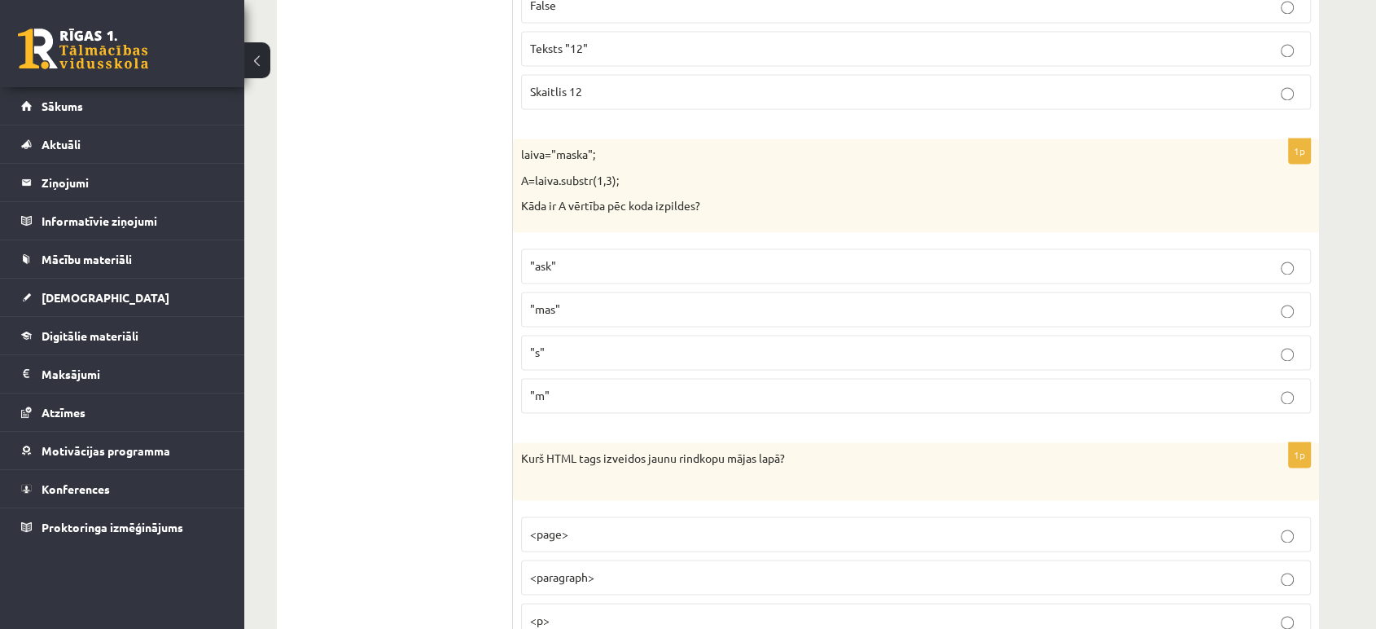
scroll to position [2503, 0]
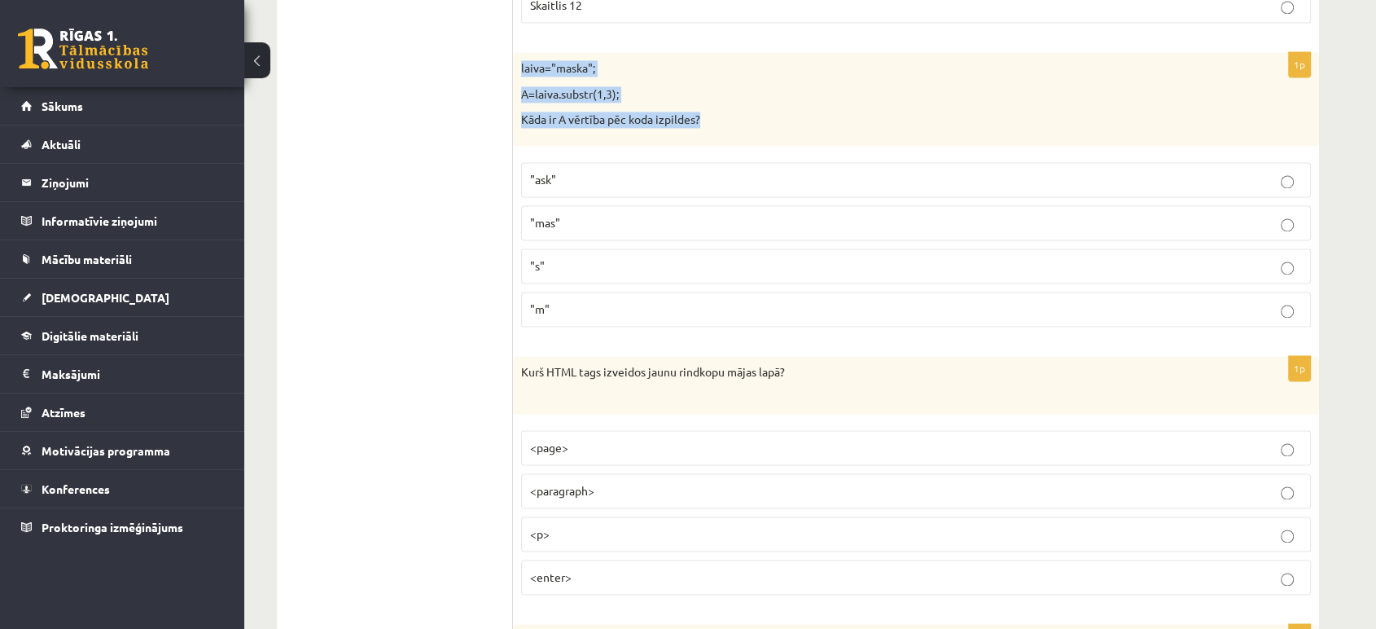
drag, startPoint x: 518, startPoint y: 59, endPoint x: 742, endPoint y: 137, distance: 236.9
click at [742, 137] on div "laiva="maska"; A=laiva.substr(1,3); Kāda ir A vērtība pēc koda izpildes?" at bounding box center [916, 99] width 806 height 94
copy div "laiva="maska"; A=laiva.substr(1,3); Kāda ir A vērtība pēc koda izpildes?"
click at [629, 173] on p ""ask"" at bounding box center [916, 179] width 772 height 17
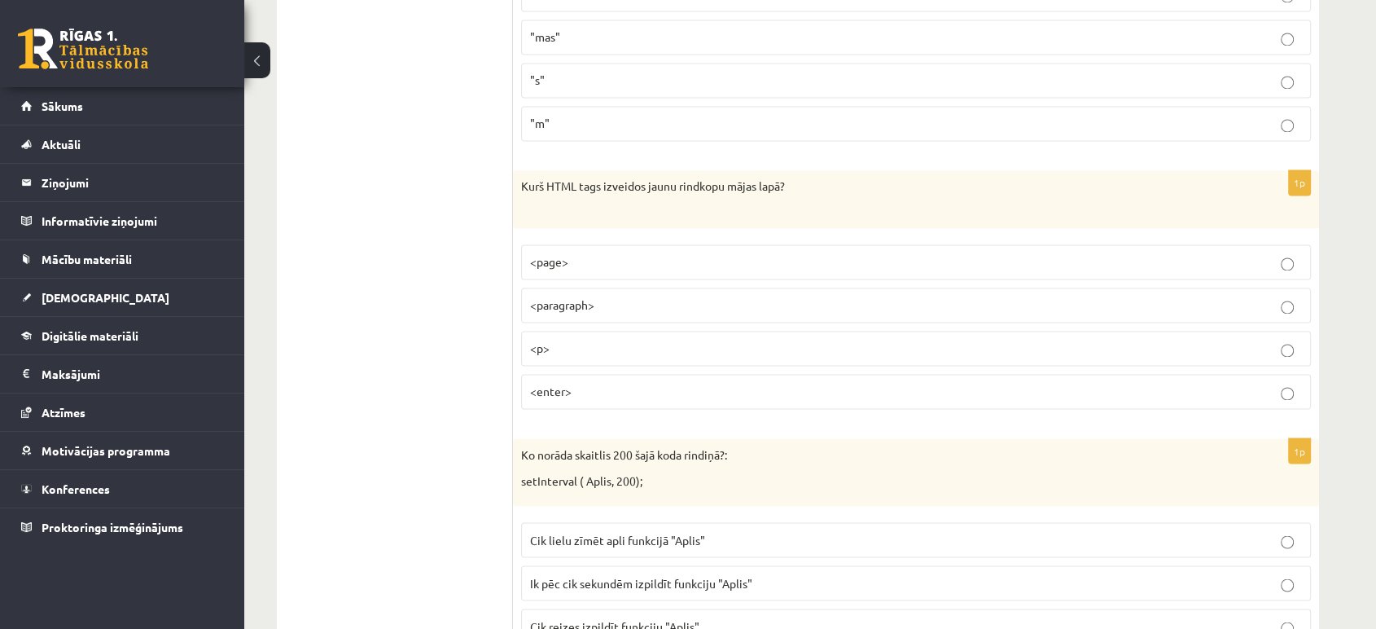
scroll to position [2710, 0]
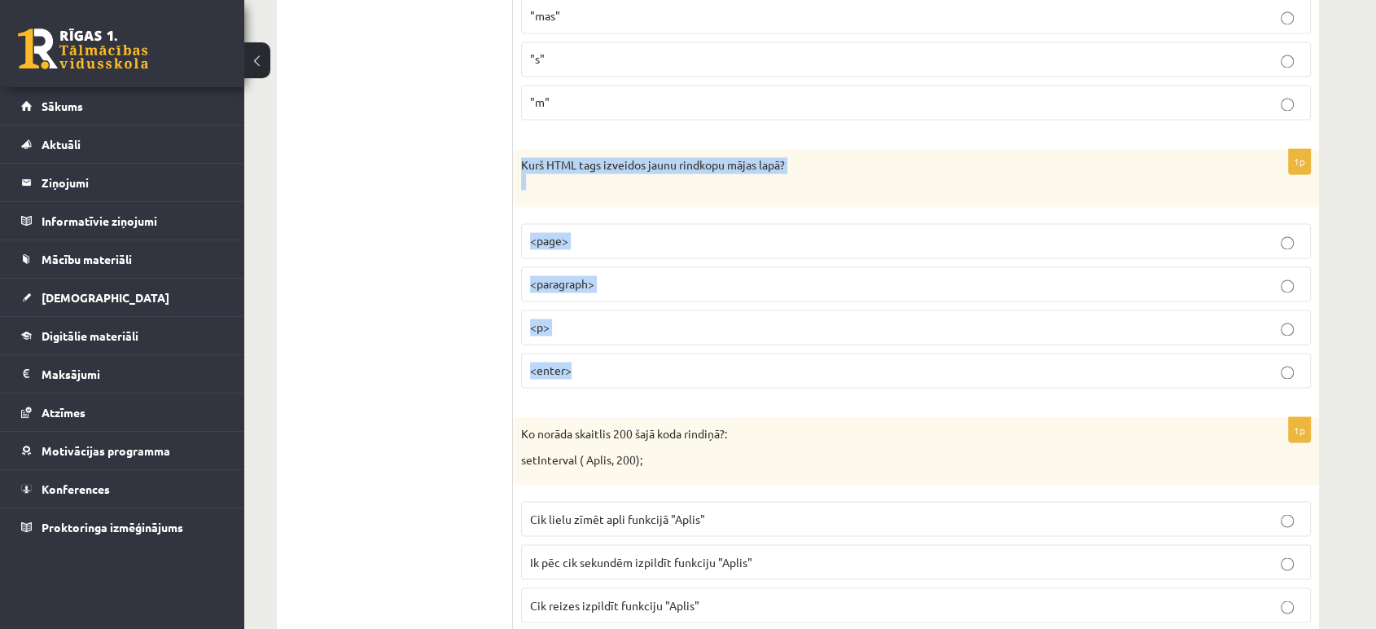
drag, startPoint x: 518, startPoint y: 158, endPoint x: 997, endPoint y: 354, distance: 517.5
click at [997, 354] on div "1p Kurš HTML tags izveidos jaunu rindkopu mājas lapā? <page> <paragraph> <p> <e…" at bounding box center [916, 275] width 806 height 252
copy div "Kurš HTML tags izveidos jaunu rindkopu mājas lapā? <page> <paragraph> <p> <ente…"
click at [698, 309] on label "<p>" at bounding box center [916, 326] width 790 height 35
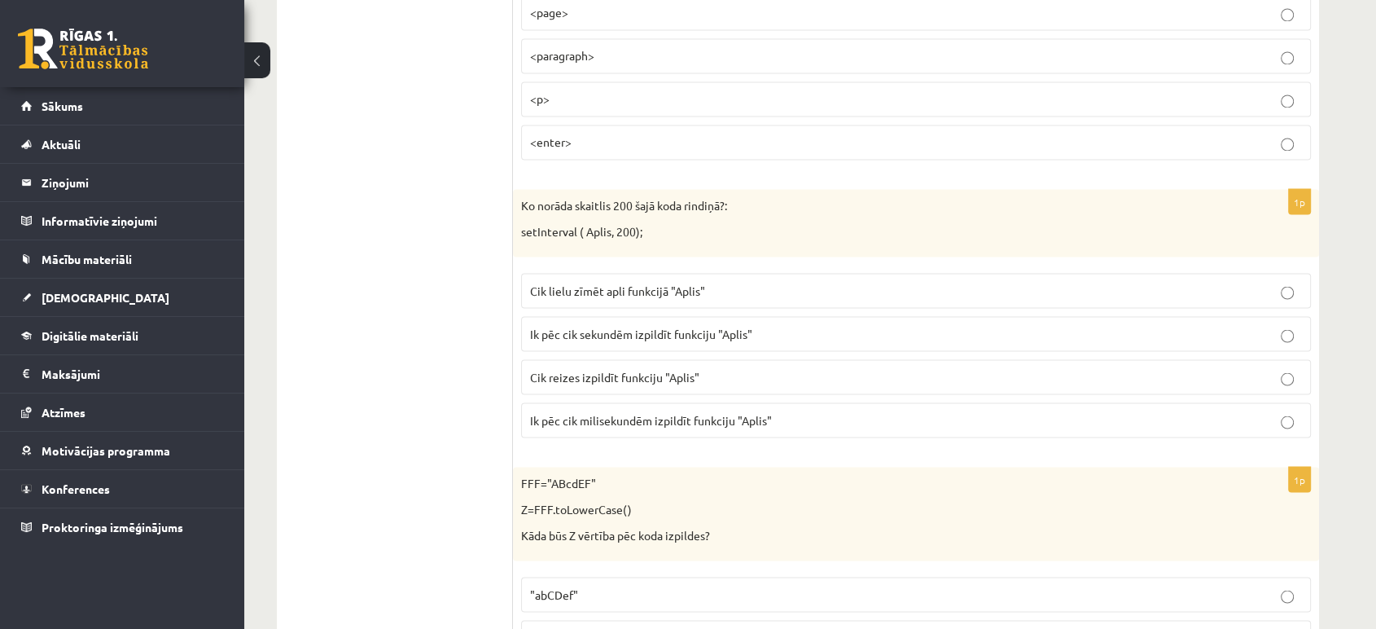
scroll to position [2971, 0]
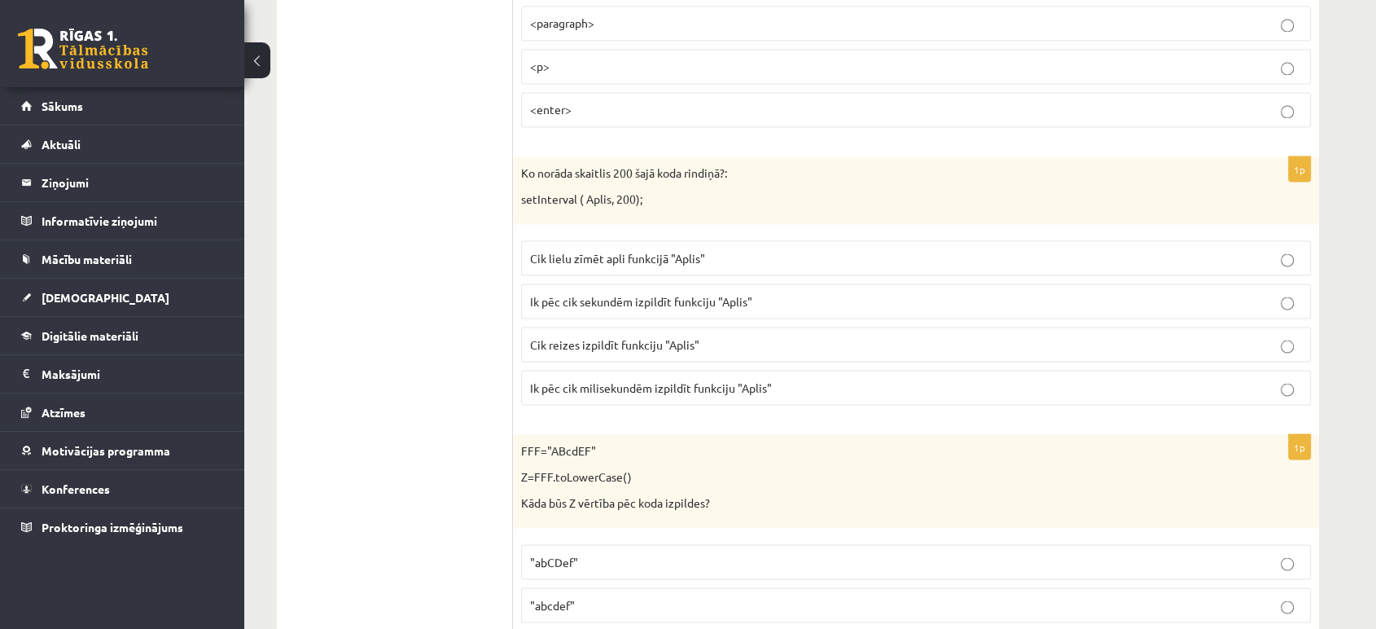
click at [648, 299] on span "Ik pēc cik sekundēm izpildīt funkciju "Aplis"" at bounding box center [641, 300] width 222 height 15
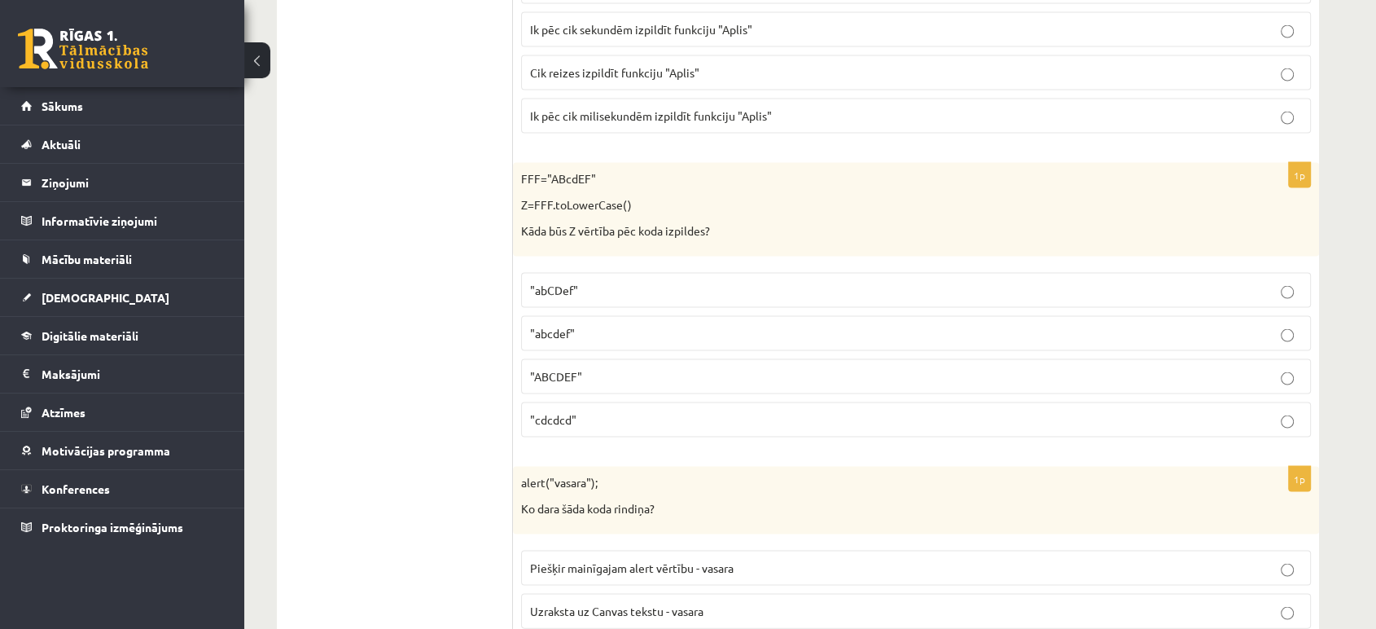
scroll to position [3263, 0]
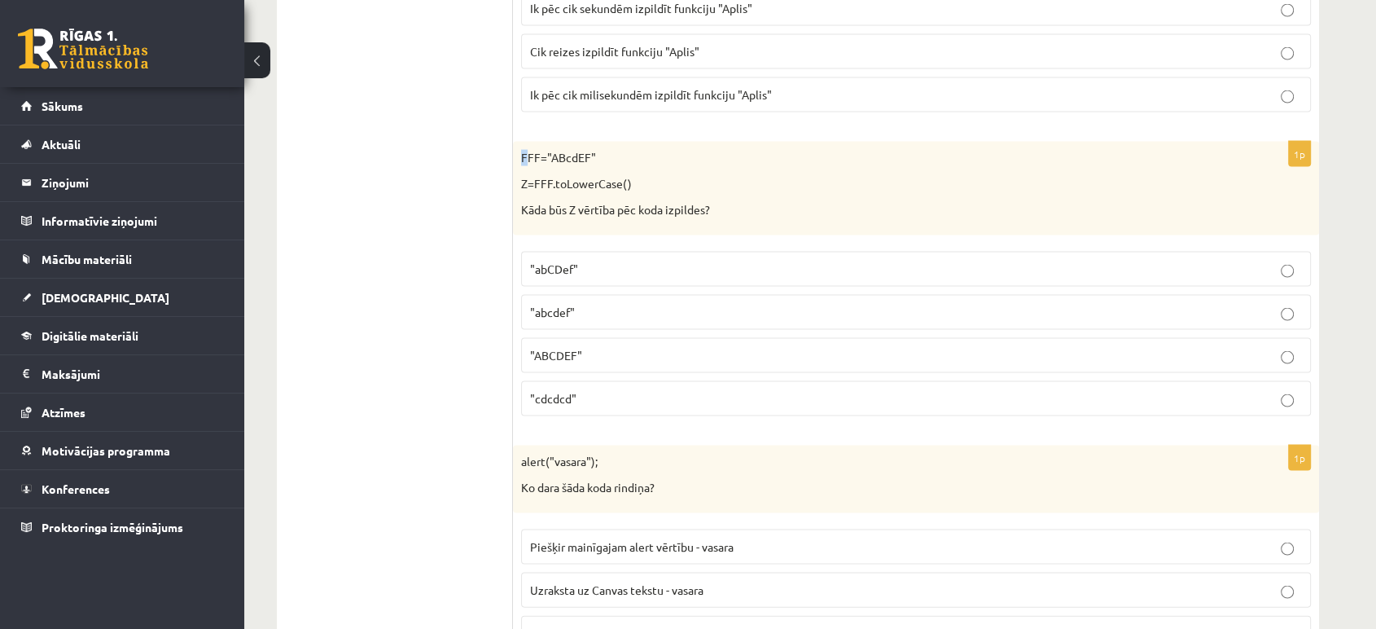
drag, startPoint x: 520, startPoint y: 151, endPoint x: 528, endPoint y: 151, distance: 9.0
click at [528, 151] on div "FFF="ABcdEF" Z=FFF.toLowerCase() Kāda būs Z vērtība pēc koda izpildes?" at bounding box center [916, 189] width 806 height 94
click at [570, 252] on label ""abCDef"" at bounding box center [916, 269] width 790 height 35
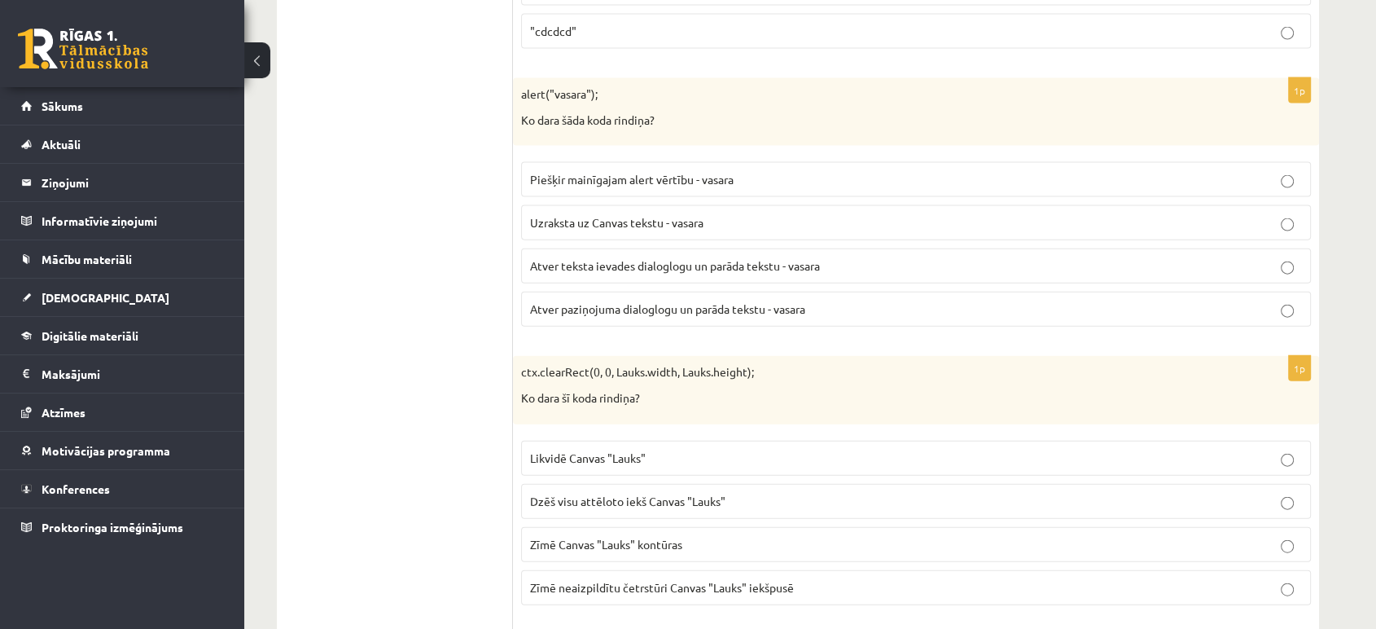
scroll to position [3642, 0]
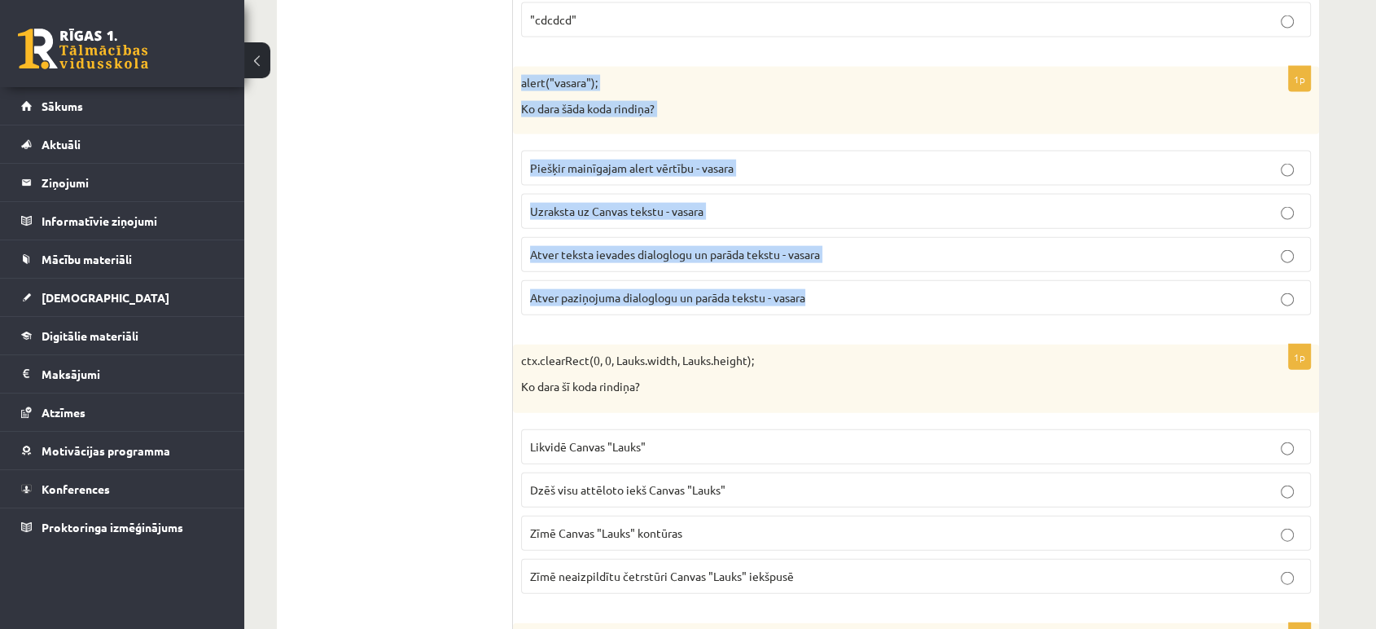
drag, startPoint x: 517, startPoint y: 77, endPoint x: 801, endPoint y: 285, distance: 352.5
click at [808, 283] on div "1p alert("vasara"); Ko dara šāda koda rindiņa? Piešķir mainīgajam alert vērtību…" at bounding box center [916, 197] width 806 height 261
copy div "alert("vasara"); Ko dara šāda koda rindiņa? Piešķir mainīgajam alert vērtību - …"
click at [959, 291] on p "Atver paziņojuma dialoglogu un parāda tekstu - vasara" at bounding box center [916, 297] width 772 height 17
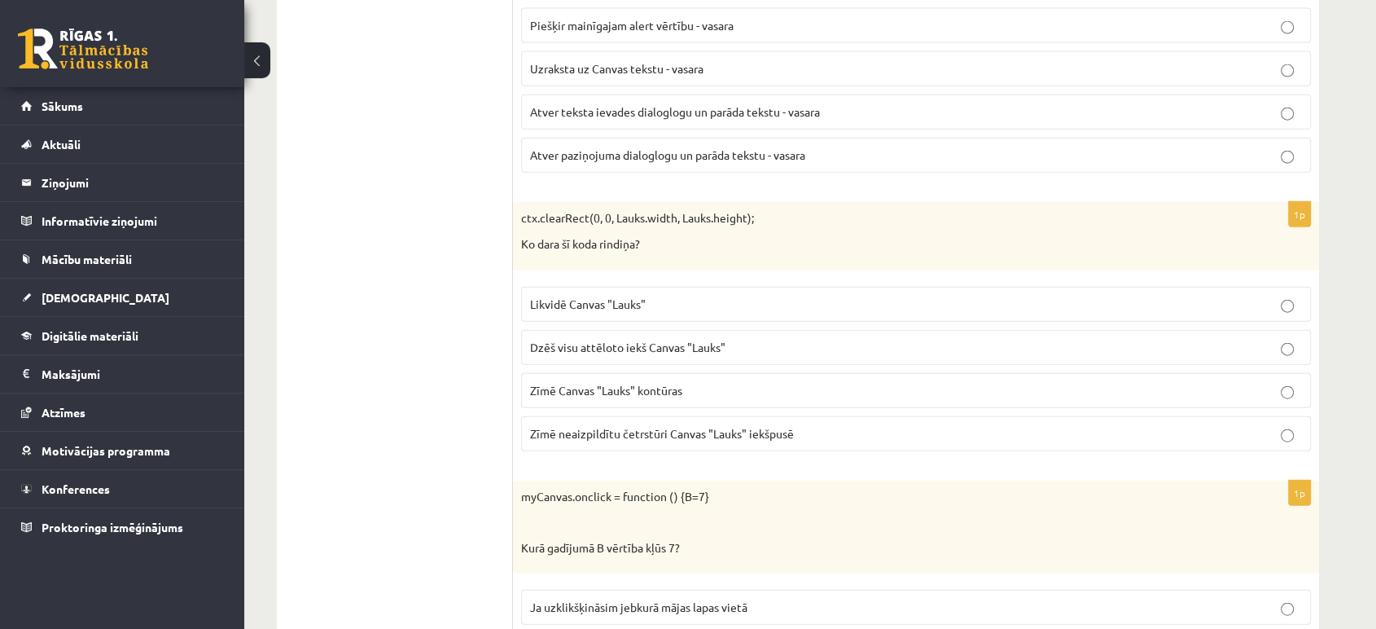
scroll to position [3848, 0]
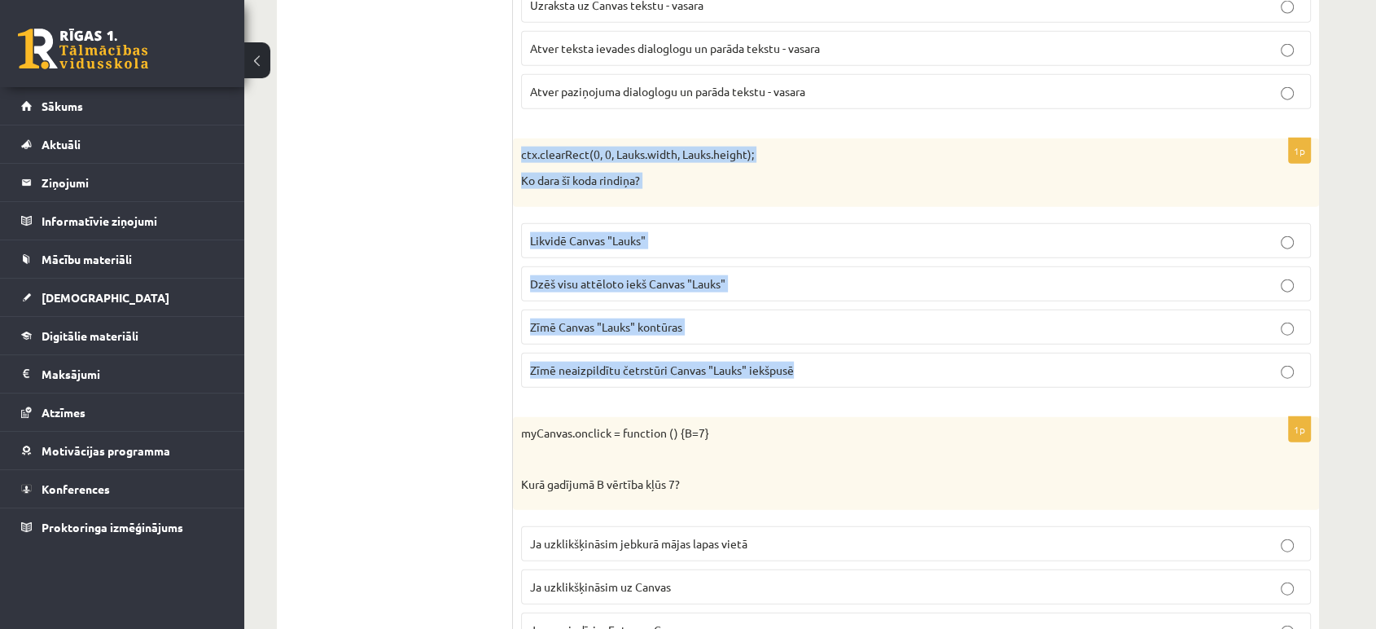
drag, startPoint x: 521, startPoint y: 143, endPoint x: 821, endPoint y: 363, distance: 372.2
click at [821, 363] on div "1p ctx.clearRect(0, 0, Lauks.width, Lauks.height); Ko dara šī koda rindiņa? Lik…" at bounding box center [916, 268] width 806 height 261
copy div "ctx.clearRect(0, 0, Lauks.width, Lauks.height); Ko dara šī koda rindiņa? Likvid…"
click at [758, 275] on p "Dzēš visu attēloto iekš Canvas "Lauks"" at bounding box center [916, 283] width 772 height 17
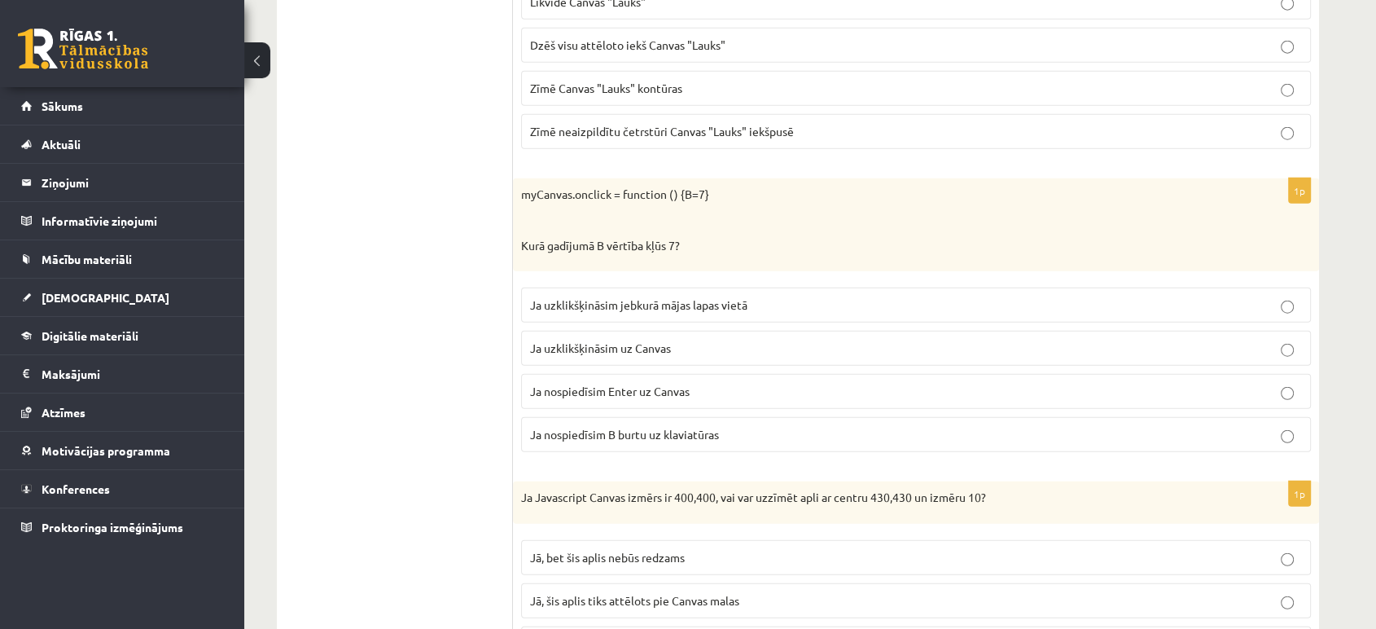
scroll to position [4119, 0]
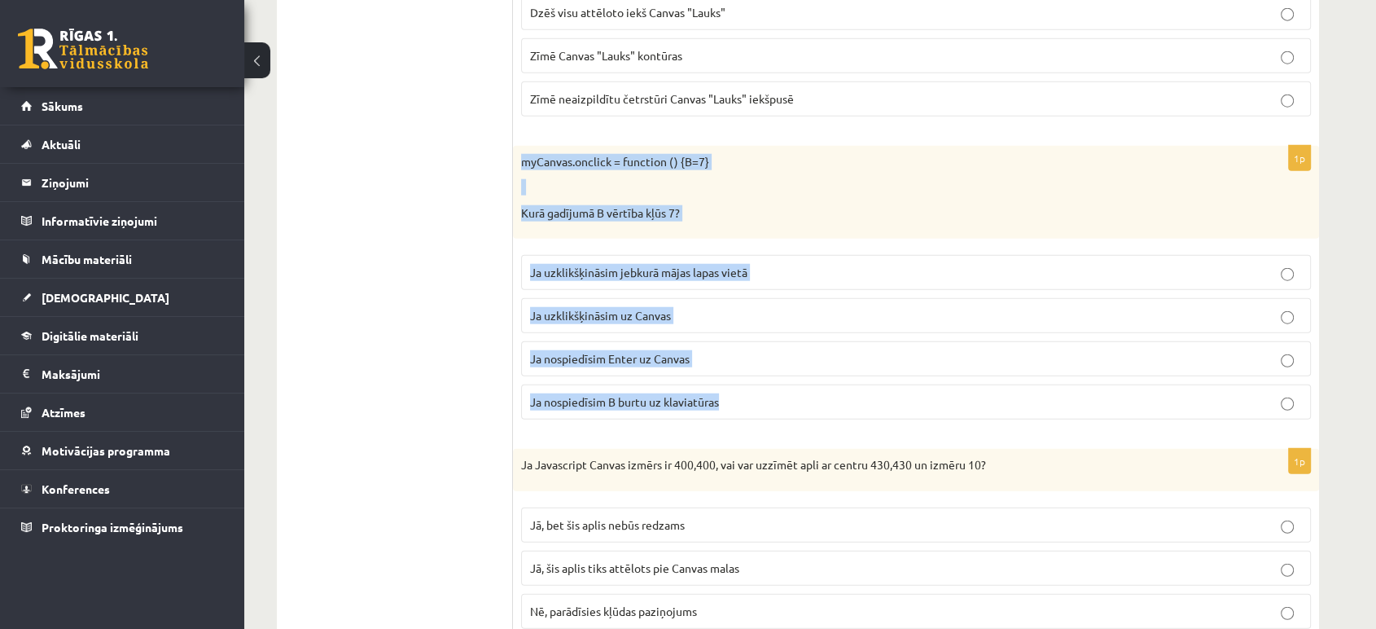
drag, startPoint x: 514, startPoint y: 156, endPoint x: 822, endPoint y: 401, distance: 394.1
click at [822, 401] on div "1p myCanvas.onclick = function () {B=7} Kurā gadījumā B vērtība kļūs 7? Ja uzkl…" at bounding box center [916, 289] width 806 height 287
copy div "myCanvas.onclick = function () {B=7} Kurā gadījumā B vērtība kļūs 7? Ja uzklikš…"
click at [744, 307] on p "Ja uzklikšķināsim uz Canvas" at bounding box center [916, 315] width 772 height 17
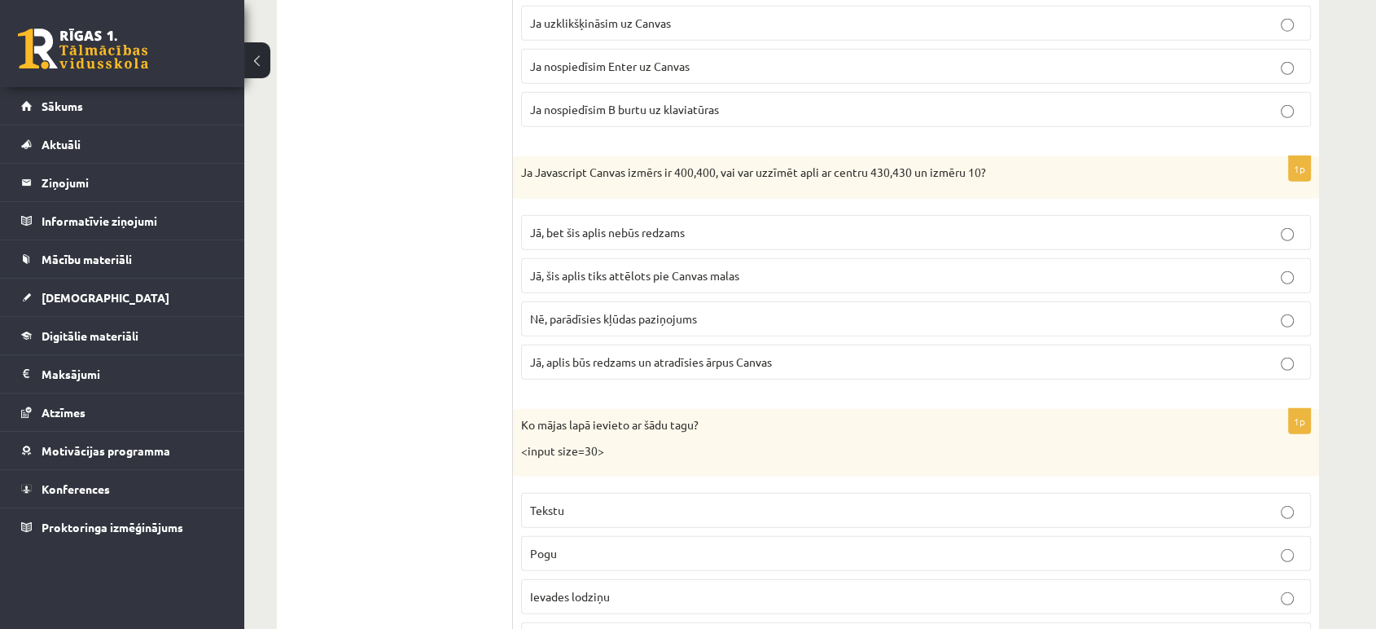
scroll to position [4433, 0]
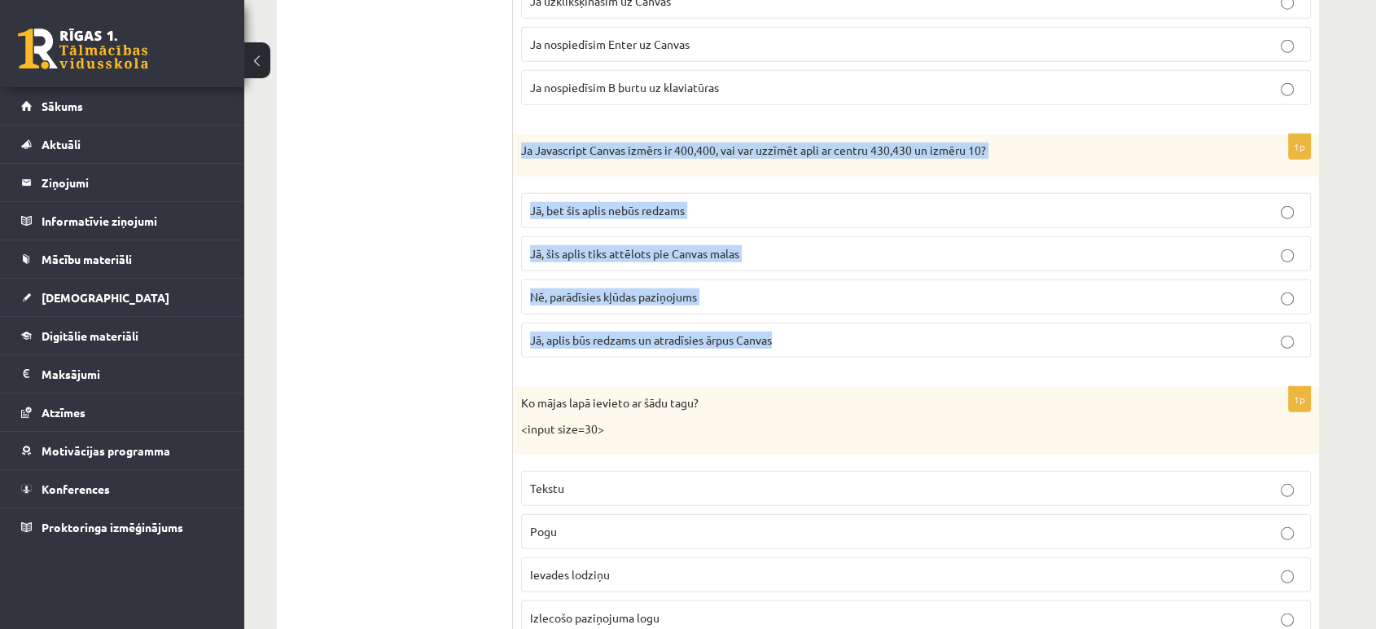
drag, startPoint x: 518, startPoint y: 142, endPoint x: 936, endPoint y: 325, distance: 456.2
click at [936, 325] on div "1p Ja Javascript Canvas izmērs ir 400,400, vai var uzzīmēt apli ar centru 430,4…" at bounding box center [916, 252] width 806 height 236
click at [728, 204] on p "Jā, bet šis aplis nebūs redzams" at bounding box center [916, 210] width 772 height 17
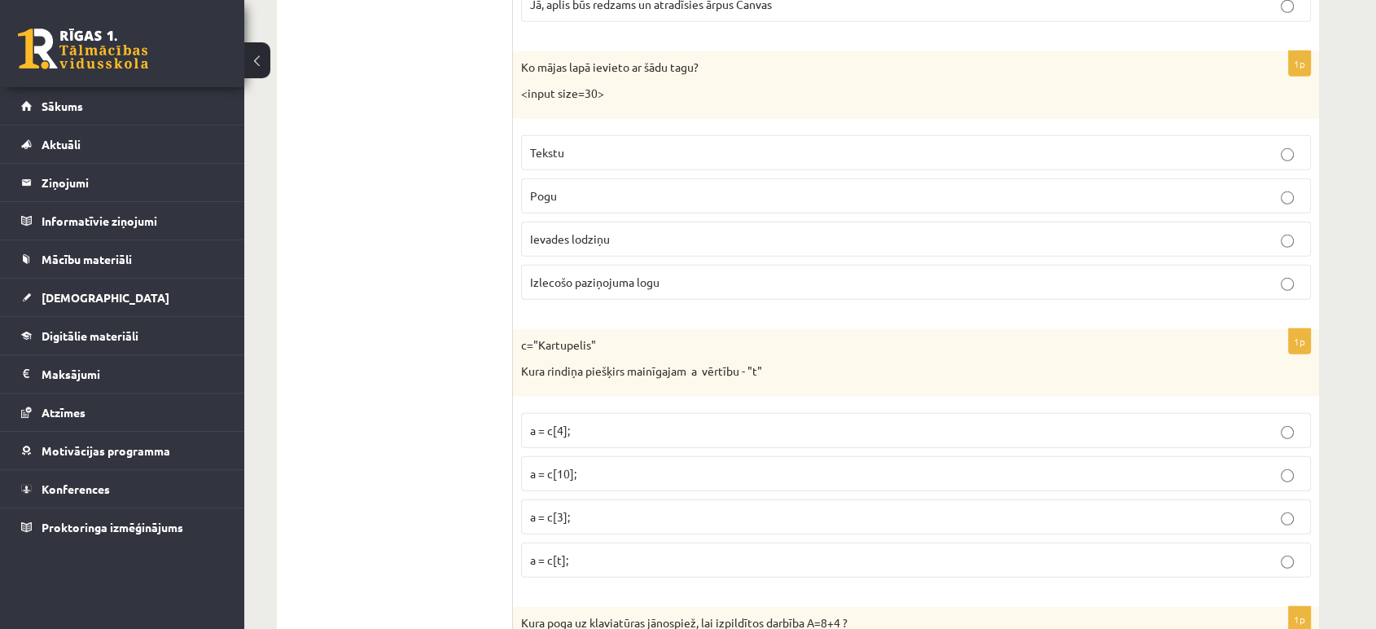
scroll to position [4822, 0]
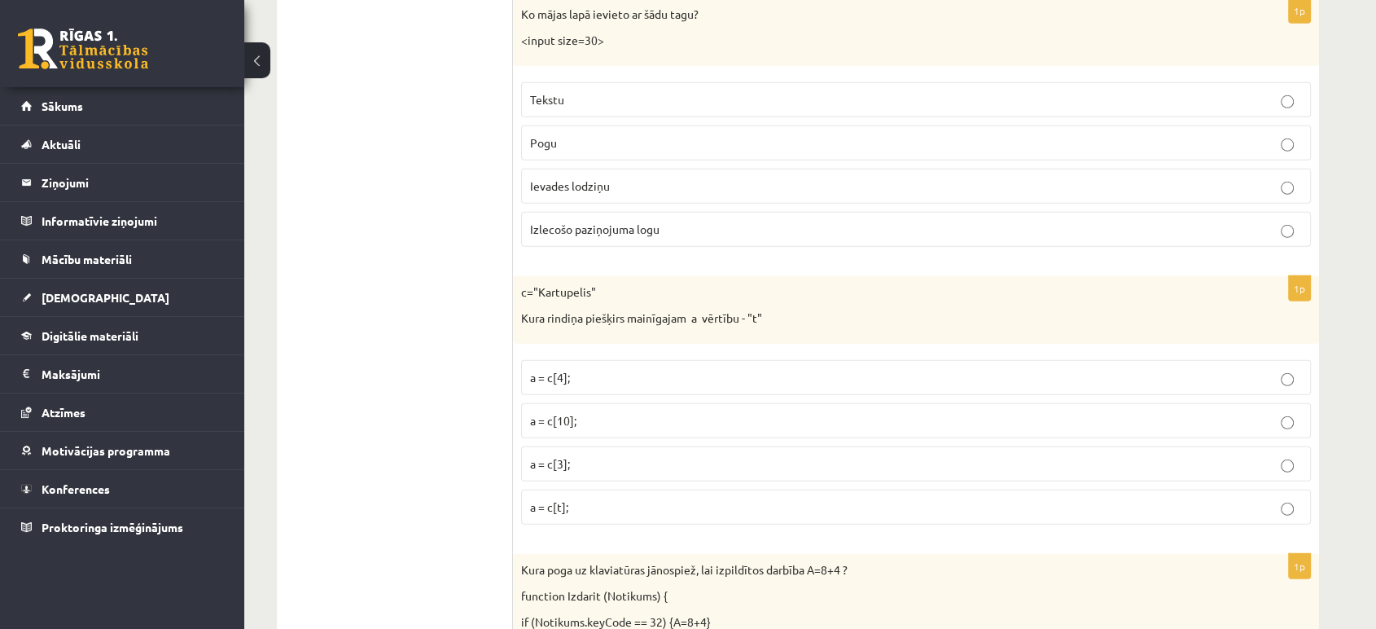
click at [687, 221] on p "Izlecošo paziņojuma logu" at bounding box center [916, 229] width 772 height 17
click at [712, 403] on label "a = c[10];" at bounding box center [916, 420] width 790 height 35
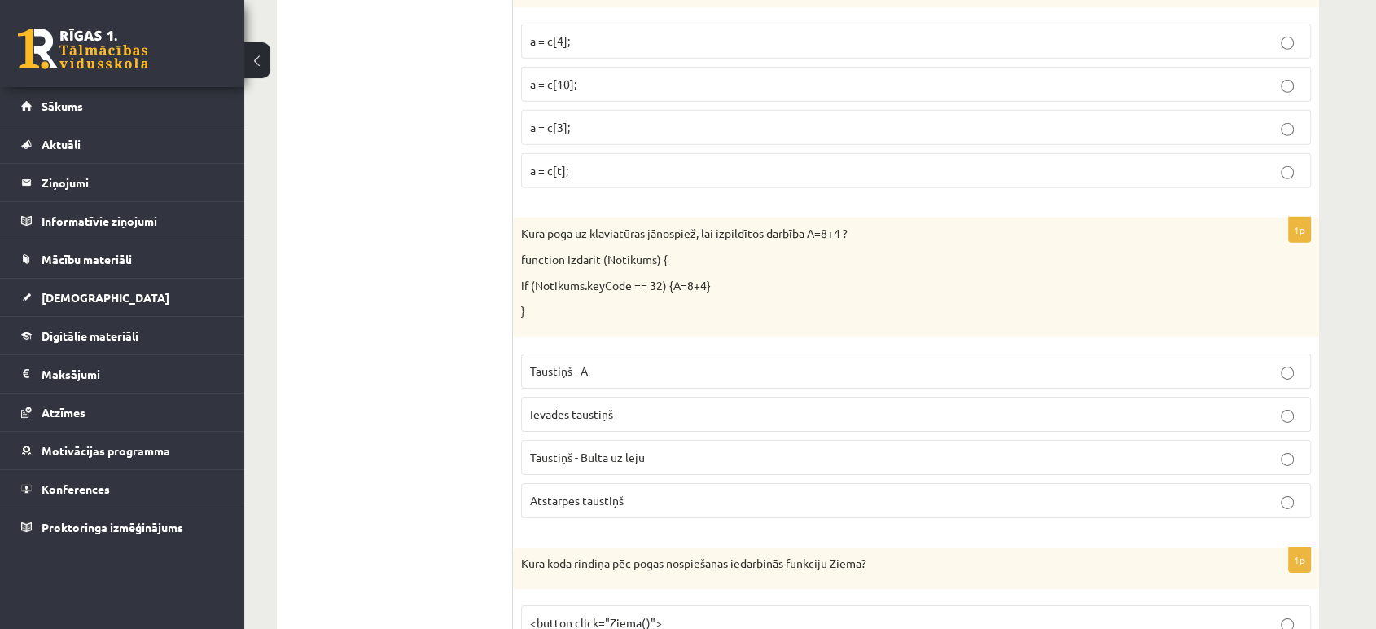
scroll to position [5190, 0]
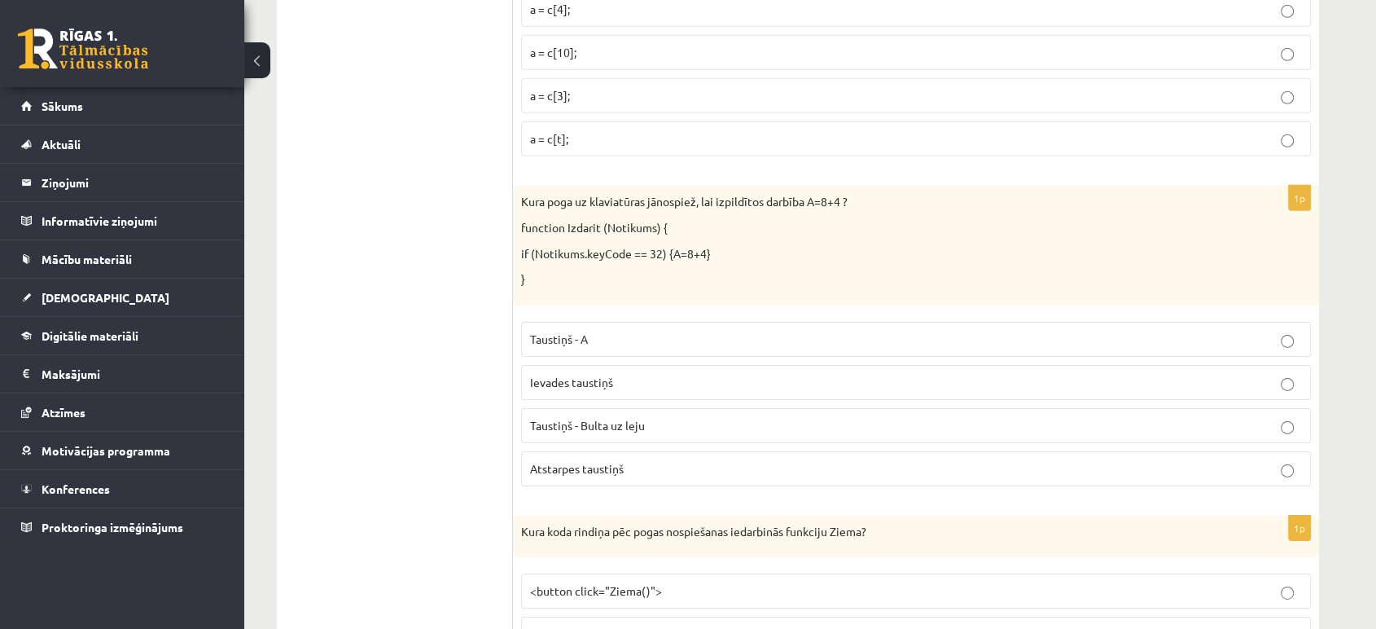
click at [721, 374] on p "Ievades taustiņš" at bounding box center [916, 382] width 772 height 17
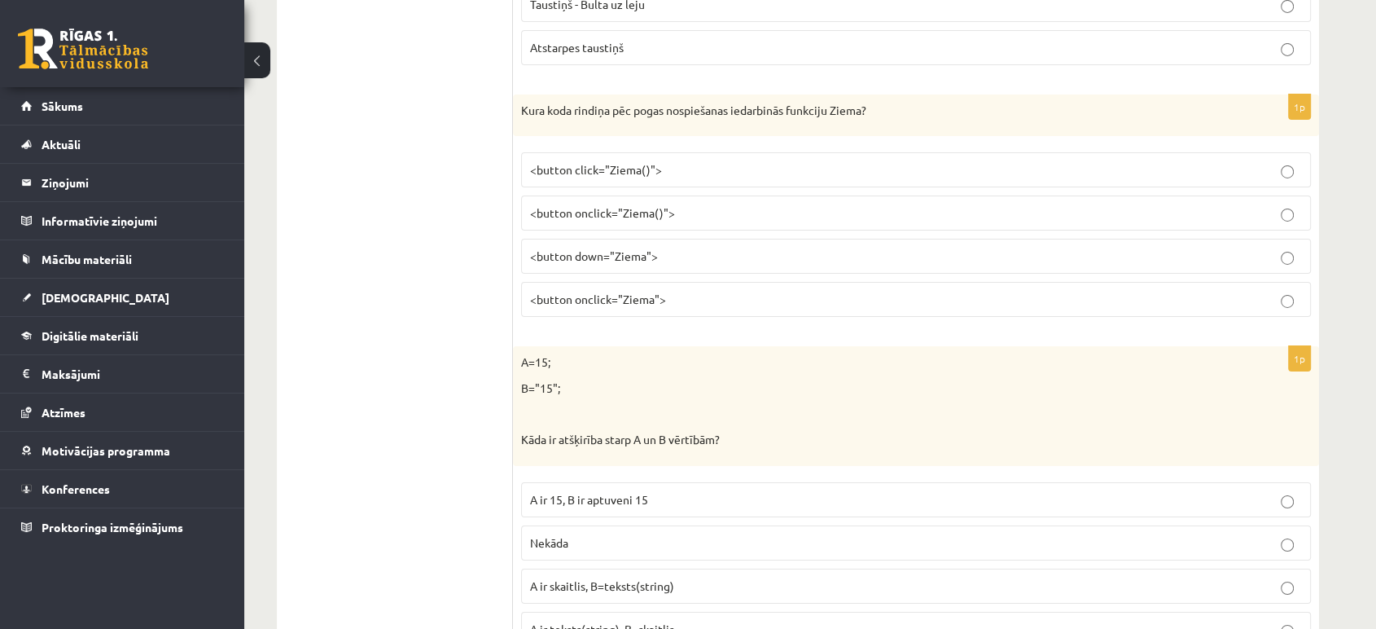
scroll to position [5622, 0]
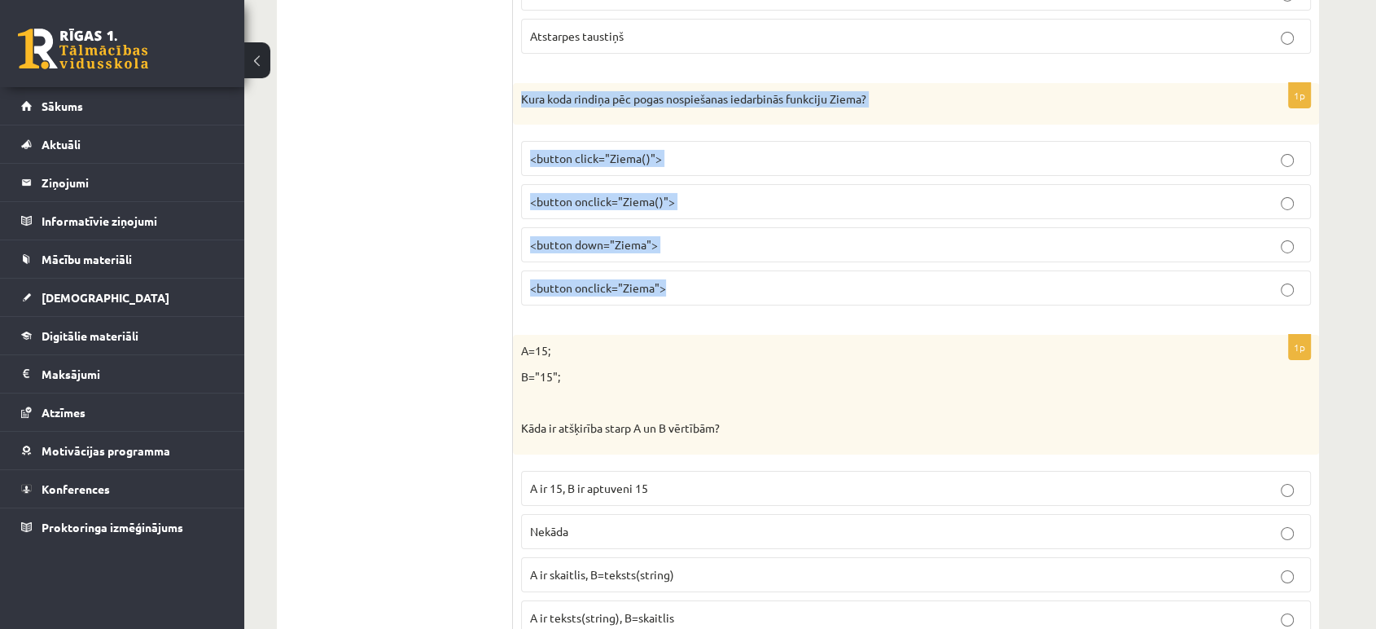
drag, startPoint x: 516, startPoint y: 83, endPoint x: 934, endPoint y: 259, distance: 453.3
click at [934, 259] on div "1p Kura koda rindiņa pēc pogas nospiešanas iedarbinās funkciju Ziema? <button c…" at bounding box center [916, 201] width 806 height 236
click at [716, 193] on p "<button onclick="Ziema()">" at bounding box center [916, 201] width 772 height 17
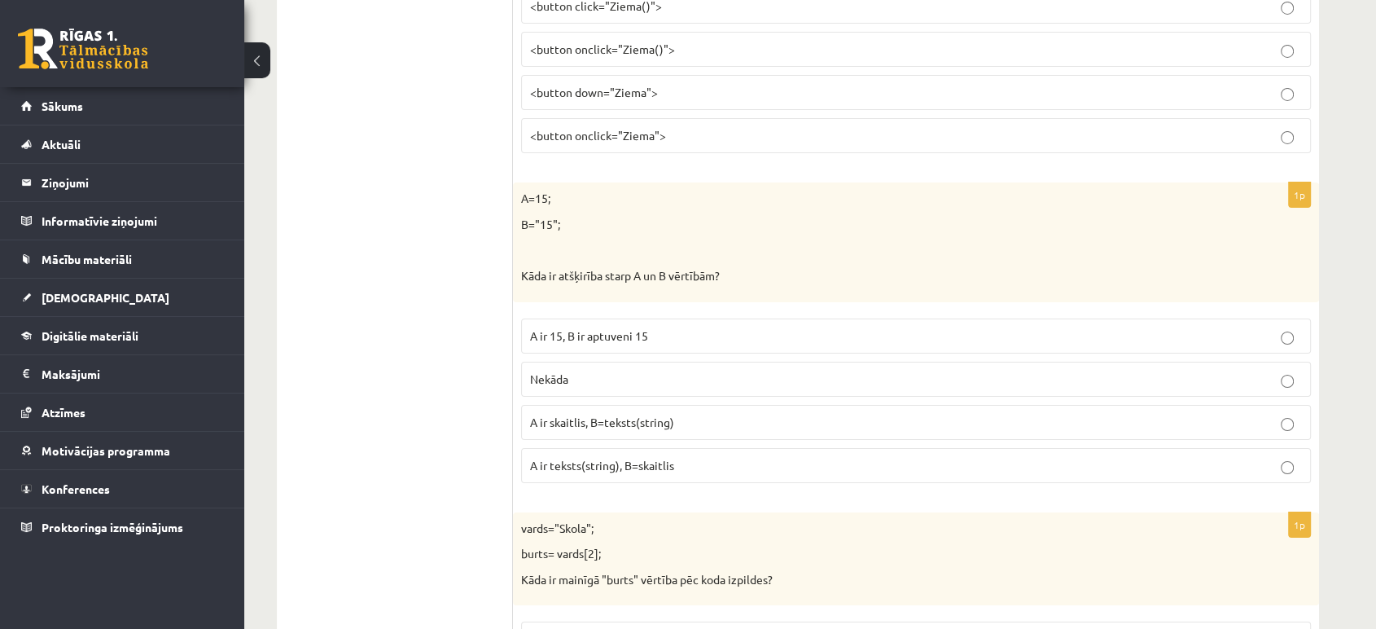
scroll to position [5883, 0]
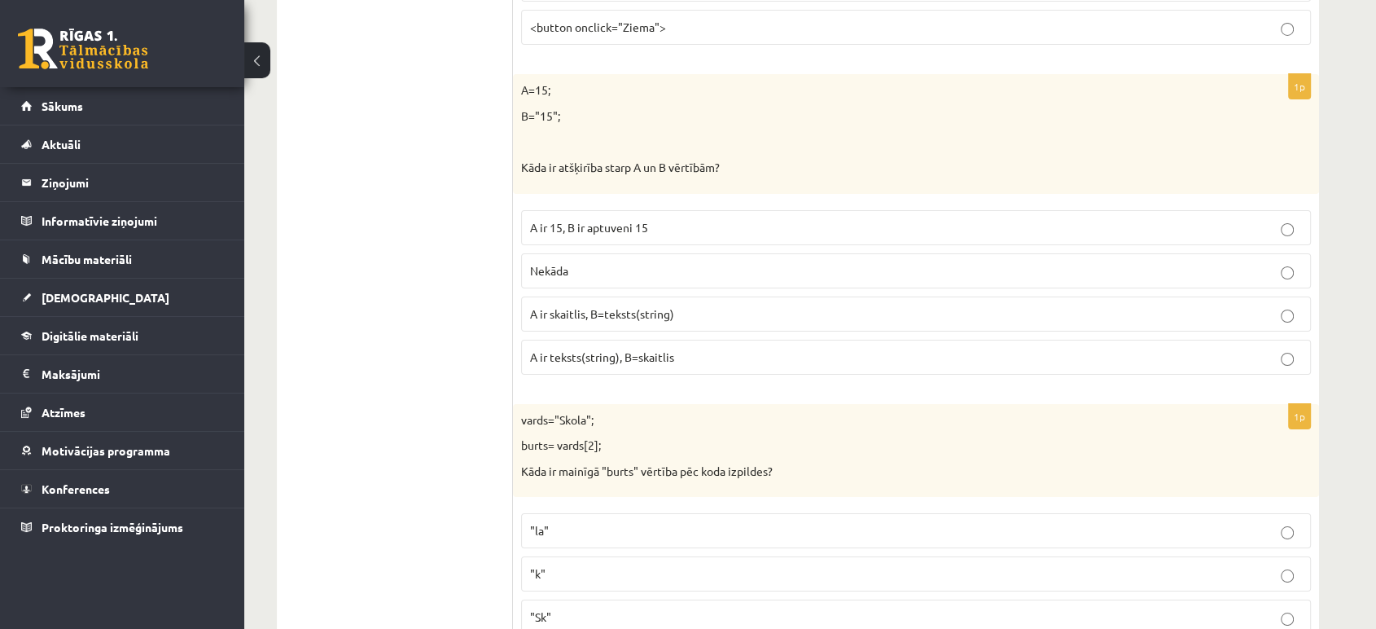
drag, startPoint x: 510, startPoint y: 69, endPoint x: 687, endPoint y: 236, distance: 243.7
drag, startPoint x: 590, startPoint y: 82, endPoint x: 493, endPoint y: 111, distance: 100.2
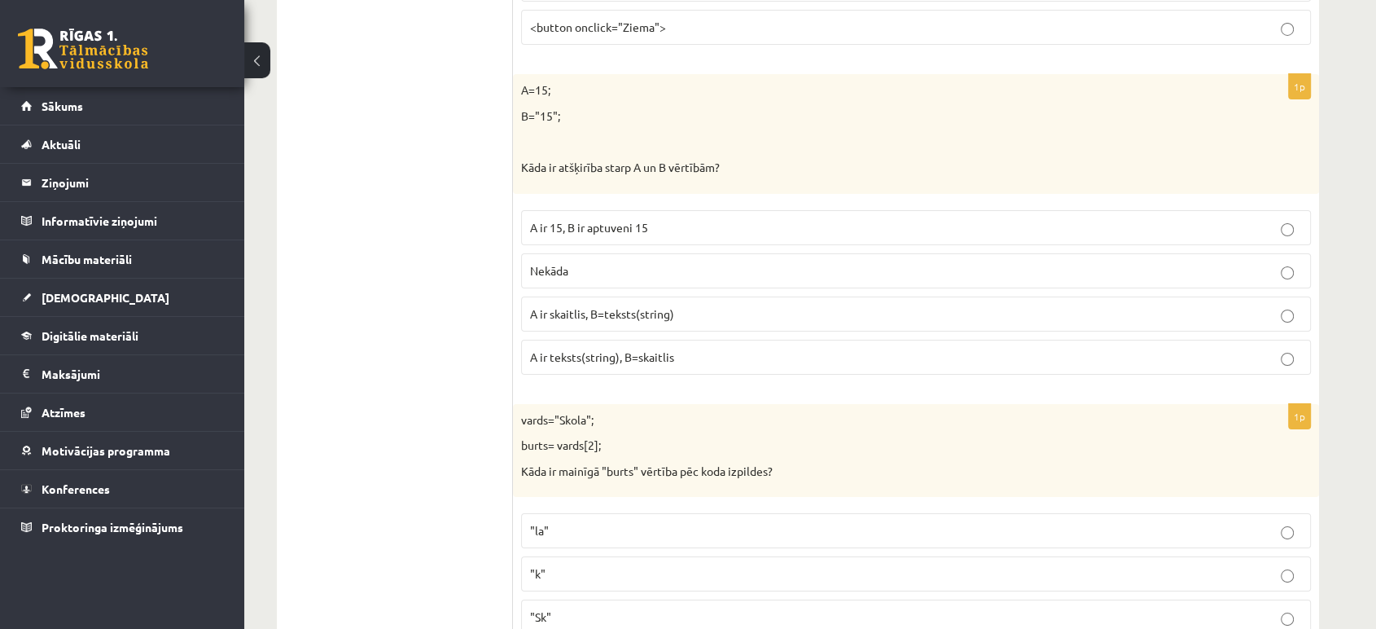
click at [523, 83] on p "A=15;" at bounding box center [875, 90] width 708 height 16
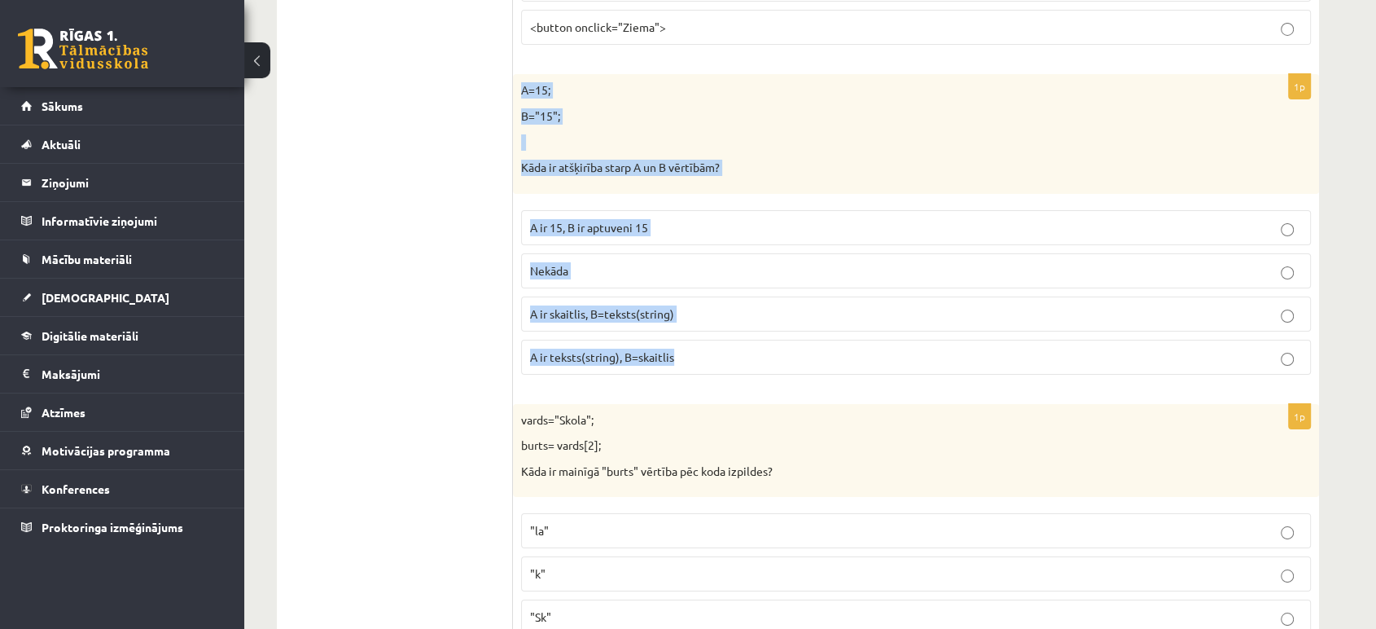
drag, startPoint x: 518, startPoint y: 80, endPoint x: 783, endPoint y: 362, distance: 387.7
click at [783, 362] on div "1p A=15; B="15"; Kāda ir atšķirība starp A un B vērtībām? A ir 15, B ir aptuven…" at bounding box center [916, 230] width 806 height 313
click at [733, 305] on p "A ir skaitlis, B=teksts(string)" at bounding box center [916, 313] width 772 height 17
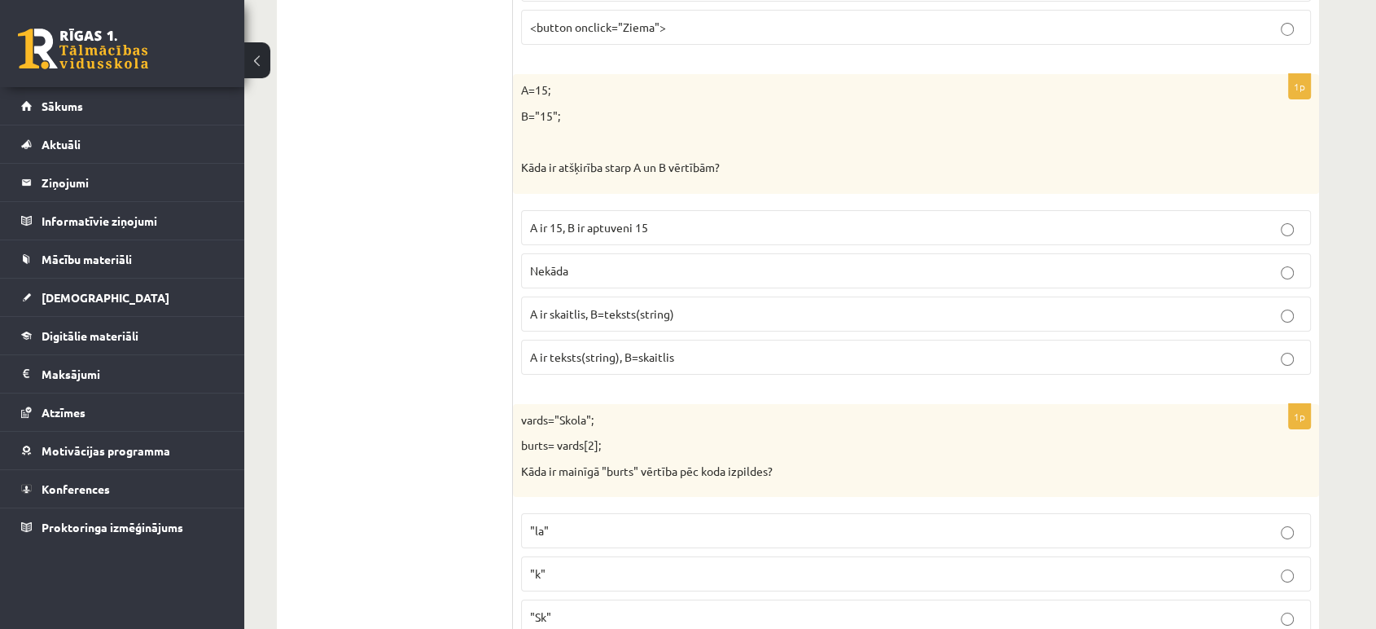
click at [733, 305] on p "A ir skaitlis, B=teksts(string)" at bounding box center [916, 313] width 772 height 17
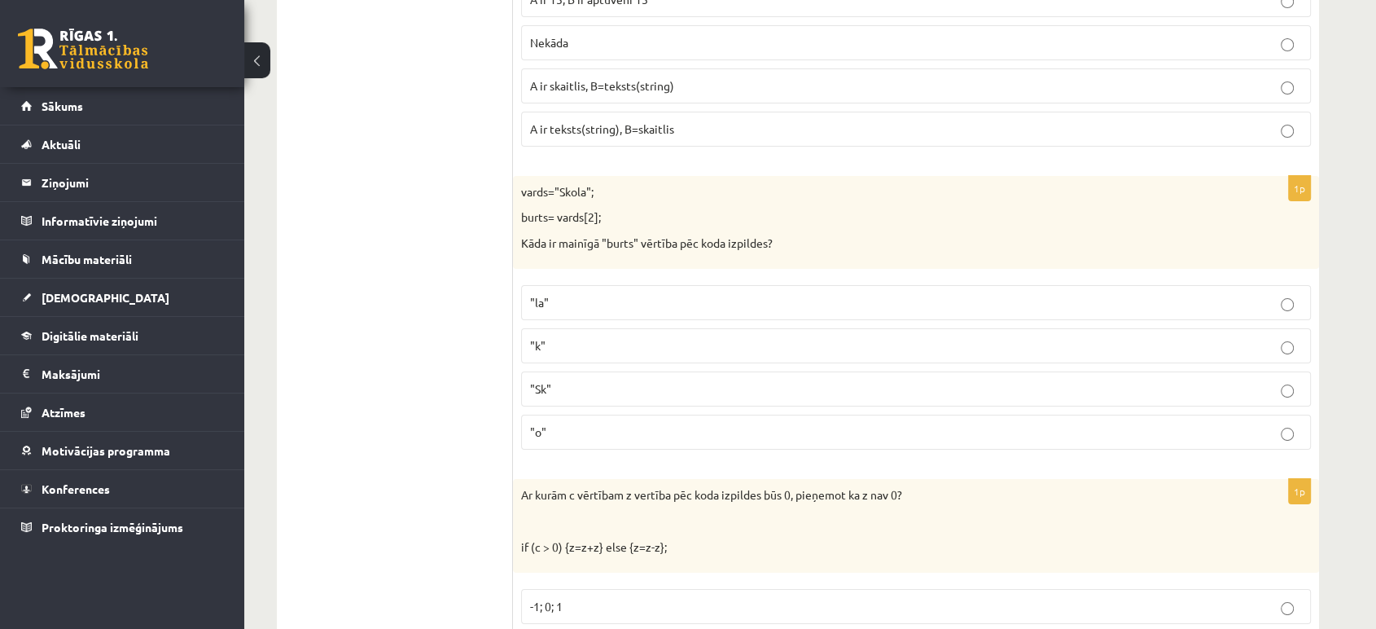
scroll to position [6132, 0]
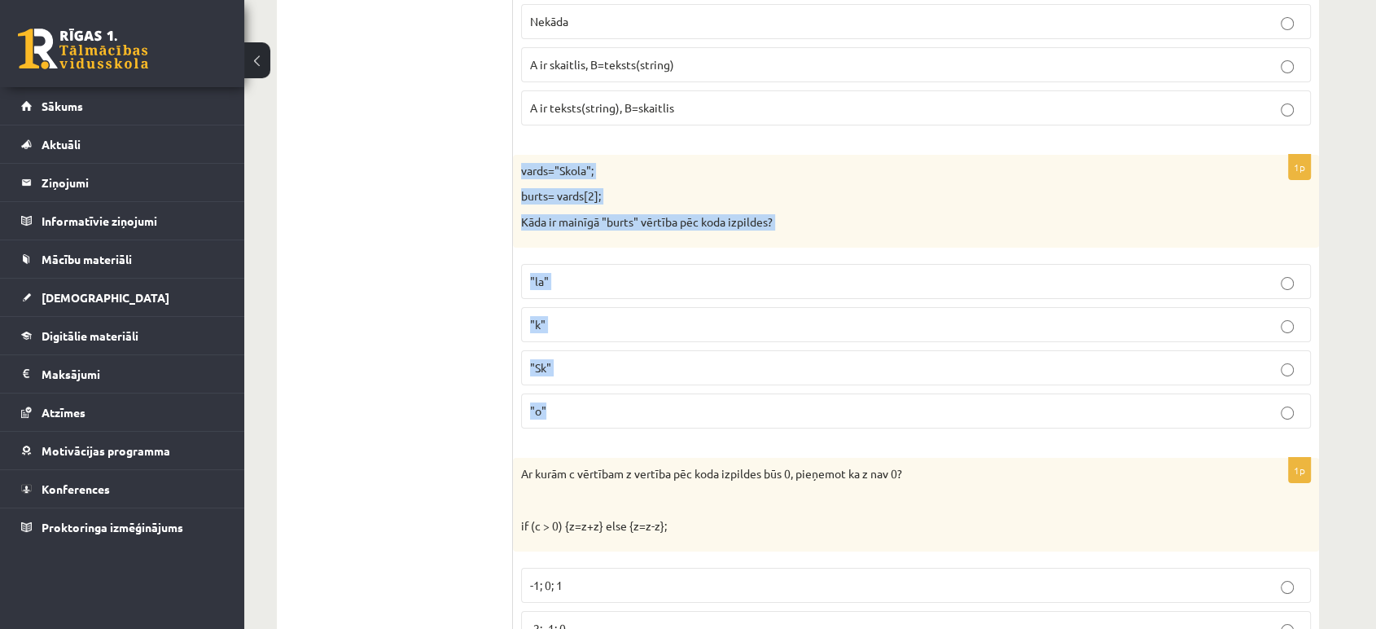
drag, startPoint x: 514, startPoint y: 156, endPoint x: 846, endPoint y: 382, distance: 401.6
click at [846, 382] on div "1p vards="Skola"; burts= vards[2]; Kāda ir mainīgā "burts" vērtība pēc koda izp…" at bounding box center [916, 298] width 806 height 287
click at [624, 402] on p ""o"" at bounding box center [916, 410] width 772 height 17
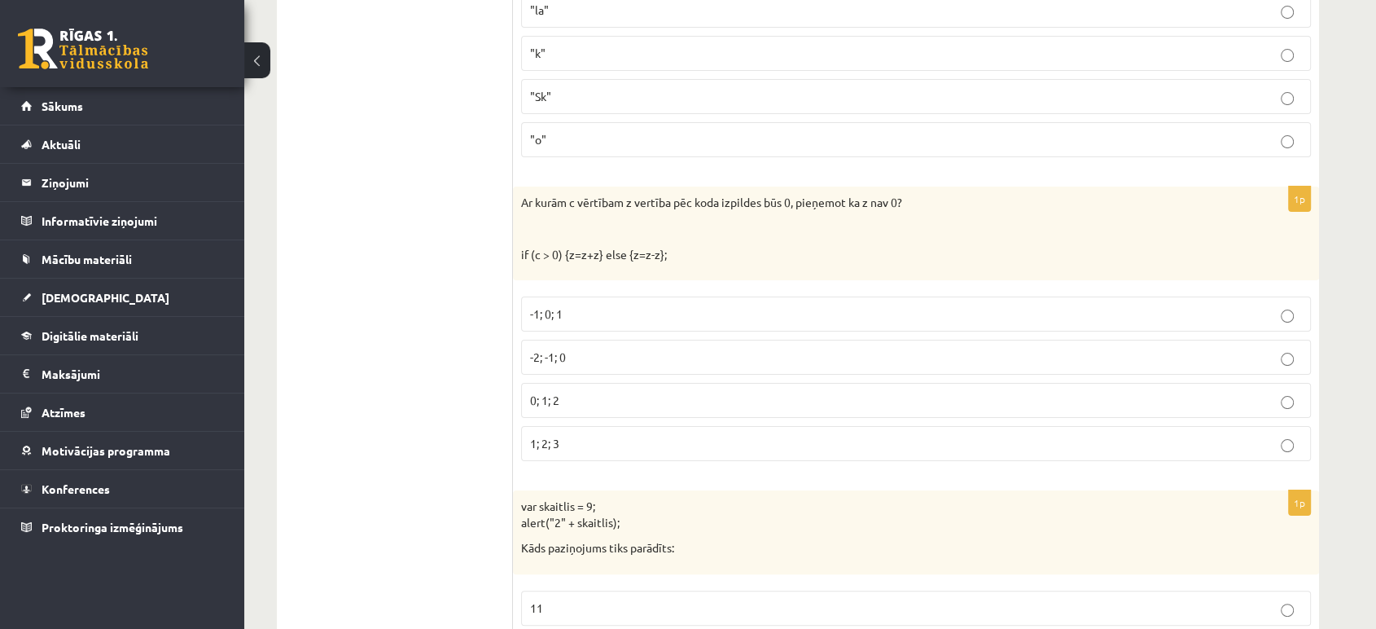
scroll to position [6414, 0]
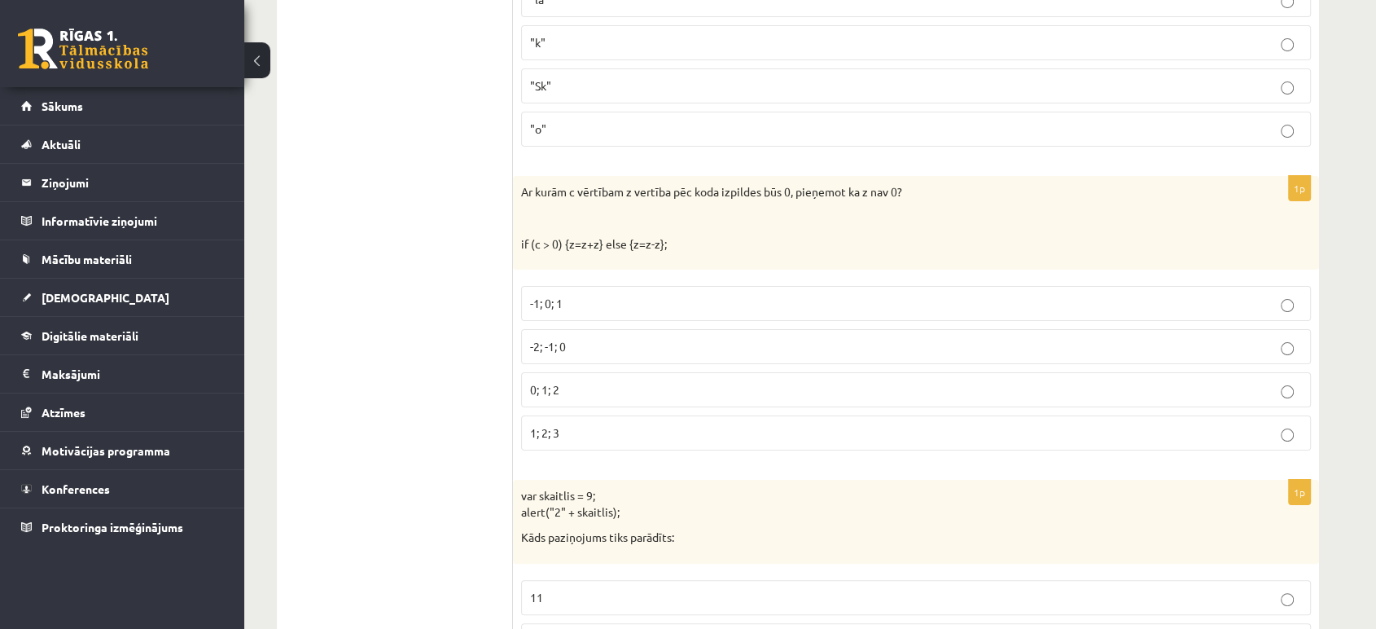
click at [964, 340] on label "-2; -1; 0" at bounding box center [916, 346] width 790 height 35
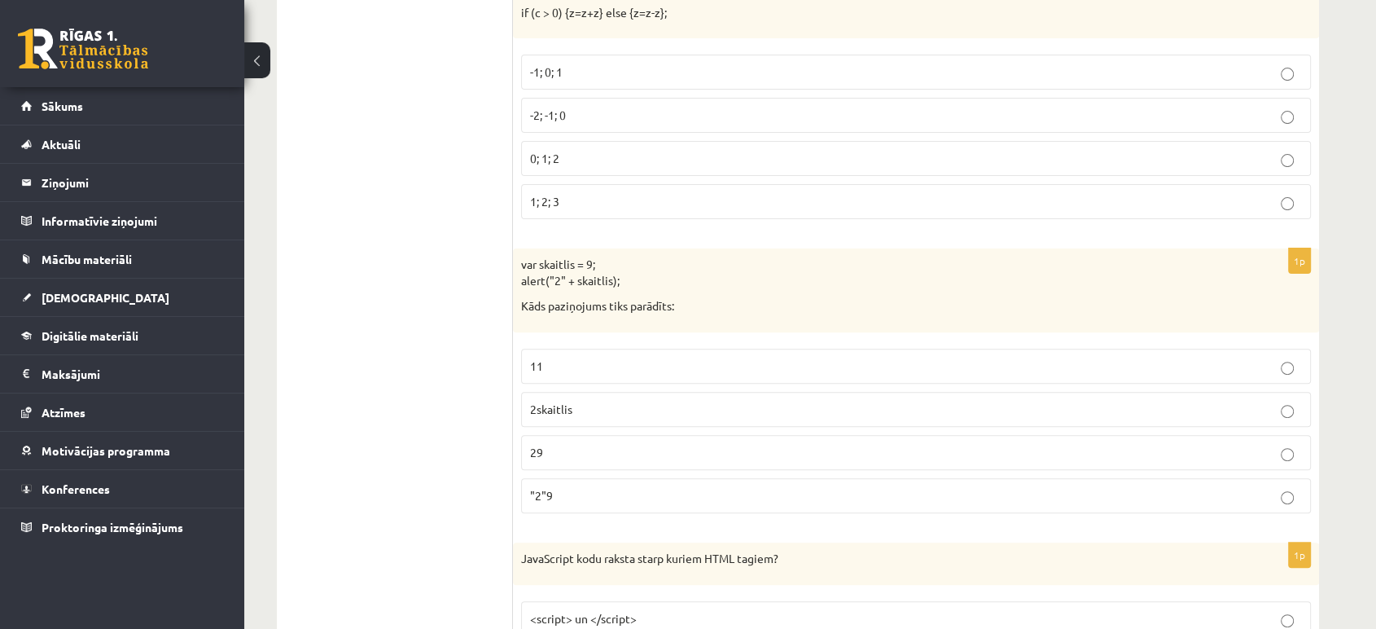
scroll to position [6805, 0]
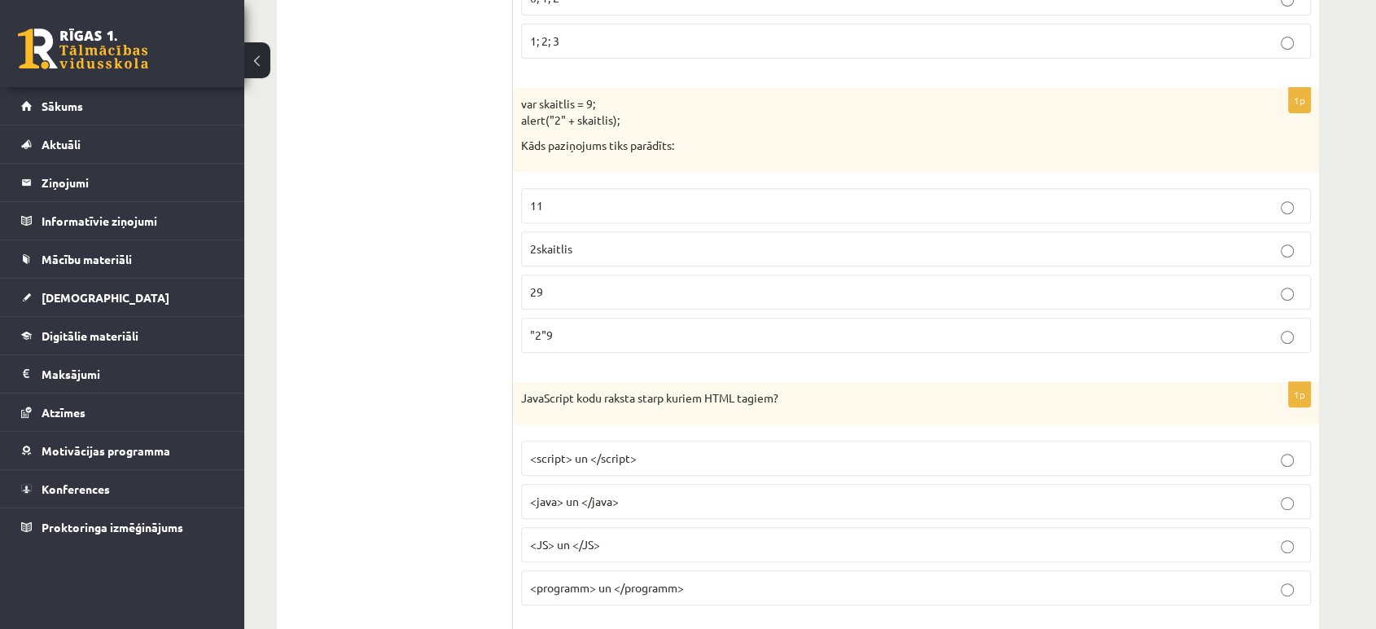
click at [920, 331] on label ""2"9" at bounding box center [916, 335] width 790 height 35
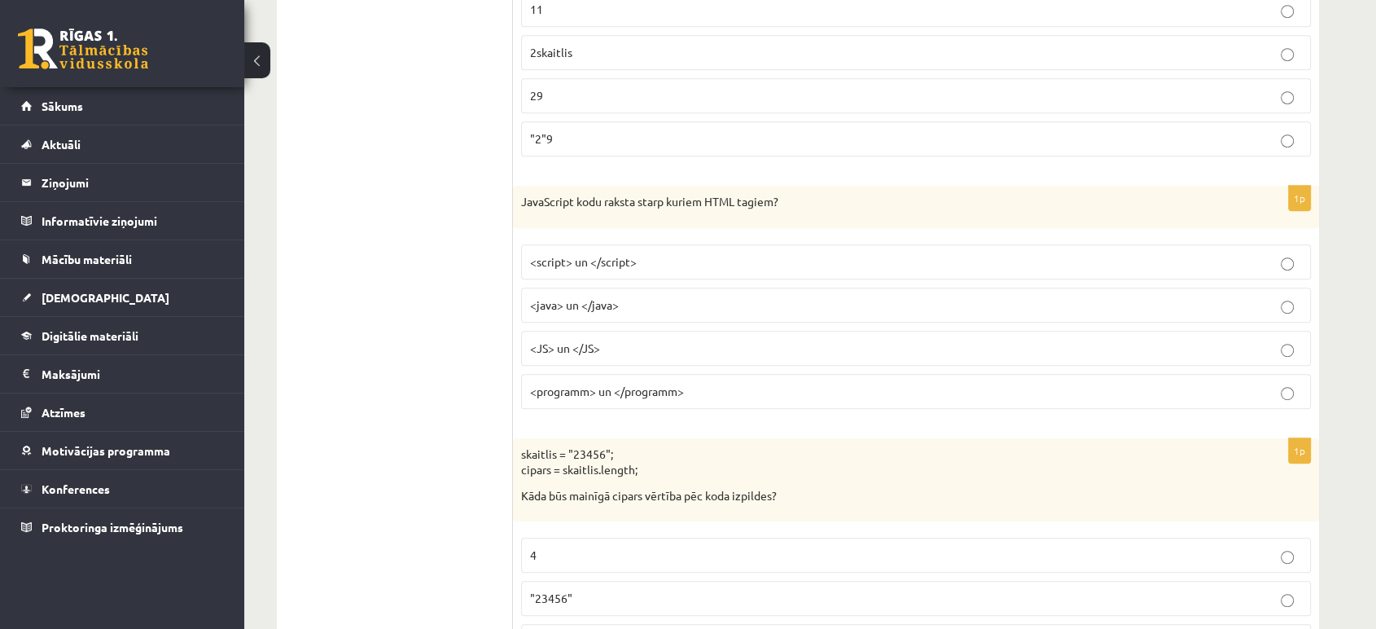
scroll to position [7033, 0]
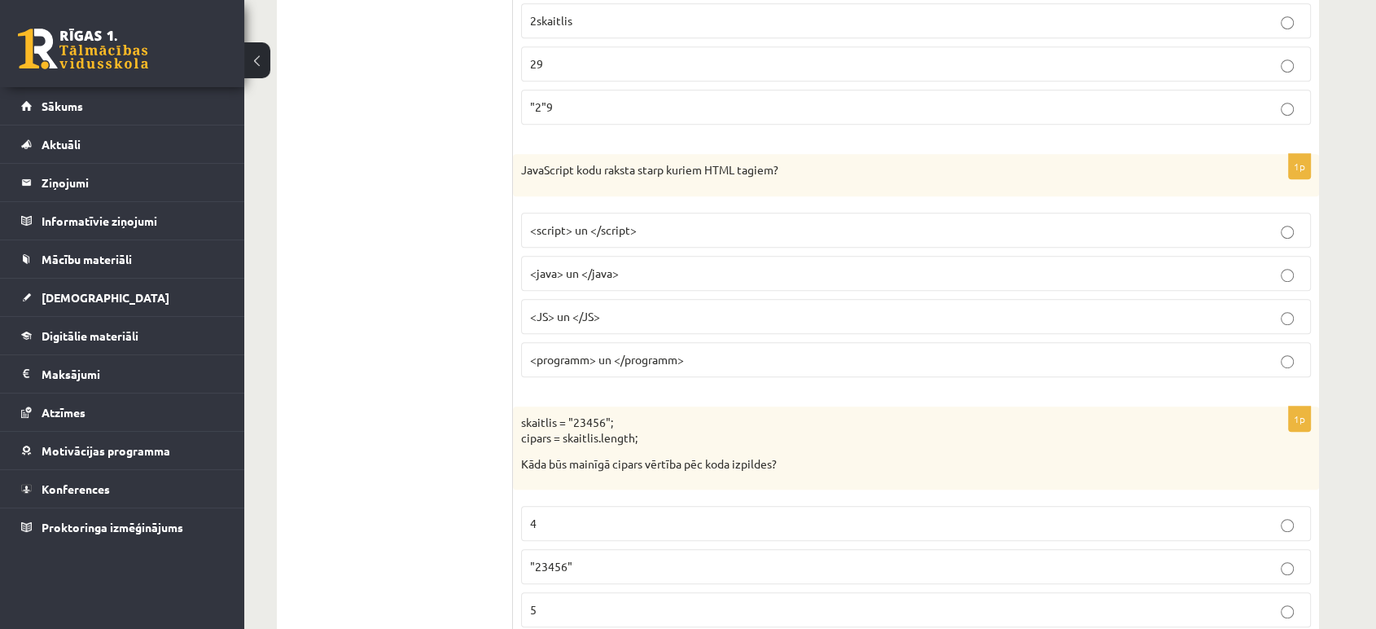
click at [541, 222] on span "<script> un </script>" at bounding box center [583, 229] width 107 height 15
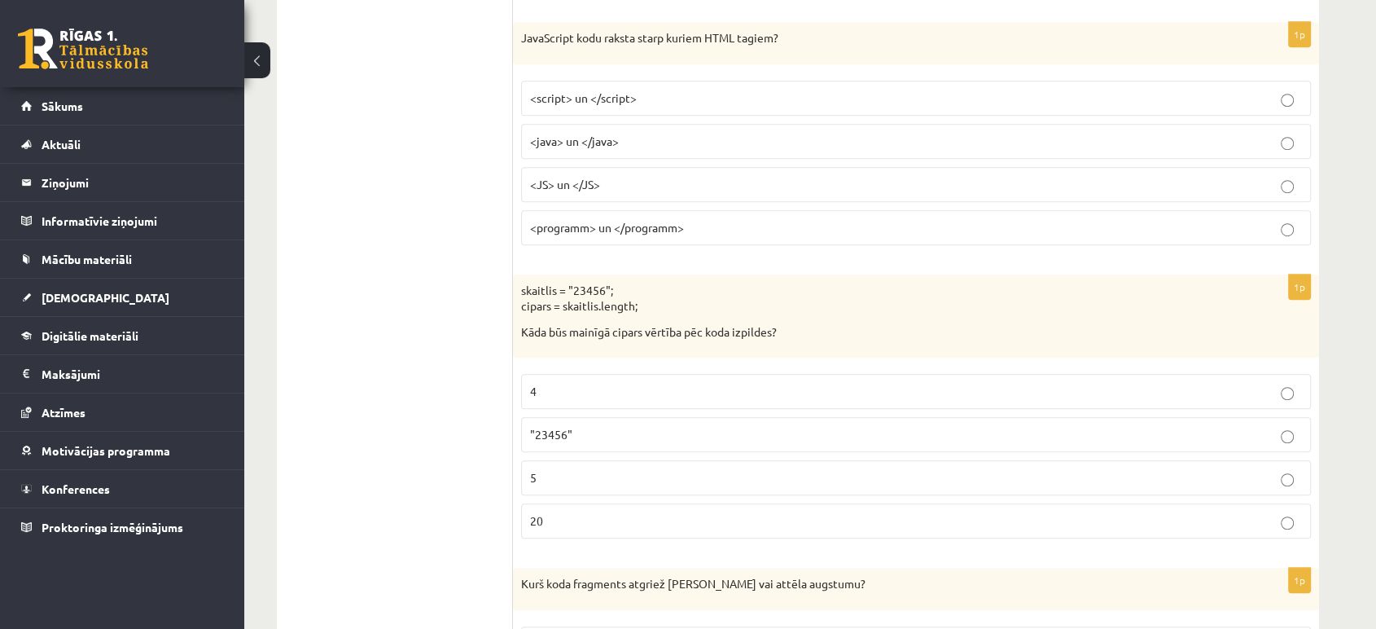
scroll to position [7197, 0]
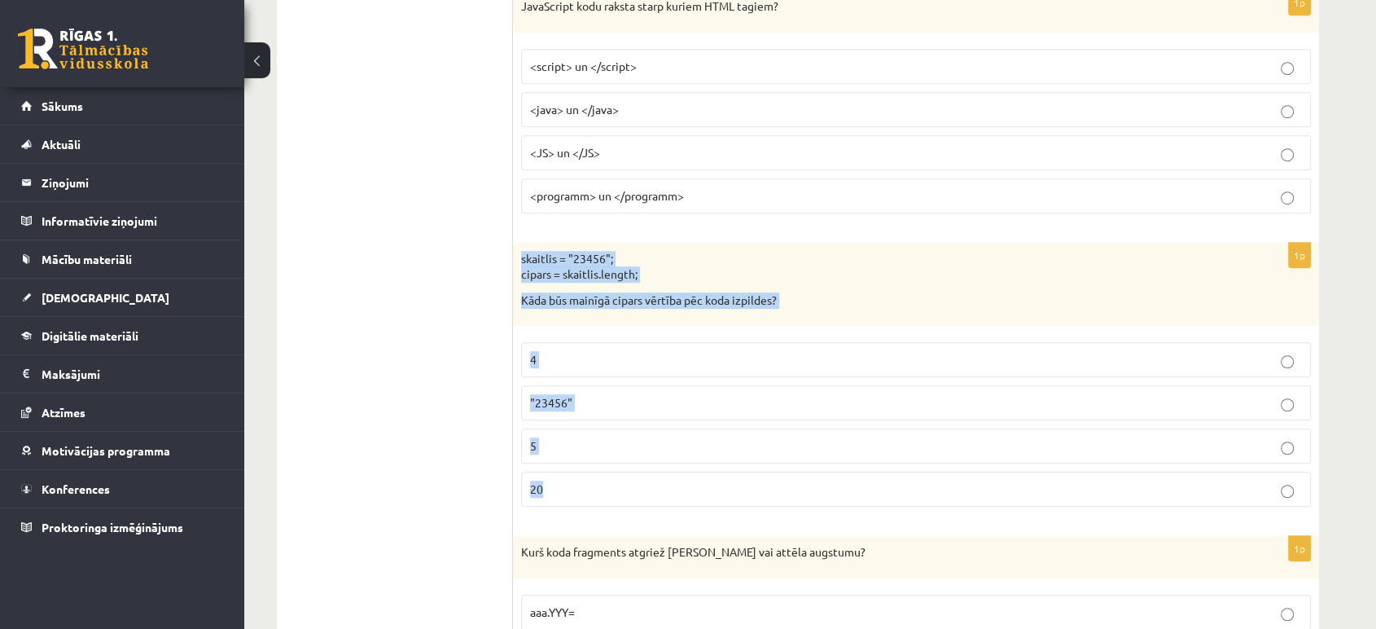
drag, startPoint x: 517, startPoint y: 240, endPoint x: 825, endPoint y: 464, distance: 380.7
click at [825, 464] on div "1p skaitlis = "23456"; cipars = skaitlis.length; Kāda būs mainīgā cipars vērtīb…" at bounding box center [916, 382] width 806 height 278
click at [601, 437] on label "5" at bounding box center [916, 445] width 790 height 35
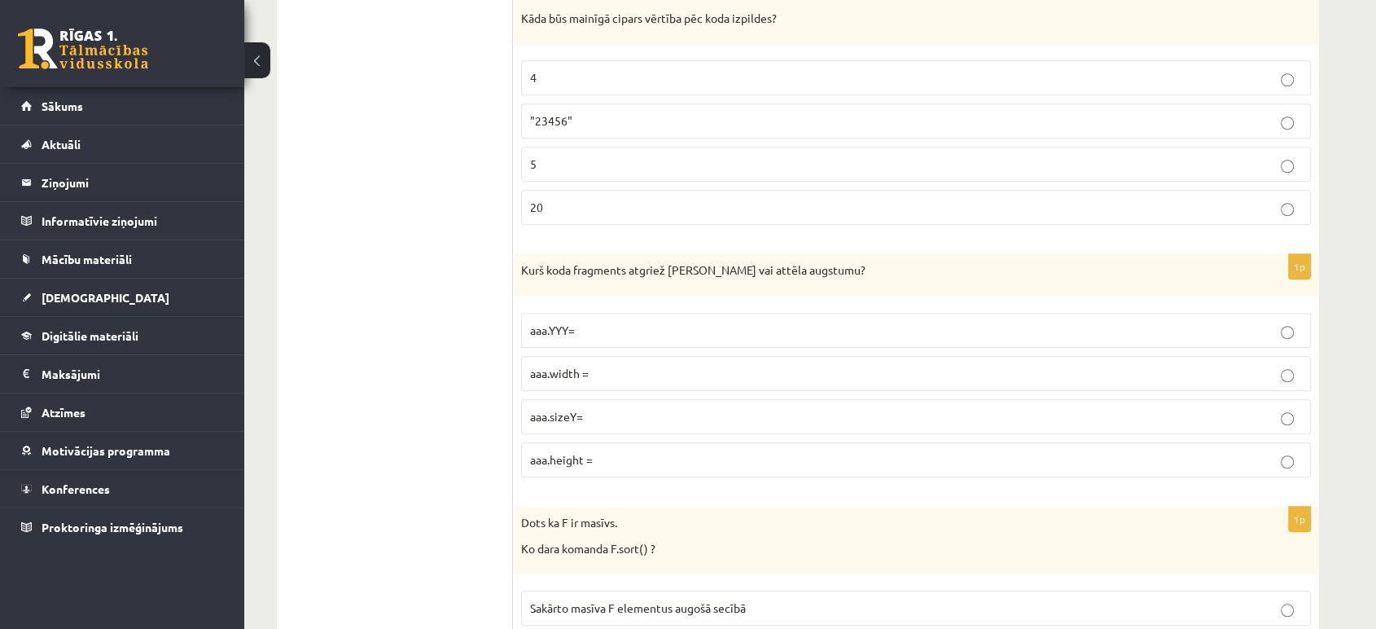
scroll to position [7522, 0]
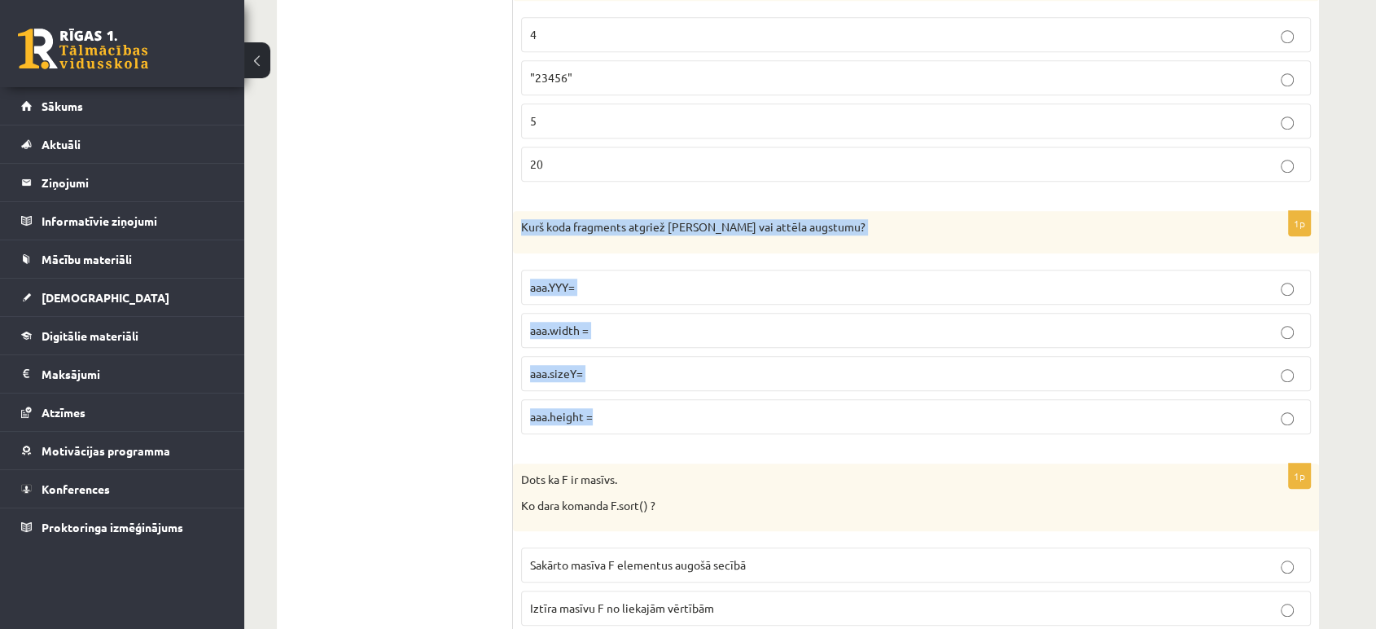
drag, startPoint x: 523, startPoint y: 213, endPoint x: 795, endPoint y: 383, distance: 320.4
click at [795, 383] on div "1p Kurš koda fragments atgriež Canvas vai attēla augstumu? aaa.YYY= aaa.width =…" at bounding box center [916, 329] width 806 height 236
click at [656, 408] on p "aaa.height =" at bounding box center [916, 416] width 772 height 17
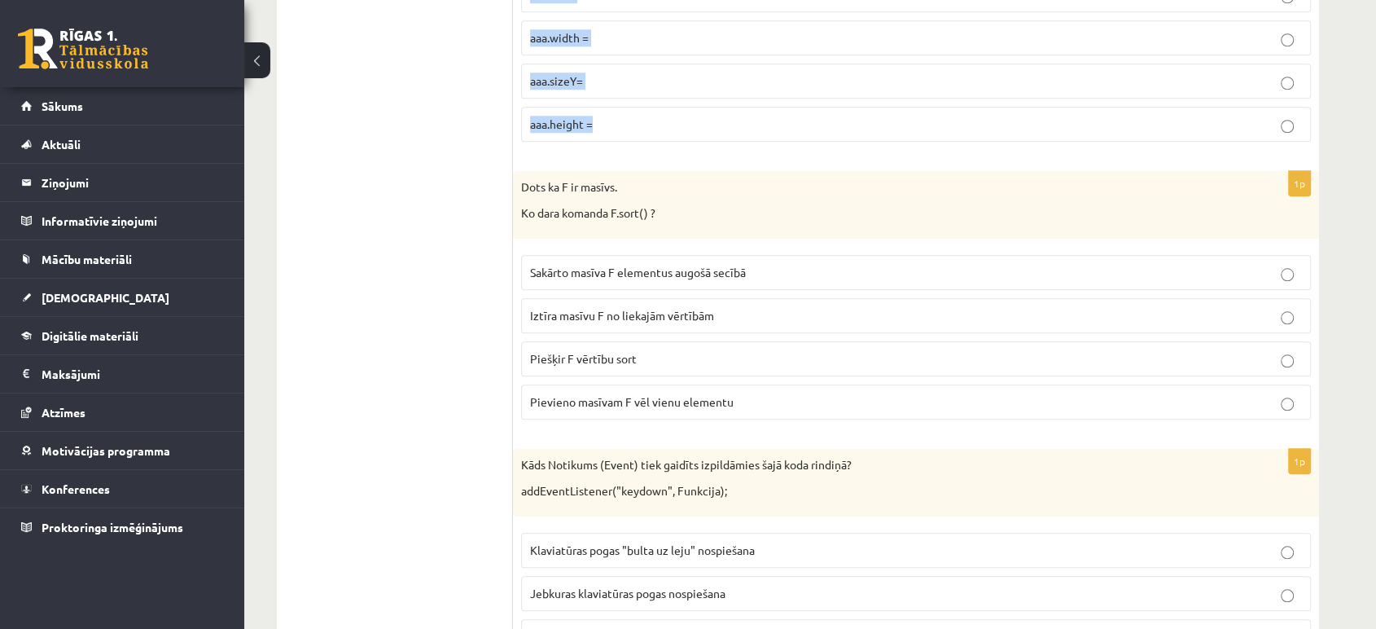
scroll to position [7857, 0]
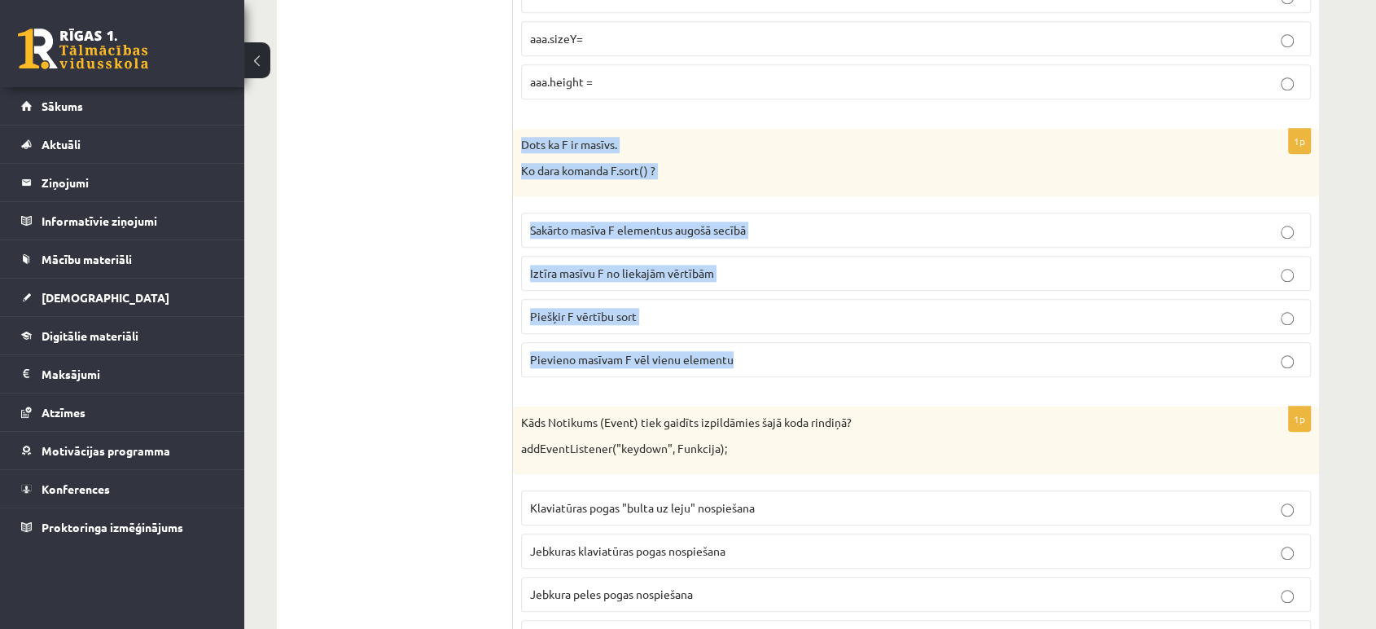
drag, startPoint x: 517, startPoint y: 121, endPoint x: 740, endPoint y: 357, distance: 325.5
click at [743, 360] on div "1p Dots ka F ir masīvs. Ko dara komanda F.sort() ? Sakārto masīva F elementus a…" at bounding box center [916, 259] width 806 height 261
click at [758, 221] on p "Sakārto masīva F elementus augošā secībā" at bounding box center [916, 229] width 772 height 17
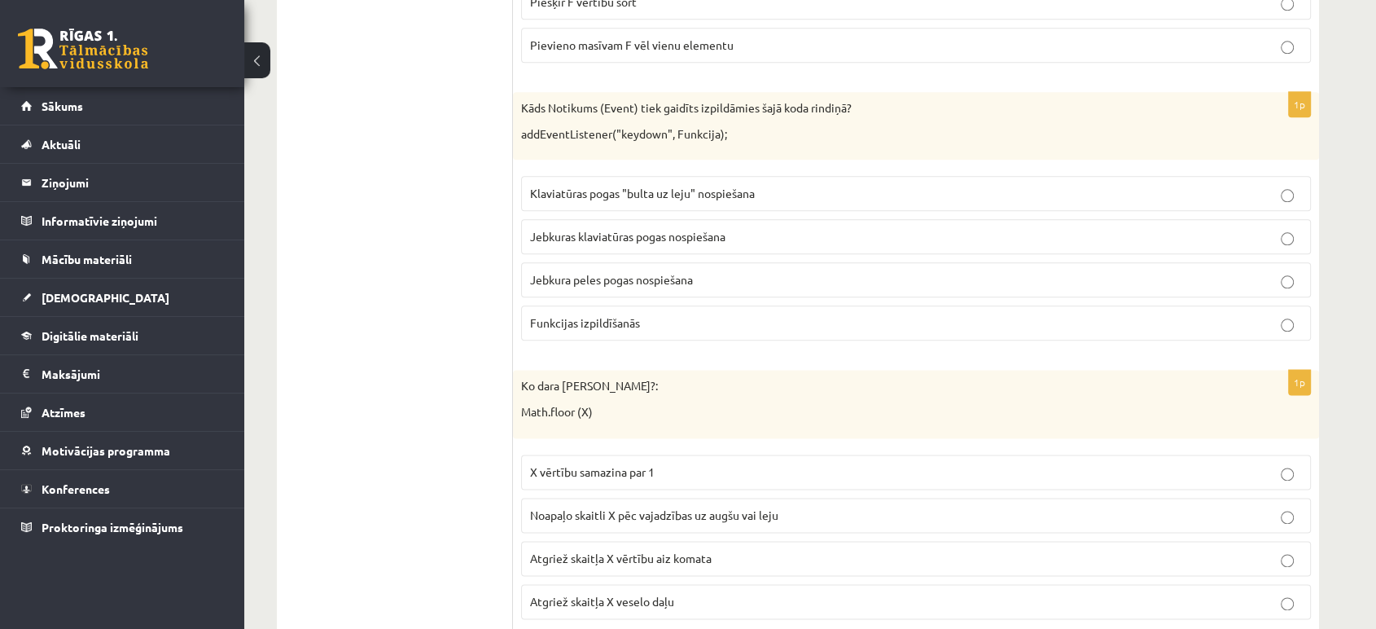
scroll to position [8201, 0]
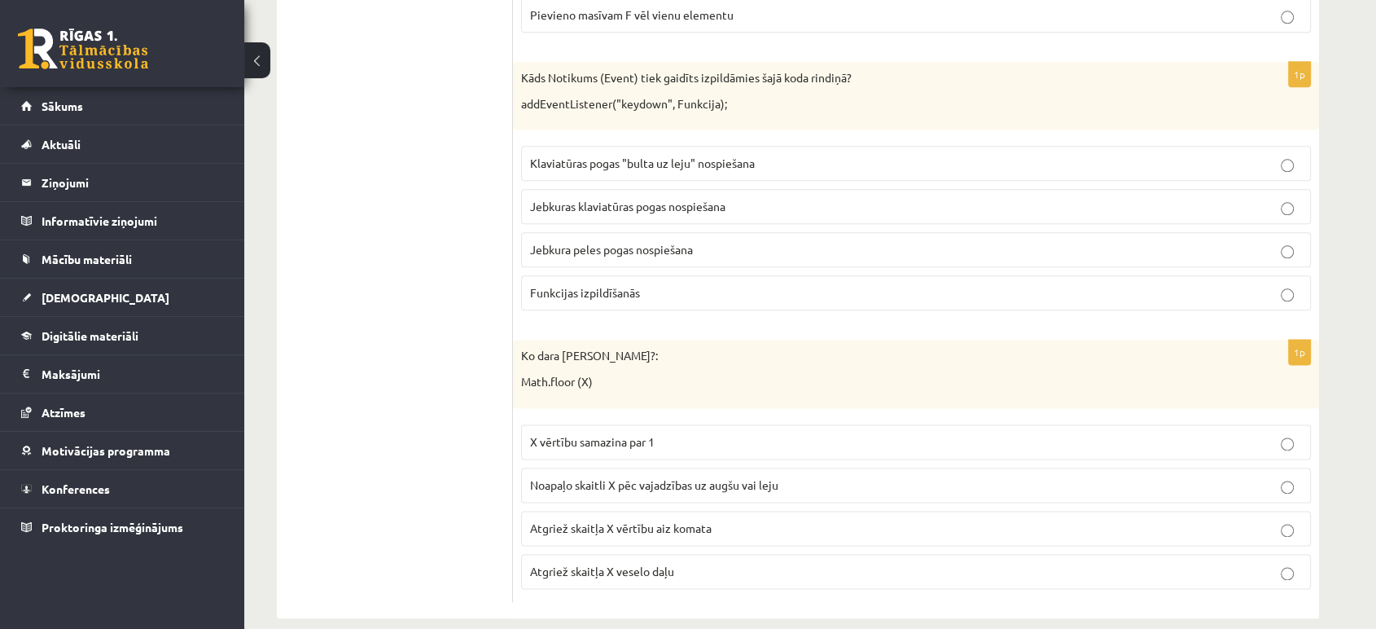
click at [651, 155] on label "Klaviatūras pogas "bulta uz leju" nospiešana" at bounding box center [916, 163] width 790 height 35
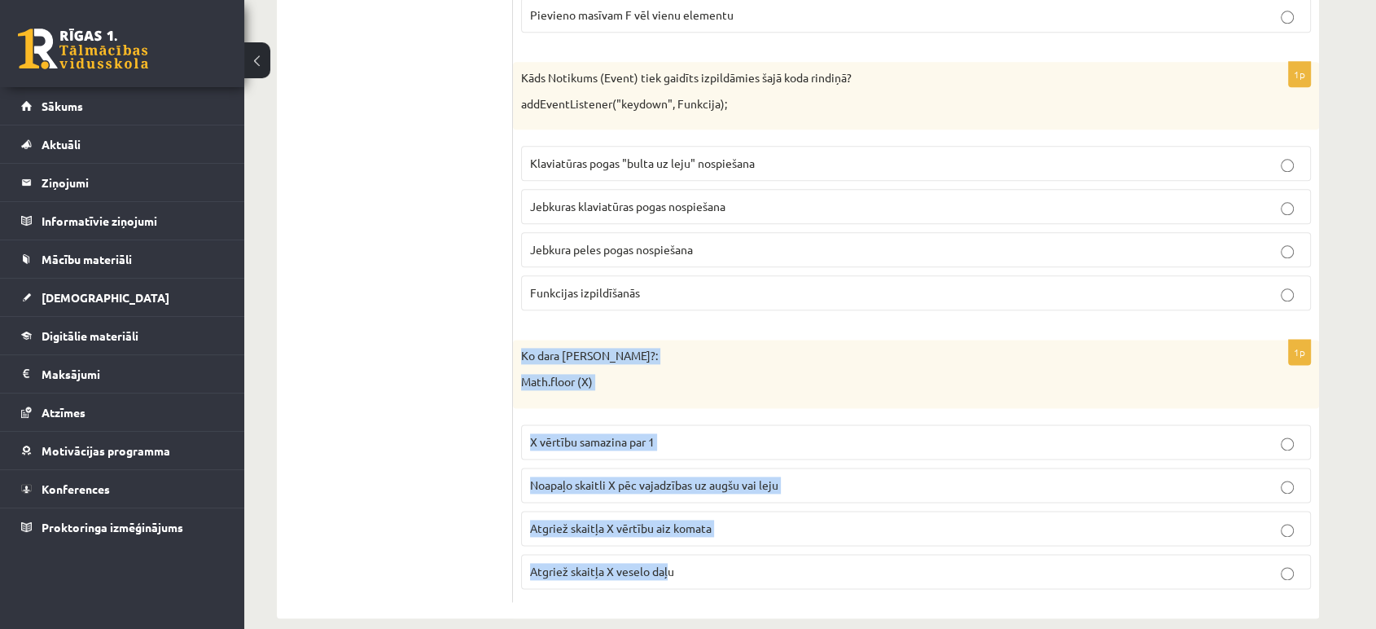
drag, startPoint x: 515, startPoint y: 335, endPoint x: 671, endPoint y: 564, distance: 277.1
click at [671, 564] on div "1p Ko dara koda rindiņa?: Math.floor (X) X vērtību samazina par 1 Noapaļo skait…" at bounding box center [916, 470] width 806 height 261
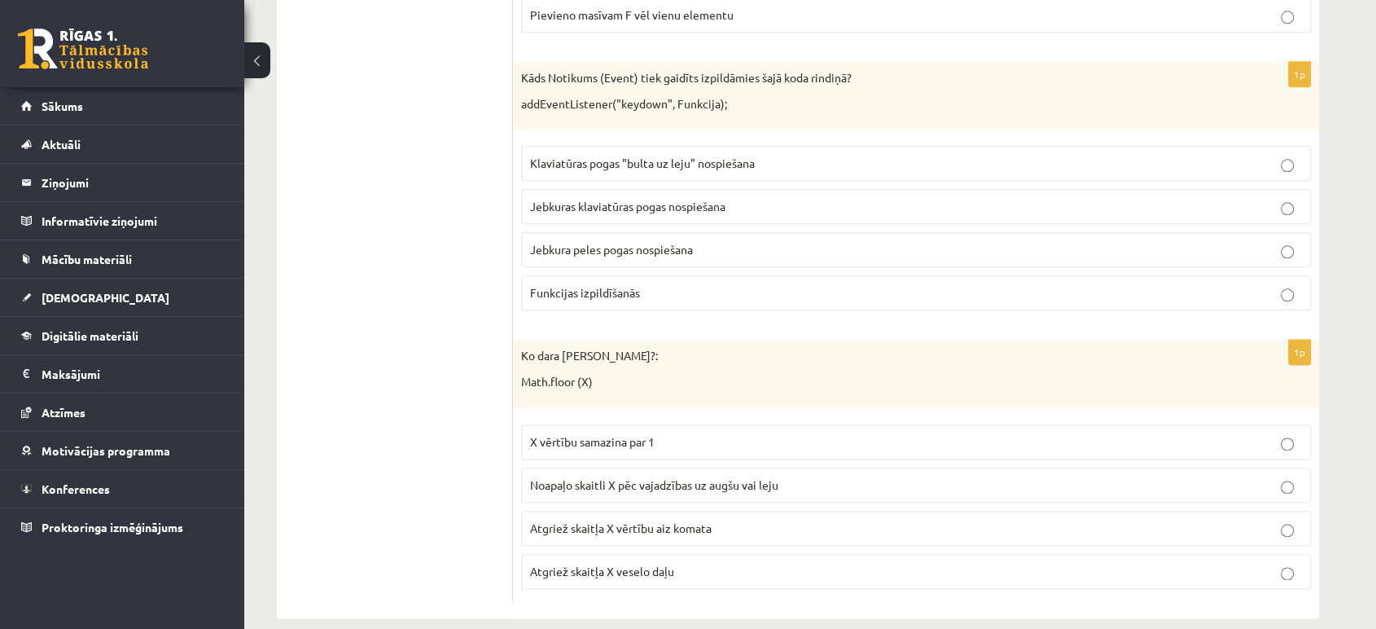
click at [737, 563] on p "Atgriež skaitļa X veselo daļu" at bounding box center [916, 571] width 772 height 17
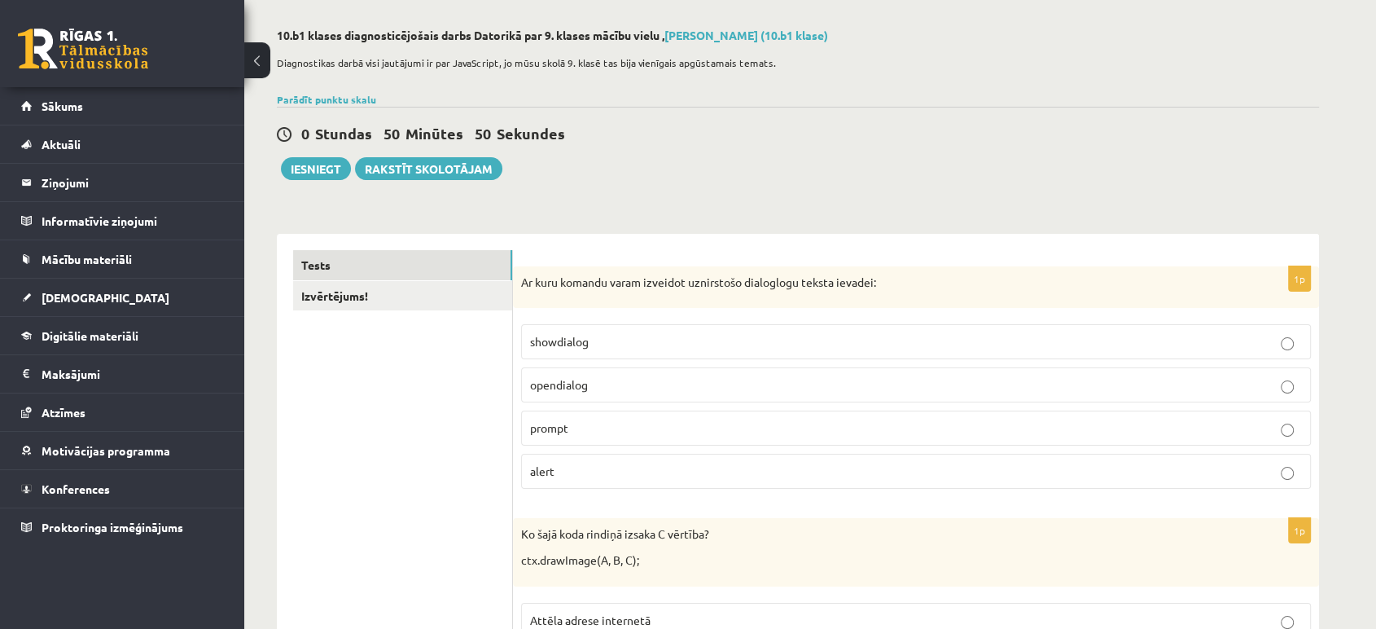
scroll to position [0, 0]
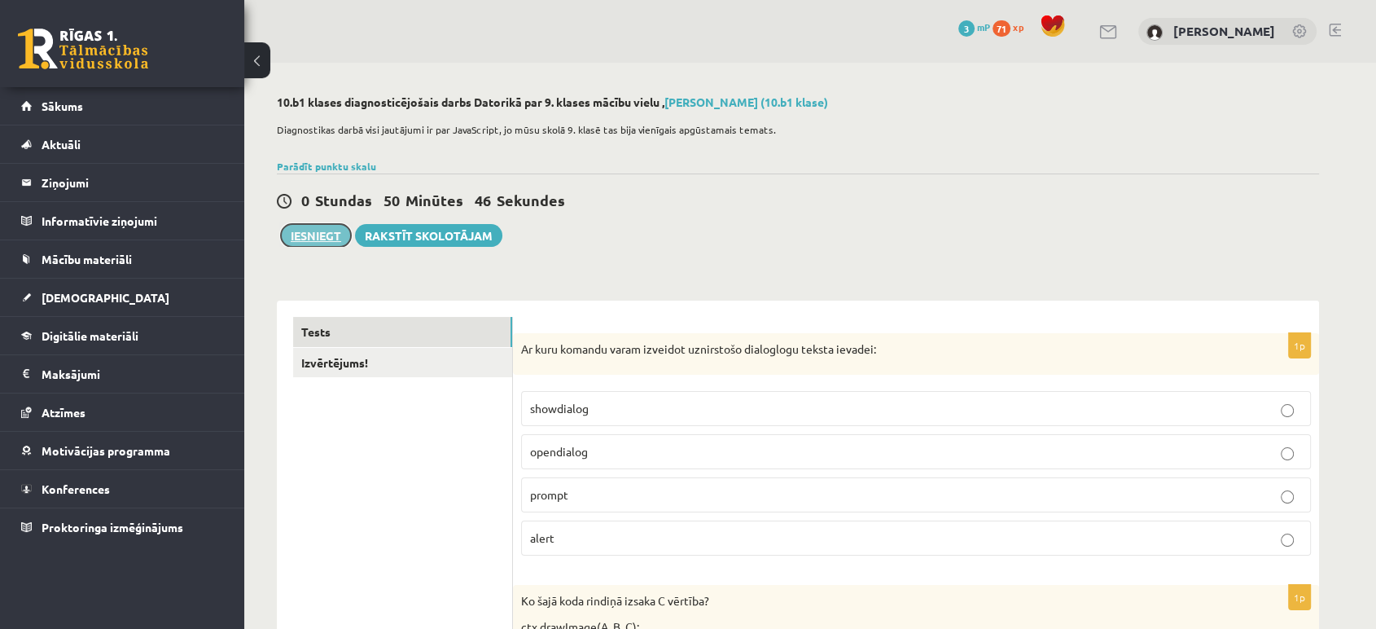
click at [297, 236] on button "Iesniegt" at bounding box center [316, 235] width 70 height 23
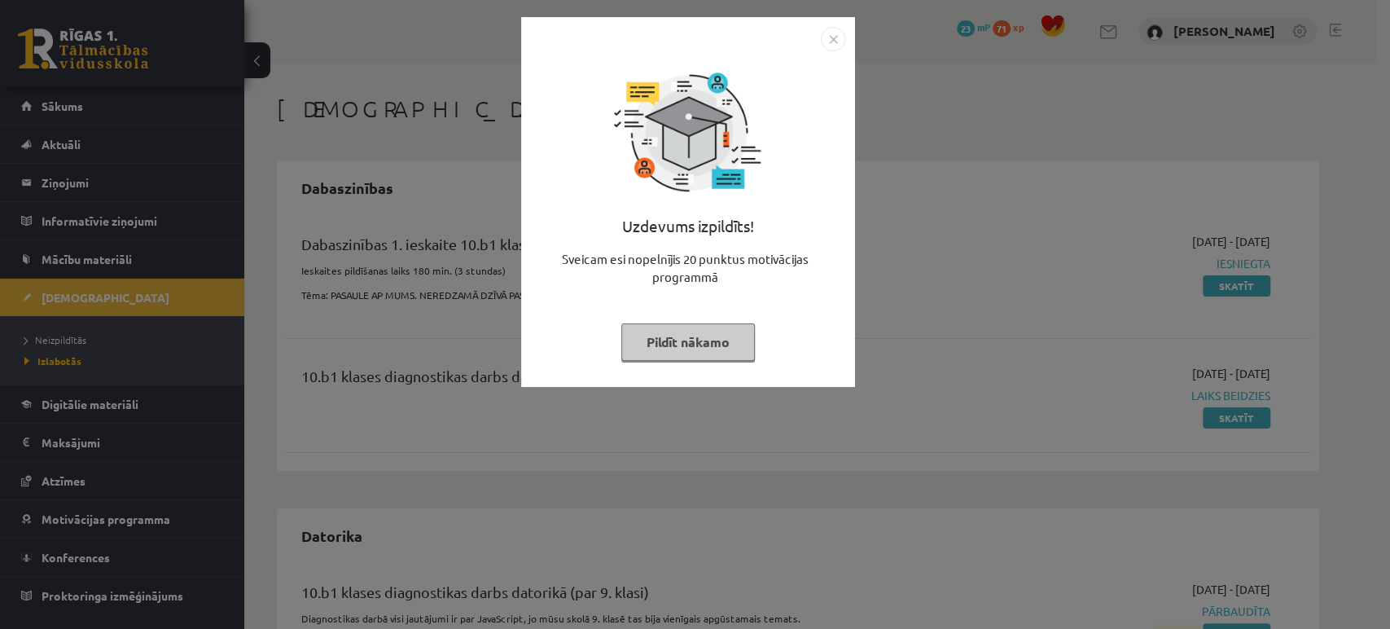
drag, startPoint x: 0, startPoint y: 0, endPoint x: 829, endPoint y: 39, distance: 829.9
click at [829, 39] on img "Close" at bounding box center [833, 39] width 24 height 24
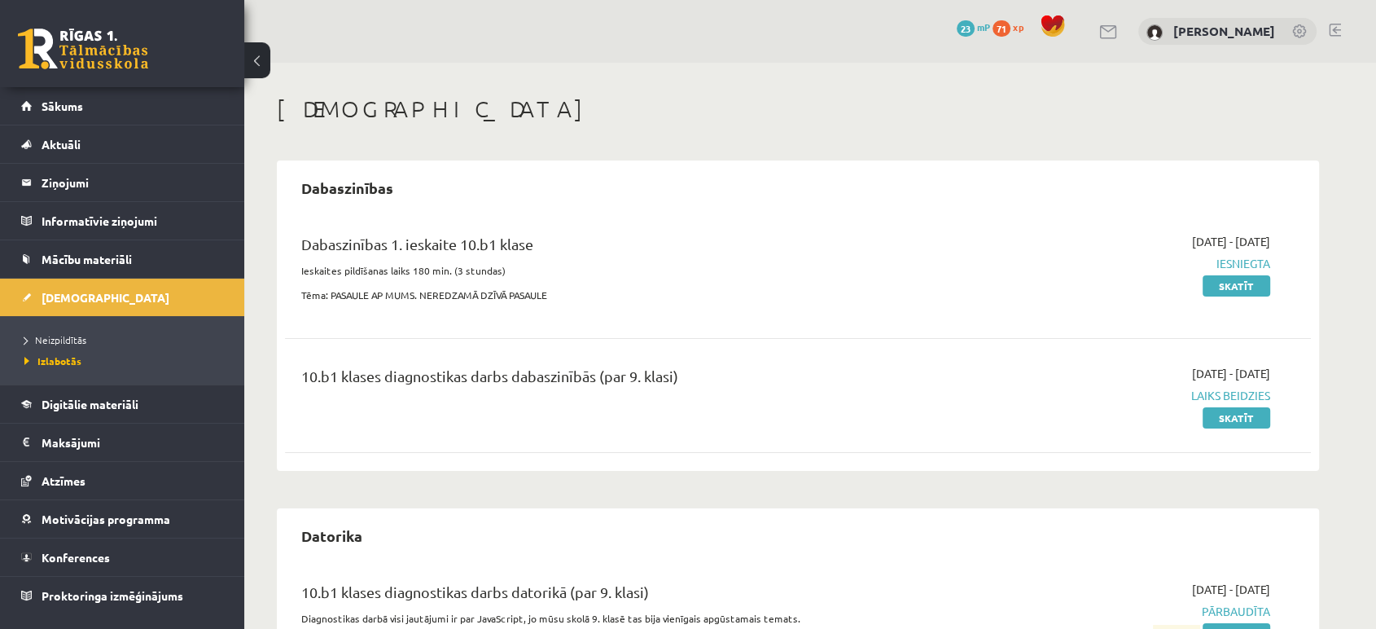
scroll to position [90, 0]
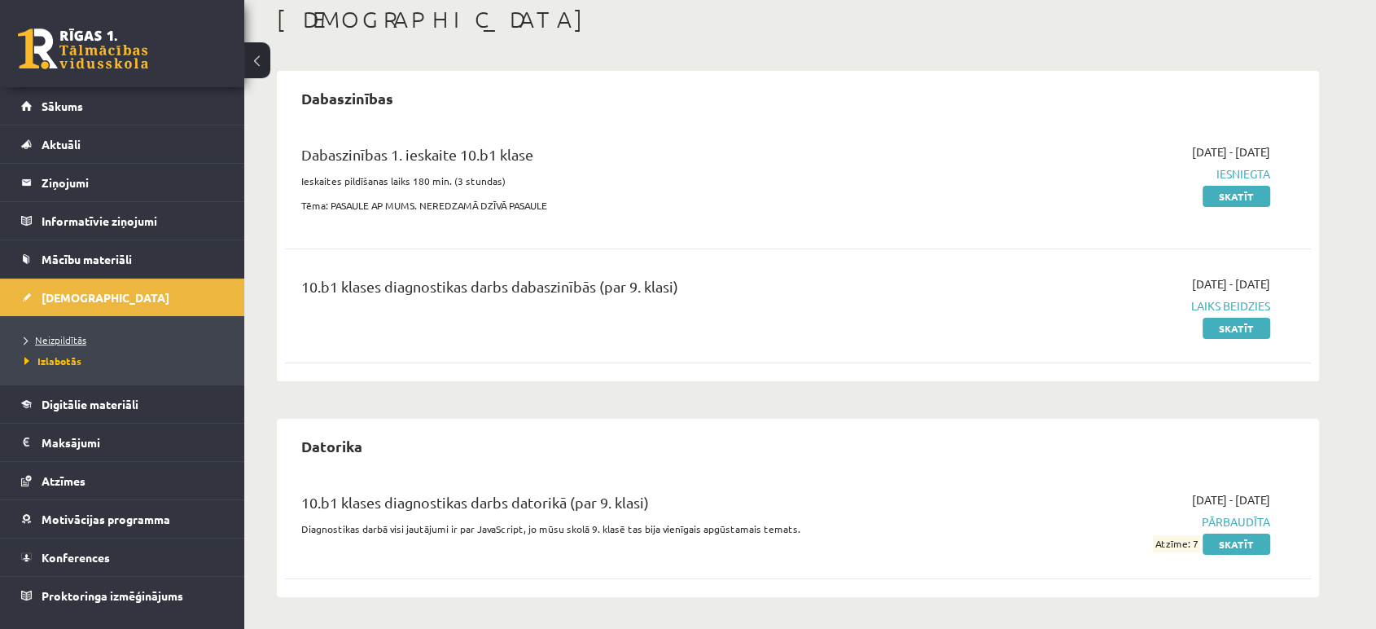
click at [48, 340] on span "Neizpildītās" at bounding box center [55, 339] width 62 height 13
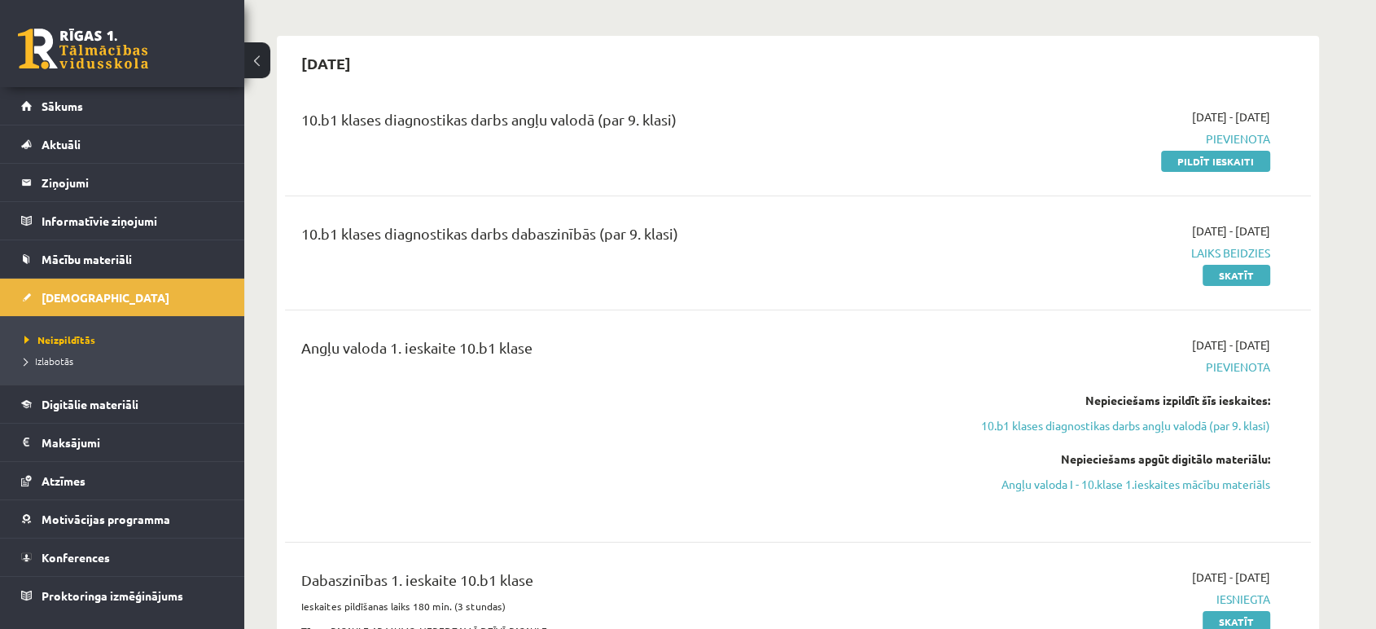
scroll to position [31, 0]
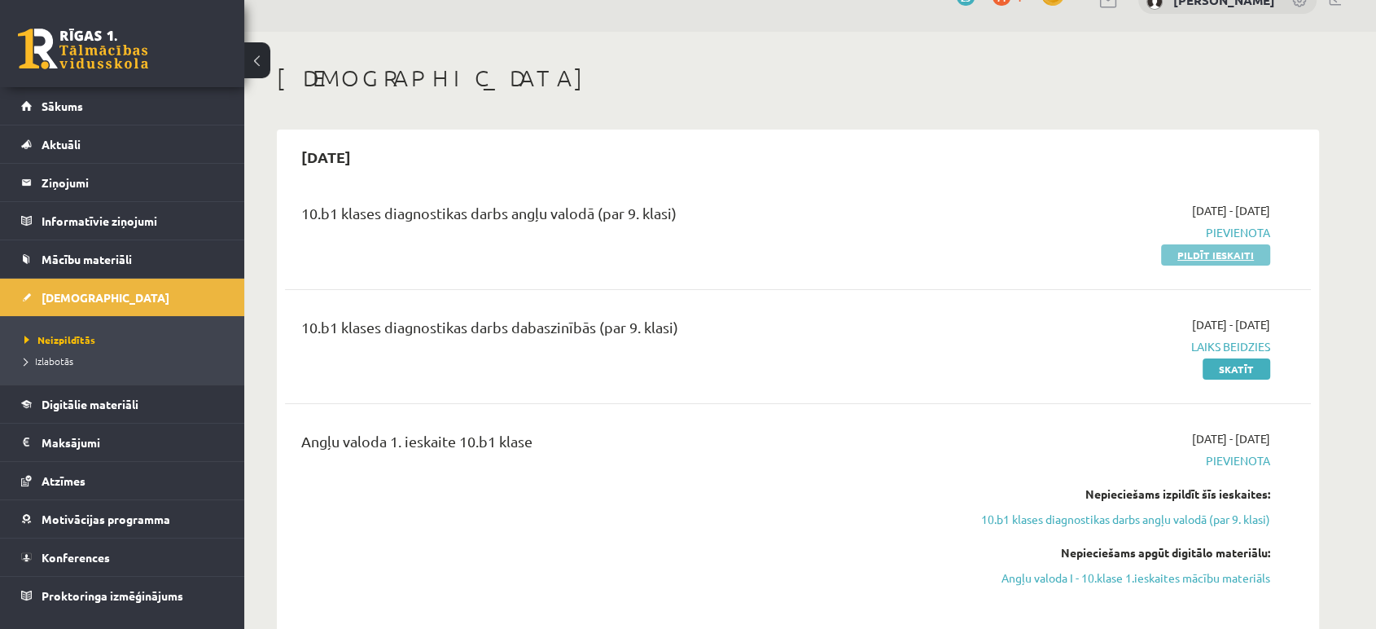
click at [1180, 252] on link "Pildīt ieskaiti" at bounding box center [1215, 254] width 109 height 21
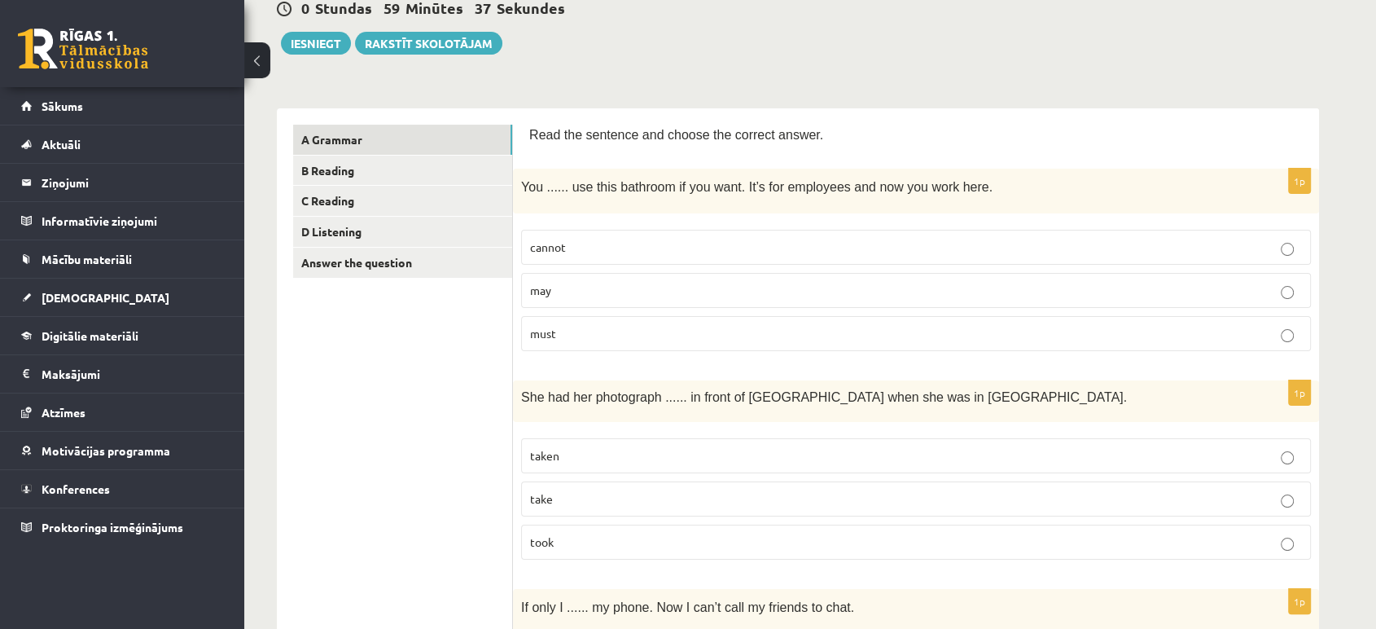
scroll to position [179, 0]
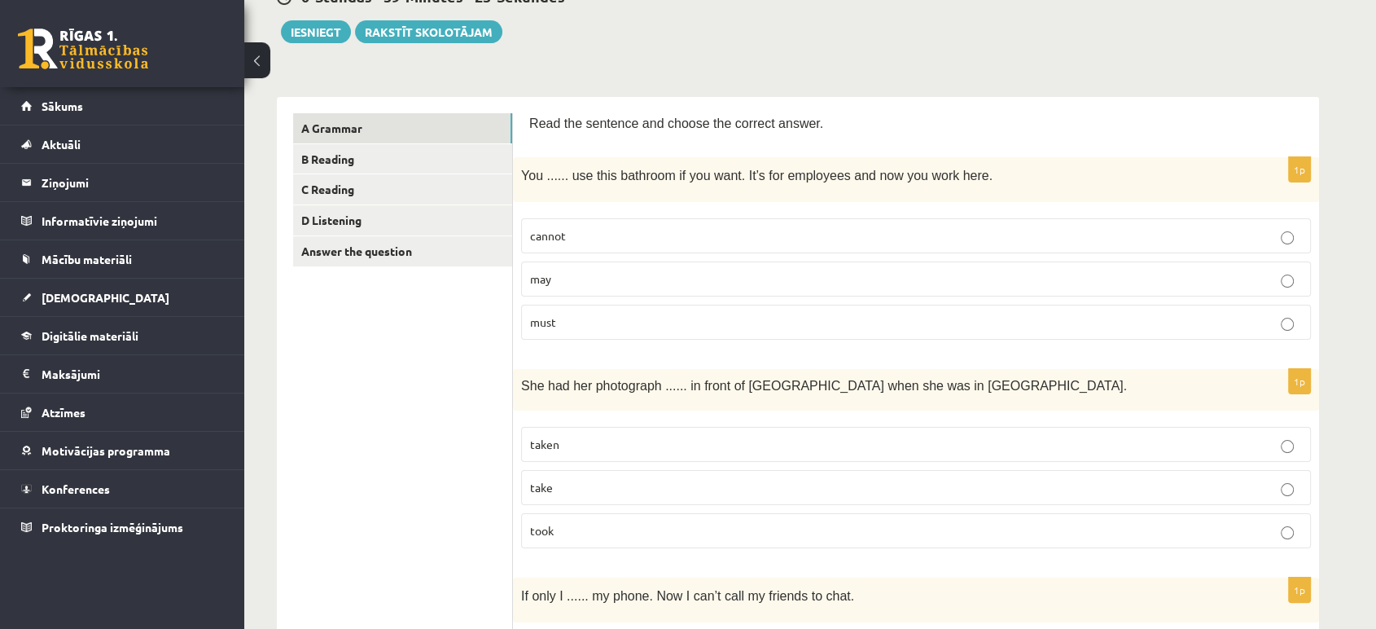
click at [731, 278] on p "may" at bounding box center [916, 278] width 772 height 17
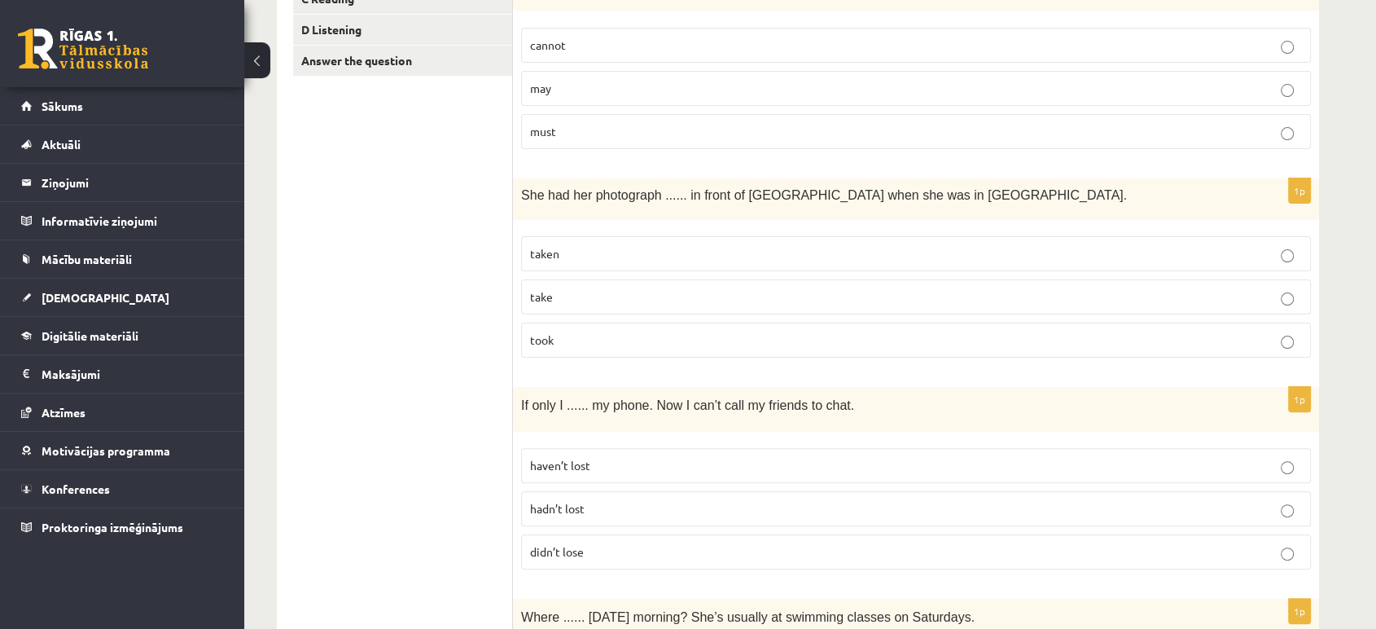
scroll to position [375, 0]
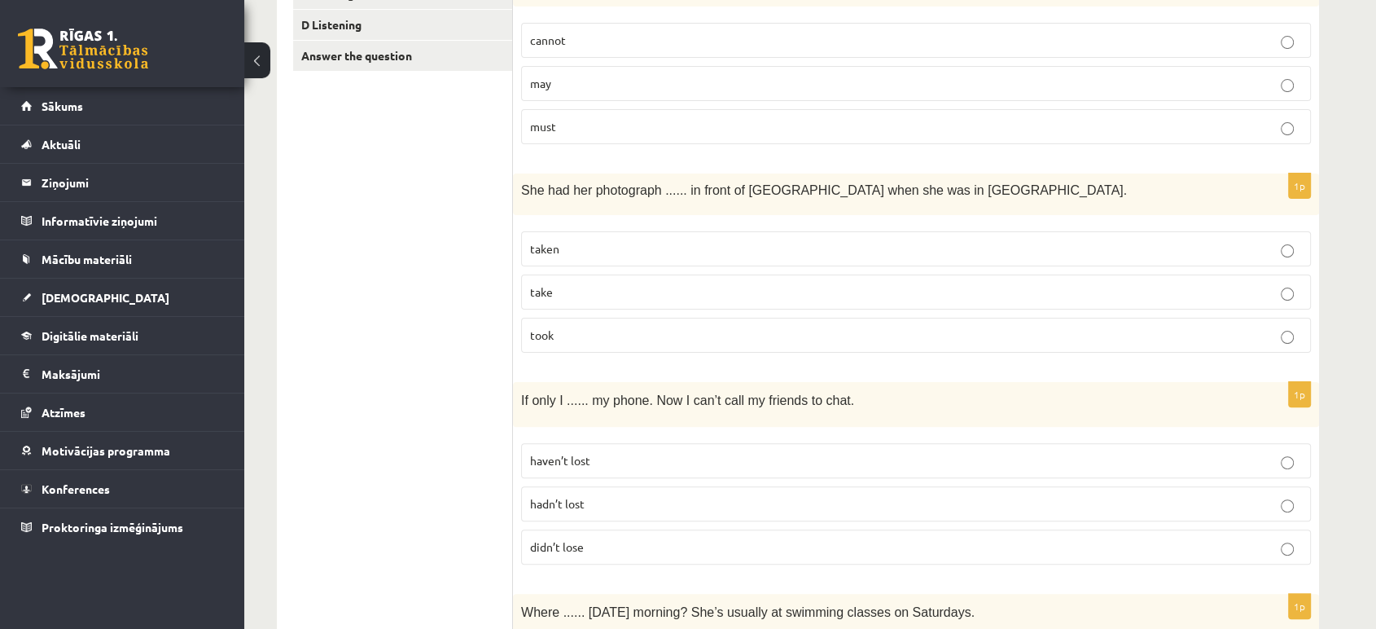
click at [796, 243] on p "taken" at bounding box center [916, 248] width 772 height 17
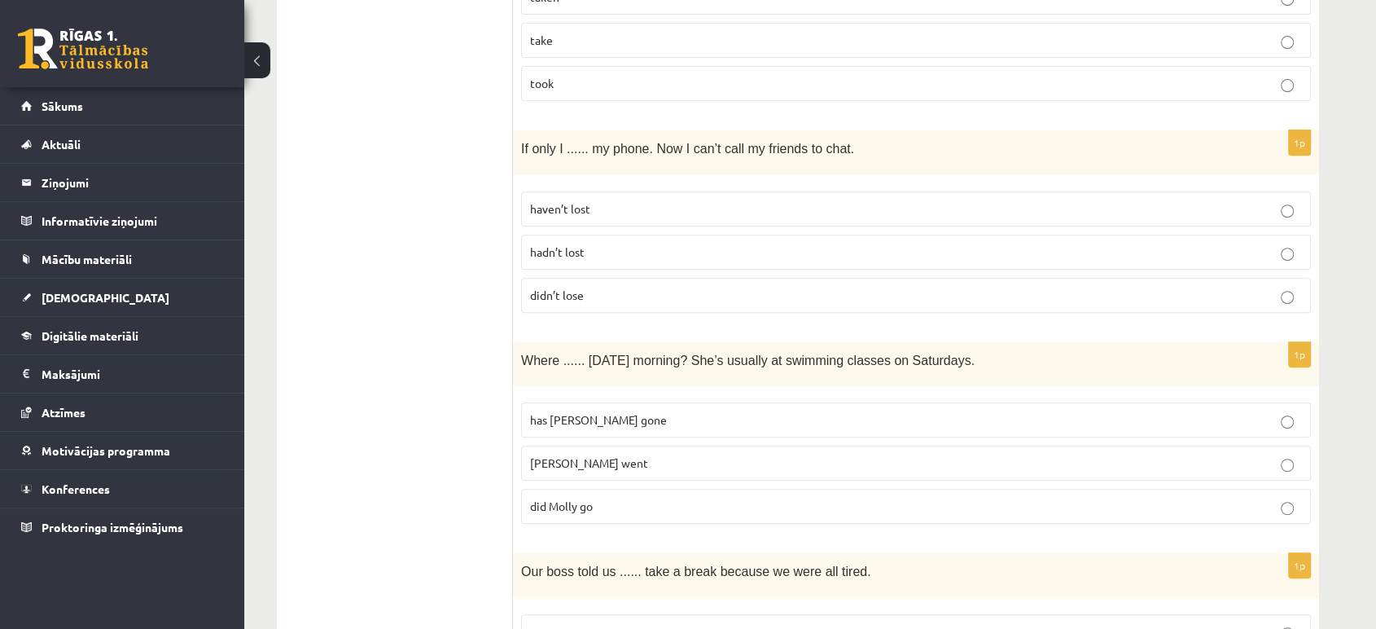
scroll to position [638, 0]
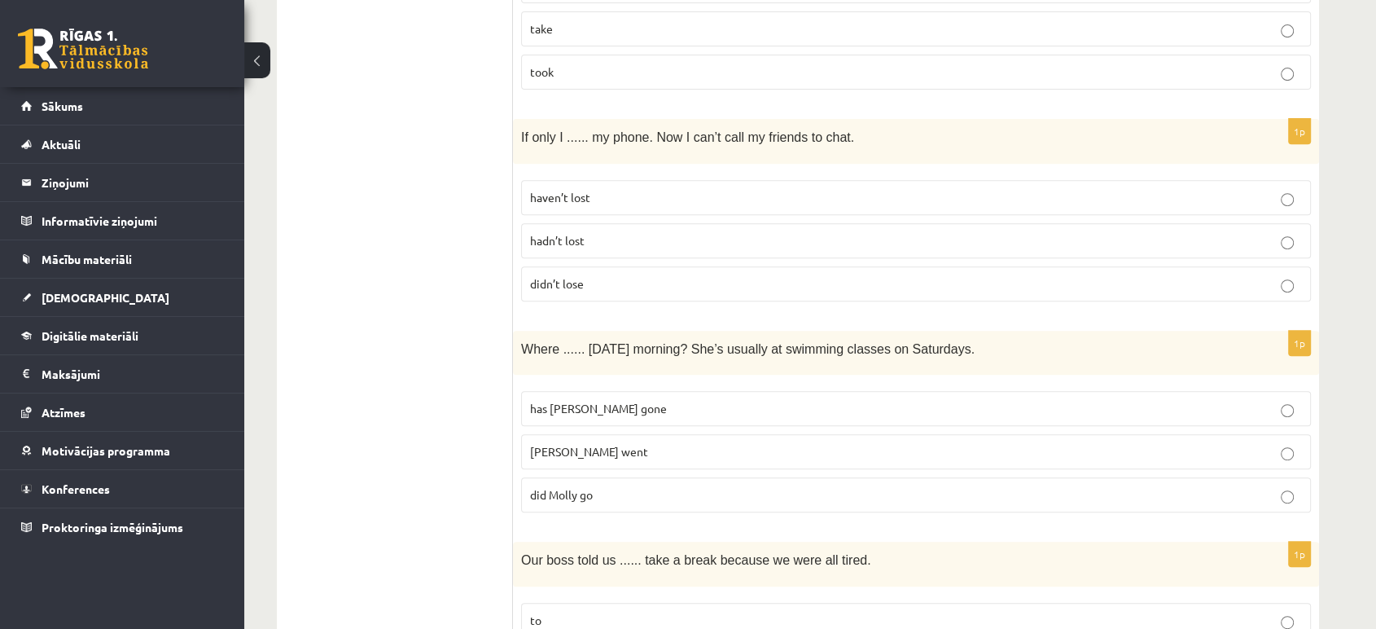
click at [649, 232] on p "hadn’t lost" at bounding box center [916, 240] width 772 height 17
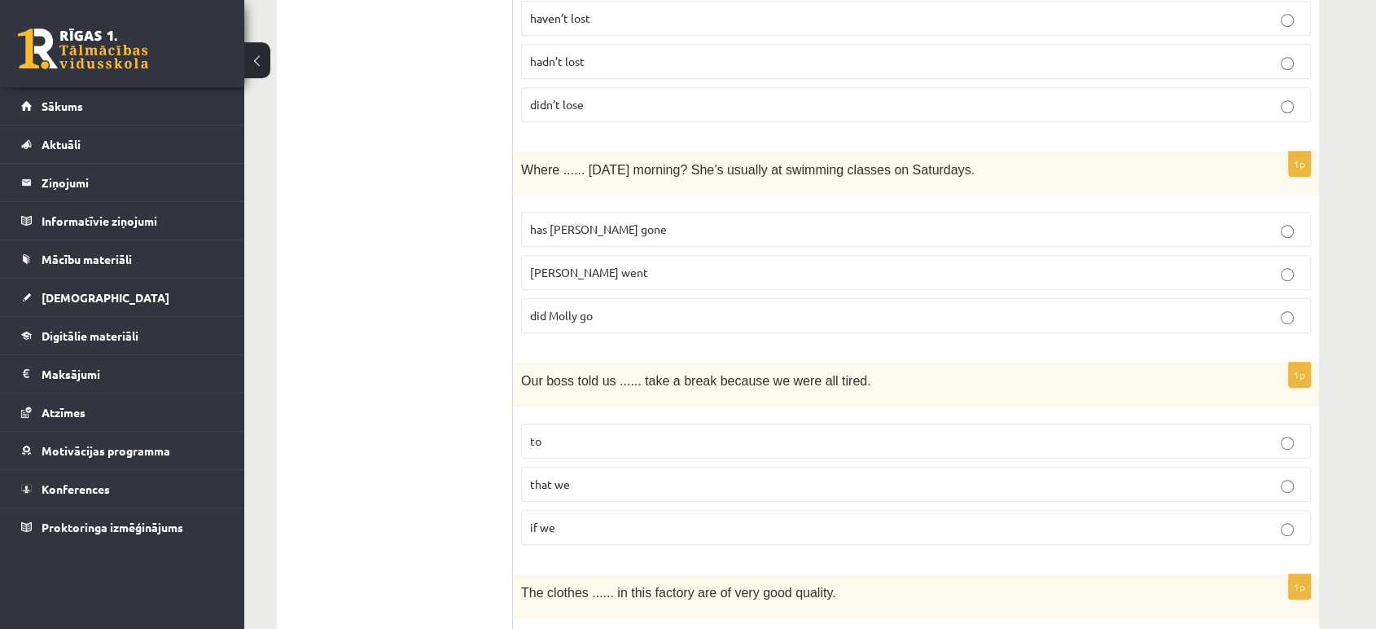
scroll to position [884, 0]
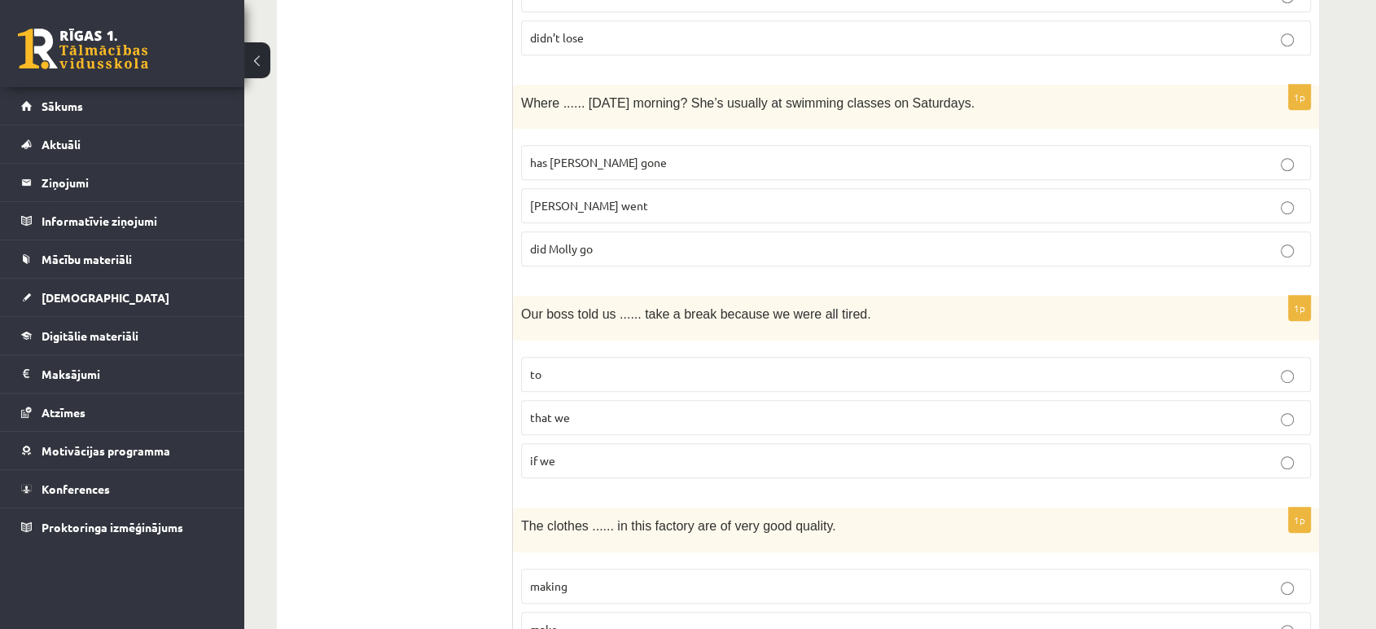
click at [652, 215] on label "[PERSON_NAME] went" at bounding box center [916, 205] width 790 height 35
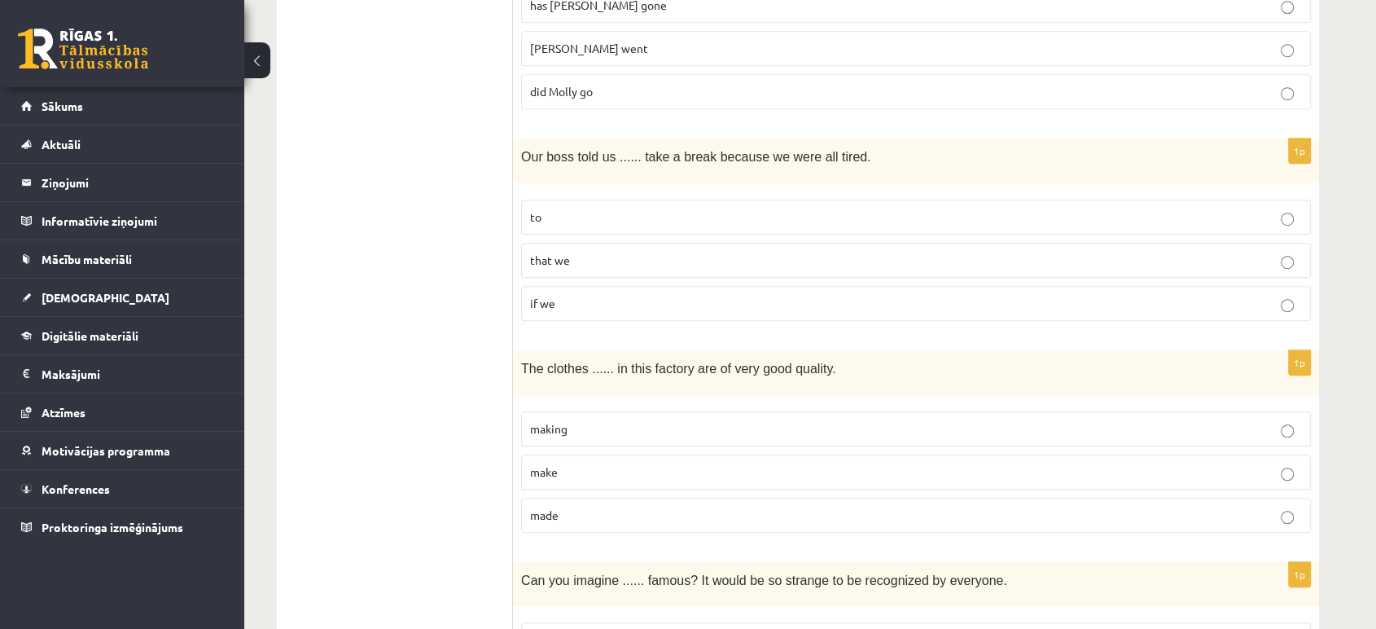
scroll to position [1051, 0]
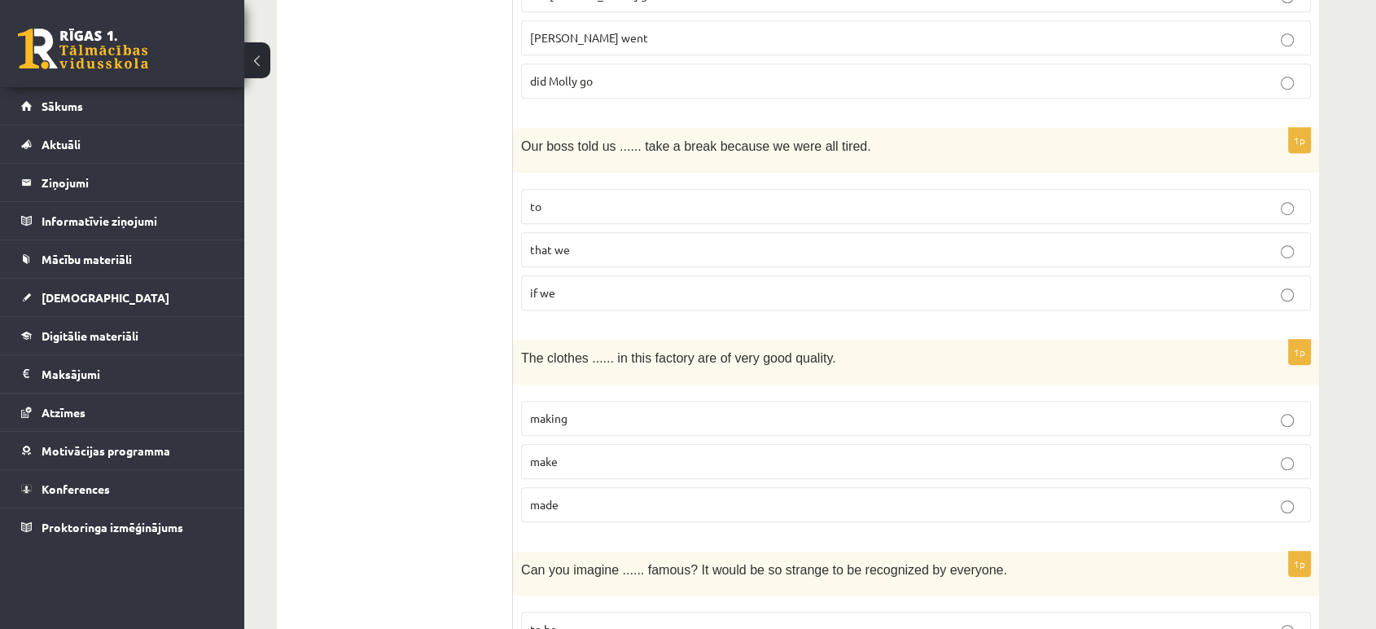
click at [651, 206] on p "to" at bounding box center [916, 206] width 772 height 17
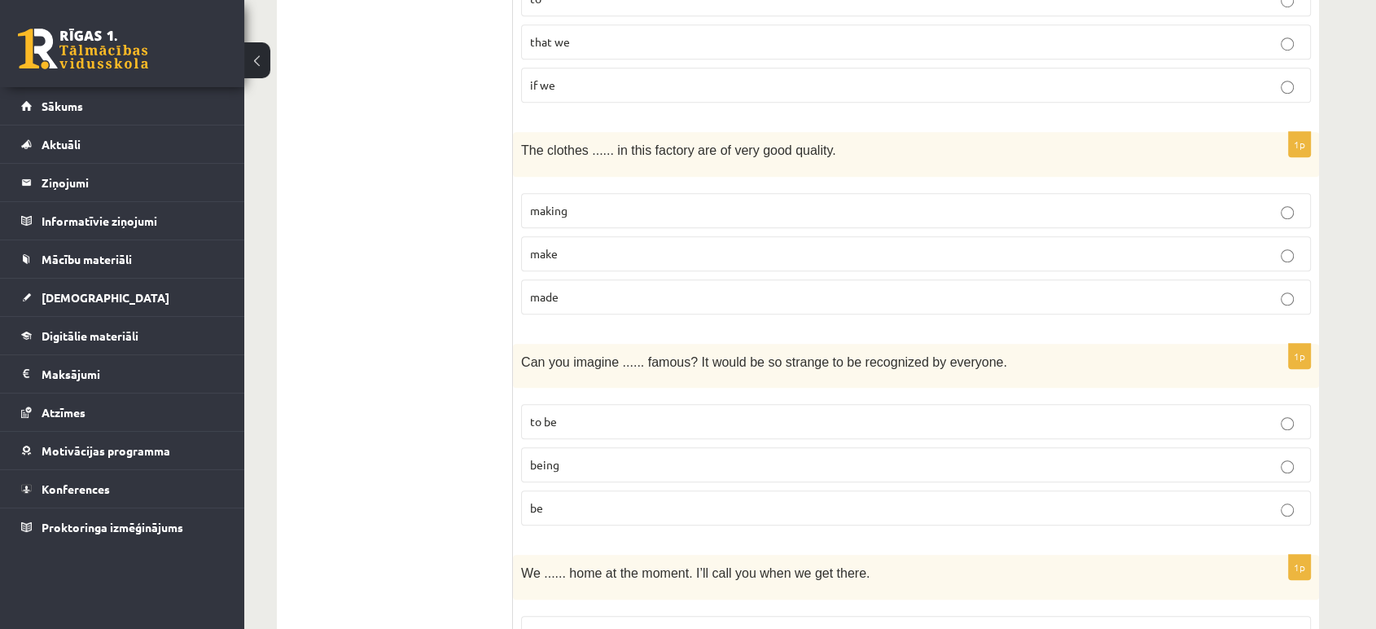
scroll to position [1270, 0]
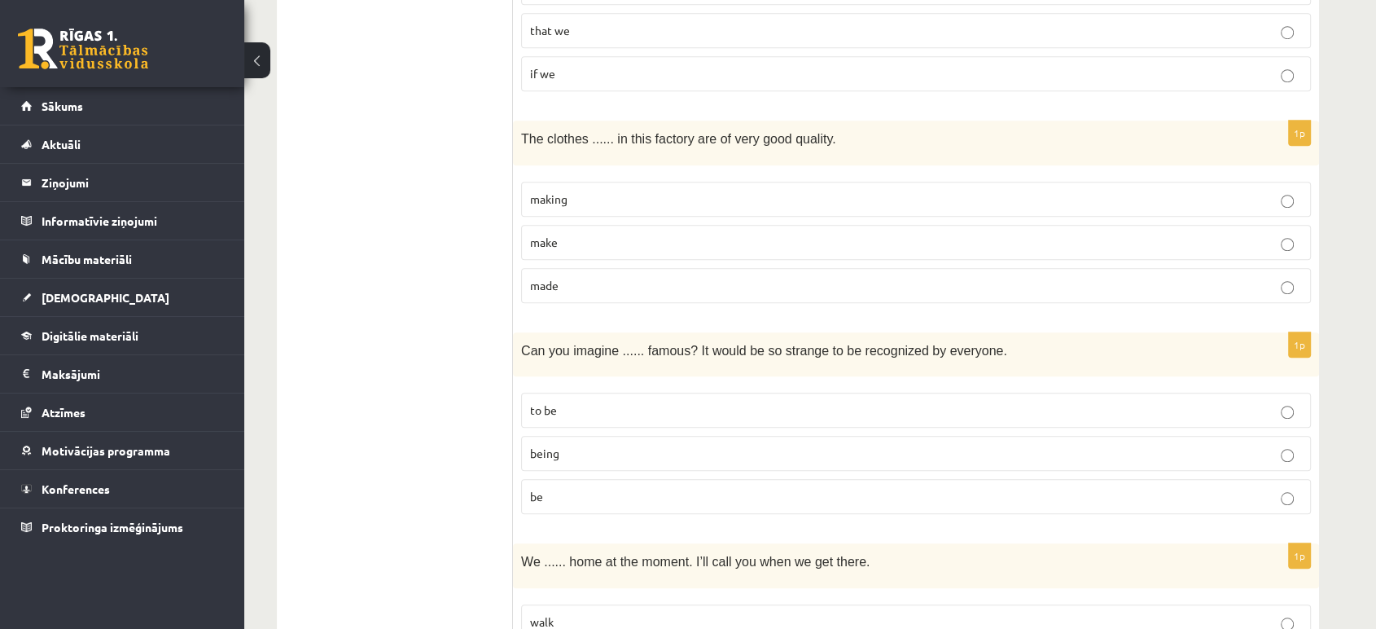
click at [638, 278] on p "made" at bounding box center [916, 285] width 772 height 17
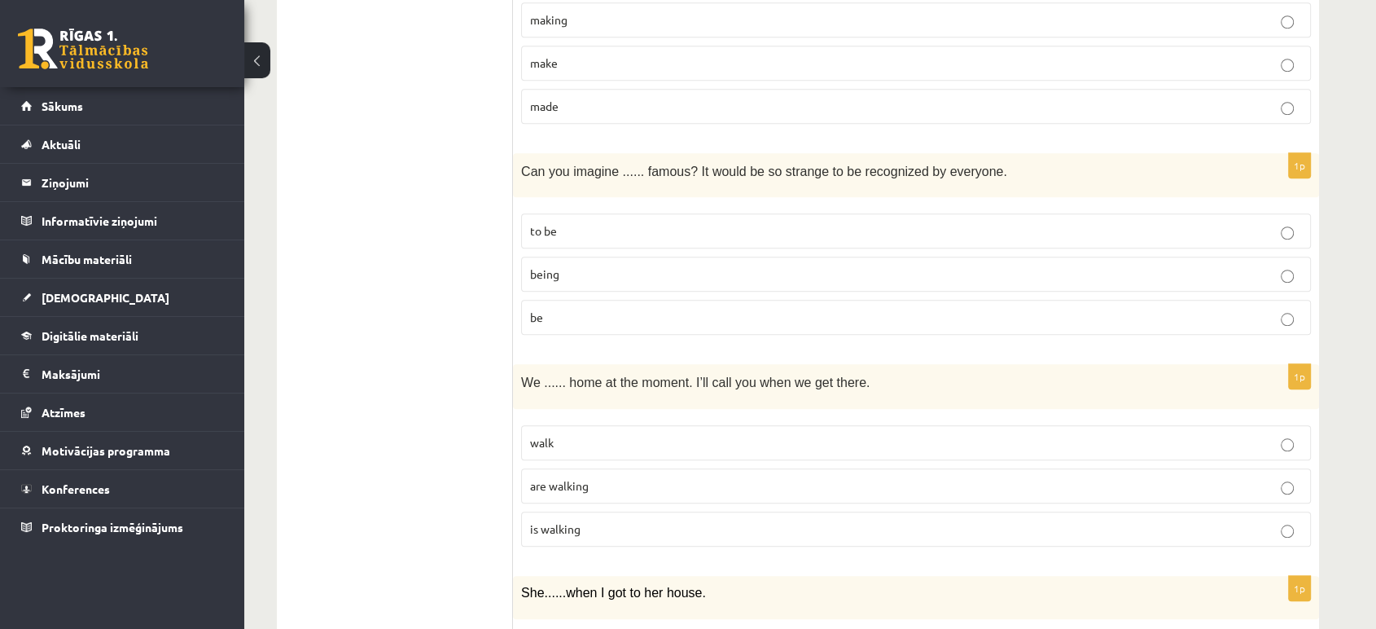
scroll to position [1471, 0]
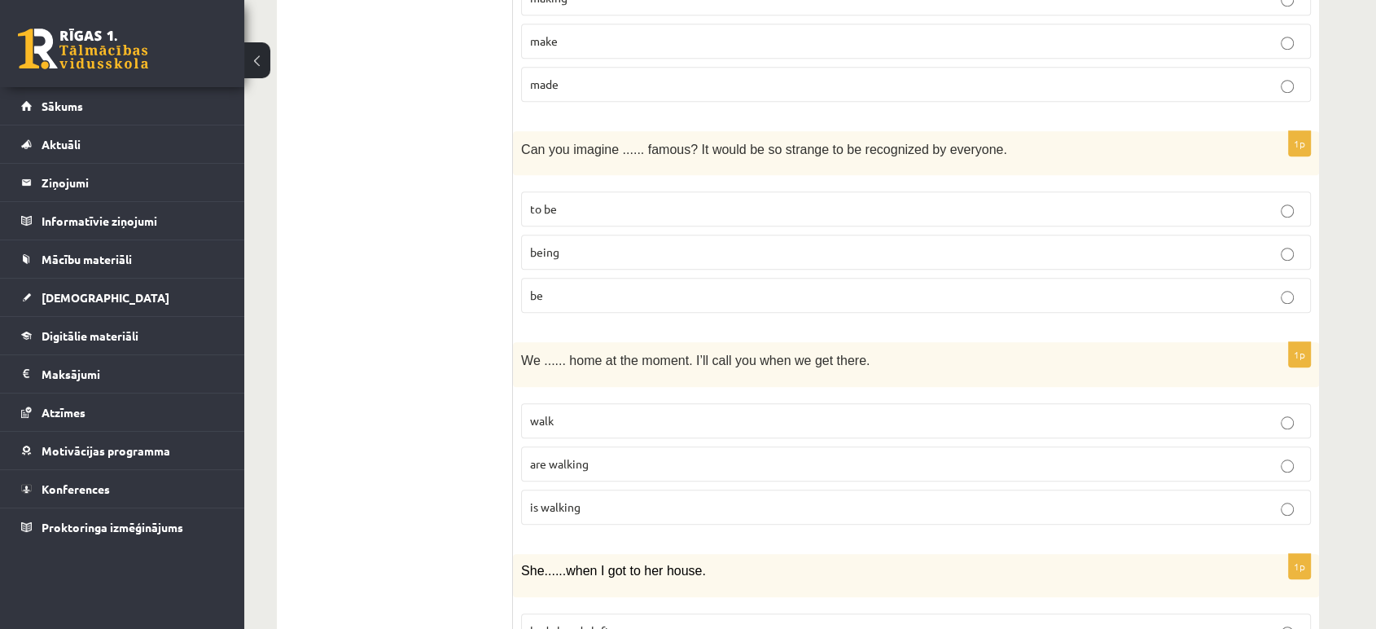
click at [588, 237] on label "being" at bounding box center [916, 252] width 790 height 35
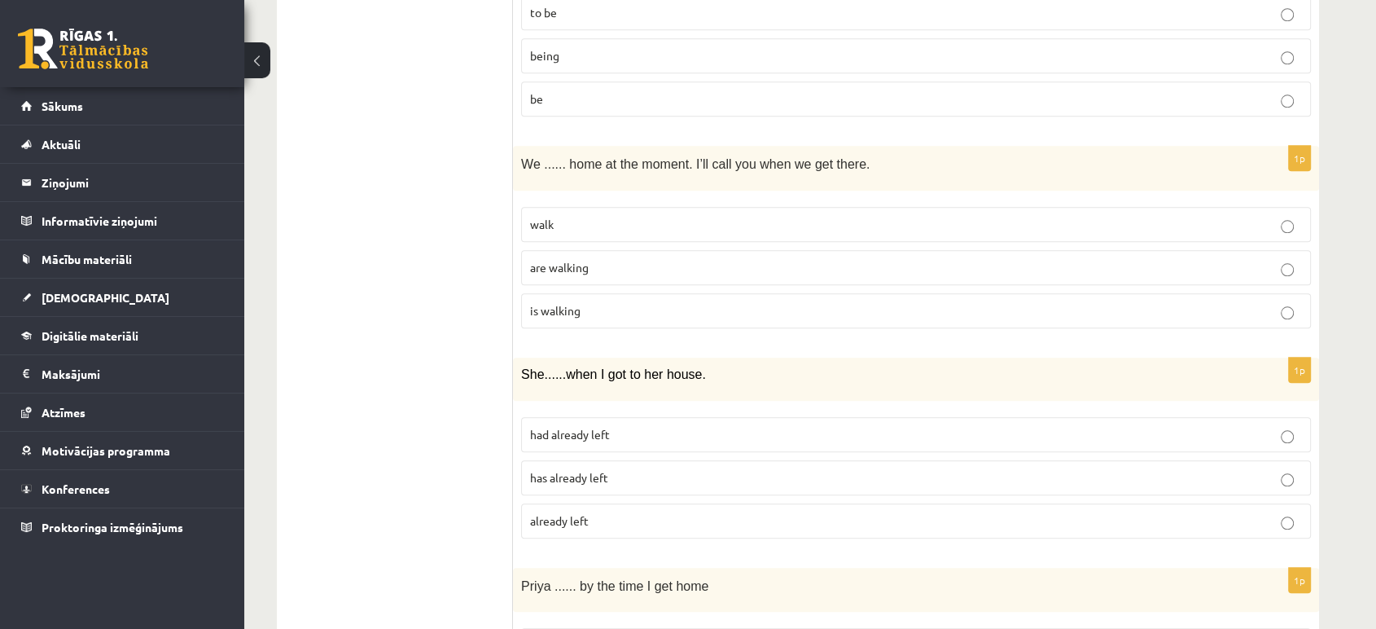
scroll to position [1673, 0]
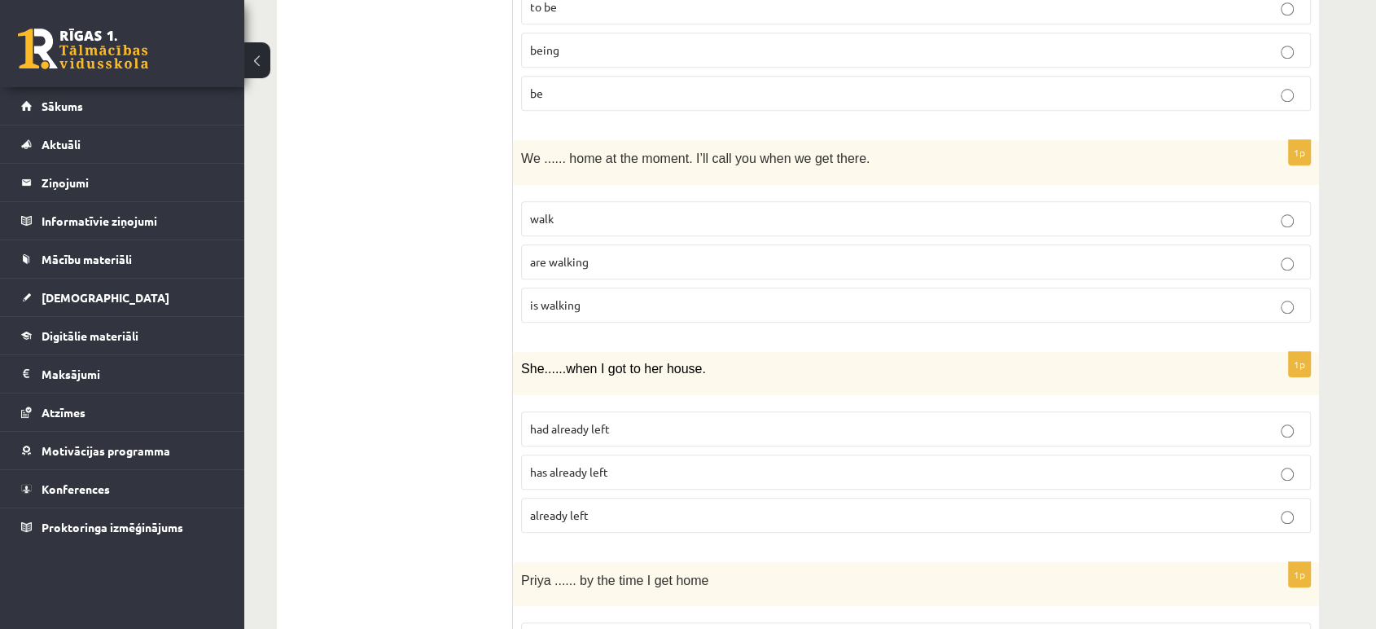
click at [632, 261] on p "are walking" at bounding box center [916, 261] width 772 height 17
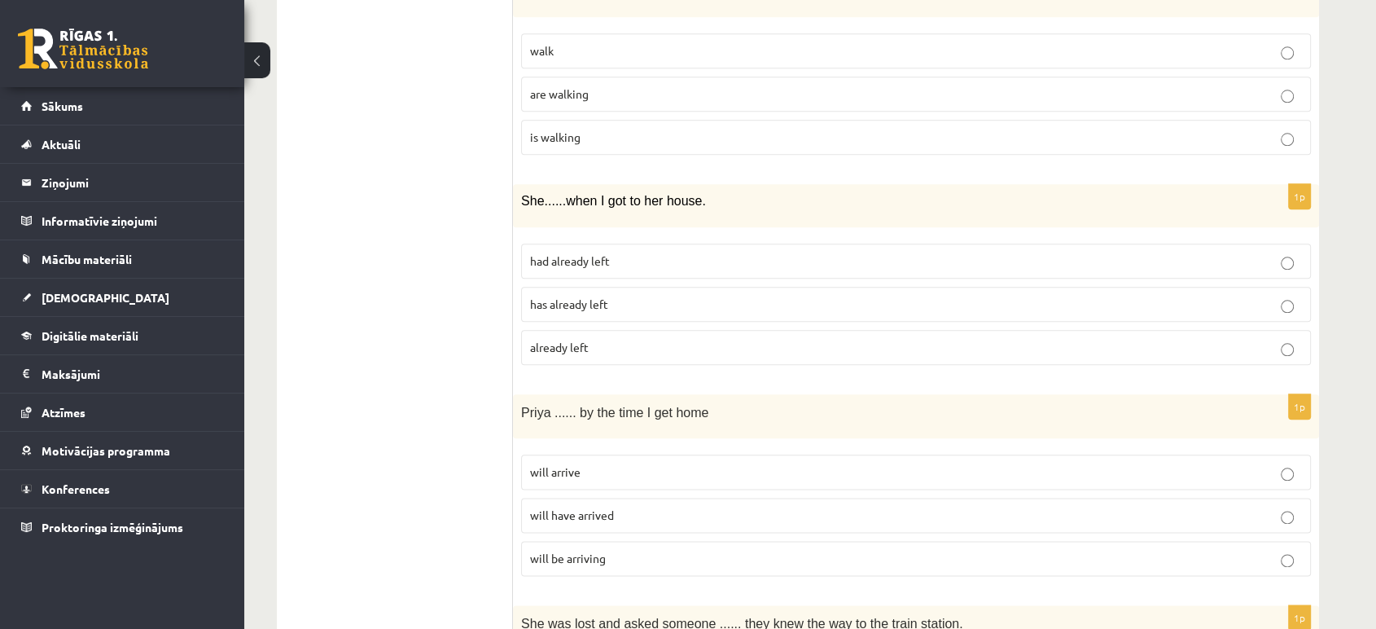
scroll to position [1847, 0]
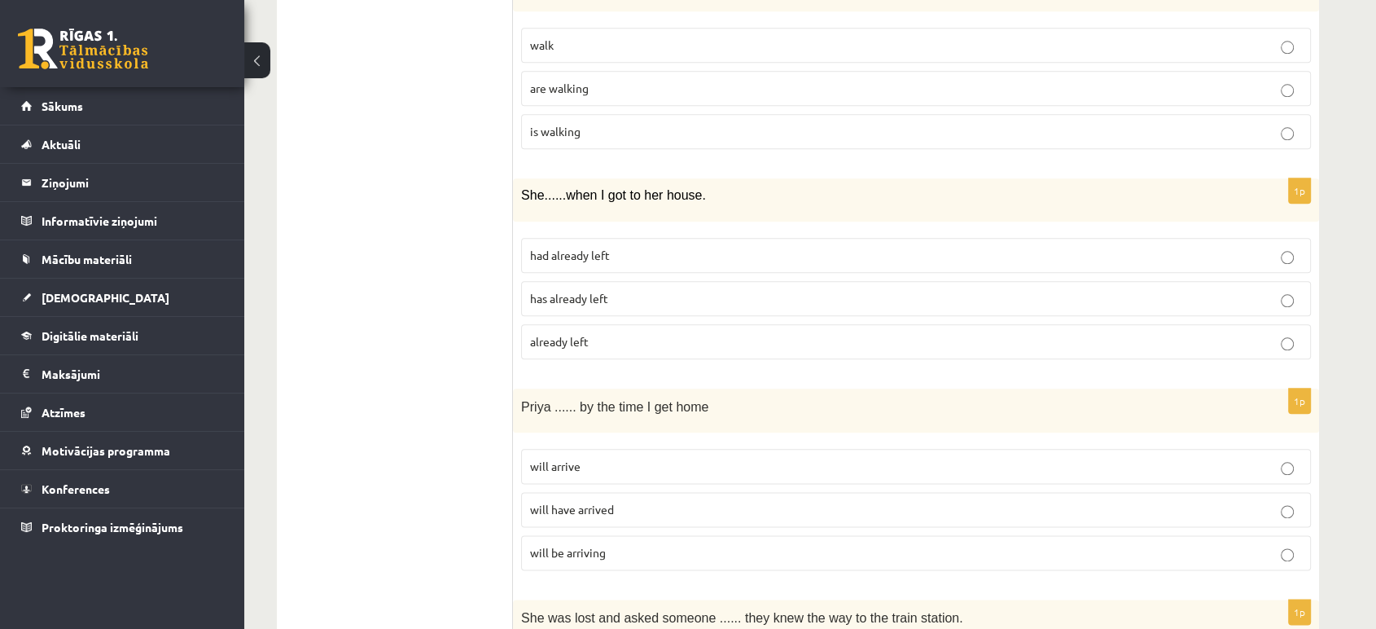
click at [634, 342] on p "already left" at bounding box center [916, 341] width 772 height 17
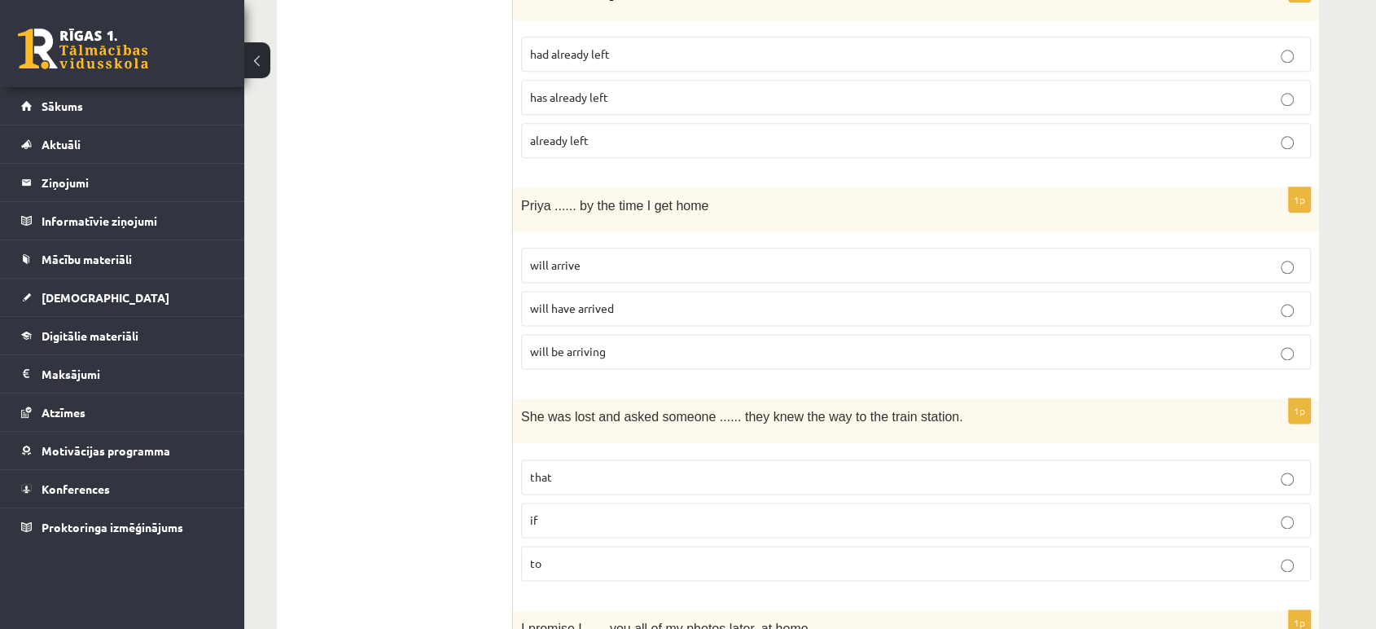
scroll to position [2054, 0]
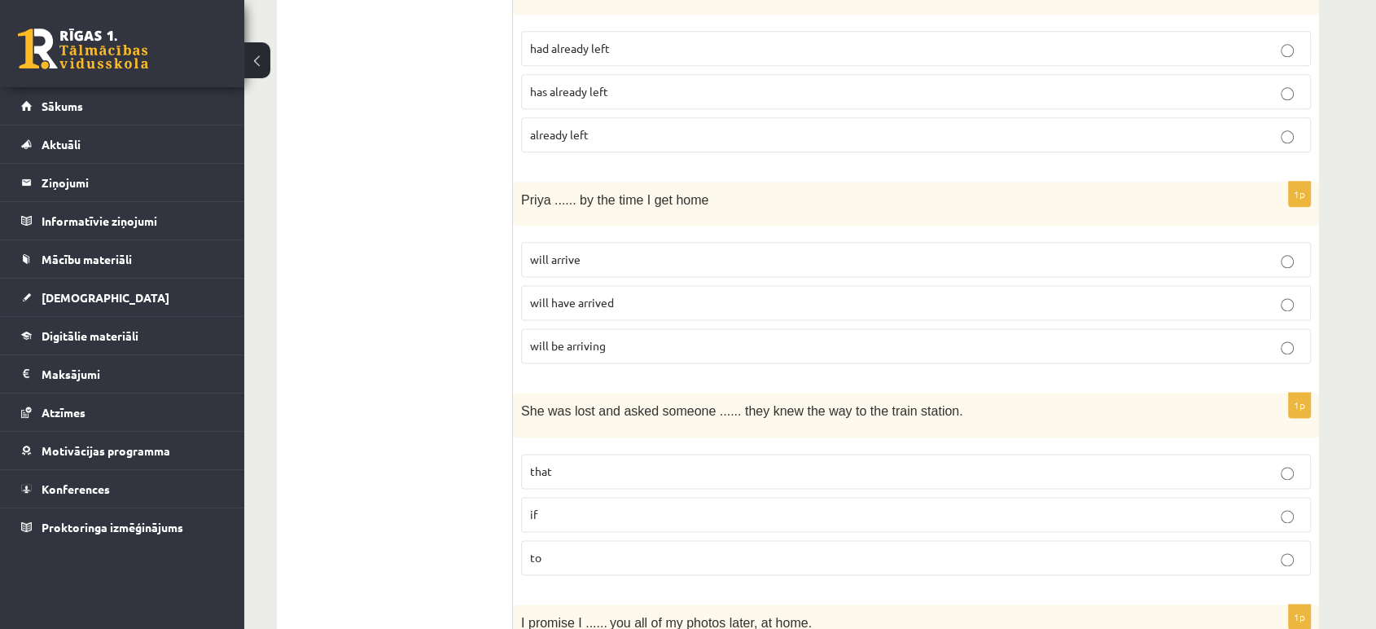
click at [1114, 251] on p "will arrive" at bounding box center [916, 259] width 772 height 17
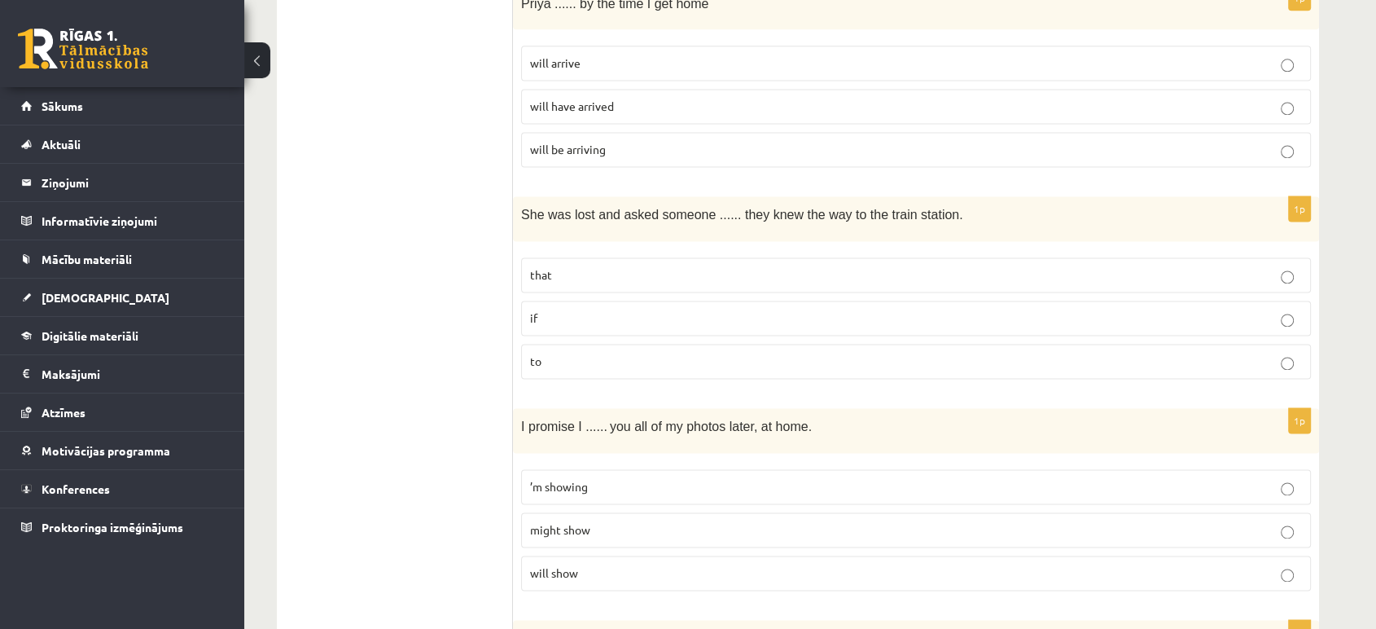
scroll to position [2272, 0]
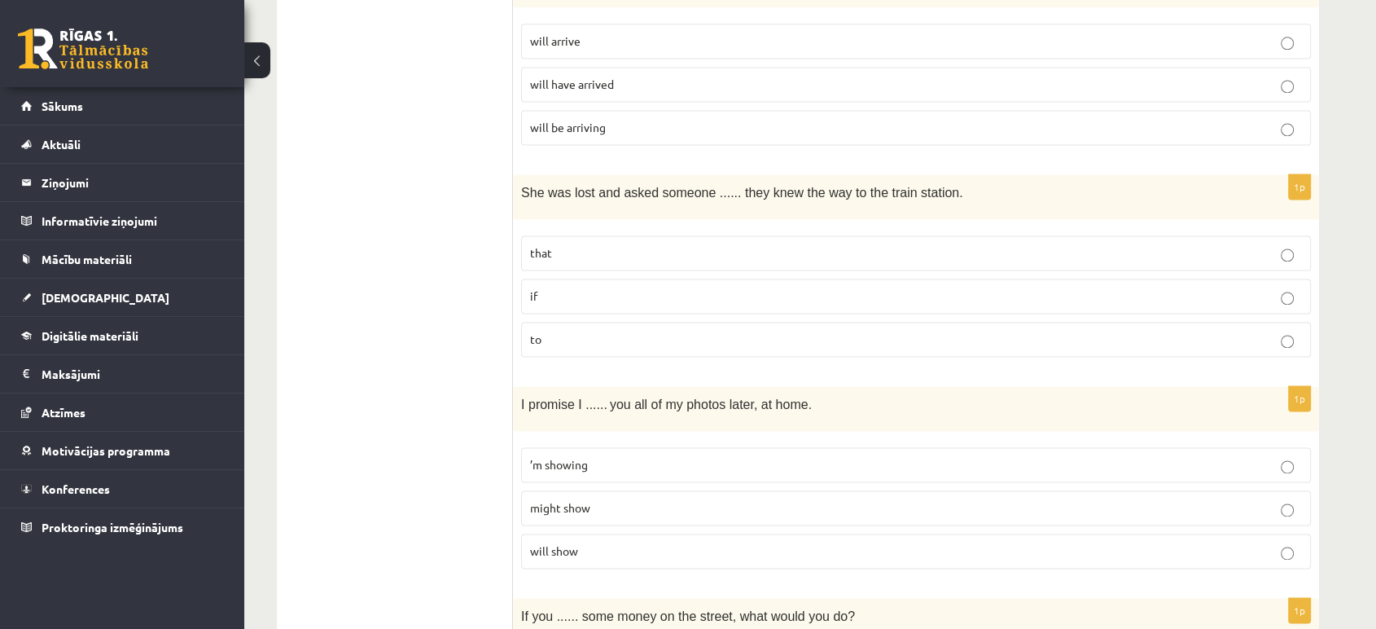
click at [718, 287] on p "if" at bounding box center [916, 295] width 772 height 17
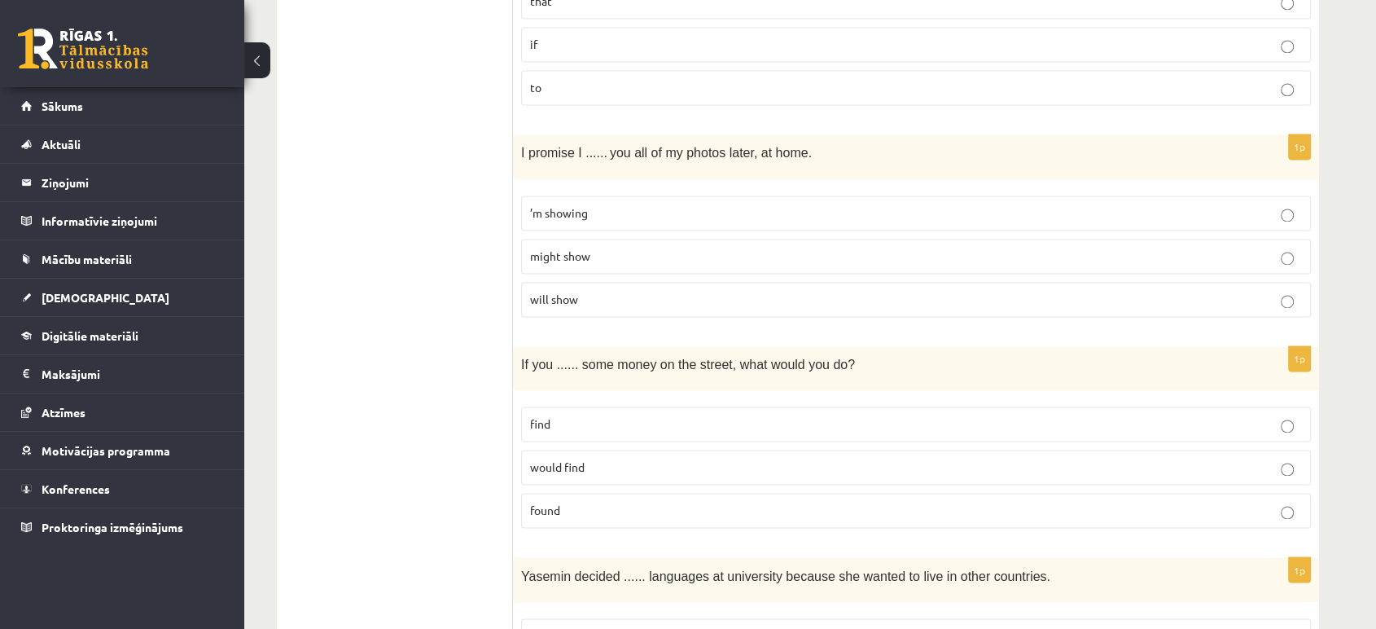
scroll to position [2541, 0]
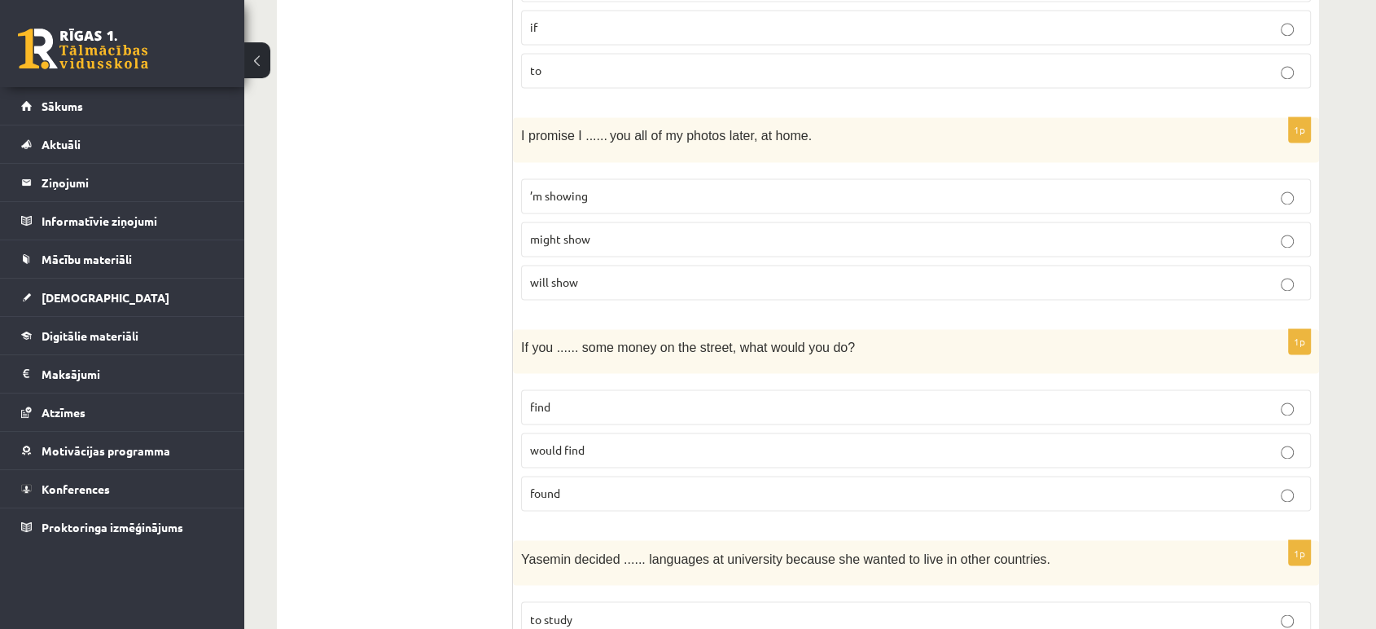
click at [607, 276] on p "will show" at bounding box center [916, 282] width 772 height 17
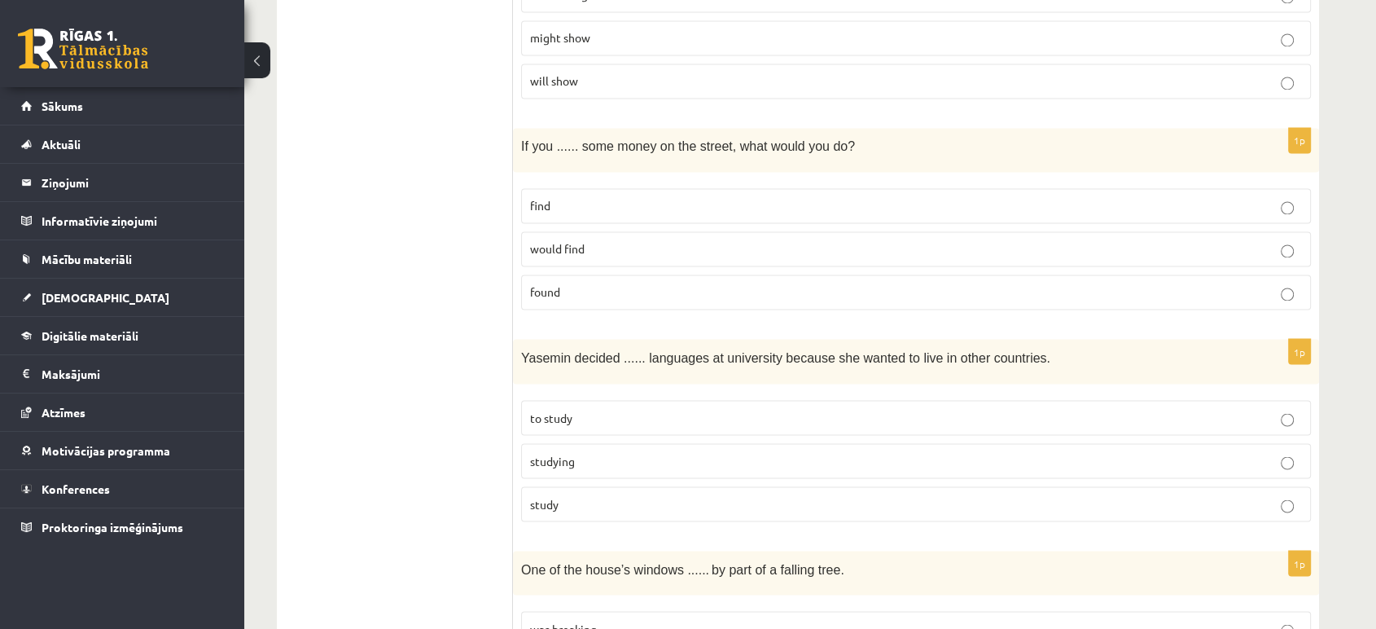
scroll to position [2775, 0]
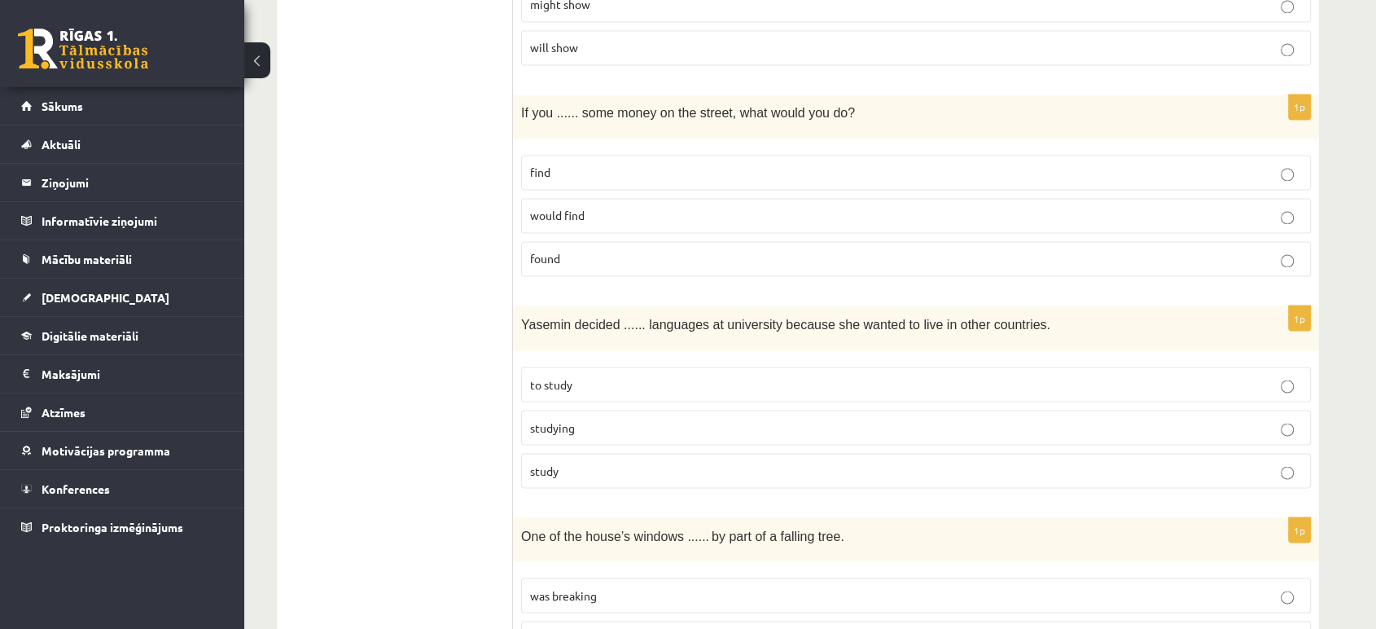
click at [618, 207] on p "would find" at bounding box center [916, 215] width 772 height 17
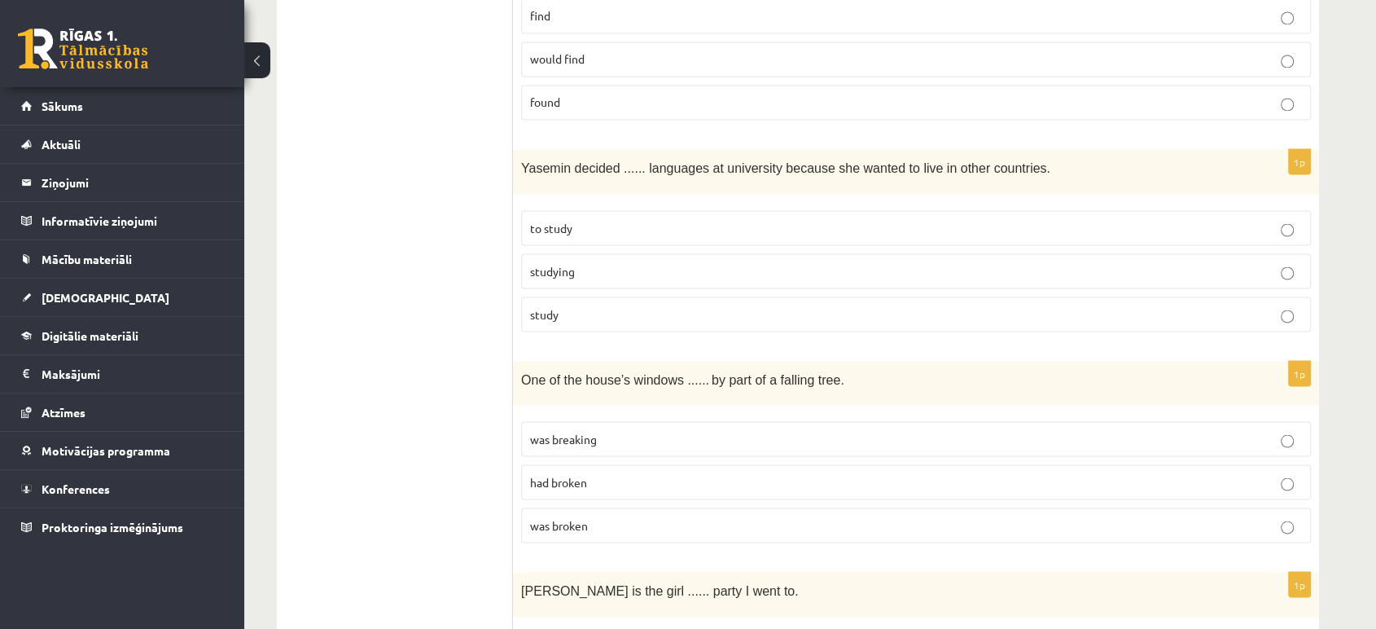
scroll to position [2954, 0]
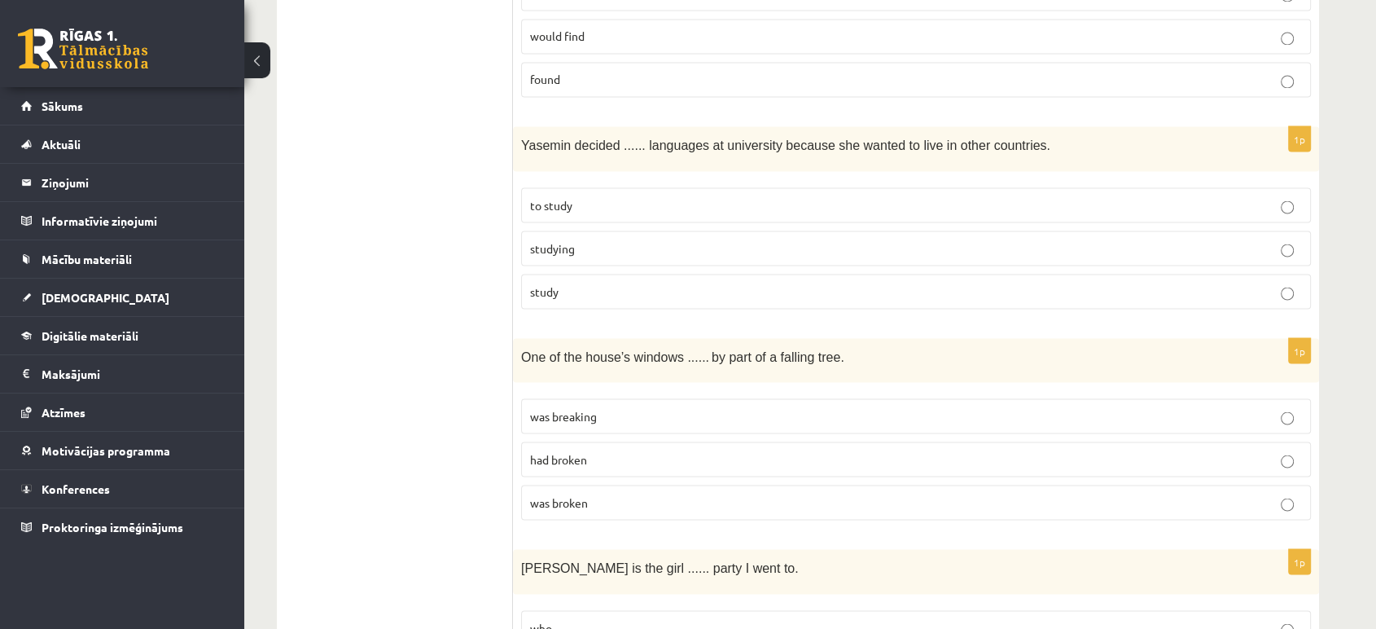
click at [683, 196] on p "to study" at bounding box center [916, 204] width 772 height 17
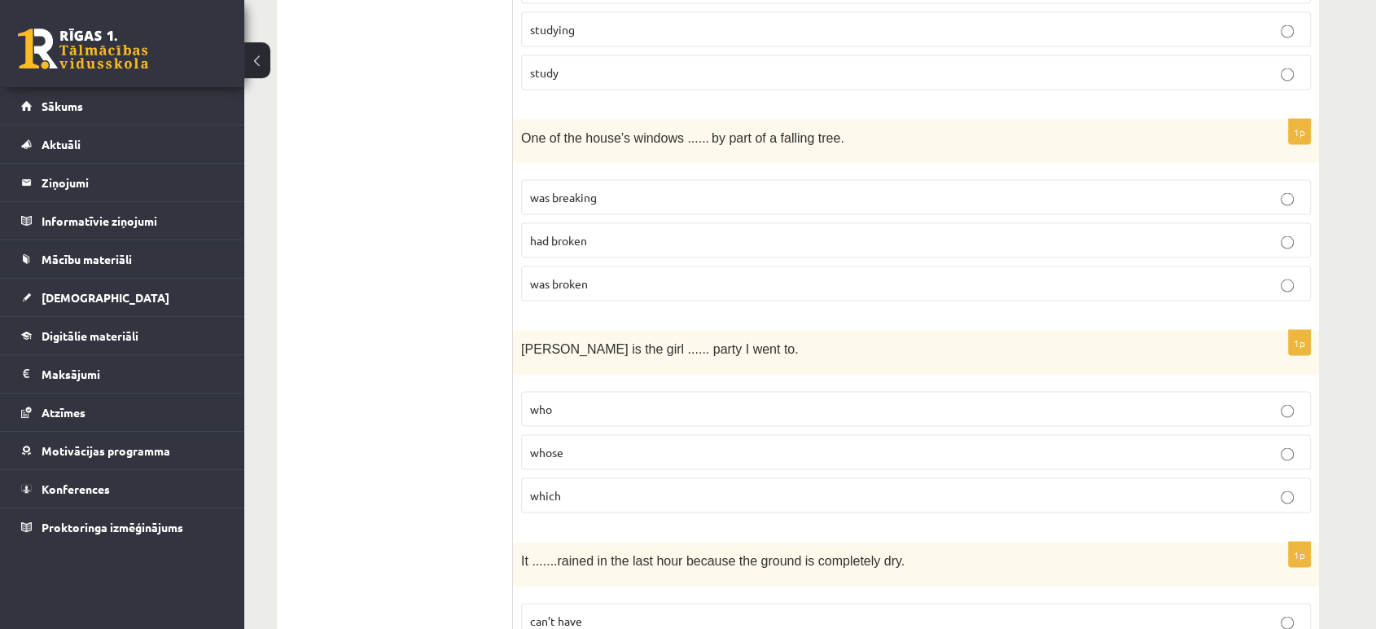
scroll to position [3167, 0]
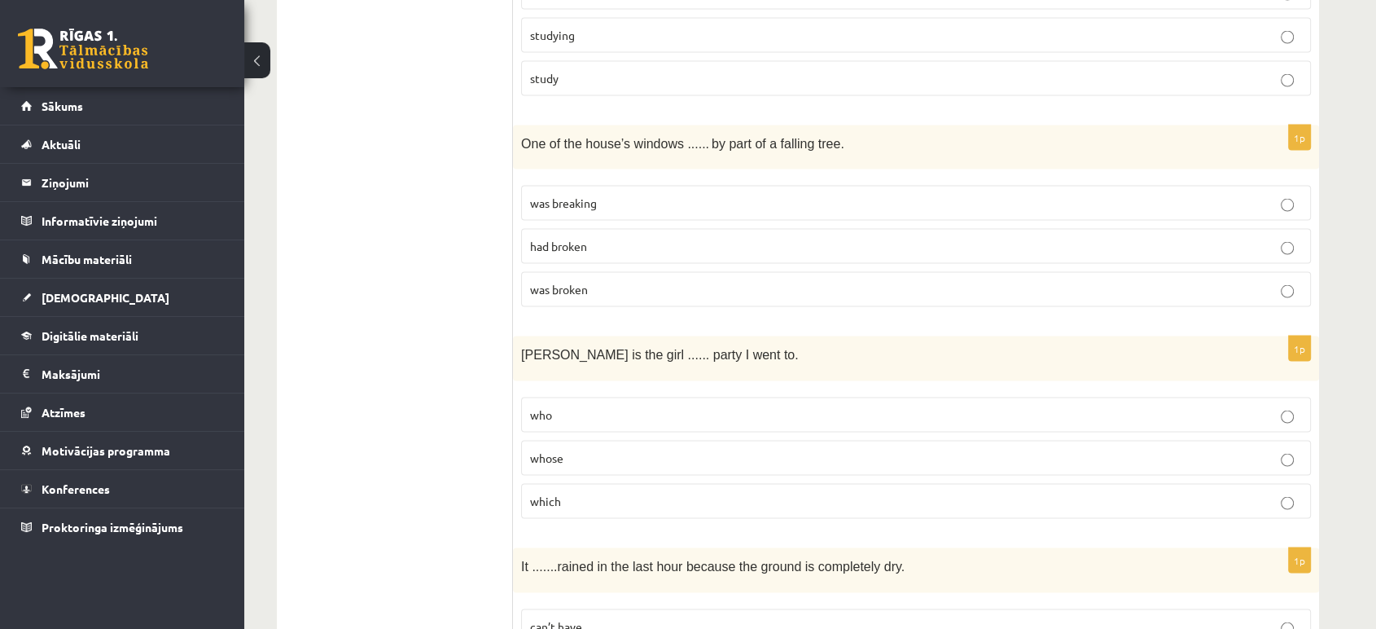
click at [713, 238] on p "had broken" at bounding box center [916, 246] width 772 height 17
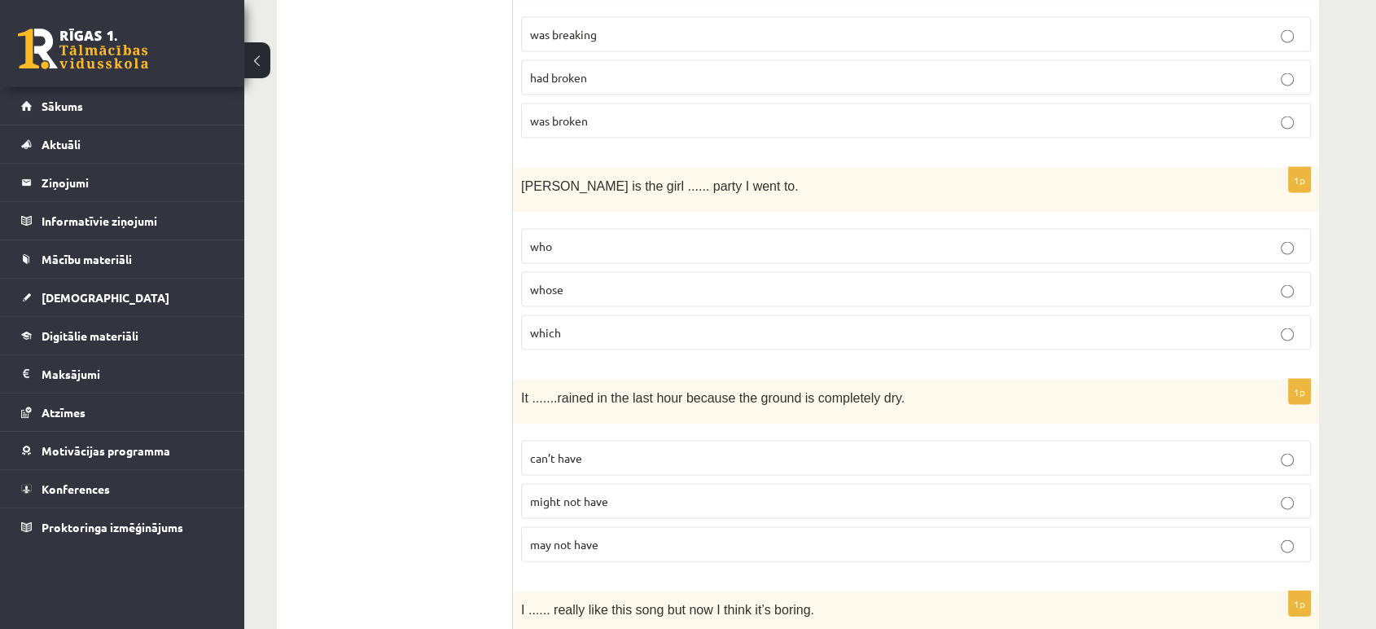
scroll to position [3352, 0]
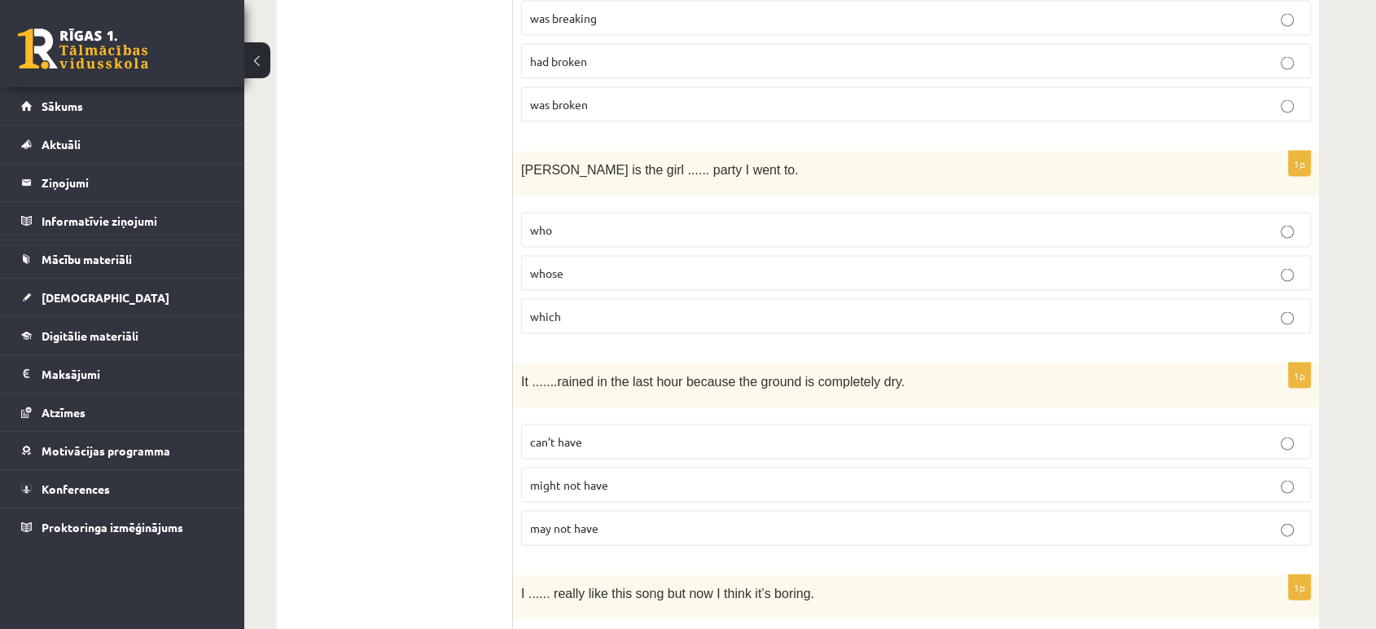
click at [660, 256] on label "whose" at bounding box center [916, 273] width 790 height 35
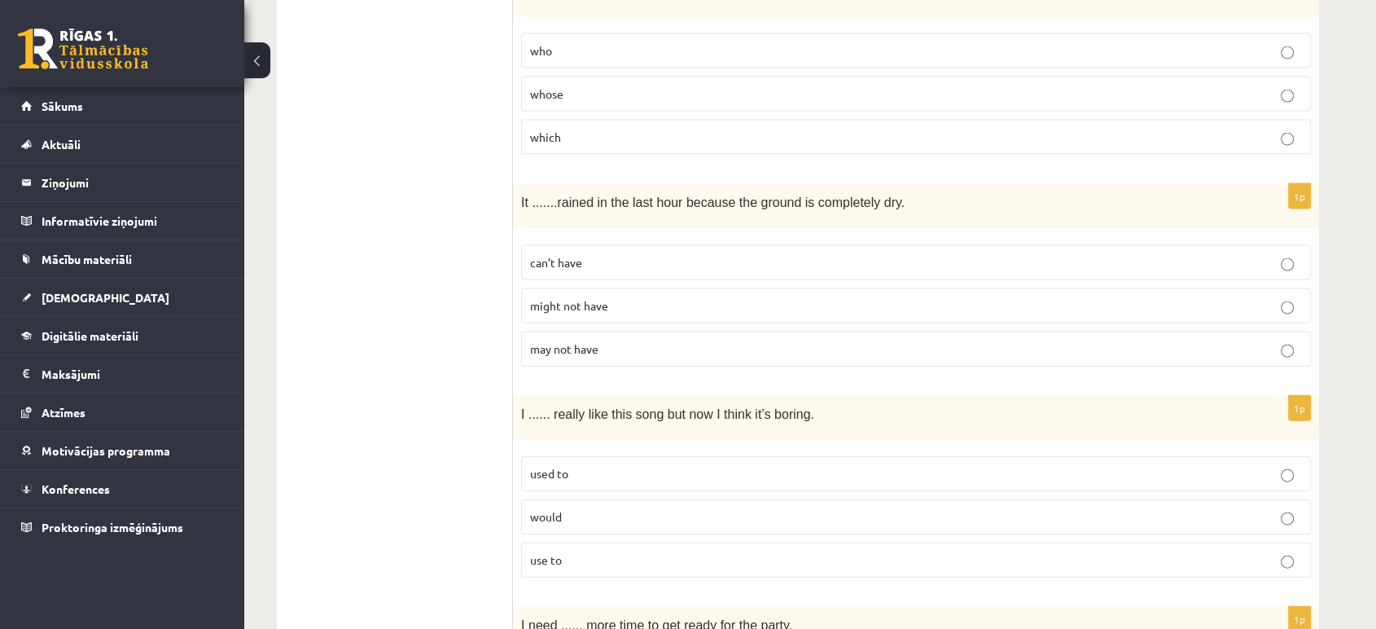
scroll to position [3542, 0]
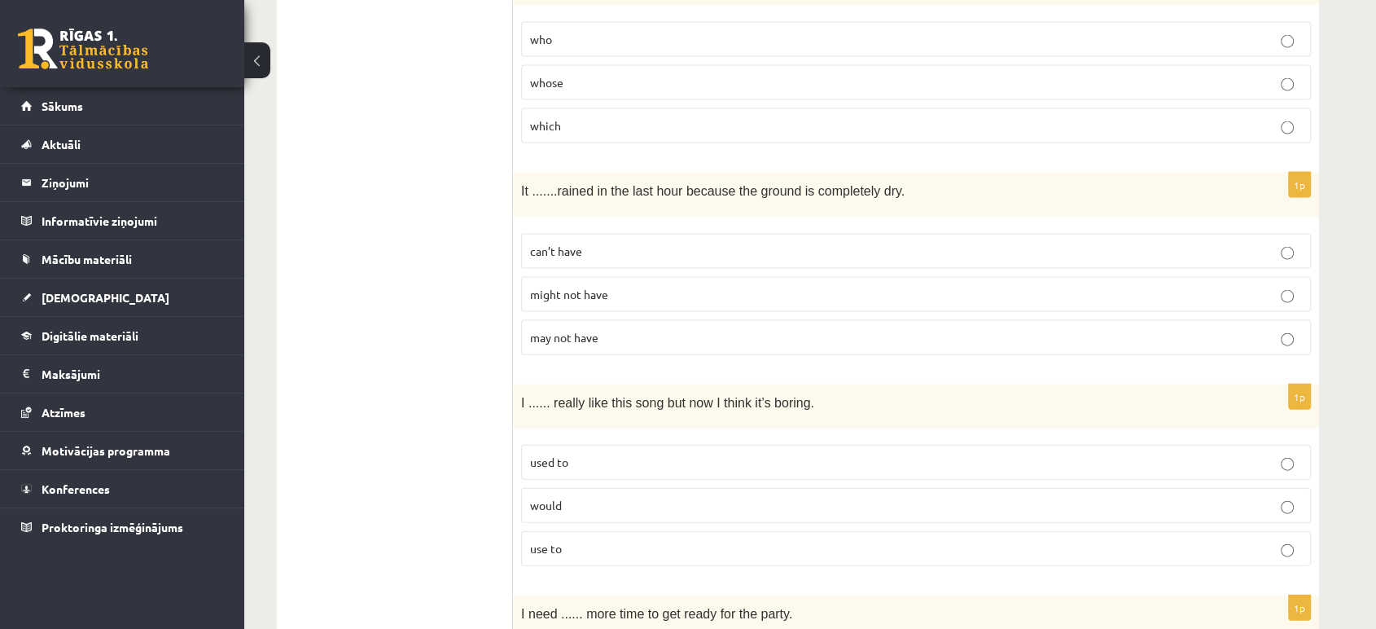
click at [802, 286] on p "might not have" at bounding box center [916, 294] width 772 height 17
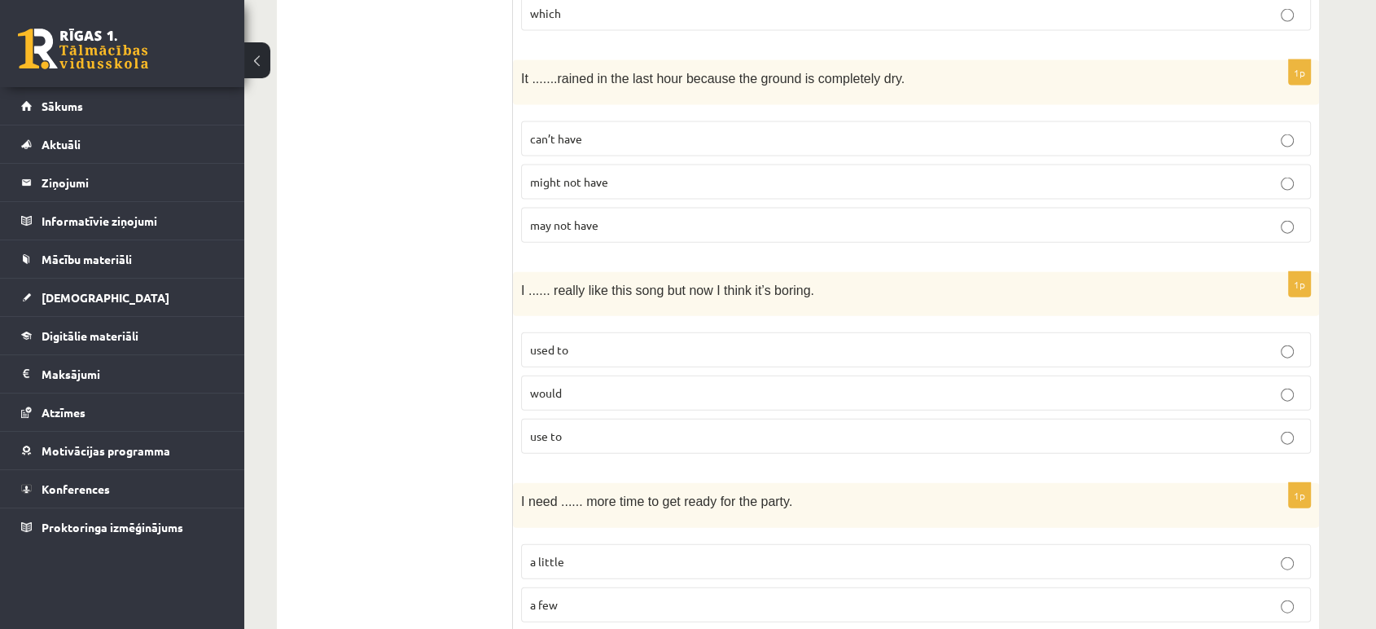
scroll to position [3711, 0]
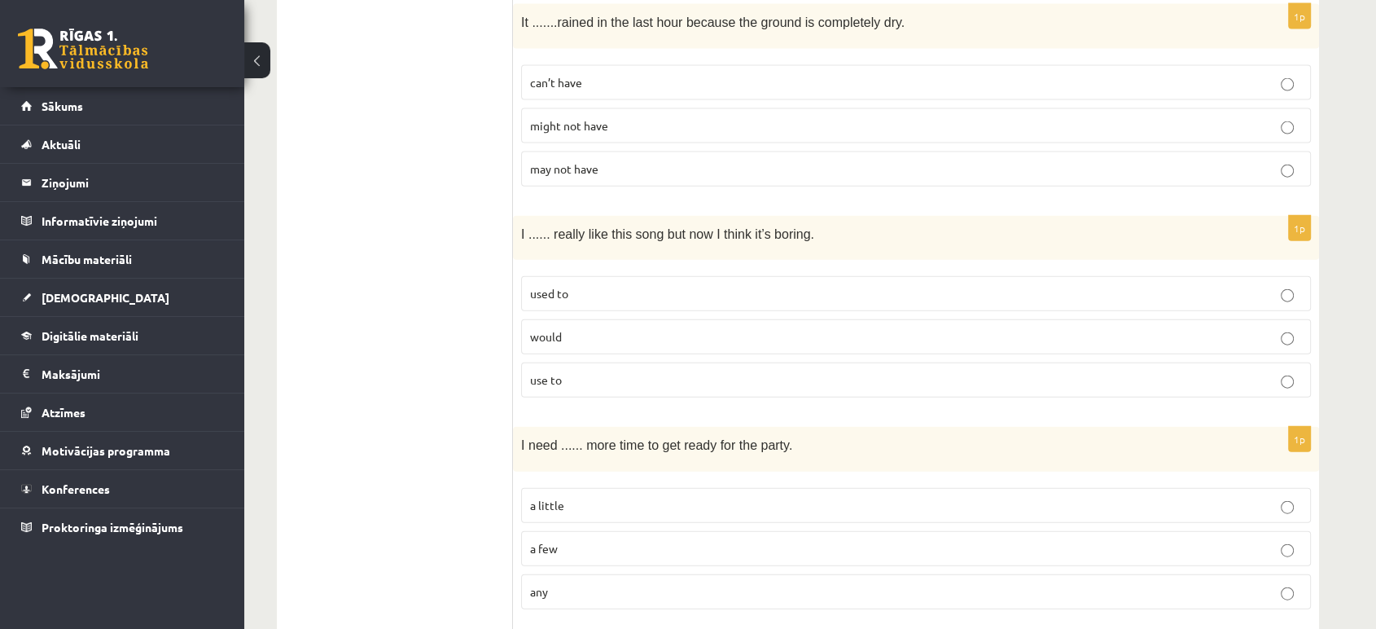
click at [623, 285] on p "used to" at bounding box center [916, 293] width 772 height 17
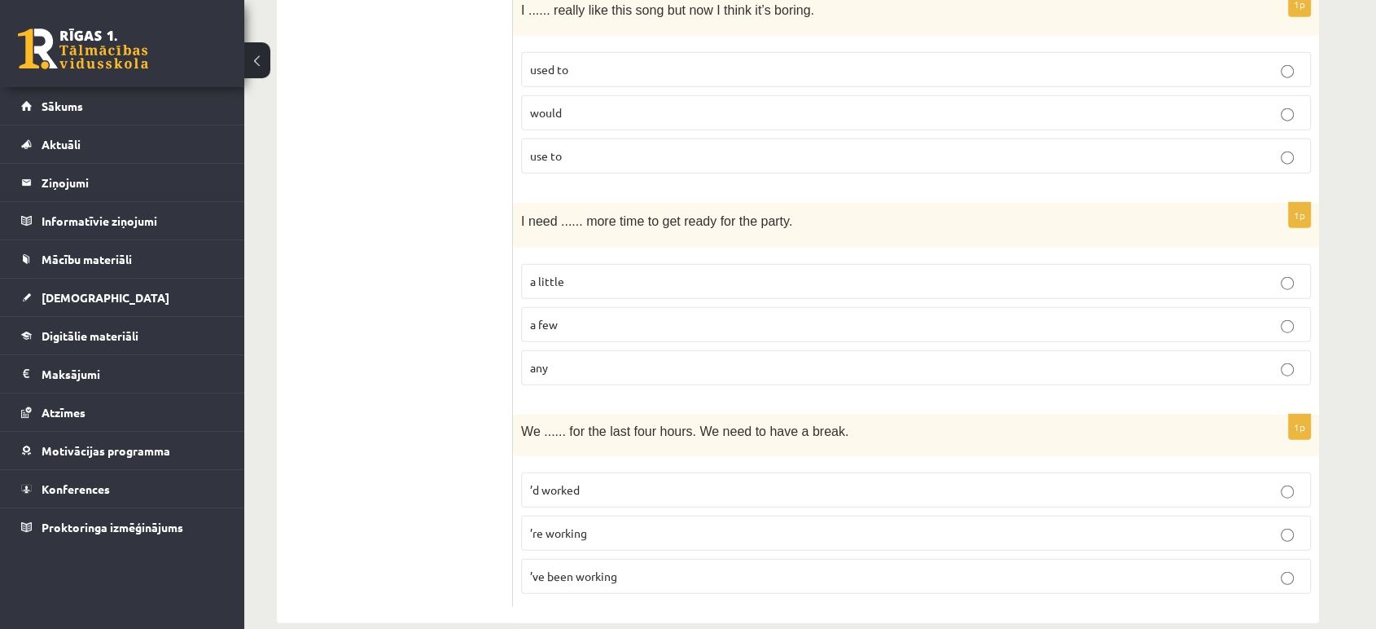
click at [642, 273] on p "a little" at bounding box center [916, 281] width 772 height 17
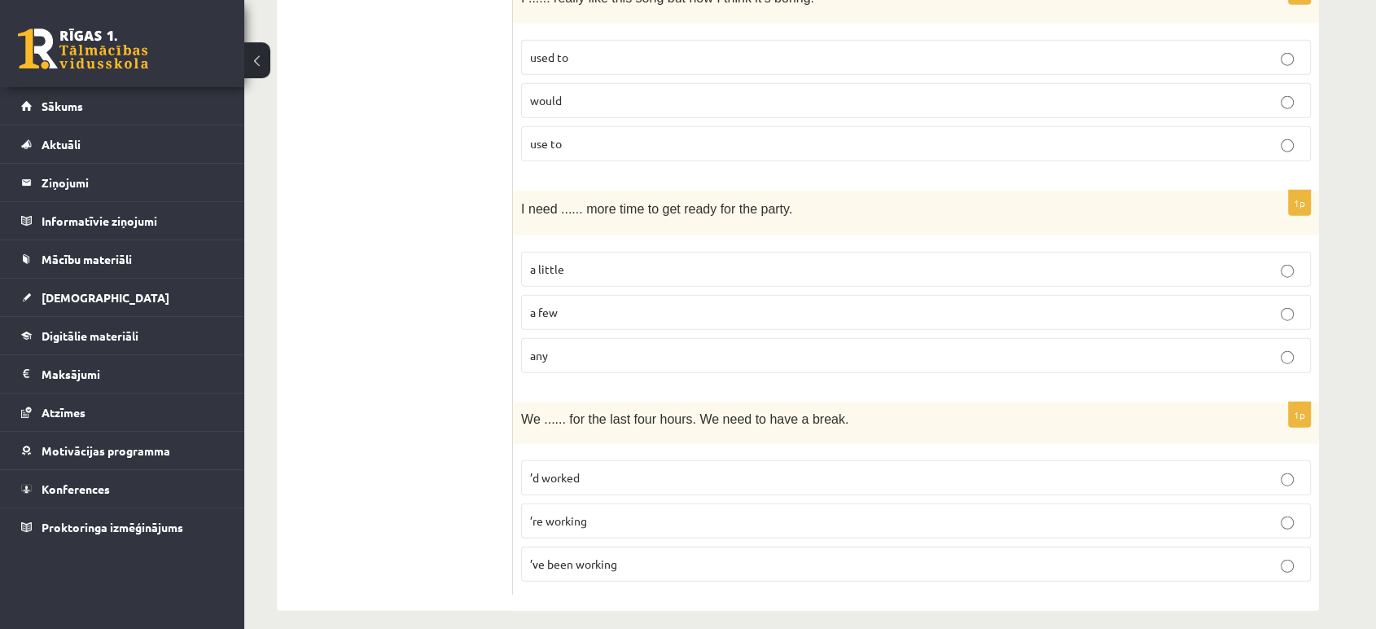
click at [631, 555] on p "’ve been working" at bounding box center [916, 563] width 772 height 17
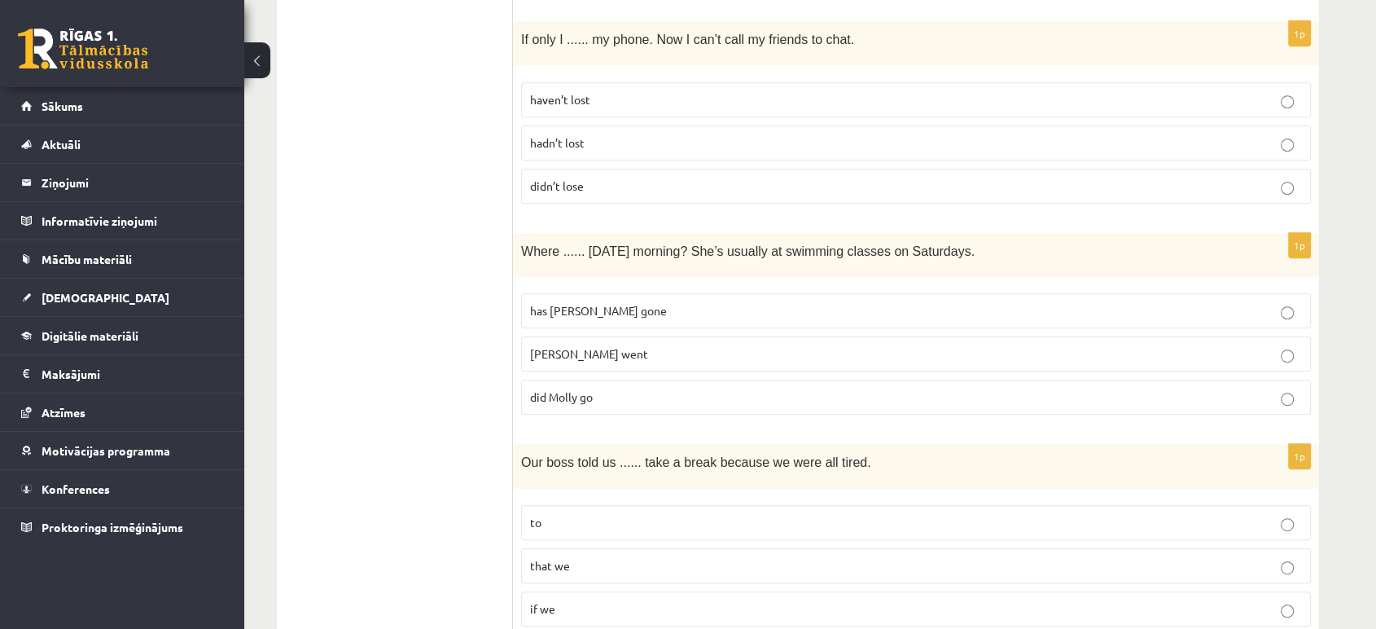
scroll to position [0, 0]
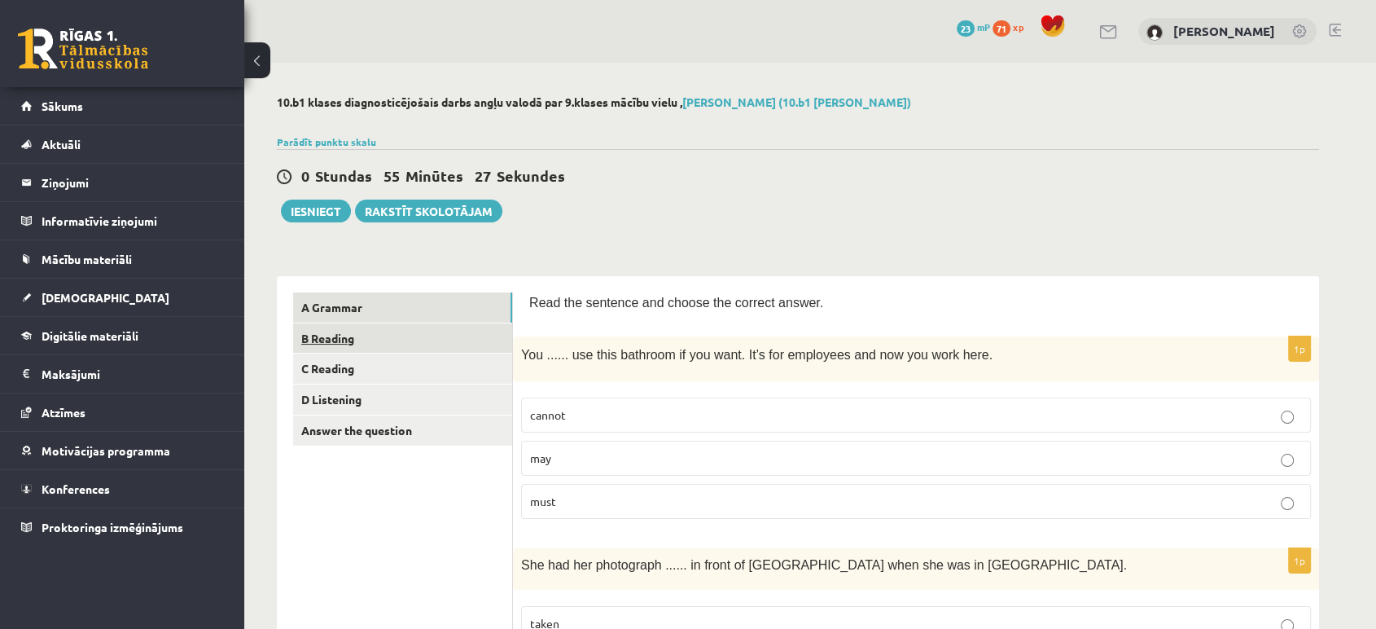
click at [333, 332] on link "B Reading" at bounding box center [402, 338] width 219 height 30
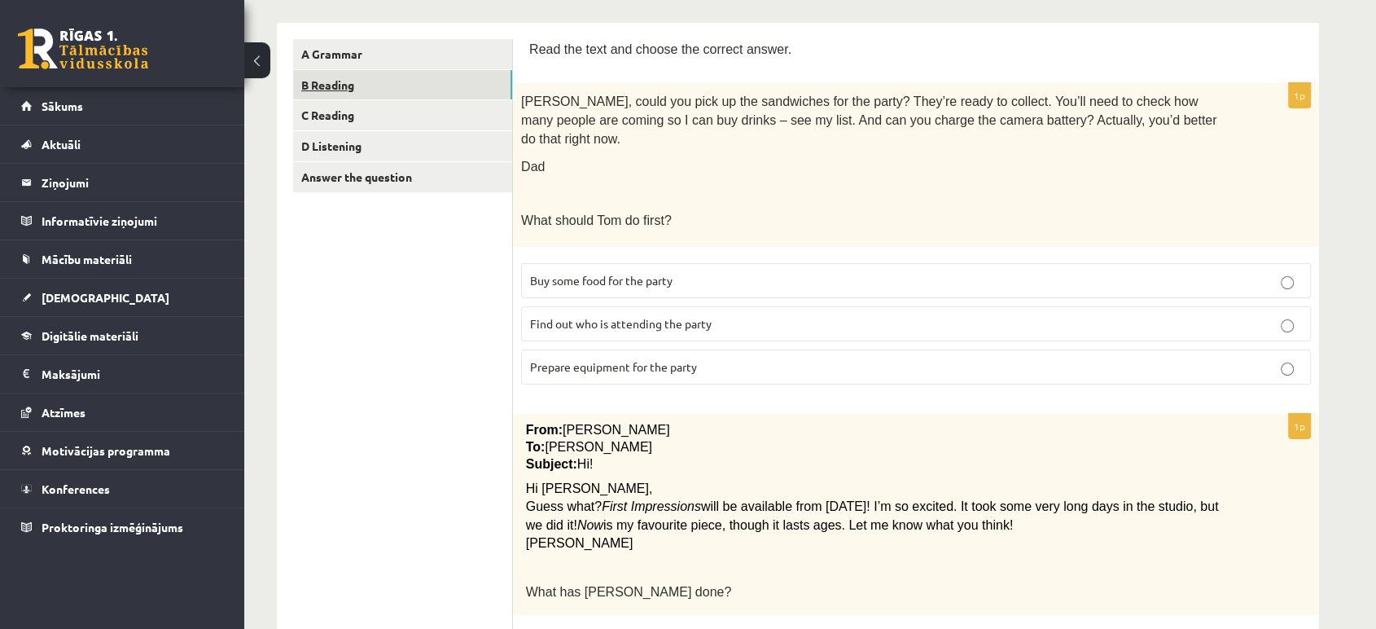
scroll to position [217, 0]
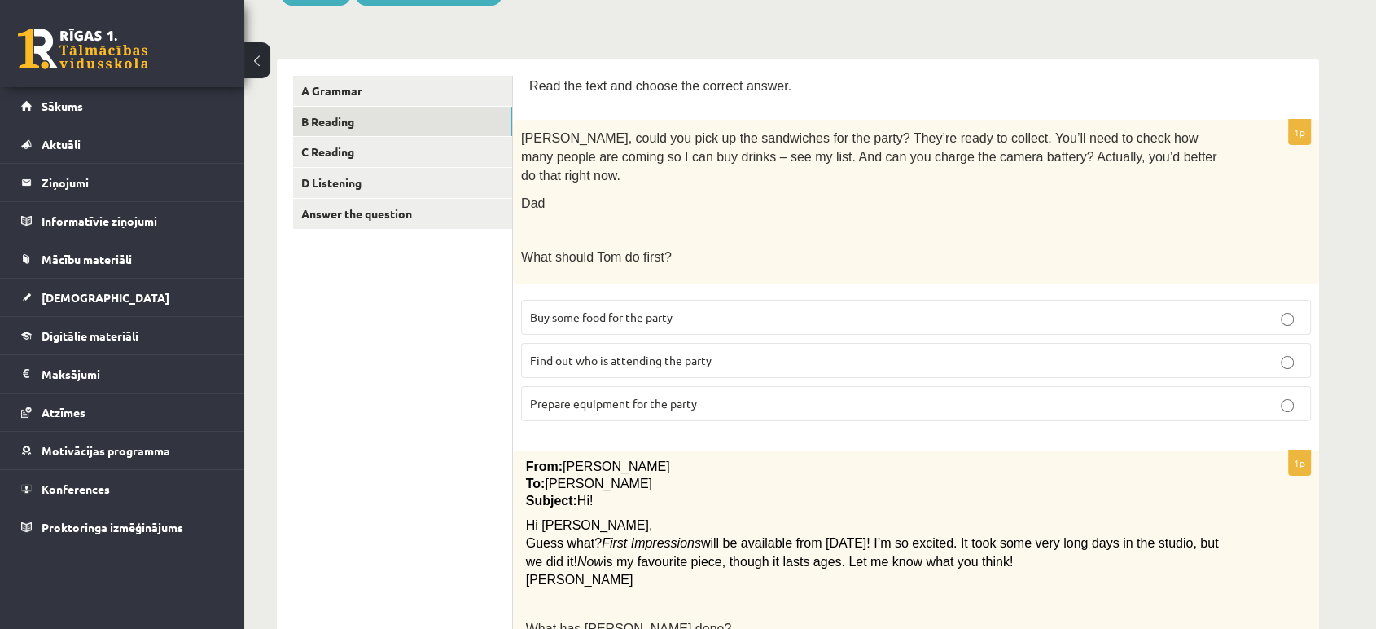
click at [726, 352] on p "Find out who is attending the party" at bounding box center [916, 360] width 772 height 17
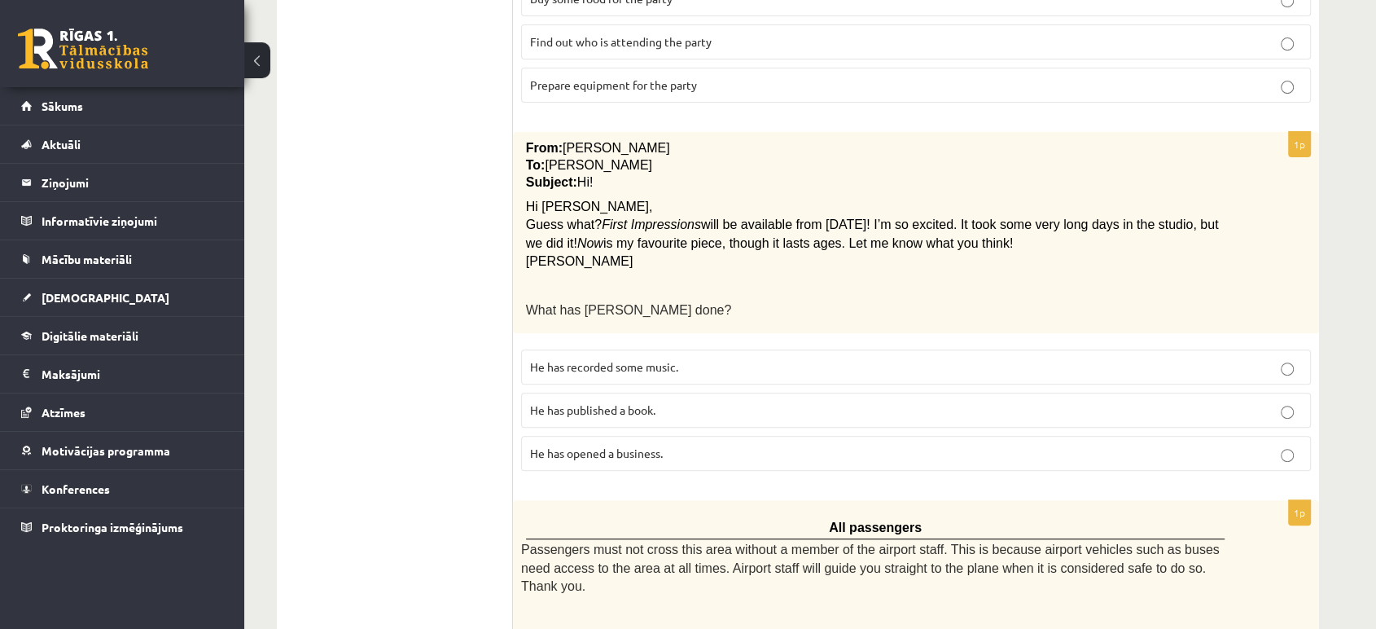
scroll to position [538, 0]
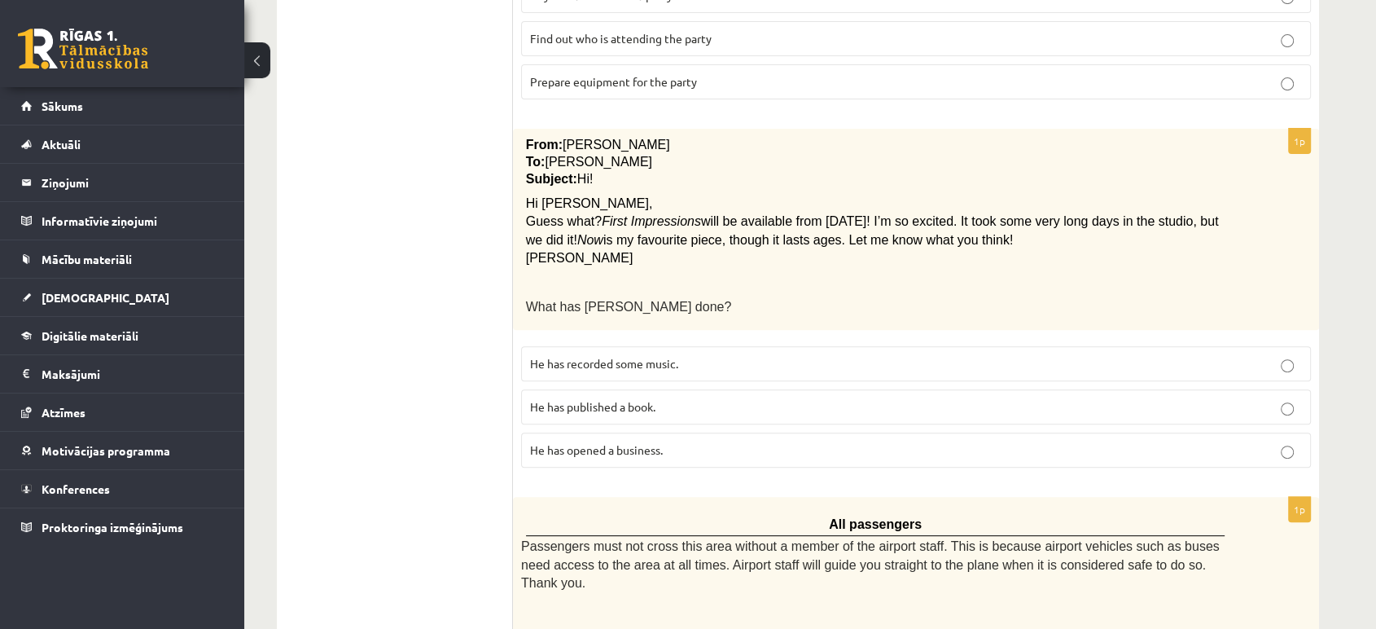
click at [1072, 355] on p "He has recorded some music." at bounding box center [916, 363] width 772 height 17
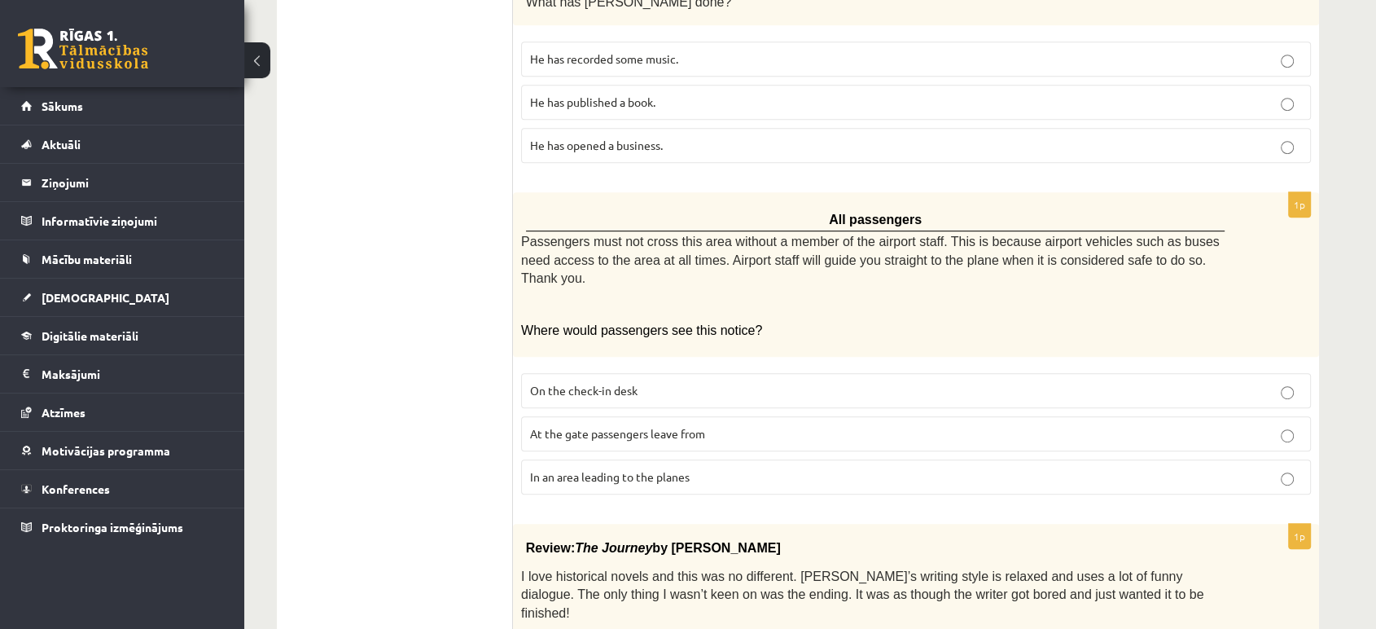
scroll to position [849, 0]
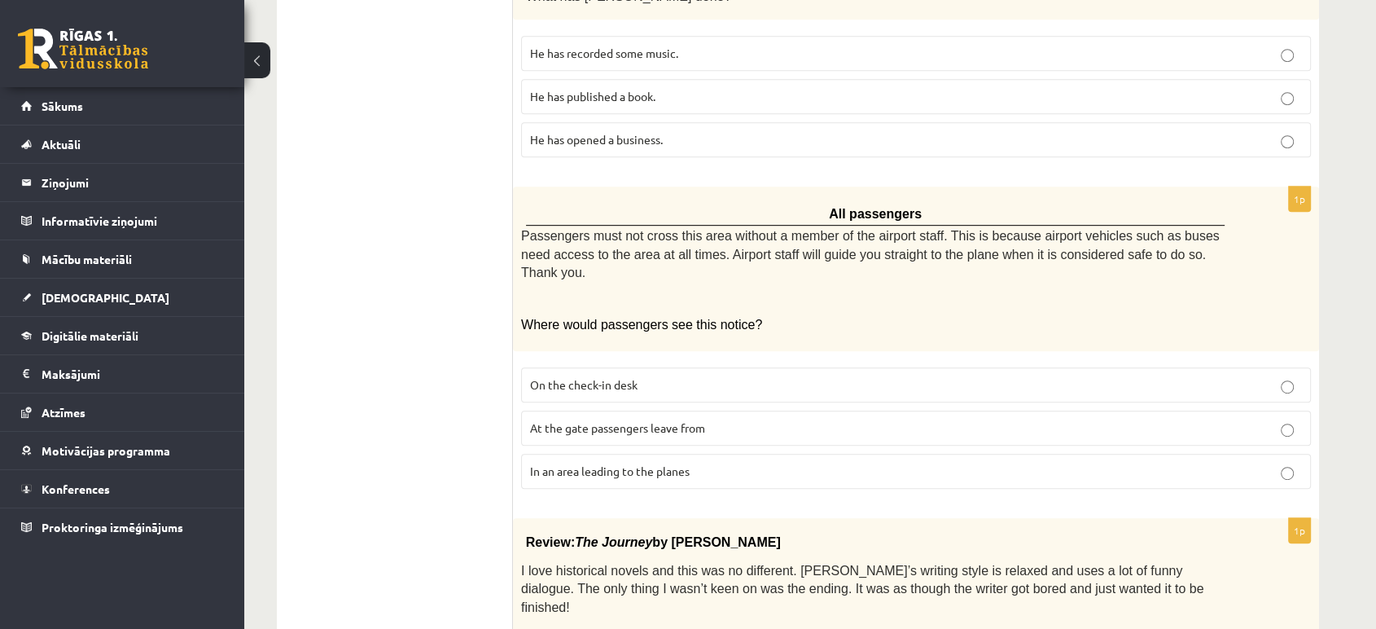
click at [610, 420] on span "At the gate passengers leave from" at bounding box center [617, 427] width 175 height 15
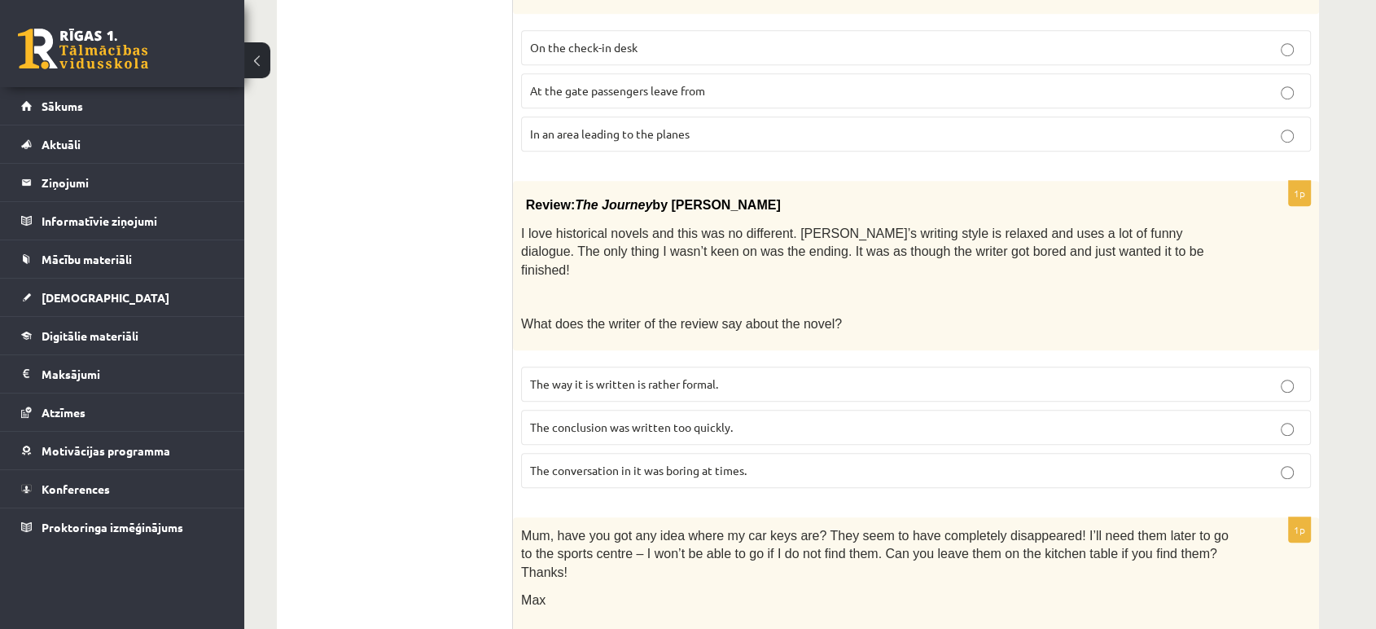
scroll to position [1195, 0]
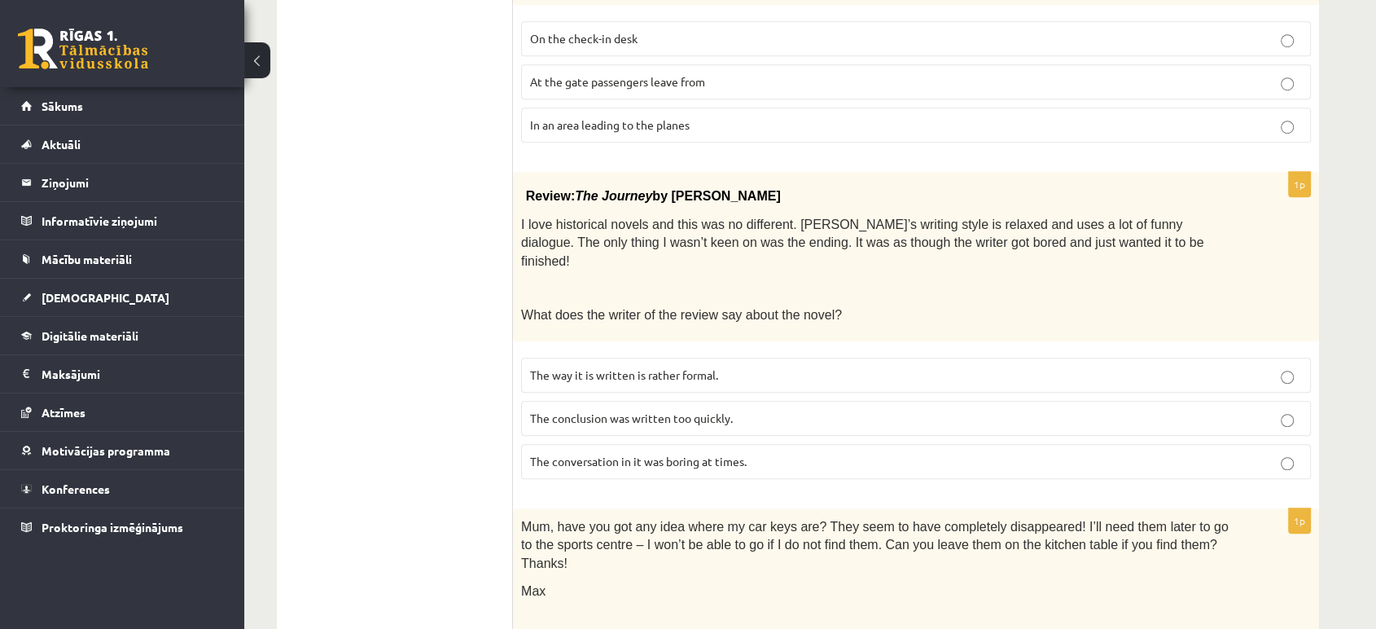
click at [1272, 410] on p "The conclusion was written too quickly." at bounding box center [916, 418] width 772 height 17
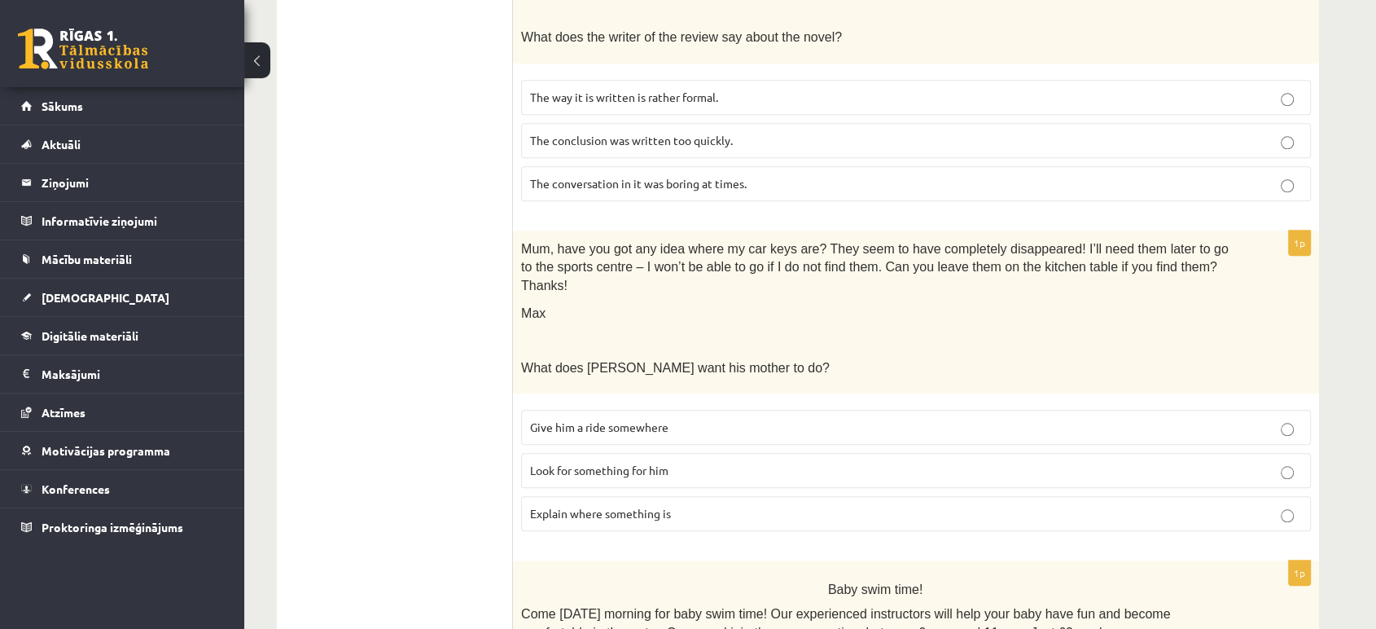
scroll to position [1491, 0]
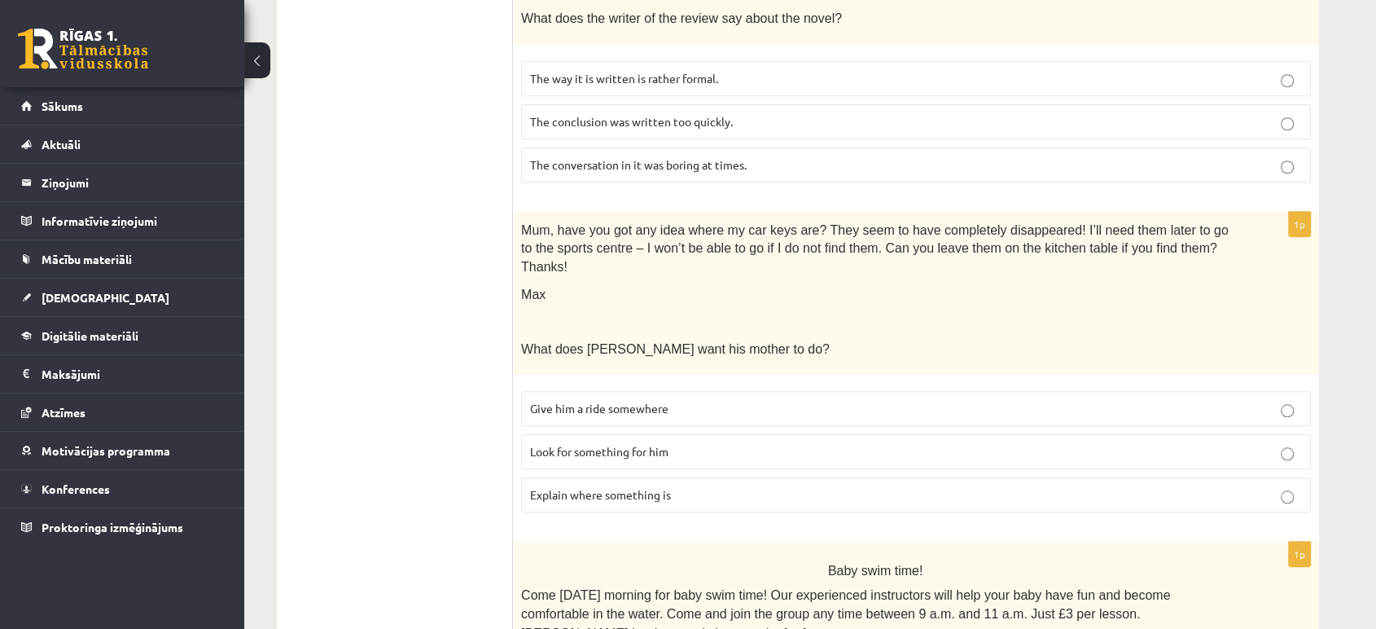
click at [638, 444] on span "Look for something for him" at bounding box center [599, 451] width 138 height 15
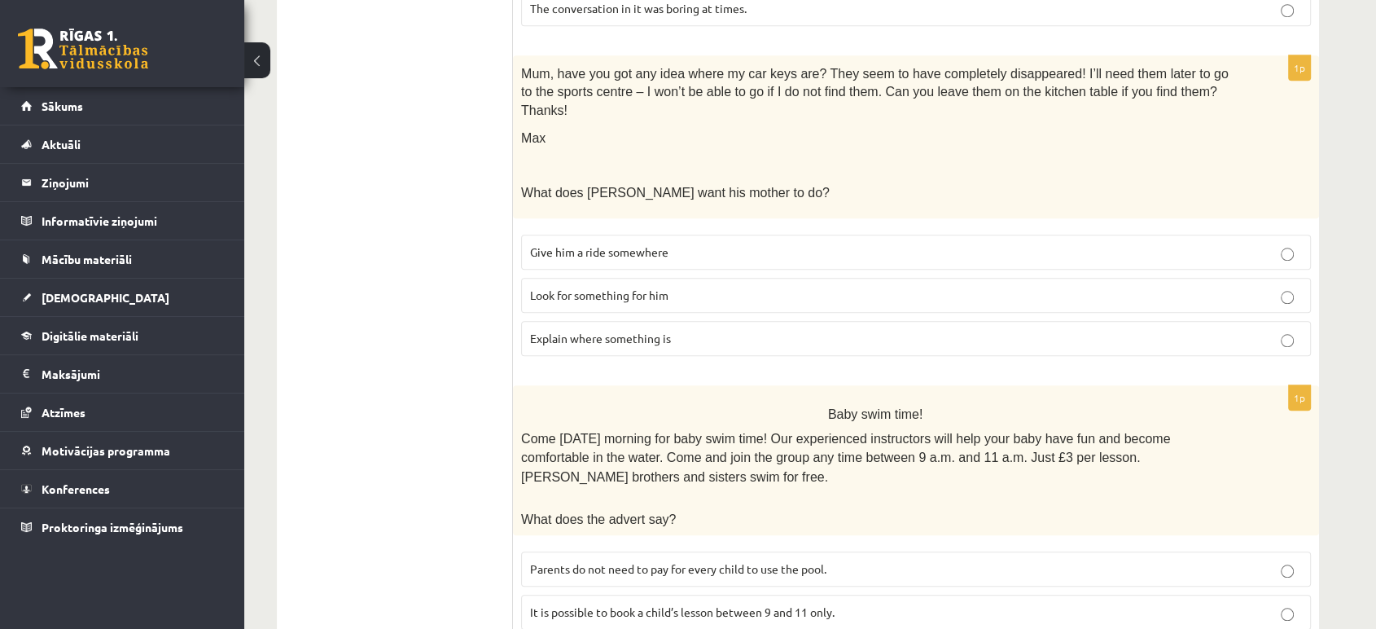
click at [1166, 560] on p "Parents do not need to pay for every child to use the pool." at bounding box center [916, 568] width 772 height 17
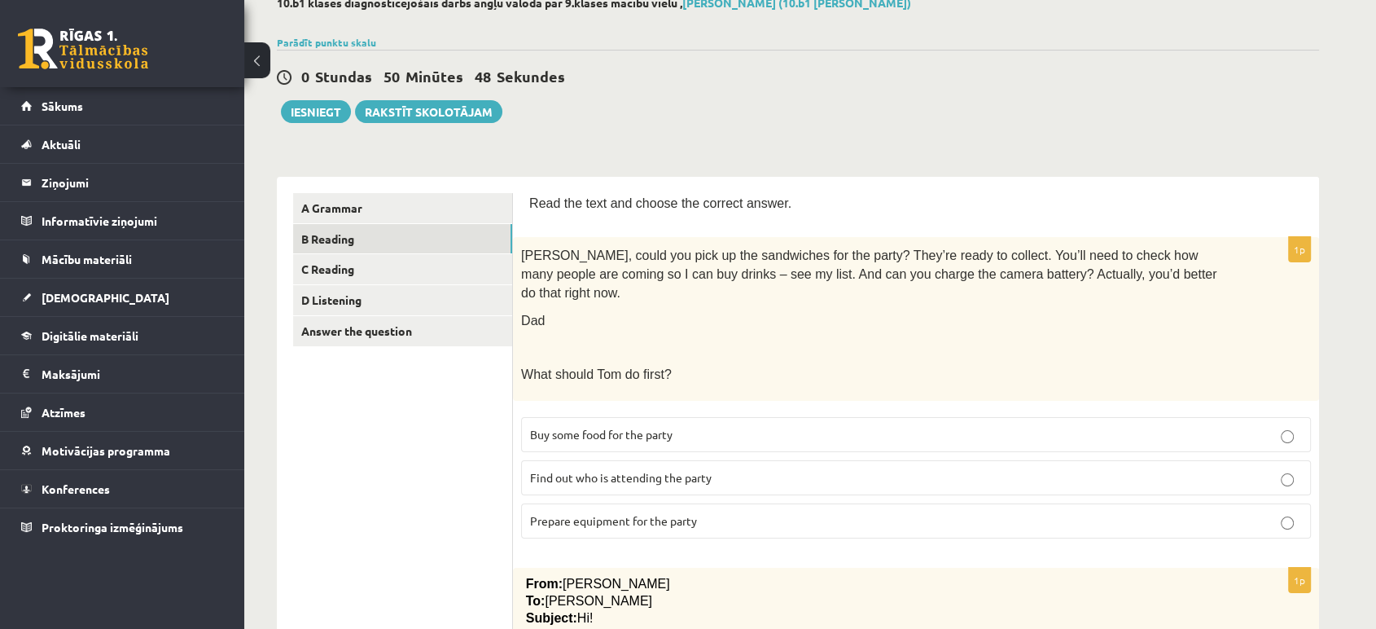
scroll to position [86, 0]
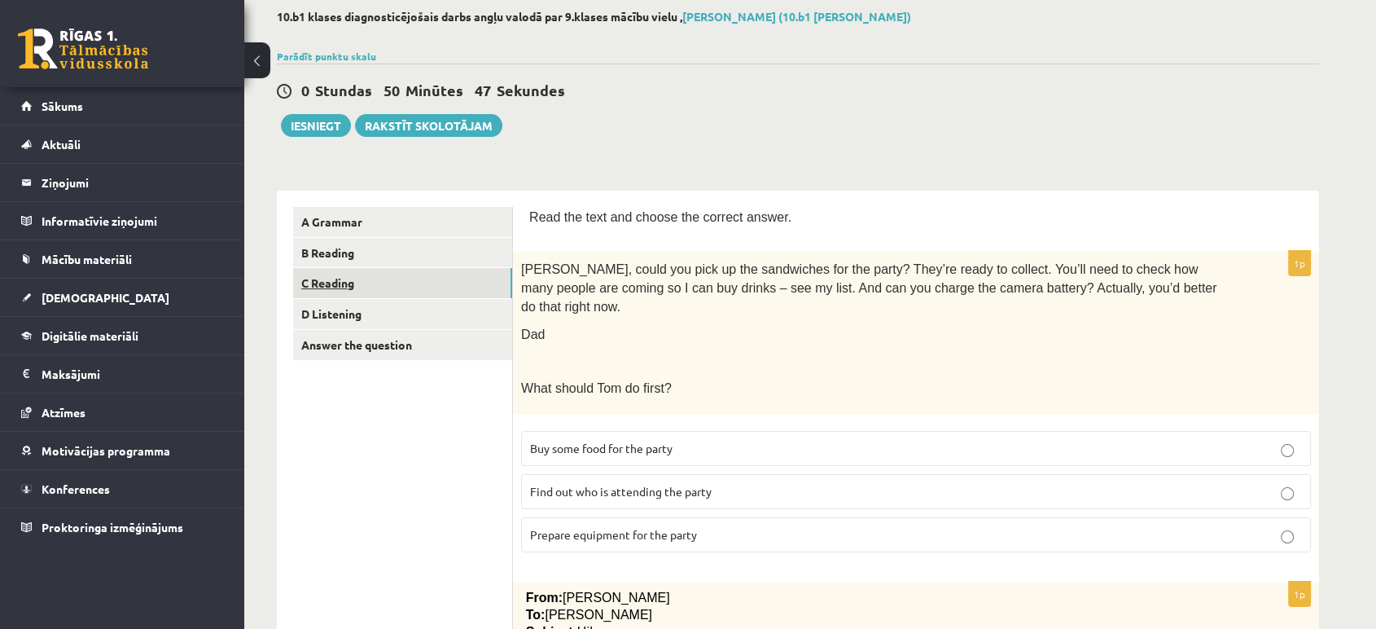
click at [400, 285] on link "C Reading" at bounding box center [402, 283] width 219 height 30
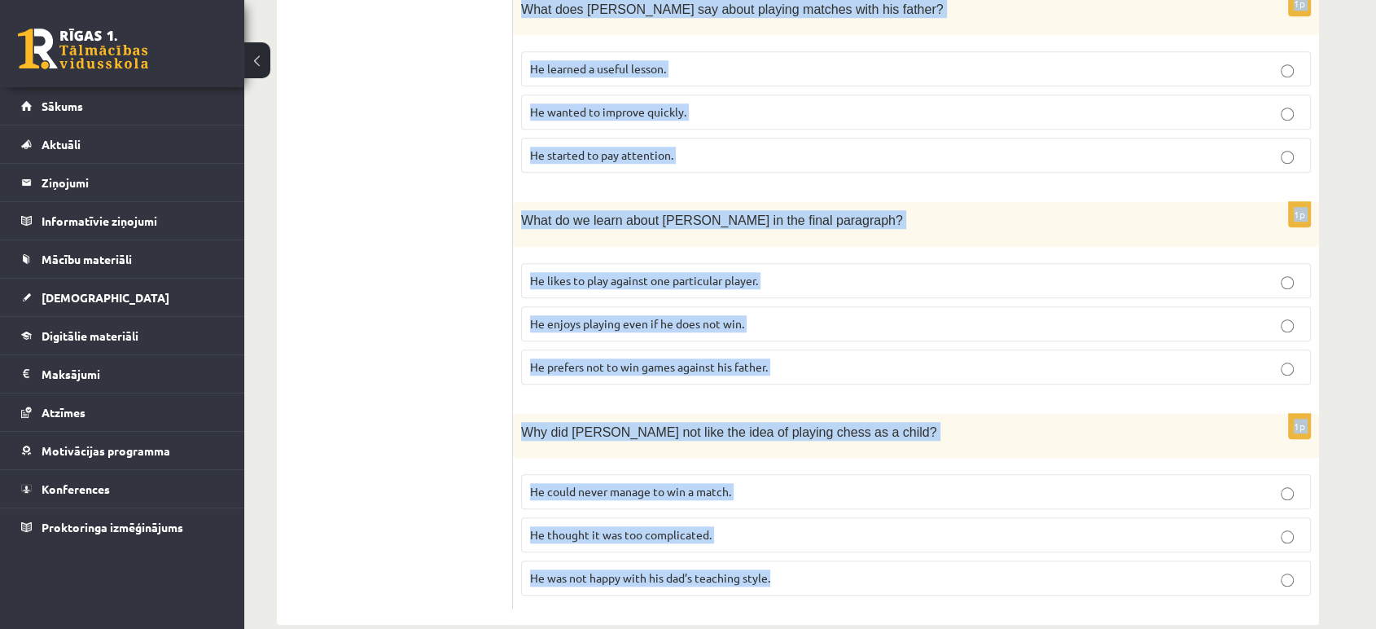
scroll to position [1408, 0]
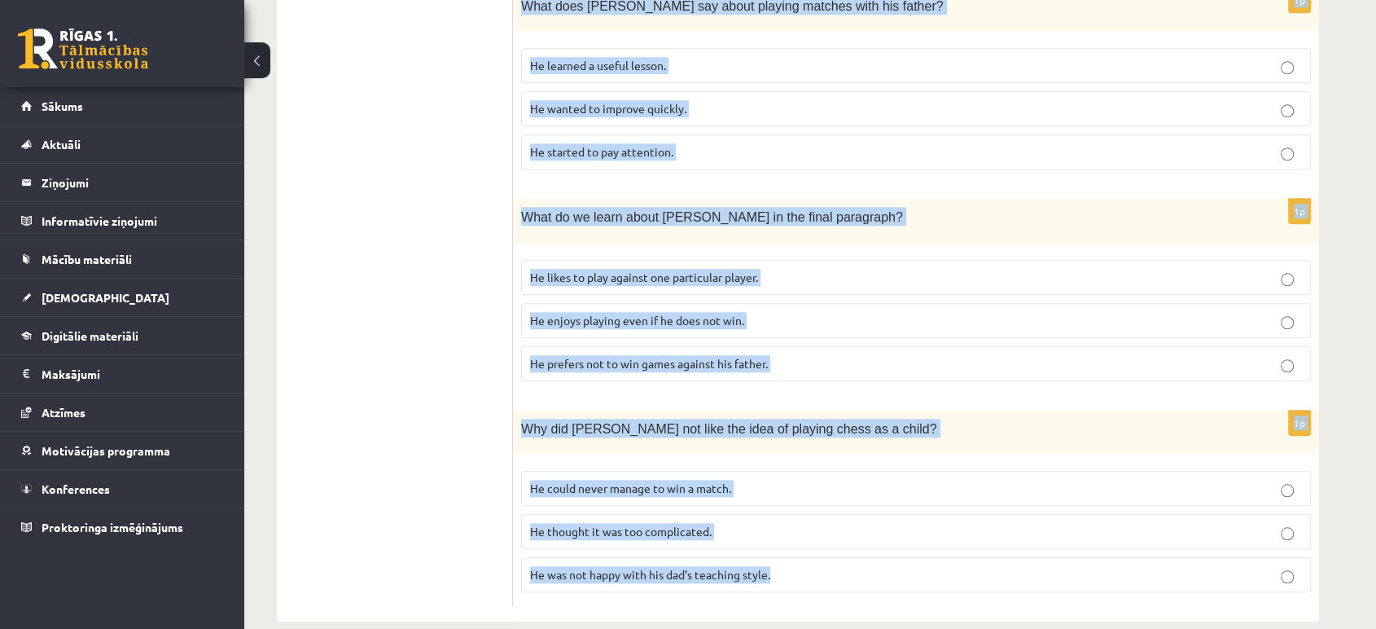
drag, startPoint x: 532, startPoint y: 116, endPoint x: 1194, endPoint y: 598, distance: 819.0
copy form "Playing chess By Sam Long, 16 When my dad used to get out the chess board when …"
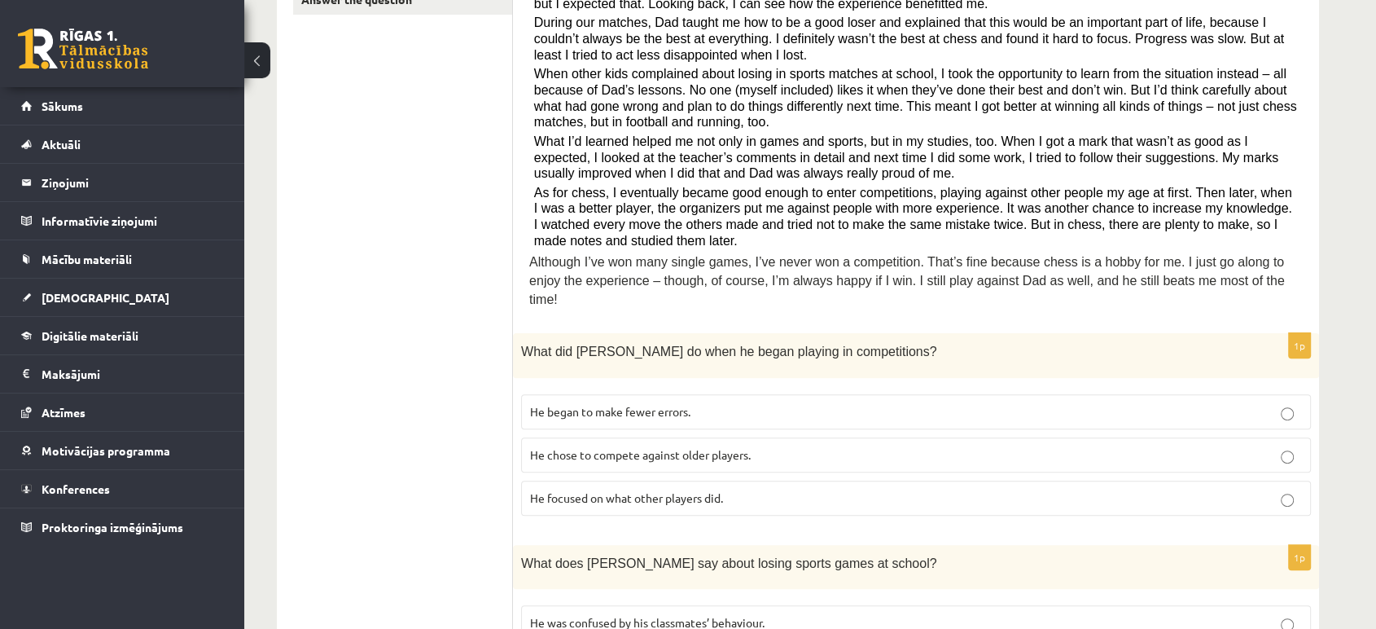
scroll to position [436, 0]
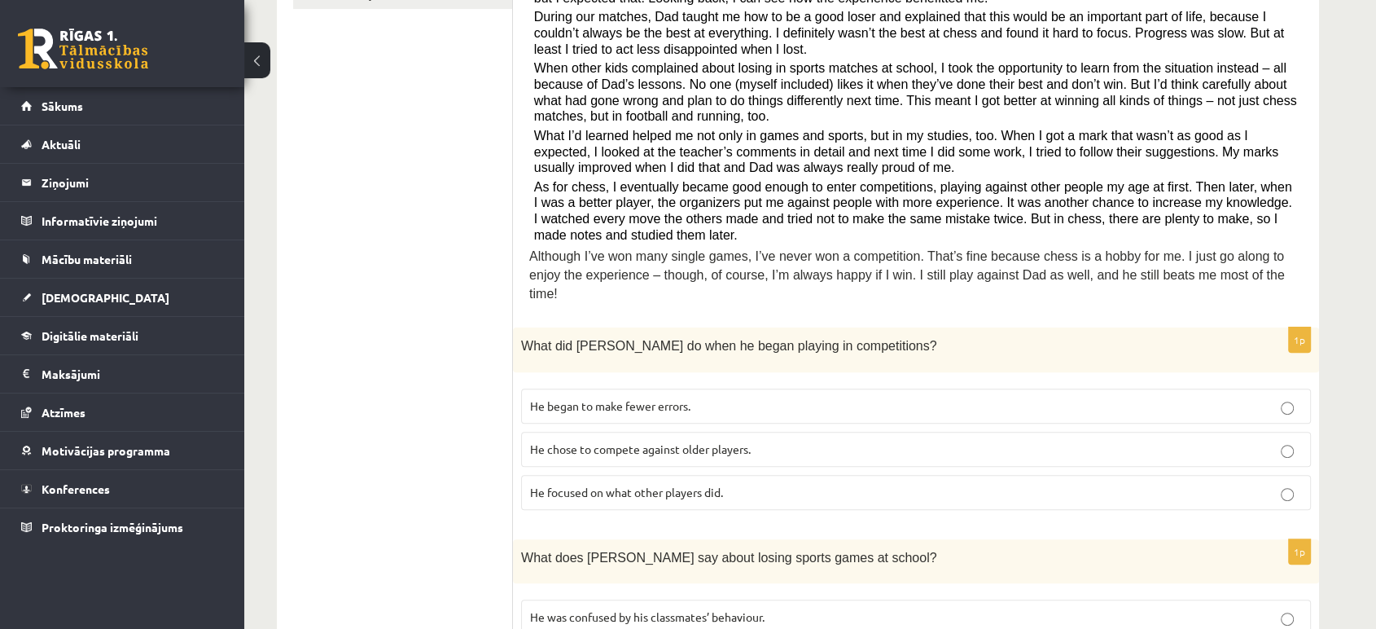
click at [749, 484] on p "He focused on what other players did." at bounding box center [916, 492] width 772 height 17
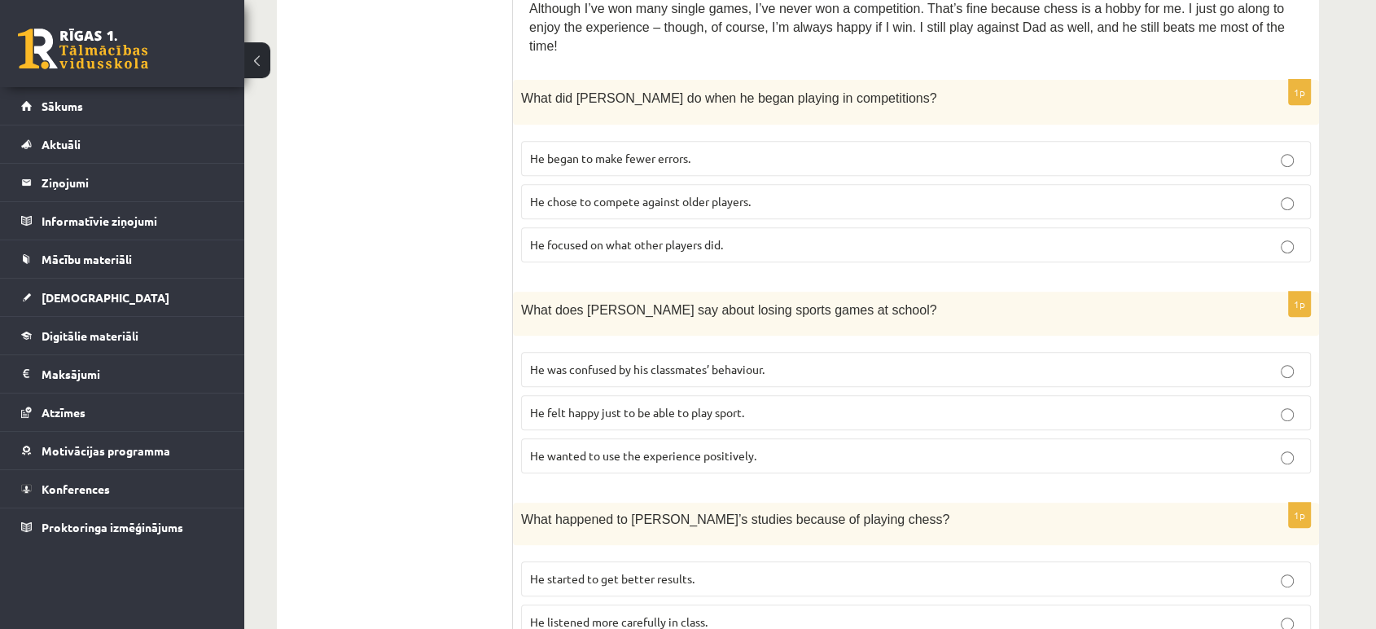
scroll to position [694, 0]
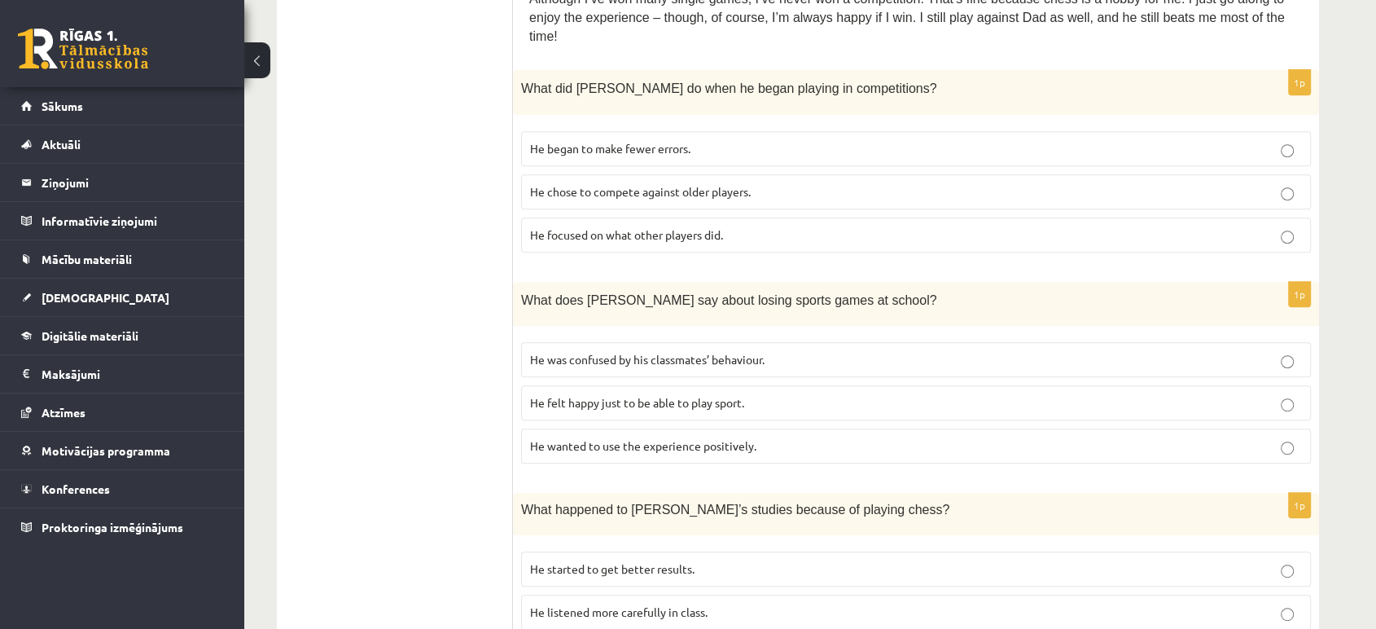
click at [729, 438] on span "He wanted to use the experience positively." at bounding box center [643, 445] width 226 height 15
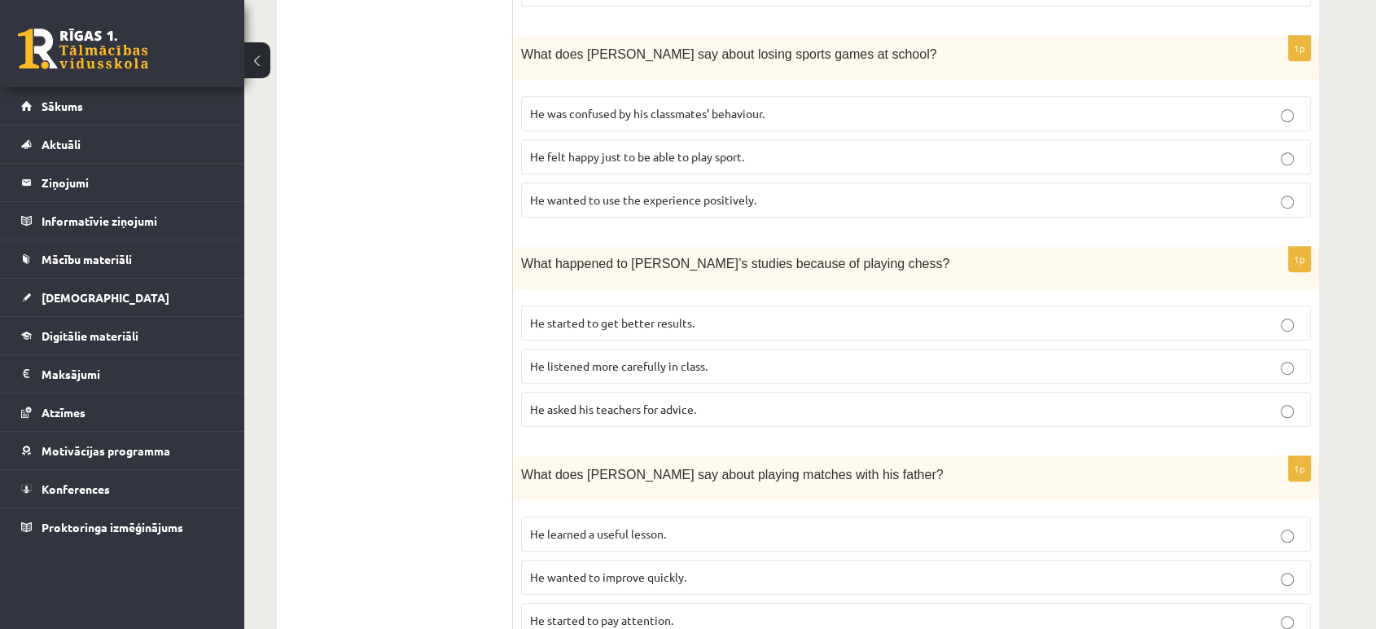
scroll to position [943, 0]
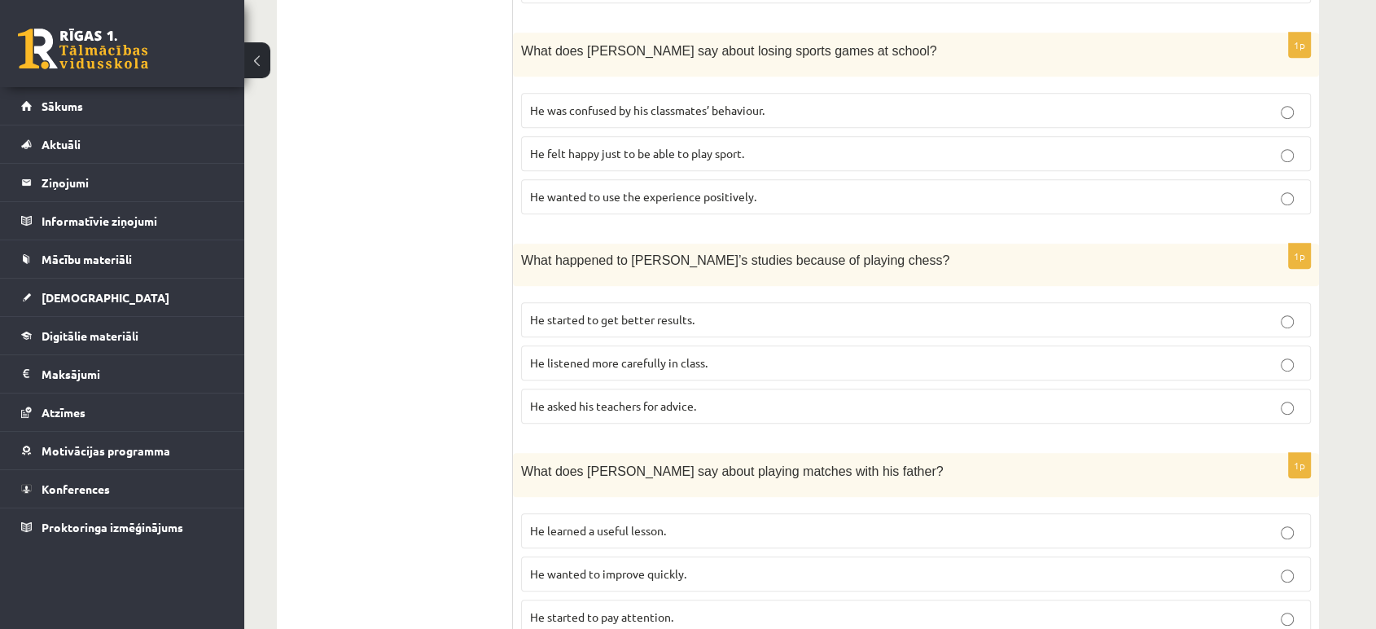
click at [712, 311] on p "He started to get better results." at bounding box center [916, 319] width 772 height 17
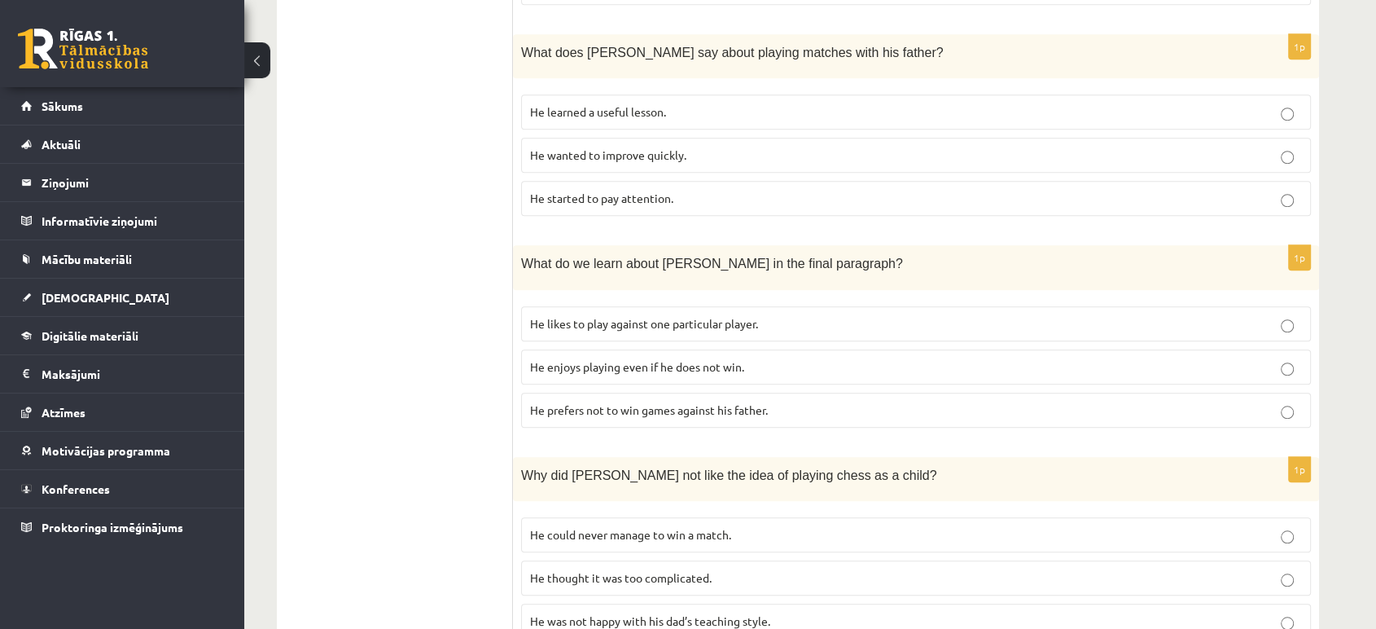
scroll to position [1347, 0]
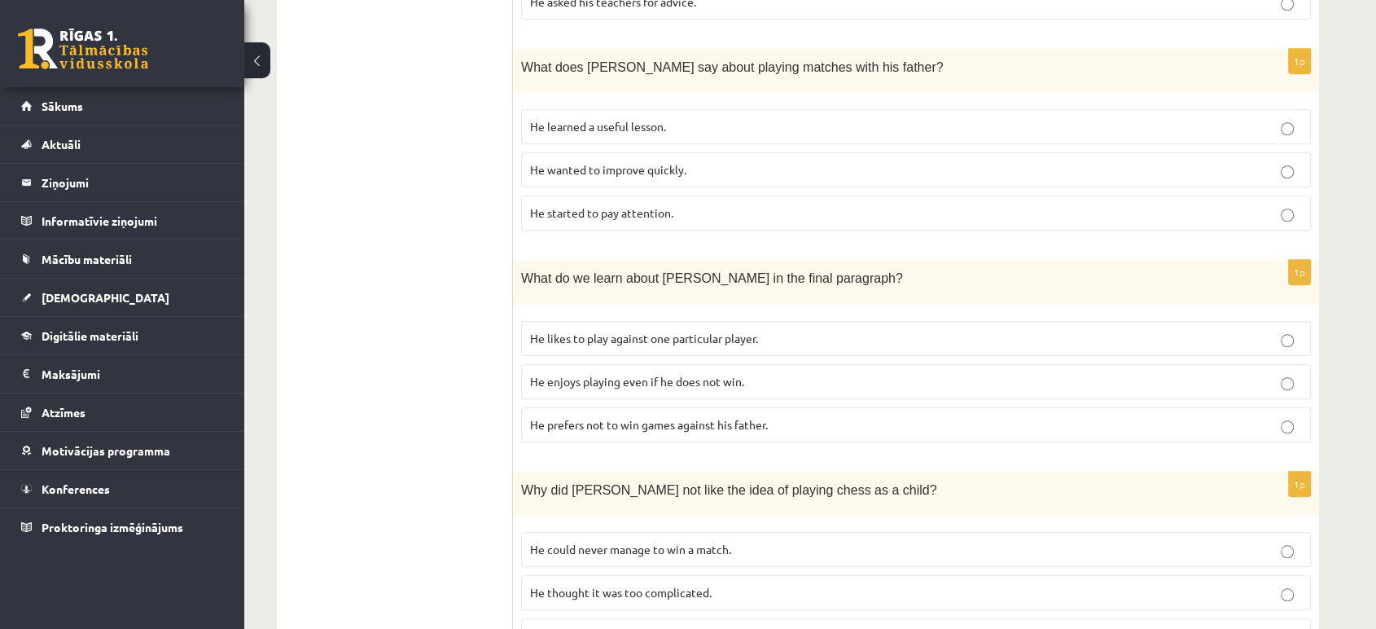
click at [734, 118] on p "He learned a useful lesson." at bounding box center [916, 126] width 772 height 17
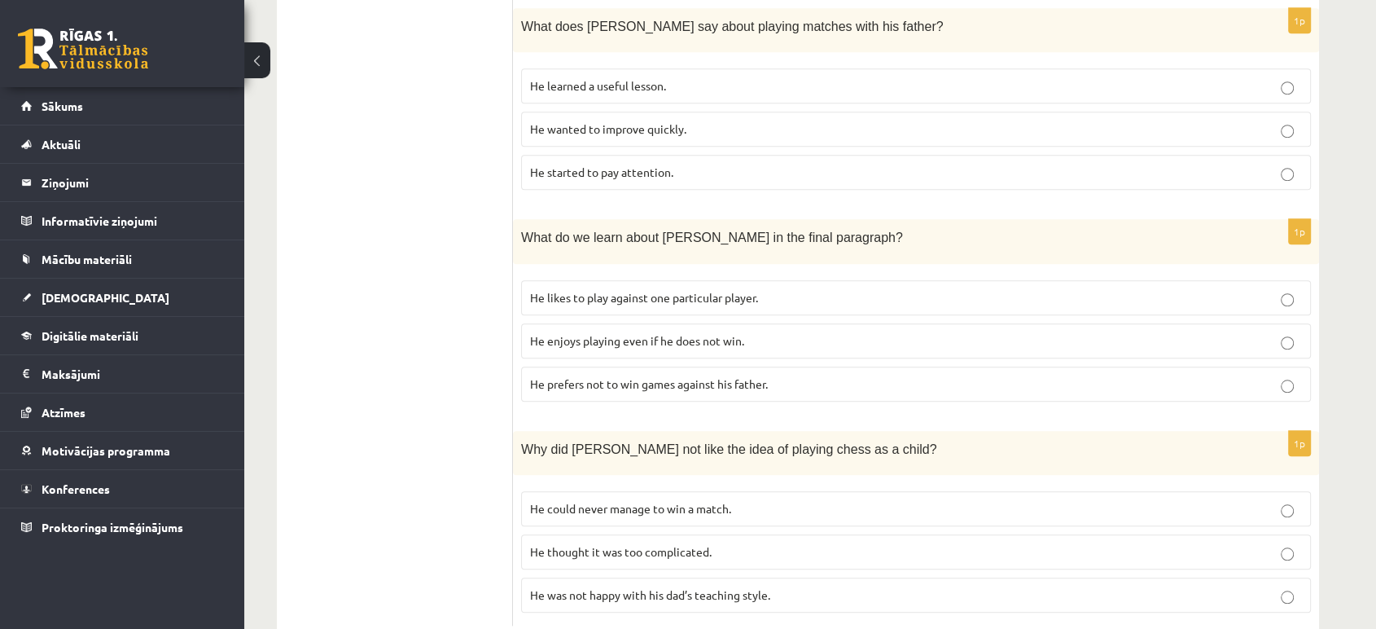
scroll to position [1408, 0]
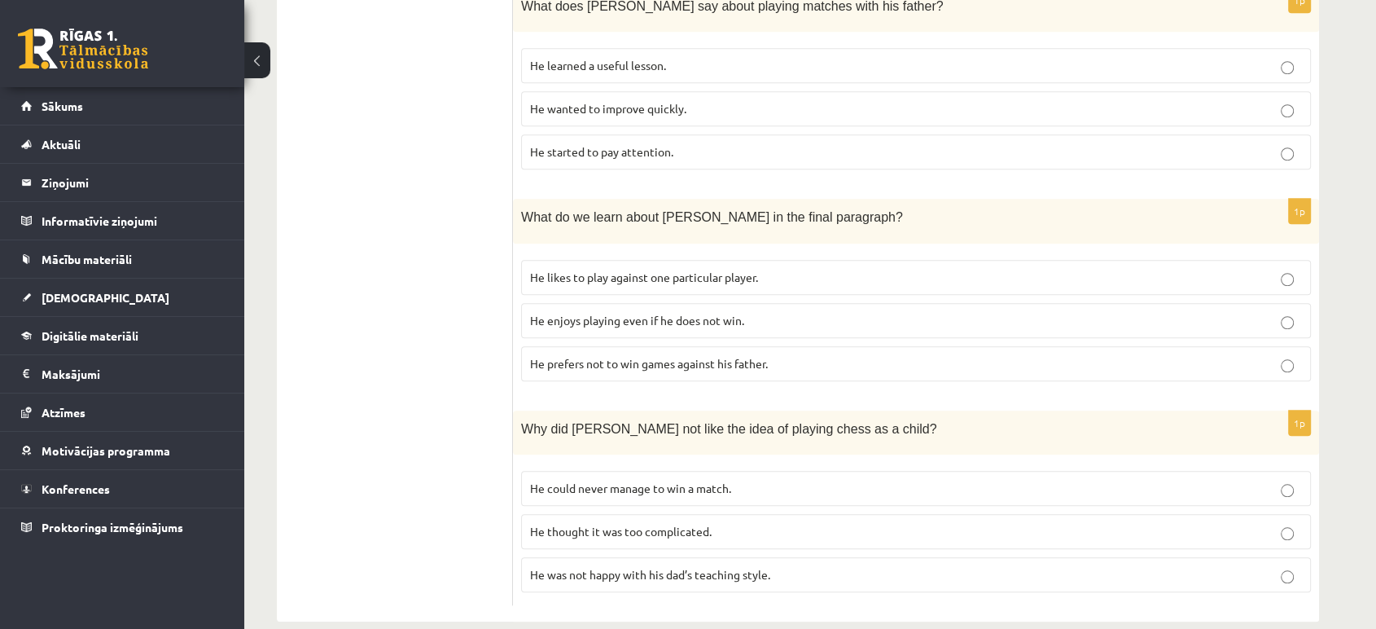
click at [743, 313] on span "He enjoys playing even if he does not win." at bounding box center [637, 320] width 214 height 15
click at [808, 480] on p "He could never manage to win a match." at bounding box center [916, 488] width 772 height 17
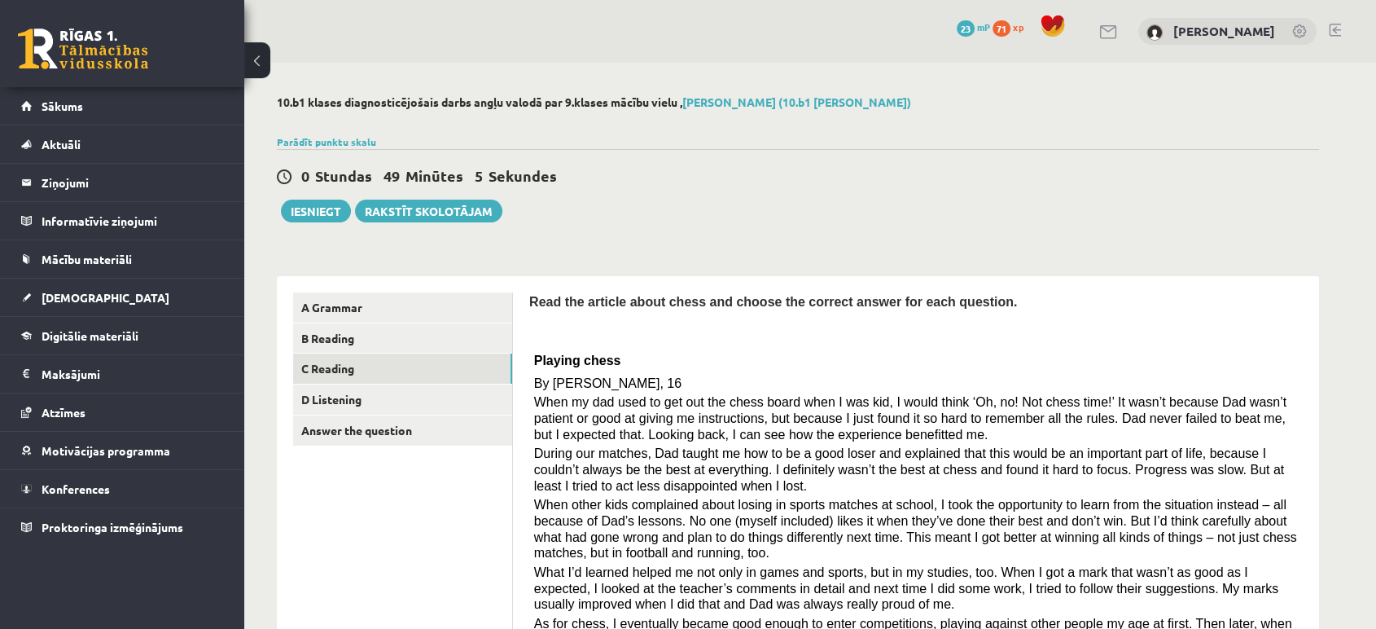
scroll to position [0, 0]
click at [358, 394] on link "D Listening" at bounding box center [402, 399] width 219 height 30
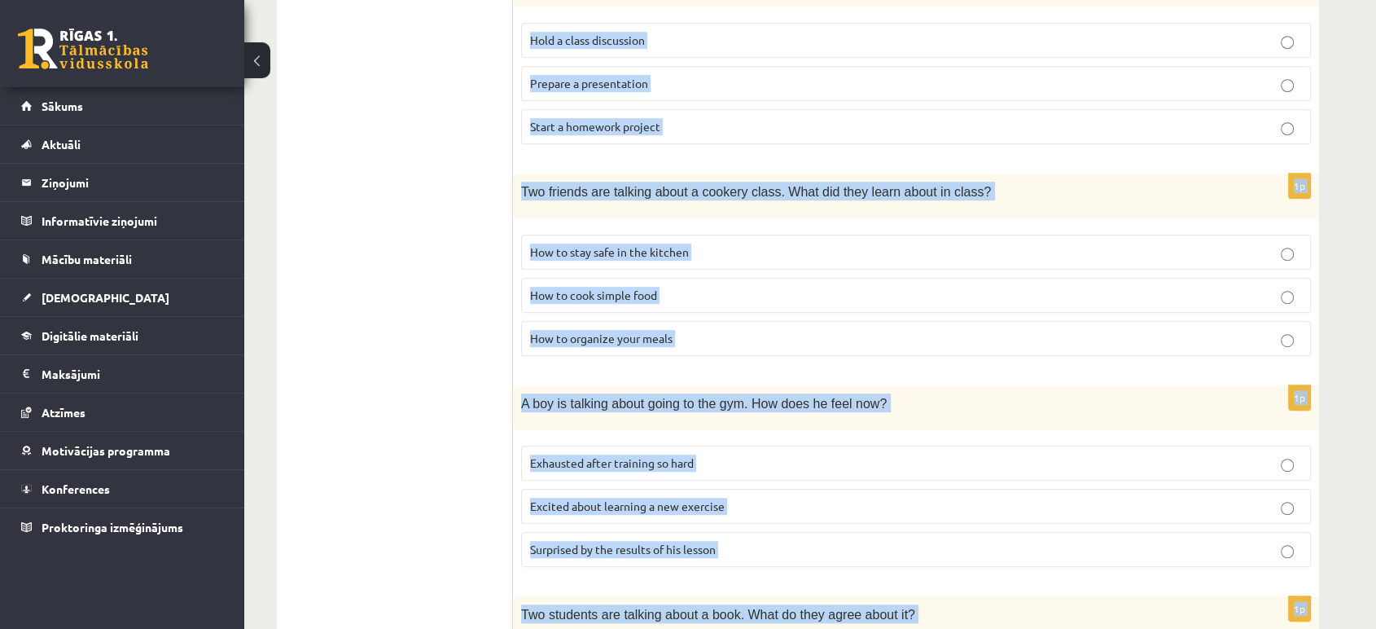
scroll to position [1068, 0]
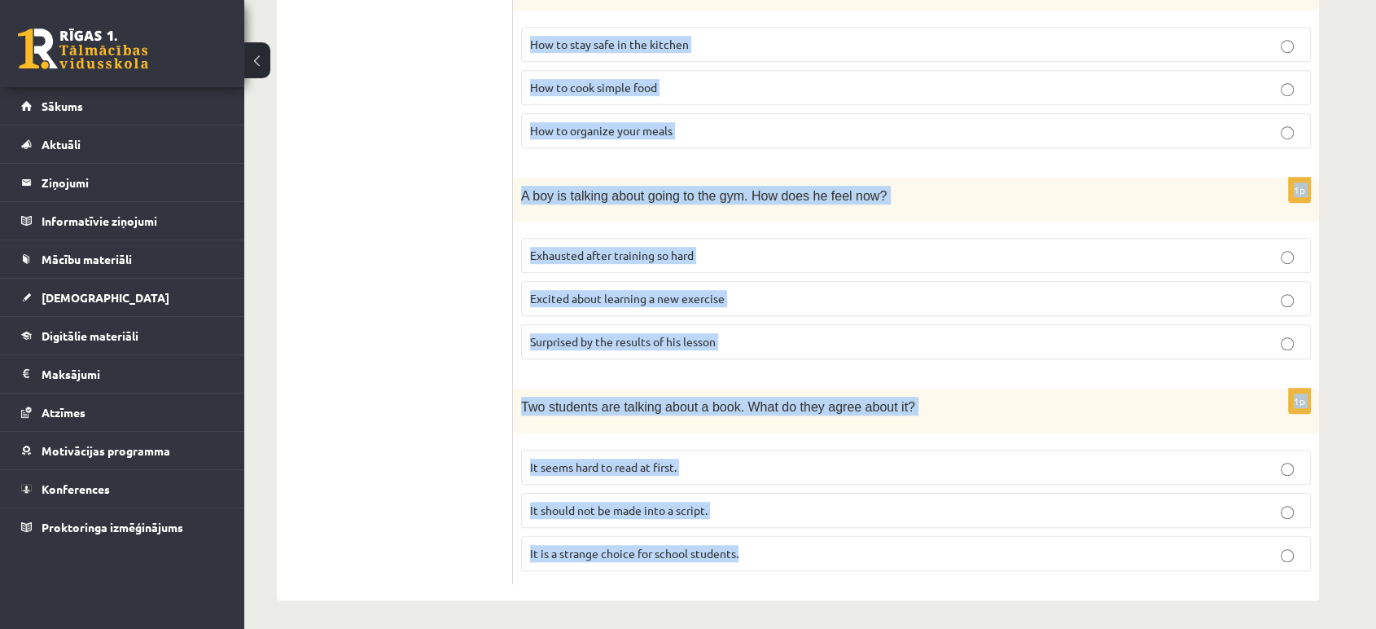
drag, startPoint x: 515, startPoint y: 163, endPoint x: 1150, endPoint y: 552, distance: 744.3
copy form "A radio presenter is reviewing a movie. What does he think about it? The actors…"
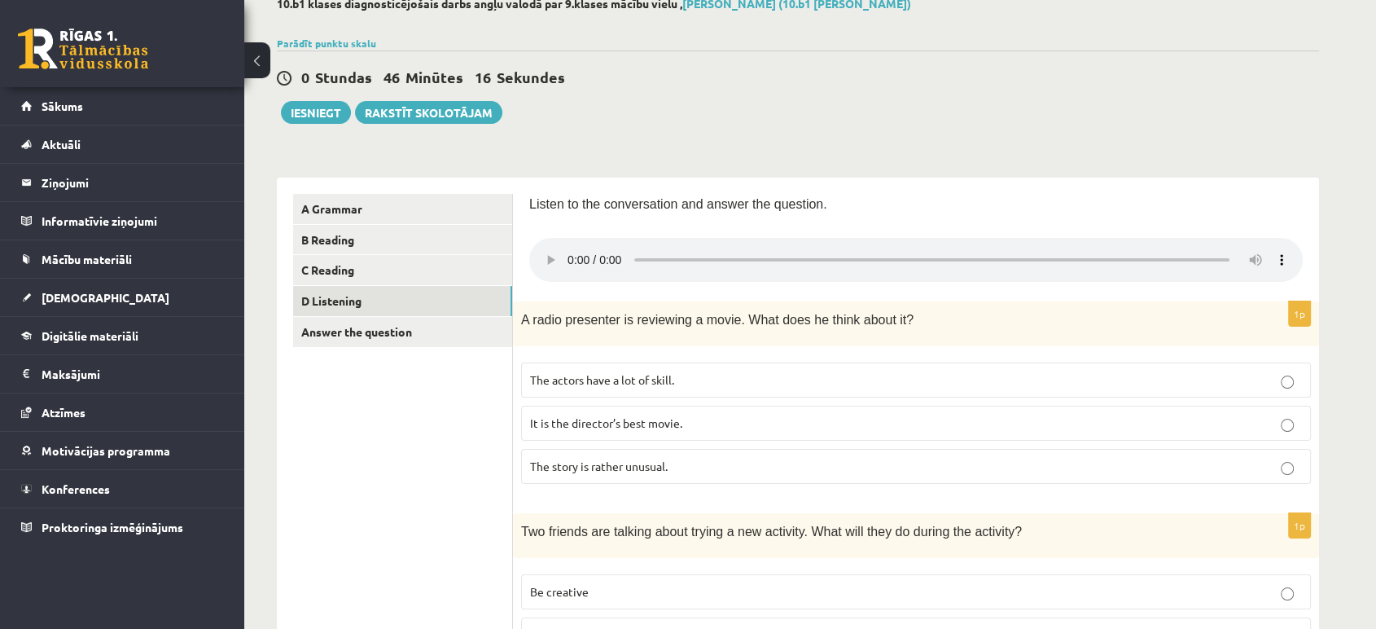
scroll to position [89, 0]
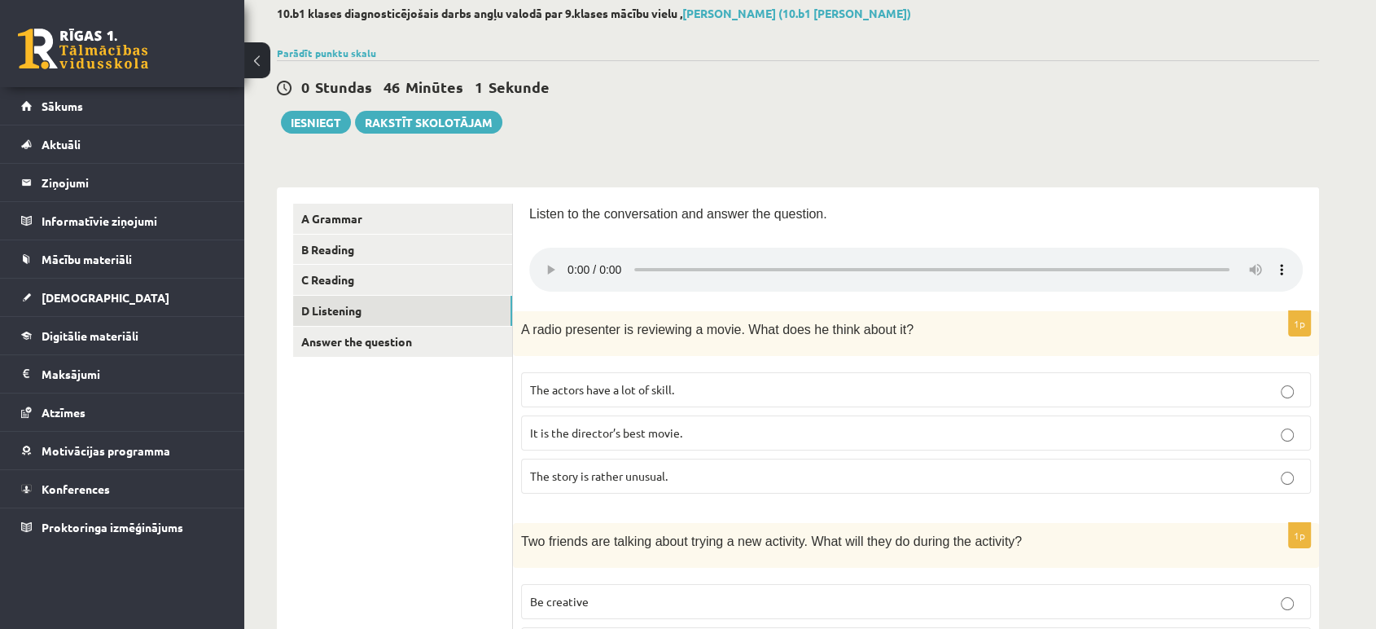
click at [695, 389] on p "The actors have a lot of skill." at bounding box center [916, 389] width 772 height 17
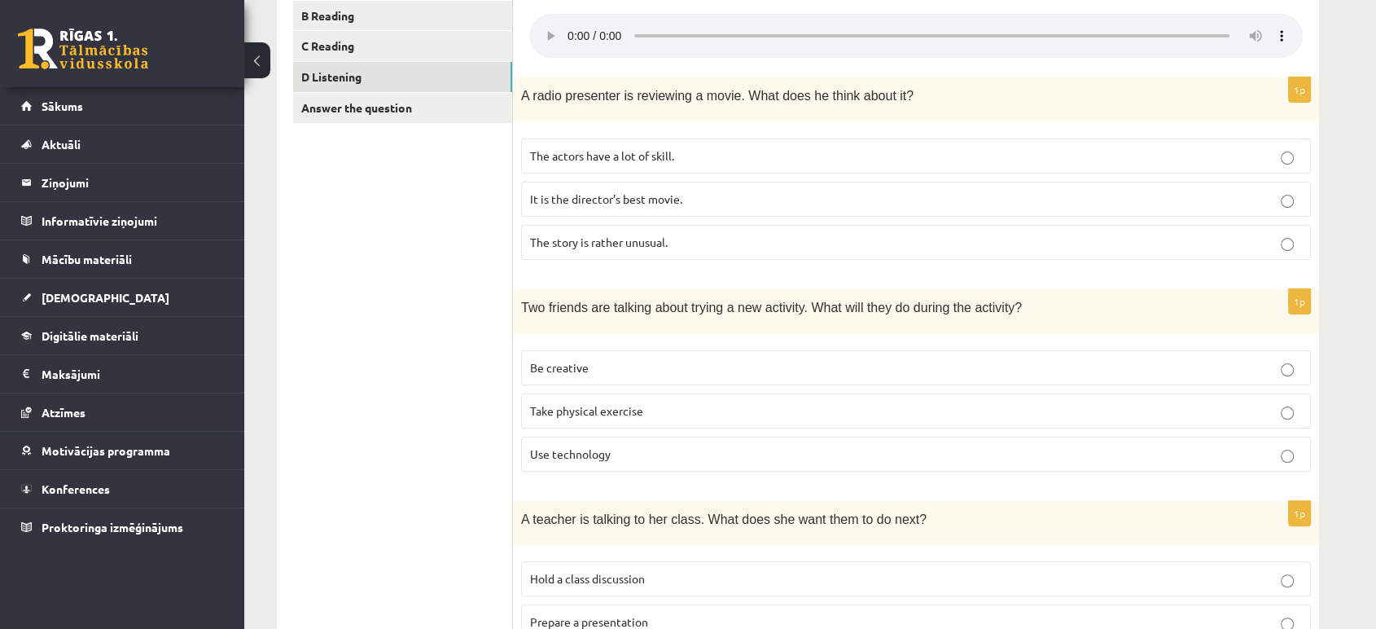
scroll to position [335, 0]
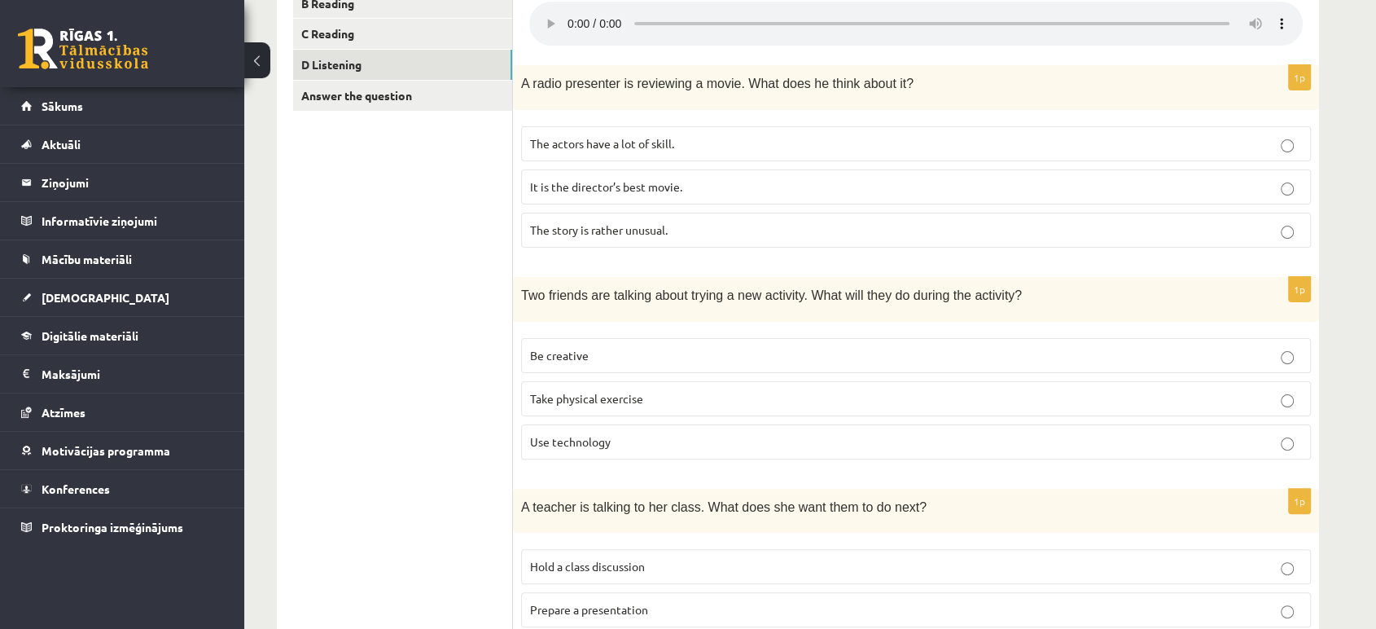
click at [892, 395] on p "Take physical exercise" at bounding box center [916, 398] width 772 height 17
click at [873, 558] on p "Hold a class discussion" at bounding box center [916, 566] width 772 height 17
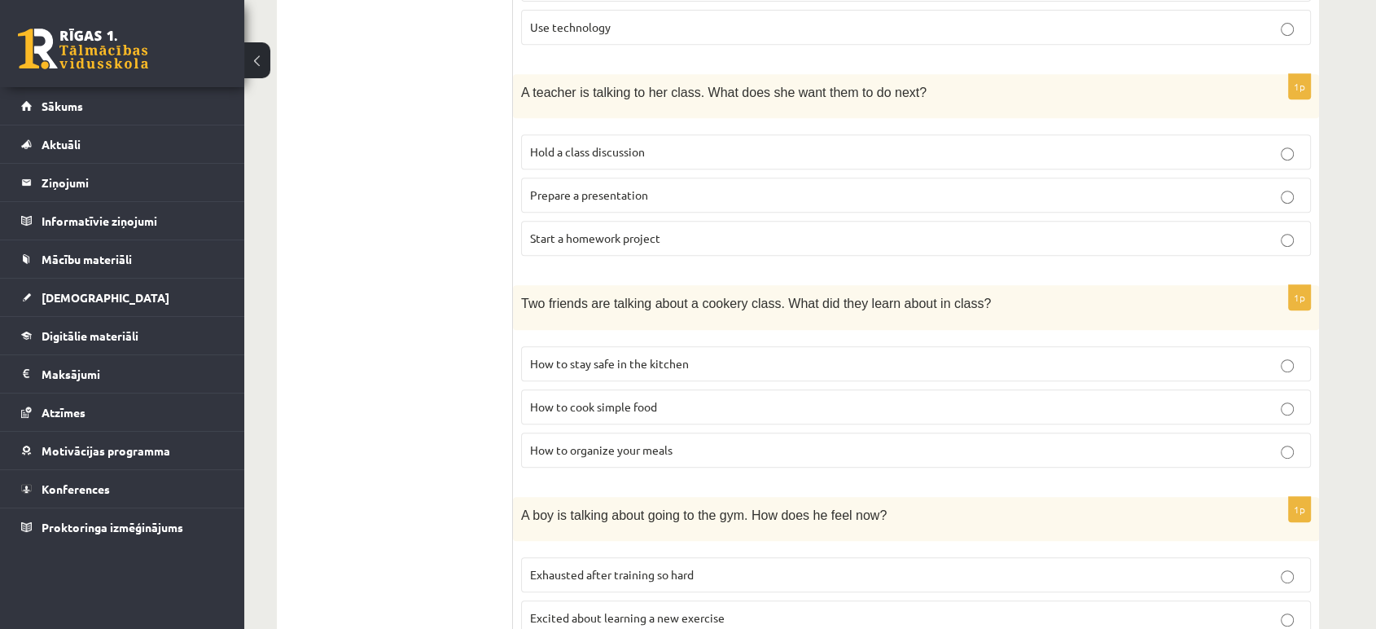
scroll to position [754, 0]
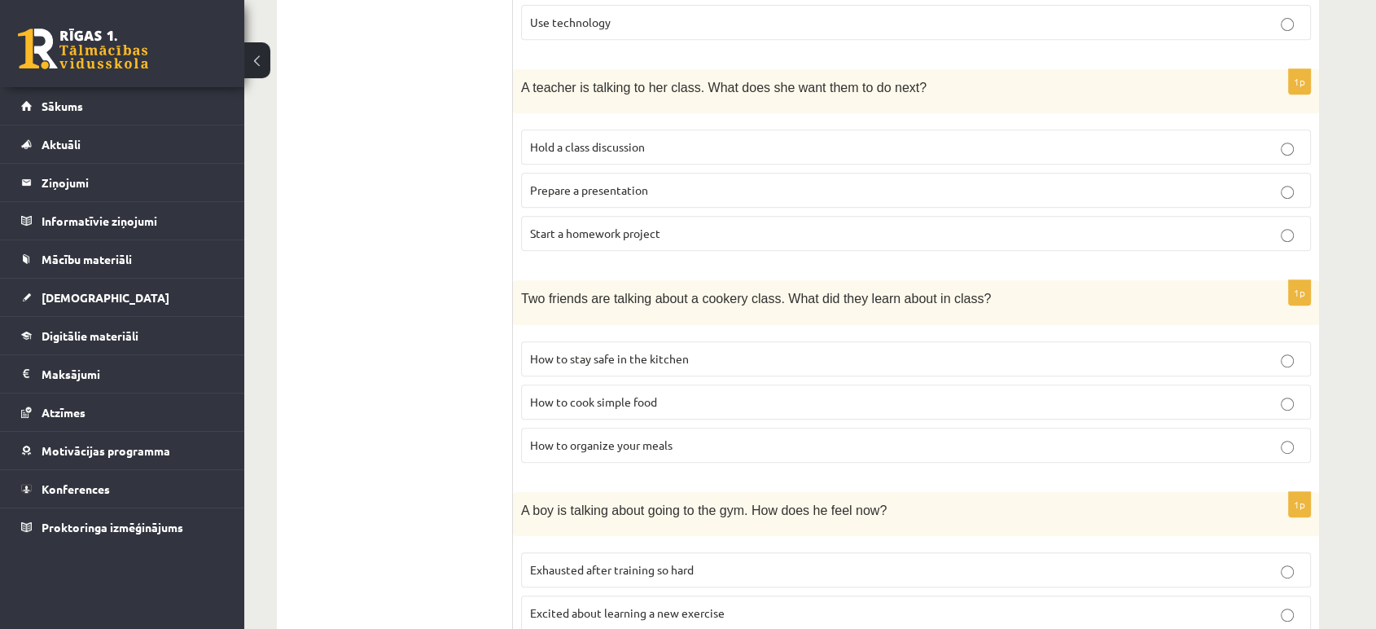
click at [908, 350] on p "How to stay safe in the kitchen" at bounding box center [916, 358] width 772 height 17
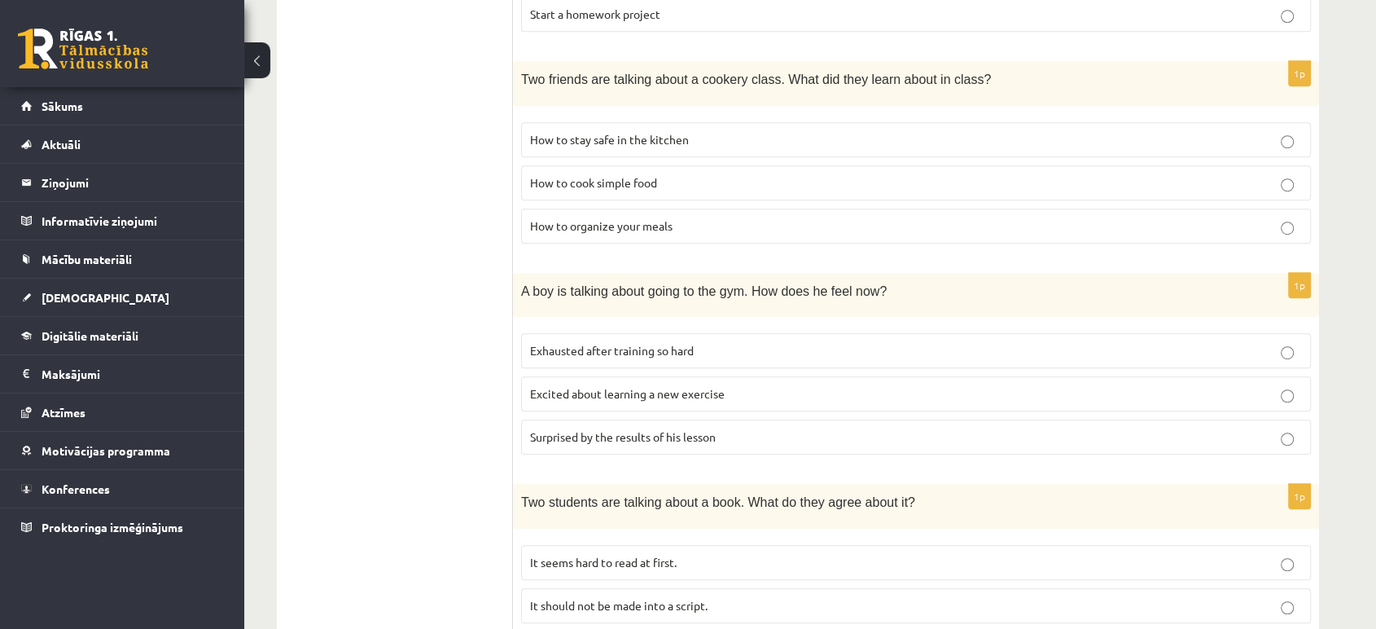
scroll to position [1010, 0]
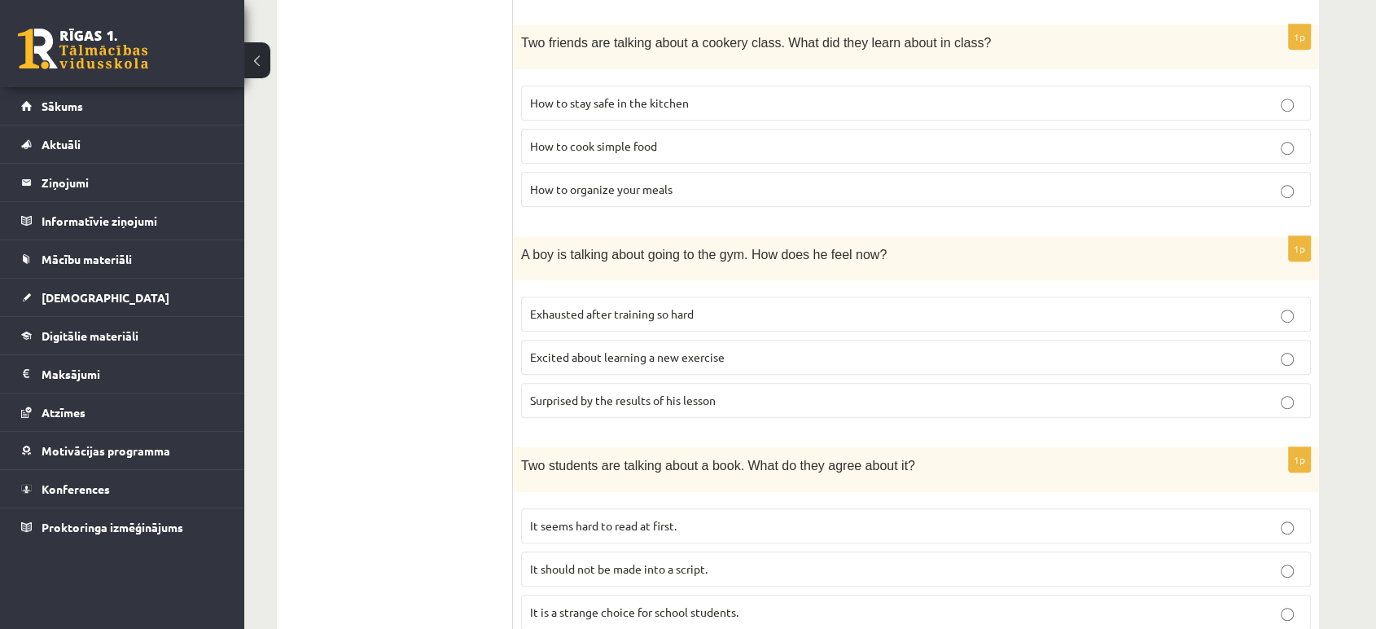
click at [1008, 308] on p "Exhausted after training so hard" at bounding box center [916, 313] width 772 height 17
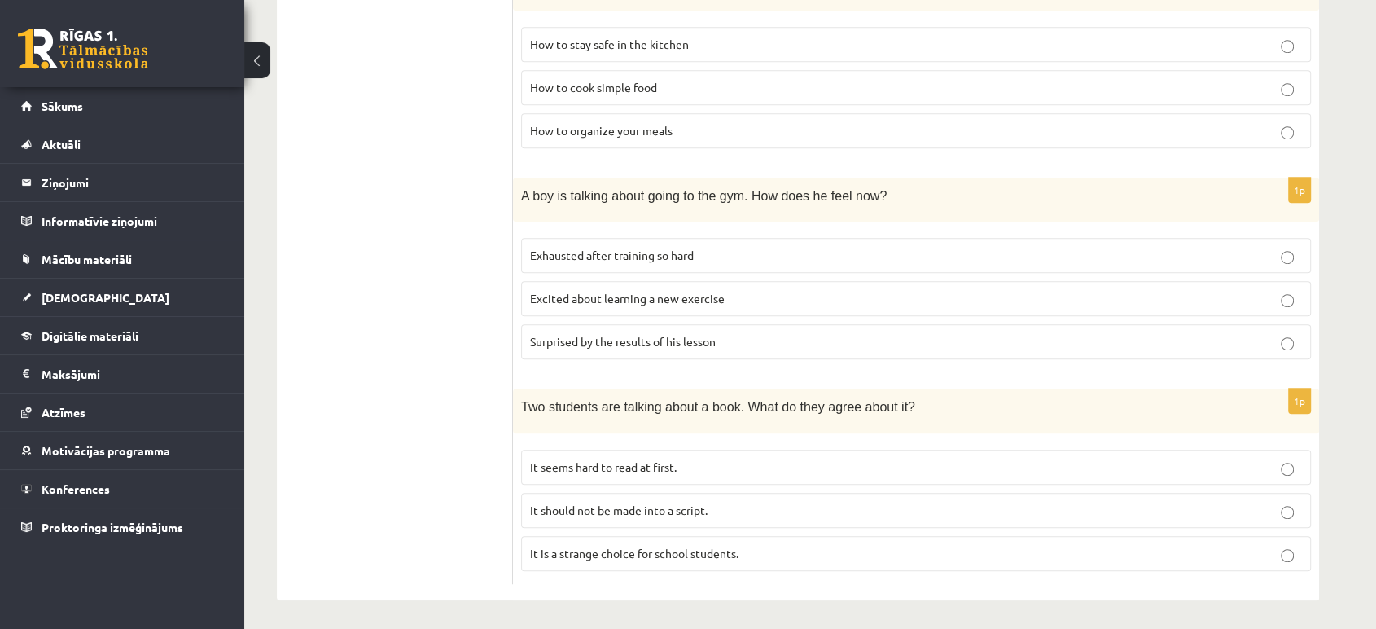
click at [693, 458] on p "It seems hard to read at first." at bounding box center [916, 466] width 772 height 17
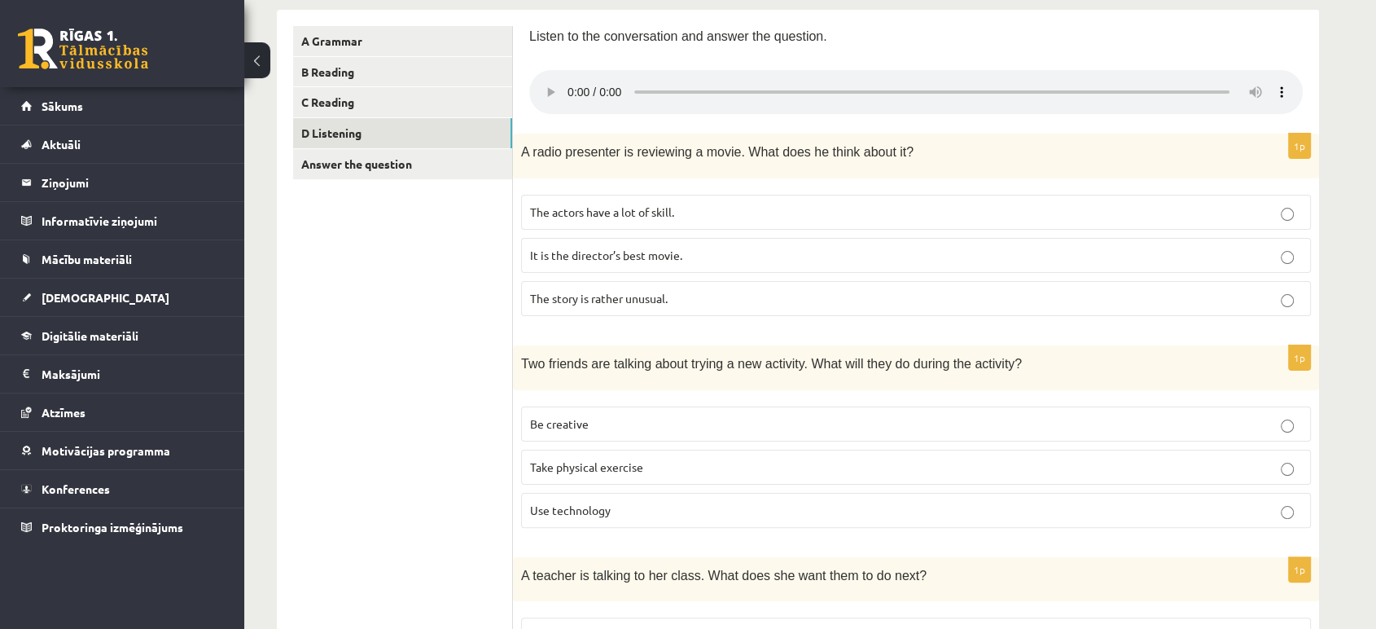
scroll to position [208, 0]
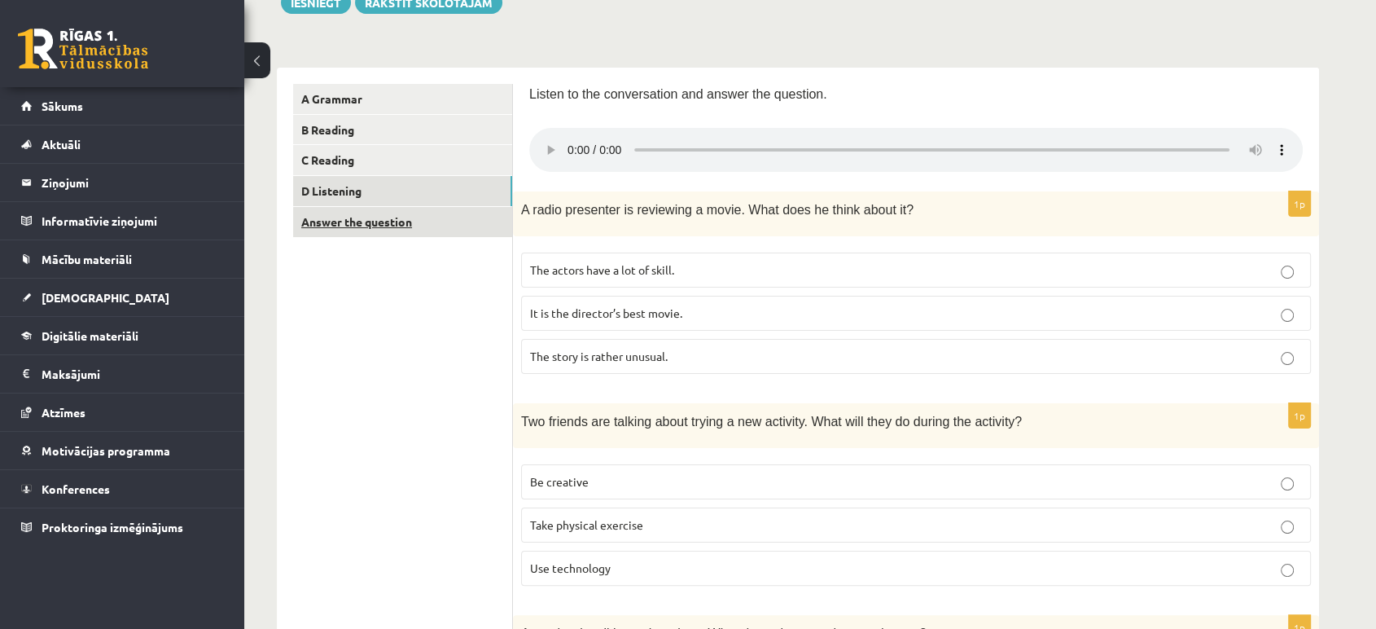
click at [332, 220] on link "Answer the question" at bounding box center [402, 222] width 219 height 30
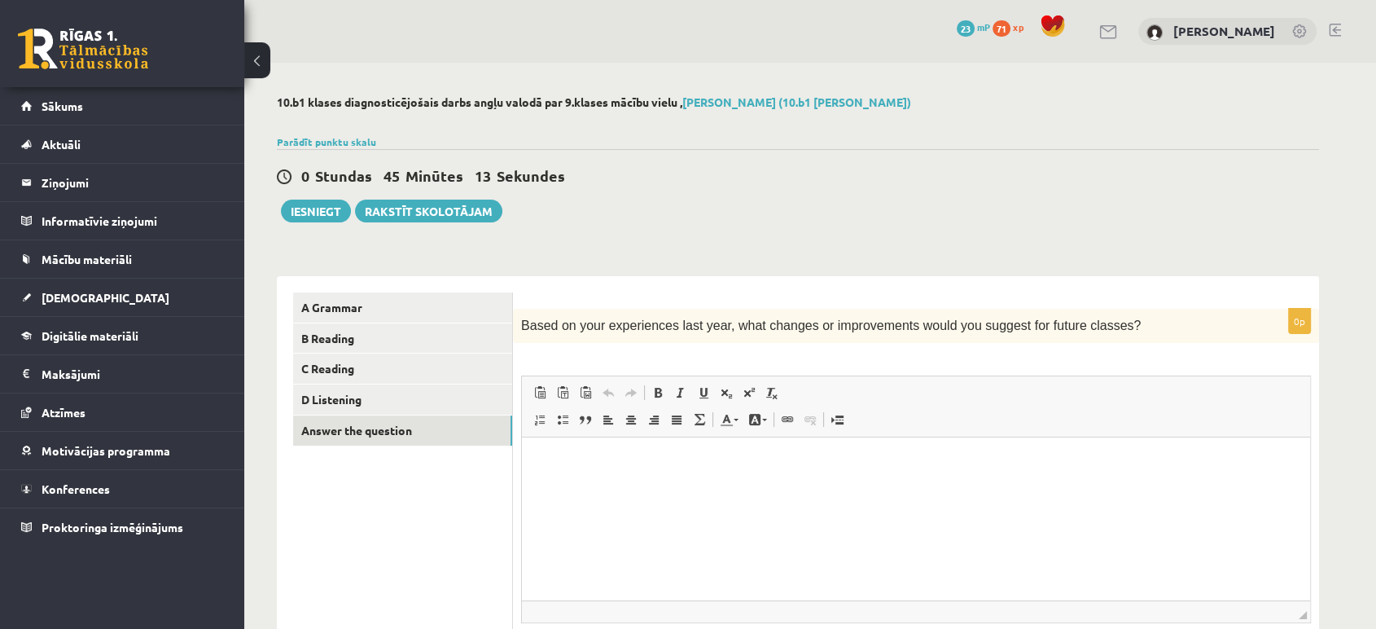
scroll to position [135, 0]
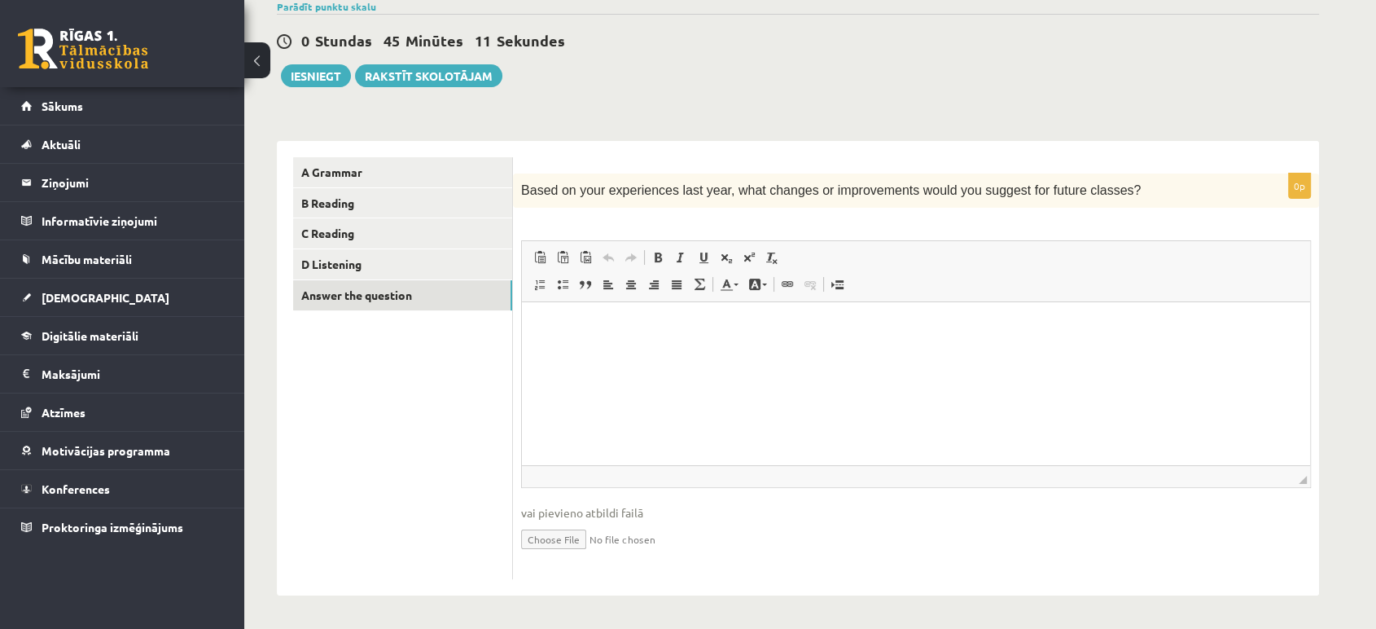
click at [605, 350] on html at bounding box center [916, 327] width 788 height 50
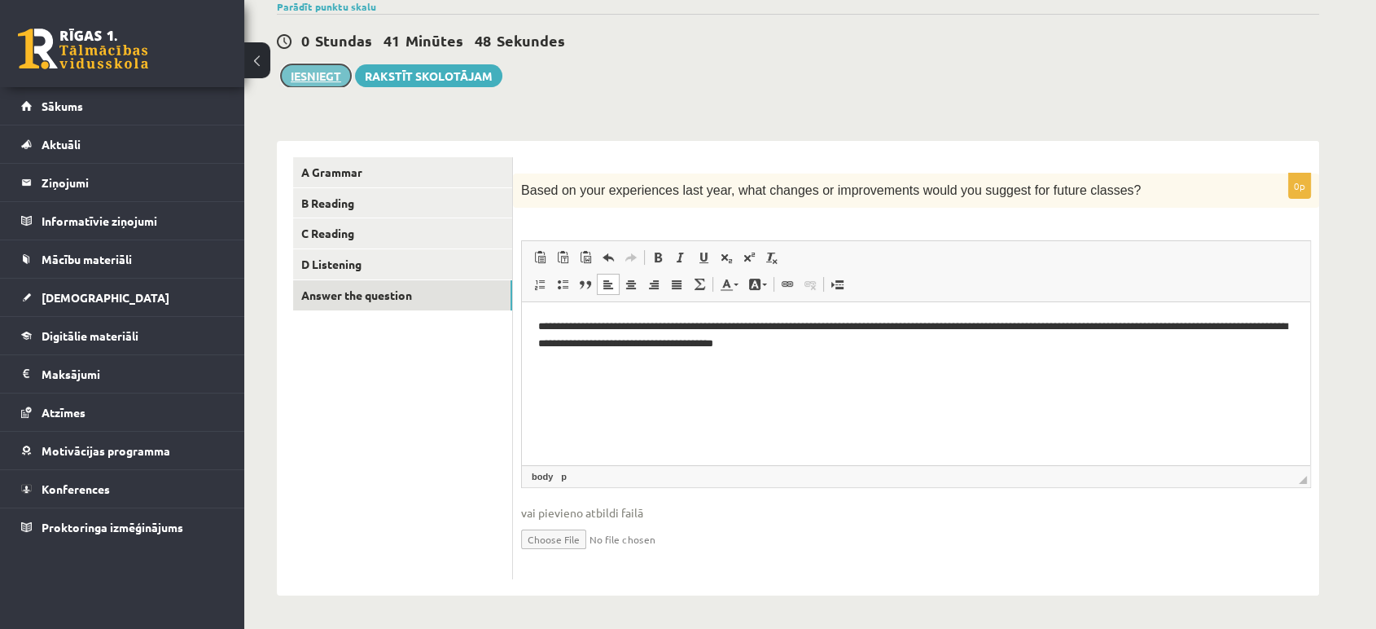
click at [300, 73] on button "Iesniegt" at bounding box center [316, 75] width 70 height 23
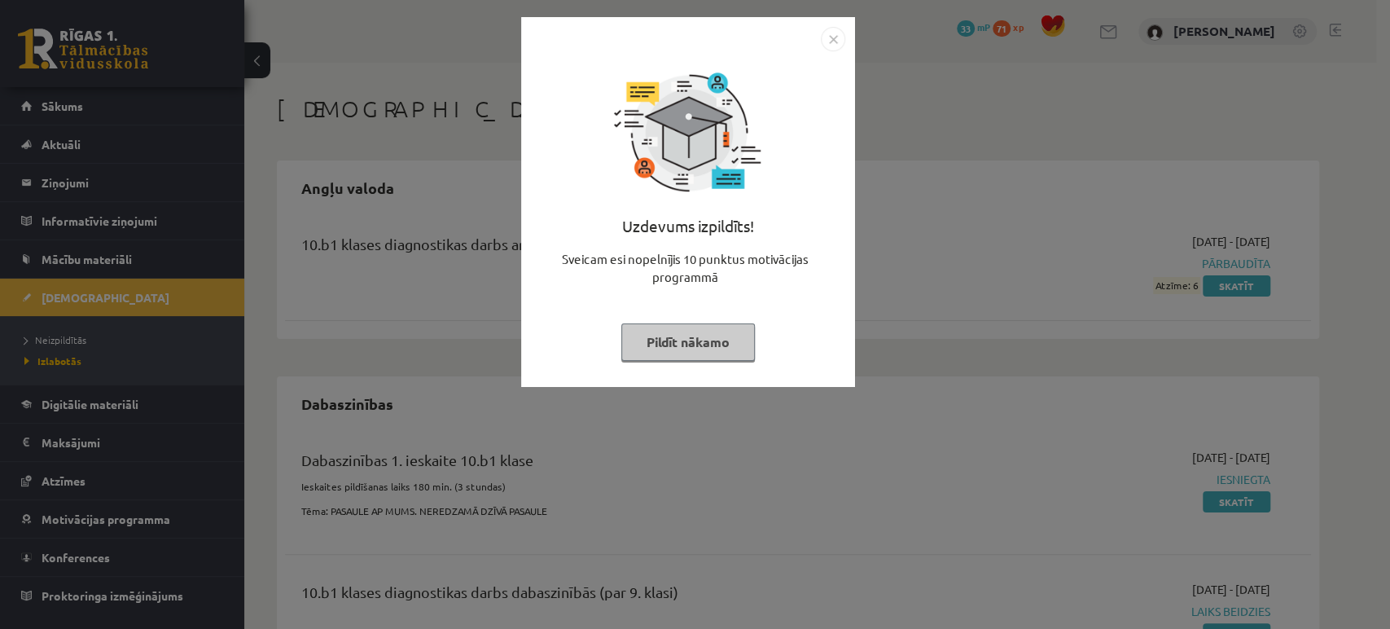
click at [831, 46] on img "Close" at bounding box center [833, 39] width 24 height 24
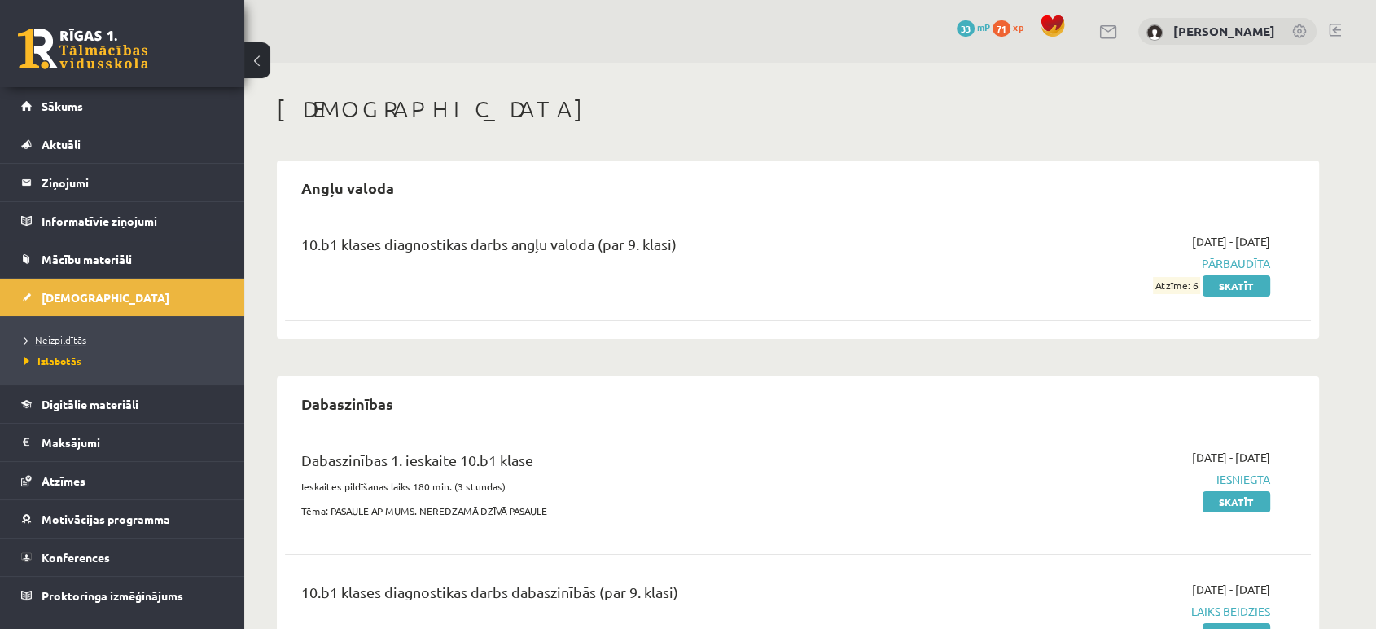
click at [55, 338] on span "Neizpildītās" at bounding box center [55, 339] width 62 height 13
